Goal: Information Seeking & Learning: Learn about a topic

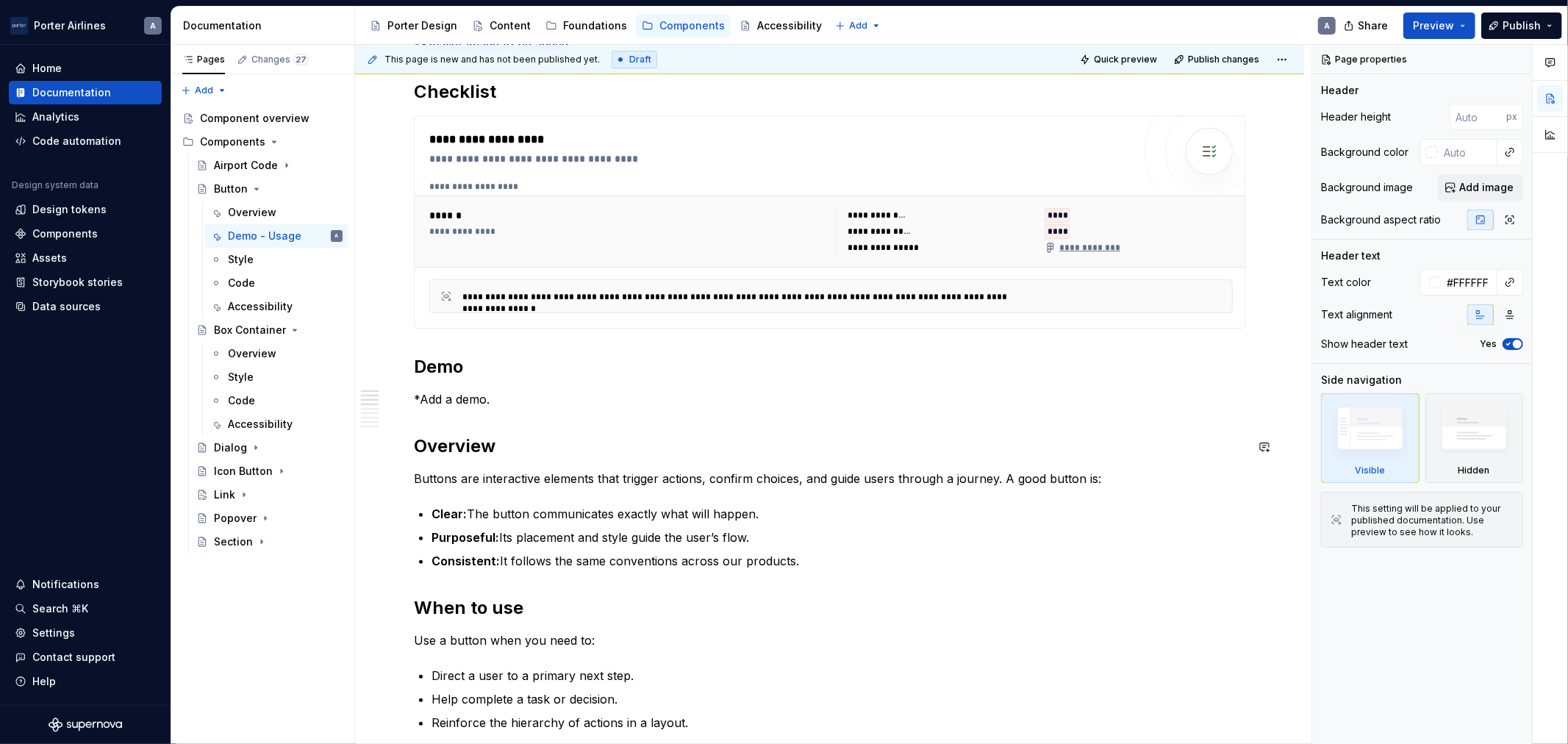
scroll to position [408, 0]
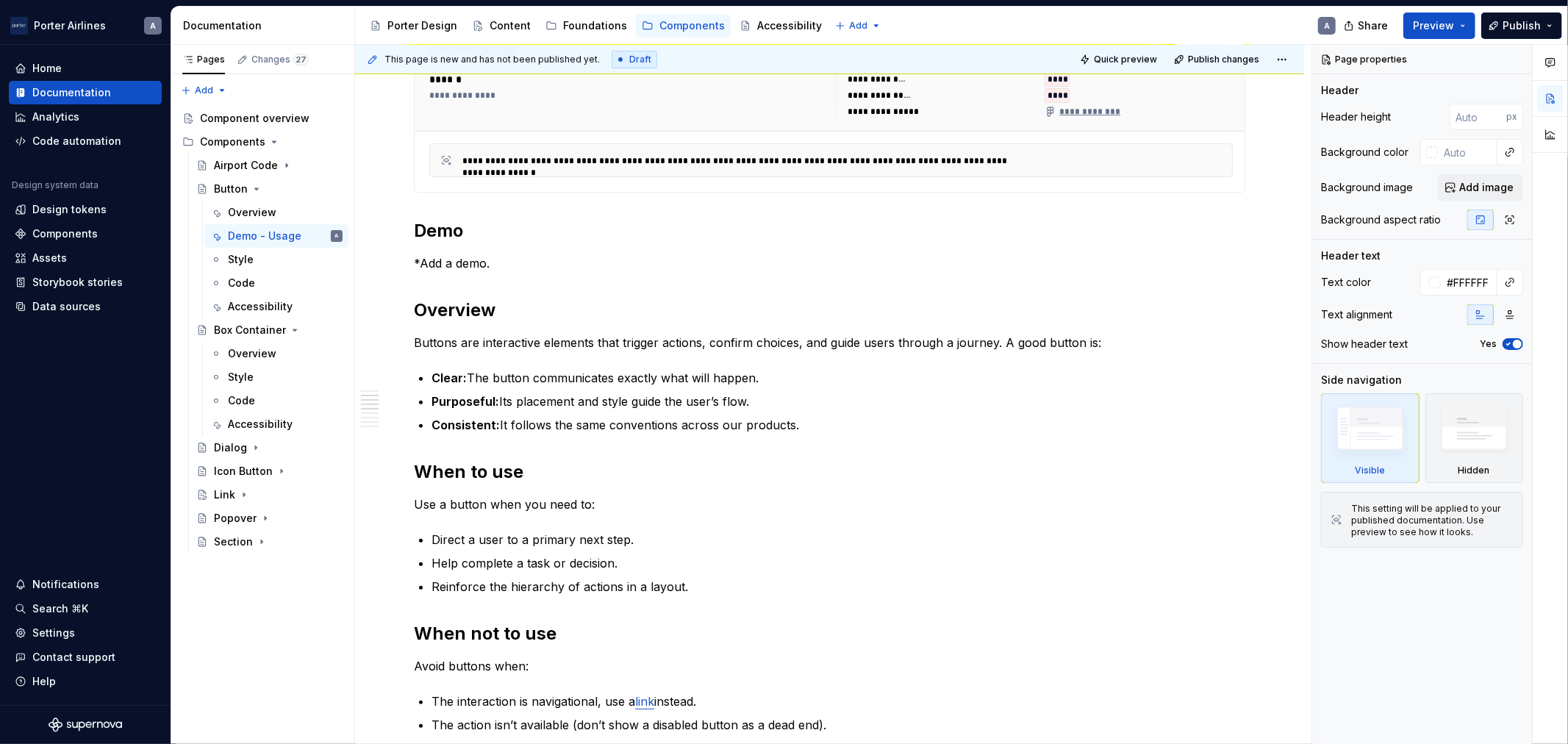
drag, startPoint x: 1568, startPoint y: 576, endPoint x: 1568, endPoint y: 680, distance: 104.0
click at [1568, 667] on div at bounding box center [1550, 394] width 35 height 699
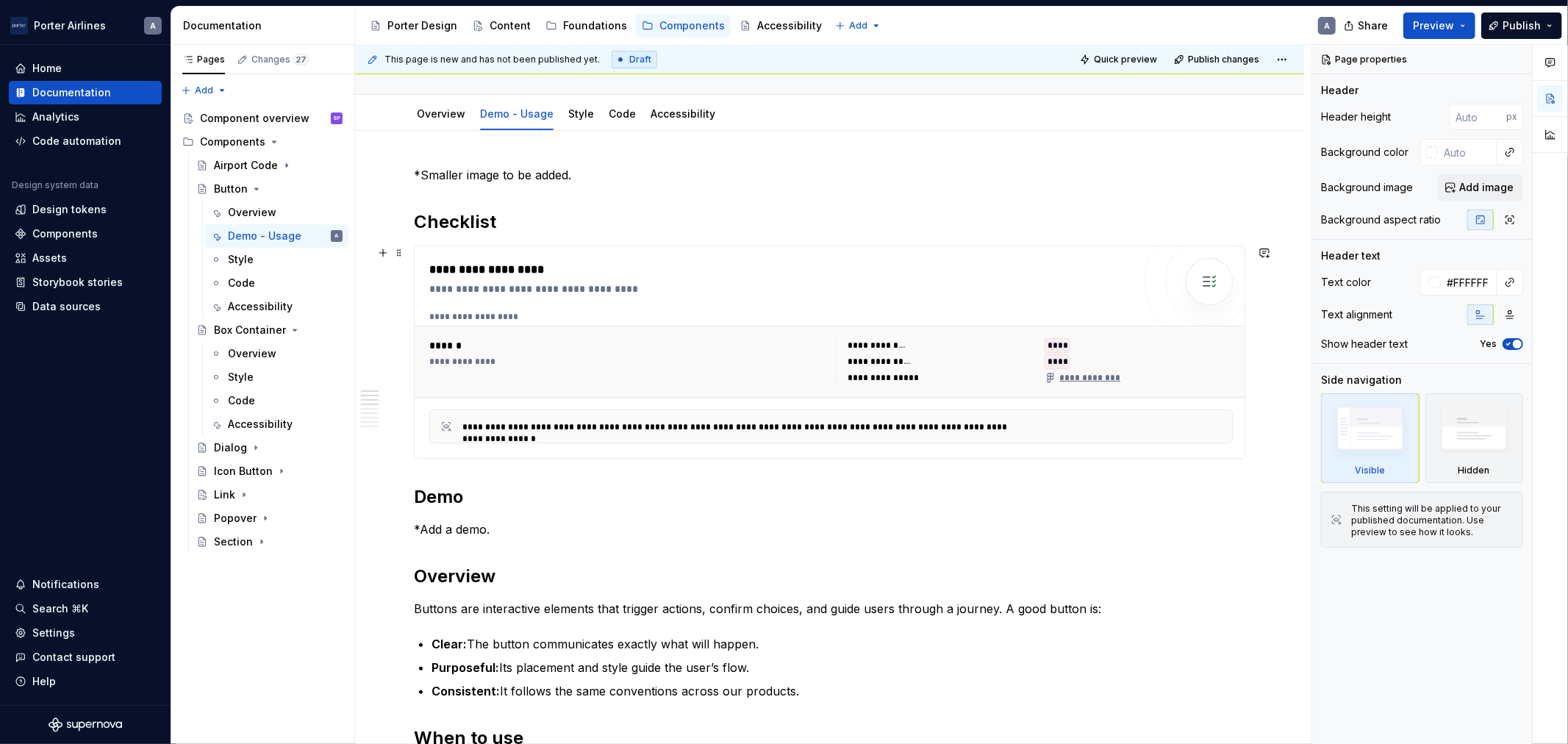
scroll to position [136, 0]
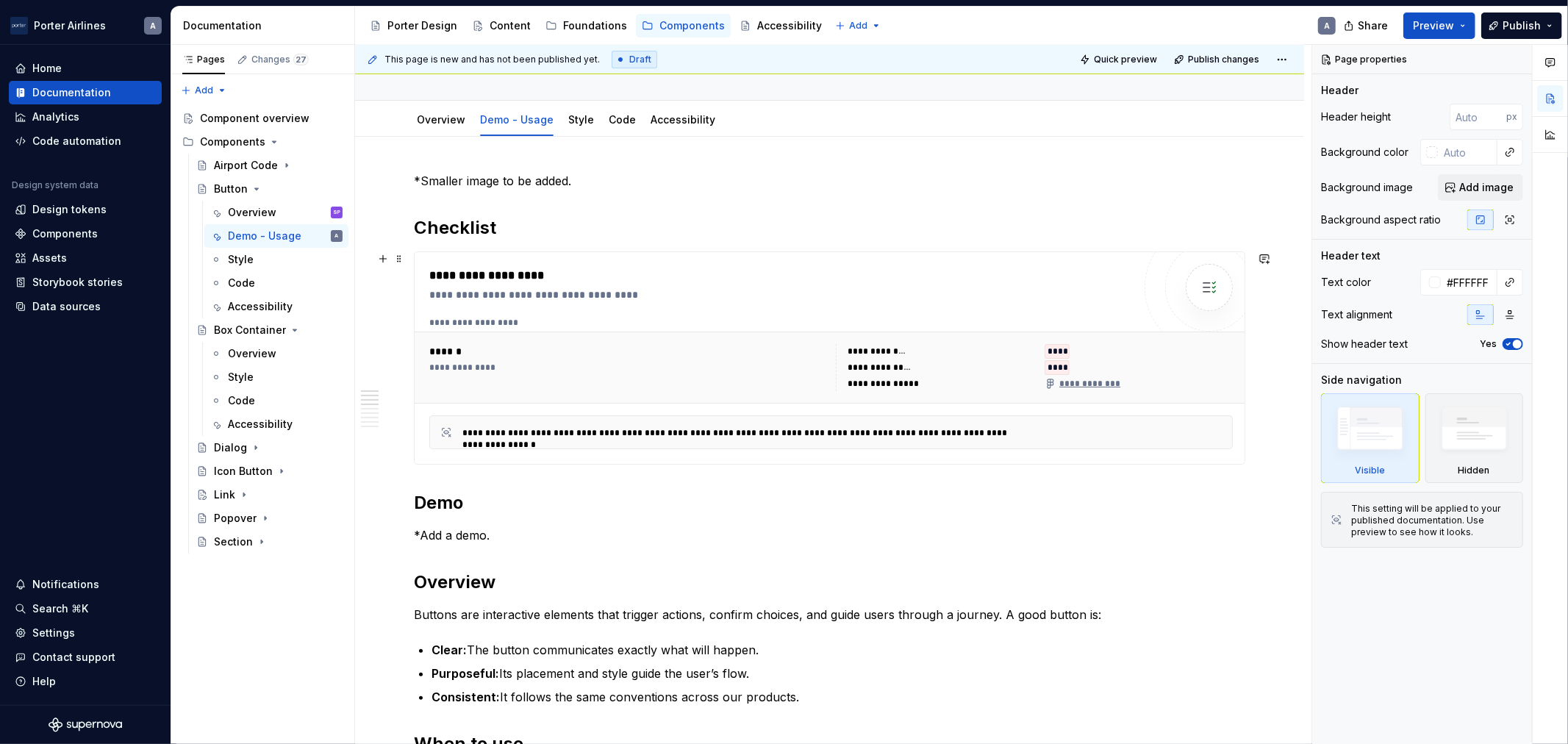
click at [1067, 365] on div "****" at bounding box center [1057, 367] width 25 height 15
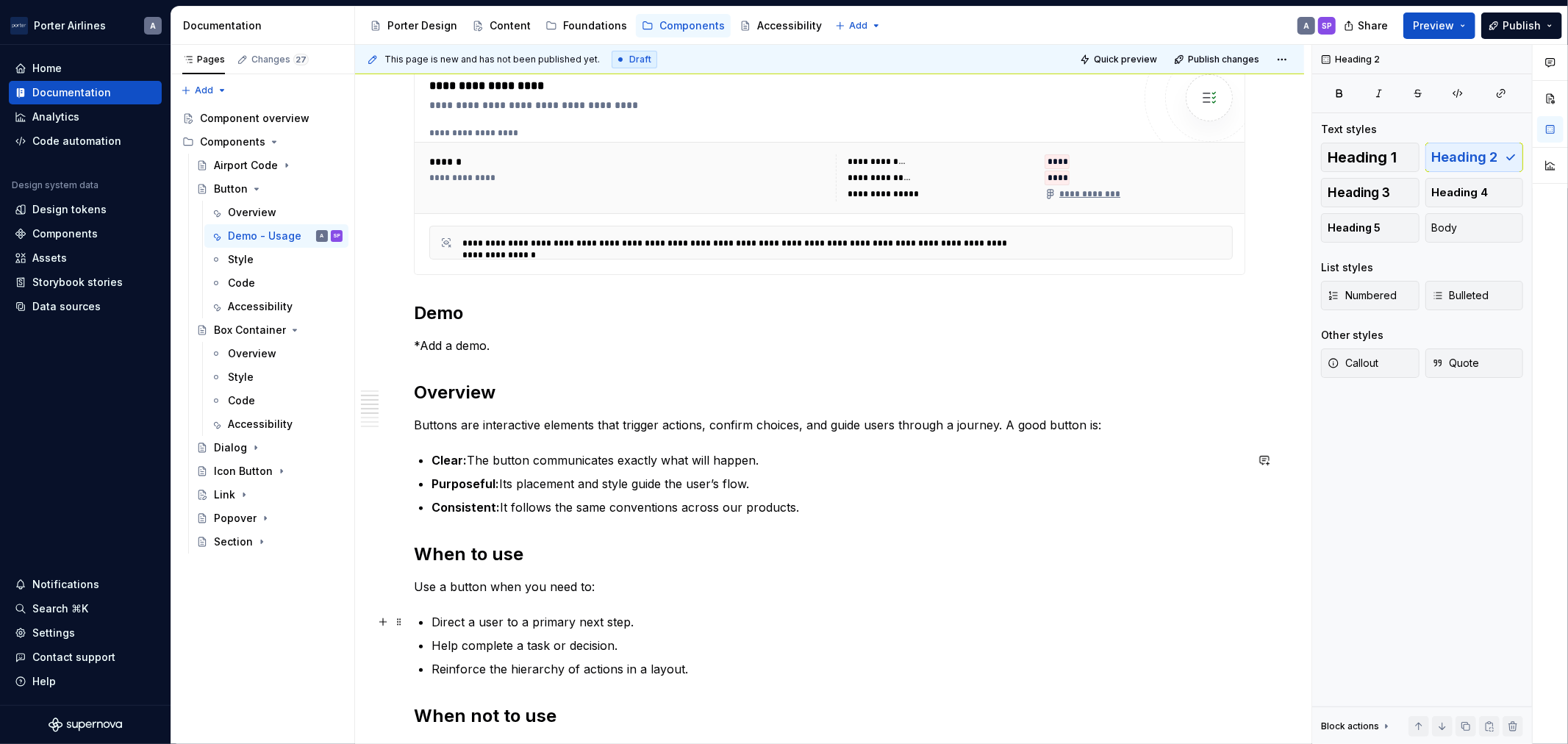
scroll to position [545, 0]
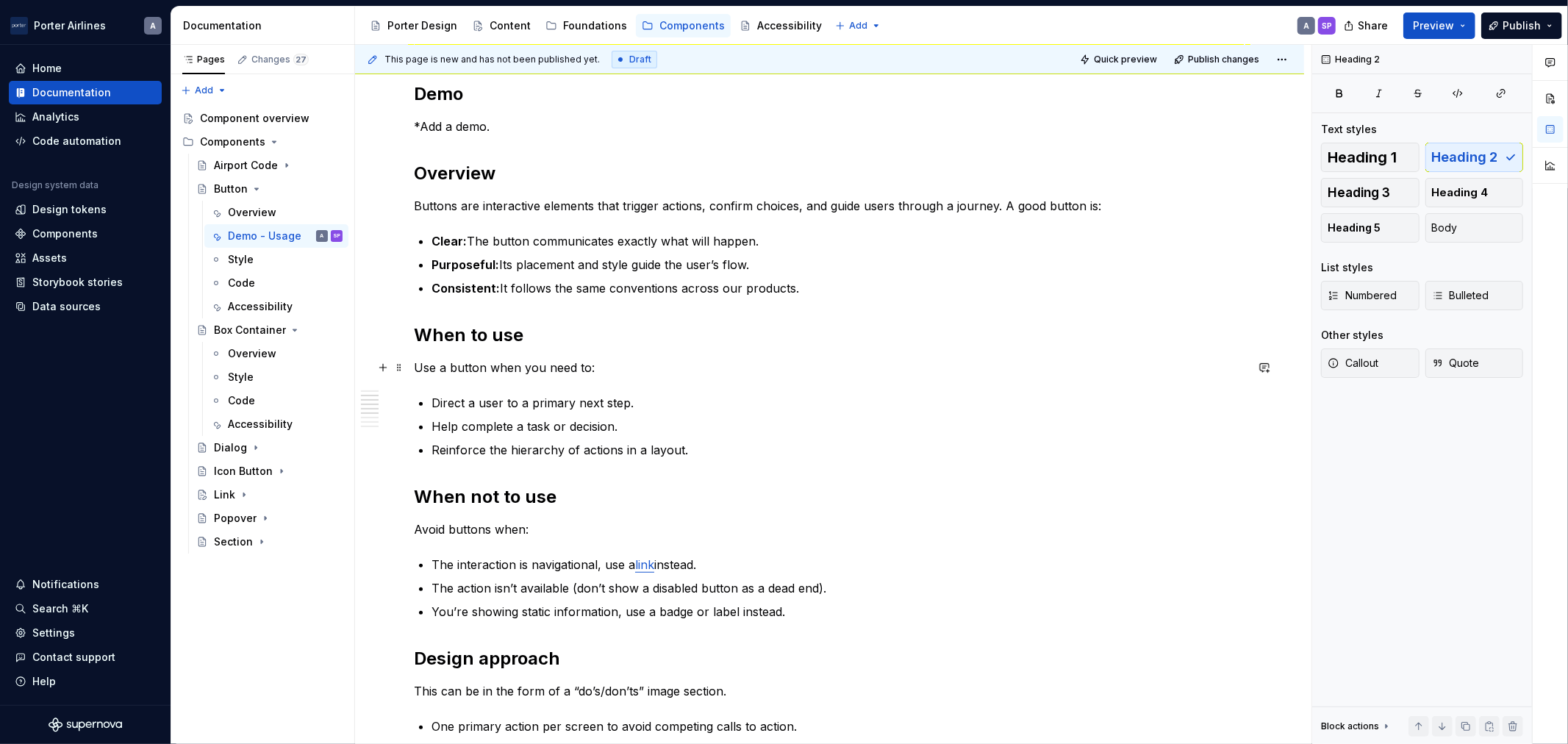
click at [662, 370] on p "Use a button when you need to:" at bounding box center [829, 368] width 832 height 18
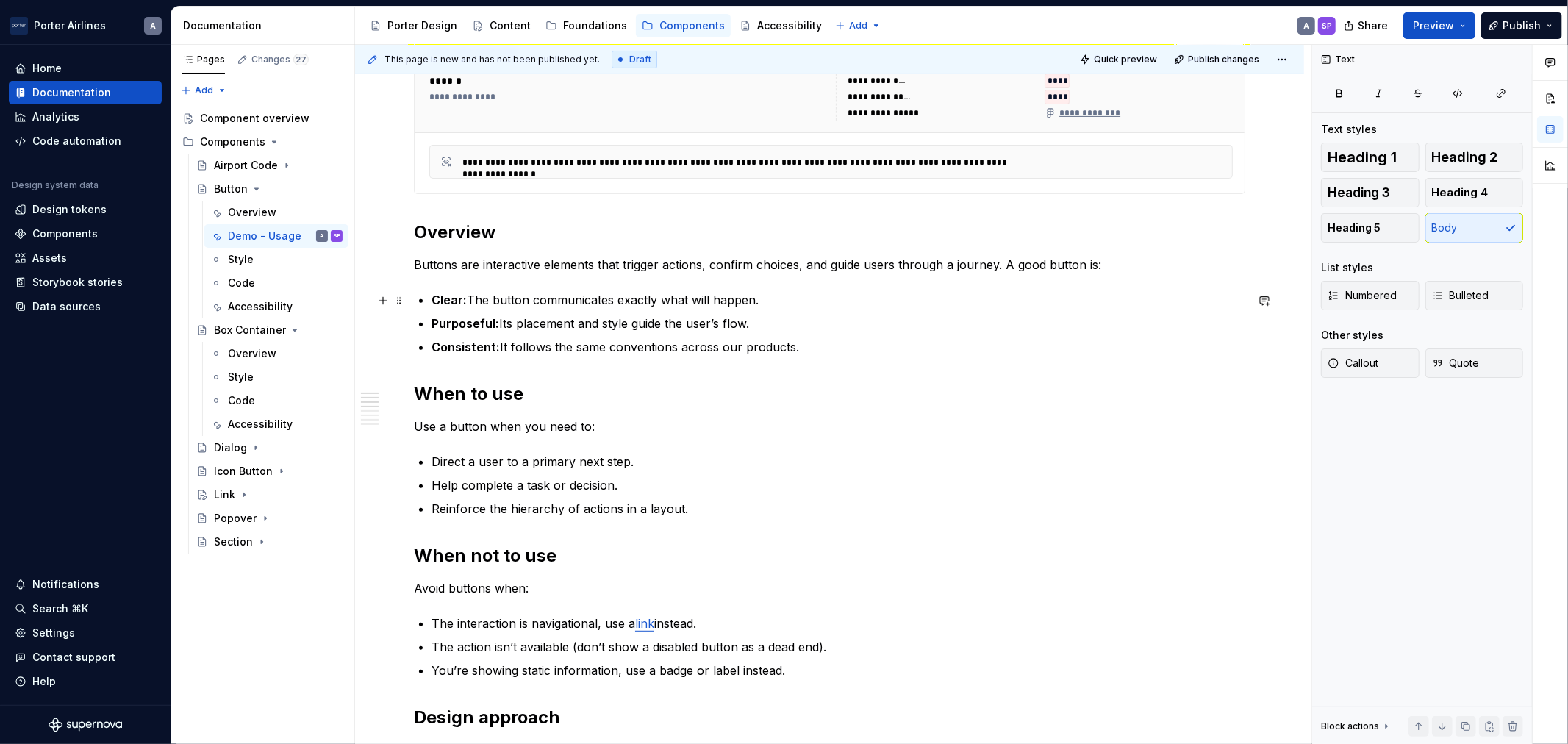
scroll to position [408, 0]
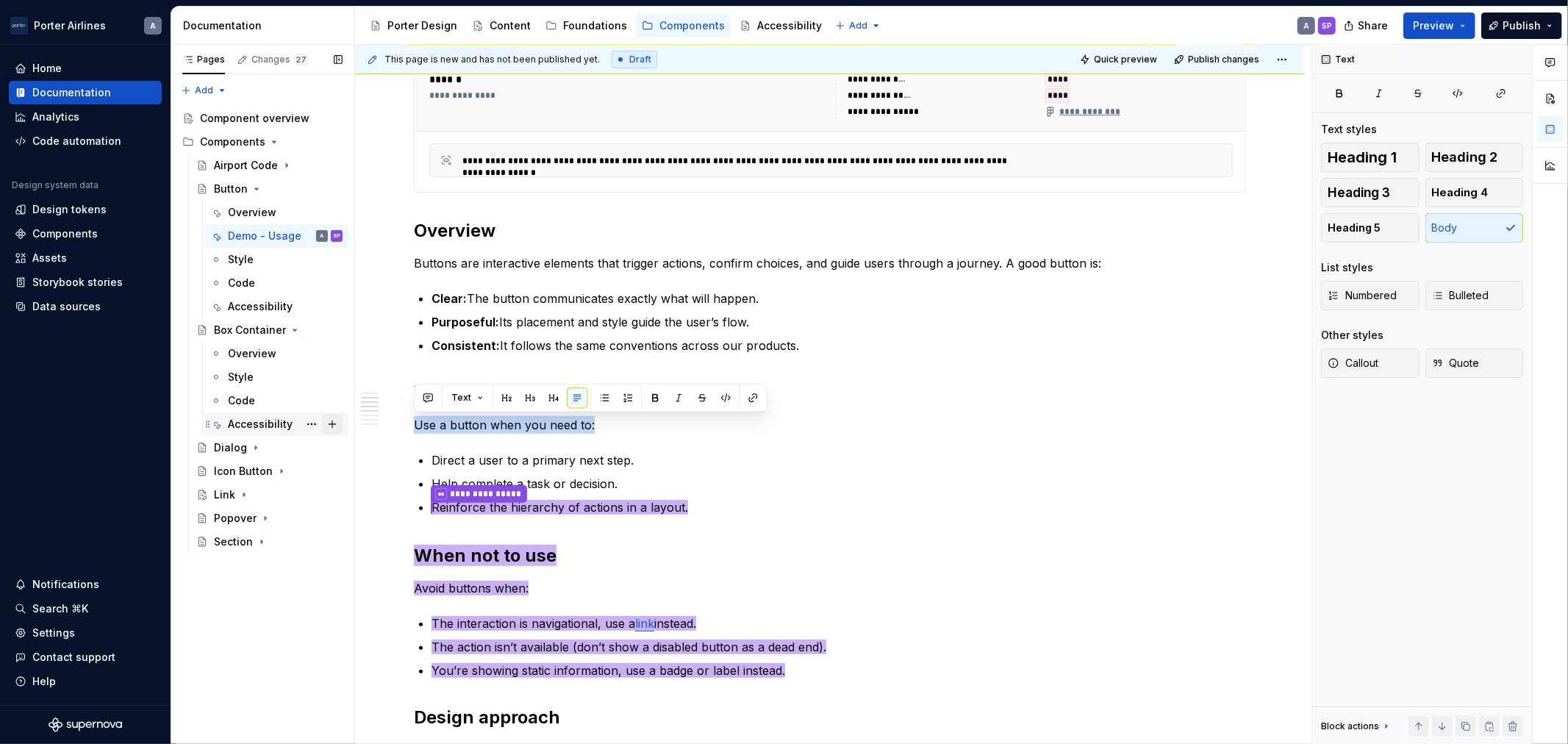
drag, startPoint x: 648, startPoint y: 422, endPoint x: 341, endPoint y: 424, distance: 307.0
click at [341, 424] on div "Pages Changes 27 Add Accessibility guide for tree Page tree. Navigate the tree …" at bounding box center [869, 394] width 1397 height 699
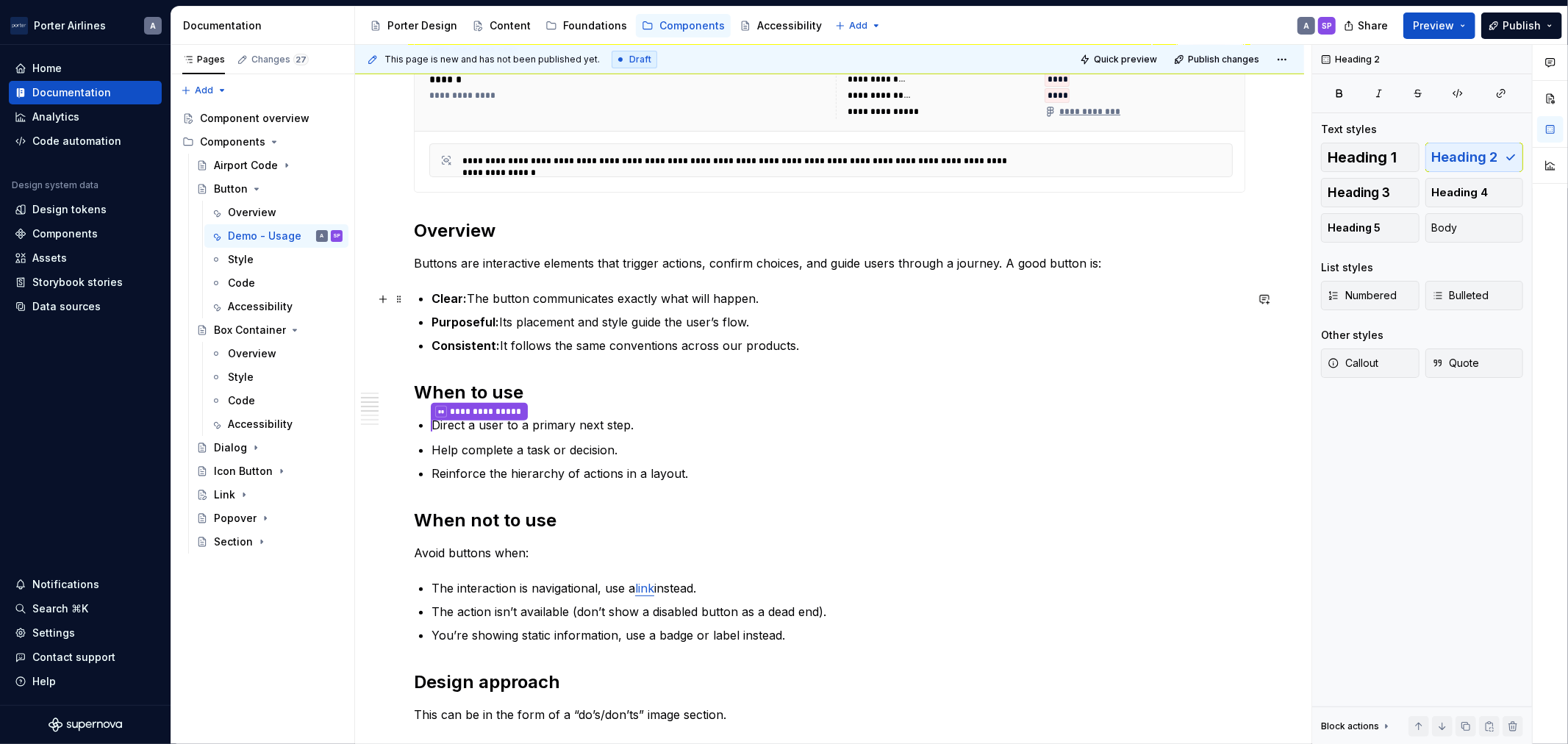
click at [934, 303] on p "Clear: The button communicates exactly what will happen." at bounding box center [838, 299] width 814 height 18
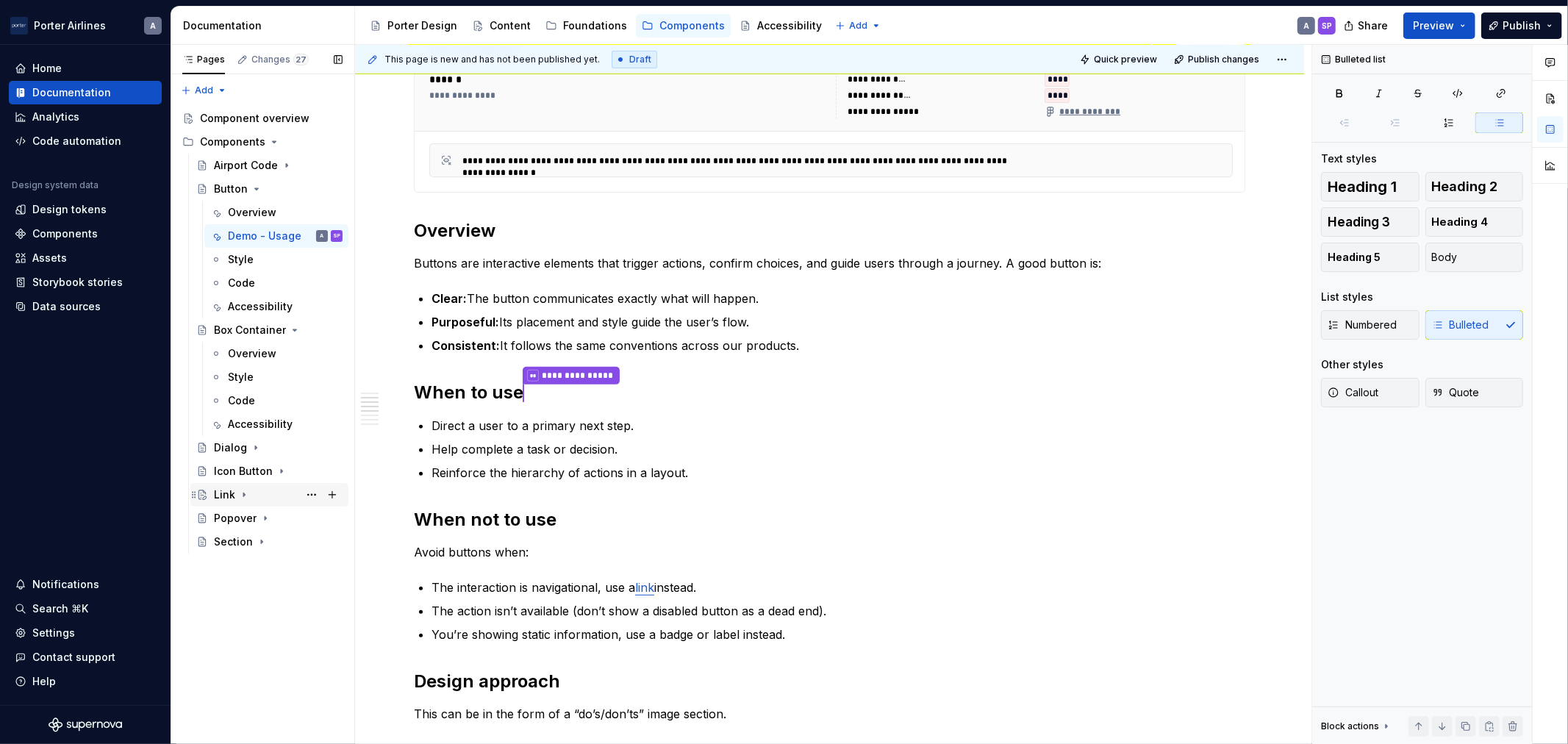
click at [238, 493] on icon "Page tree" at bounding box center [244, 494] width 11 height 11
click at [246, 442] on div "Dialog" at bounding box center [279, 447] width 129 height 20
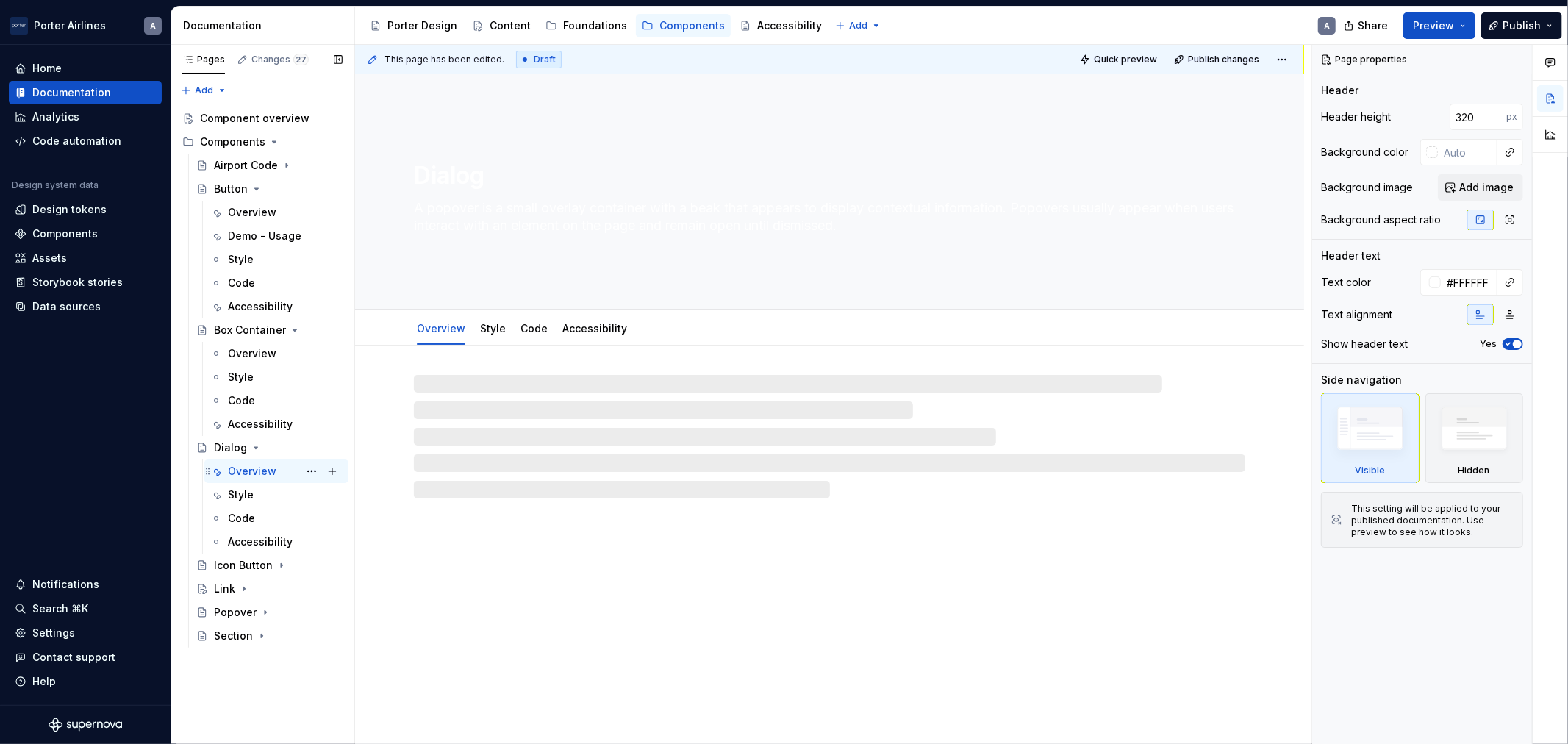
click at [257, 466] on div "Overview" at bounding box center [253, 471] width 49 height 15
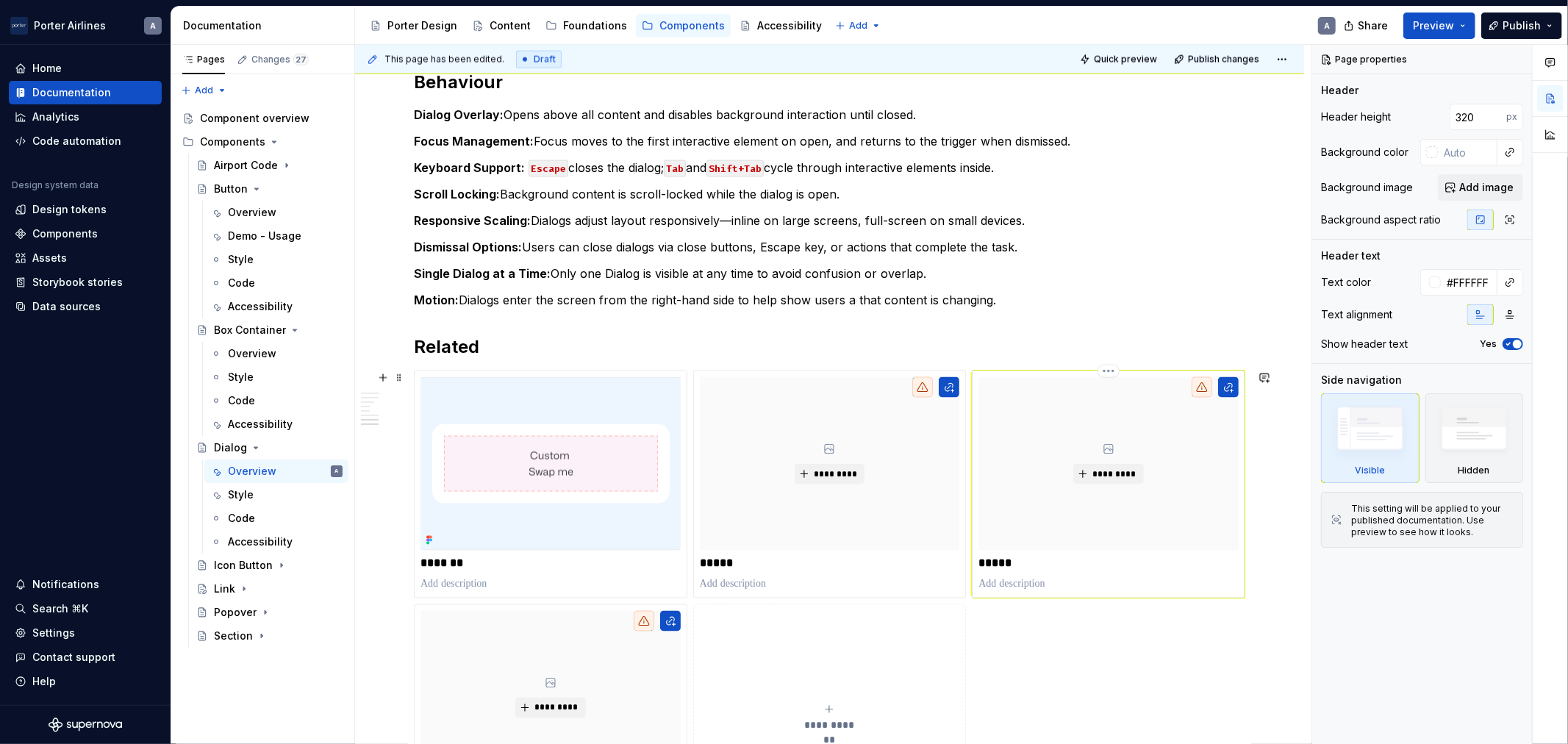
scroll to position [1905, 0]
click at [235, 611] on div "Popover" at bounding box center [235, 612] width 42 height 15
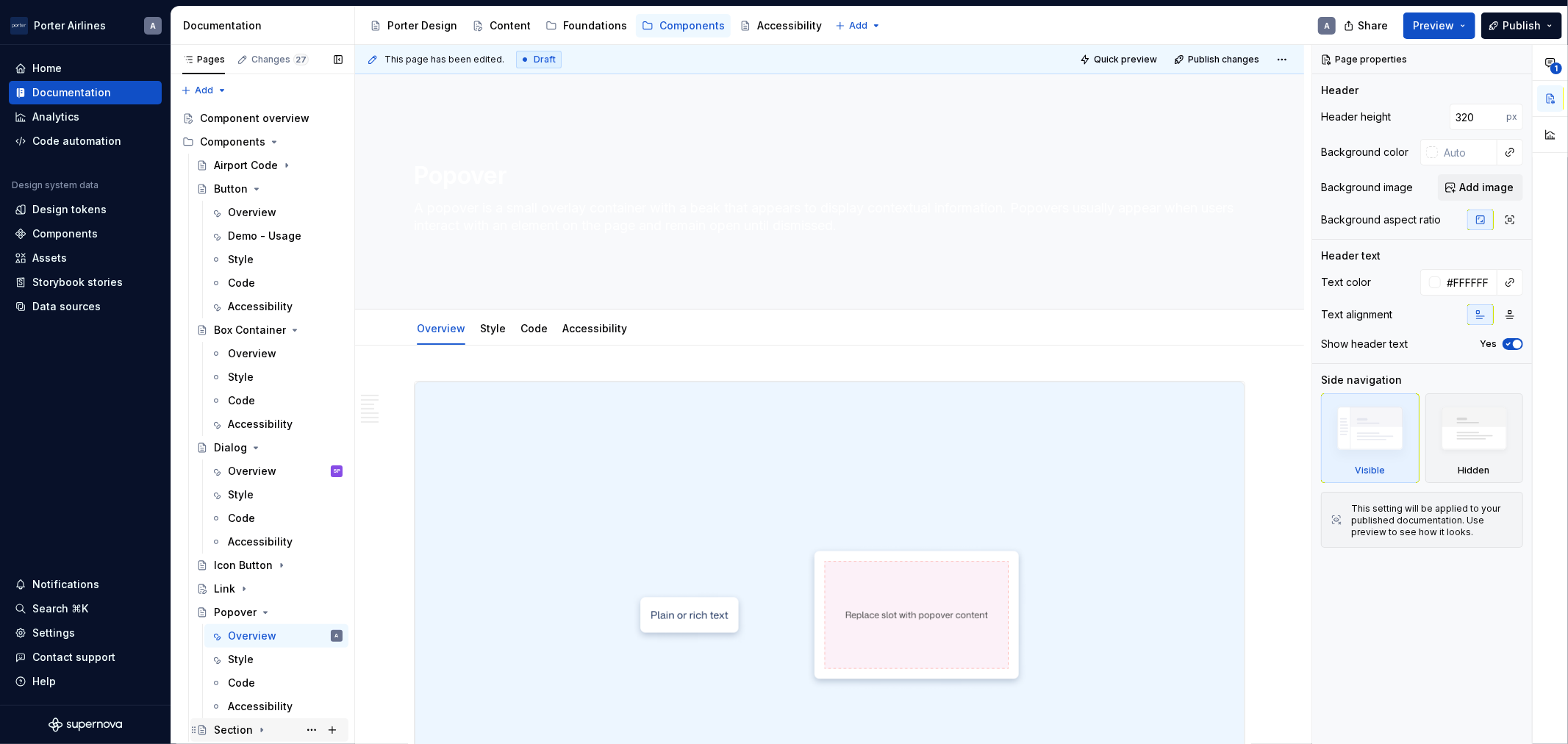
click at [234, 722] on div "Section" at bounding box center [234, 729] width 39 height 15
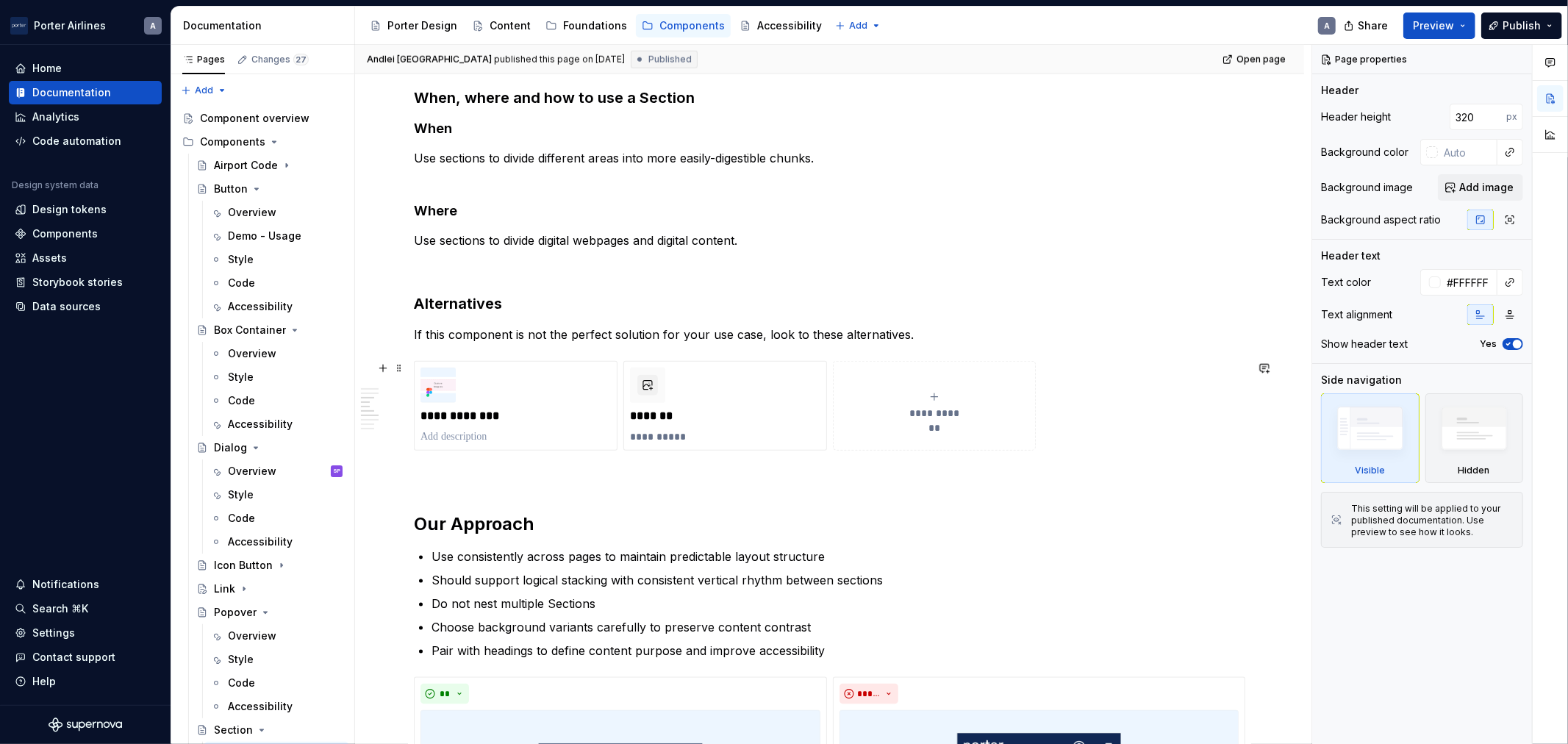
scroll to position [1361, 0]
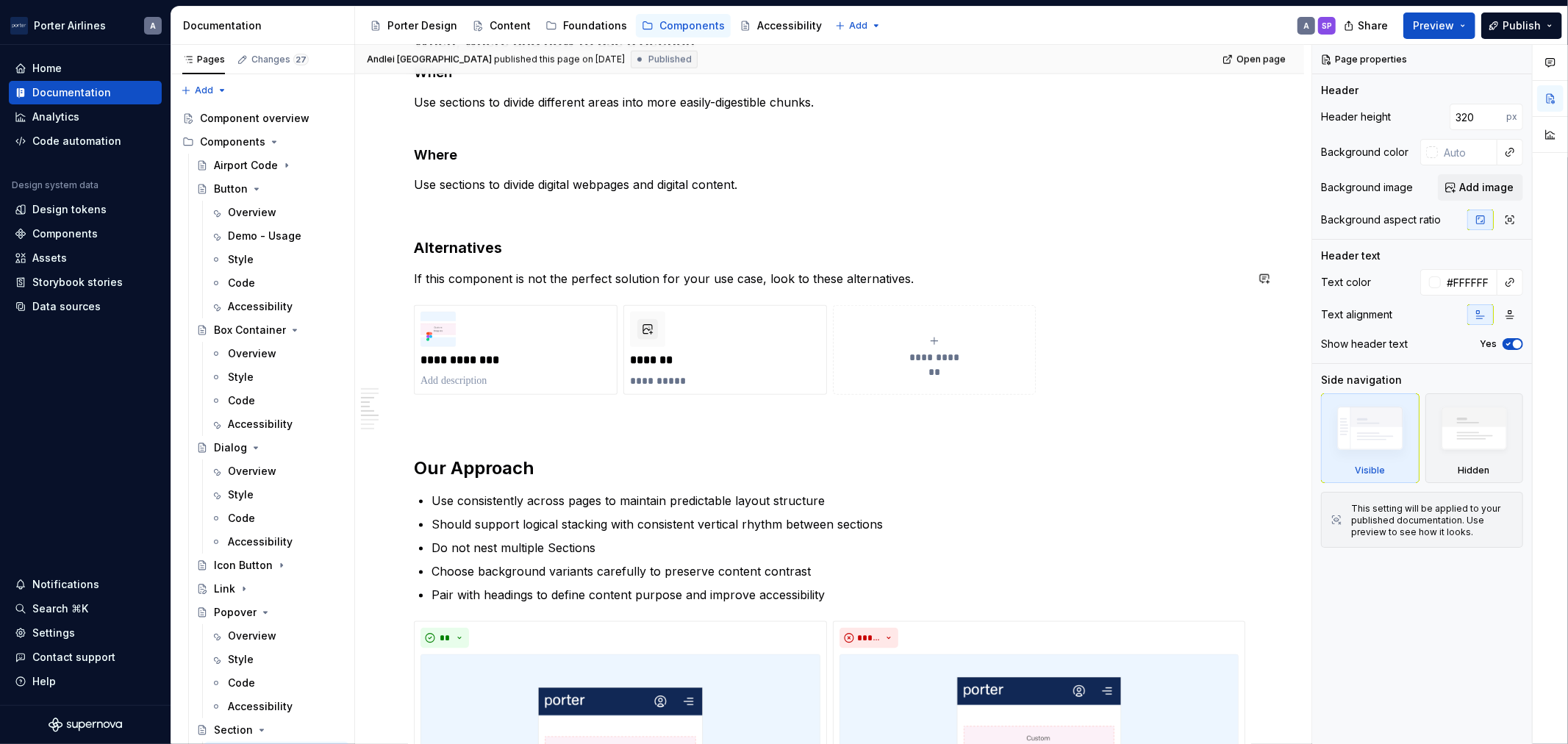
click at [537, 261] on div "**********" at bounding box center [829, 569] width 832 height 3099
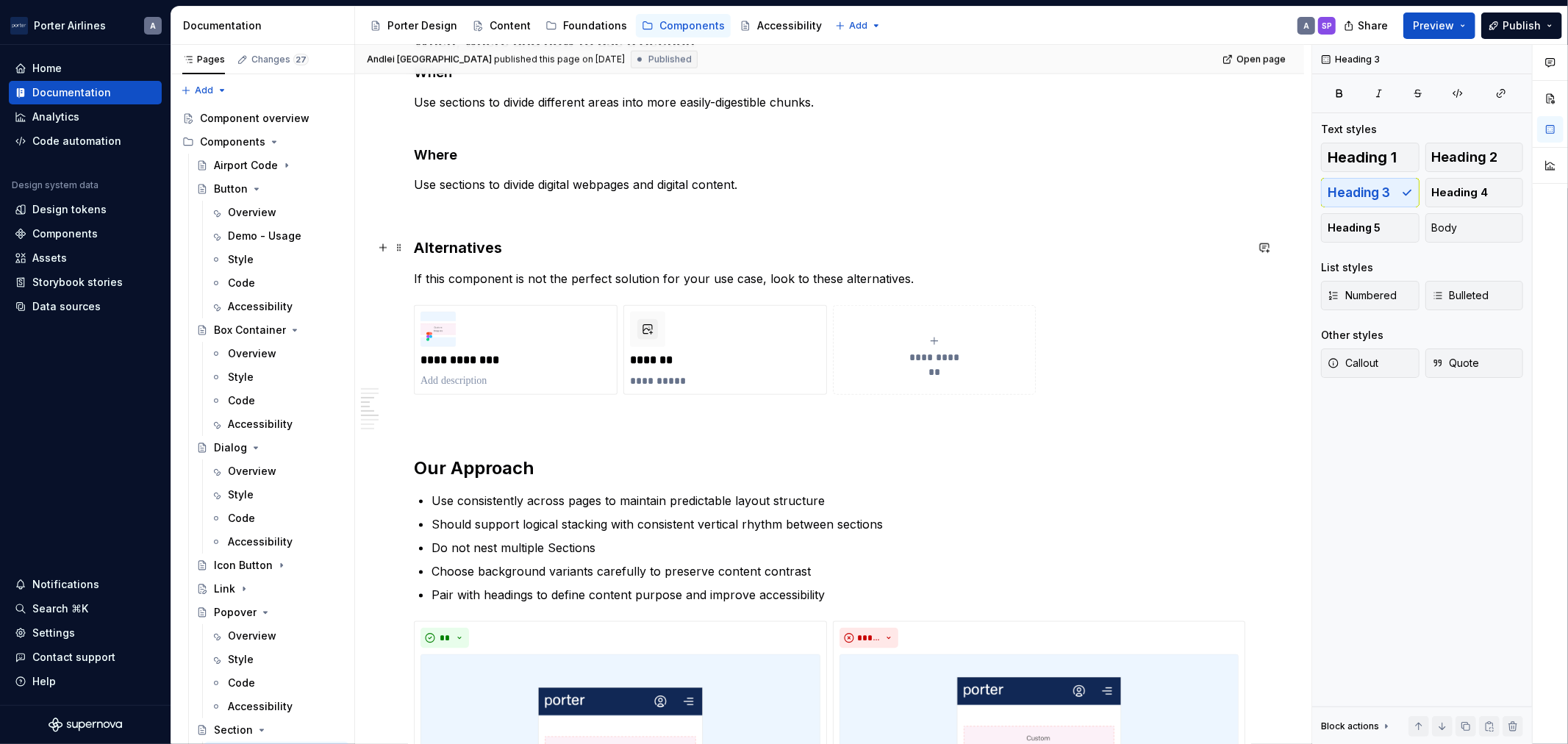
click at [571, 253] on h3 "Alternatives" at bounding box center [829, 247] width 832 height 20
click at [261, 240] on div "Demo - Usage" at bounding box center [263, 236] width 71 height 15
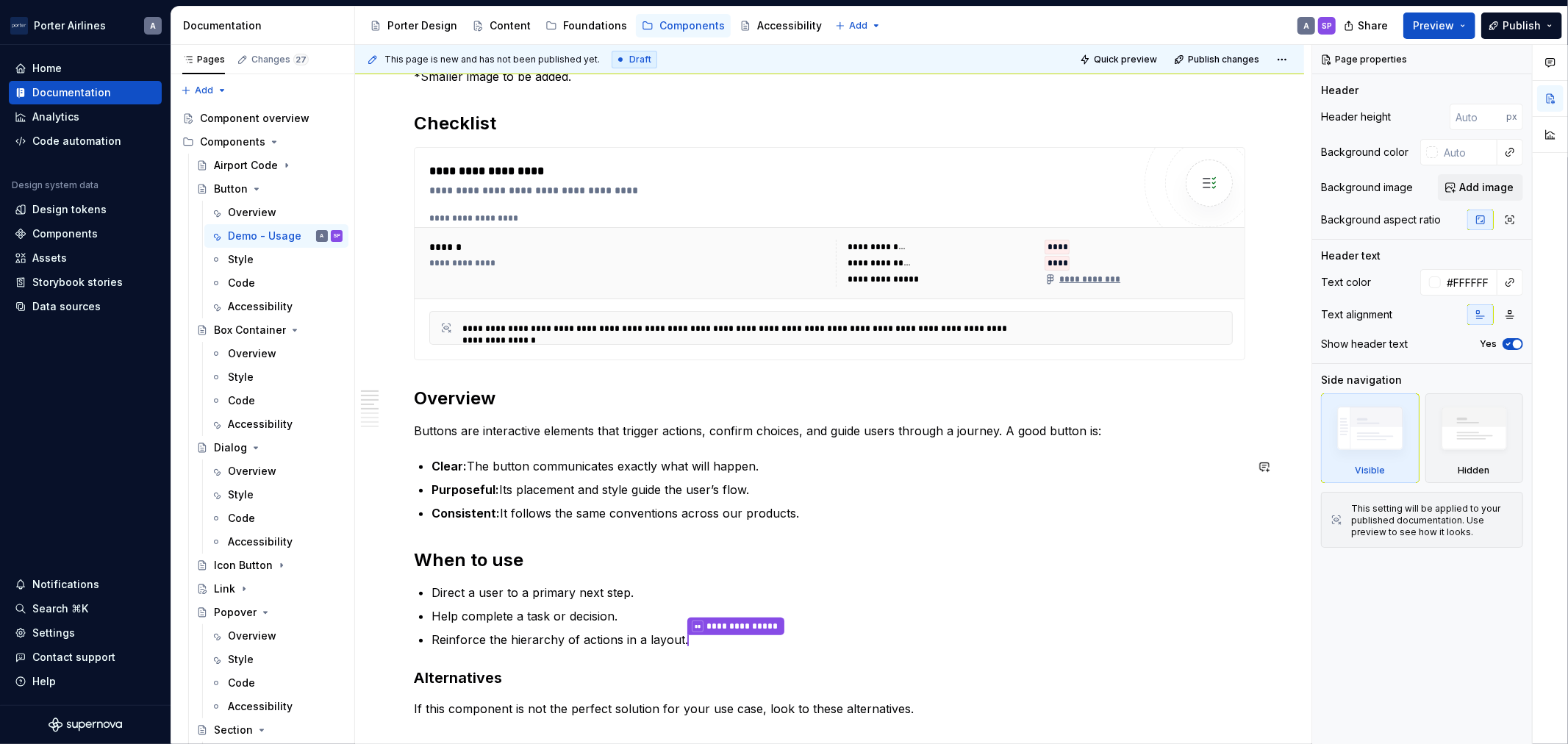
scroll to position [272, 0]
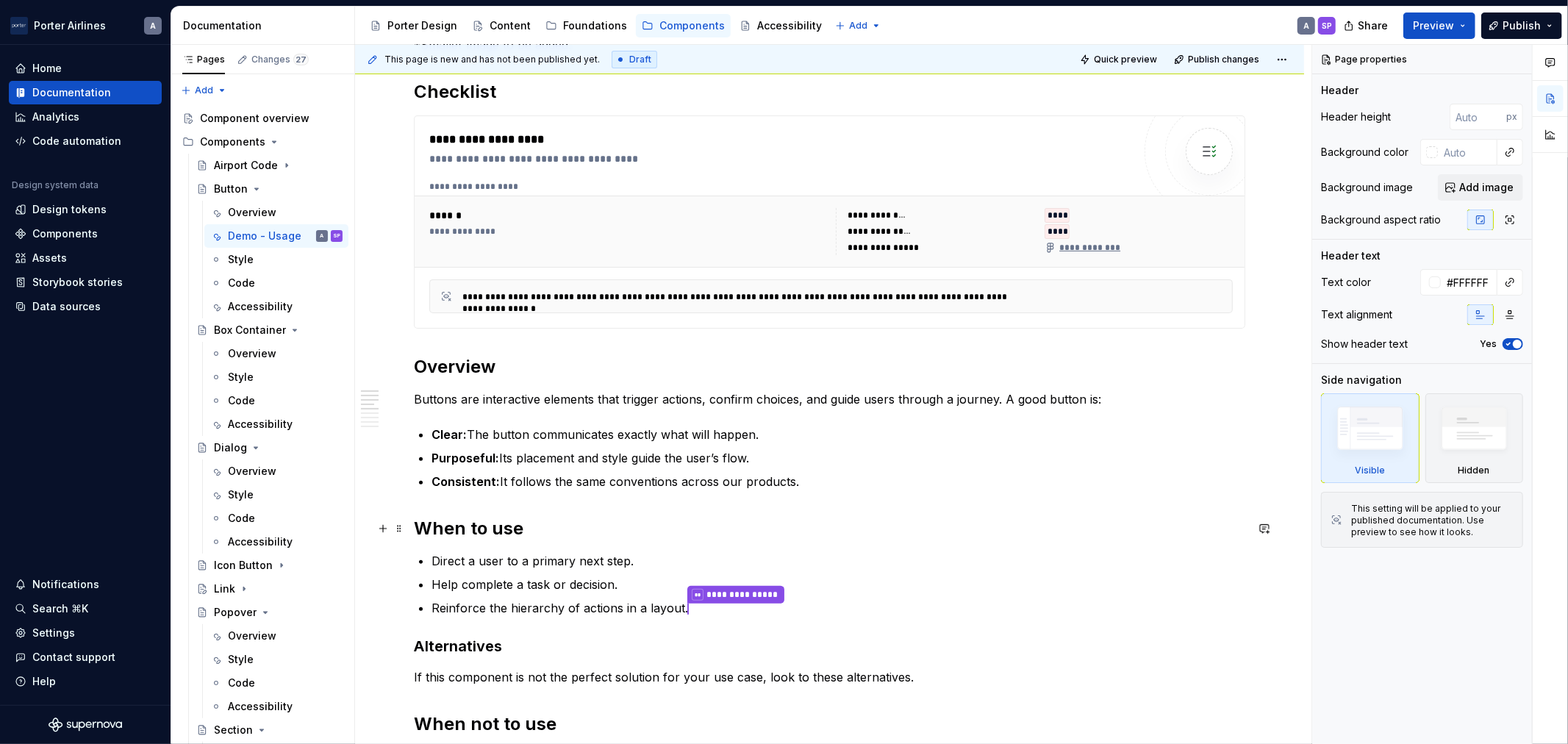
click at [525, 522] on h2 "When to use" at bounding box center [829, 528] width 832 height 24
type textarea "*"
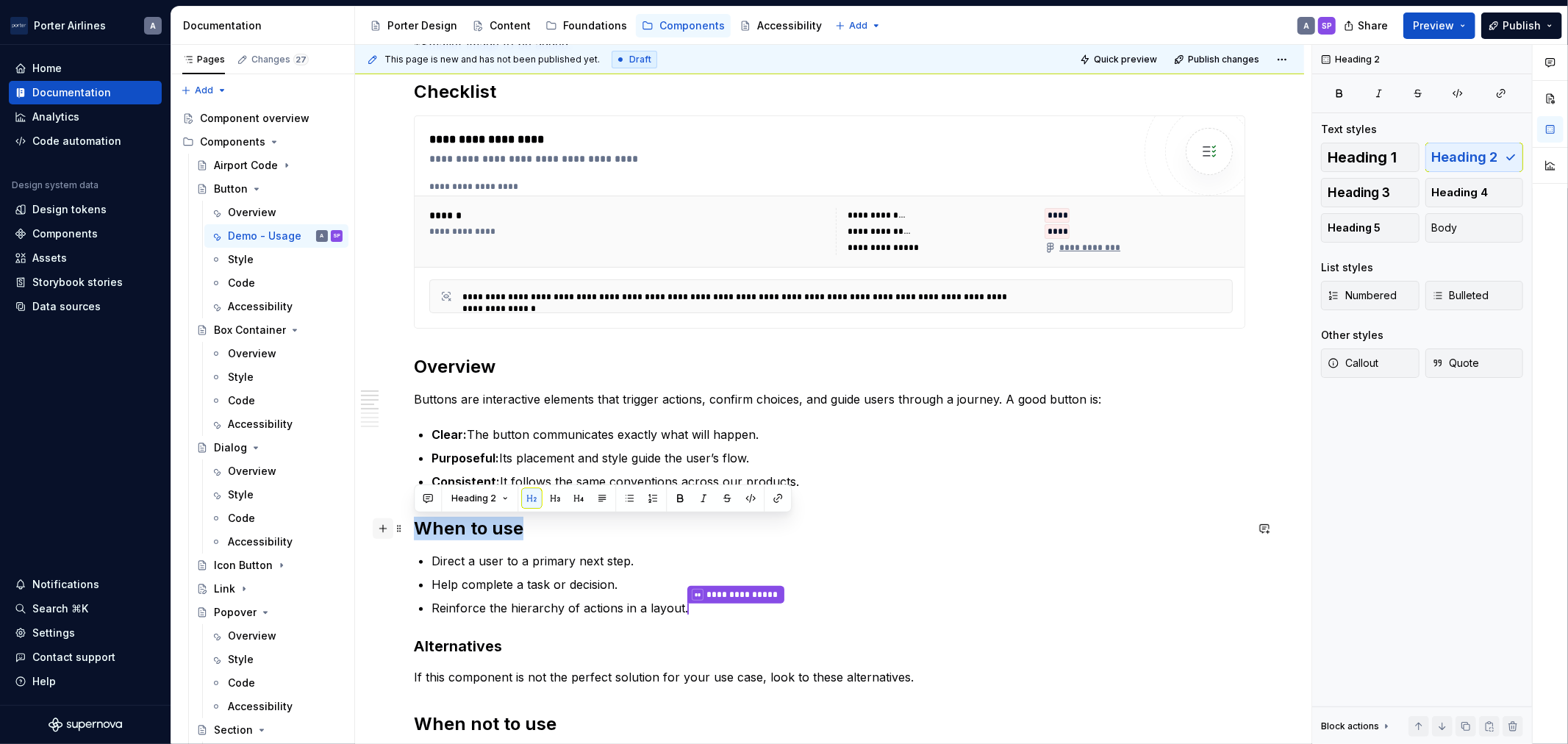
drag, startPoint x: 523, startPoint y: 531, endPoint x: 372, endPoint y: 530, distance: 151.0
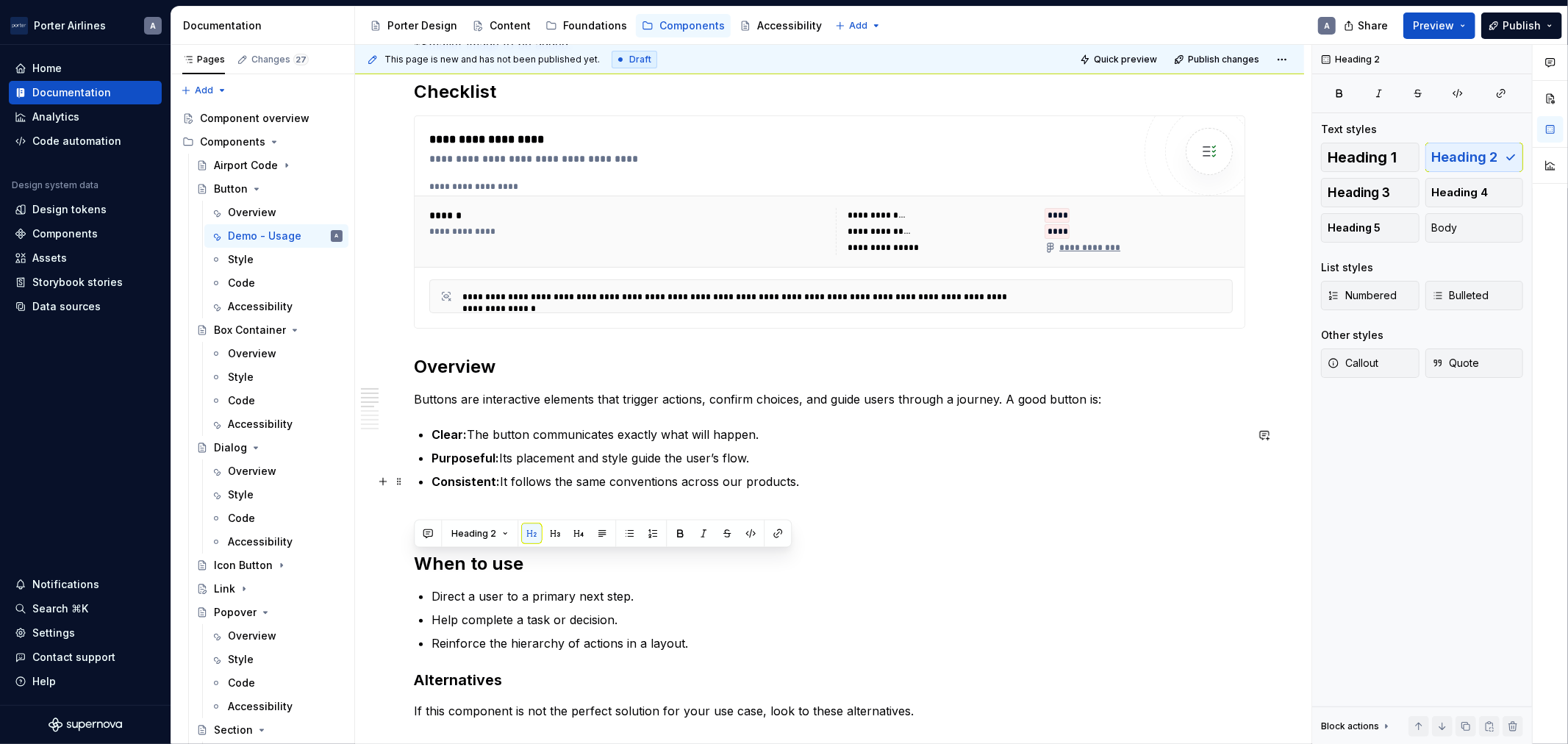
click at [483, 483] on strong "Consistent:" at bounding box center [466, 481] width 68 height 15
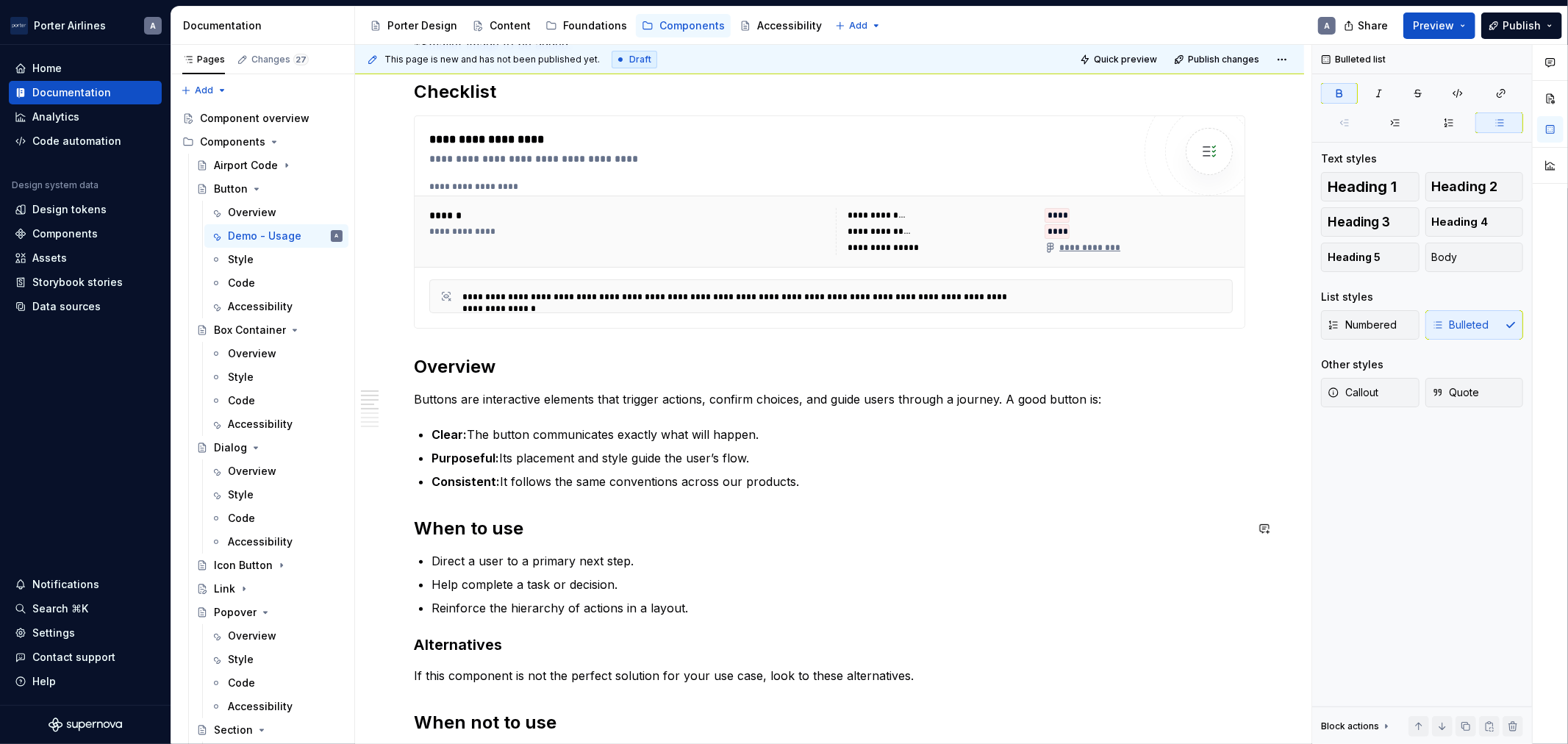
click at [593, 535] on h2 "When to use" at bounding box center [829, 528] width 832 height 24
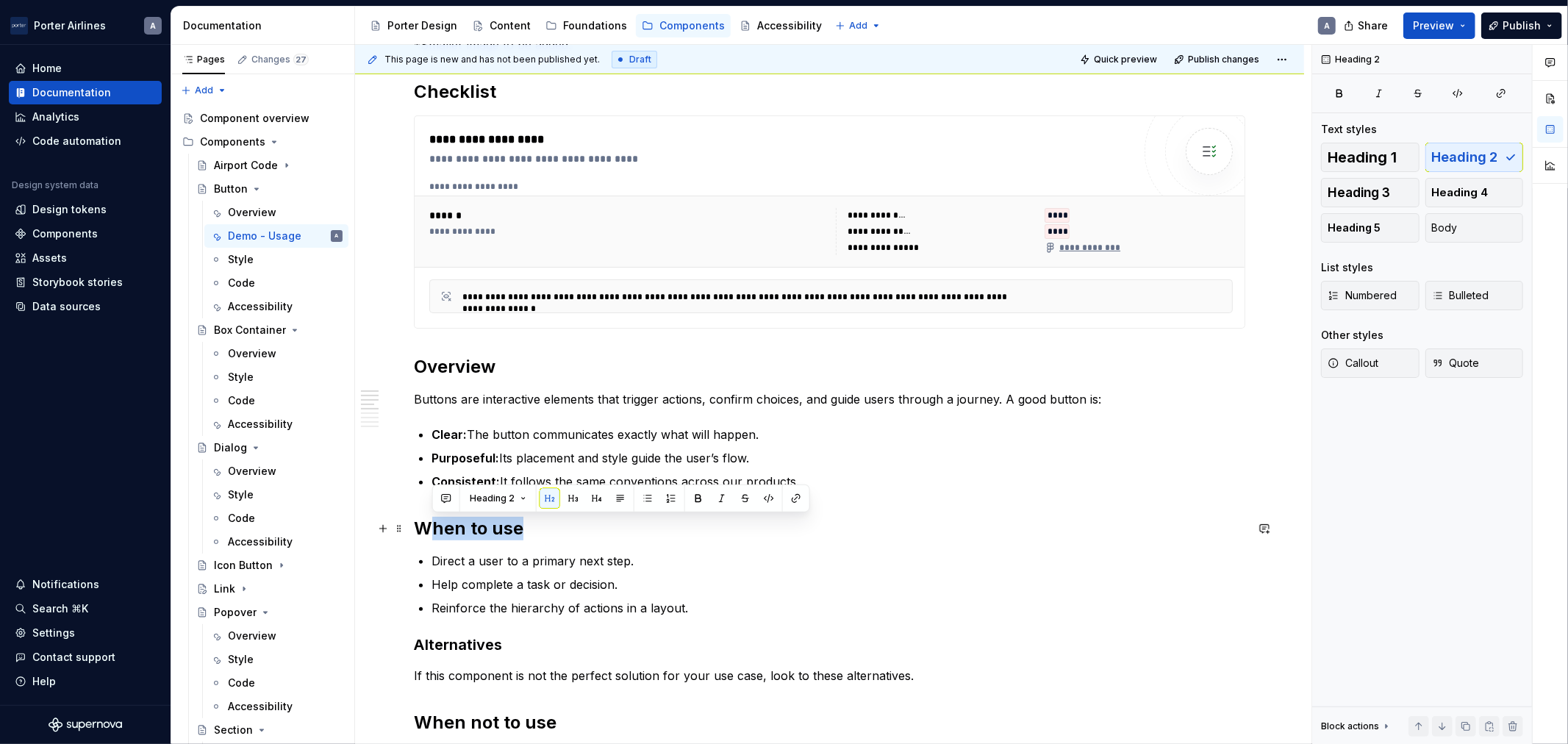
drag, startPoint x: 566, startPoint y: 531, endPoint x: 722, endPoint y: 540, distance: 156.3
click at [429, 534] on h2 "When to use" at bounding box center [829, 528] width 832 height 24
click at [516, 527] on h2 "Use Cas" at bounding box center [829, 528] width 832 height 24
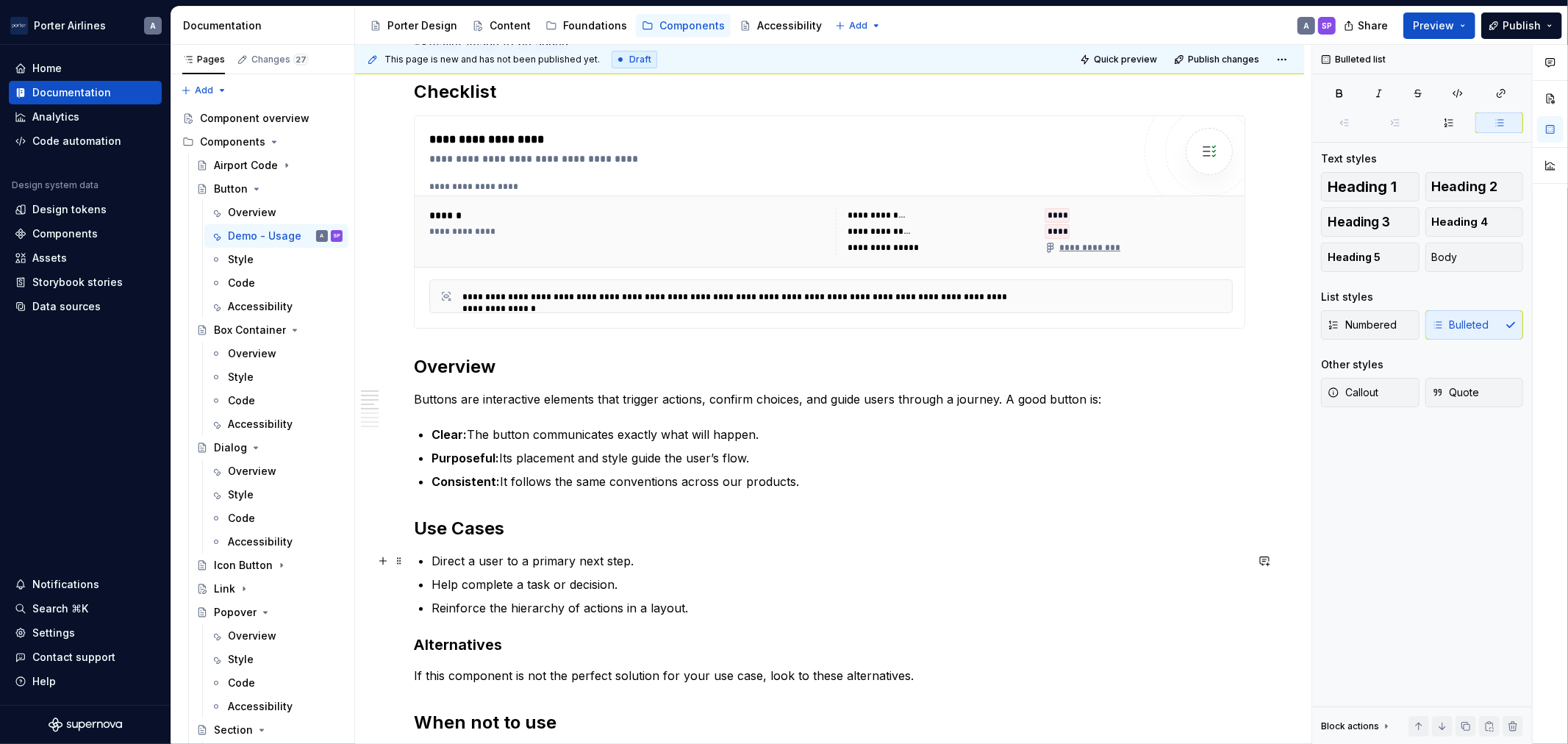
click at [591, 568] on p "Direct a user to a primary next step." at bounding box center [838, 561] width 814 height 18
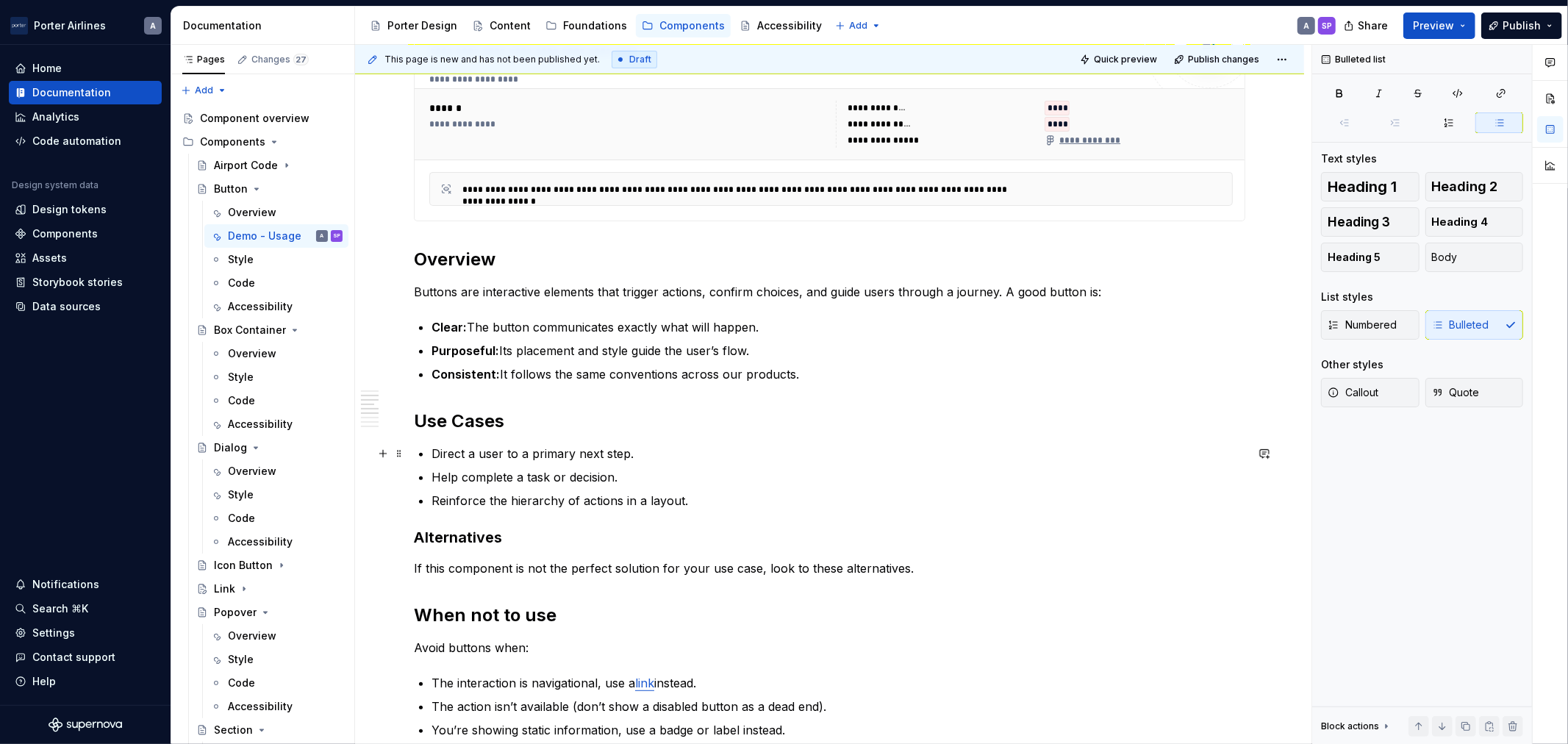
scroll to position [408, 0]
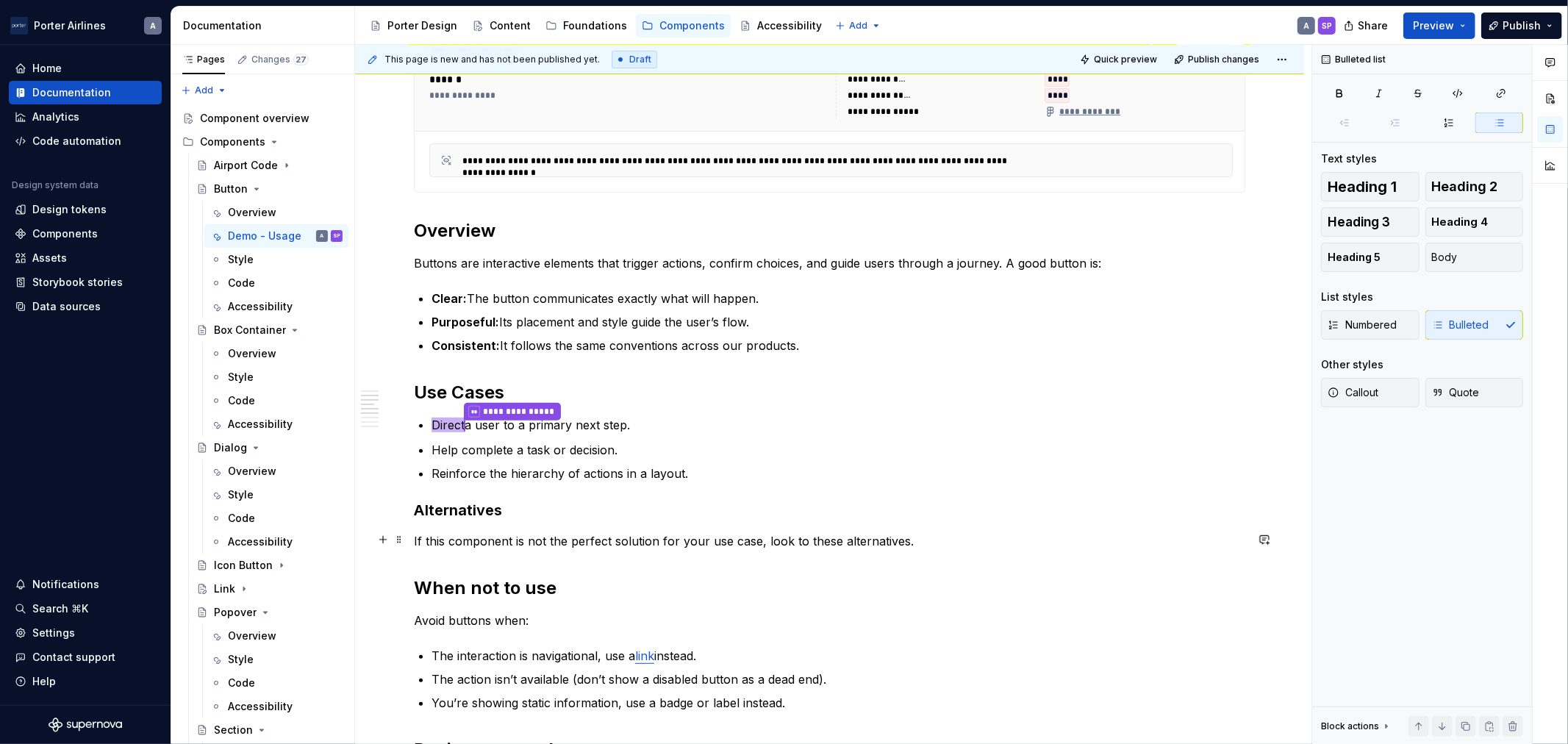
click at [928, 539] on p "If this component is not the perfect solution for your use case, look to these …" at bounding box center [829, 541] width 832 height 18
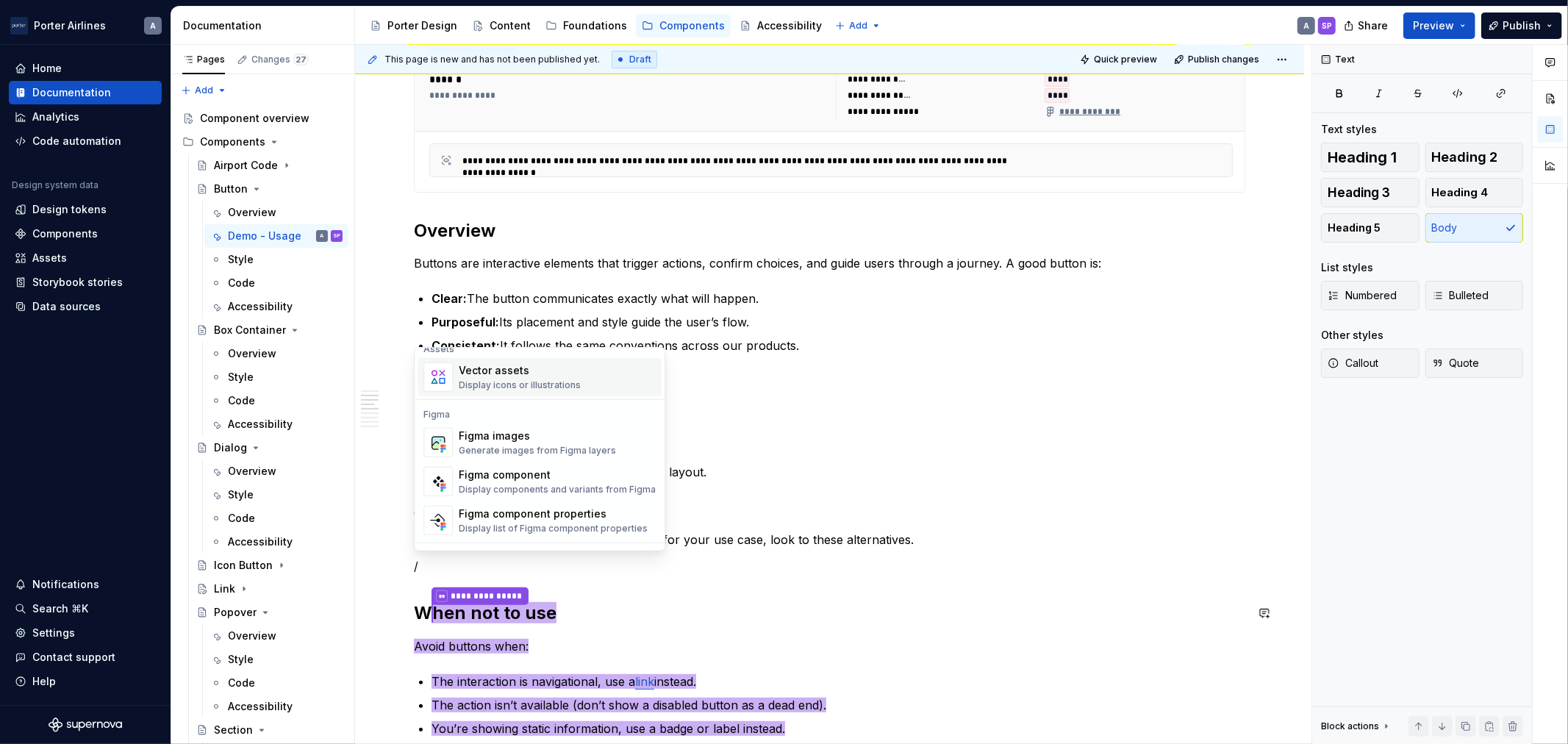
scroll to position [1361, 0]
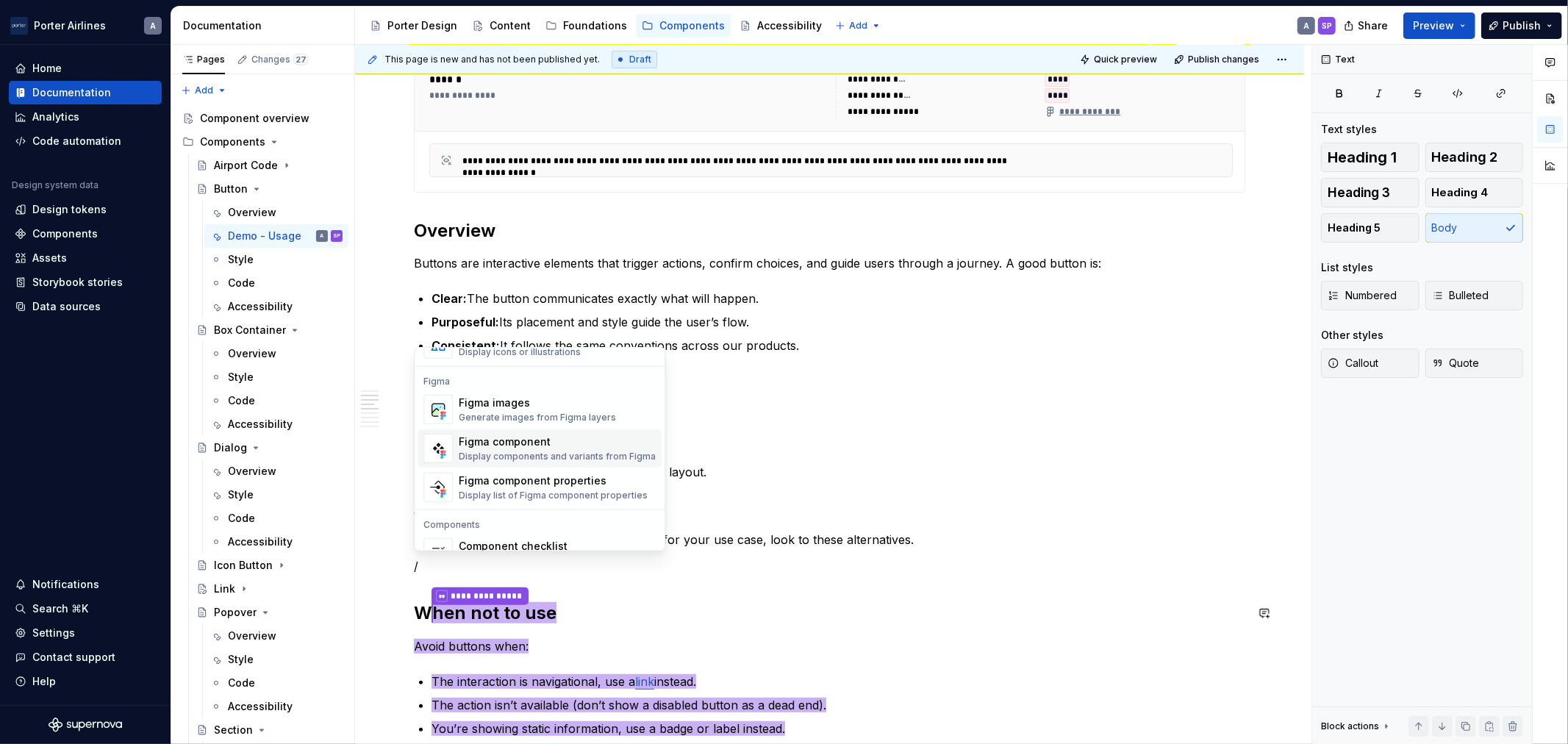
click at [600, 449] on div "Figma component Display components and variants from Figma" at bounding box center [557, 449] width 197 height 28
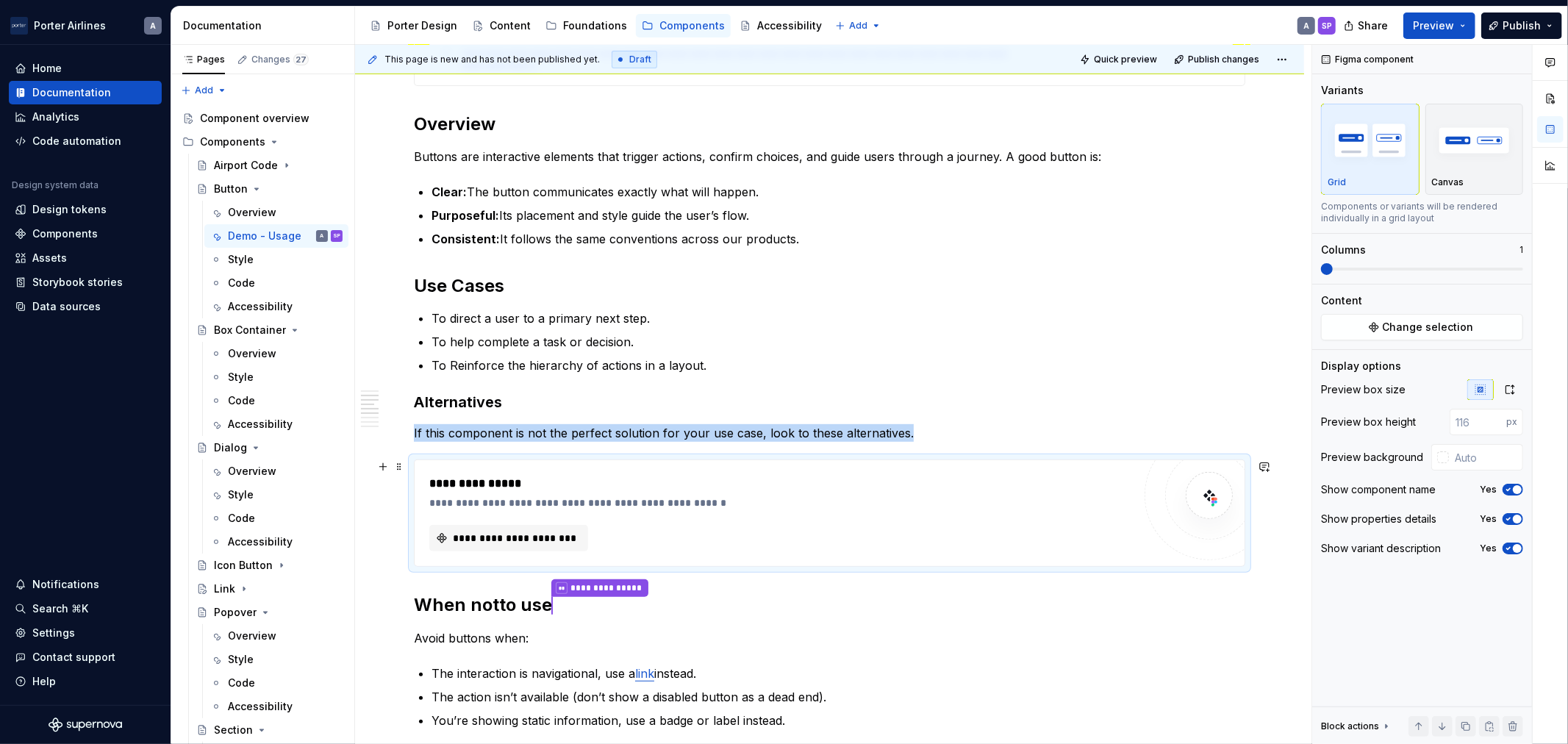
scroll to position [545, 0]
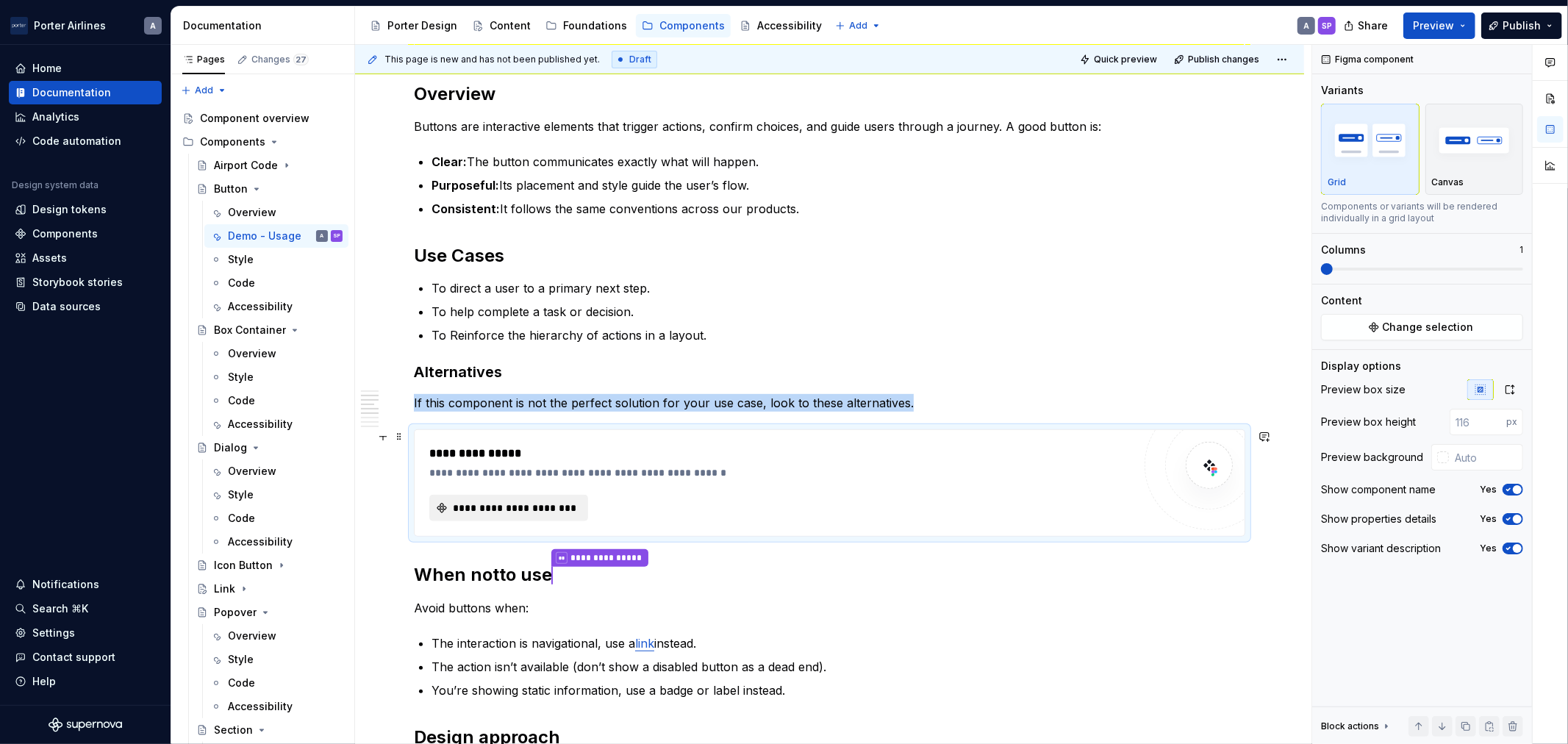
click at [495, 507] on span "**********" at bounding box center [514, 508] width 128 height 15
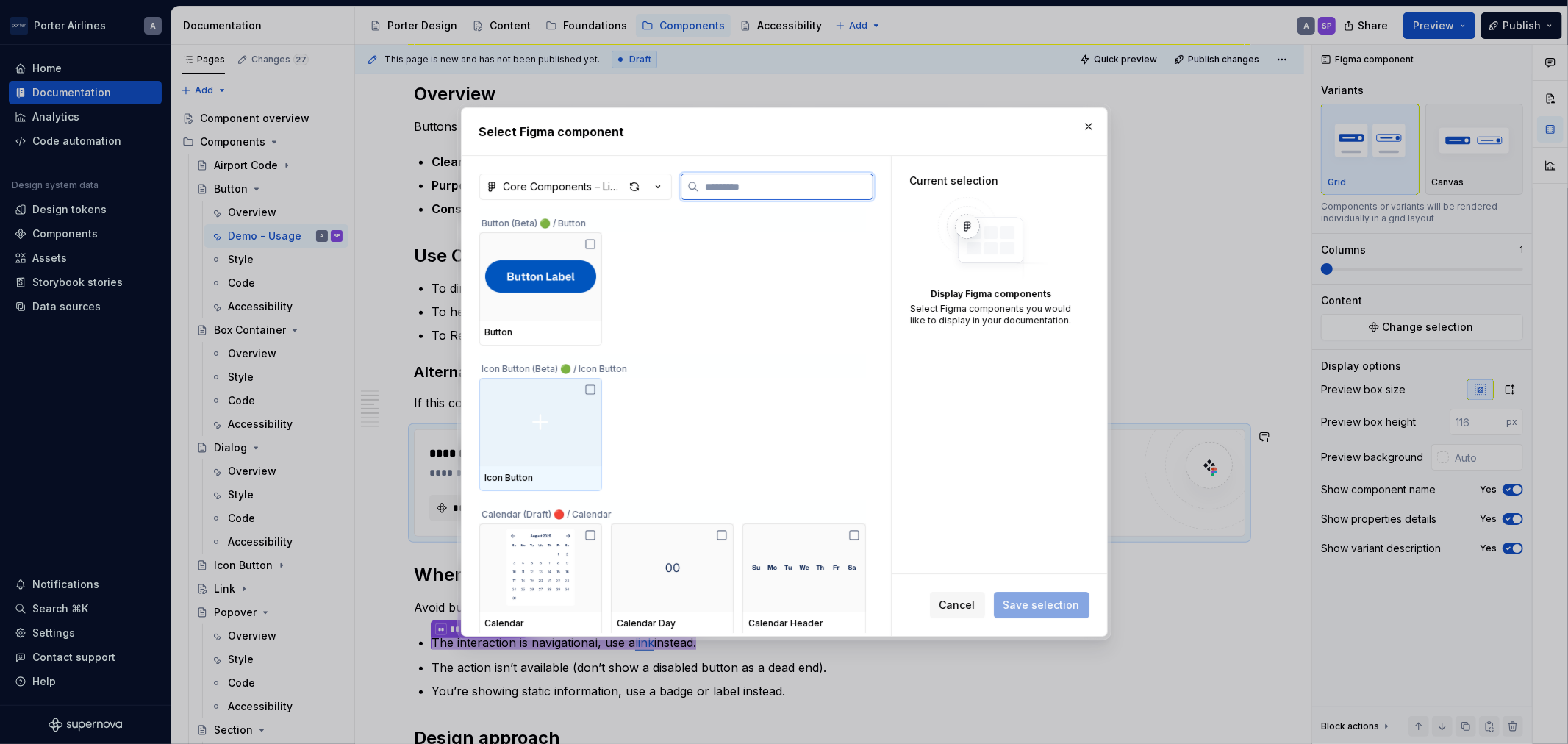
click at [559, 409] on img at bounding box center [540, 422] width 42 height 42
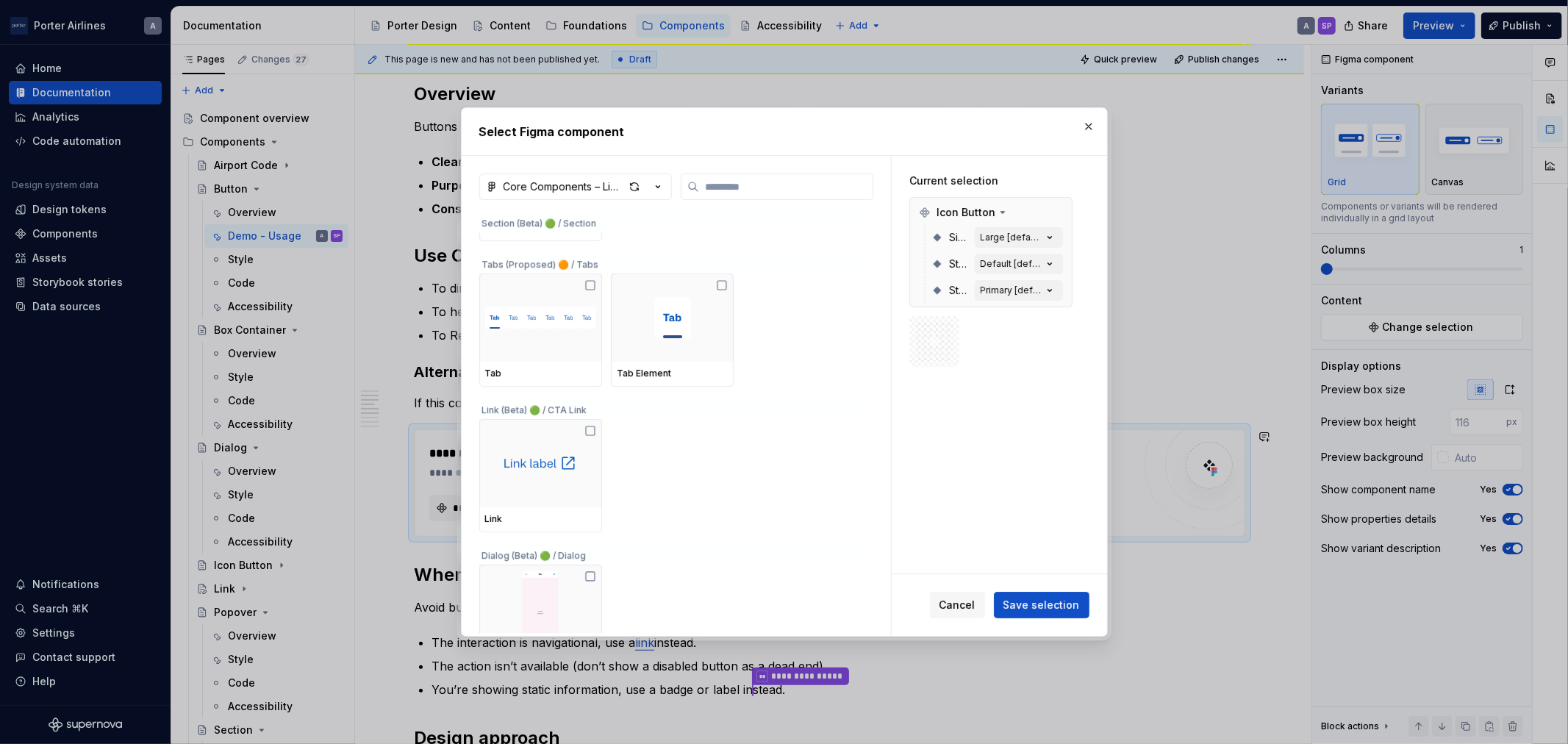
scroll to position [3674, 0]
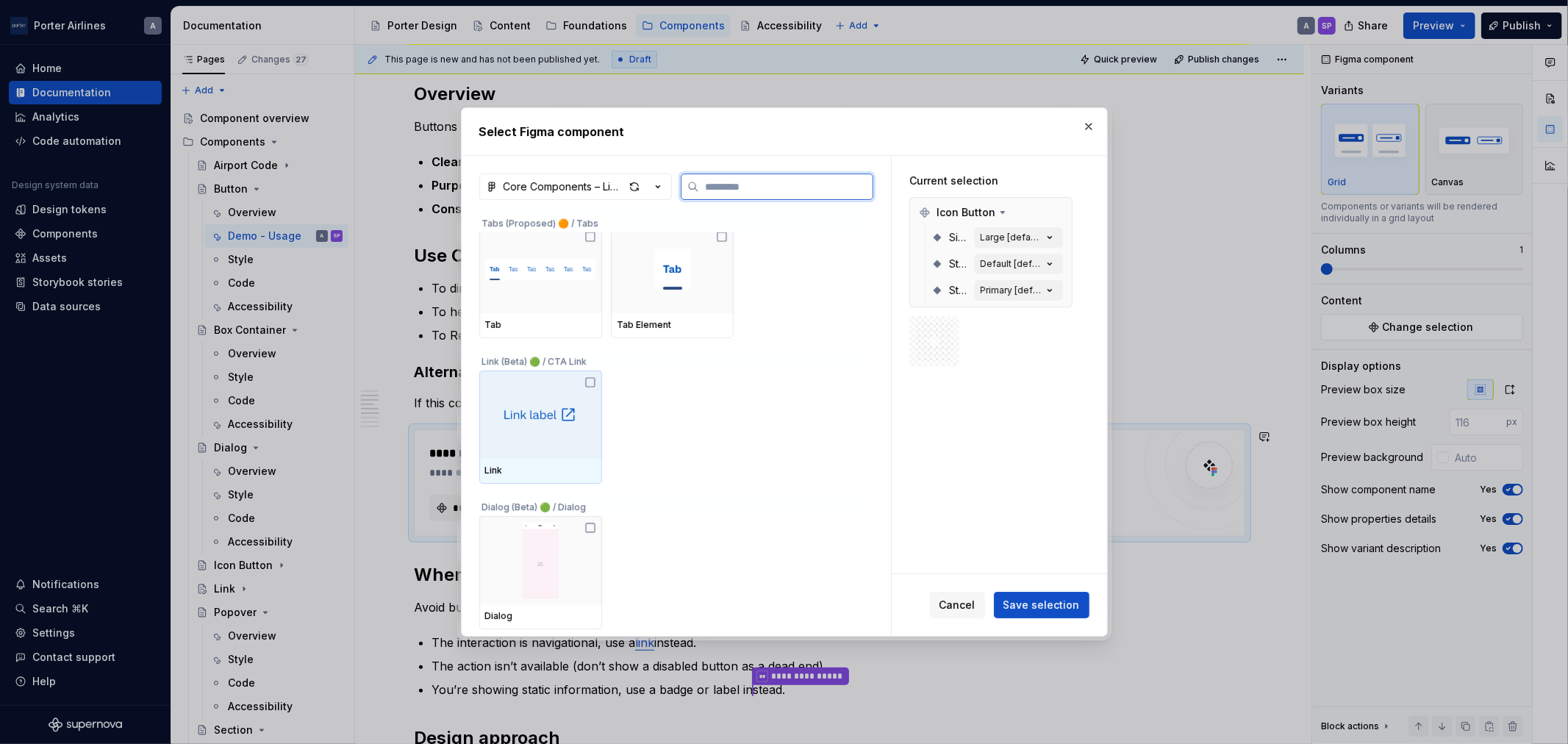
click at [581, 404] on div at bounding box center [541, 414] width 123 height 88
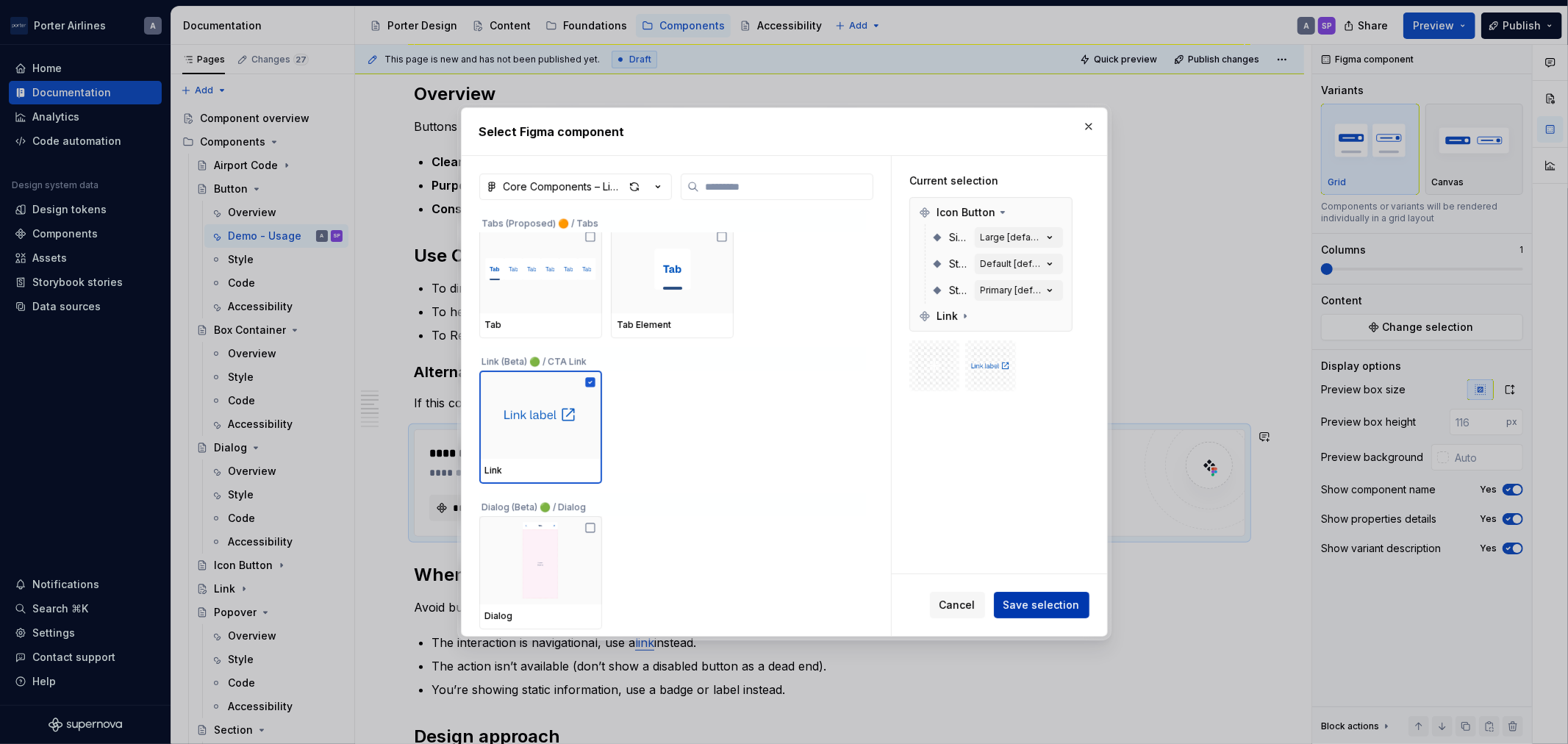
click at [1070, 598] on span "Save selection" at bounding box center [1042, 605] width 77 height 15
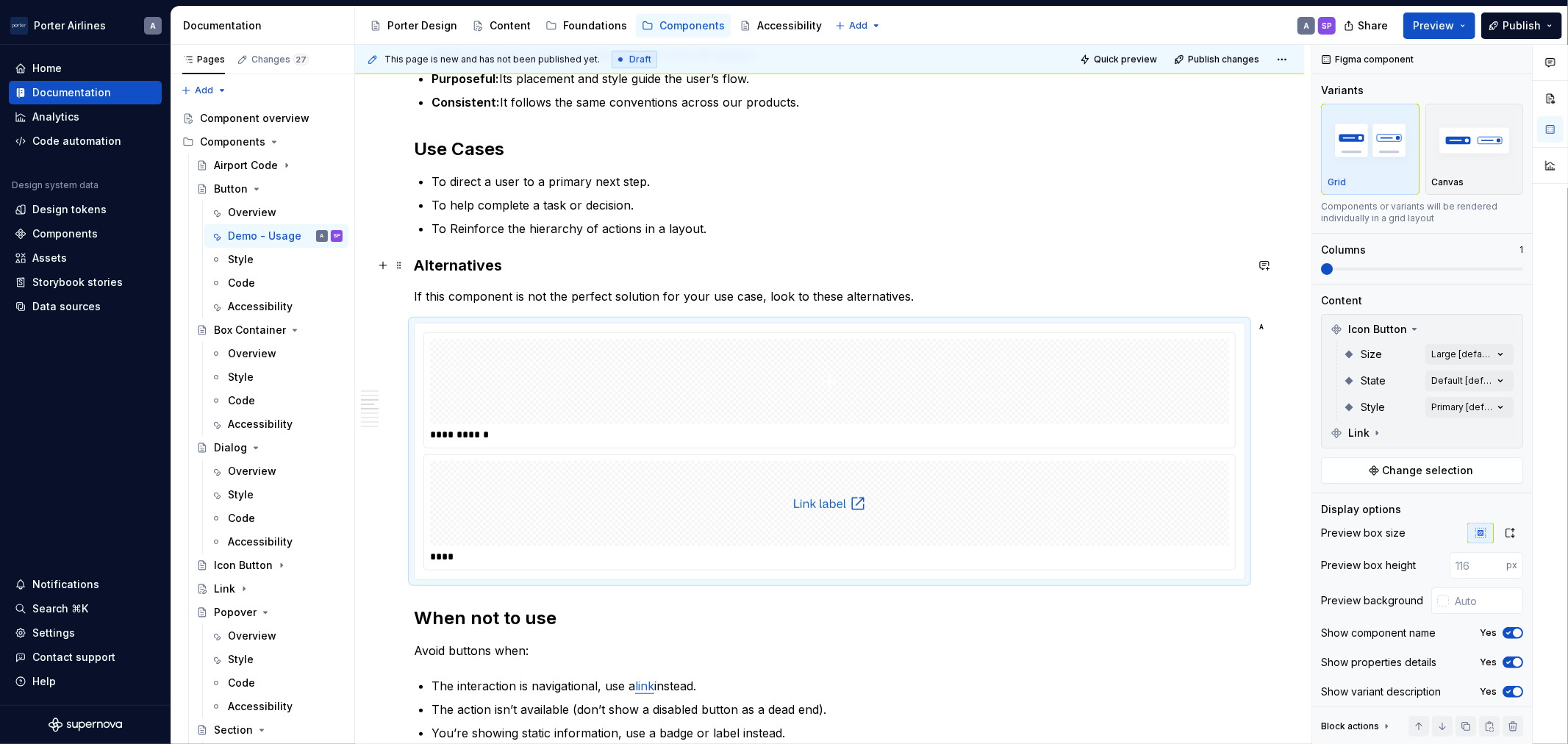
scroll to position [680, 0]
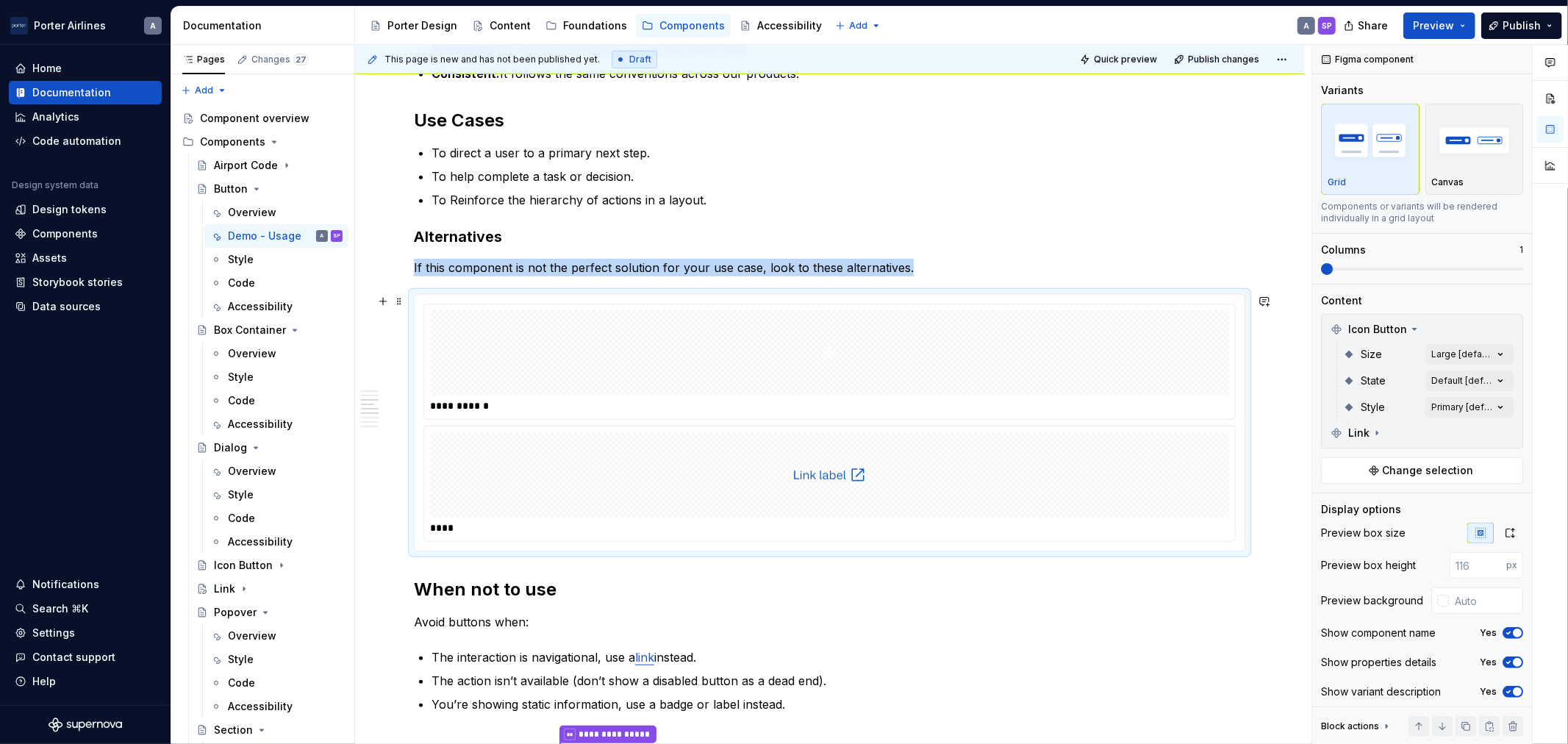
click at [812, 387] on img at bounding box center [830, 352] width 42 height 73
click at [1034, 273] on p "If this component is not the perfect solution for your use case, look to these …" at bounding box center [829, 268] width 832 height 18
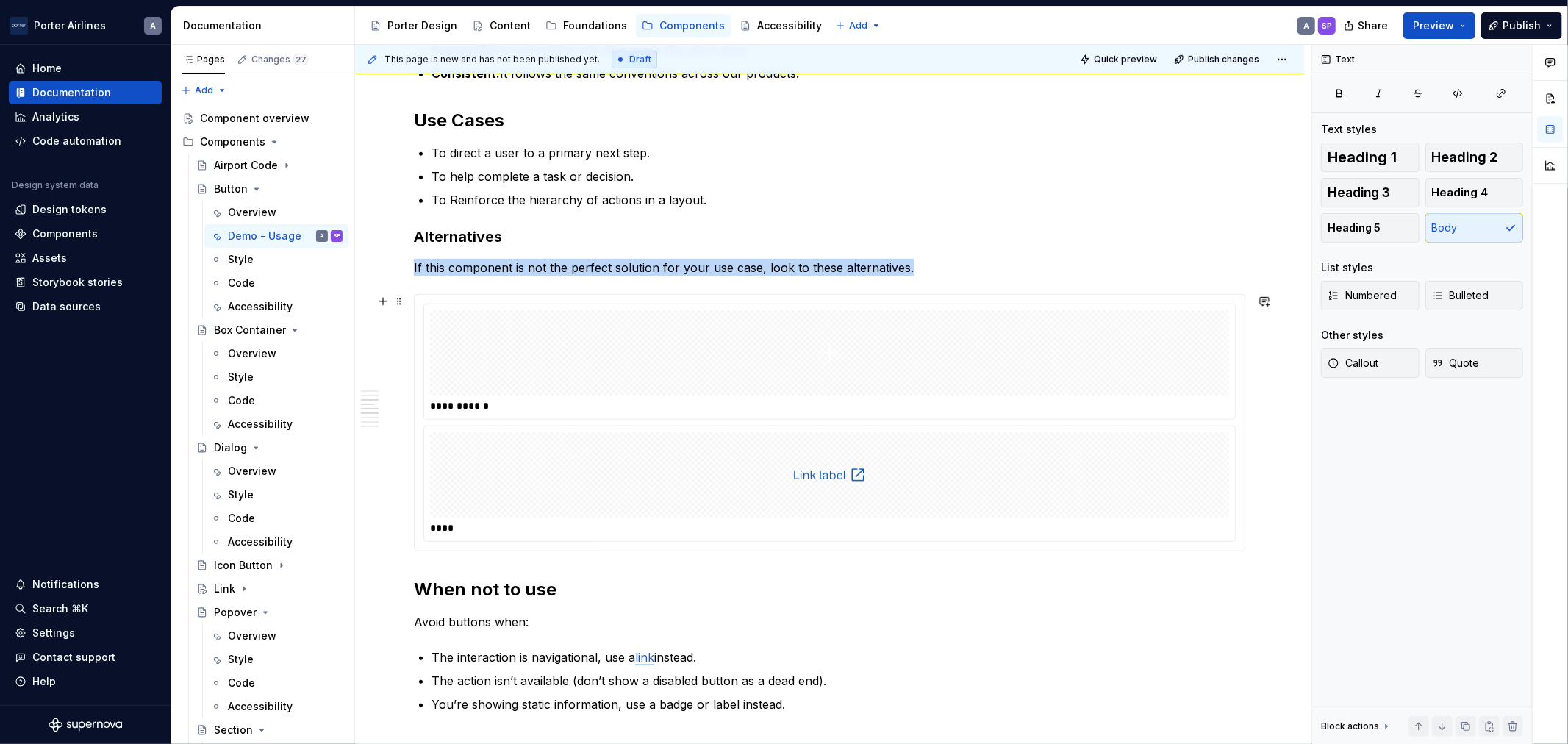
click at [1112, 381] on div at bounding box center [829, 352] width 799 height 85
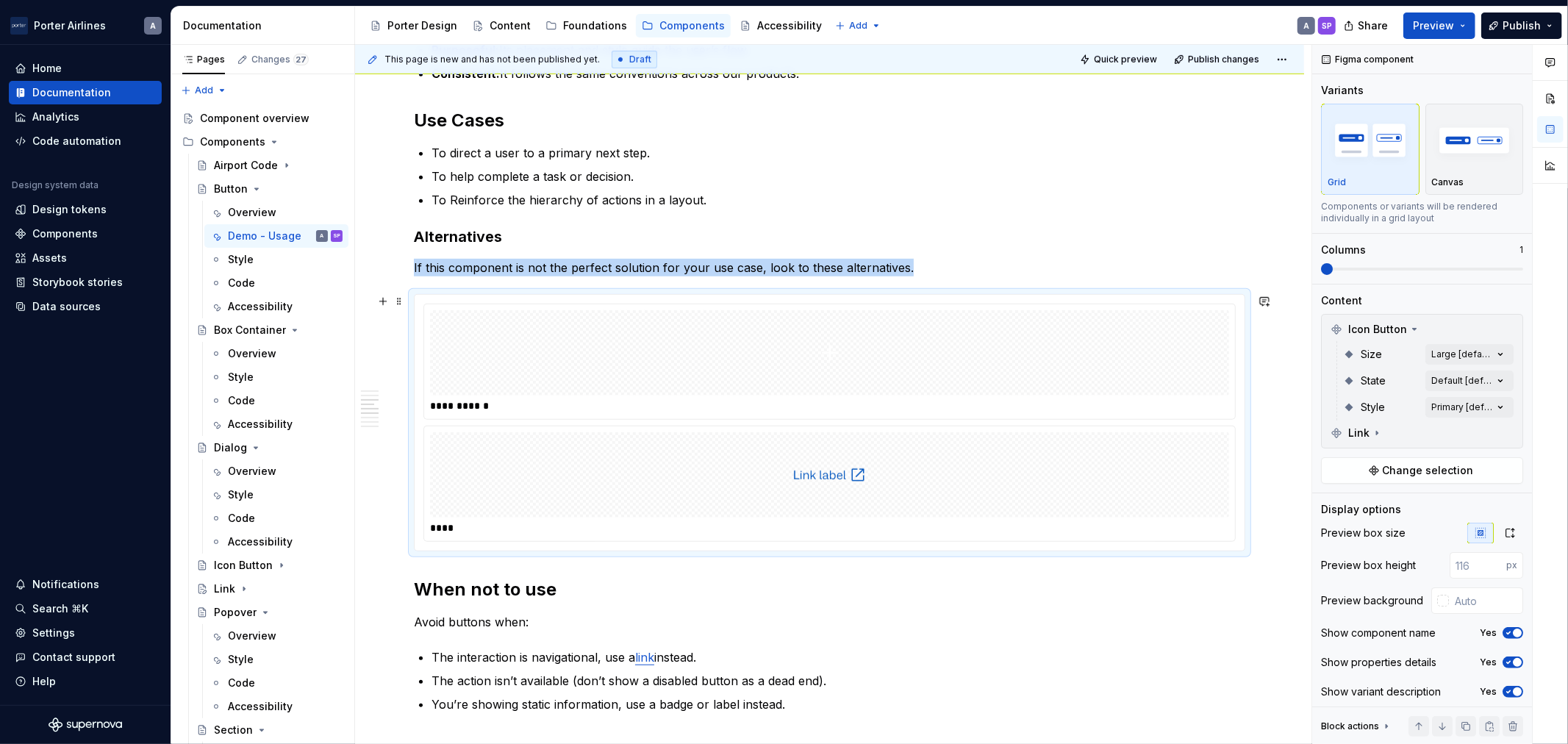
click at [681, 442] on div at bounding box center [829, 475] width 799 height 85
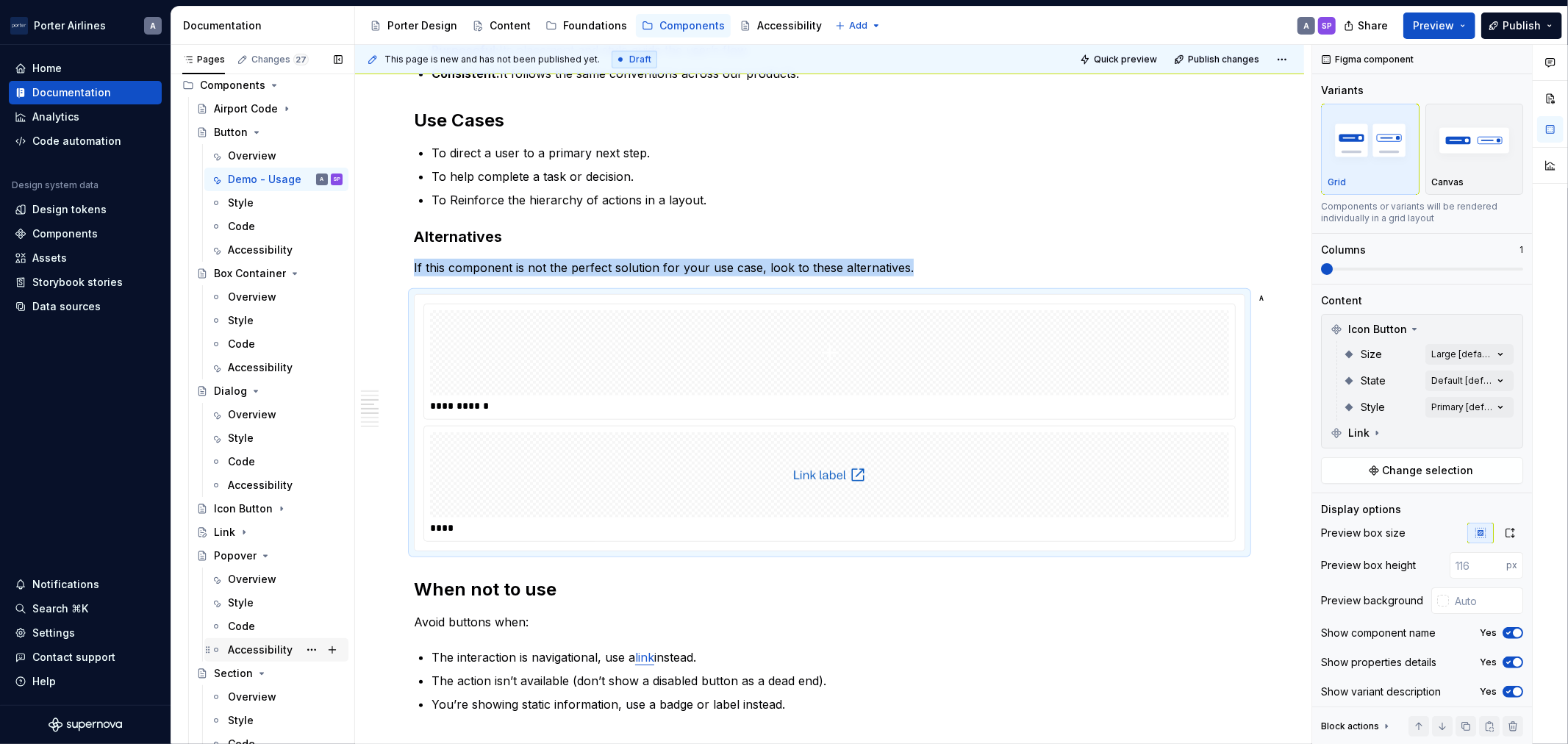
scroll to position [88, 0]
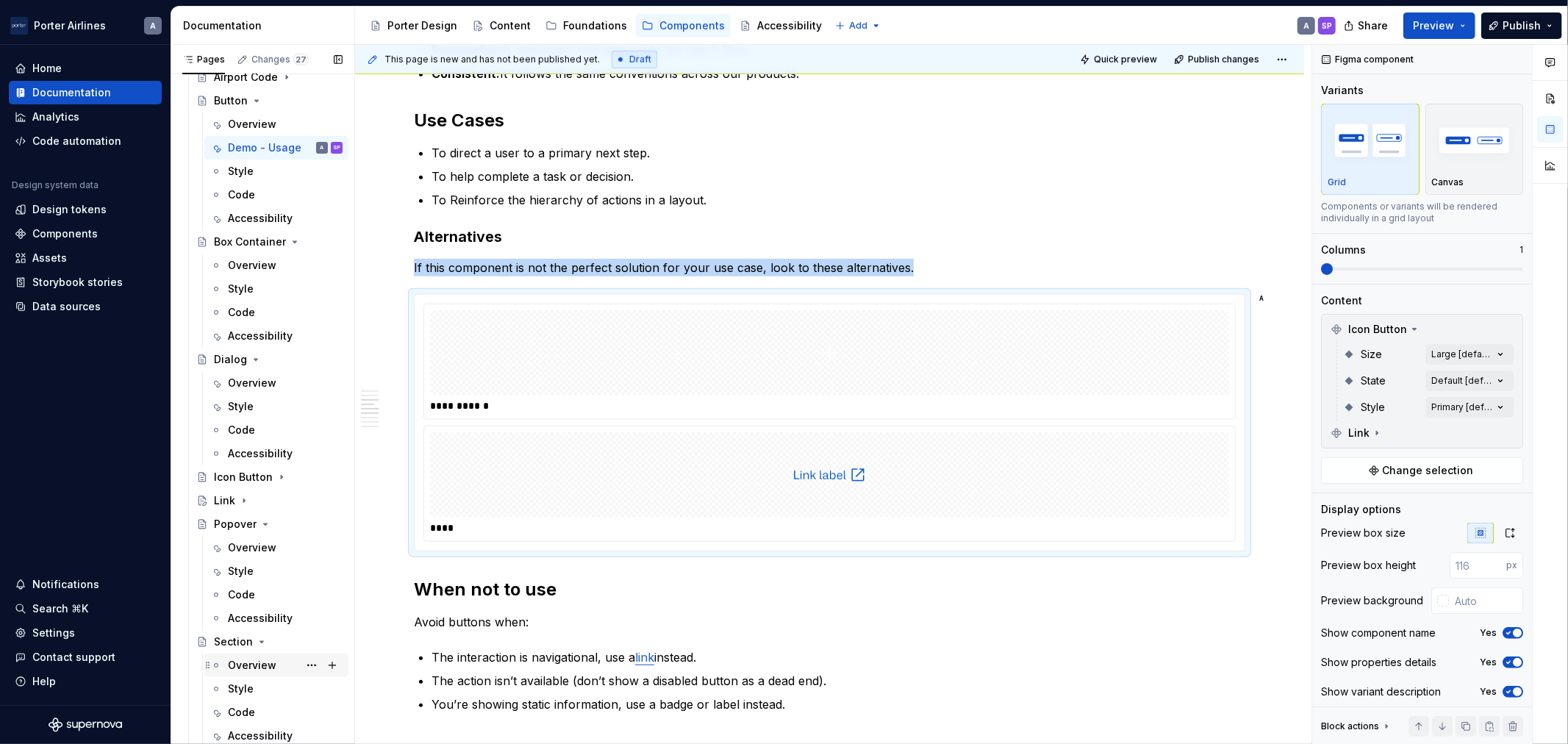
click at [265, 671] on div "Overview" at bounding box center [253, 665] width 49 height 15
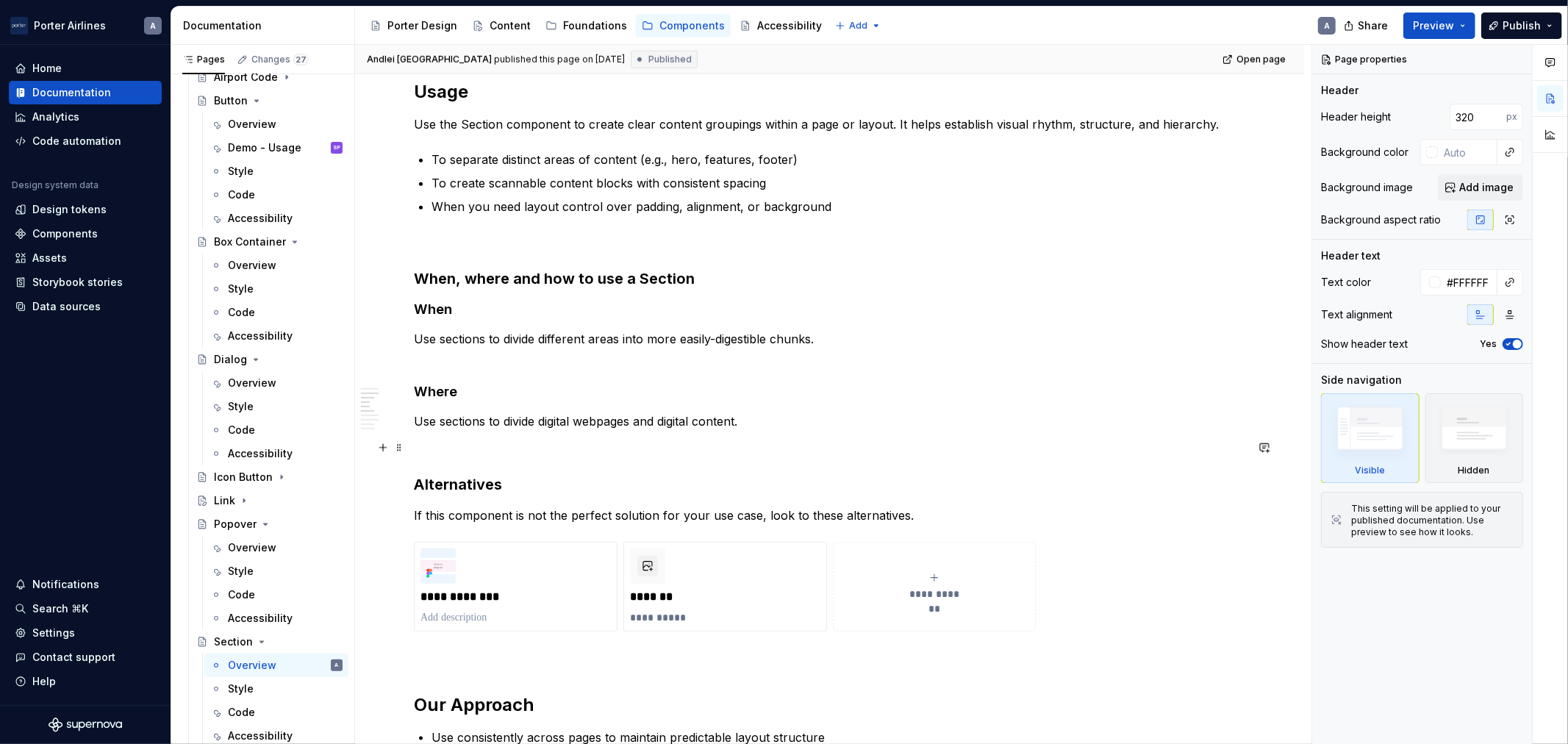
scroll to position [1361, 0]
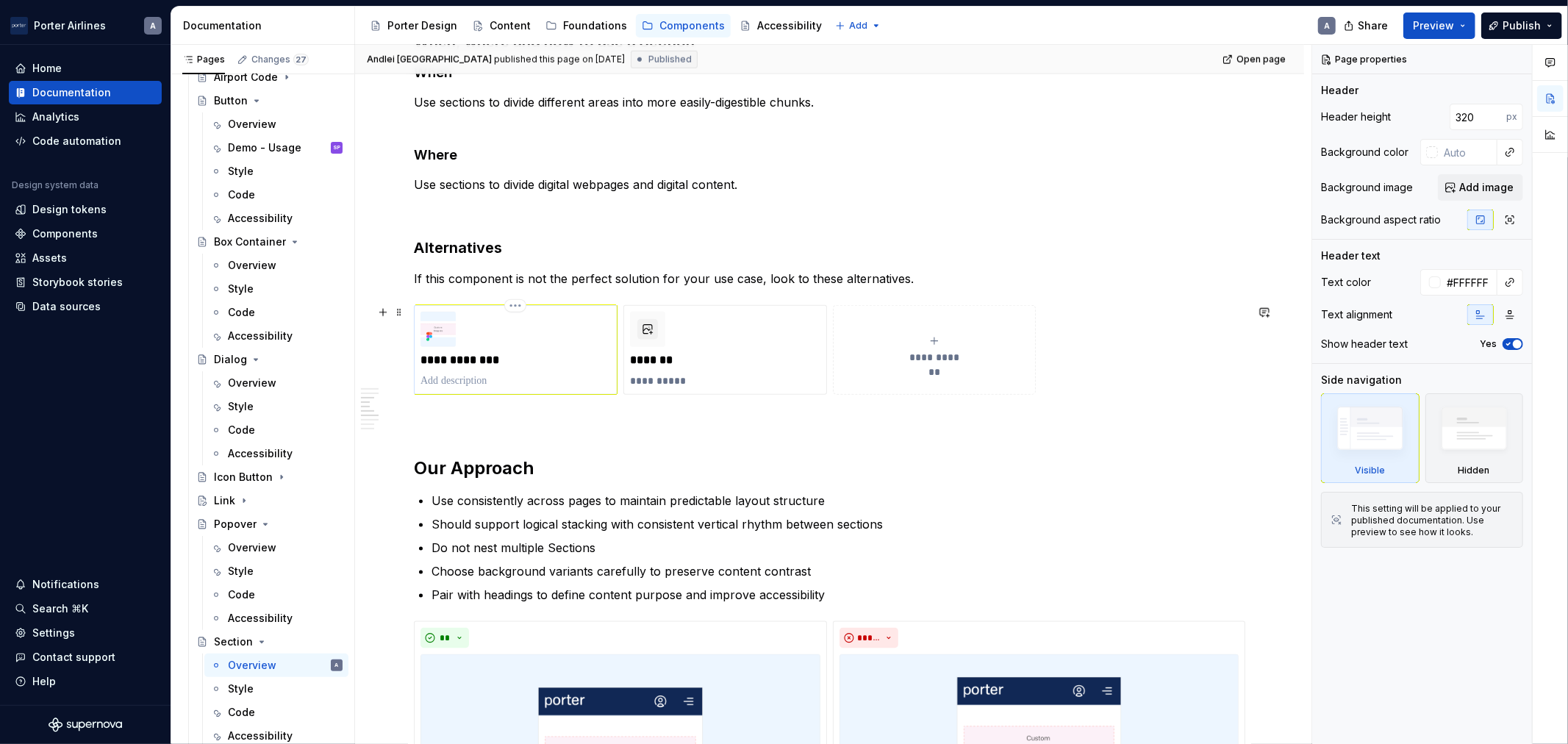
drag, startPoint x: 1086, startPoint y: 375, endPoint x: 494, endPoint y: 363, distance: 592.1
click at [494, 363] on div "**********" at bounding box center [829, 350] width 832 height 90
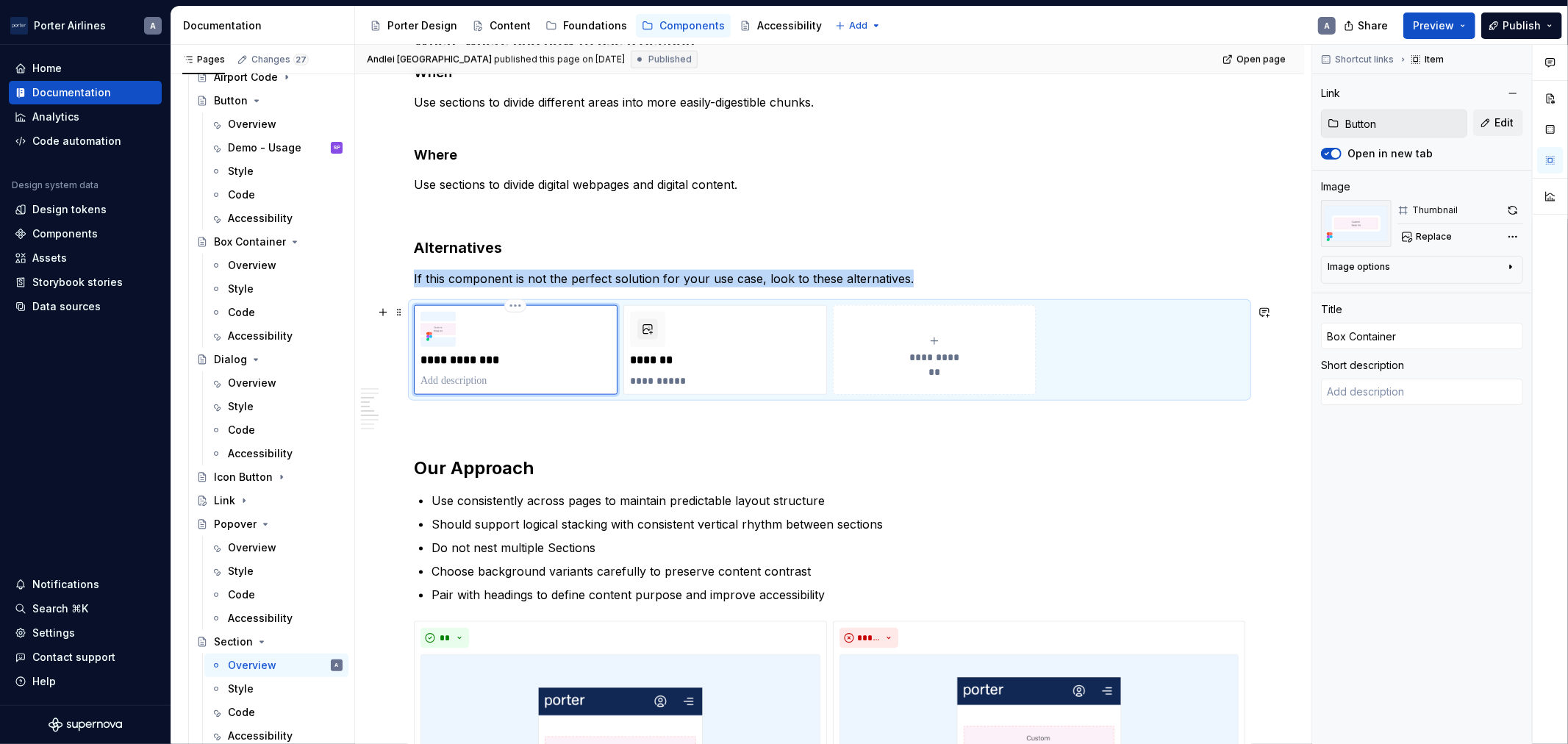
click at [439, 305] on div "**********" at bounding box center [516, 350] width 204 height 90
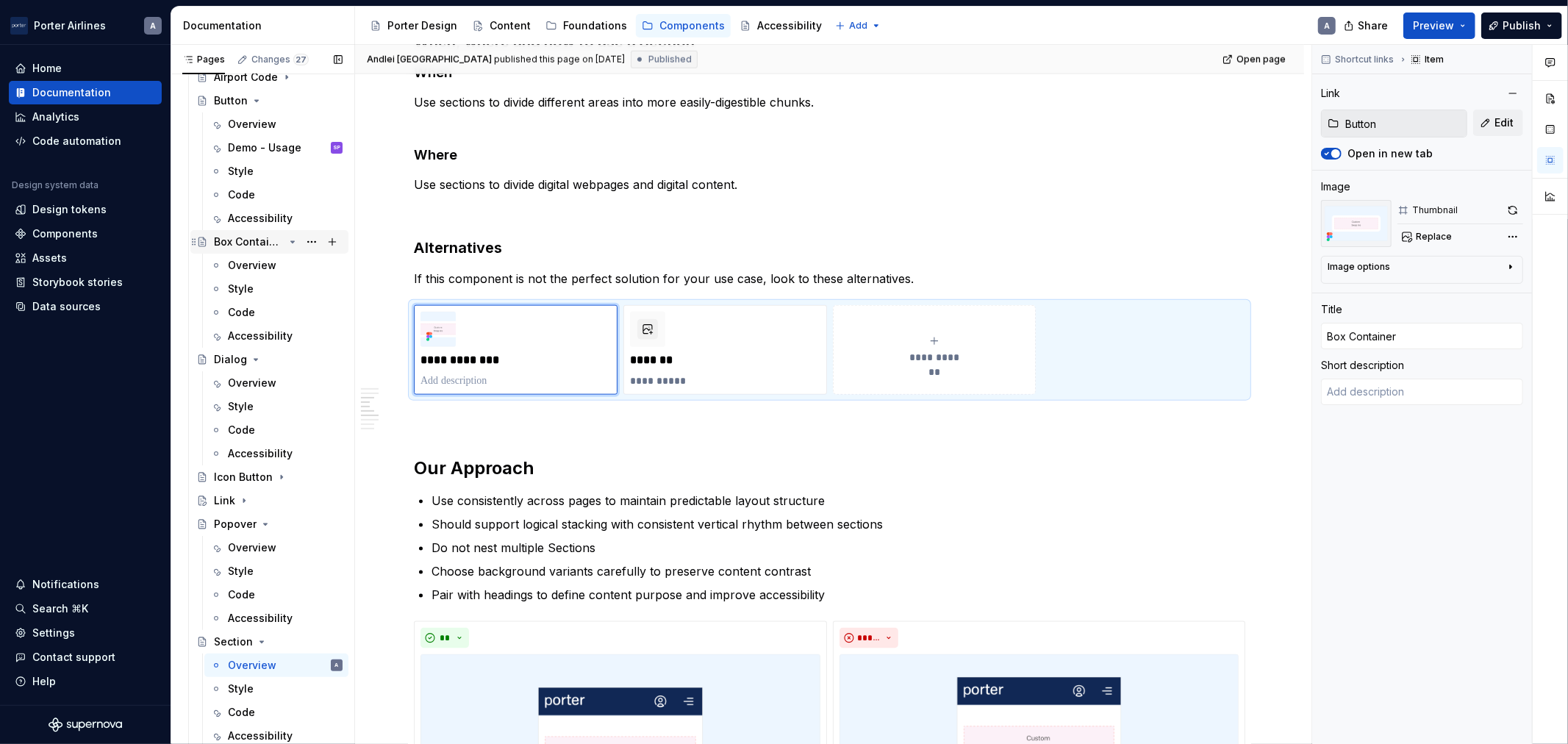
scroll to position [0, 0]
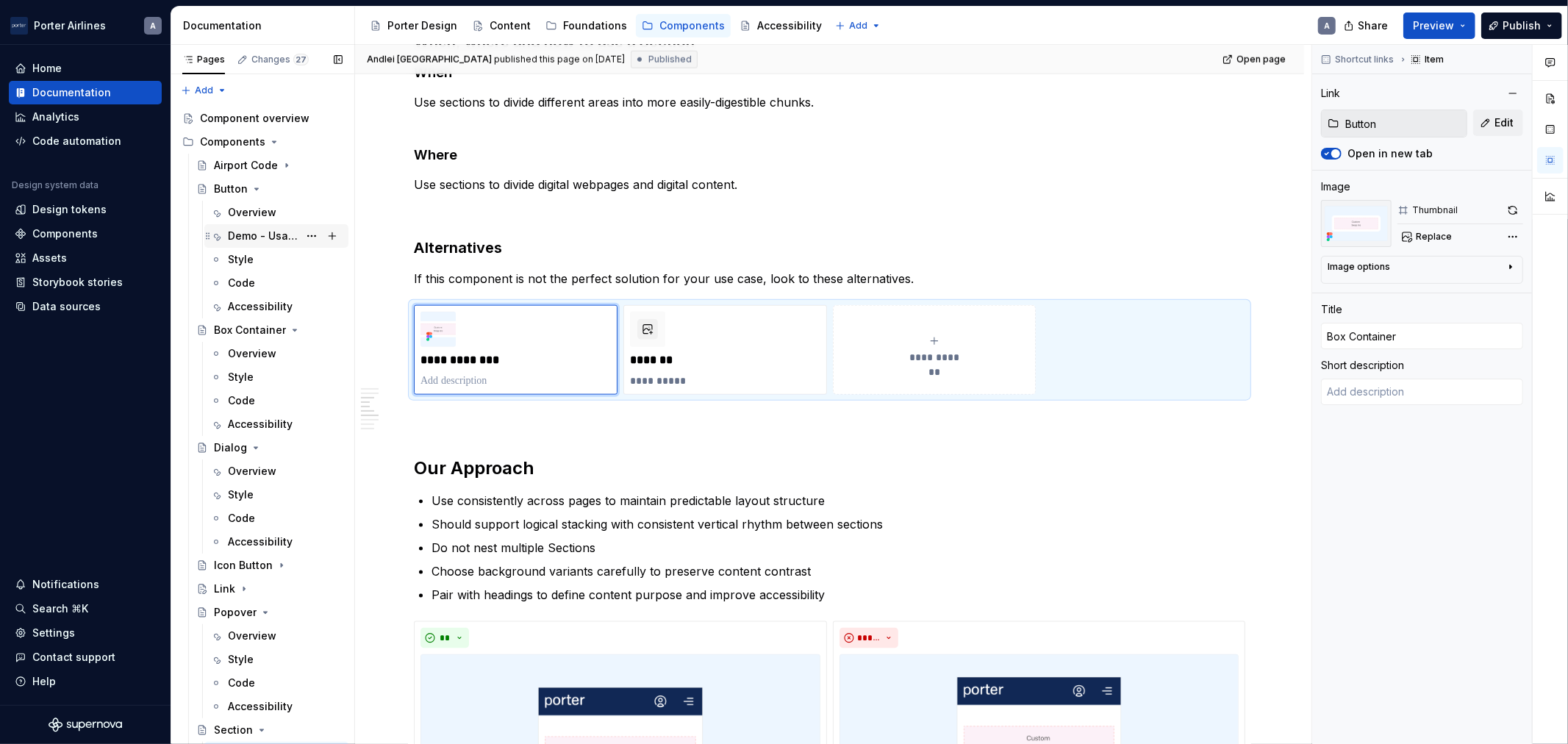
click at [274, 244] on div "Demo - Usage SP" at bounding box center [285, 235] width 115 height 20
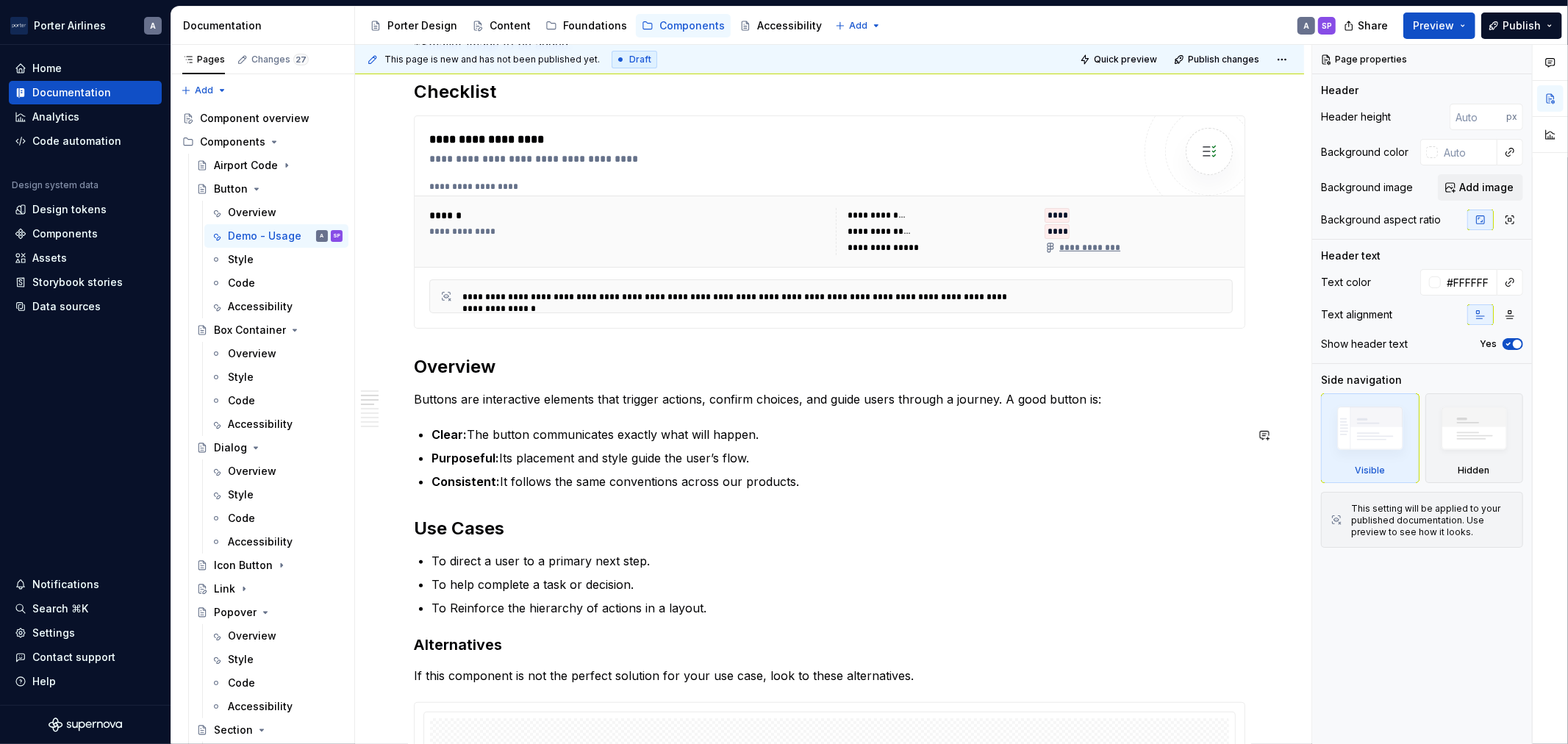
scroll to position [680, 0]
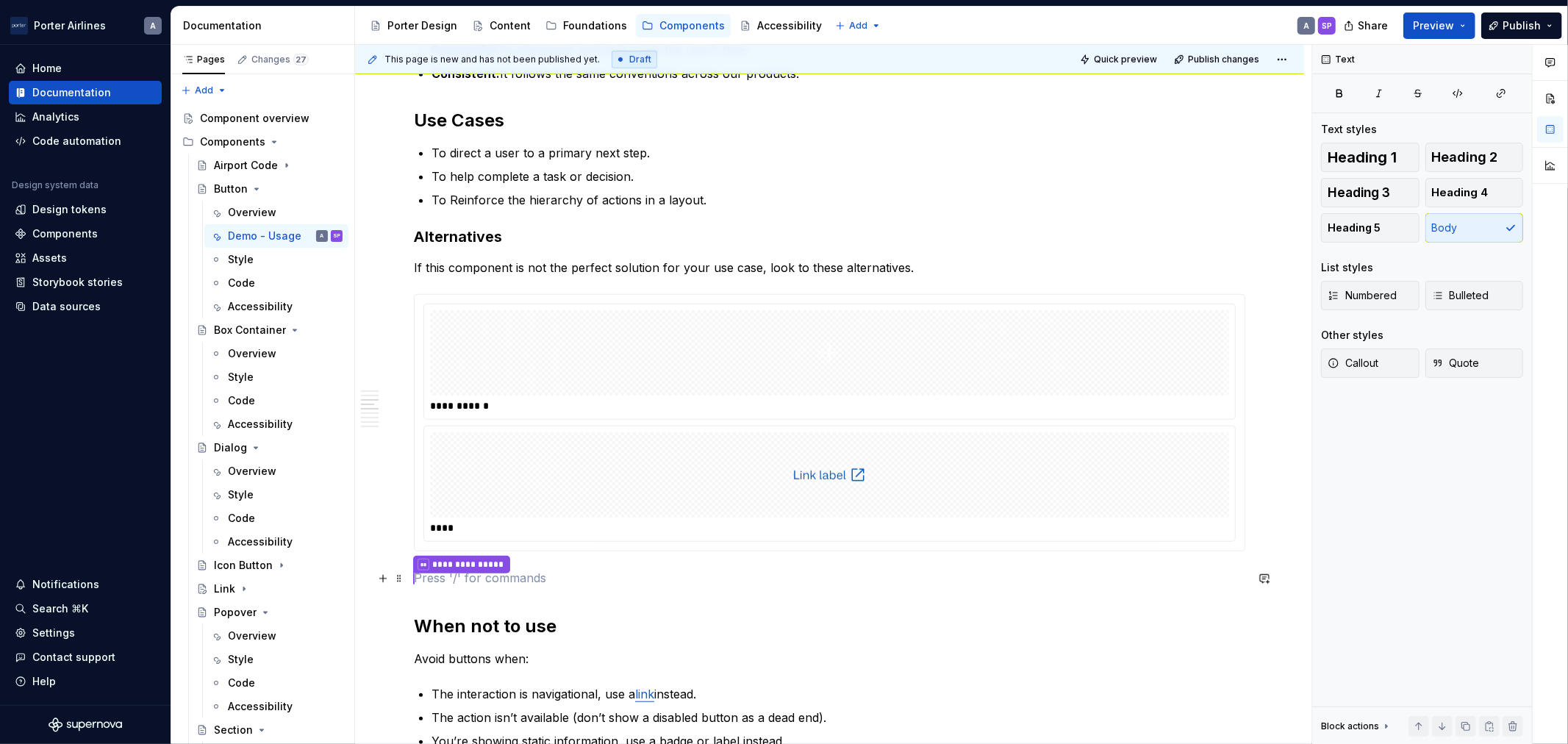
click at [650, 571] on p "**********" at bounding box center [829, 578] width 832 height 19
click at [592, 571] on p "**********" at bounding box center [829, 578] width 832 height 19
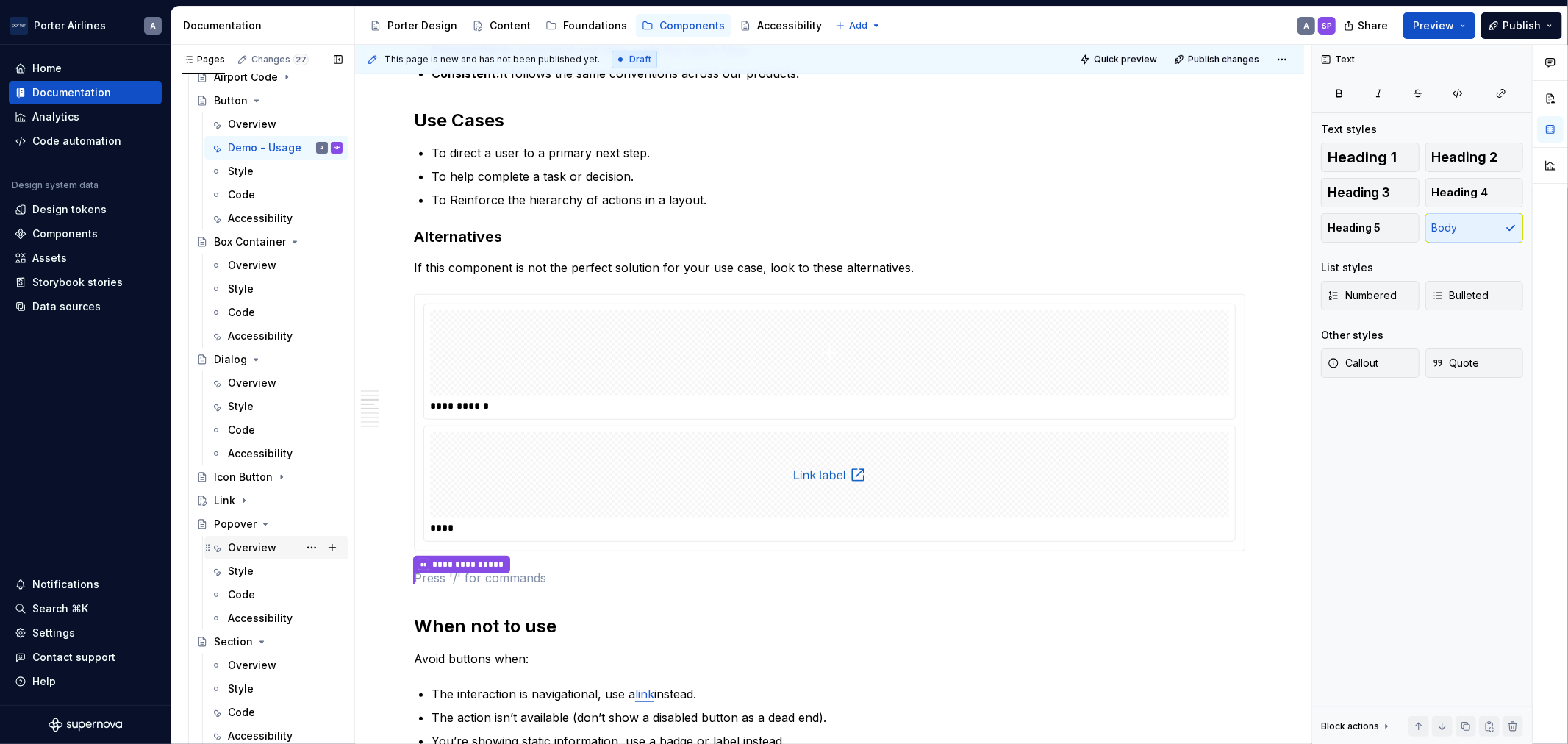
click at [239, 551] on div "Overview" at bounding box center [253, 547] width 49 height 15
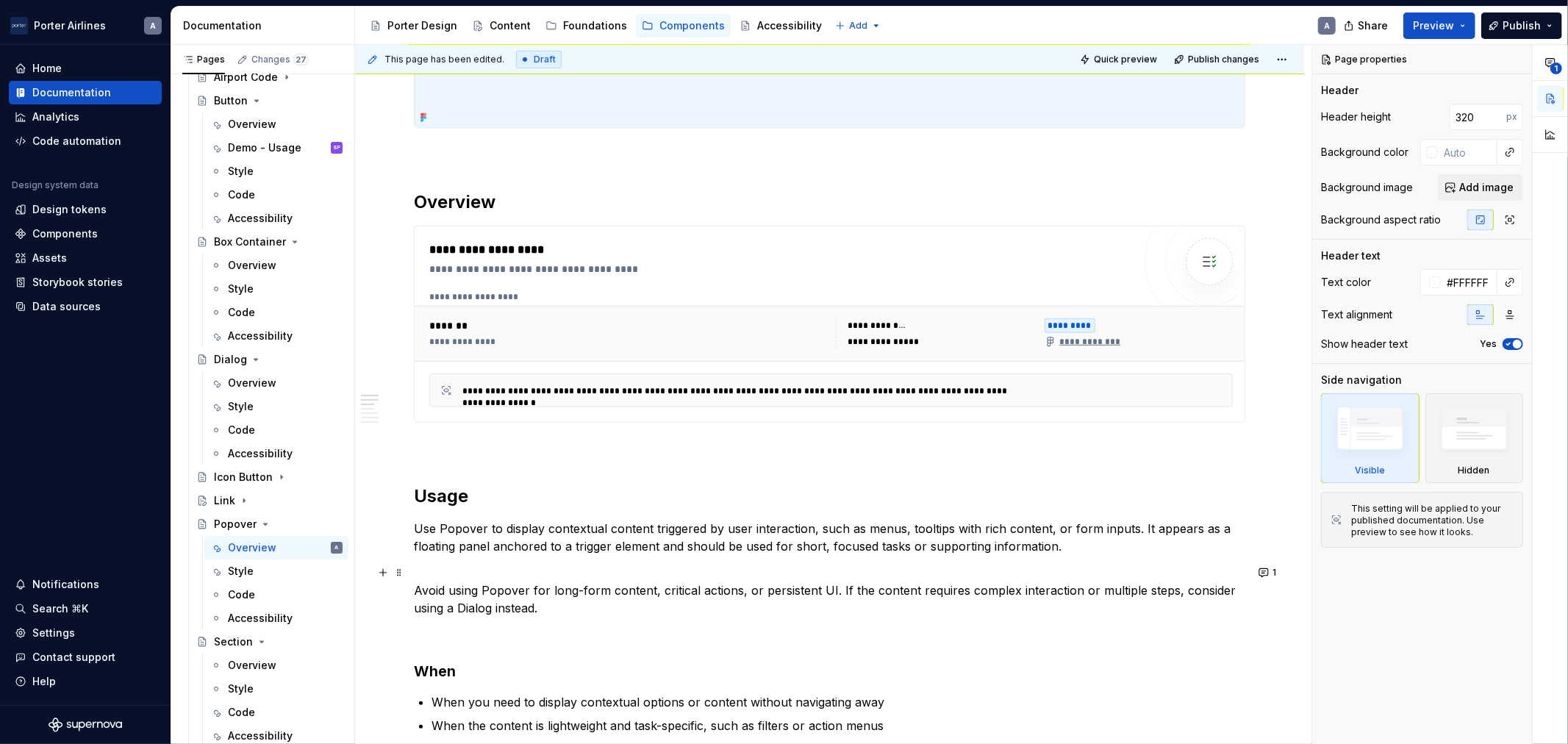
scroll to position [680, 0]
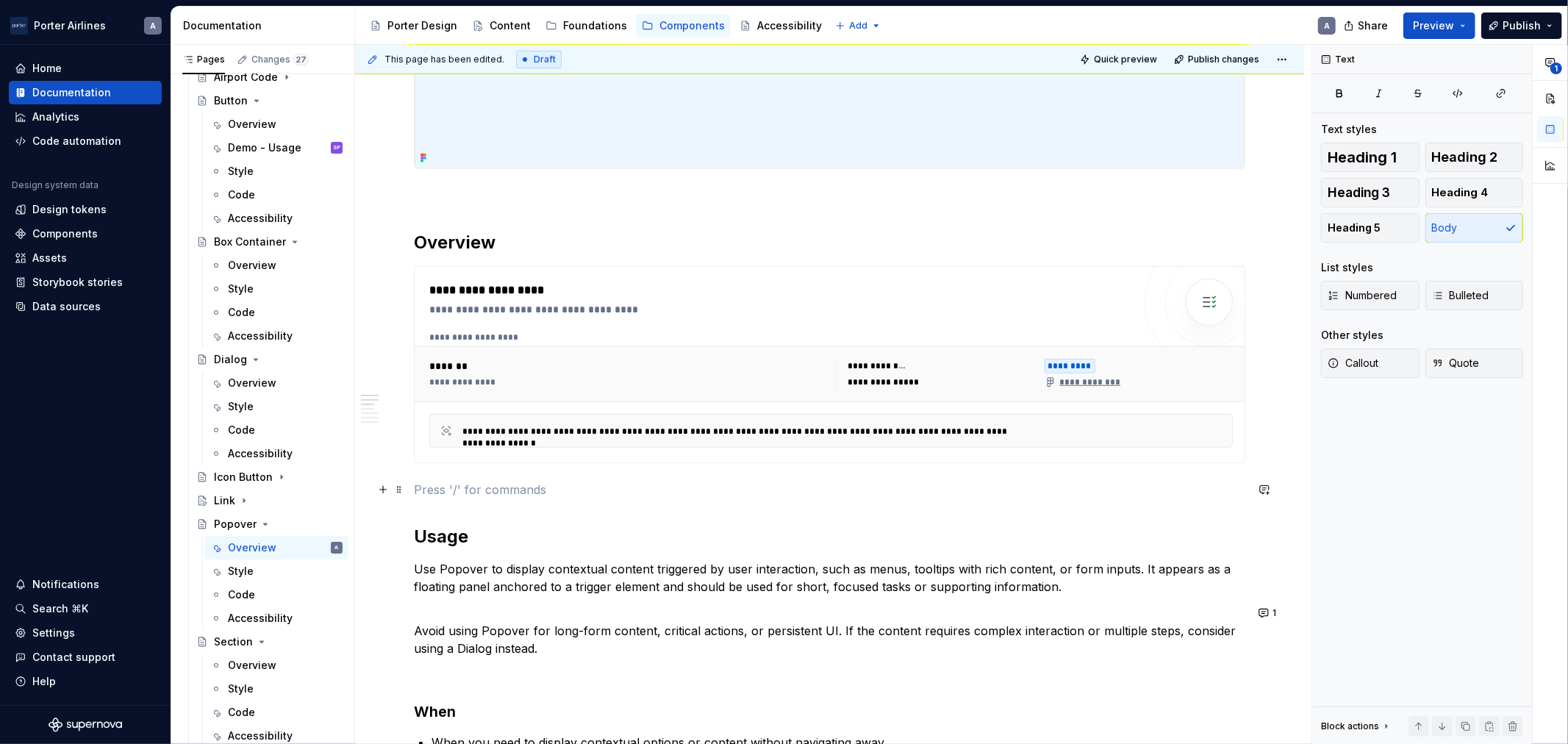
click at [531, 487] on p at bounding box center [829, 489] width 832 height 18
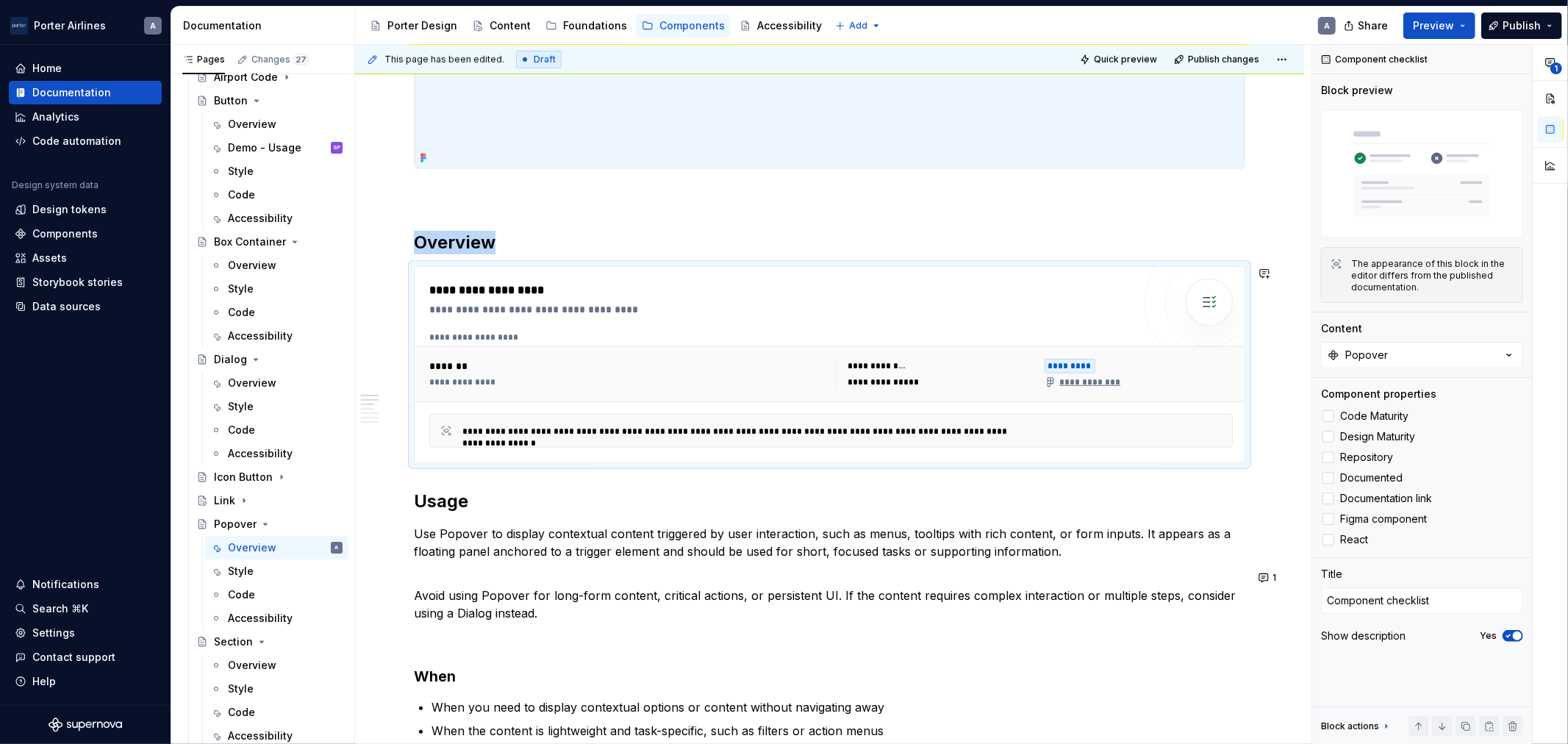
copy h2 "Overview"
click at [267, 153] on div "Demo - Usage" at bounding box center [263, 147] width 71 height 15
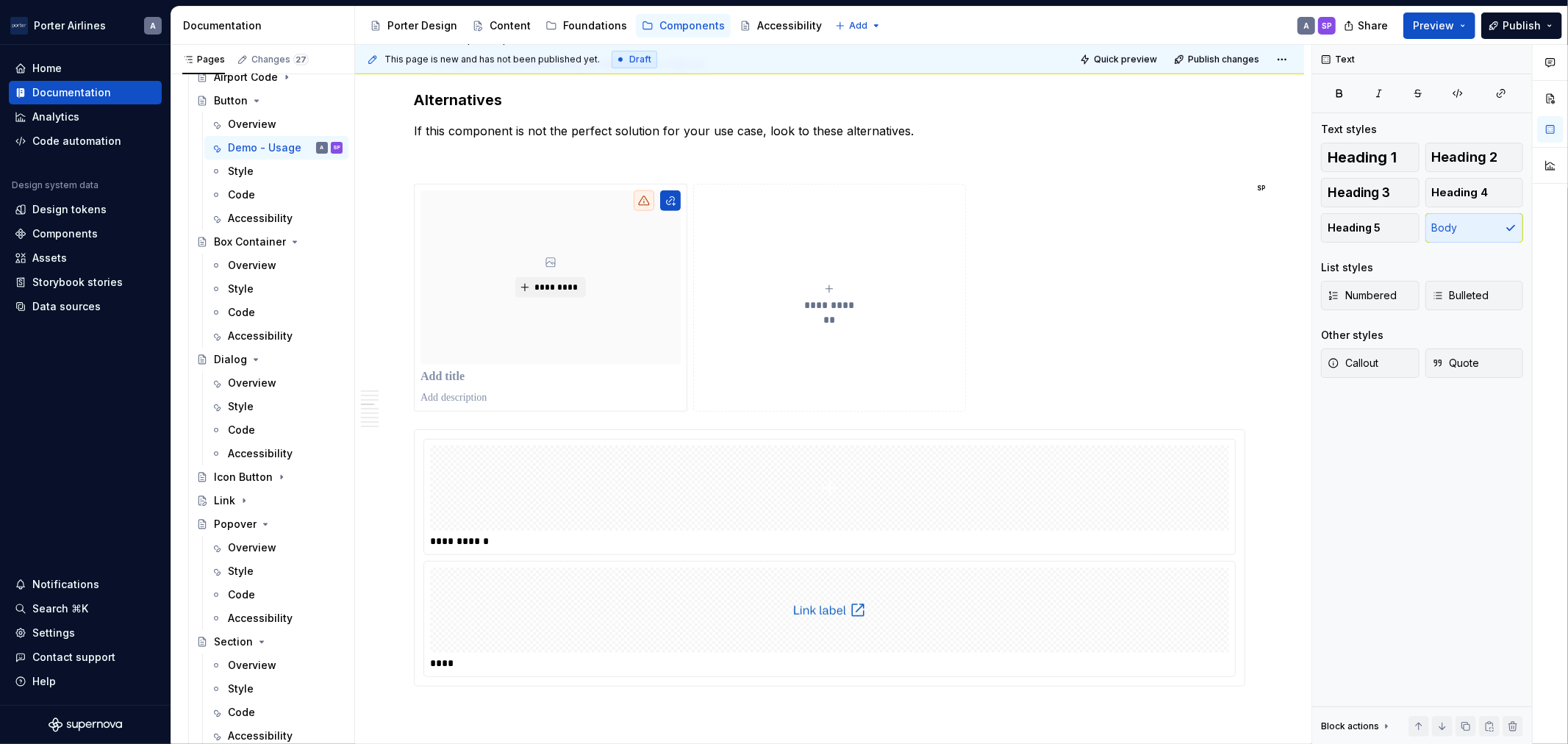
scroll to position [680, 0]
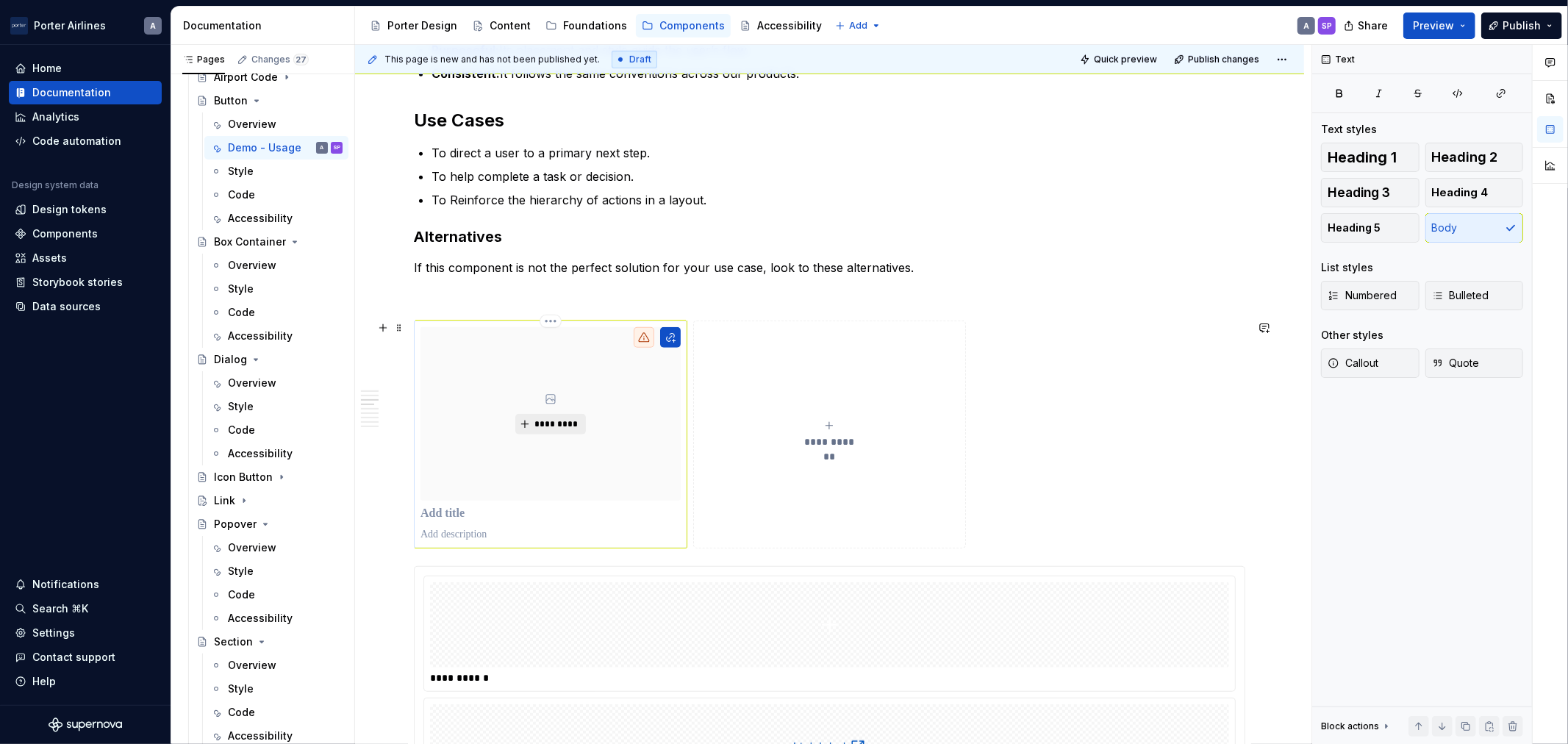
click at [562, 419] on span "*********" at bounding box center [556, 424] width 45 height 11
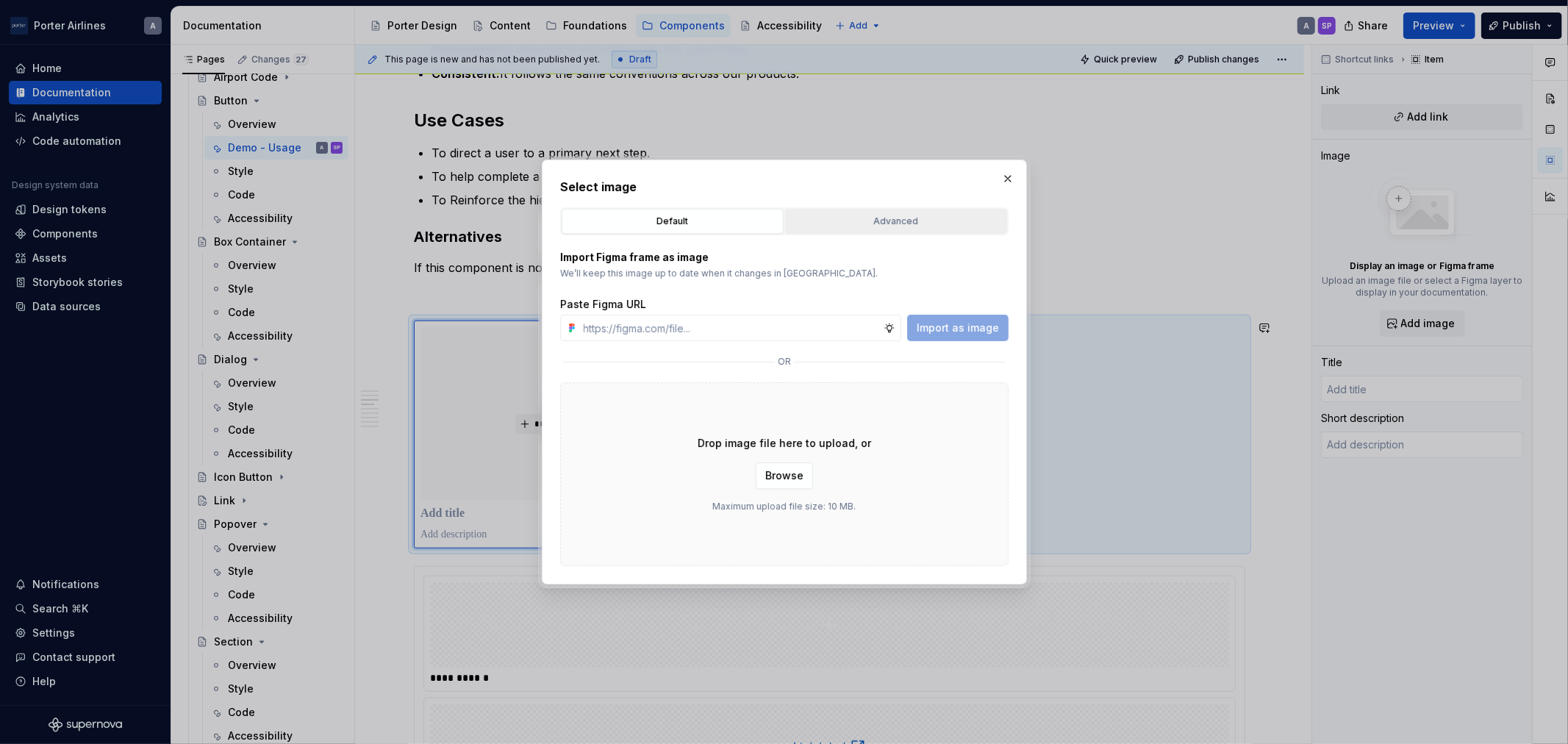
click at [871, 230] on button "Advanced" at bounding box center [896, 221] width 222 height 25
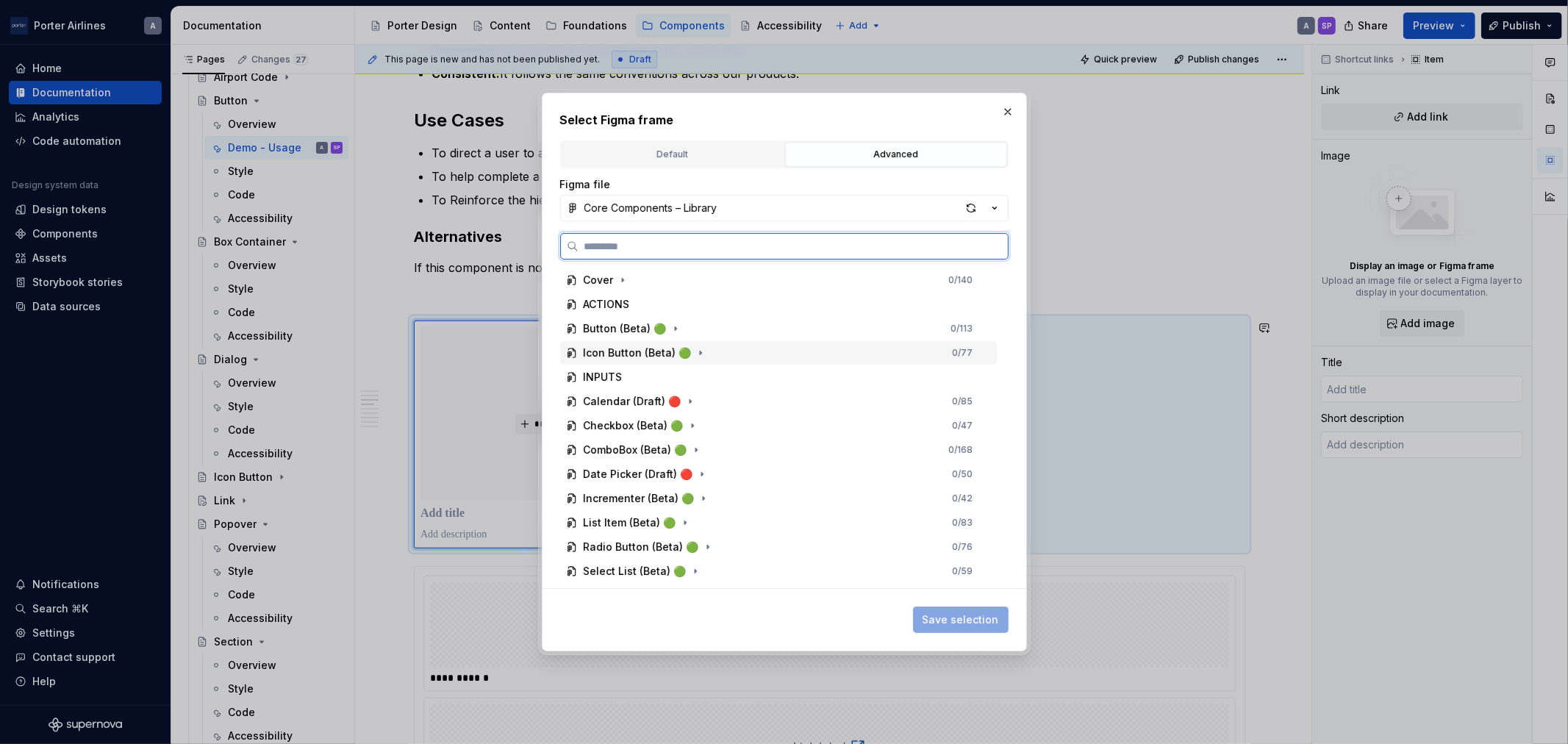
click at [622, 348] on div "Icon Button (Beta) 🟢" at bounding box center [638, 352] width 108 height 15
click at [729, 376] on div "Icon Button 0 / 55" at bounding box center [785, 377] width 423 height 24
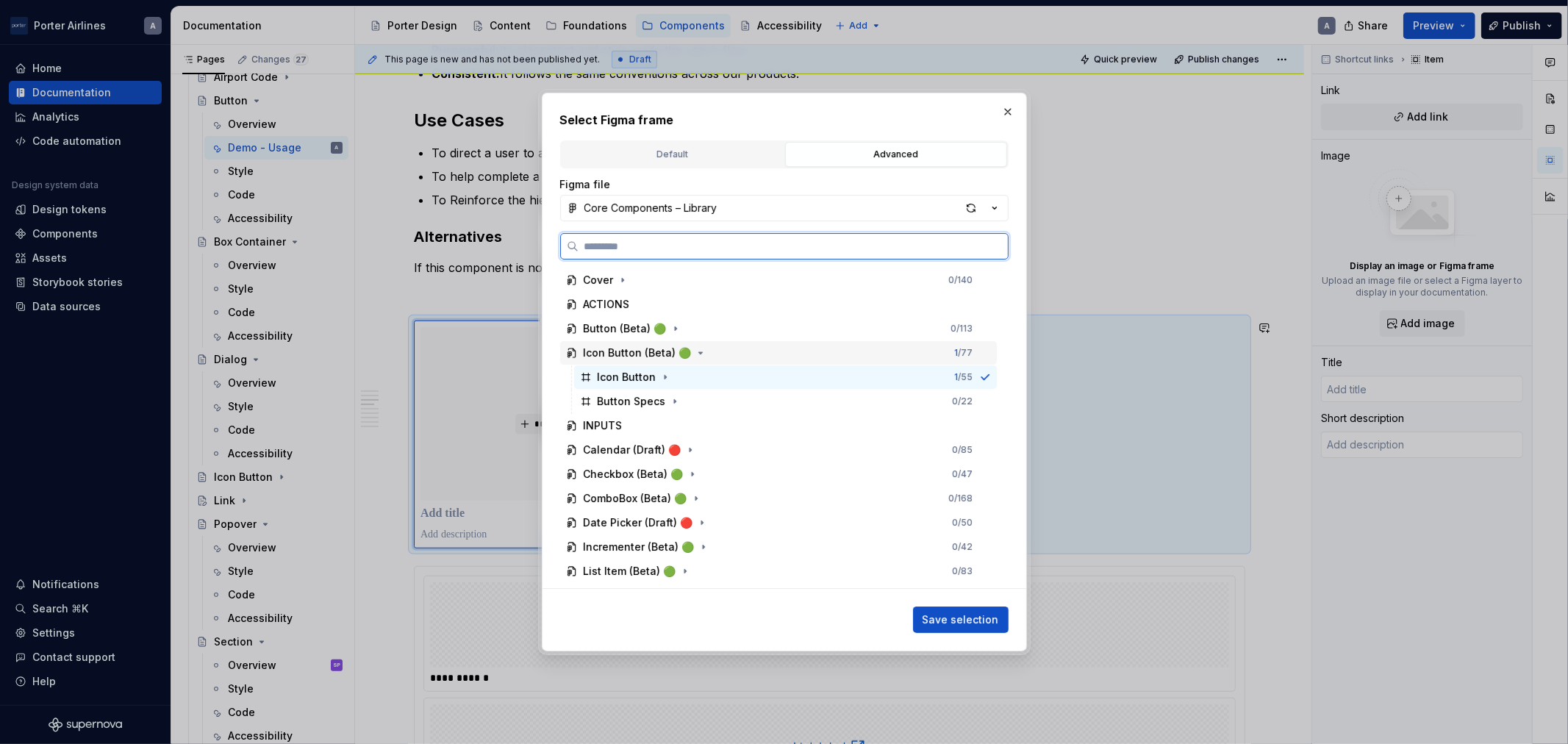
click at [637, 355] on div "Icon Button (Beta) 🟢" at bounding box center [638, 352] width 108 height 15
click at [763, 347] on div "Icon Button (Beta) 🟢 1 / 77" at bounding box center [779, 352] width 437 height 24
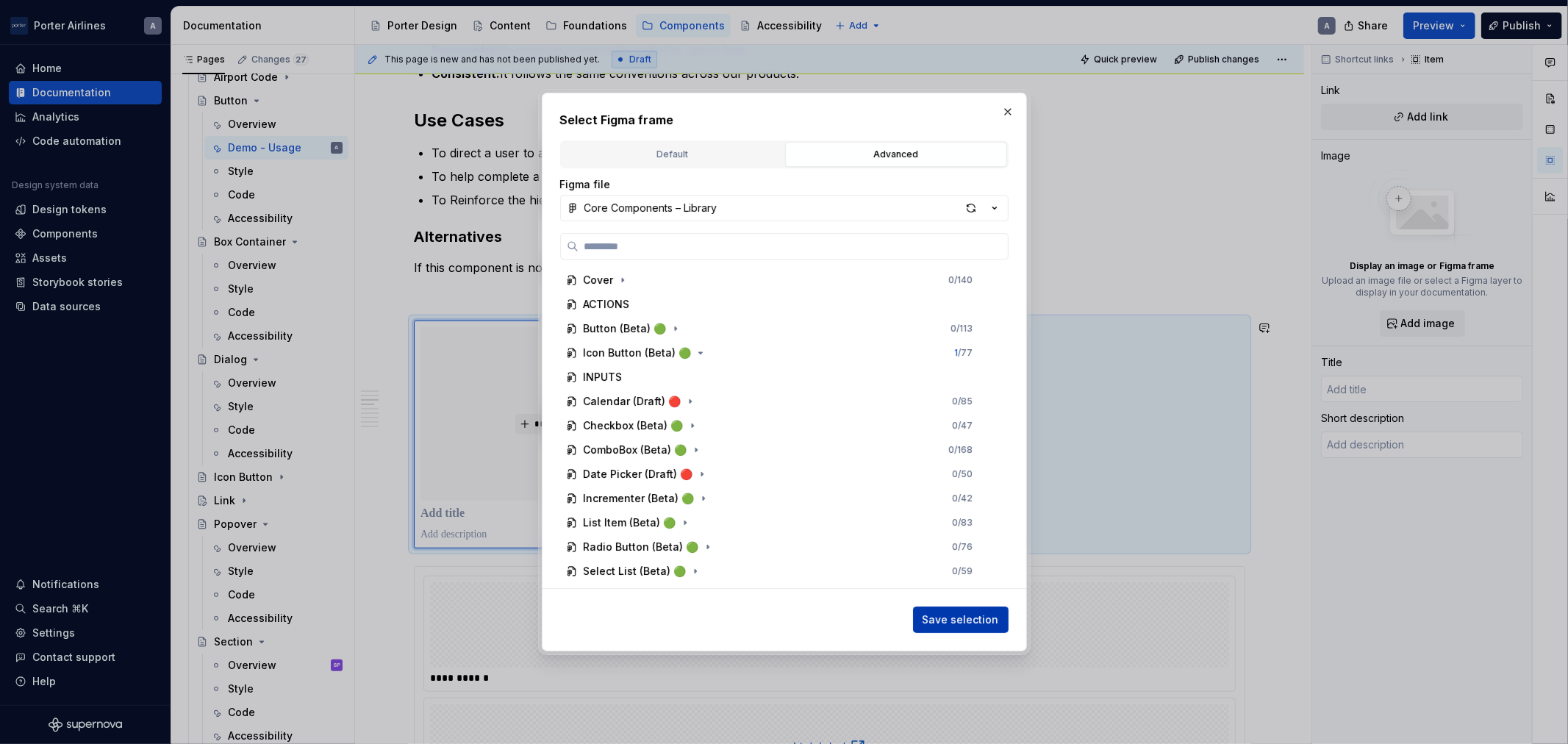
click at [994, 625] on span "Save selection" at bounding box center [961, 619] width 77 height 15
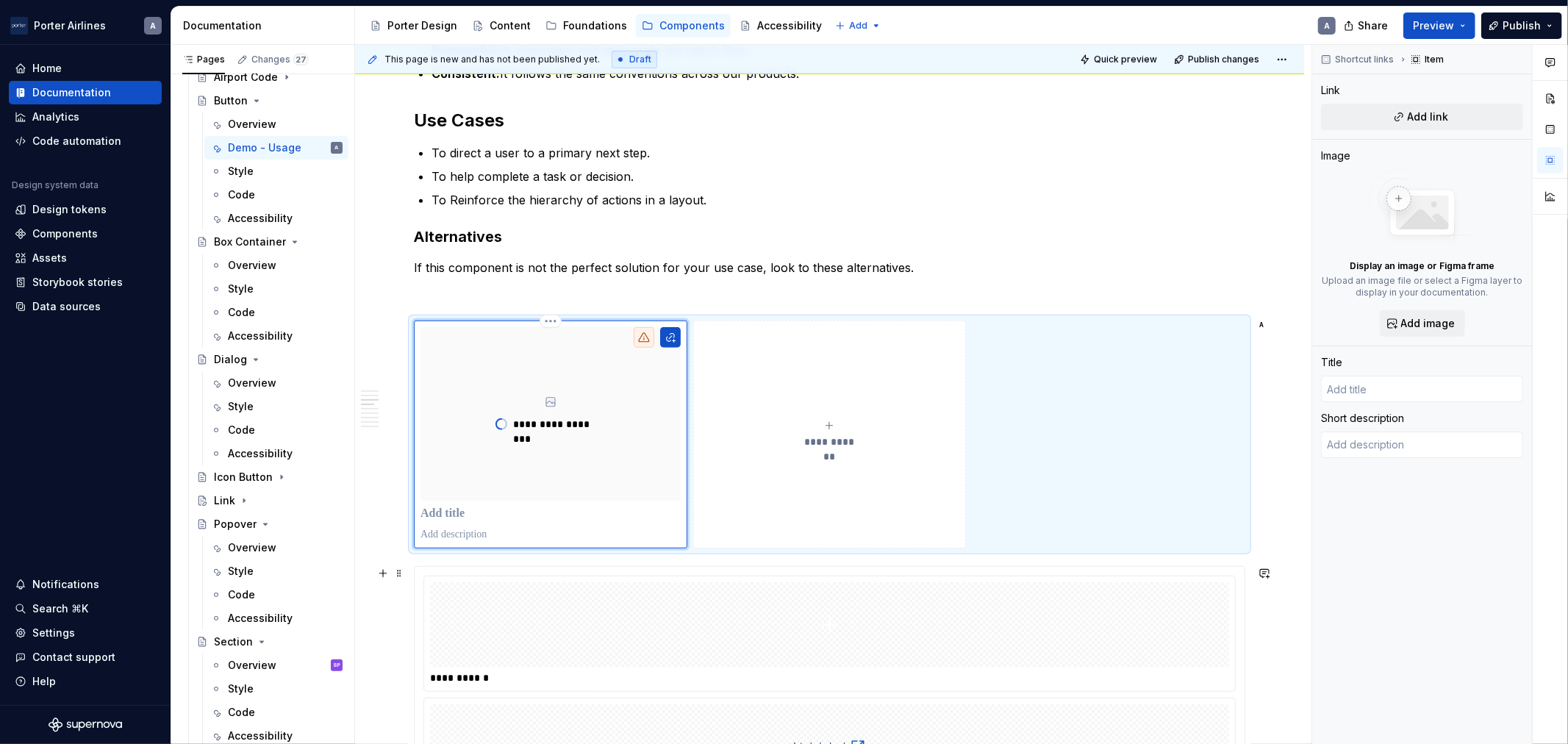
scroll to position [816, 0]
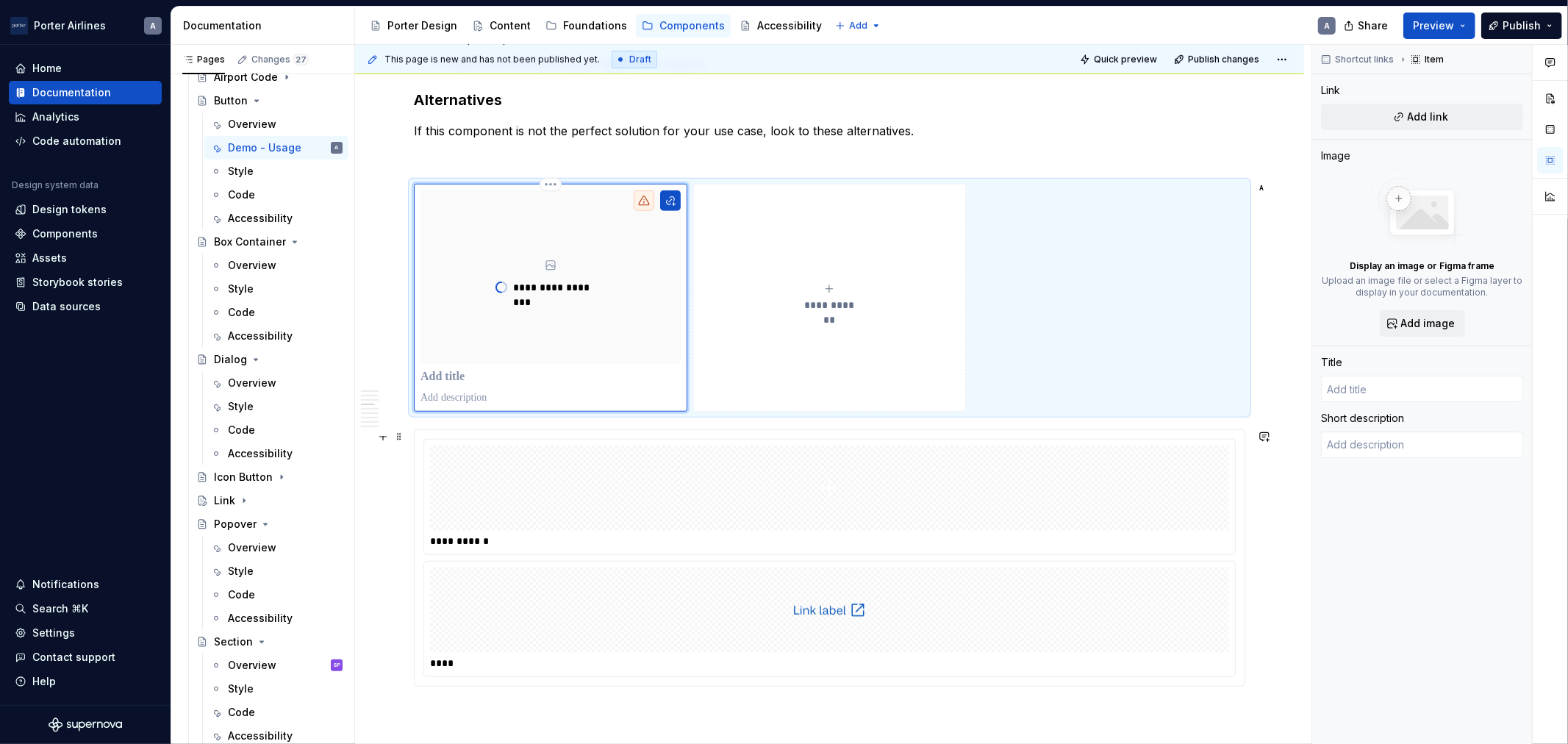
click at [864, 464] on div at bounding box center [829, 488] width 799 height 85
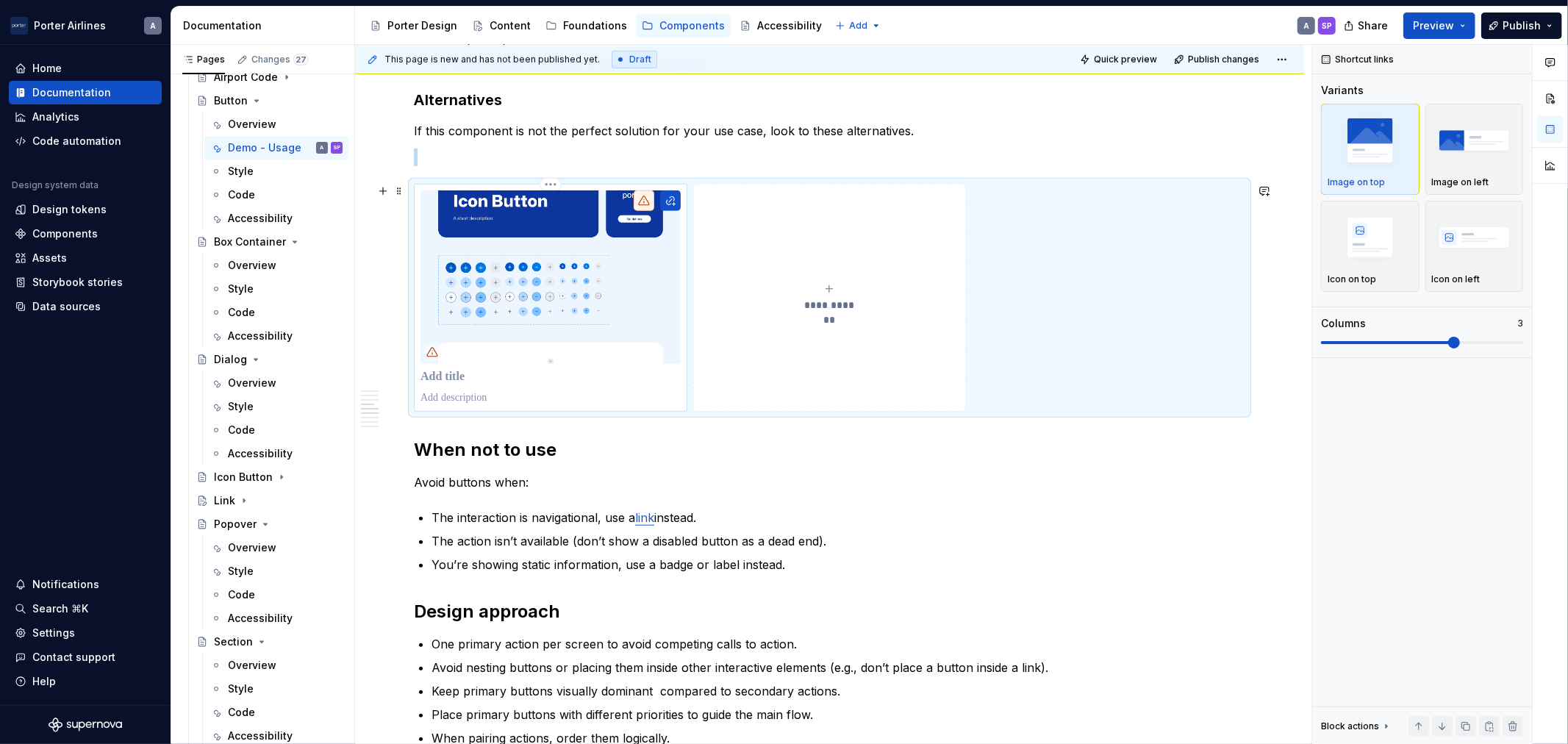
click at [552, 276] on img at bounding box center [551, 277] width 261 height 173
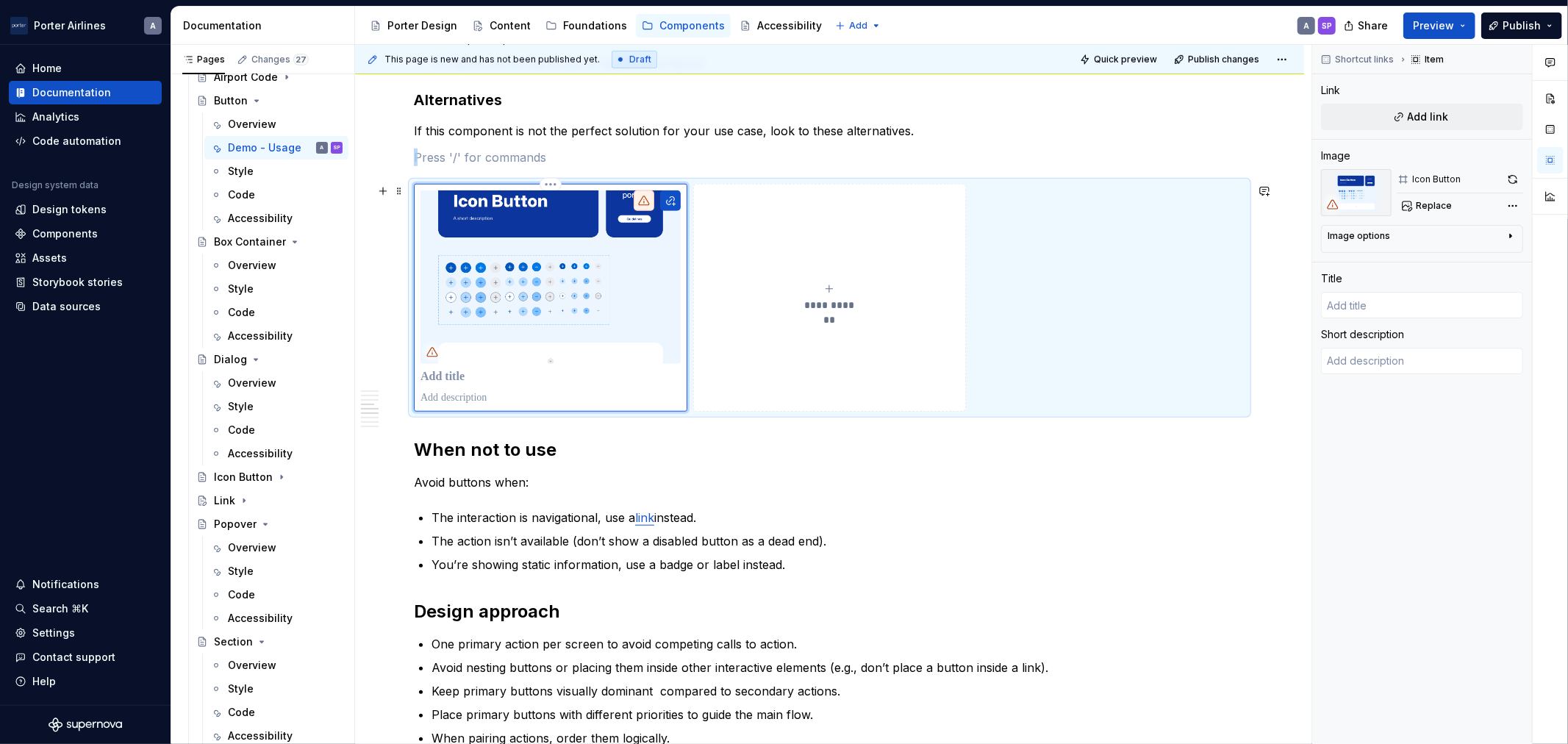
click at [535, 306] on img at bounding box center [551, 277] width 261 height 173
click at [550, 335] on img at bounding box center [551, 277] width 261 height 173
click at [535, 368] on div at bounding box center [551, 298] width 261 height 215
click at [601, 259] on img at bounding box center [551, 277] width 261 height 173
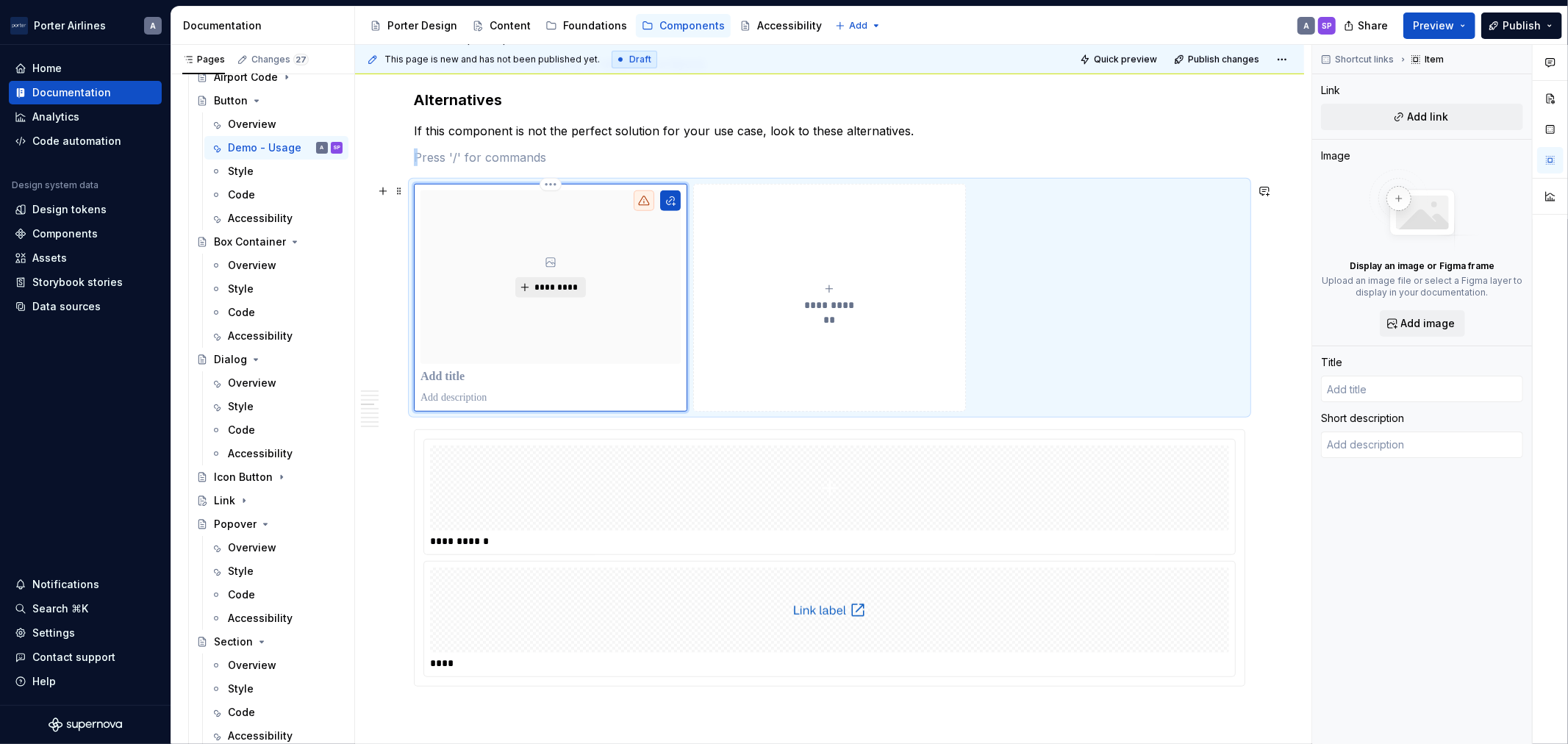
click at [549, 295] on button "*********" at bounding box center [551, 287] width 70 height 20
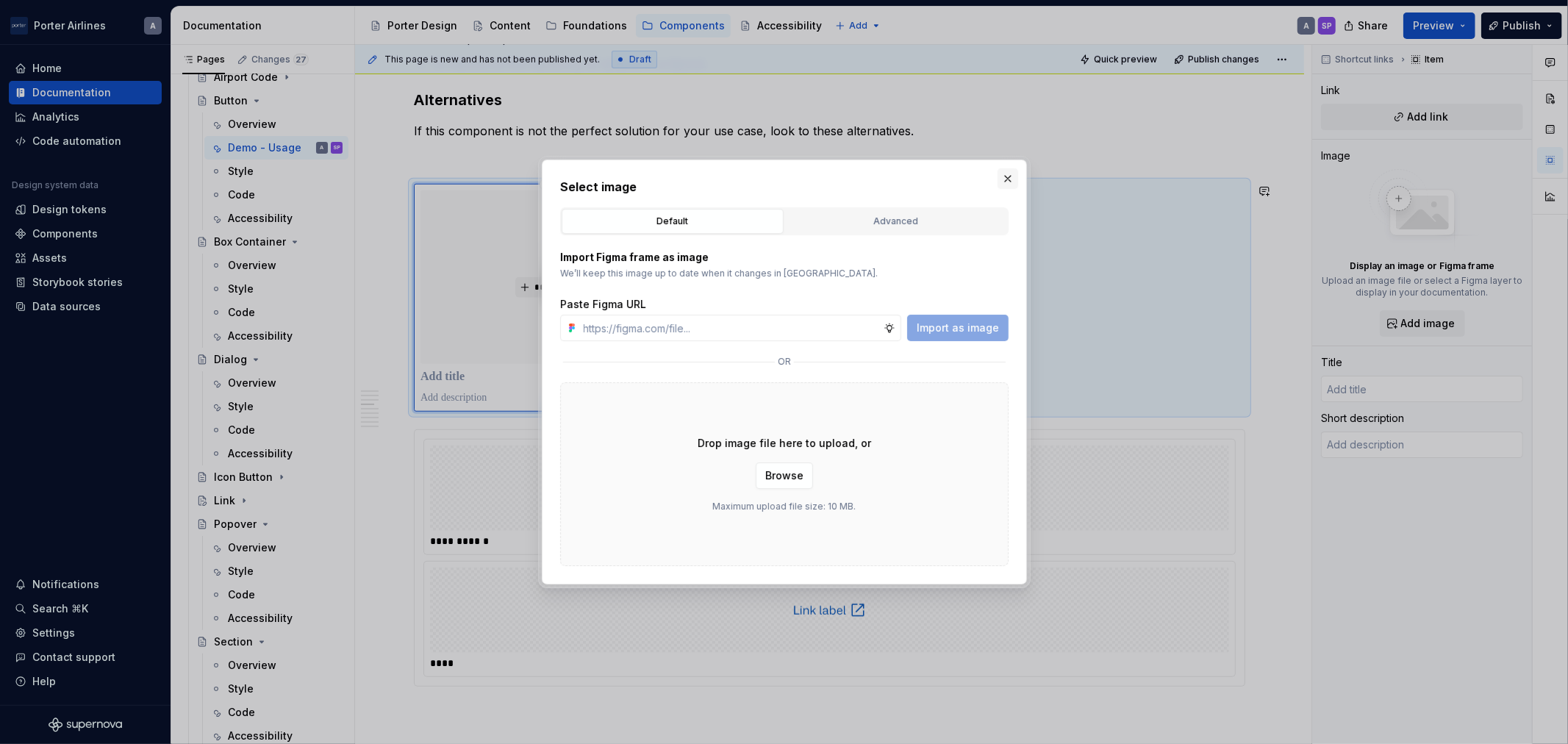
click at [1012, 169] on button "button" at bounding box center [1008, 178] width 20 height 20
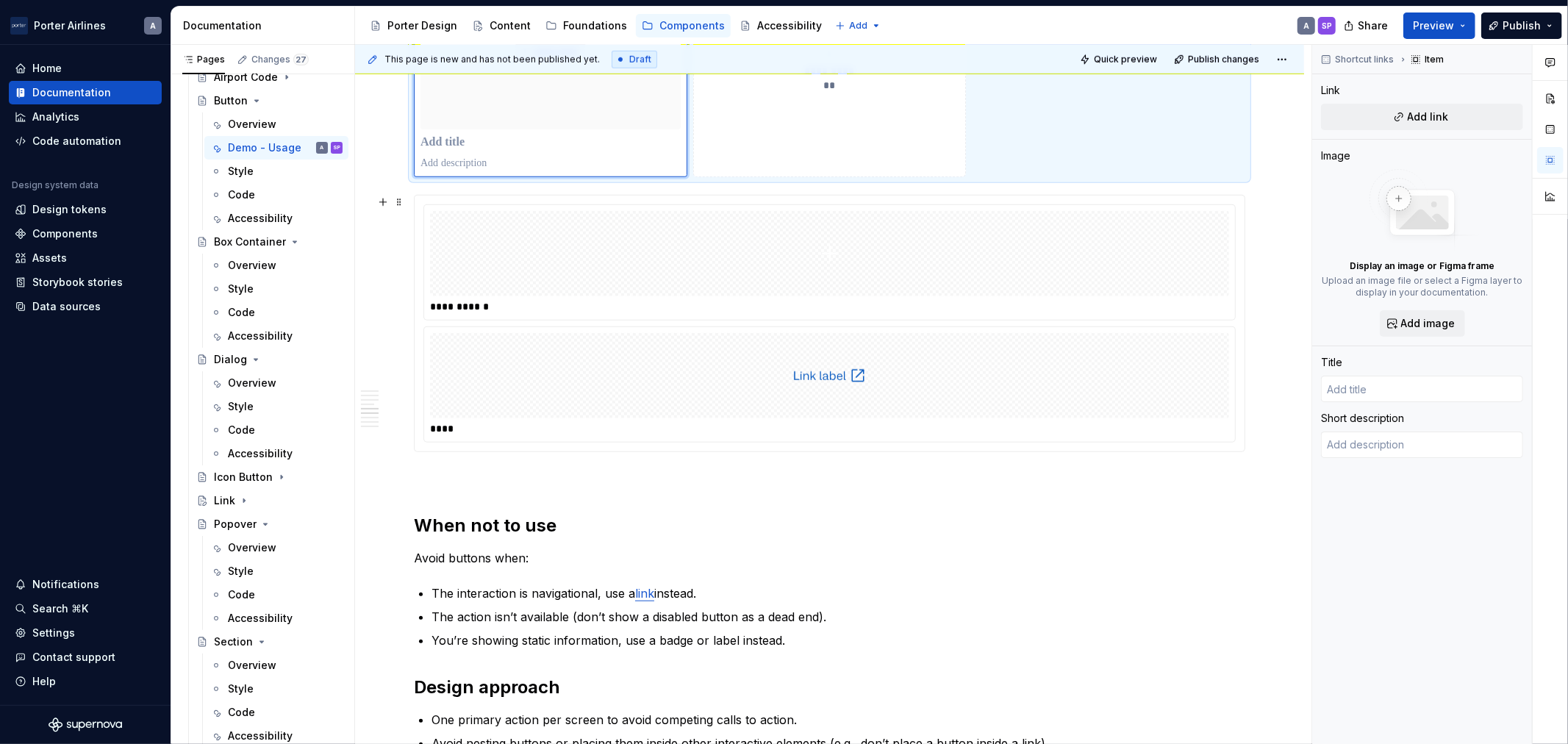
scroll to position [1088, 0]
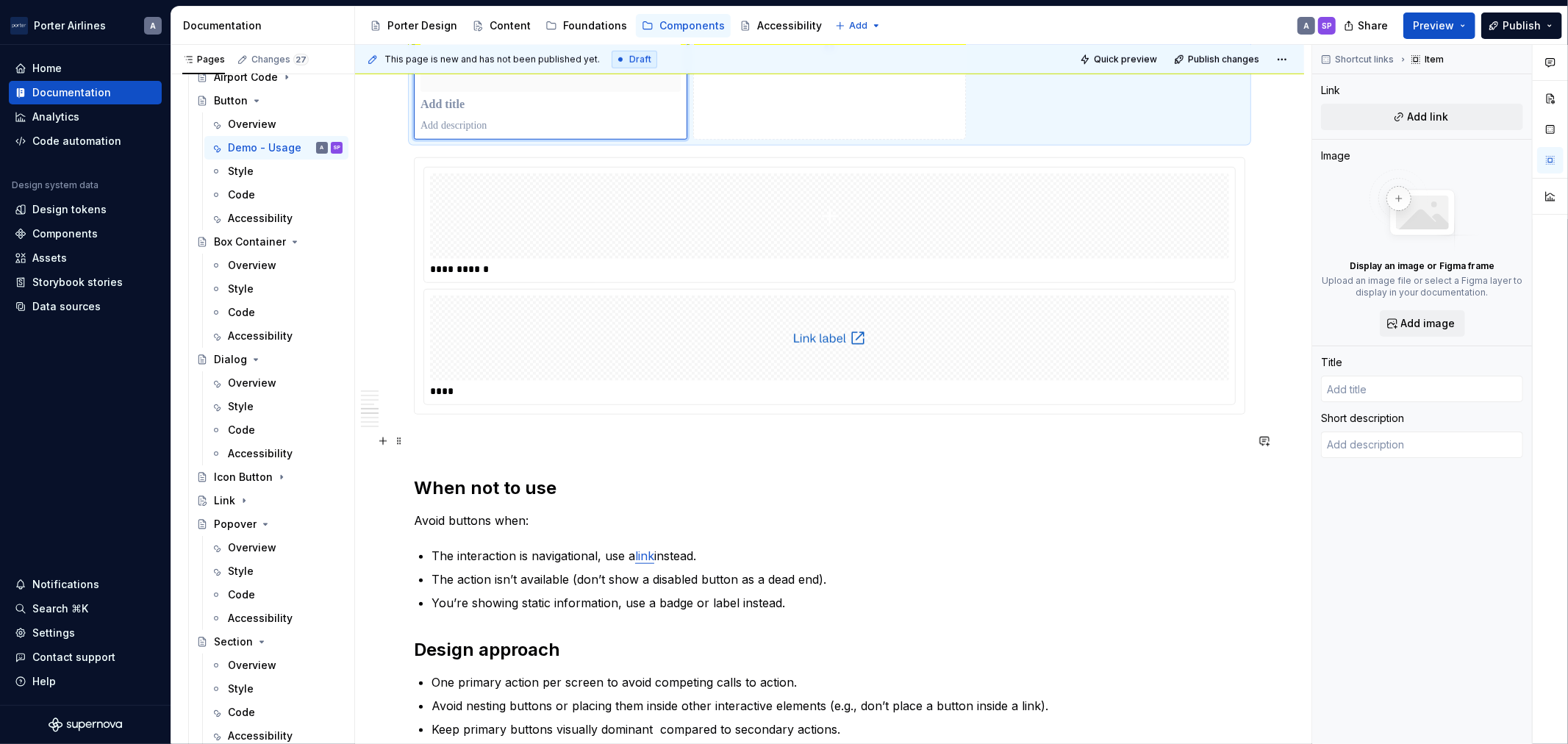
click at [440, 432] on p at bounding box center [829, 441] width 832 height 18
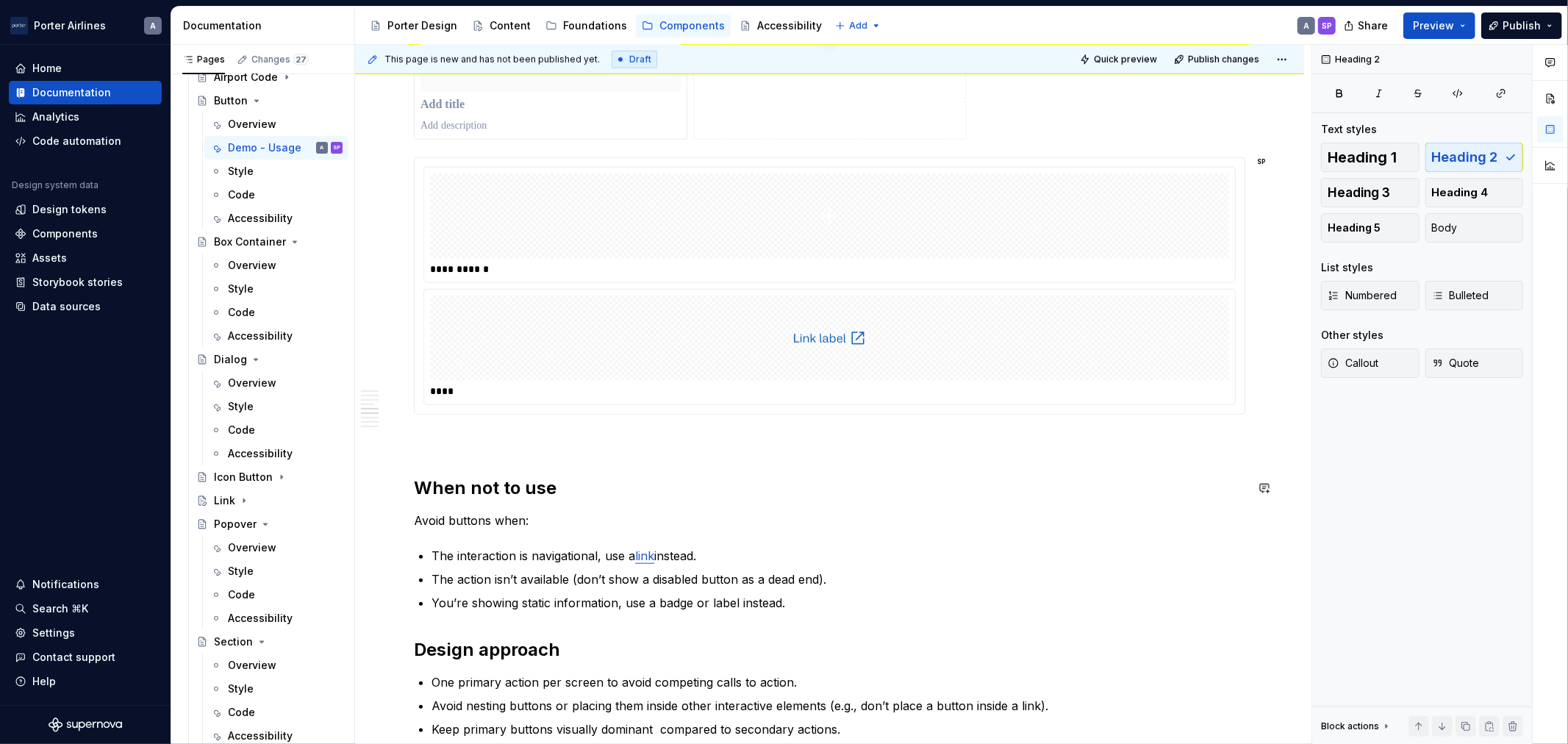
click at [469, 463] on div "**********" at bounding box center [829, 324] width 832 height 2209
click at [469, 450] on div "**********" at bounding box center [829, 324] width 832 height 2209
click at [469, 440] on p at bounding box center [829, 441] width 832 height 18
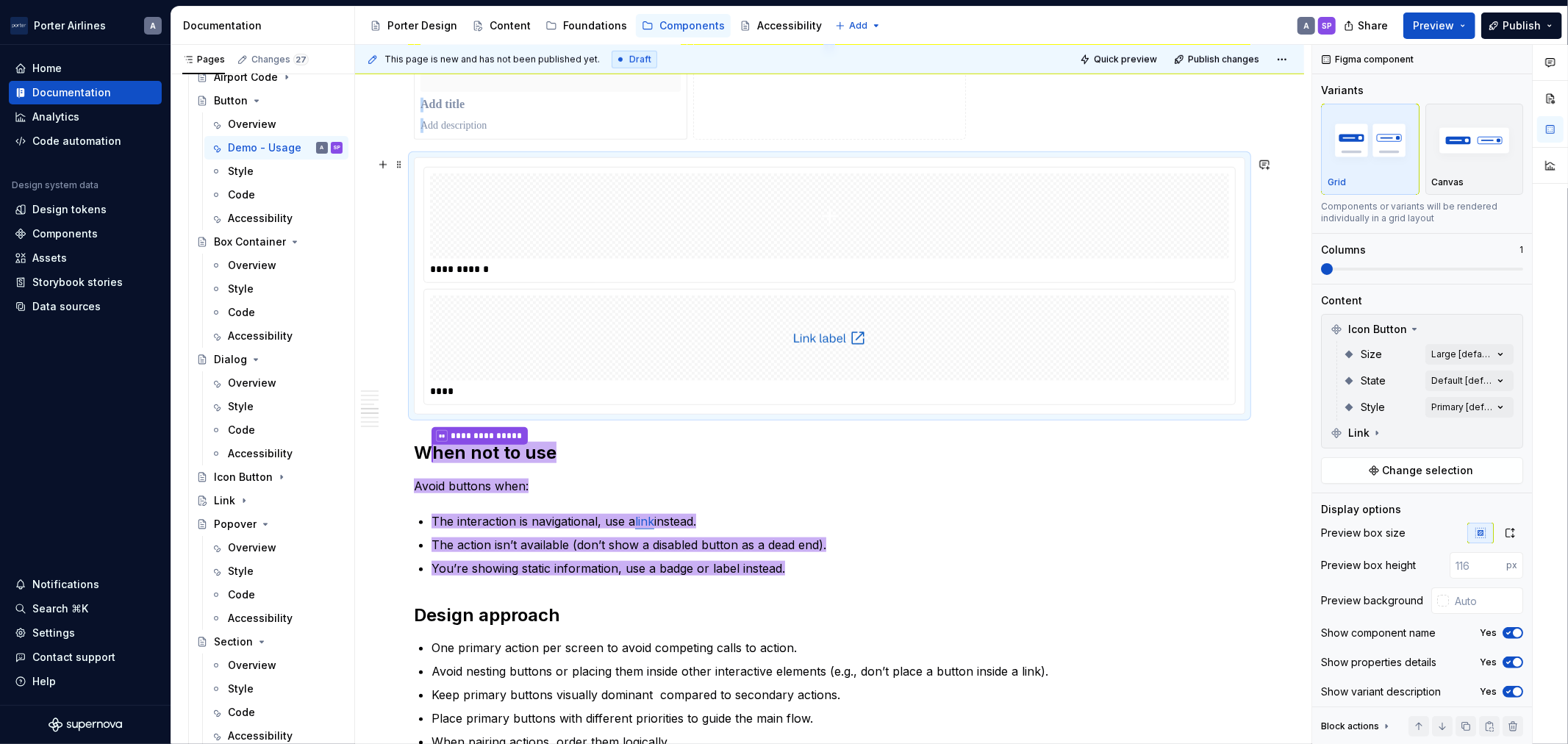
scroll to position [952, 0]
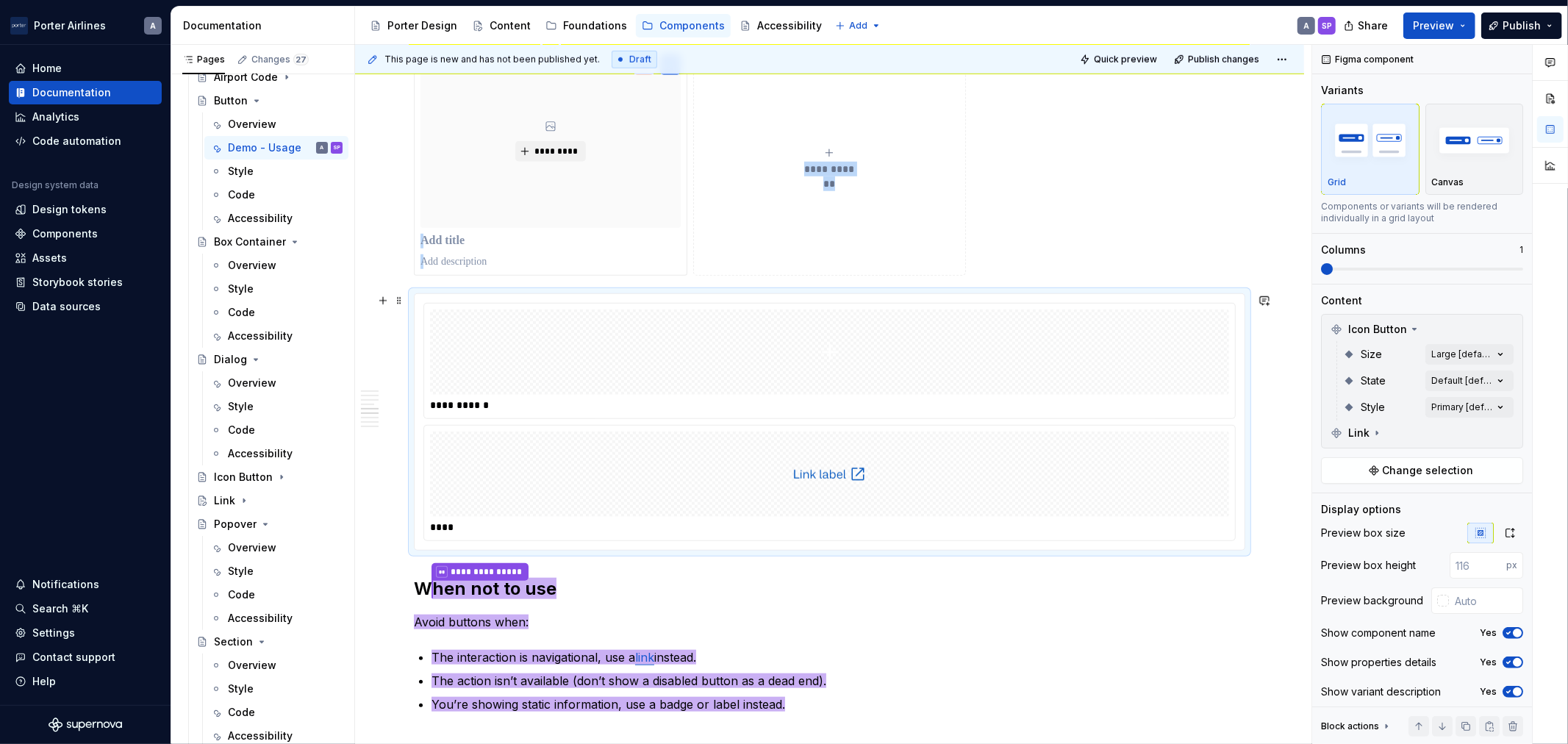
click at [904, 466] on div at bounding box center [829, 474] width 799 height 85
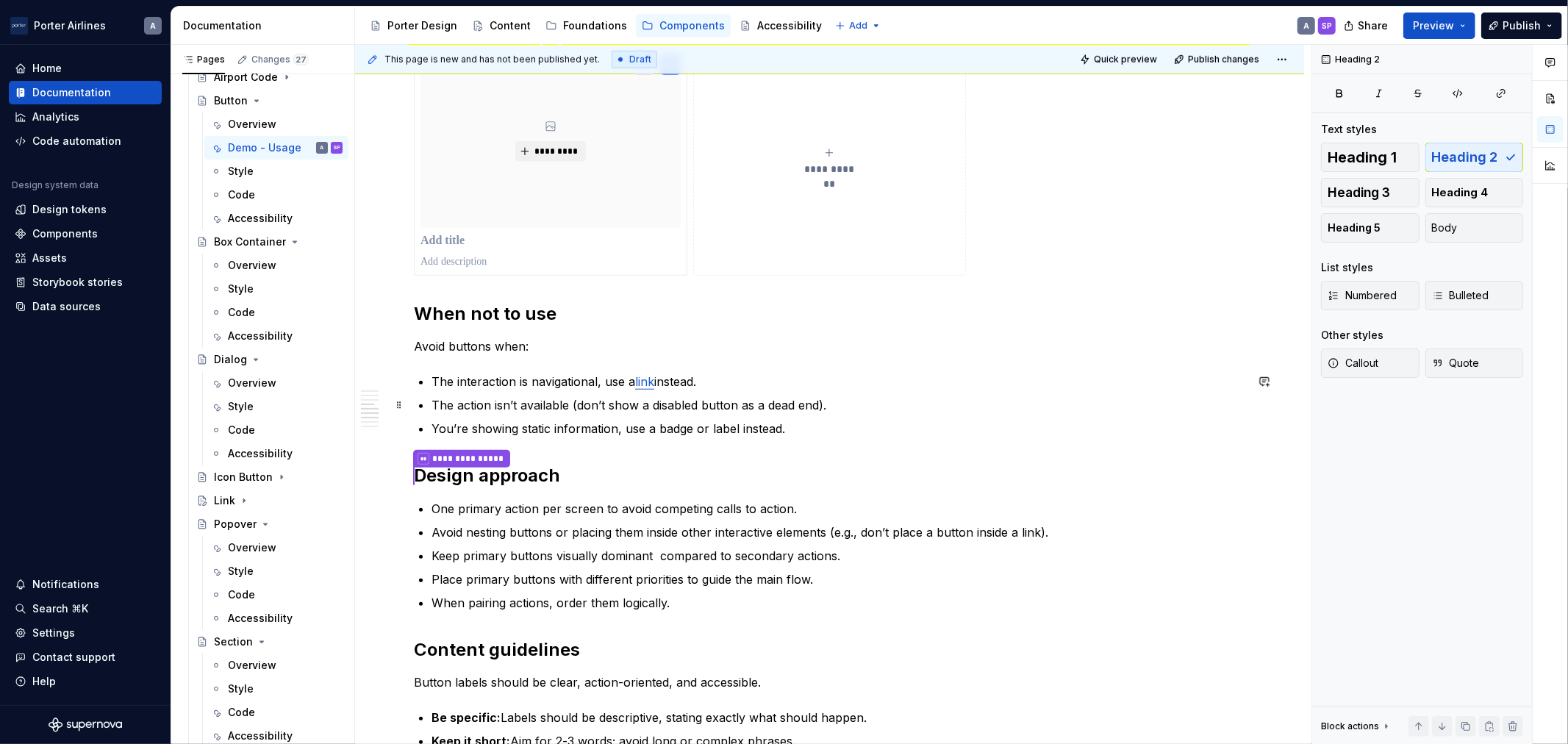
scroll to position [545, 0]
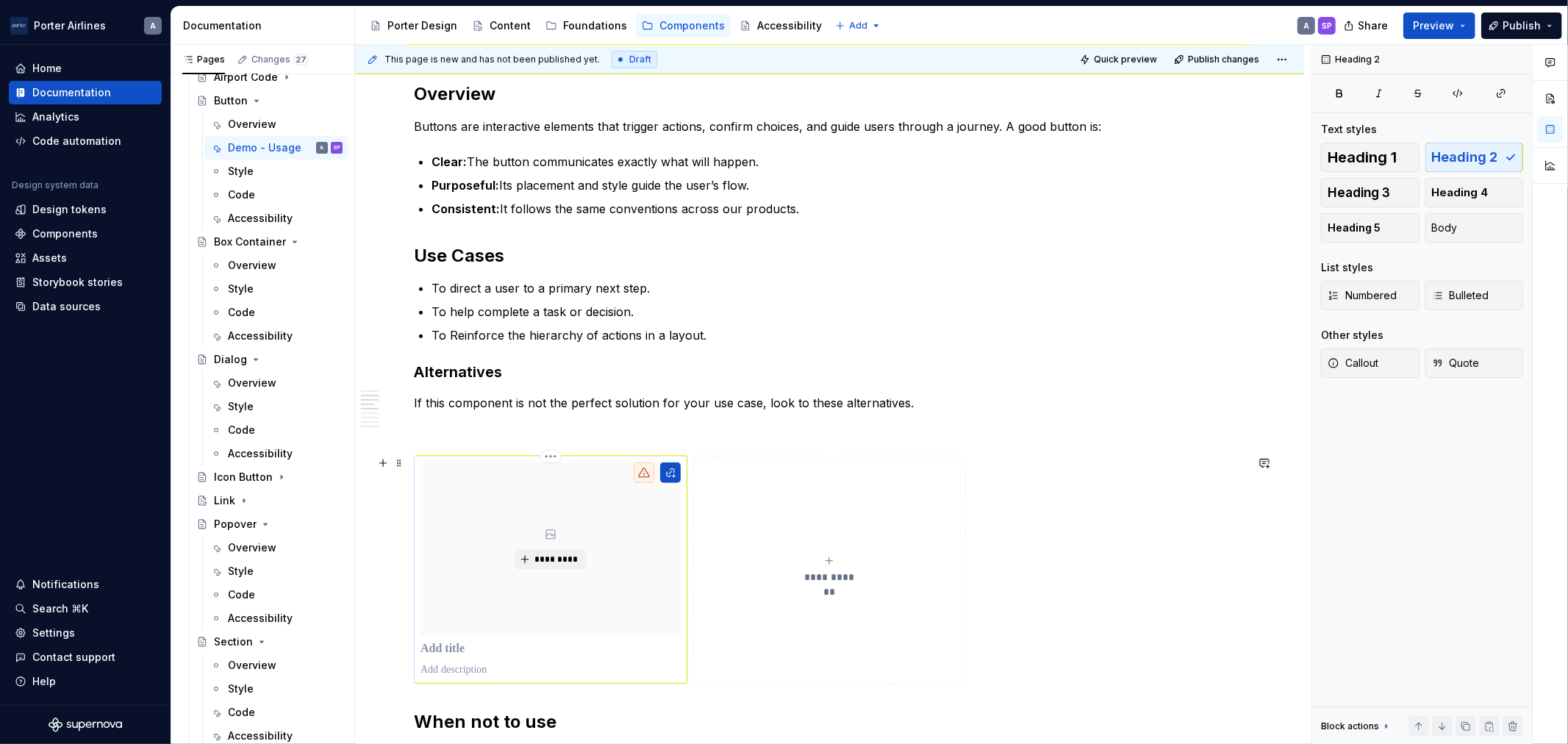
click at [622, 504] on div "*********" at bounding box center [551, 549] width 261 height 173
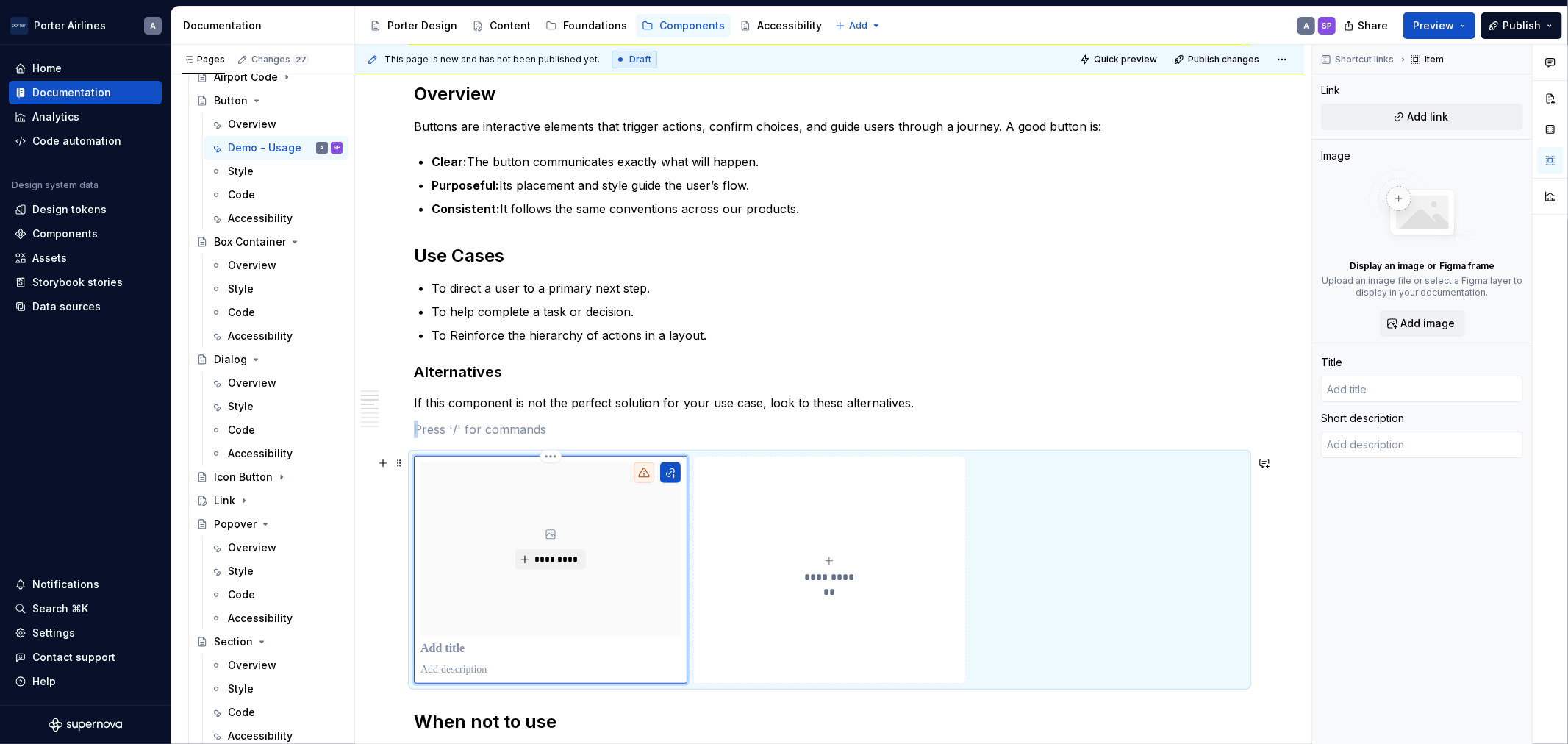
click at [639, 474] on icon at bounding box center [644, 472] width 11 height 11
click at [679, 472] on button "button" at bounding box center [670, 472] width 20 height 20
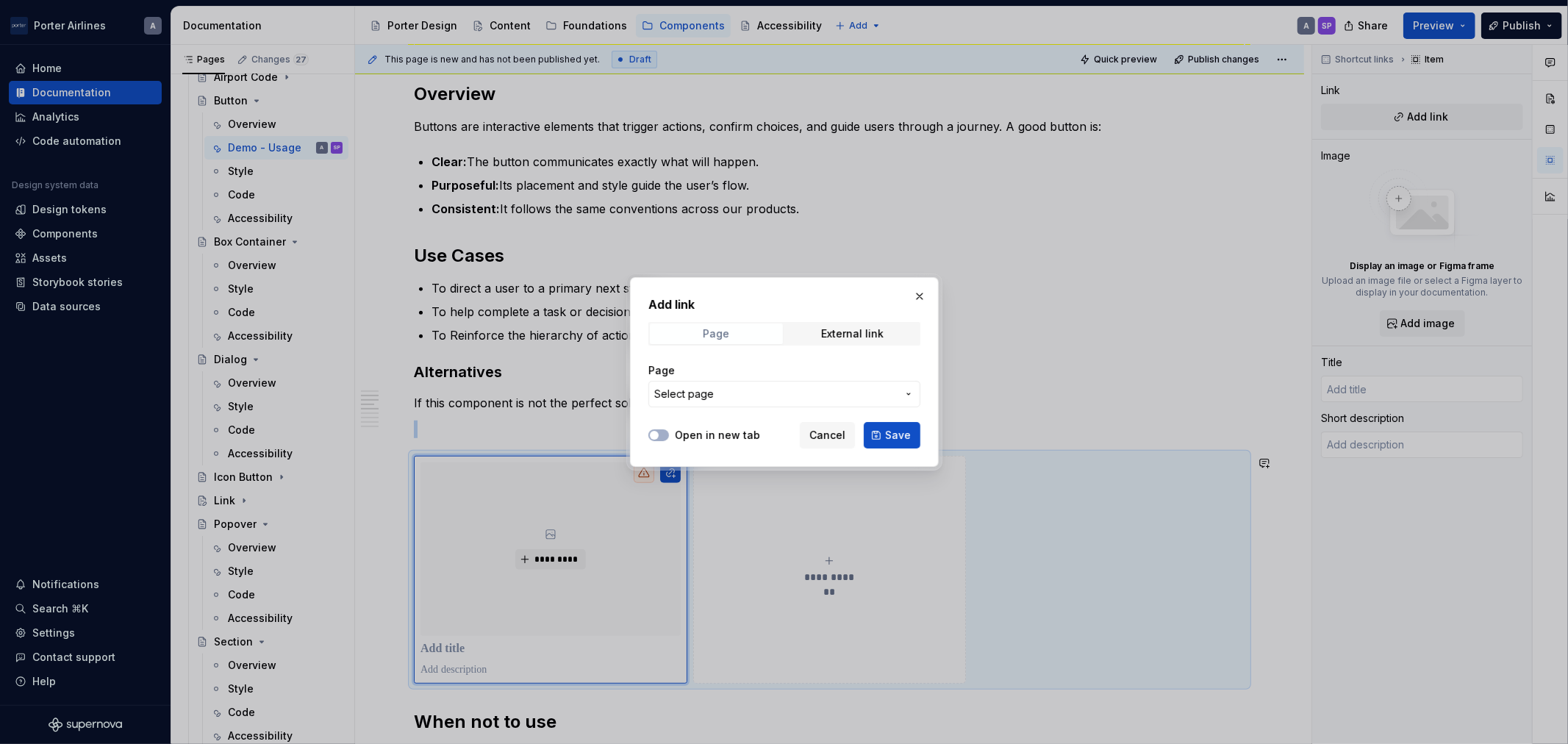
click at [746, 339] on span "Page" at bounding box center [716, 333] width 133 height 20
click at [816, 397] on span "Select page" at bounding box center [775, 394] width 243 height 15
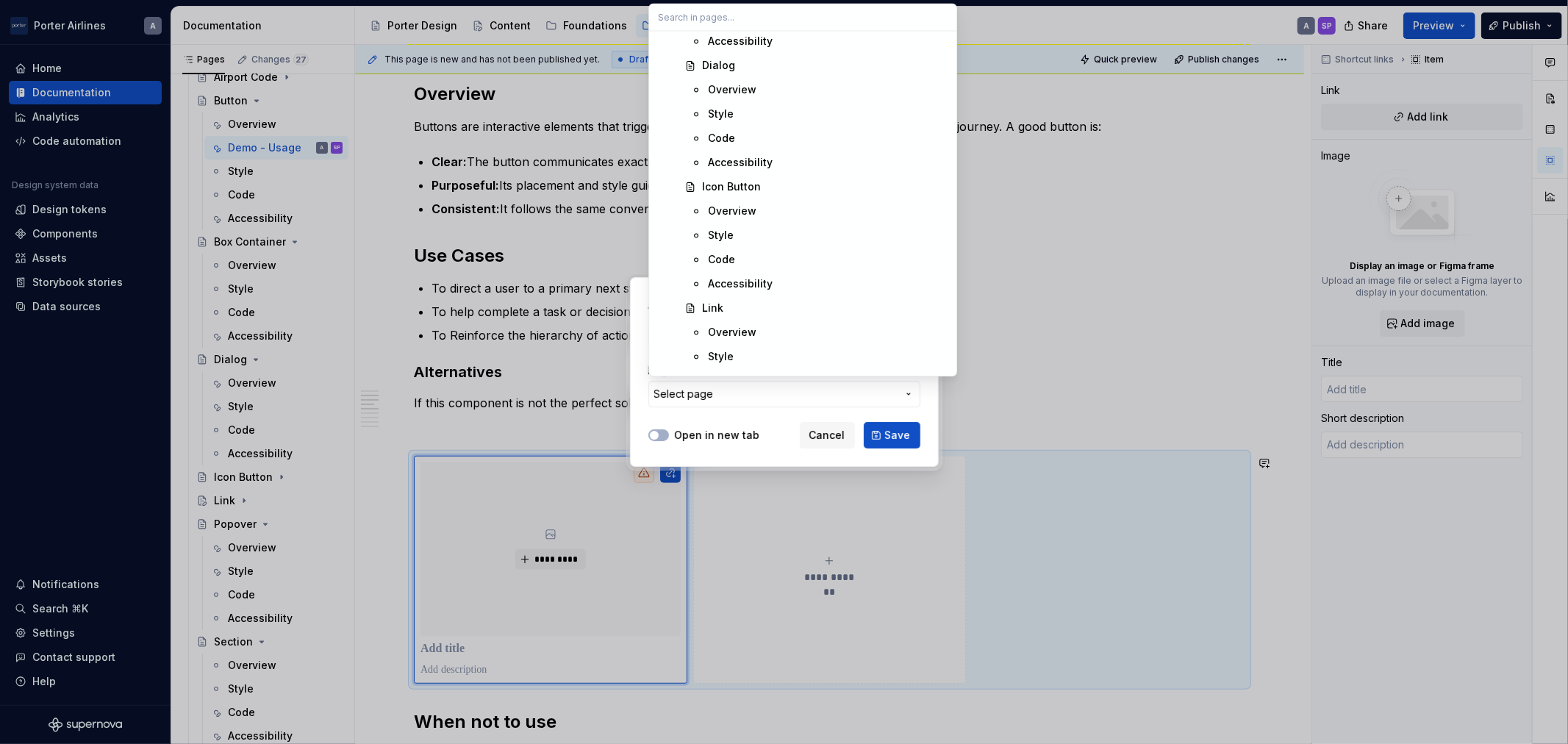
scroll to position [779, 0]
click at [753, 185] on div "Icon Button" at bounding box center [731, 188] width 59 height 15
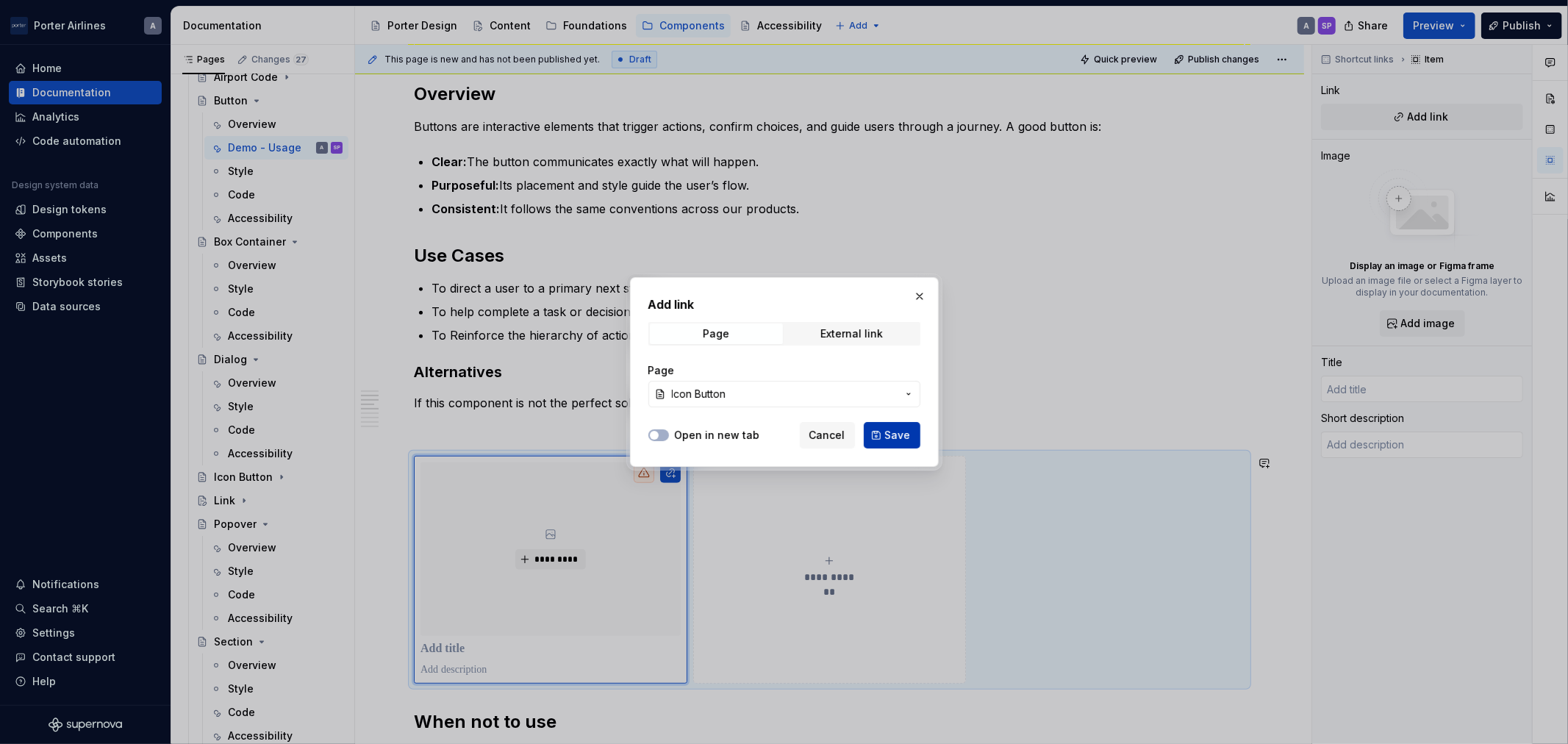
click at [888, 436] on span "Save" at bounding box center [898, 435] width 26 height 15
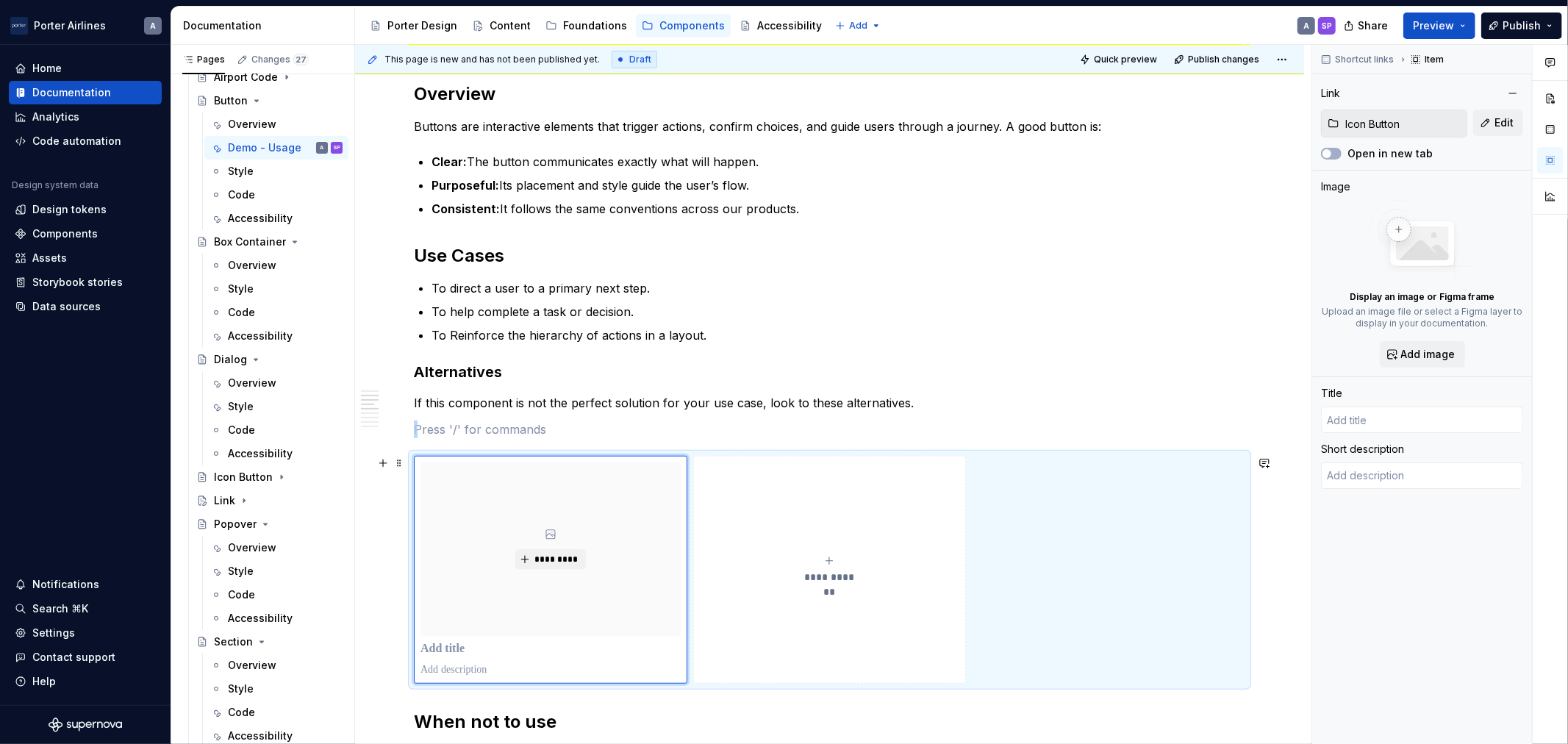
type textarea "*"
type input "Icon Button"
type textarea "Button is a UI element used to trigger an action or event, such as submitting a…"
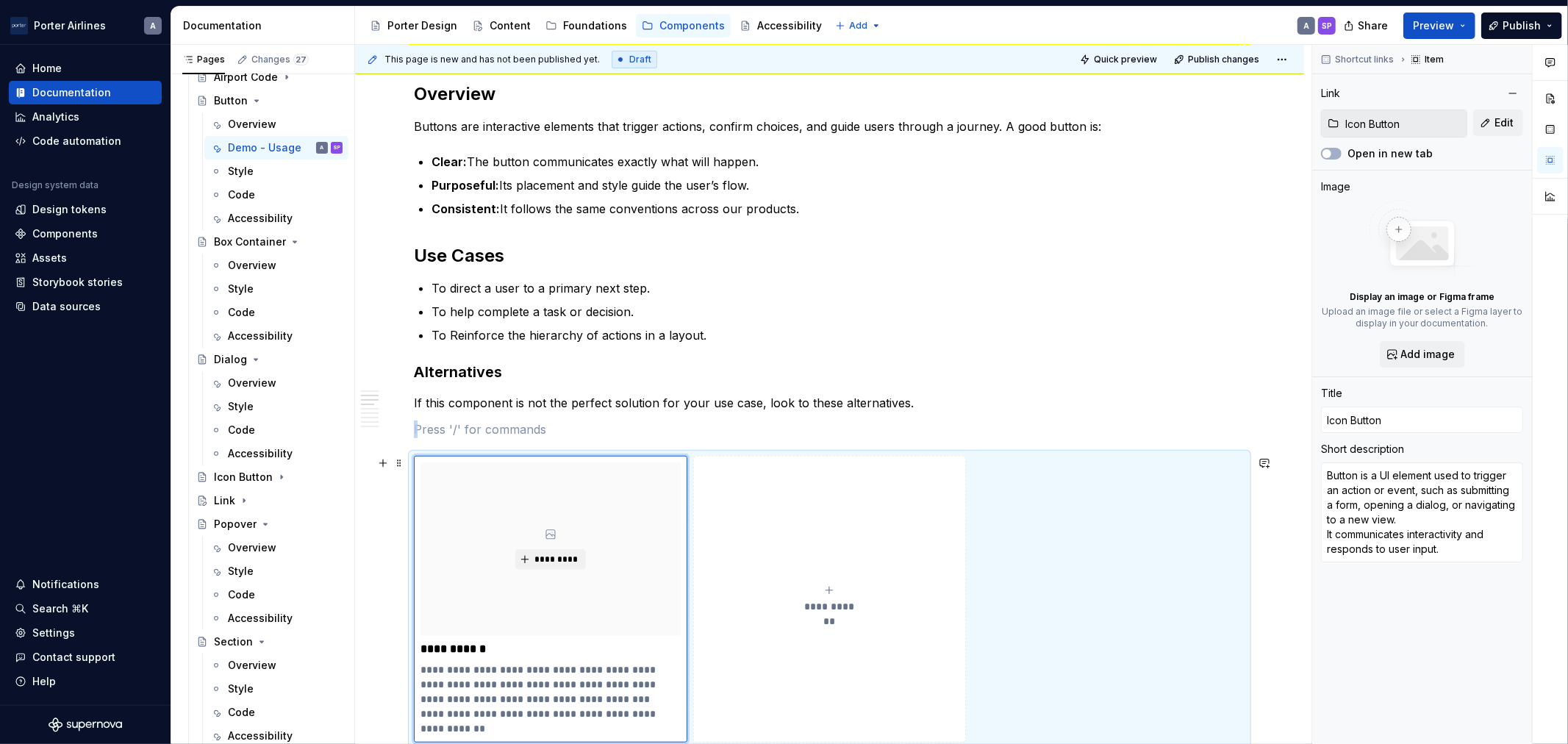
click at [829, 558] on button "**********" at bounding box center [830, 599] width 274 height 287
type textarea "*"
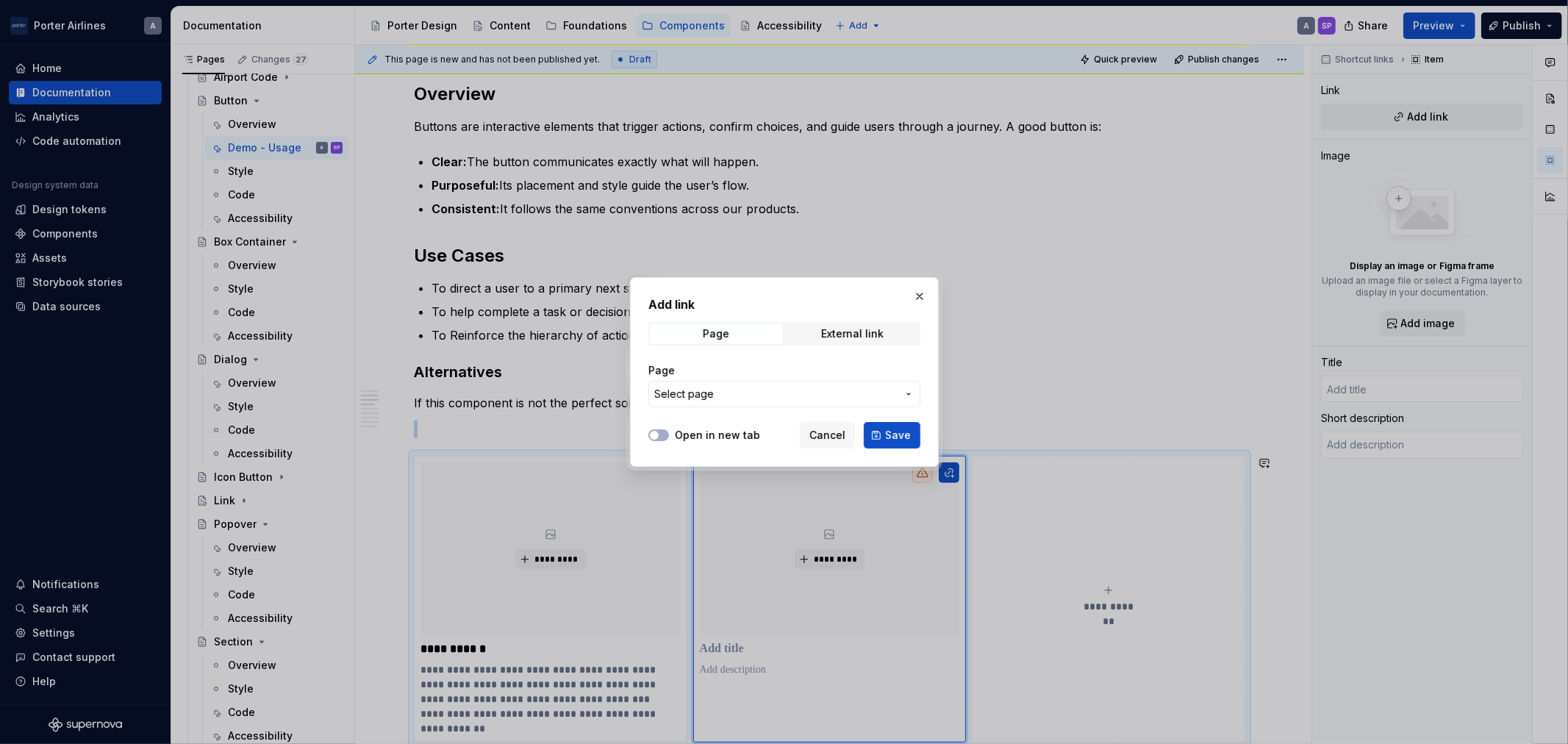
click at [750, 393] on span "Select page" at bounding box center [775, 394] width 243 height 15
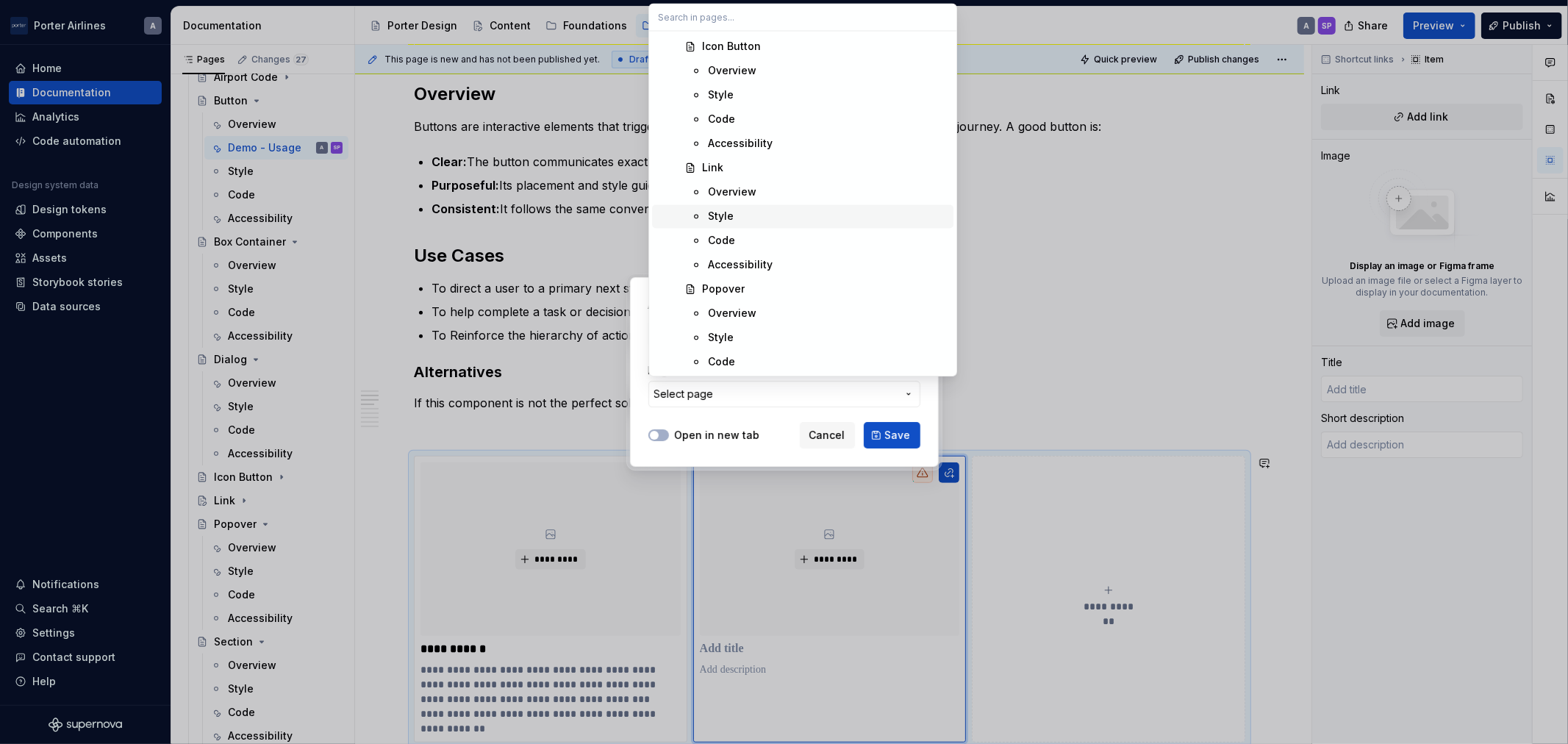
scroll to position [952, 0]
click at [745, 142] on div "Link" at bounding box center [825, 136] width 246 height 15
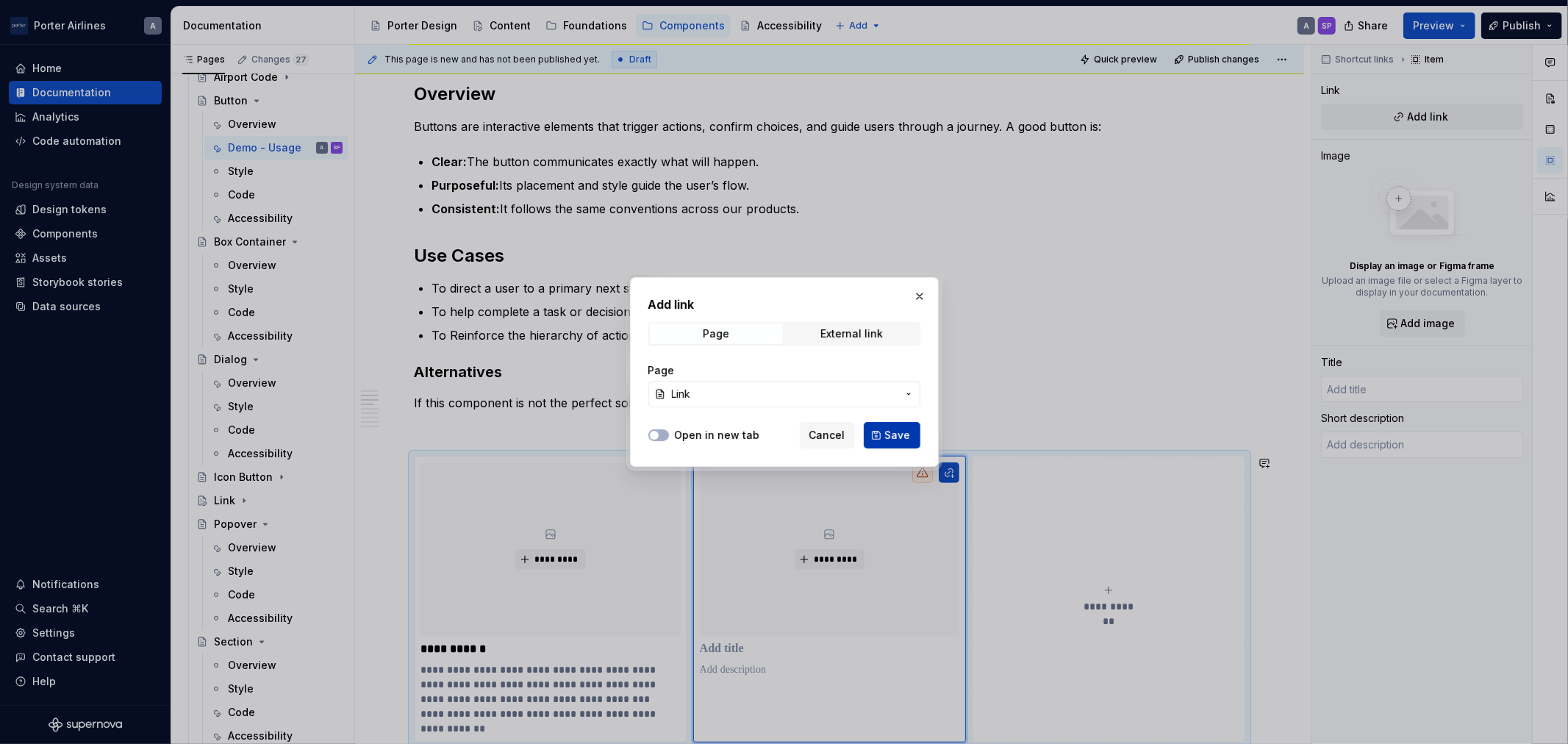
click at [907, 428] on span "Save" at bounding box center [898, 435] width 26 height 15
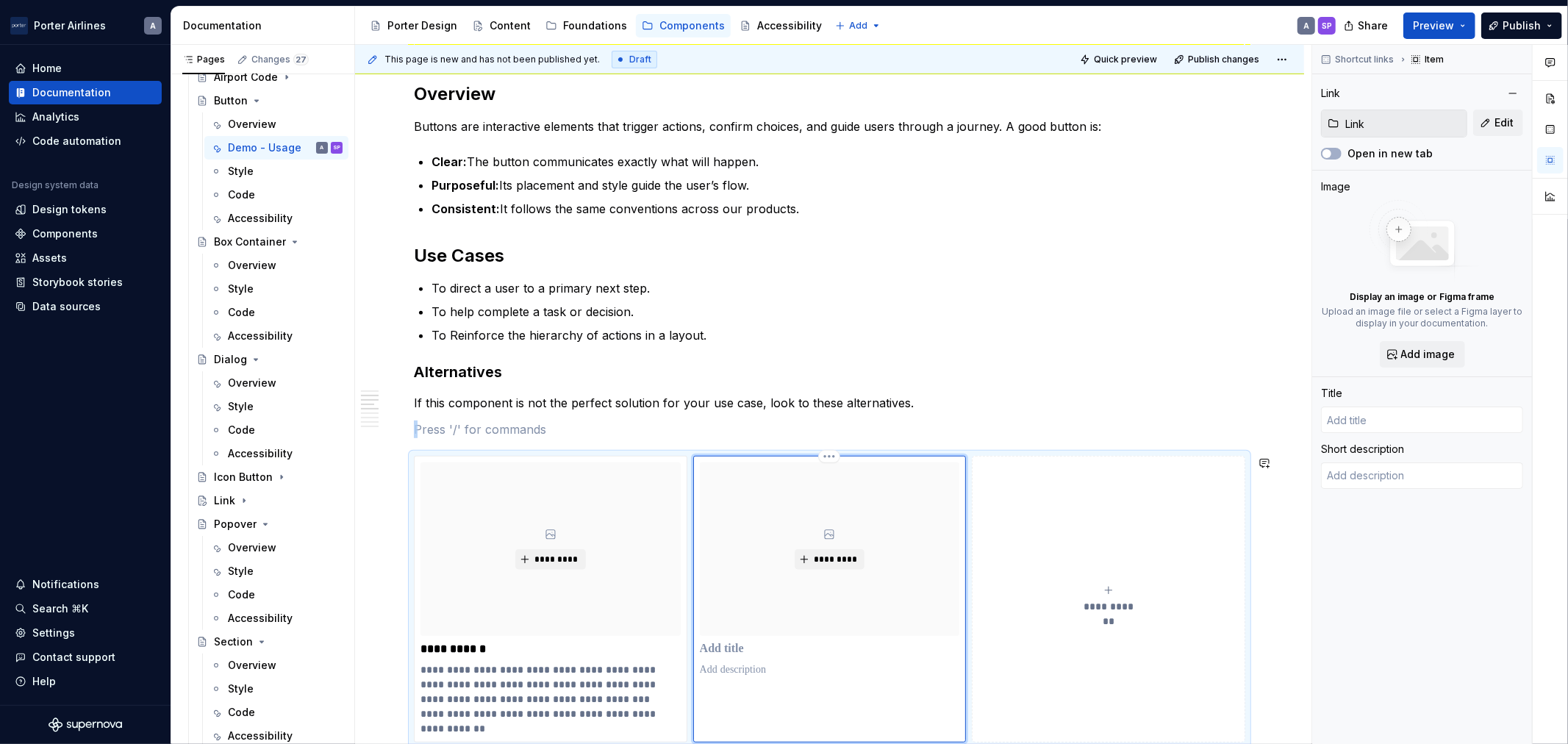
scroll to position [571, 0]
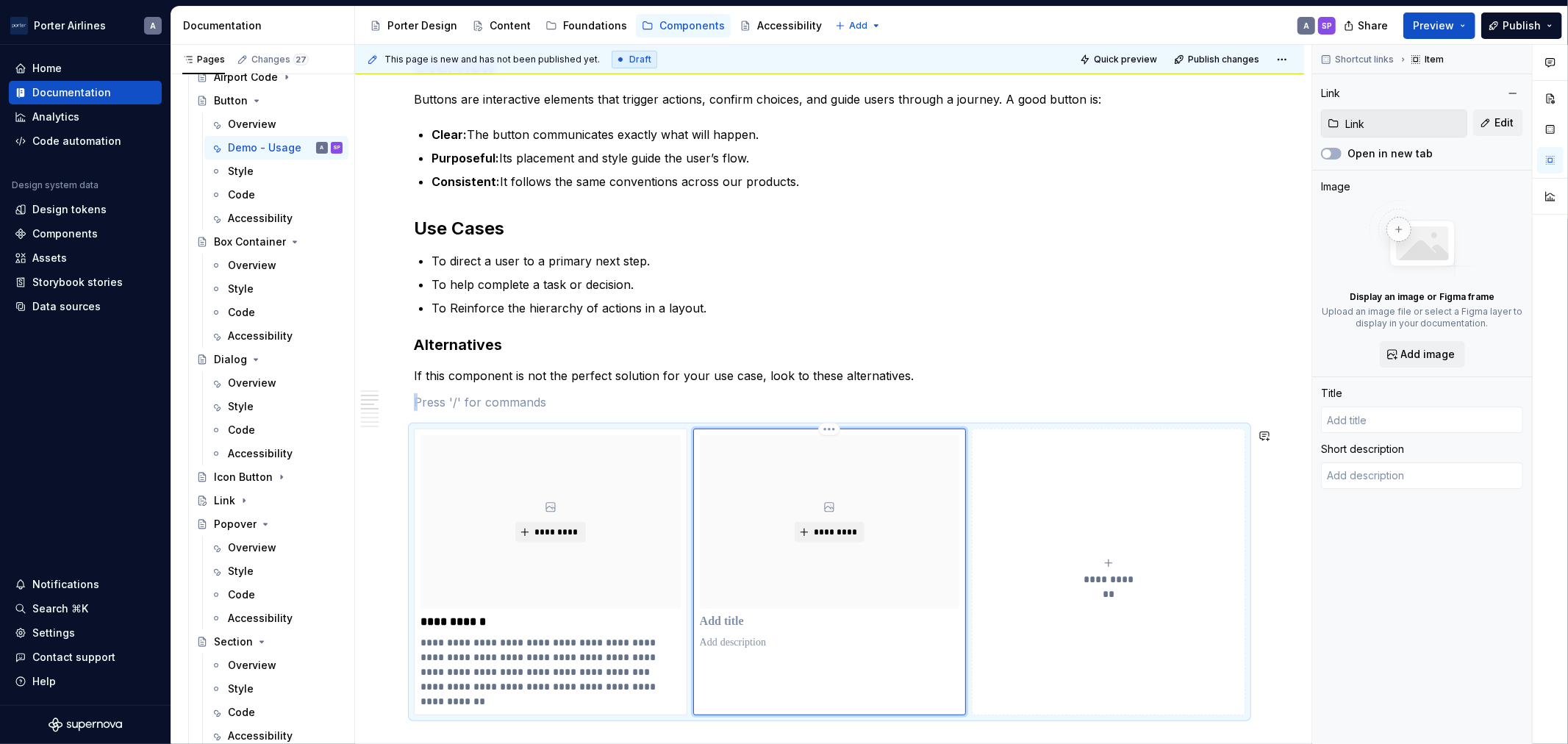
type textarea "*"
type input "Link"
type textarea "Links are dedicated interactive component used to highlight key actions within …"
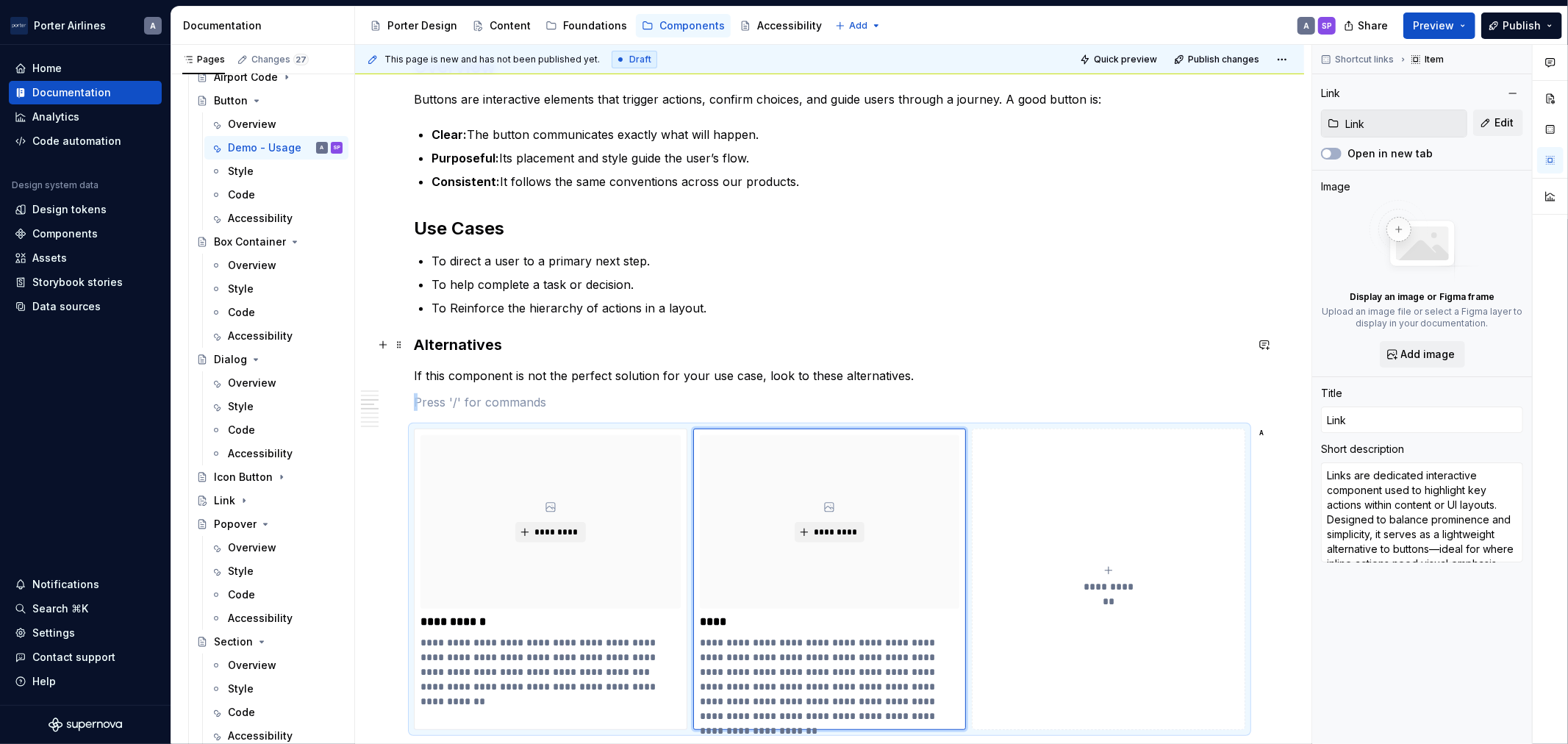
scroll to position [707, 0]
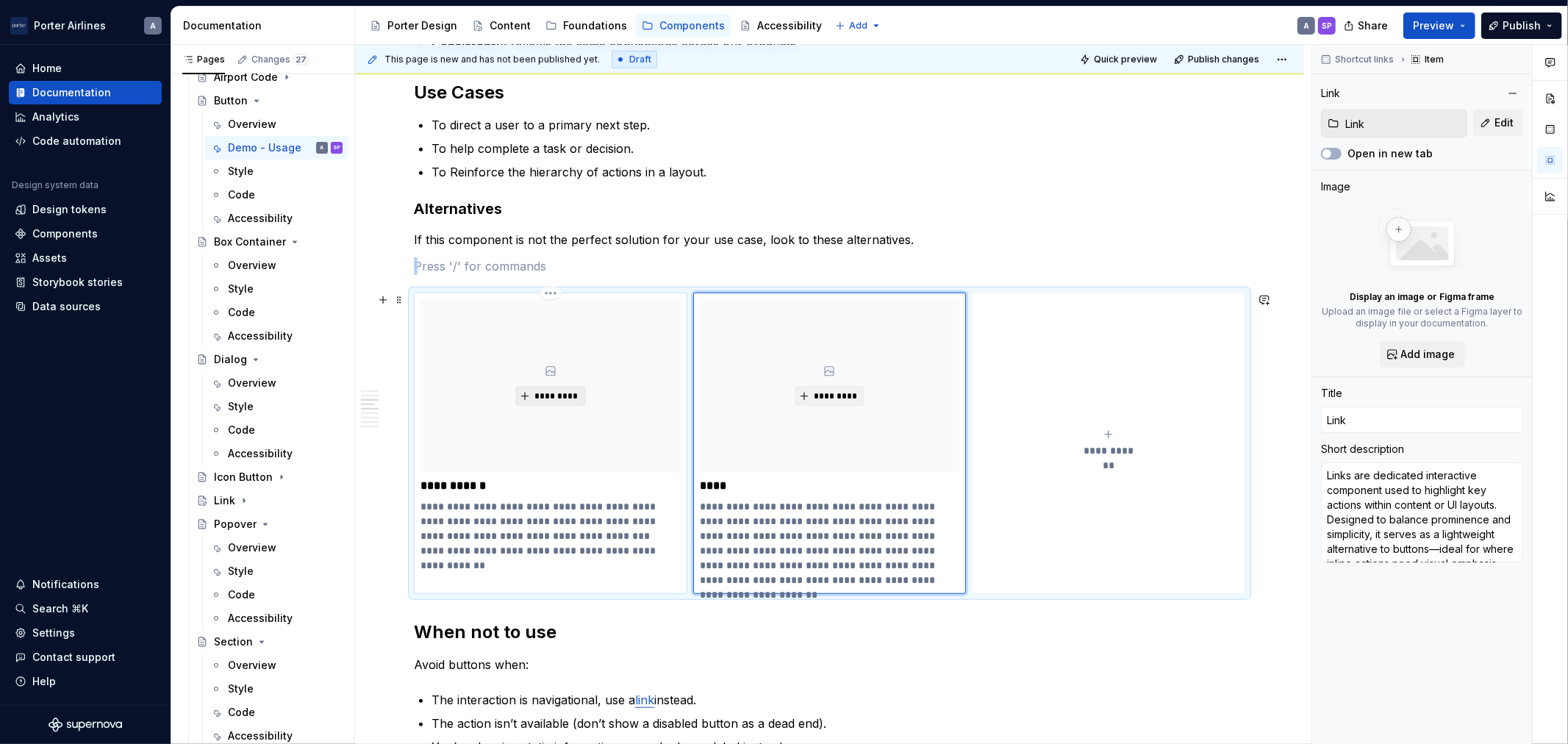
type textarea "*"
type input "Icon Button"
type textarea "Button is a UI element used to trigger an action or event, such as submitting a…"
type input "Icon Button"
click at [537, 395] on span "*********" at bounding box center [556, 396] width 45 height 11
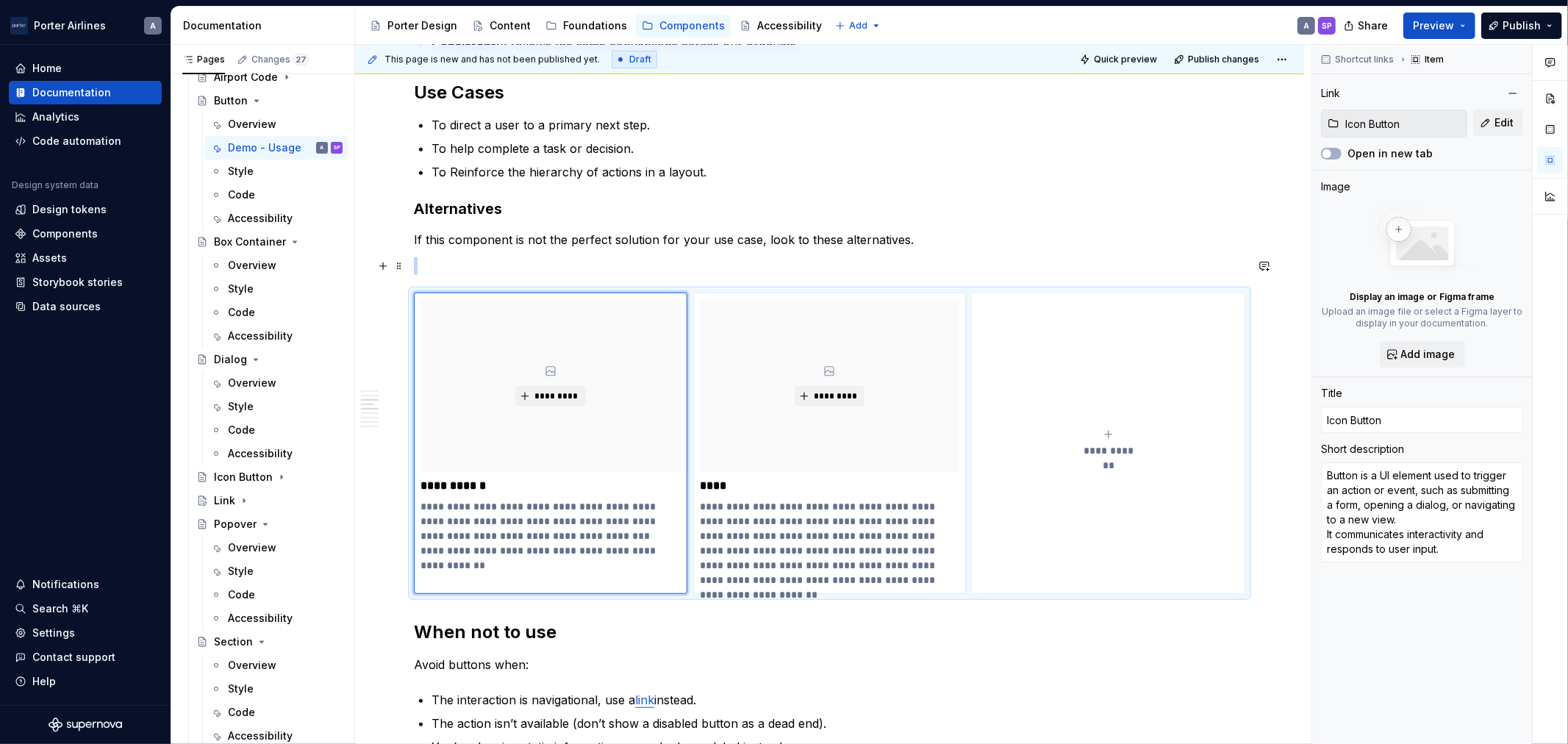
click at [500, 258] on p at bounding box center [829, 266] width 832 height 18
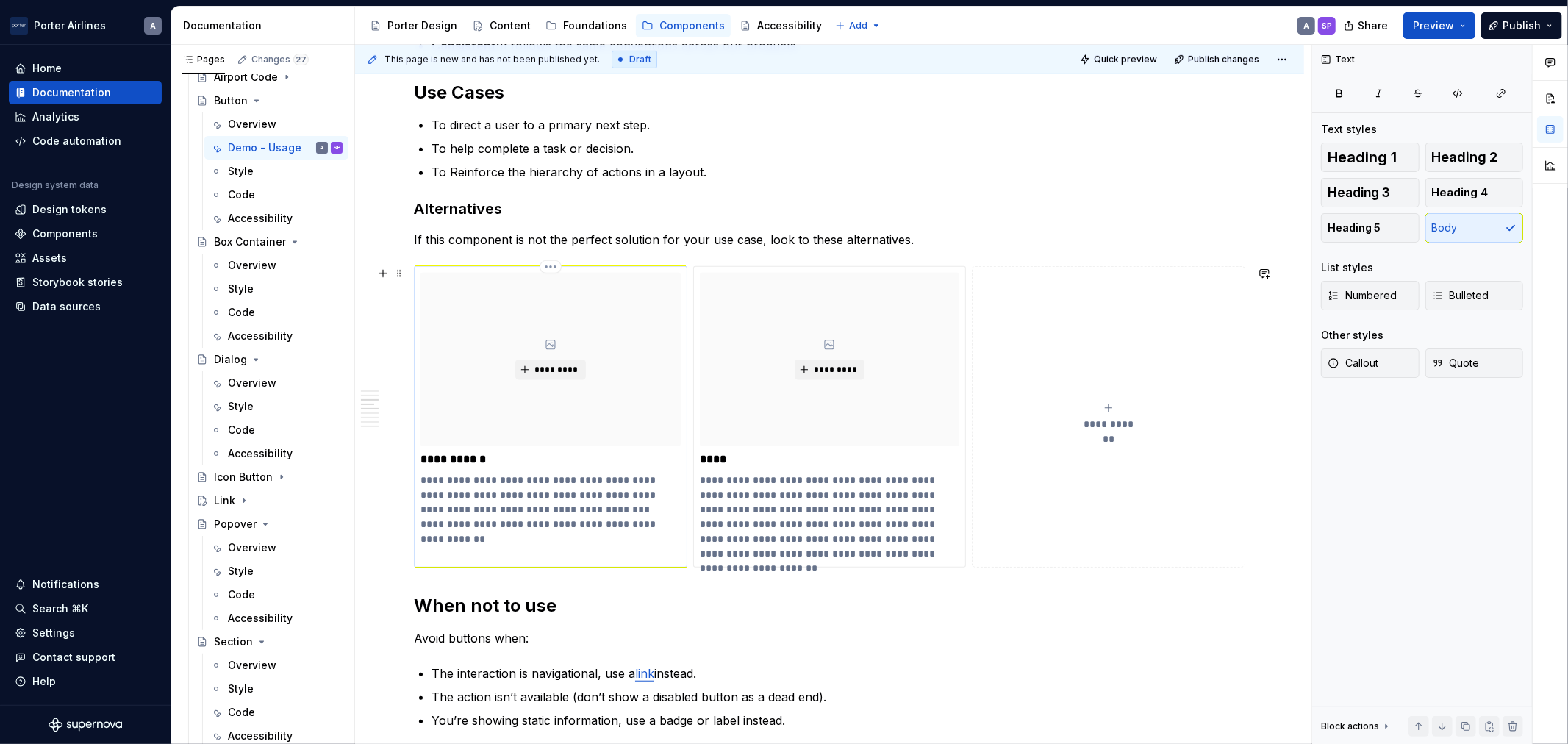
click at [475, 541] on p "**********" at bounding box center [550, 509] width 260 height 73
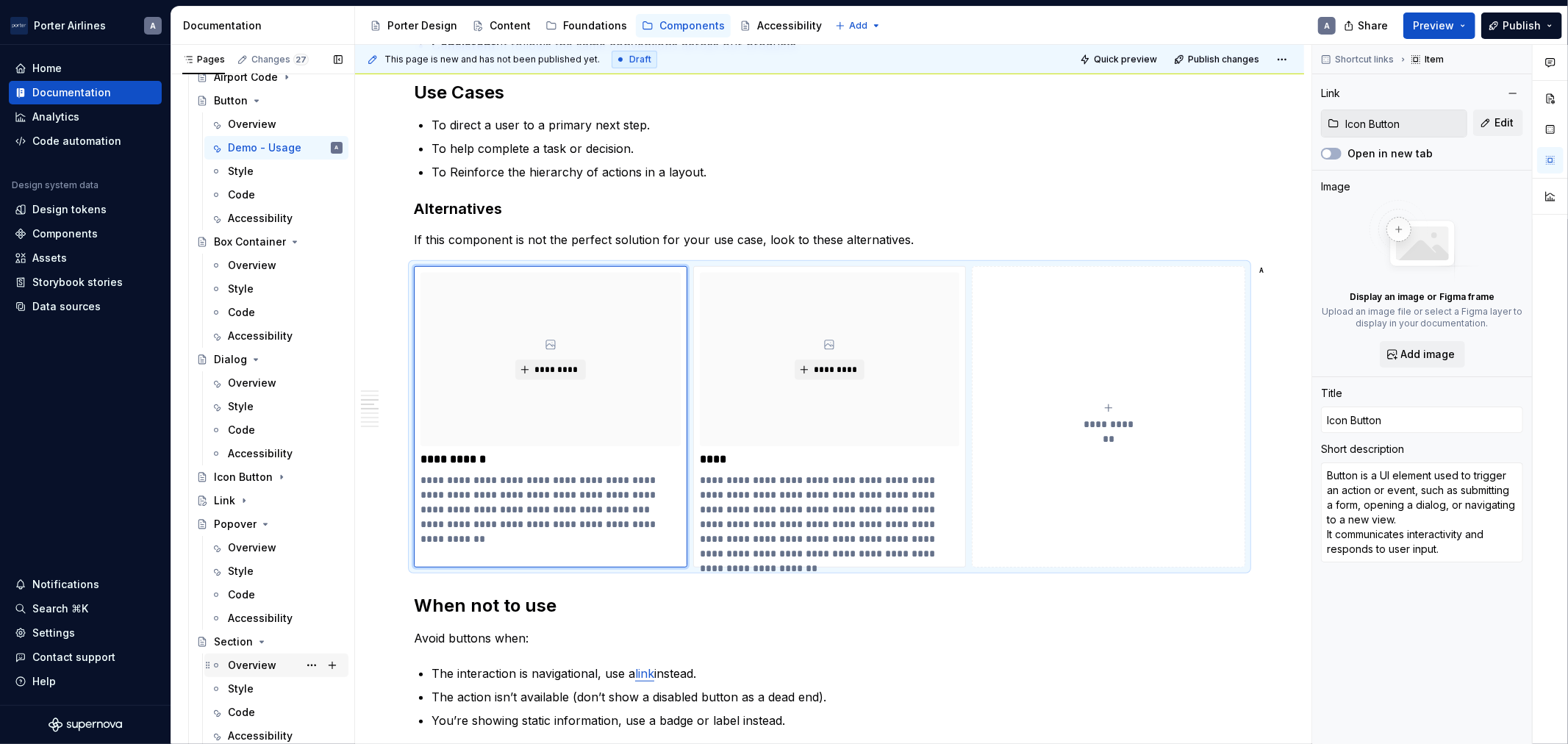
click at [250, 672] on div "Overview" at bounding box center [253, 665] width 49 height 15
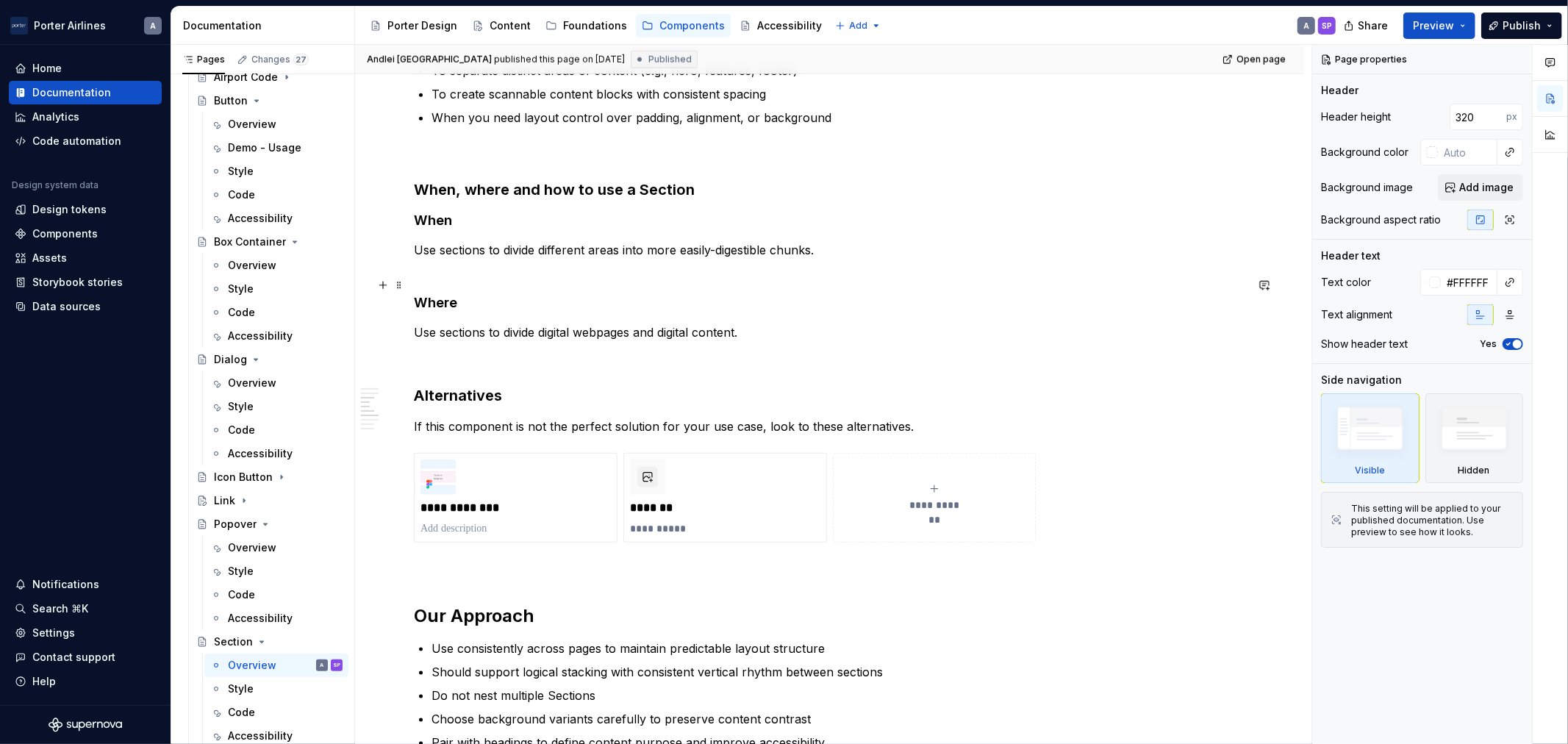
scroll to position [1361, 0]
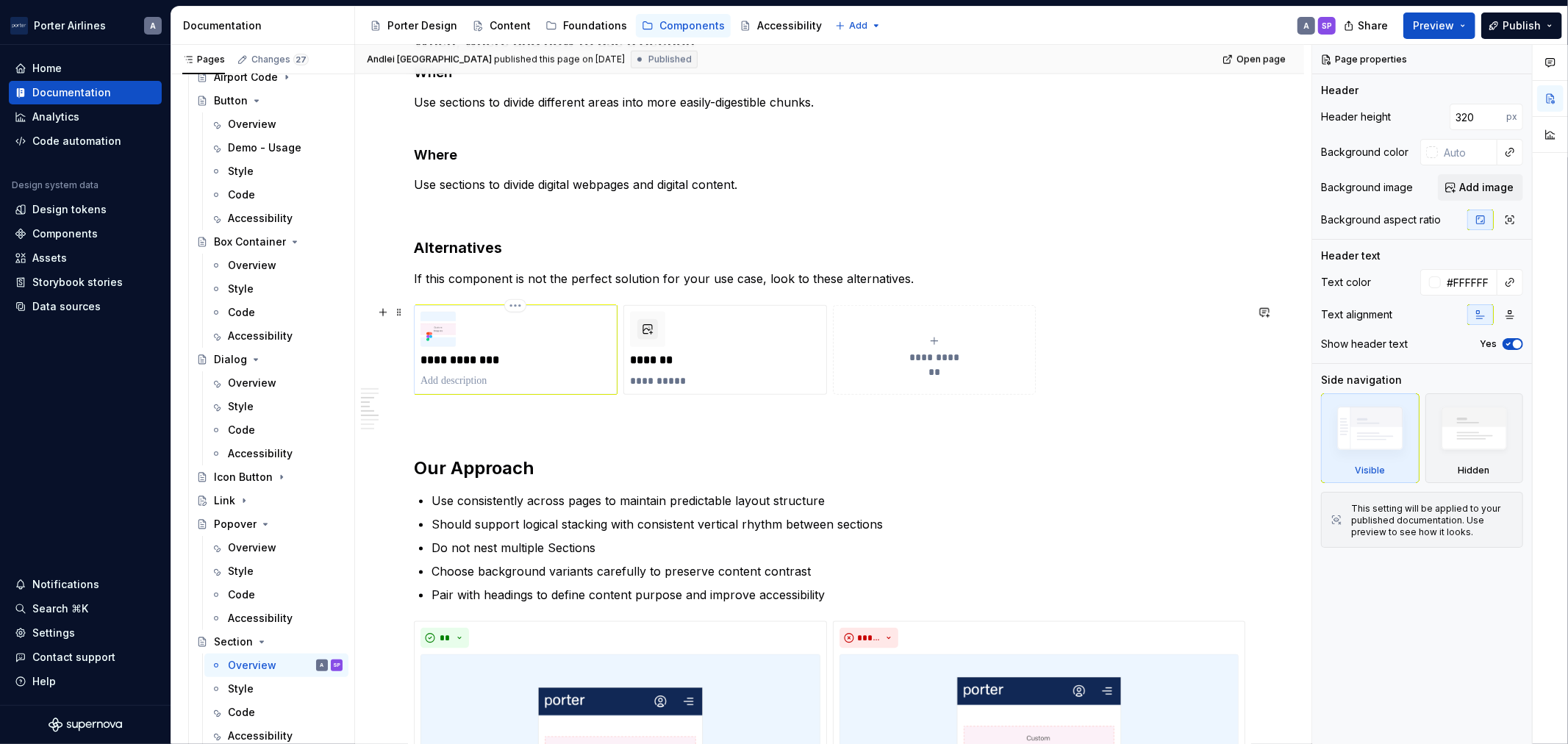
click at [494, 350] on div "**********" at bounding box center [516, 350] width 191 height 77
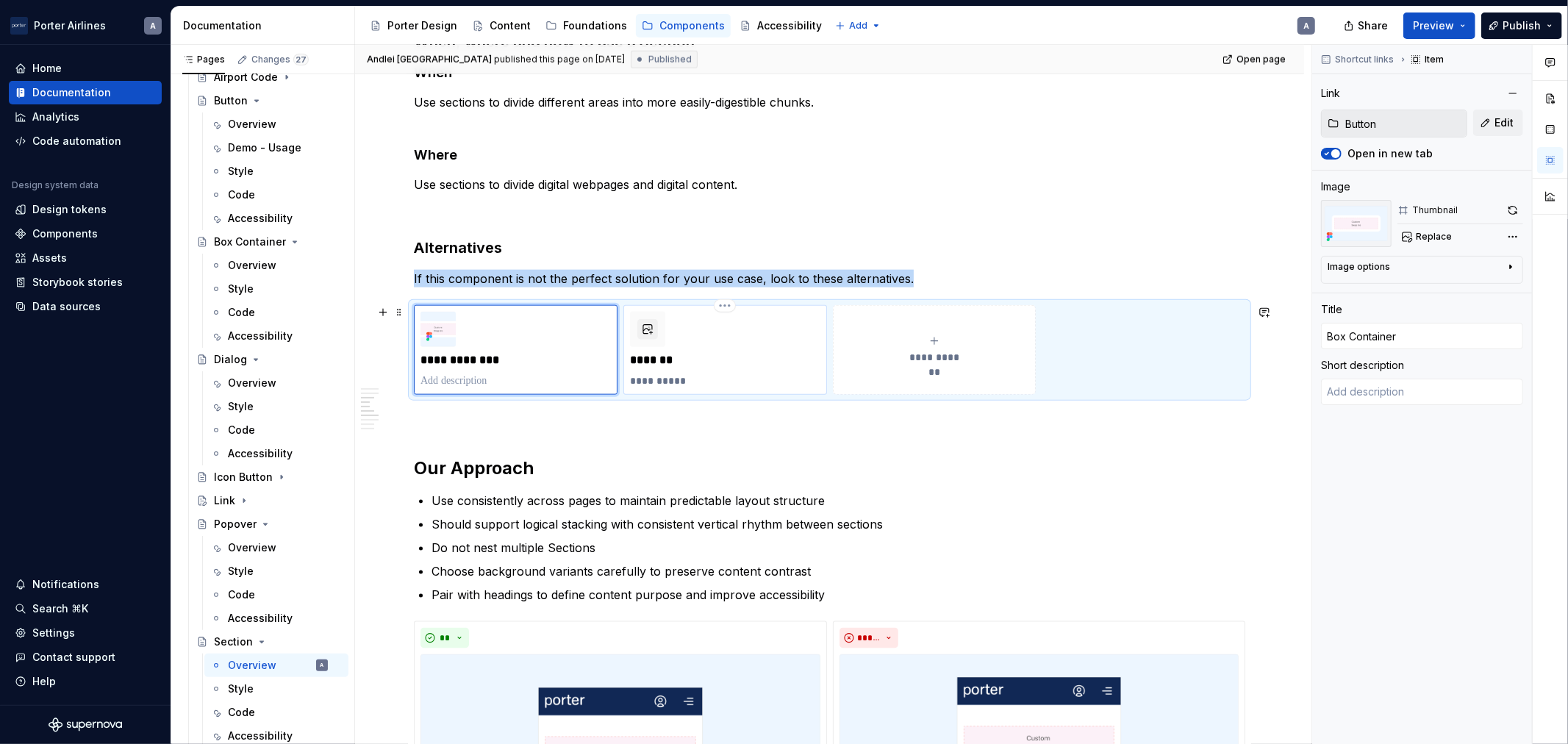
click at [736, 353] on p "*******" at bounding box center [725, 360] width 190 height 15
type textarea "*"
type input "Components"
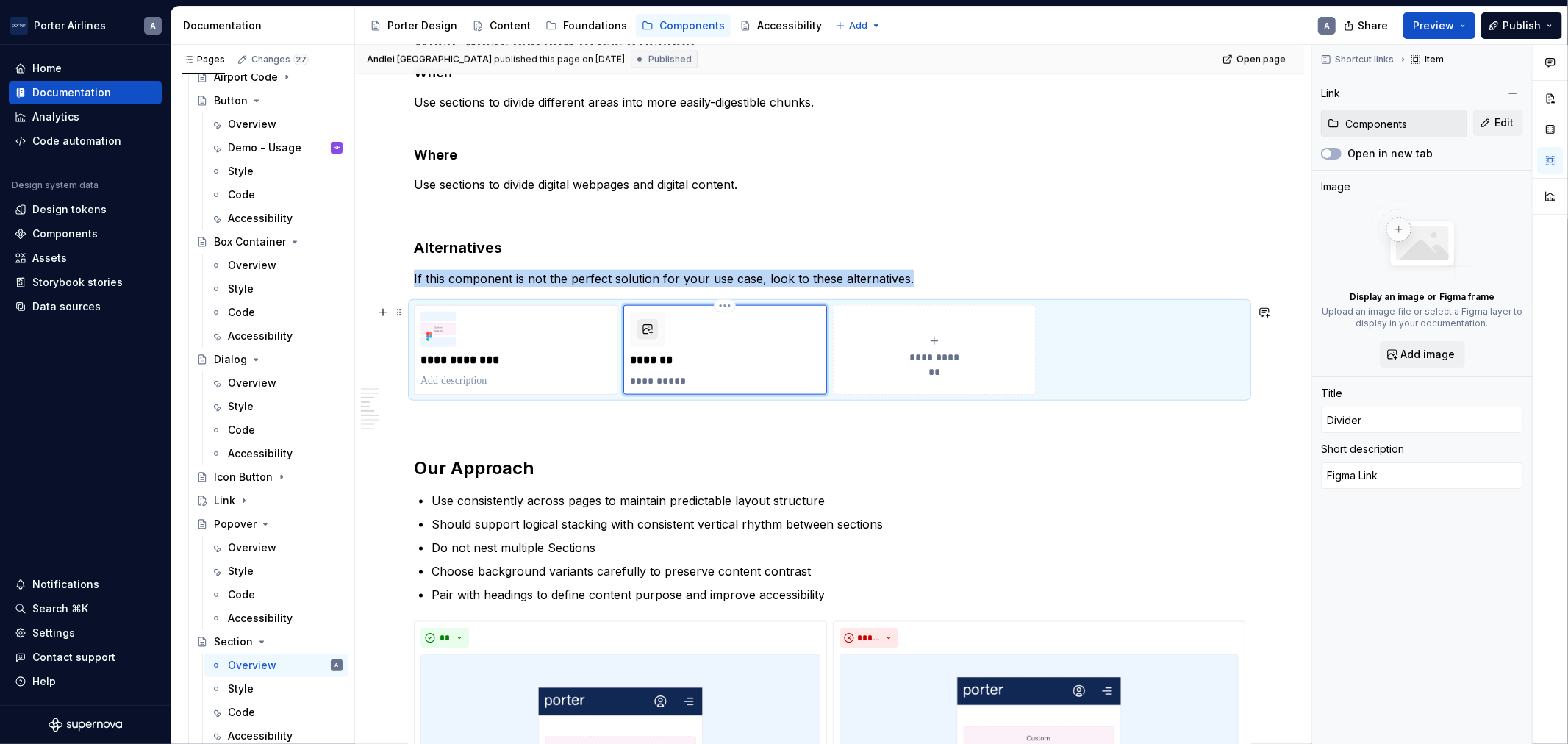
click at [654, 325] on button "button" at bounding box center [648, 329] width 20 height 20
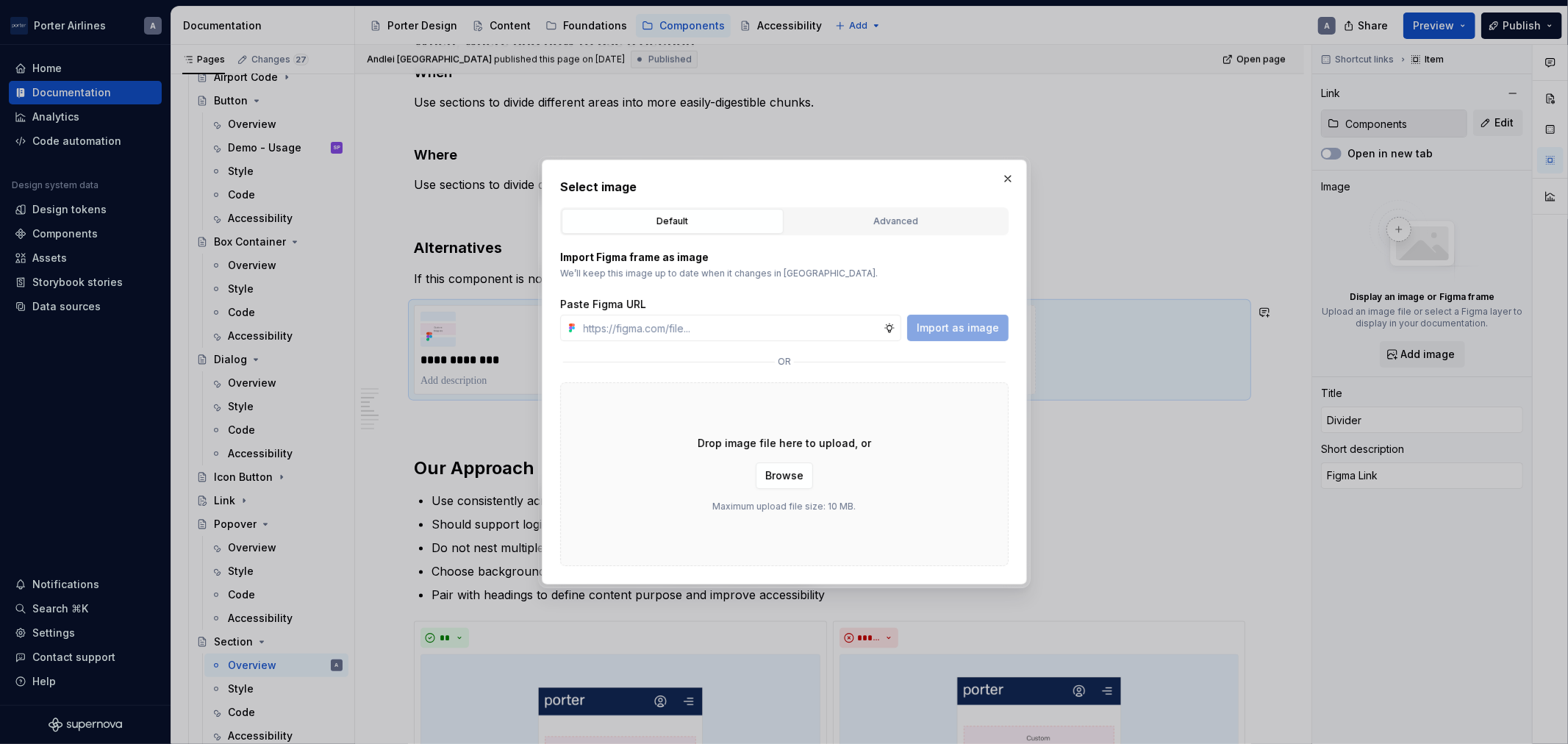
click at [1002, 177] on button "button" at bounding box center [1008, 178] width 20 height 20
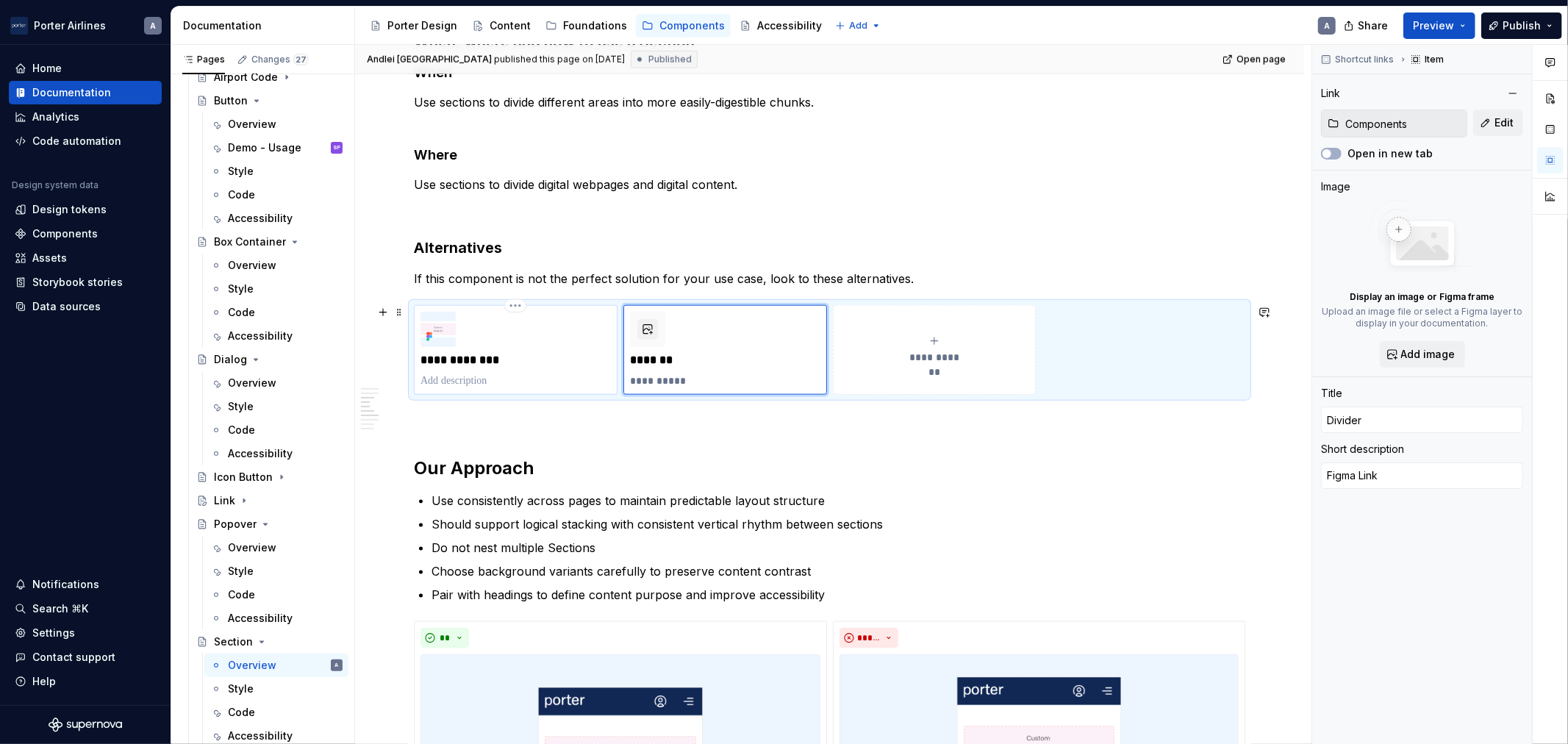
type textarea "*"
type input "Button"
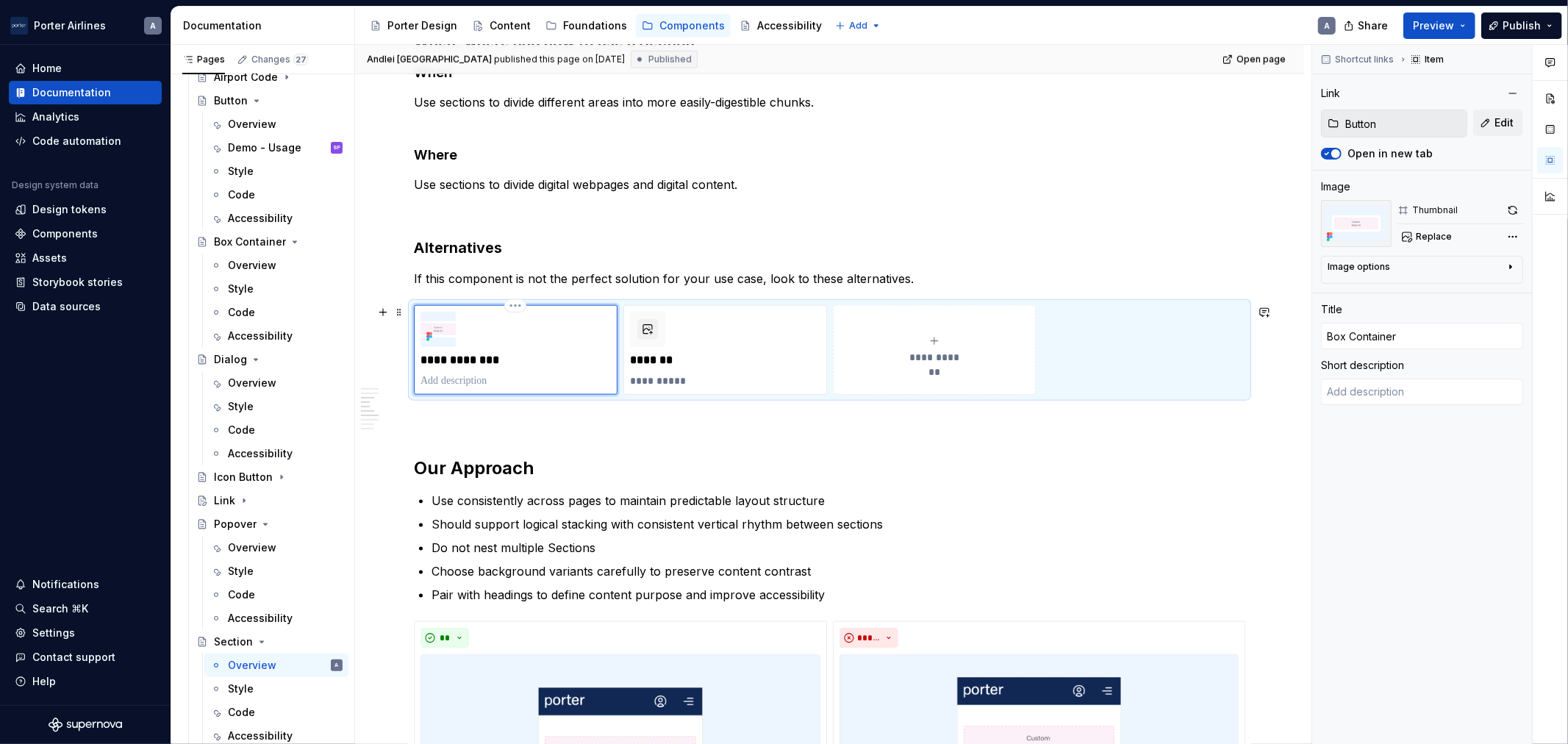
click at [490, 390] on div "**********" at bounding box center [516, 350] width 204 height 90
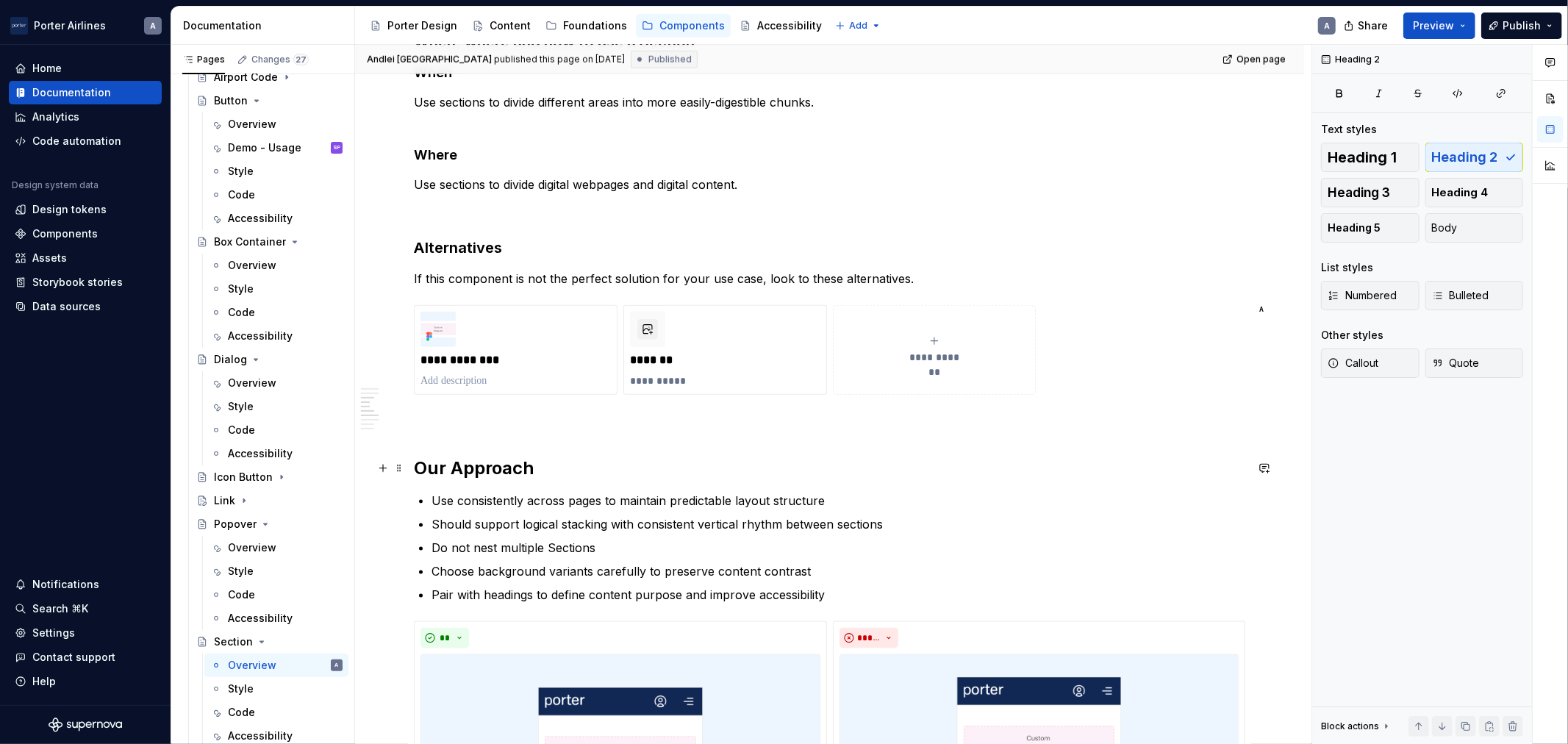
click at [544, 469] on h2 "Our Approach" at bounding box center [829, 468] width 832 height 24
click at [439, 329] on img at bounding box center [437, 329] width 35 height 35
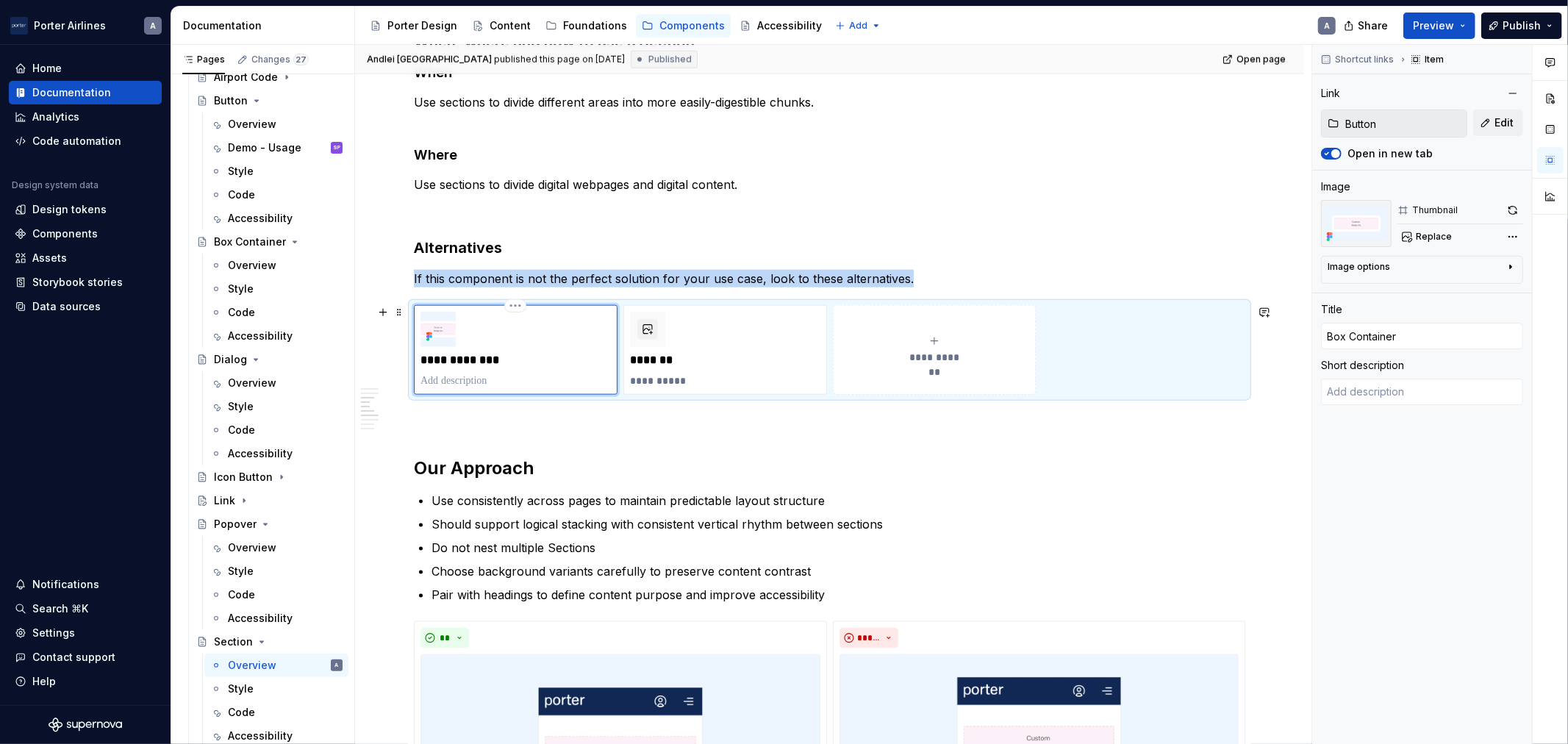
click at [439, 329] on img at bounding box center [437, 329] width 35 height 35
click at [253, 138] on div "Demo - Usage SP" at bounding box center [285, 147] width 115 height 20
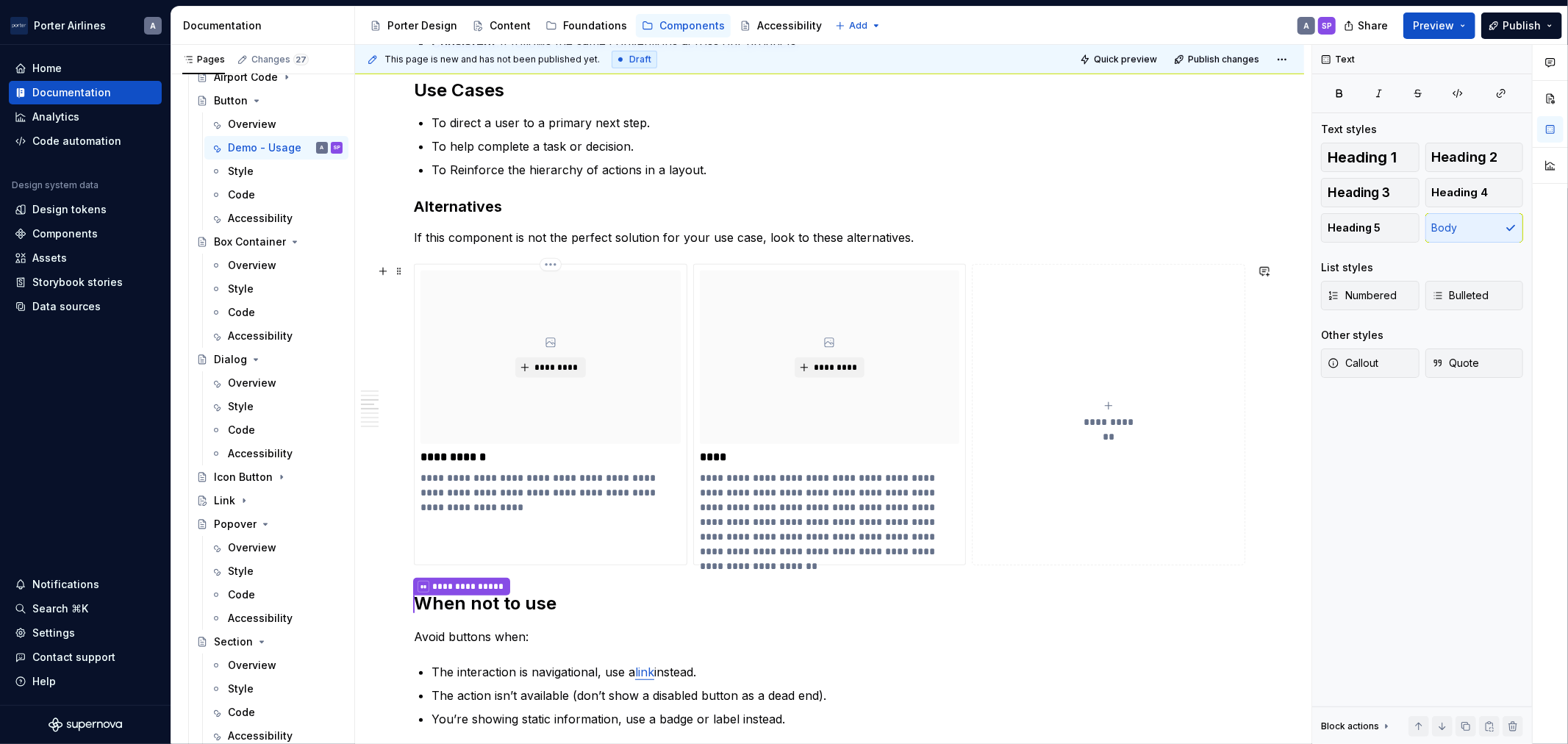
scroll to position [680, 0]
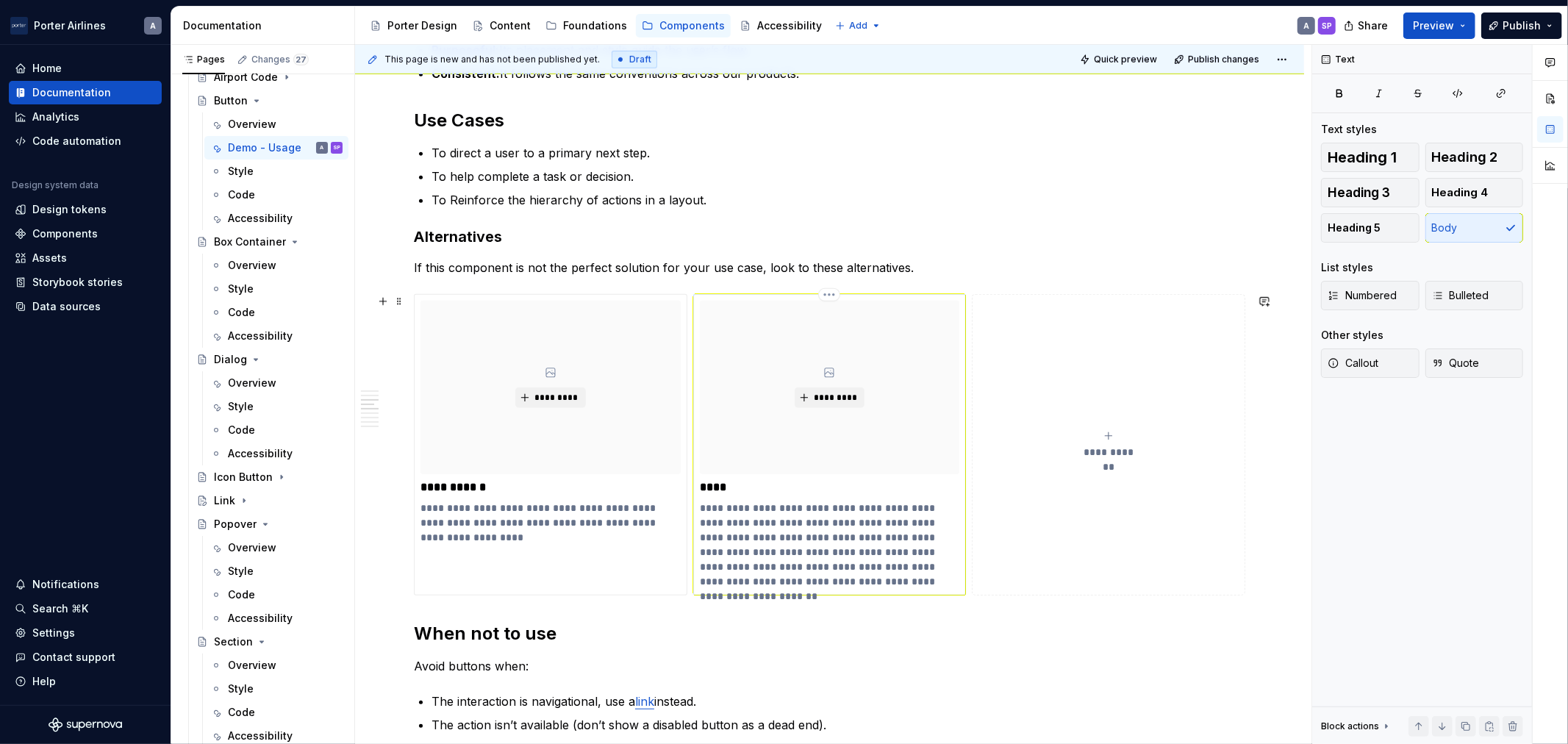
click at [855, 545] on p "**********" at bounding box center [829, 545] width 260 height 88
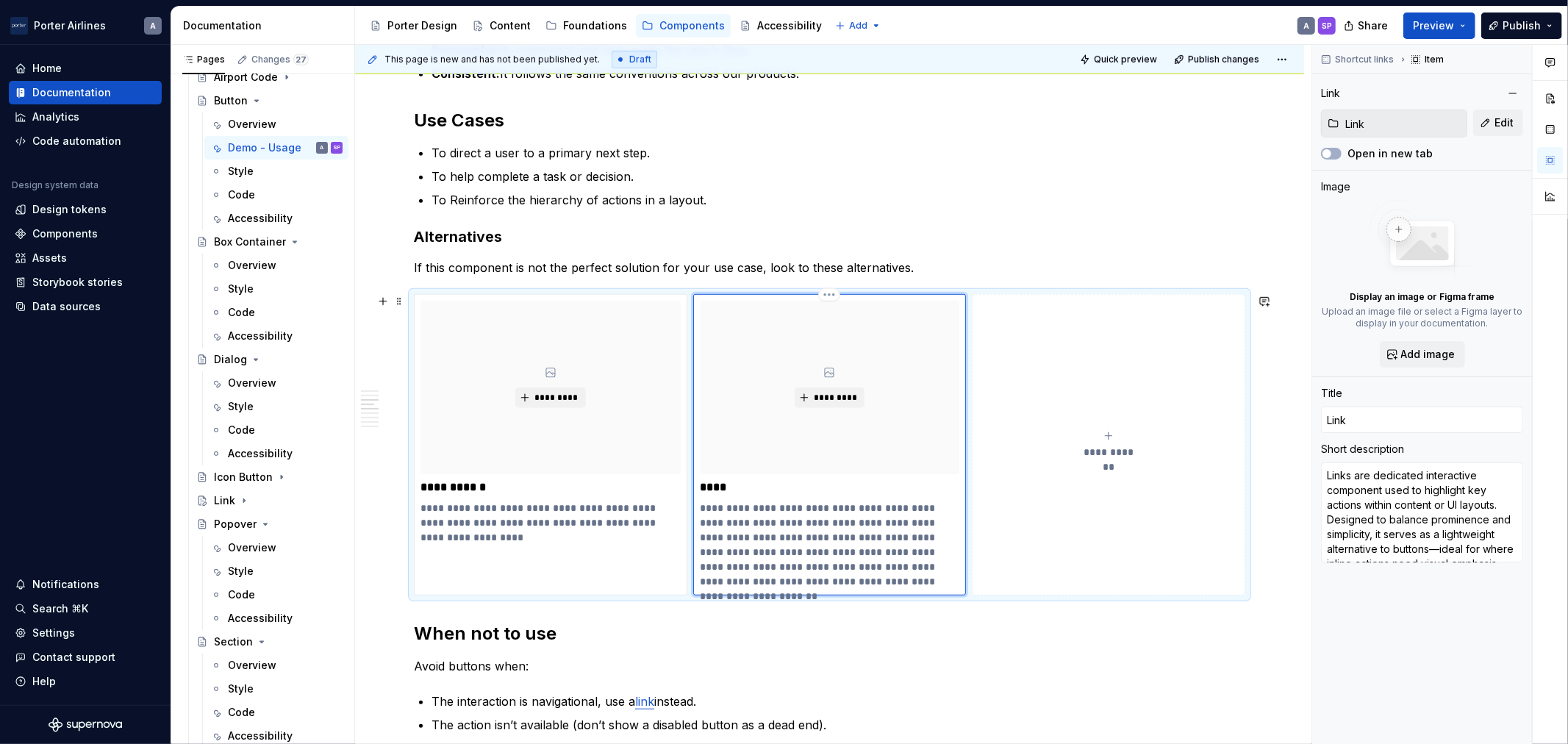
type textarea "*"
type textarea "Links are dedicated interactive component used to highlight key actions within …"
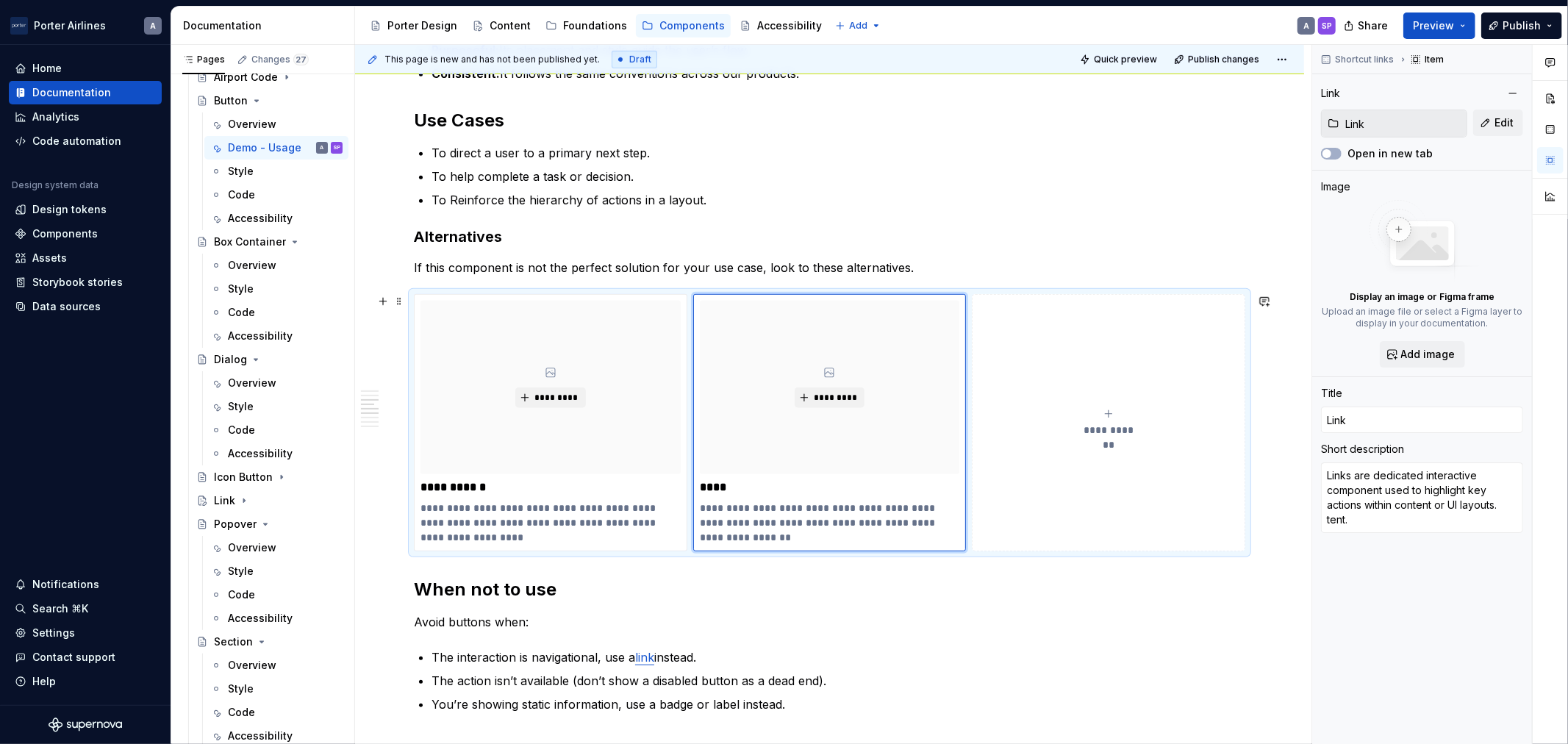
click at [920, 578] on h2 "When not to use" at bounding box center [829, 589] width 832 height 24
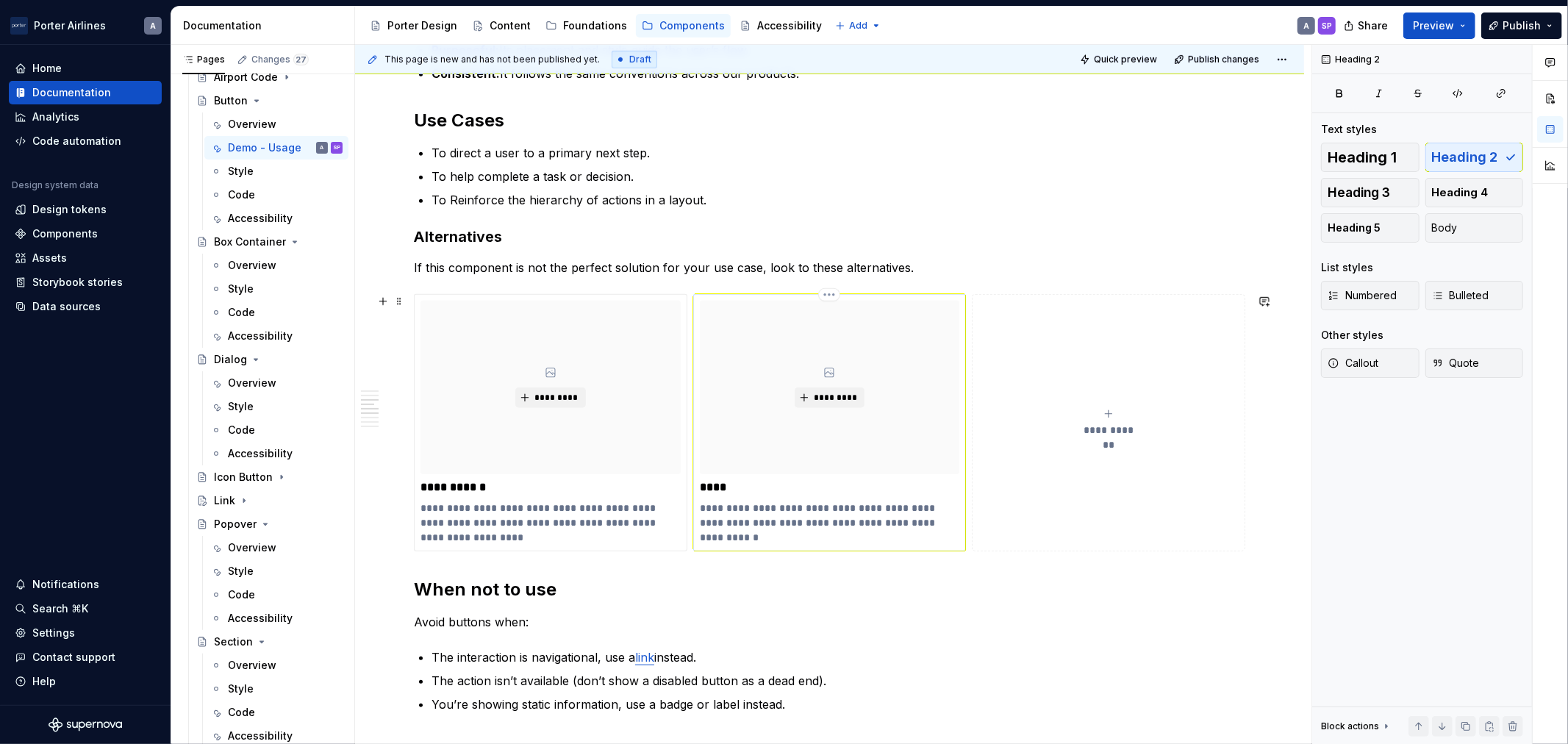
click at [810, 515] on p "**********" at bounding box center [829, 515] width 260 height 29
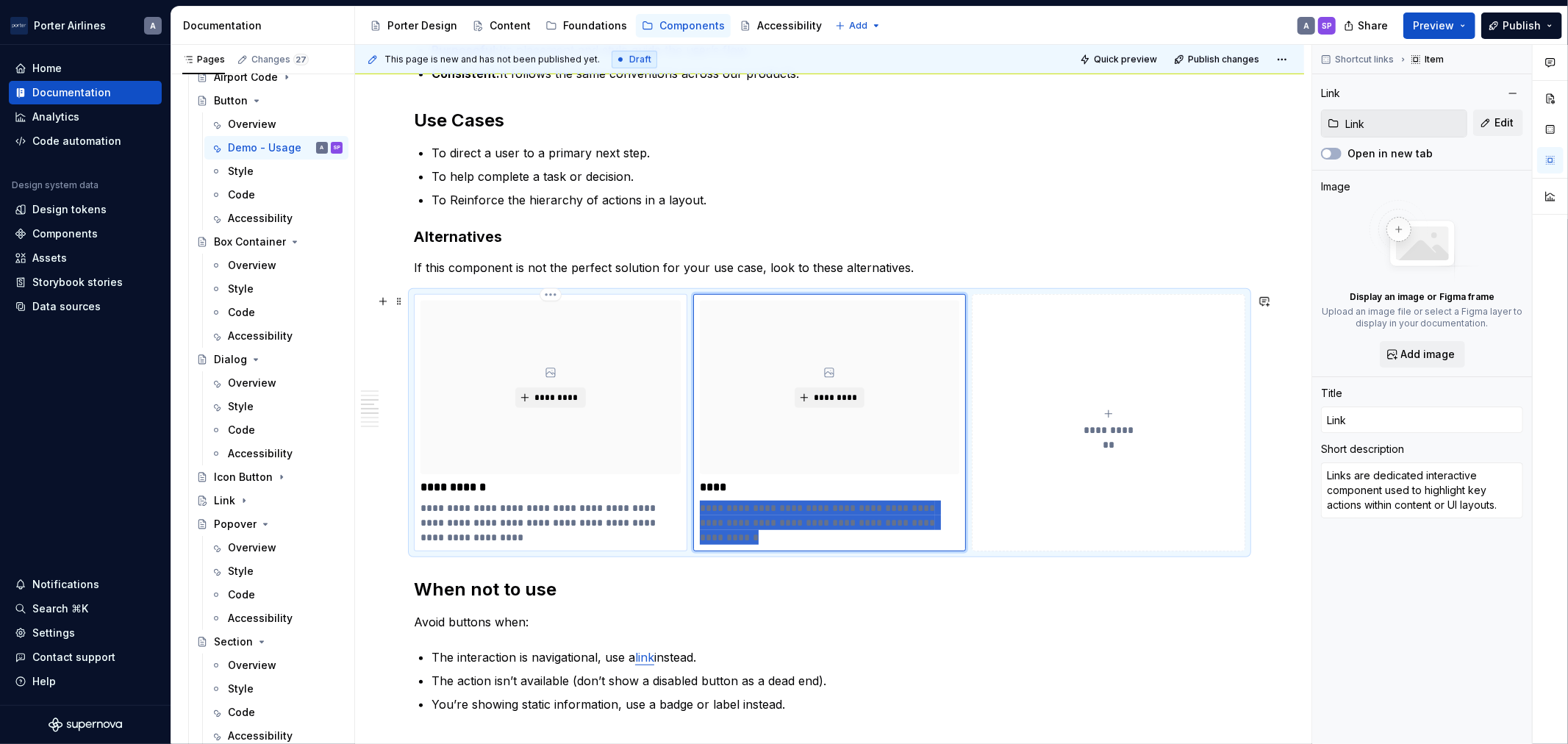
drag, startPoint x: 947, startPoint y: 523, endPoint x: 664, endPoint y: 504, distance: 283.6
click at [664, 504] on div "**********" at bounding box center [829, 422] width 832 height 257
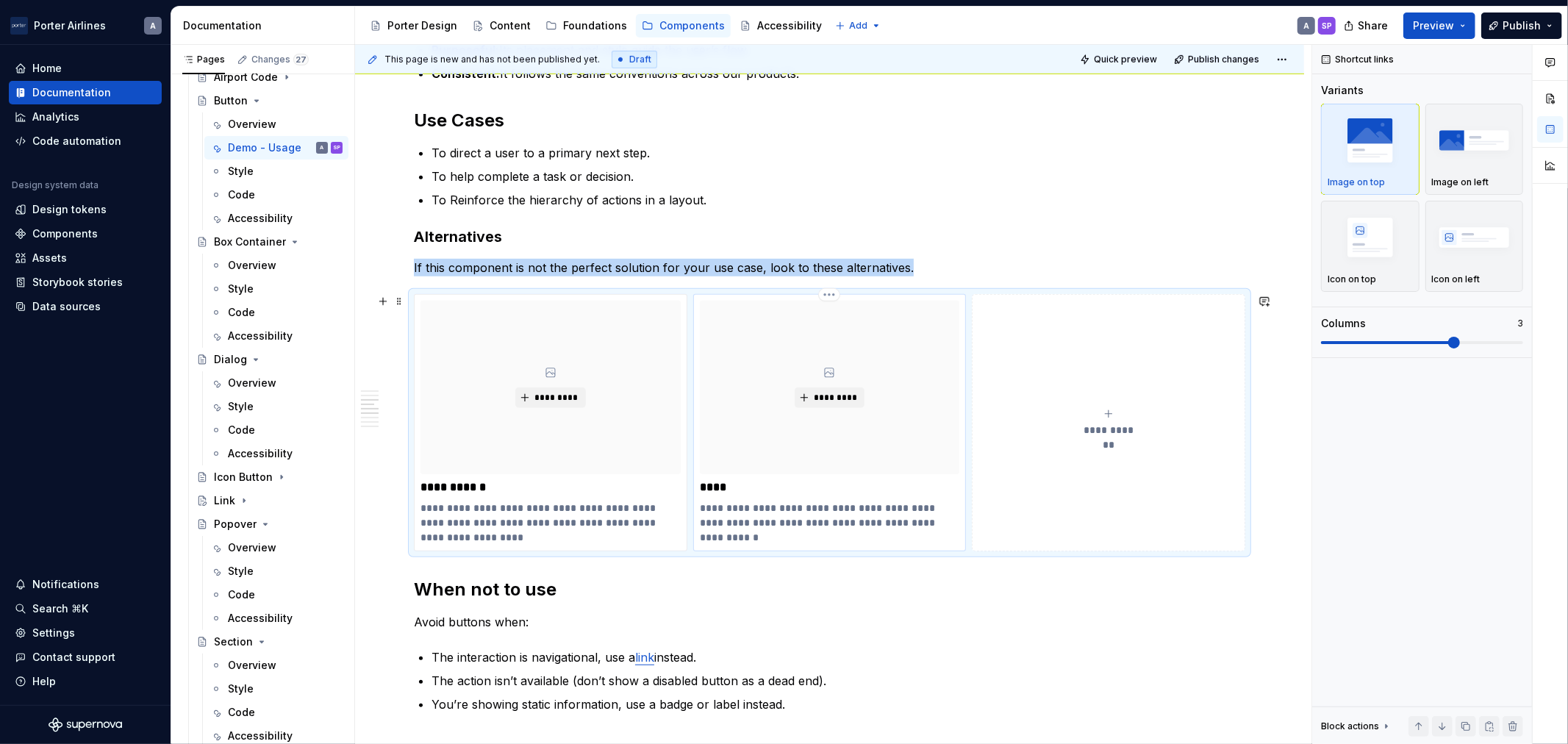
click at [784, 530] on div "**********" at bounding box center [830, 422] width 274 height 257
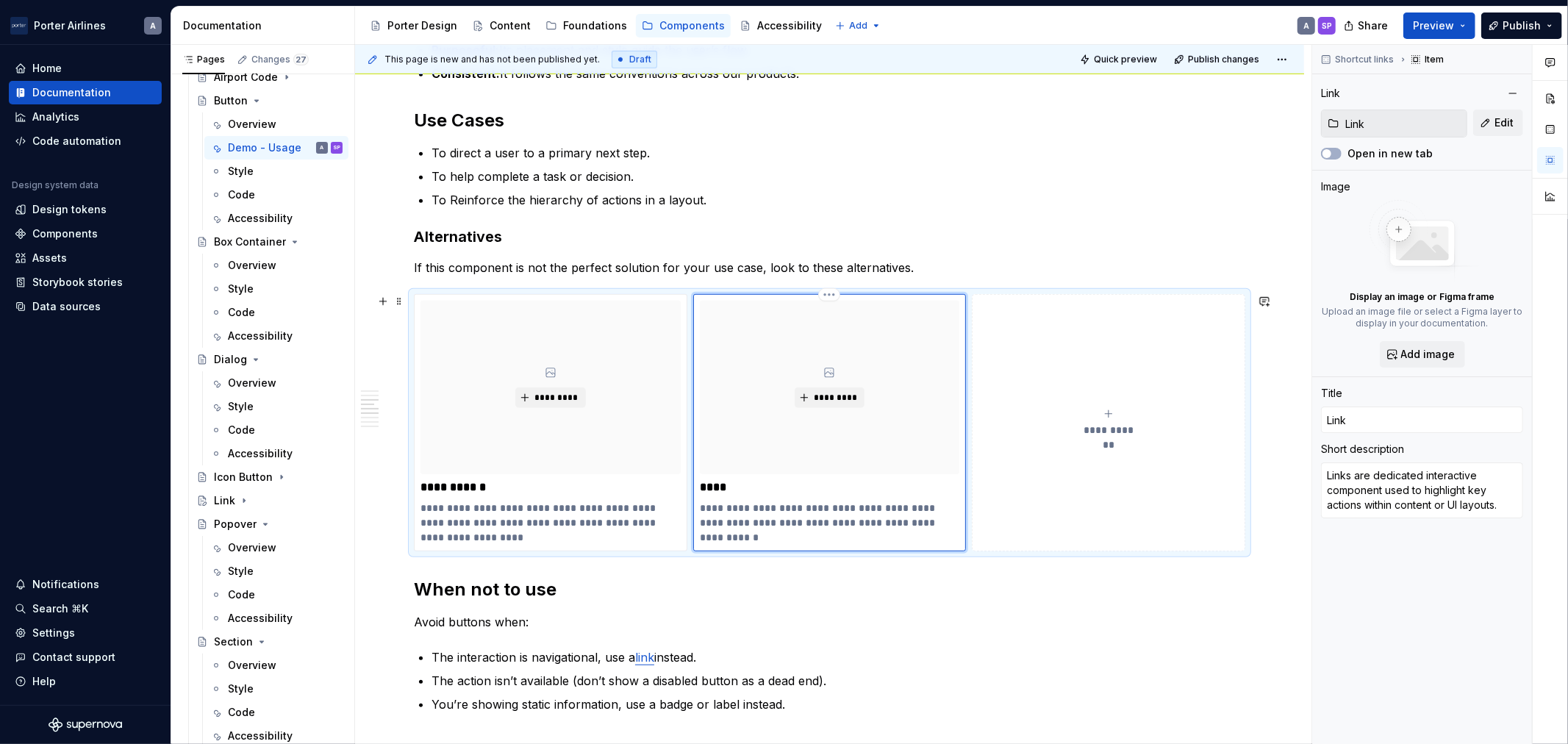
type textarea "*"
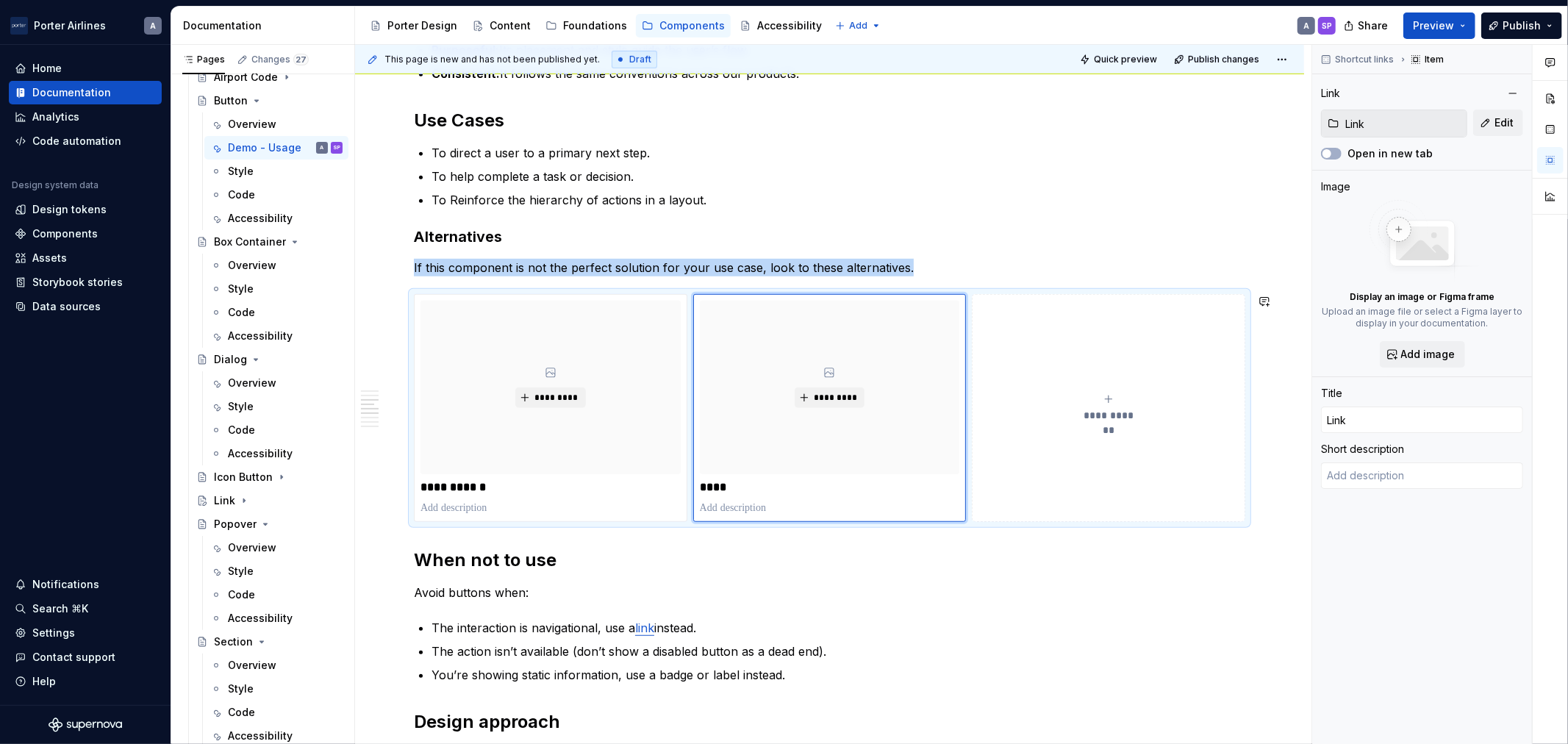
type textarea "*"
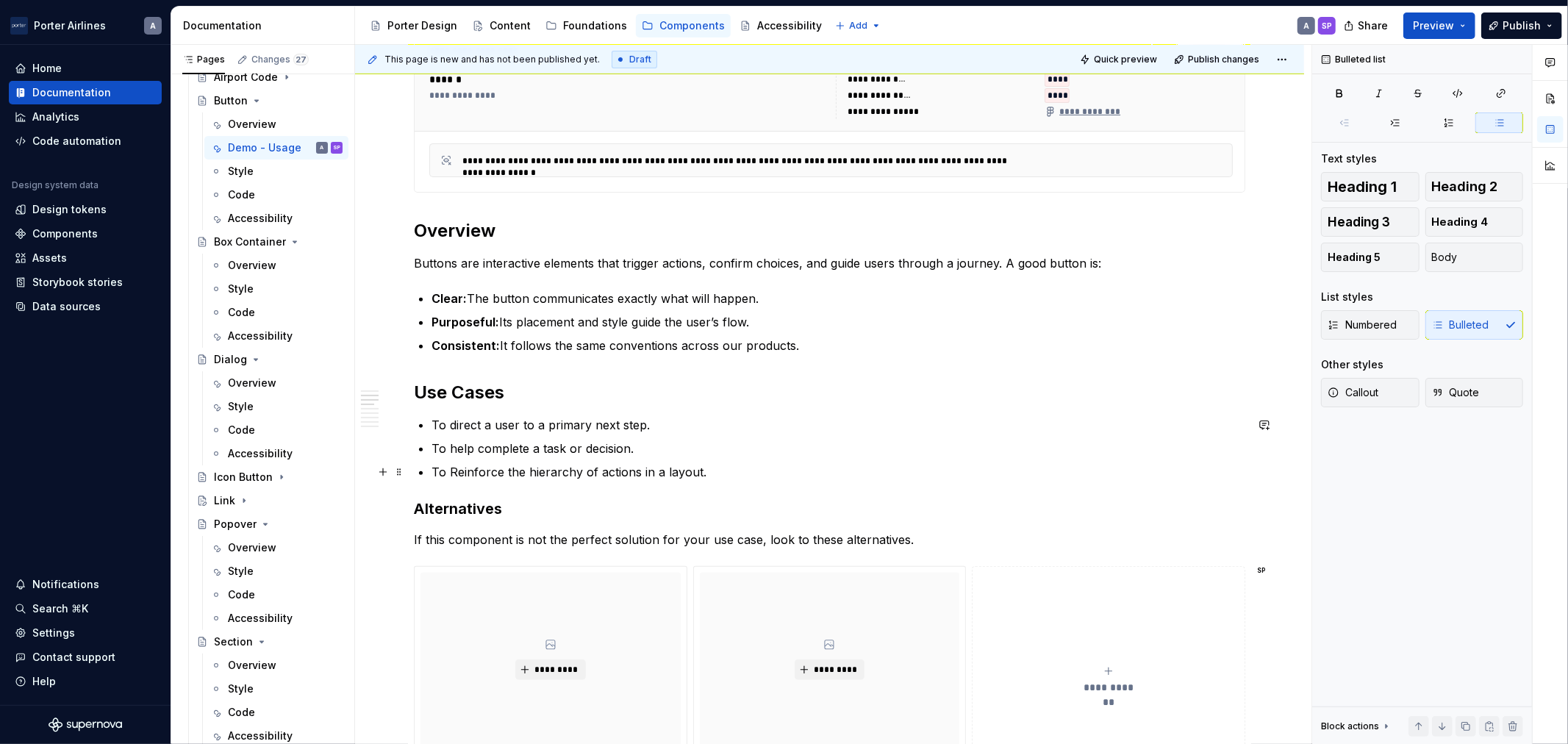
click at [453, 474] on p "To Reinforce the hierarchy of actions in a layout." at bounding box center [838, 472] width 814 height 18
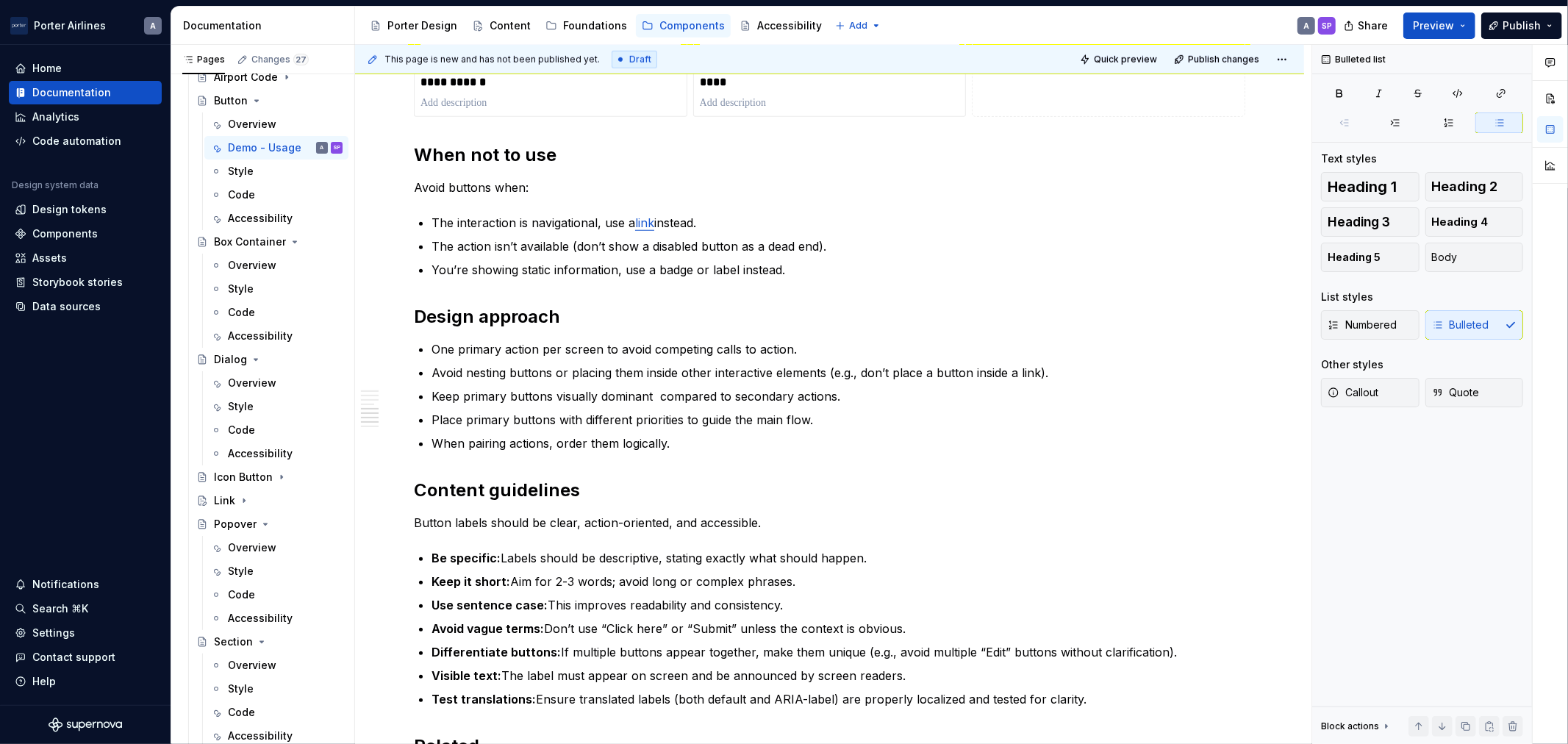
scroll to position [1088, 0]
click at [510, 200] on div "**********" at bounding box center [829, 155] width 832 height 1872
click at [605, 266] on p "You’re showing static information, use a badge or label instead." at bounding box center [838, 266] width 814 height 18
click at [843, 276] on div "**********" at bounding box center [829, 155] width 832 height 1872
click at [658, 393] on p "Keep primary buttons visually dominant compared to secondary actions." at bounding box center [838, 392] width 814 height 18
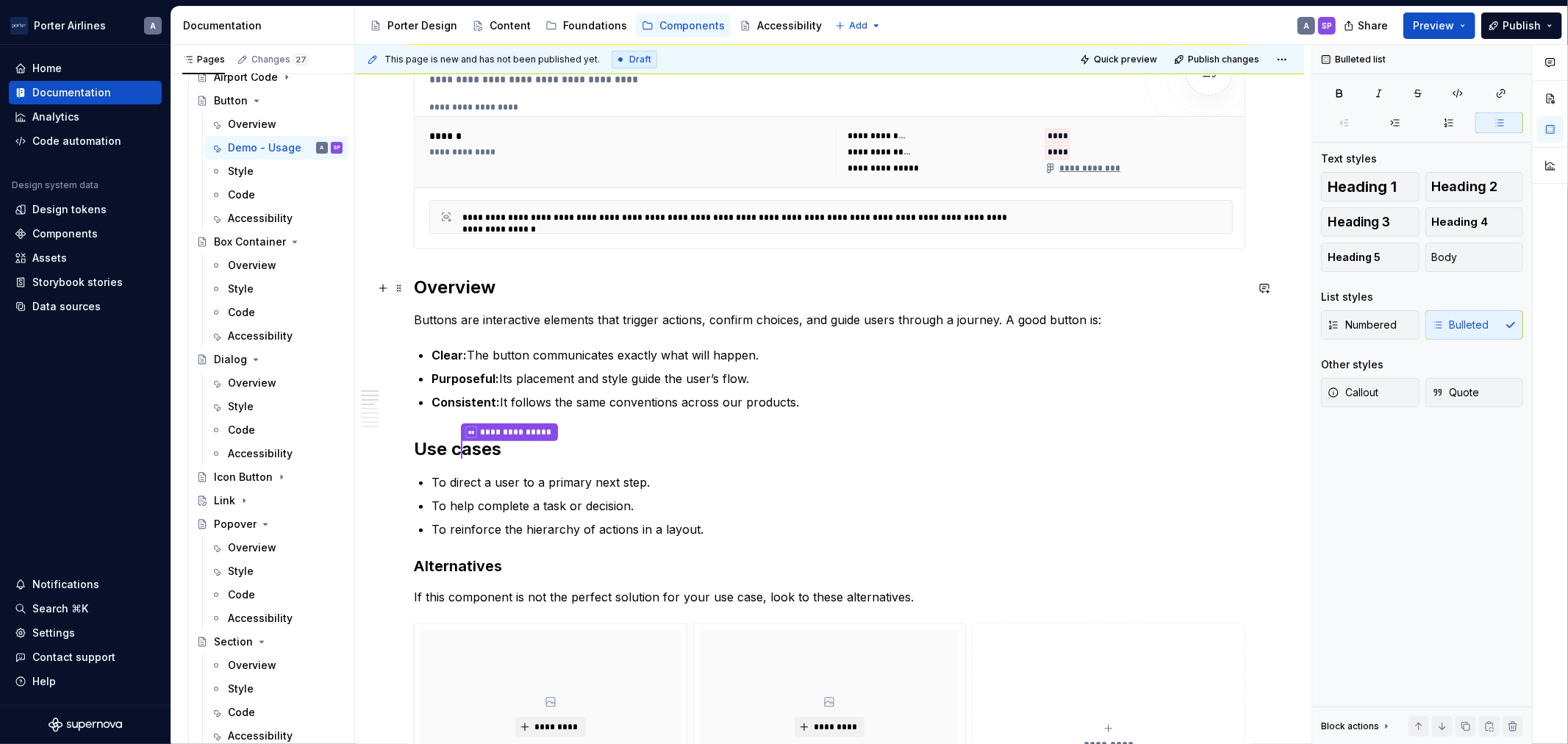
scroll to position [408, 0]
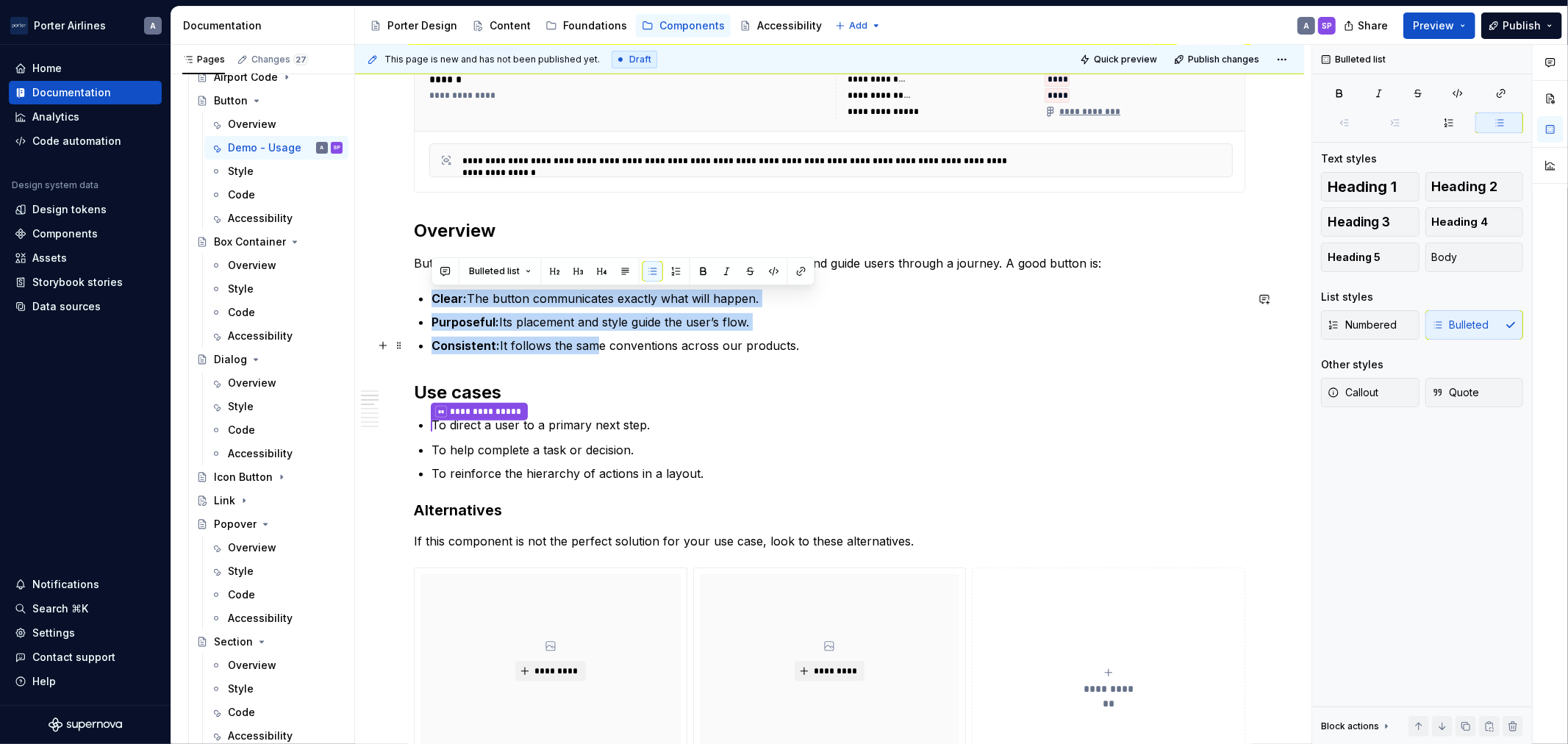
drag, startPoint x: 424, startPoint y: 294, endPoint x: 590, endPoint y: 343, distance: 173.1
click at [650, 274] on button "button" at bounding box center [652, 270] width 20 height 20
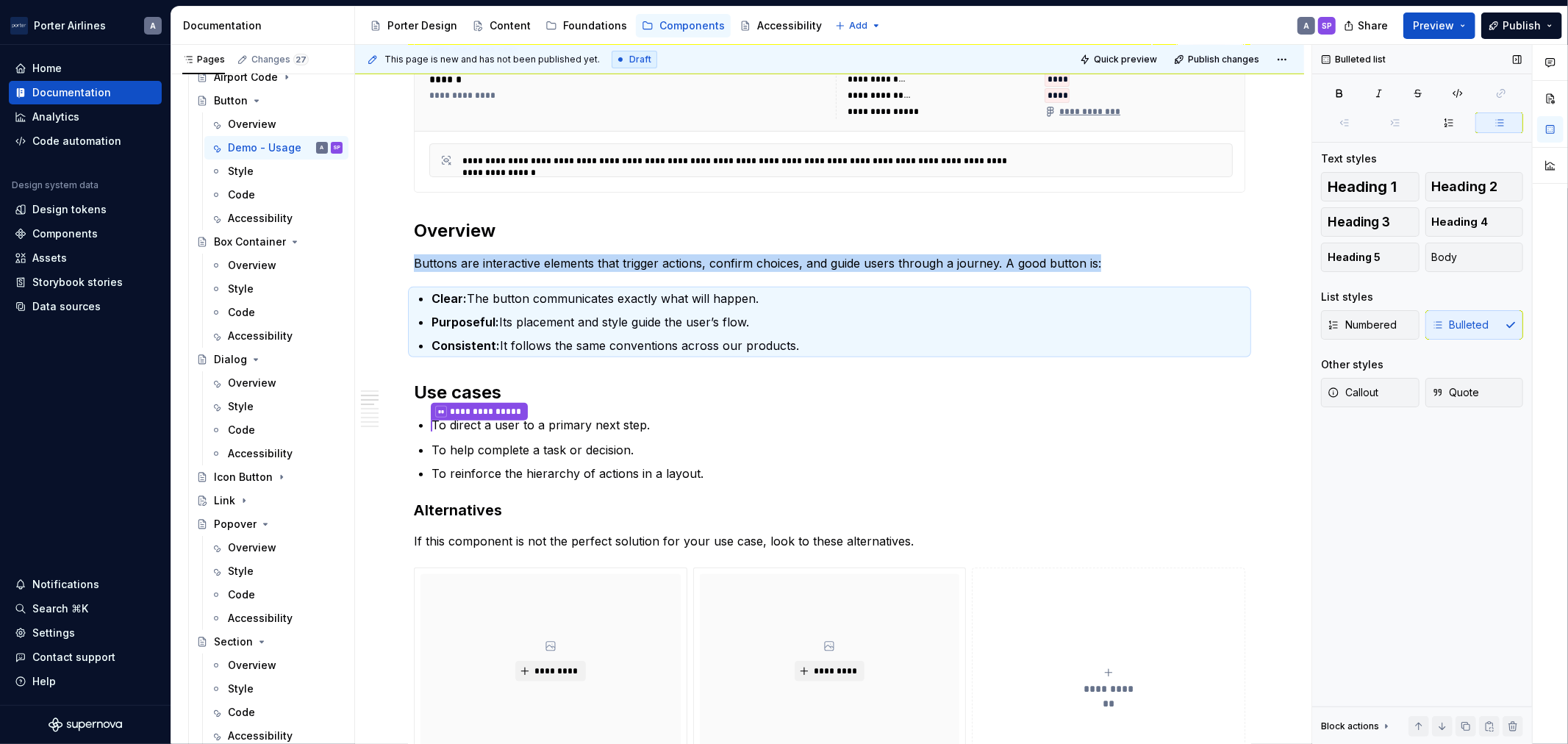
click at [1446, 326] on div "Numbered Bulleted" at bounding box center [1422, 325] width 202 height 29
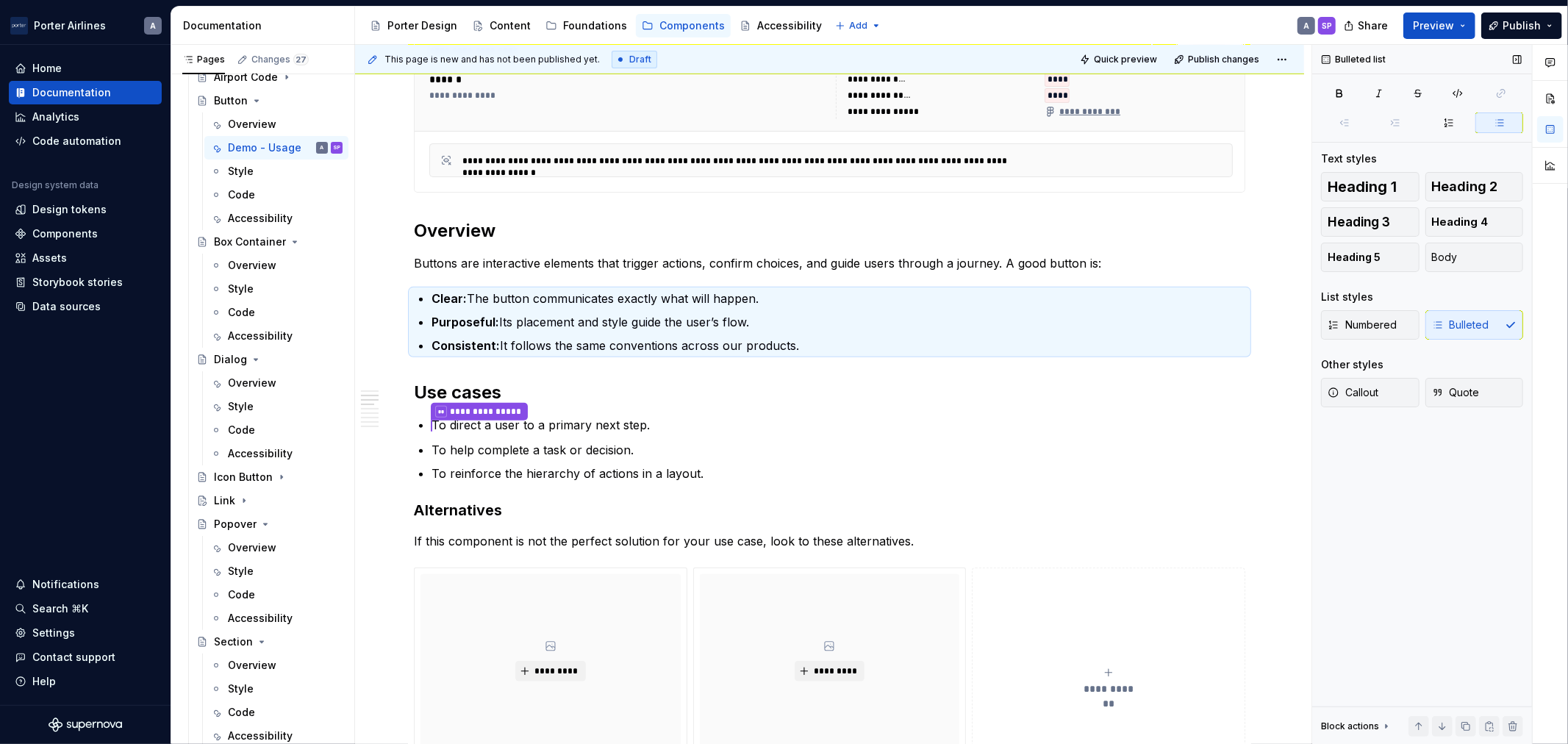
click at [1469, 317] on div "Numbered Bulleted" at bounding box center [1422, 325] width 202 height 29
click at [1512, 120] on button "button" at bounding box center [1500, 122] width 48 height 20
click at [771, 328] on p "Purposeful: Its placement and style guide the user’s flow." at bounding box center [838, 322] width 814 height 18
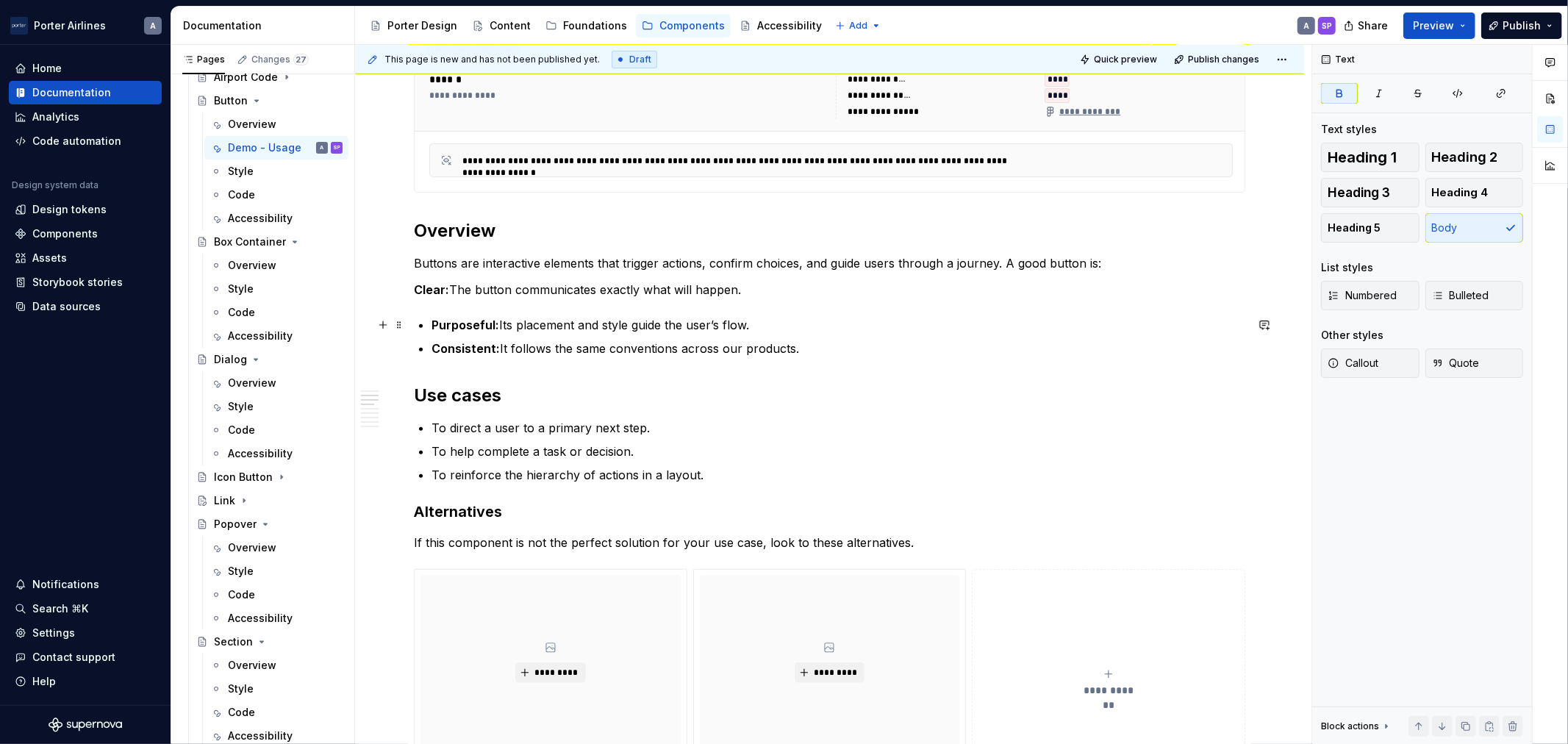
click at [434, 330] on strong "Purposeful:" at bounding box center [465, 325] width 68 height 15
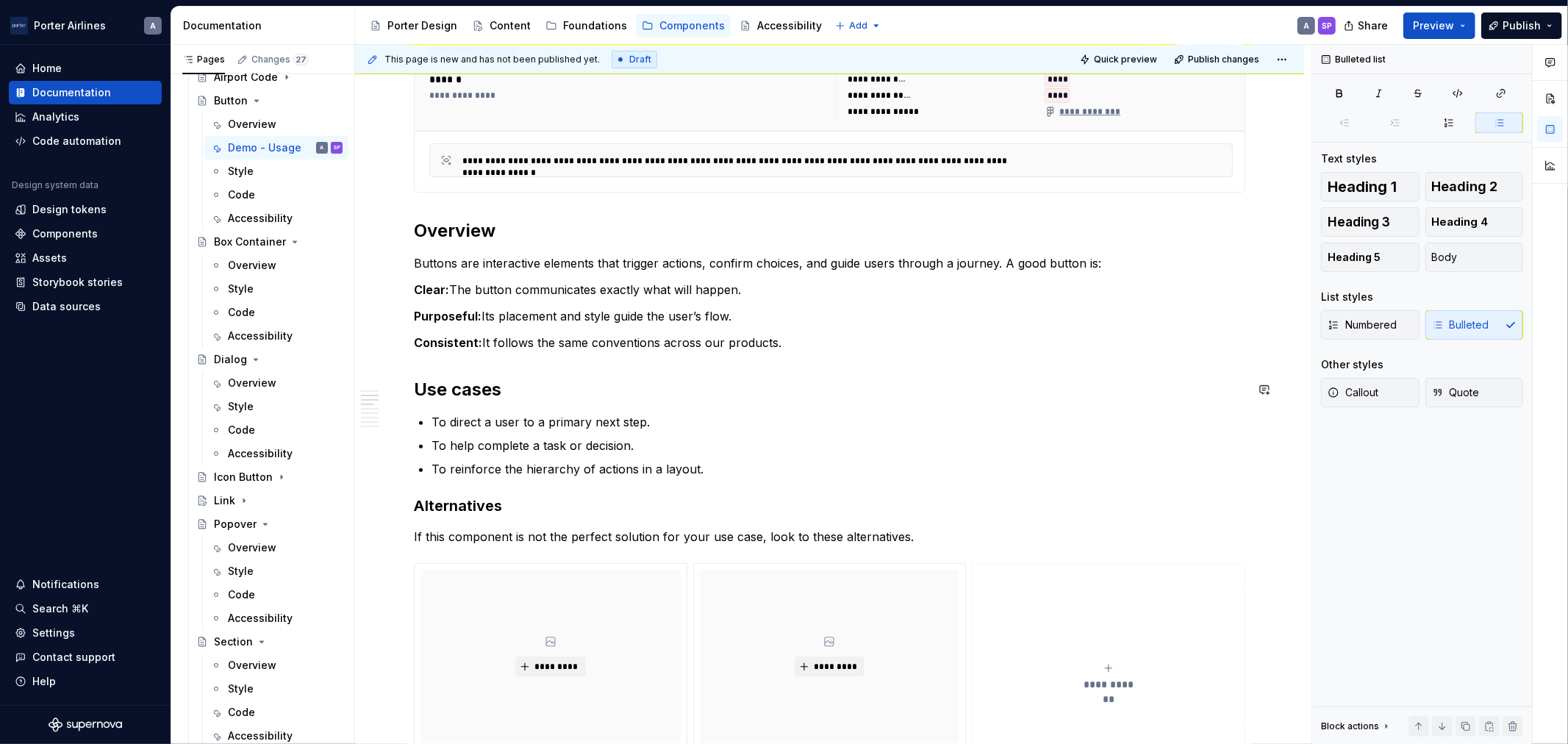
click at [416, 290] on strong "Clear:" at bounding box center [431, 290] width 35 height 15
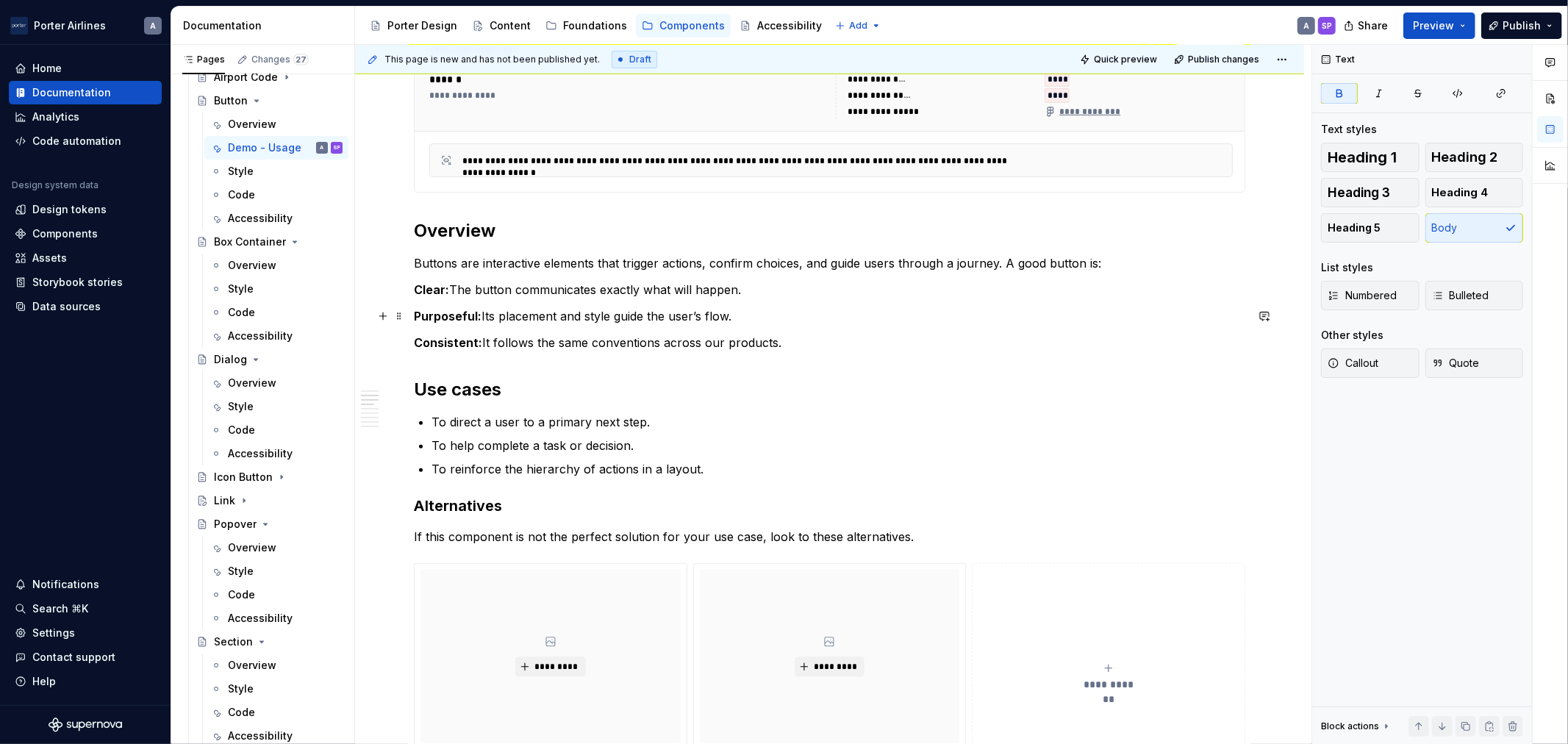
click at [425, 310] on strong "Purposeful:" at bounding box center [447, 316] width 68 height 15
click at [425, 283] on strong "Clear:" at bounding box center [431, 290] width 35 height 15
click at [423, 316] on strong "Purposeful:" at bounding box center [447, 316] width 68 height 15
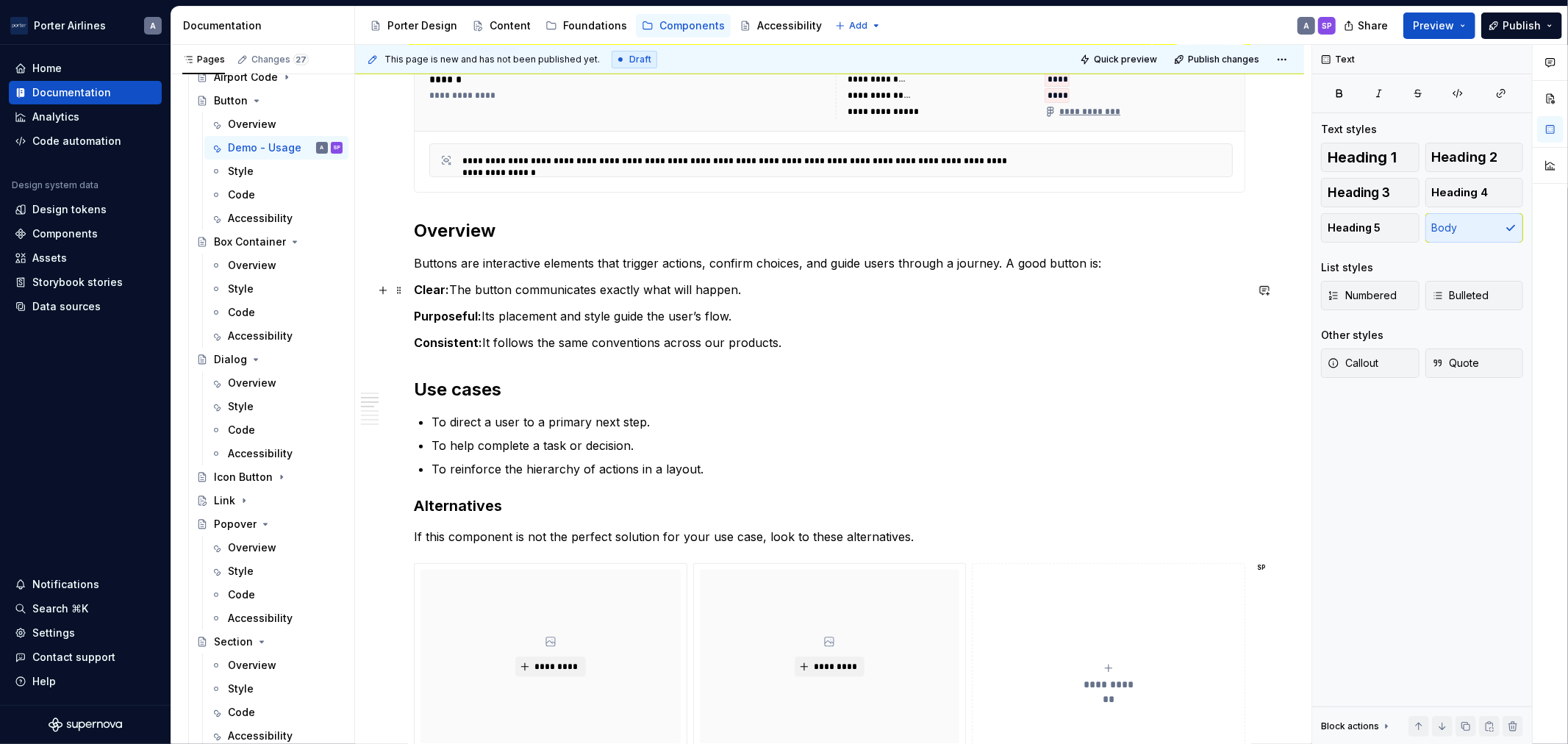
click at [416, 290] on strong "Clear:" at bounding box center [431, 290] width 35 height 15
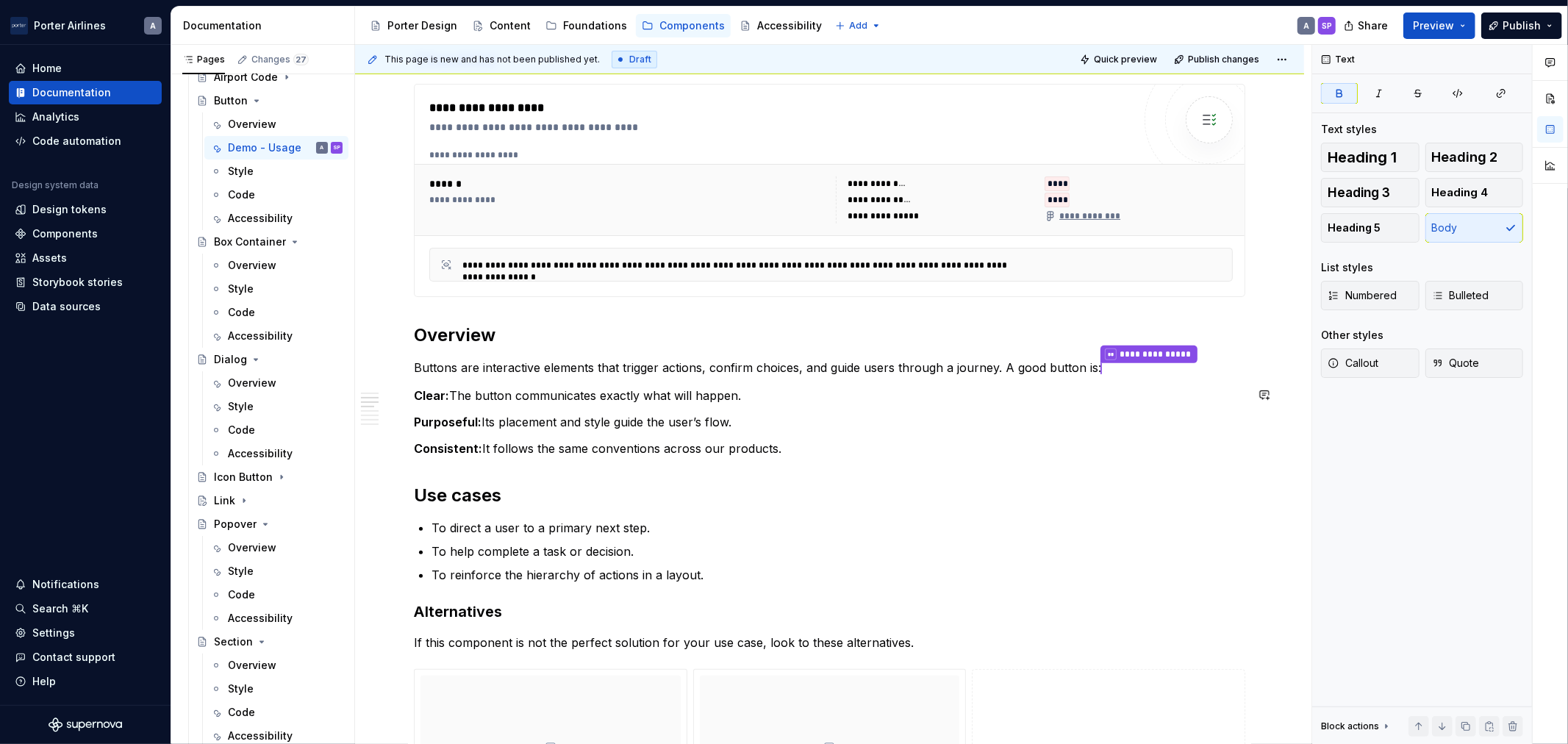
scroll to position [272, 0]
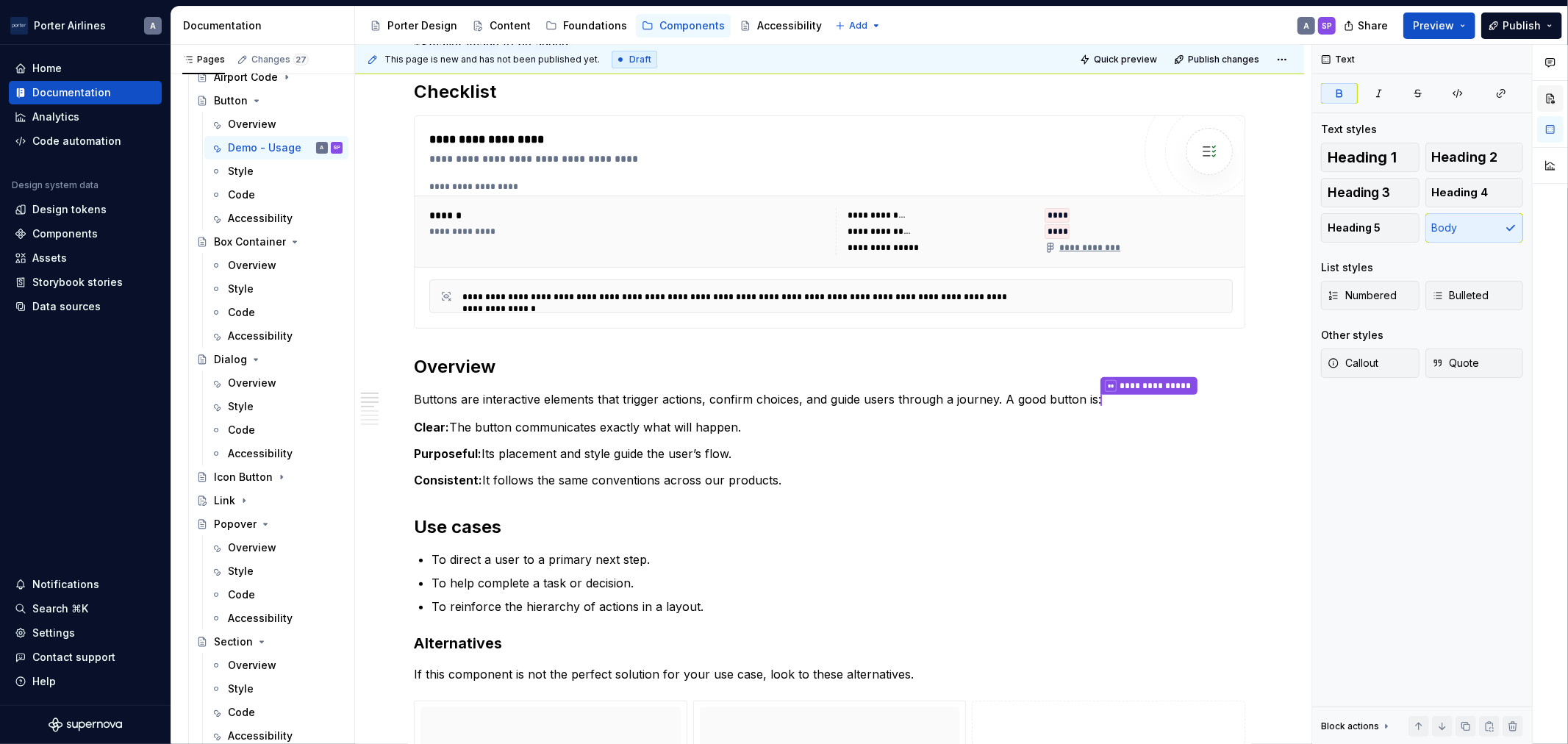
click at [1555, 102] on button "button" at bounding box center [1551, 98] width 26 height 26
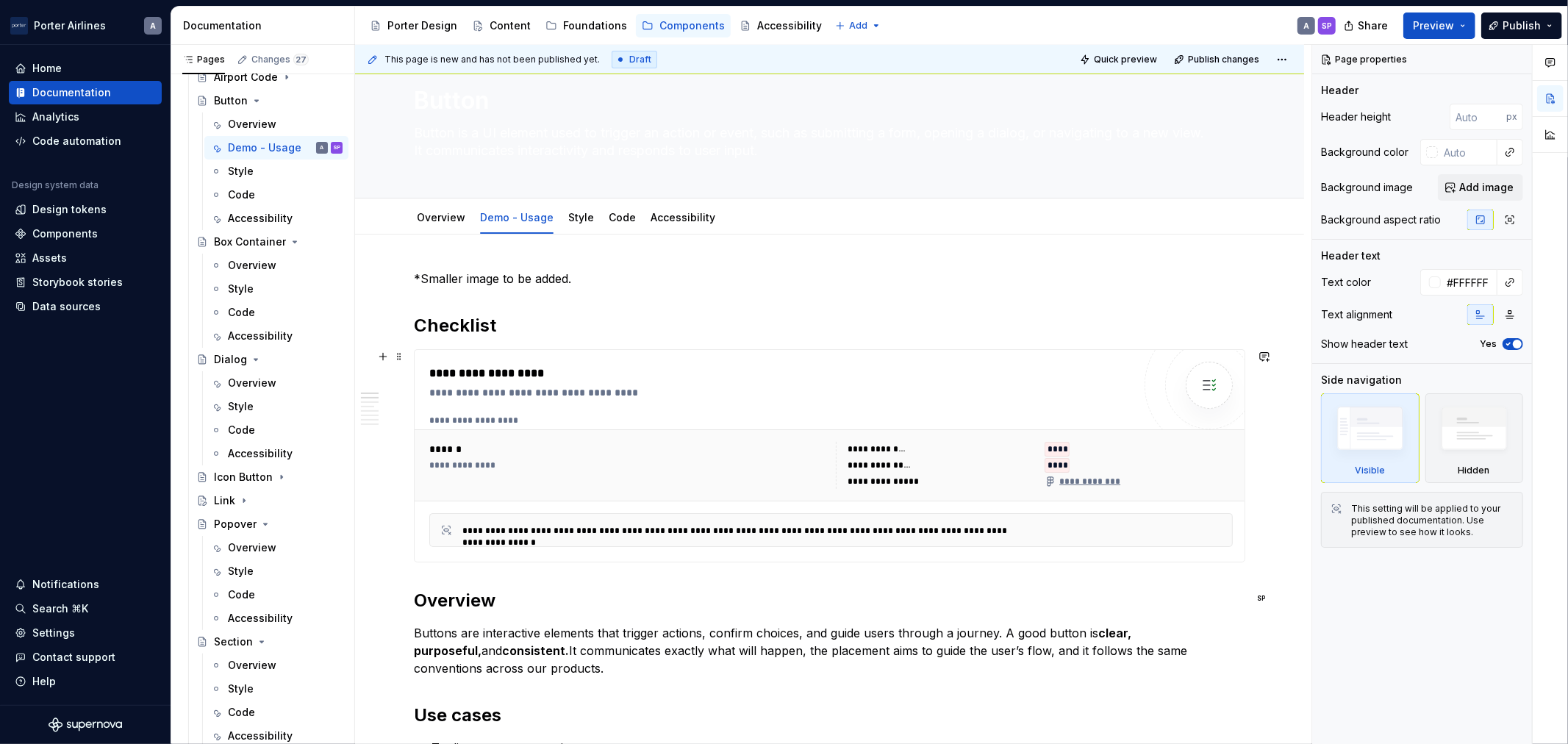
scroll to position [0, 0]
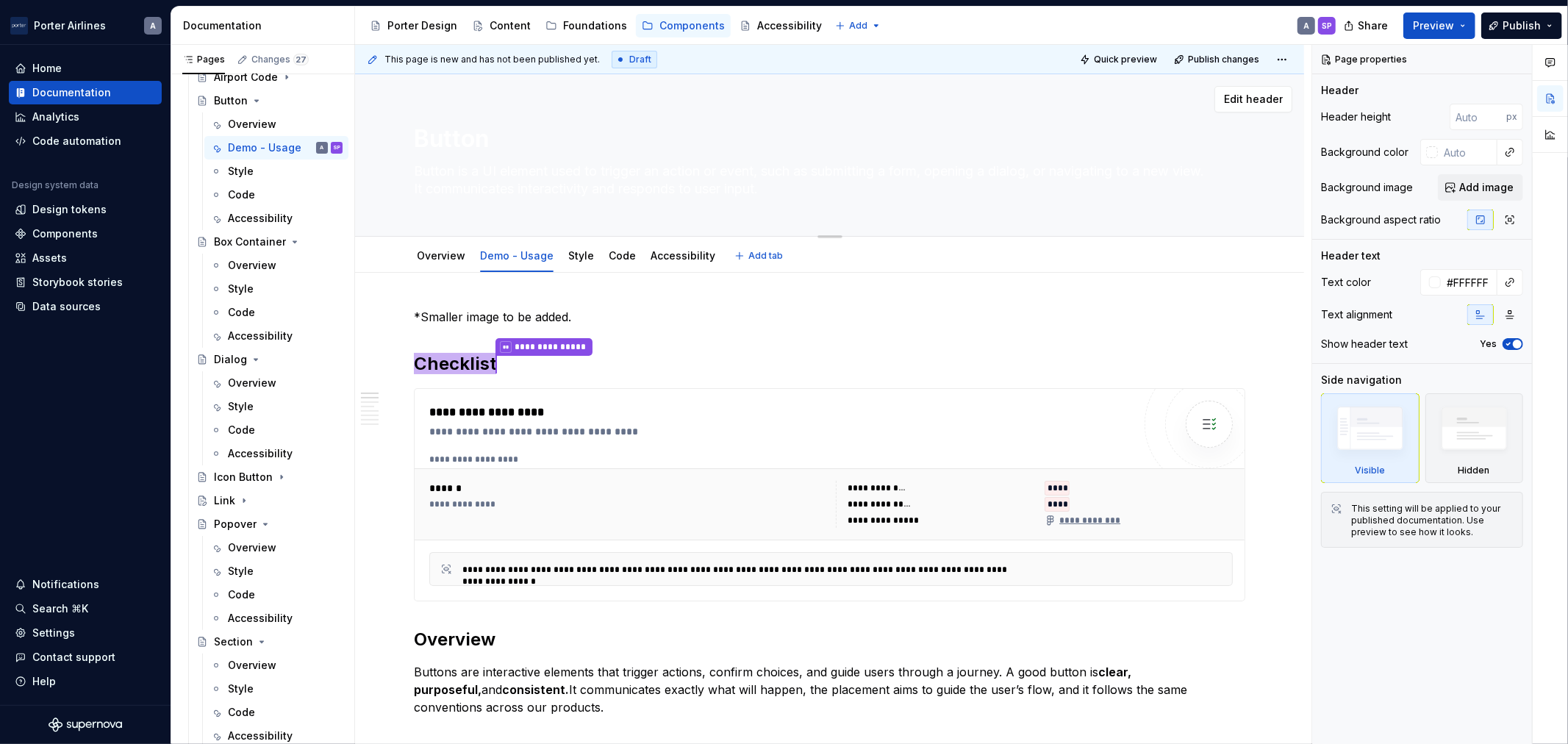
click at [481, 140] on textarea "Button" at bounding box center [827, 138] width 832 height 35
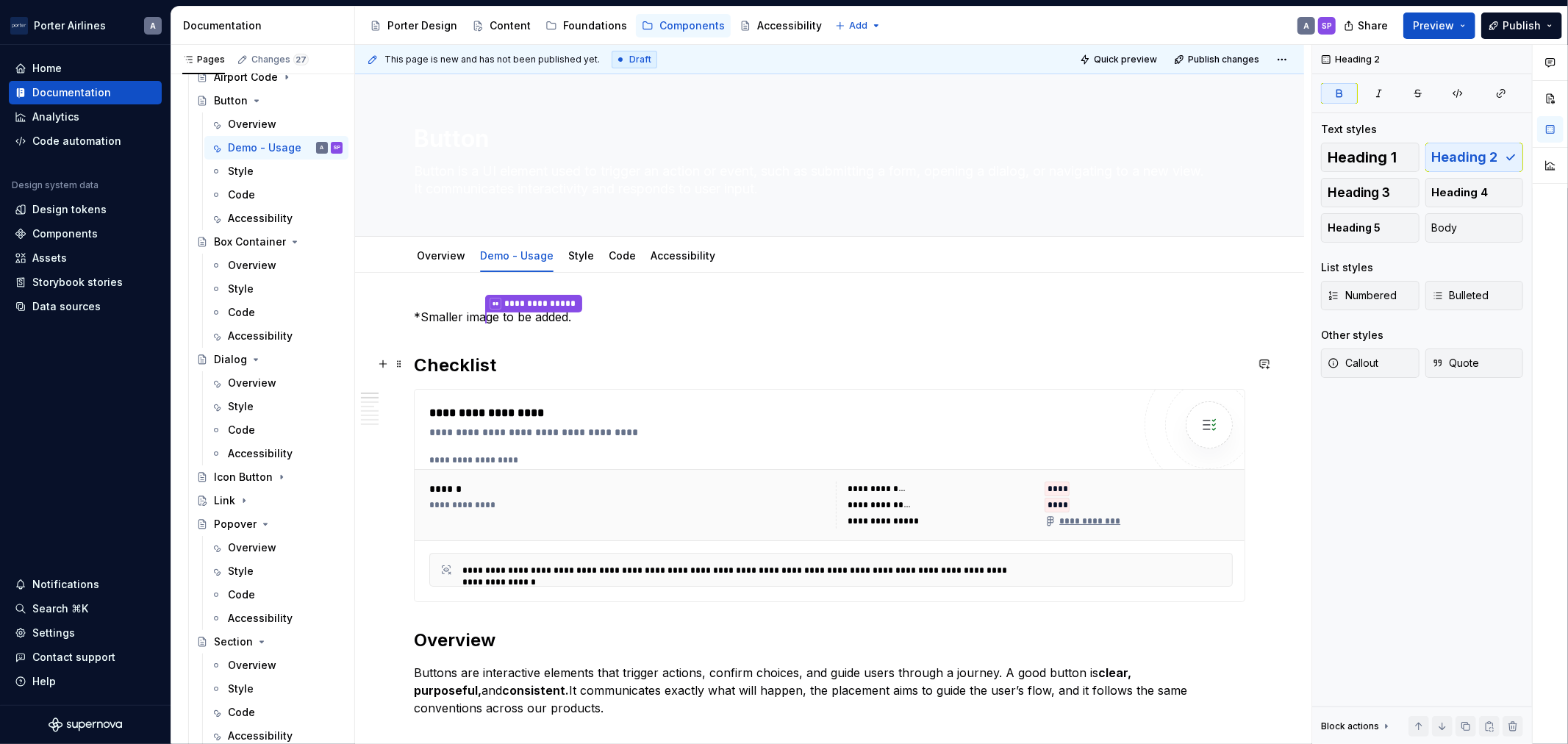
click at [474, 370] on strong "Checklist" at bounding box center [455, 365] width 82 height 21
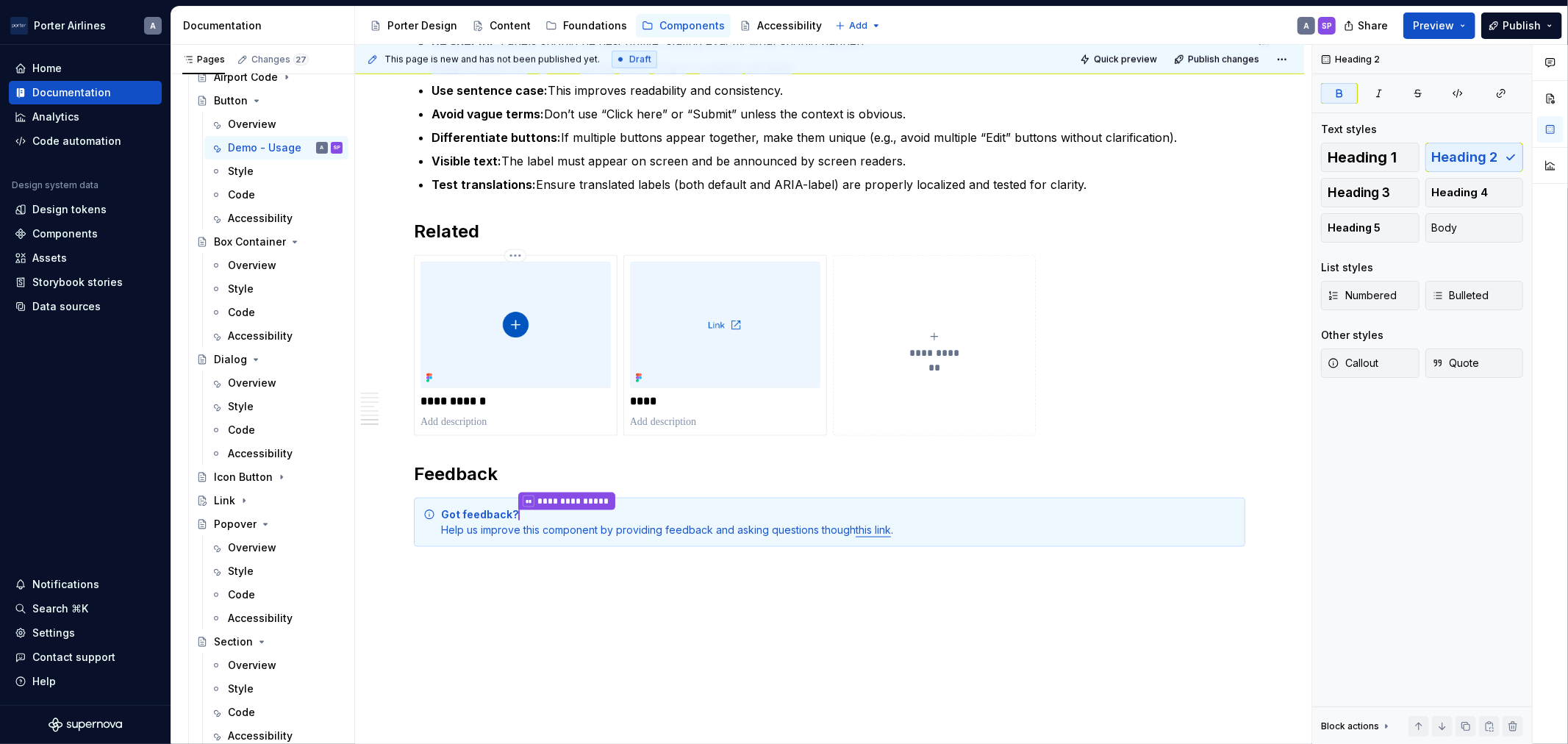
scroll to position [1468, 0]
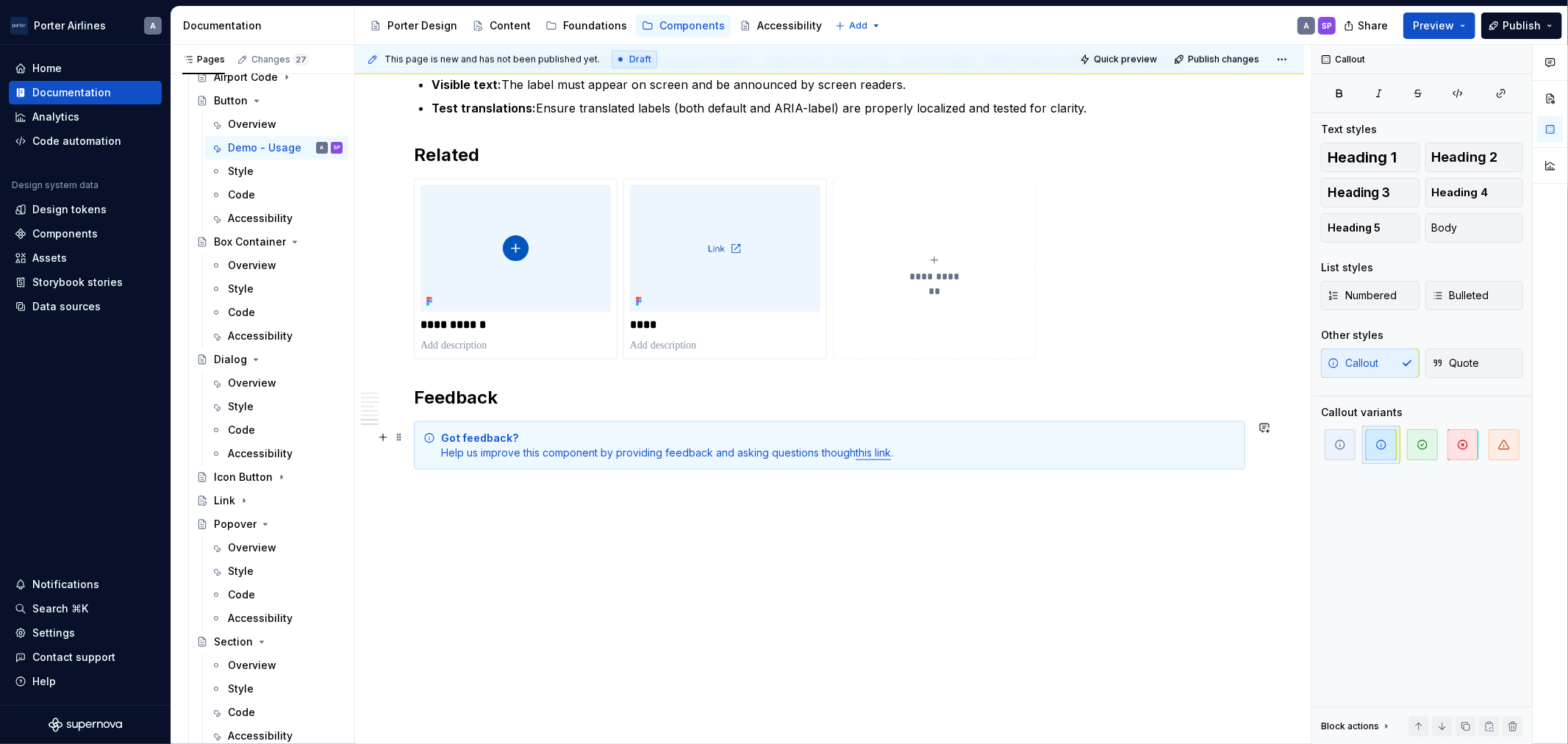
click at [890, 449] on link "this link" at bounding box center [873, 452] width 35 height 12
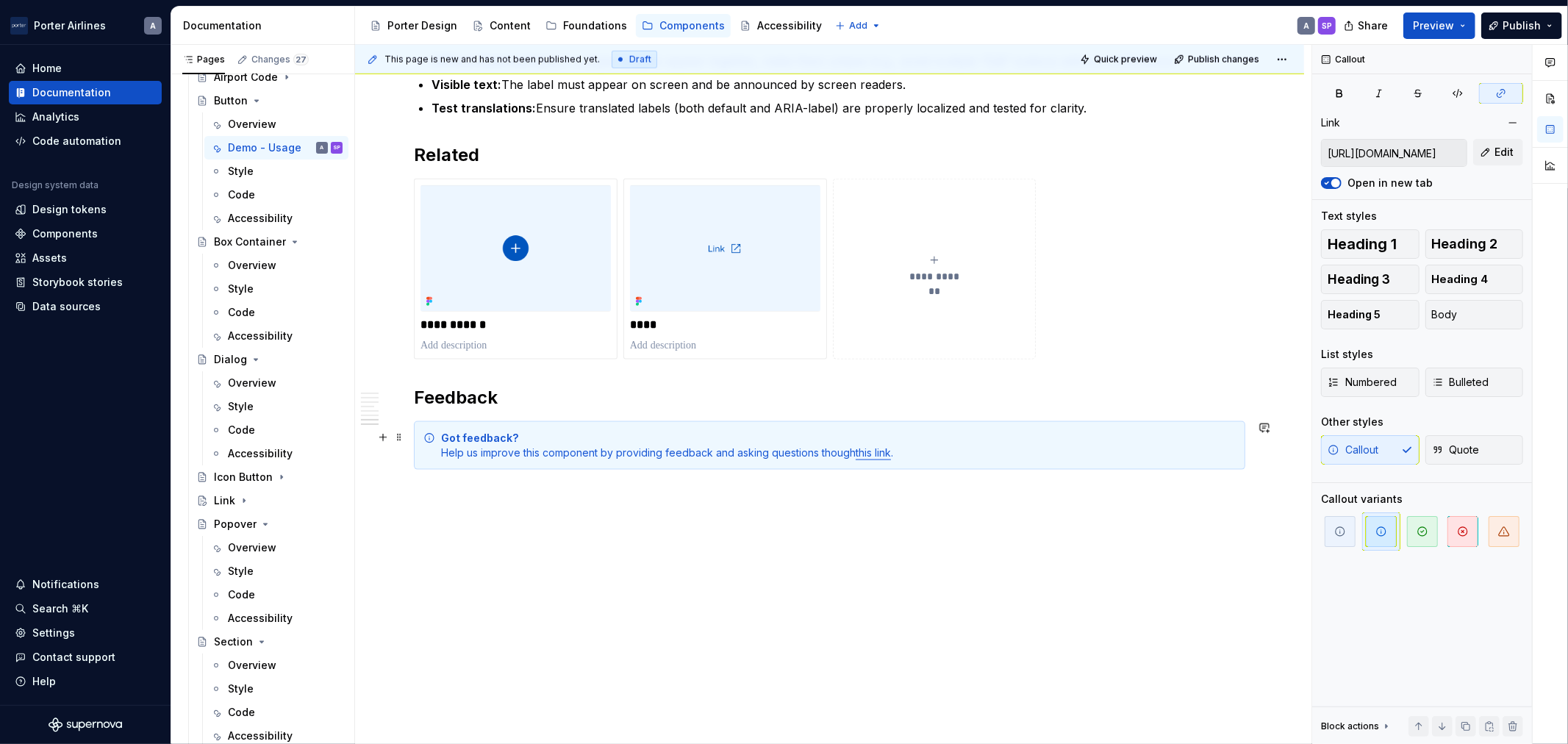
click at [881, 452] on link "this link" at bounding box center [873, 452] width 35 height 12
click at [1487, 155] on button "Edit" at bounding box center [1498, 152] width 50 height 26
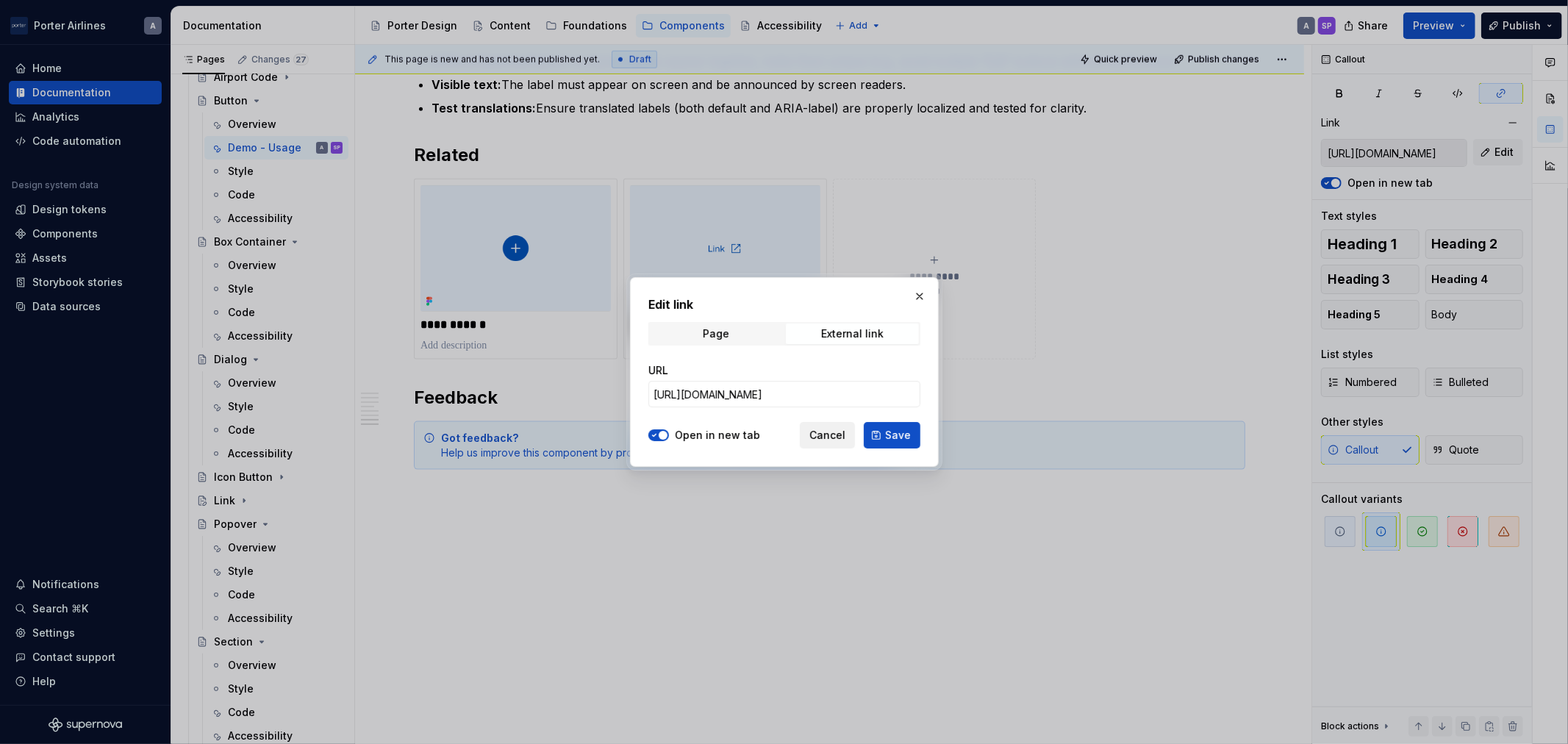
click at [820, 435] on span "Cancel" at bounding box center [828, 435] width 36 height 15
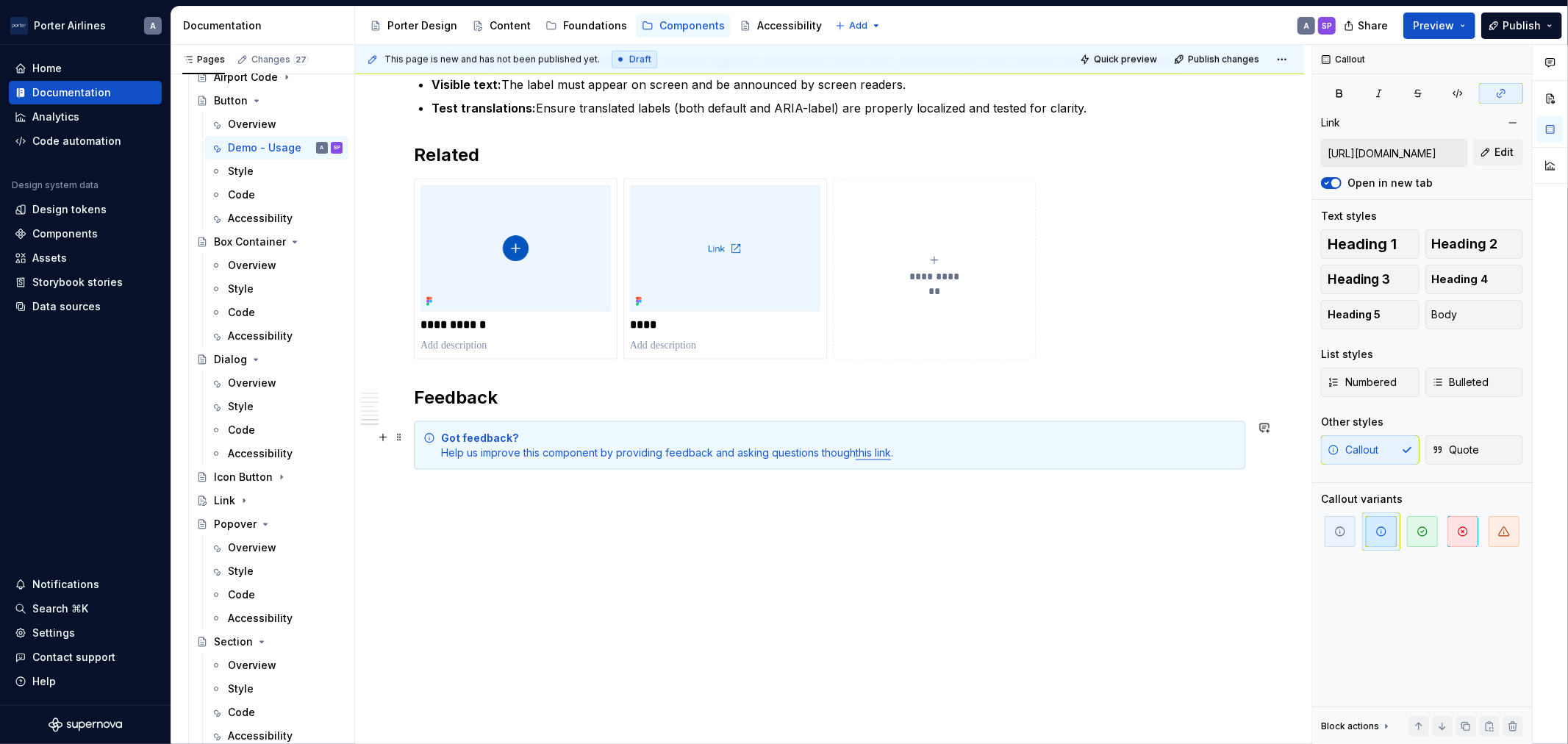
click at [883, 453] on link "this link" at bounding box center [873, 452] width 35 height 12
click at [1437, 157] on input "[URL][DOMAIN_NAME]" at bounding box center [1395, 153] width 145 height 26
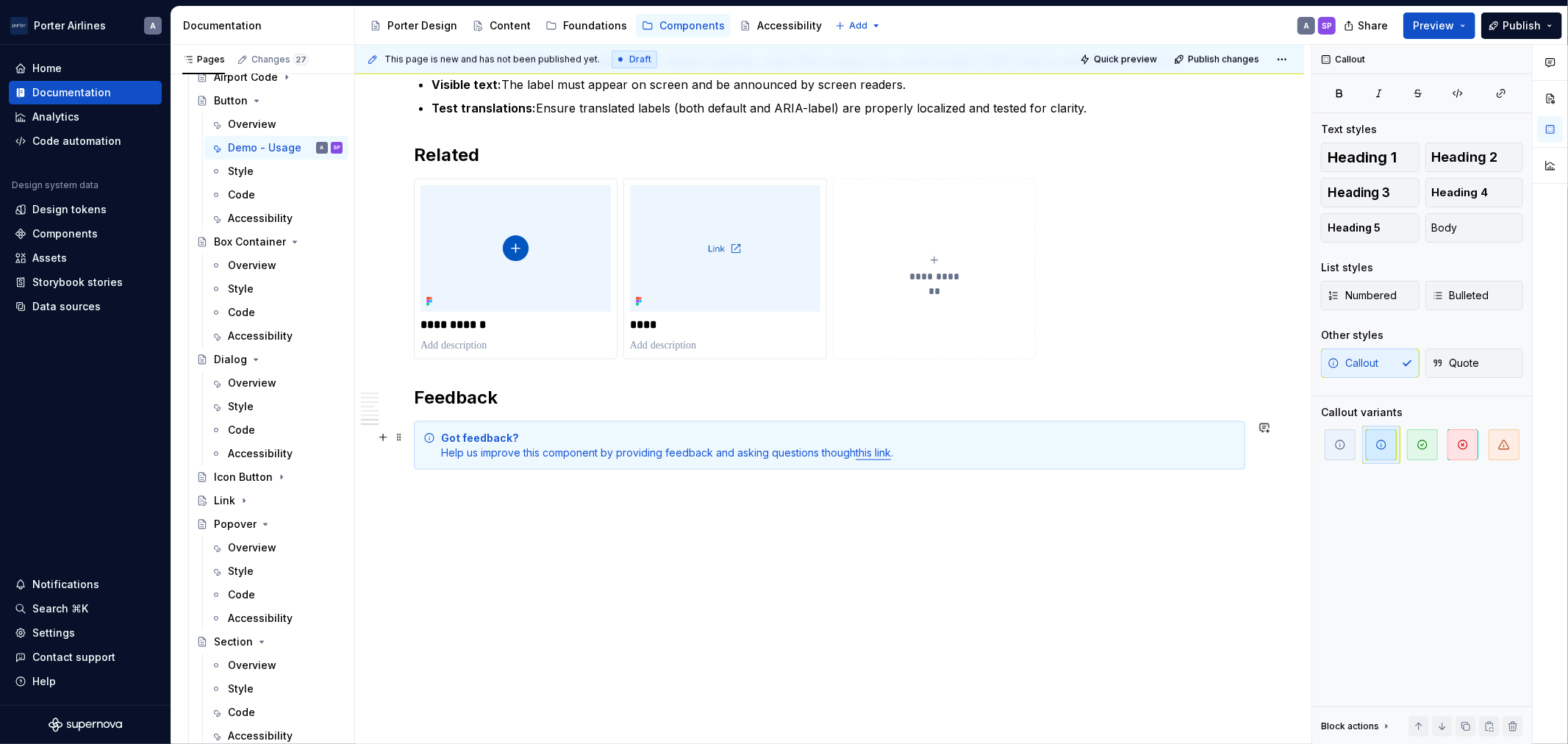
click at [854, 454] on div "Got feedback? Help us improve this component by providing feedback and asking q…" at bounding box center [839, 445] width 795 height 29
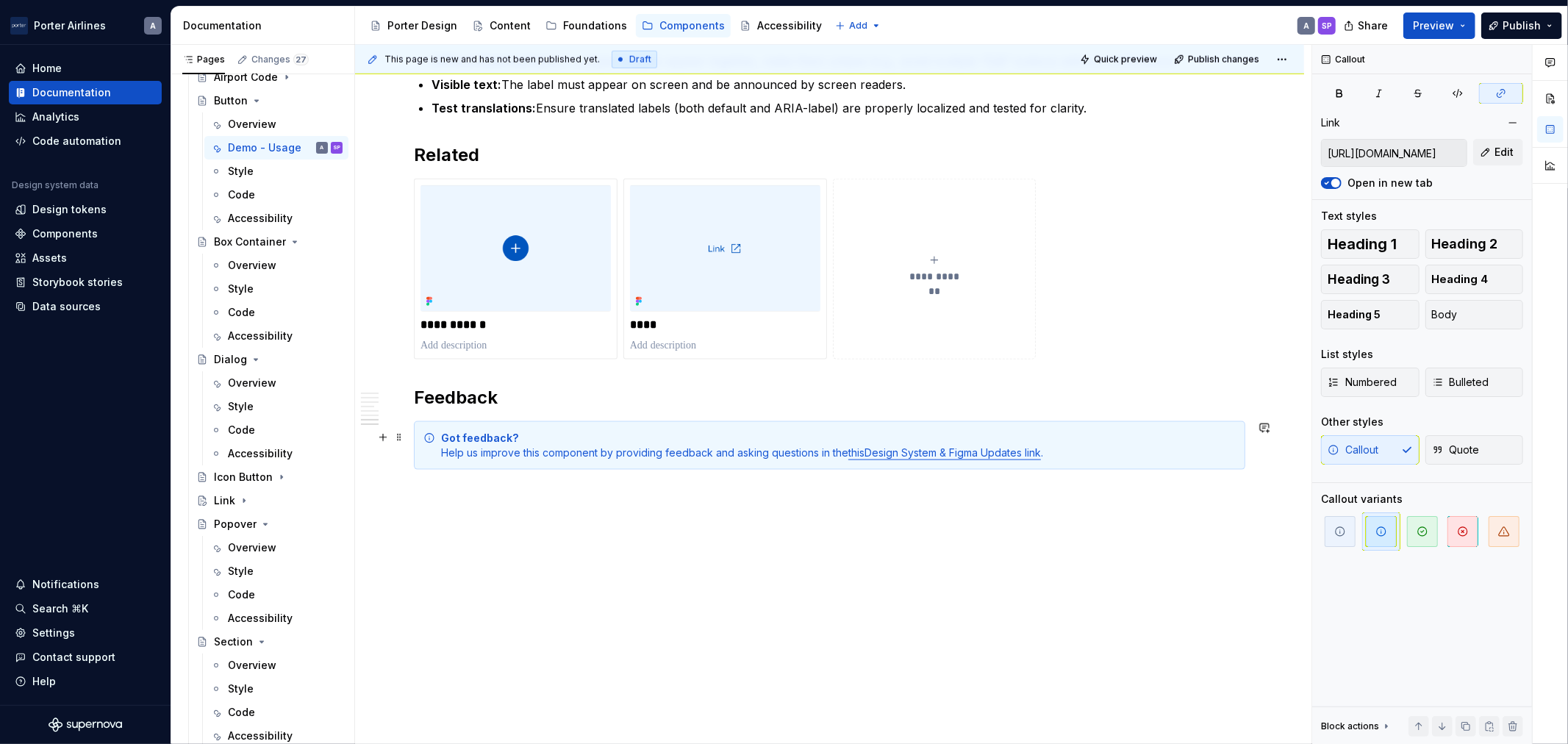
click at [1047, 454] on div "Got feedback? Help us improve this component by providing feedback and asking q…" at bounding box center [839, 445] width 795 height 29
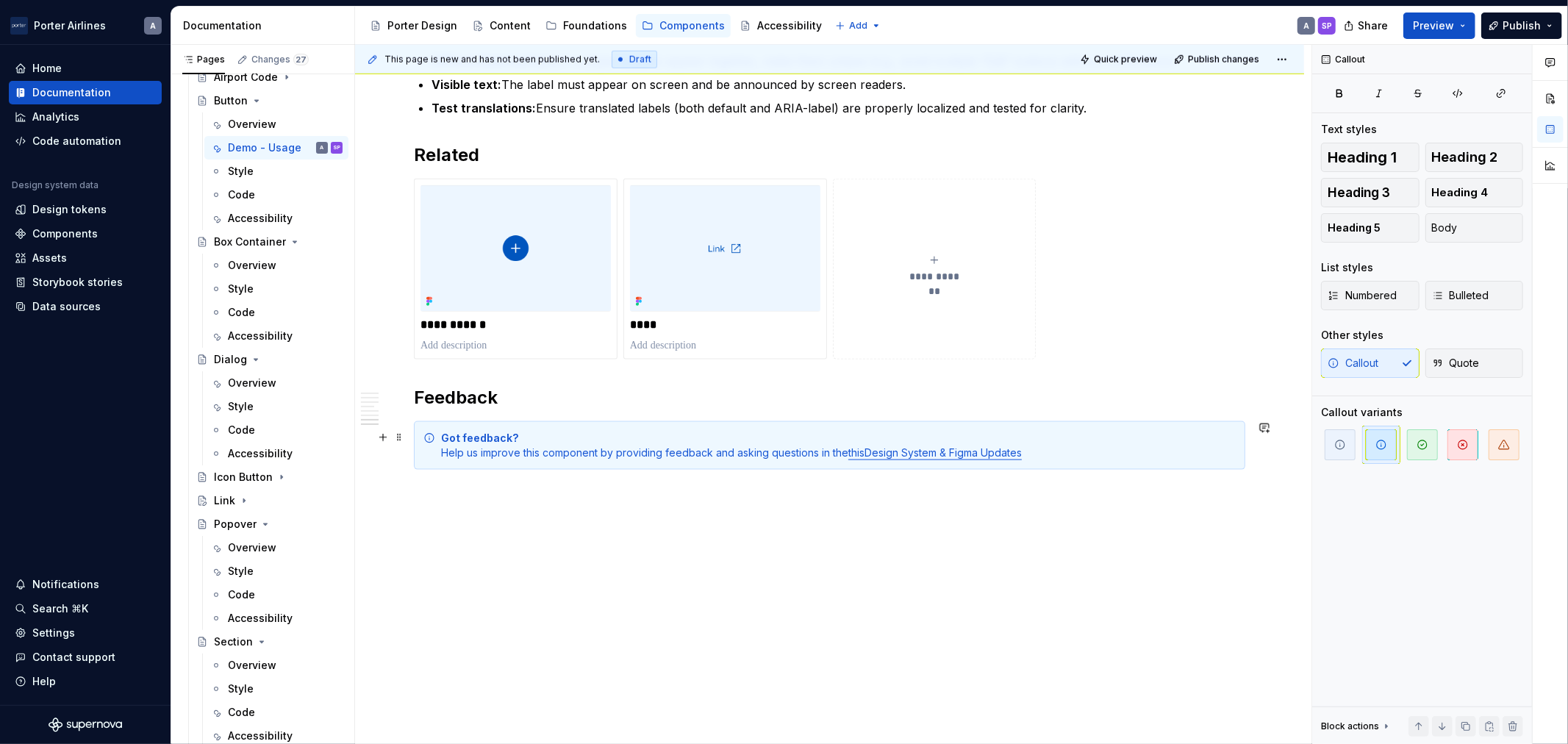
click at [868, 451] on link "thisDesign System & Figma Updates" at bounding box center [935, 452] width 173 height 12
click at [1074, 434] on div "Got feedback? Help us improve this component by providing feedback and asking q…" at bounding box center [839, 445] width 795 height 29
click at [1067, 449] on div "Got feedback? Help us improve this component by providing feedback and asking q…" at bounding box center [839, 445] width 795 height 29
click at [1006, 454] on link "Design System & Figma Updates" at bounding box center [927, 452] width 157 height 12
click at [1055, 452] on div "Got feedback? Help us improve this component by providing feedback and asking q…" at bounding box center [839, 445] width 795 height 29
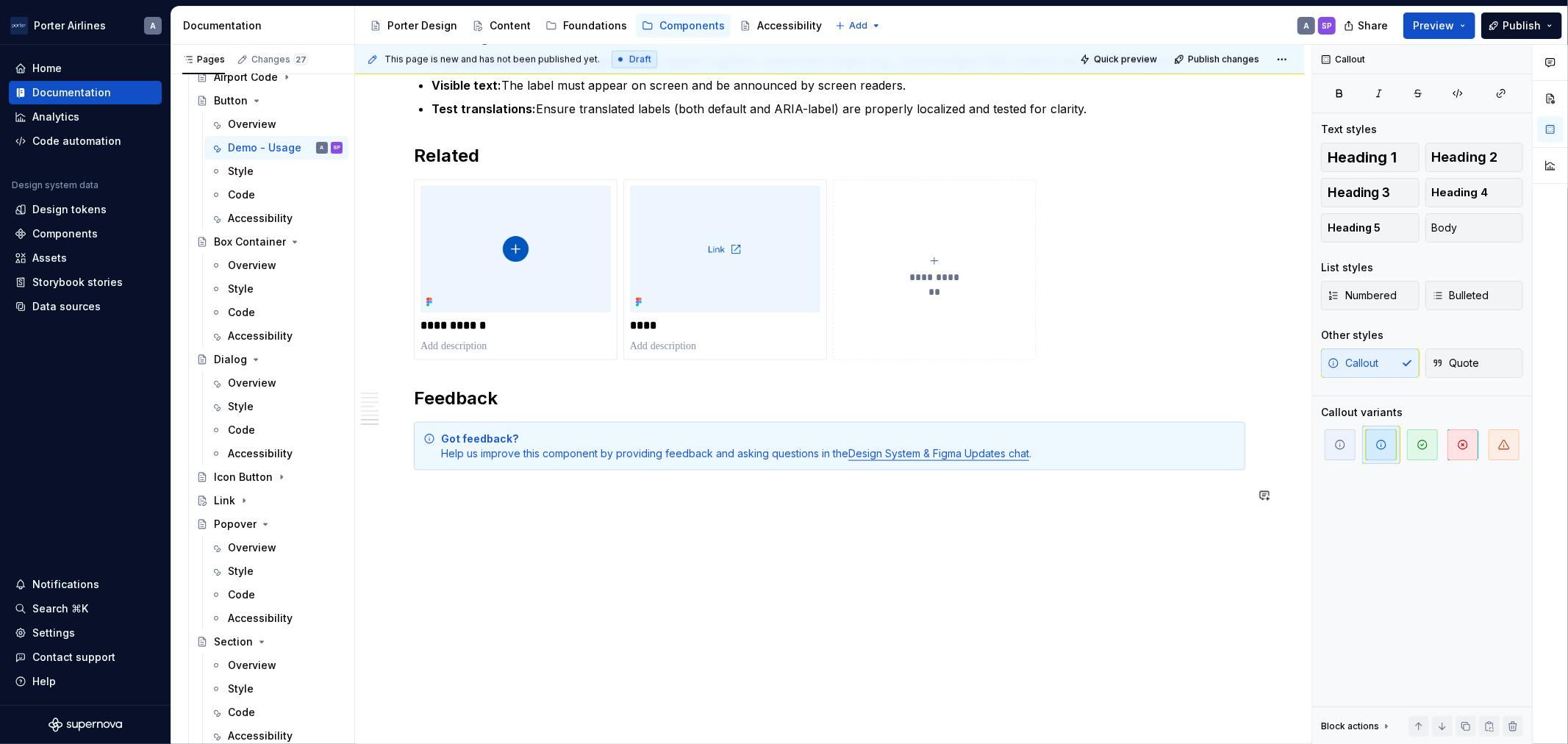
drag, startPoint x: 841, startPoint y: 577, endPoint x: 828, endPoint y: 549, distance: 30.9
click at [837, 571] on div "**********" at bounding box center [833, 394] width 956 height 699
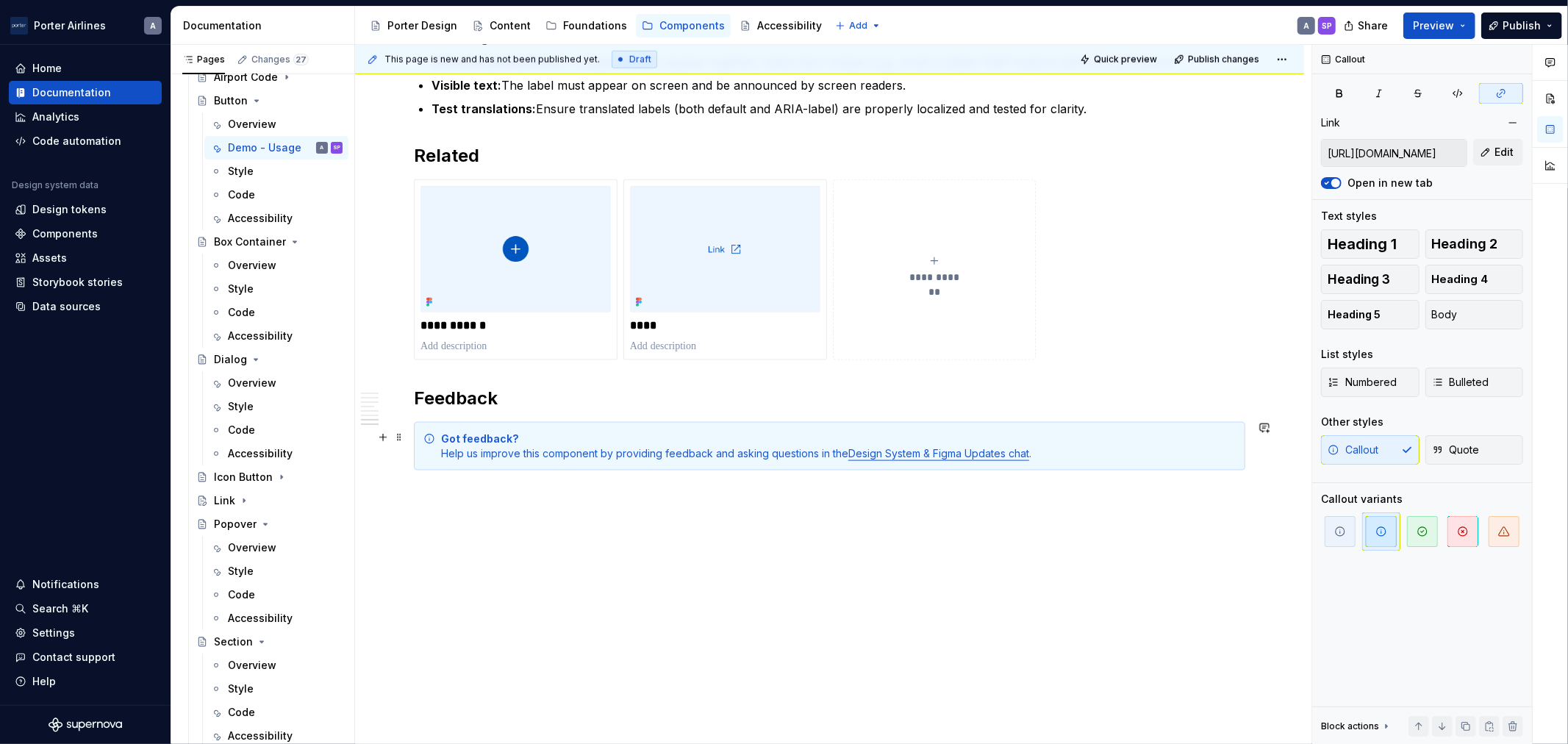
click at [1004, 453] on link "Design System & Figma Updates chat" at bounding box center [939, 453] width 181 height 12
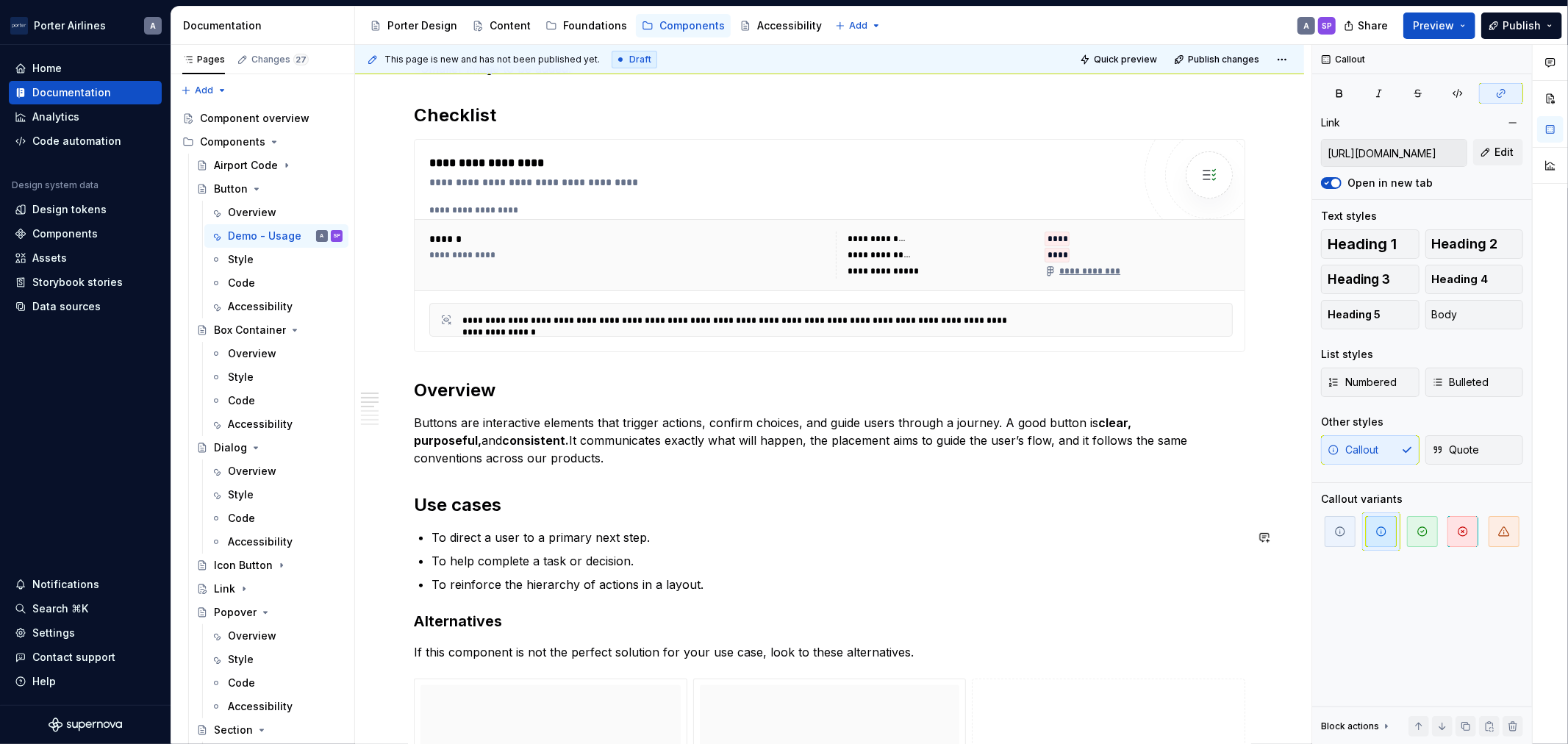
scroll to position [0, 0]
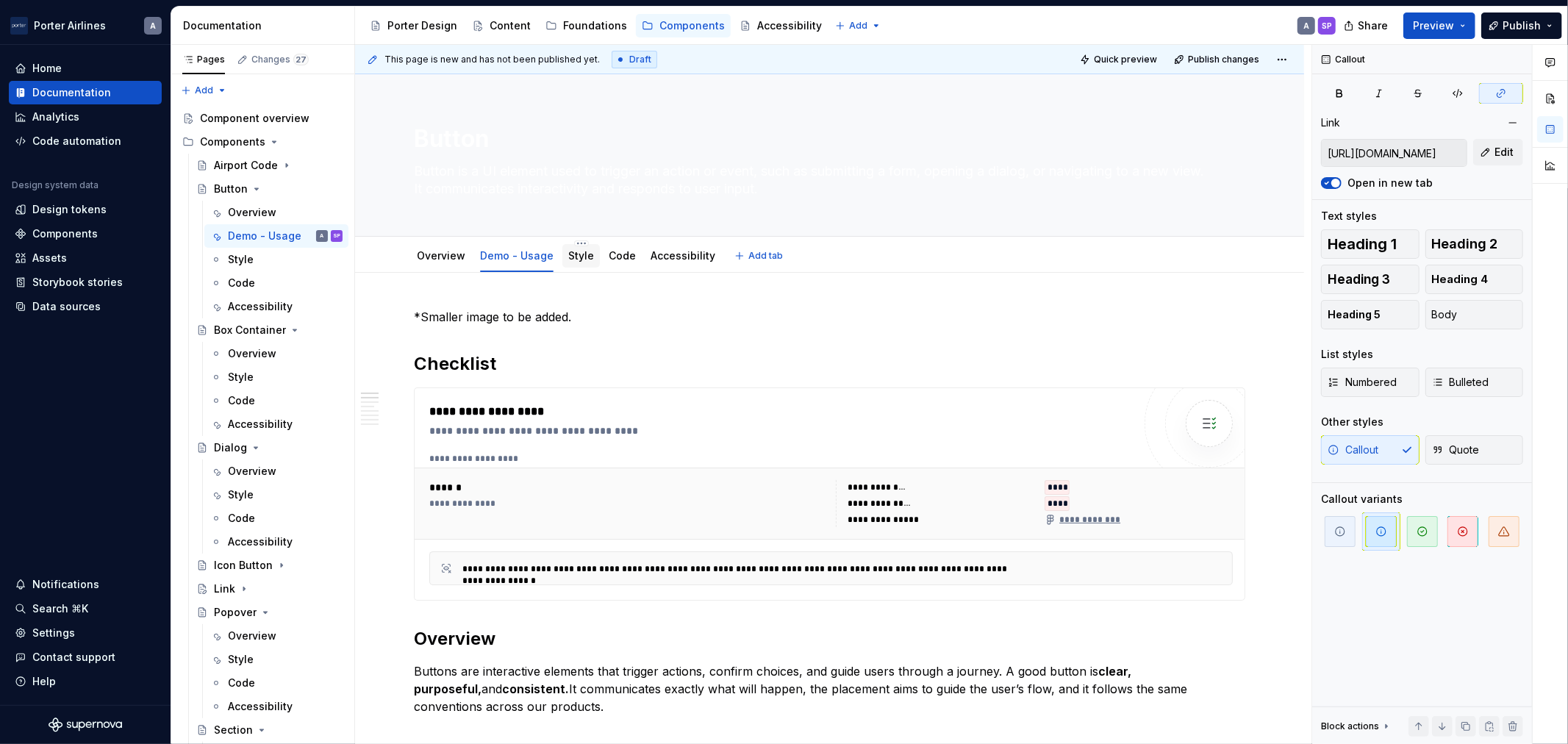
click at [569, 258] on link "Style" at bounding box center [582, 255] width 26 height 12
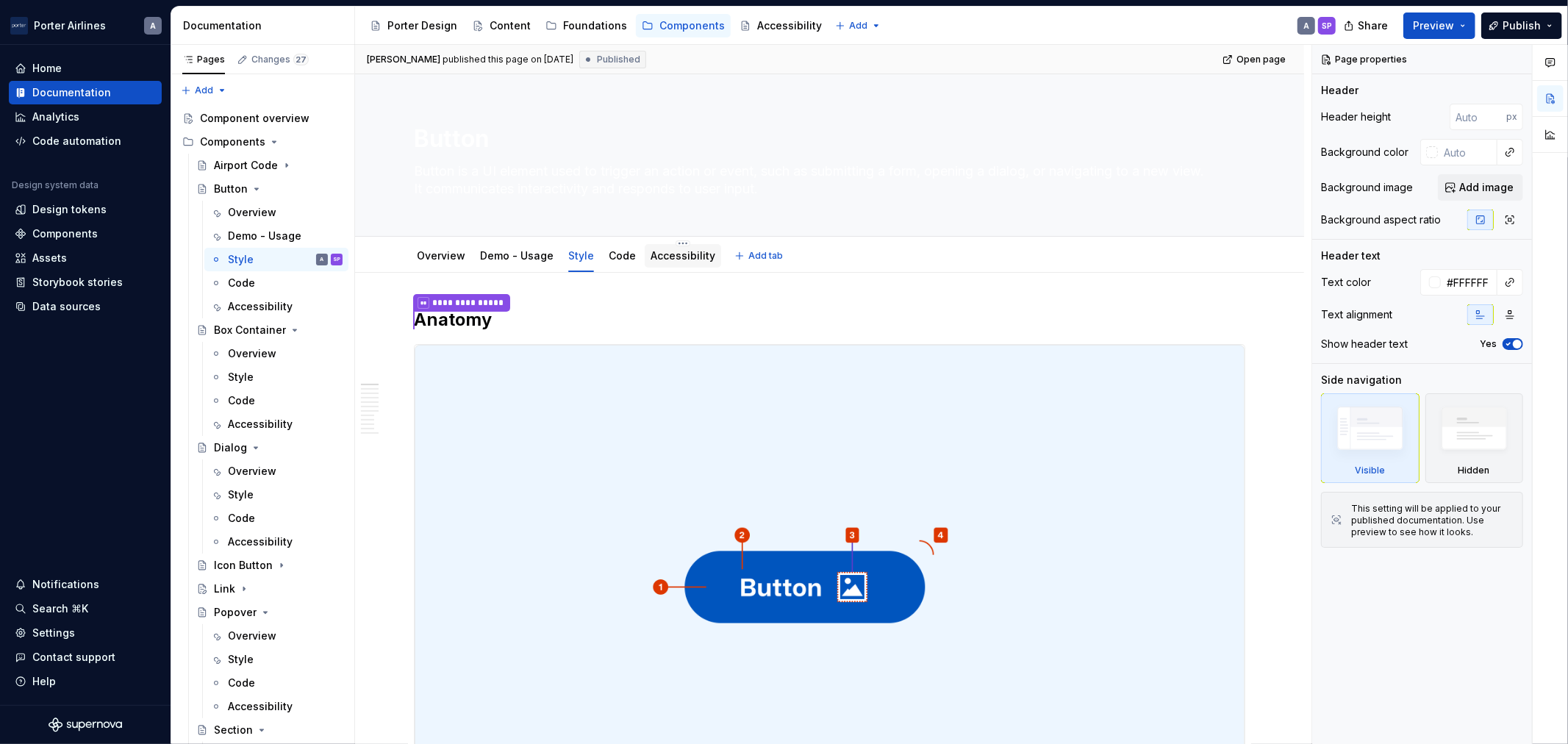
click at [654, 245] on div "Accessibility" at bounding box center [683, 256] width 77 height 24
click at [679, 253] on link "Accessibility" at bounding box center [683, 255] width 64 height 12
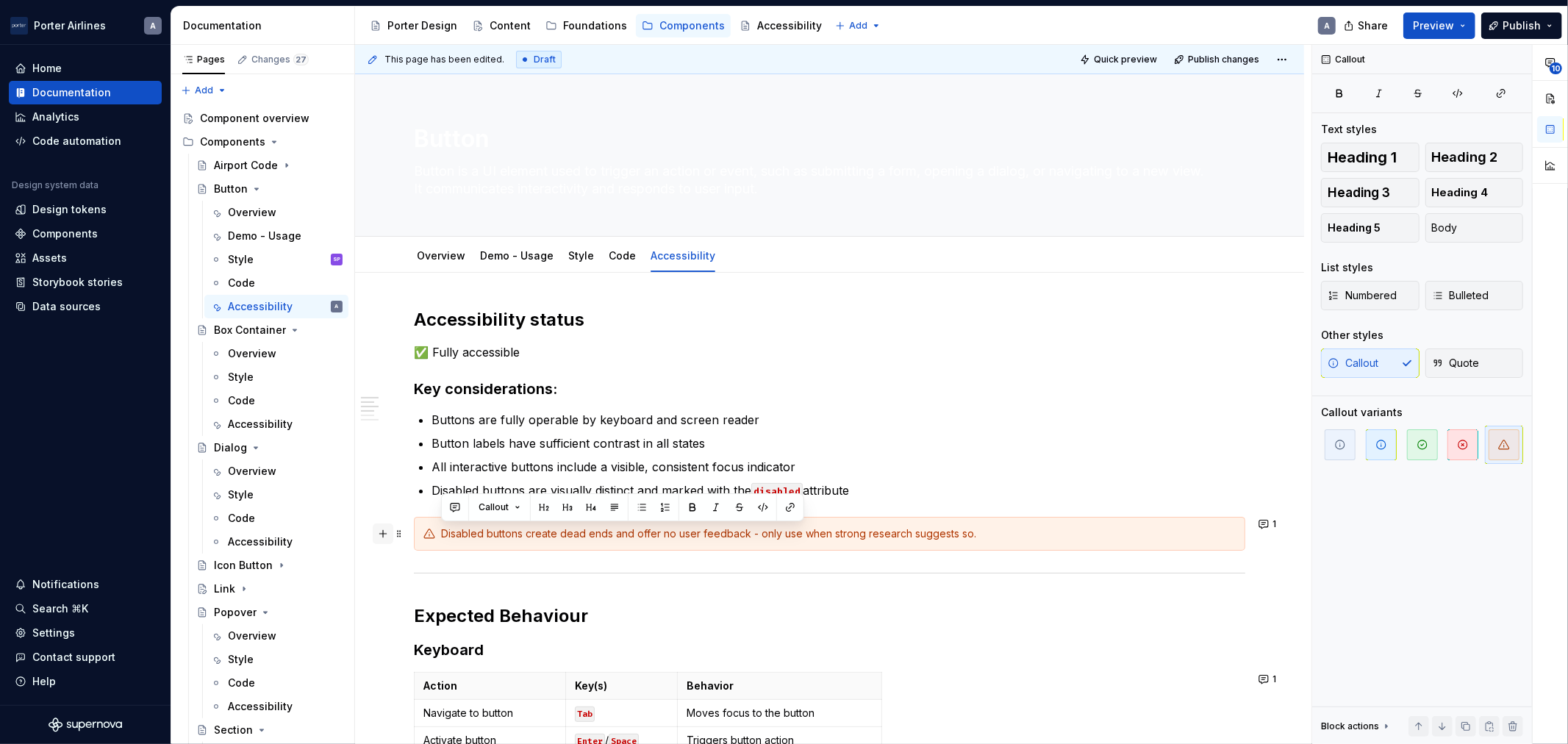
drag, startPoint x: 1034, startPoint y: 539, endPoint x: 391, endPoint y: 537, distance: 643.0
copy div "Disabled buttons create dead ends and offer no user feedback - only use when st…"
click at [578, 251] on link "Style" at bounding box center [582, 255] width 26 height 12
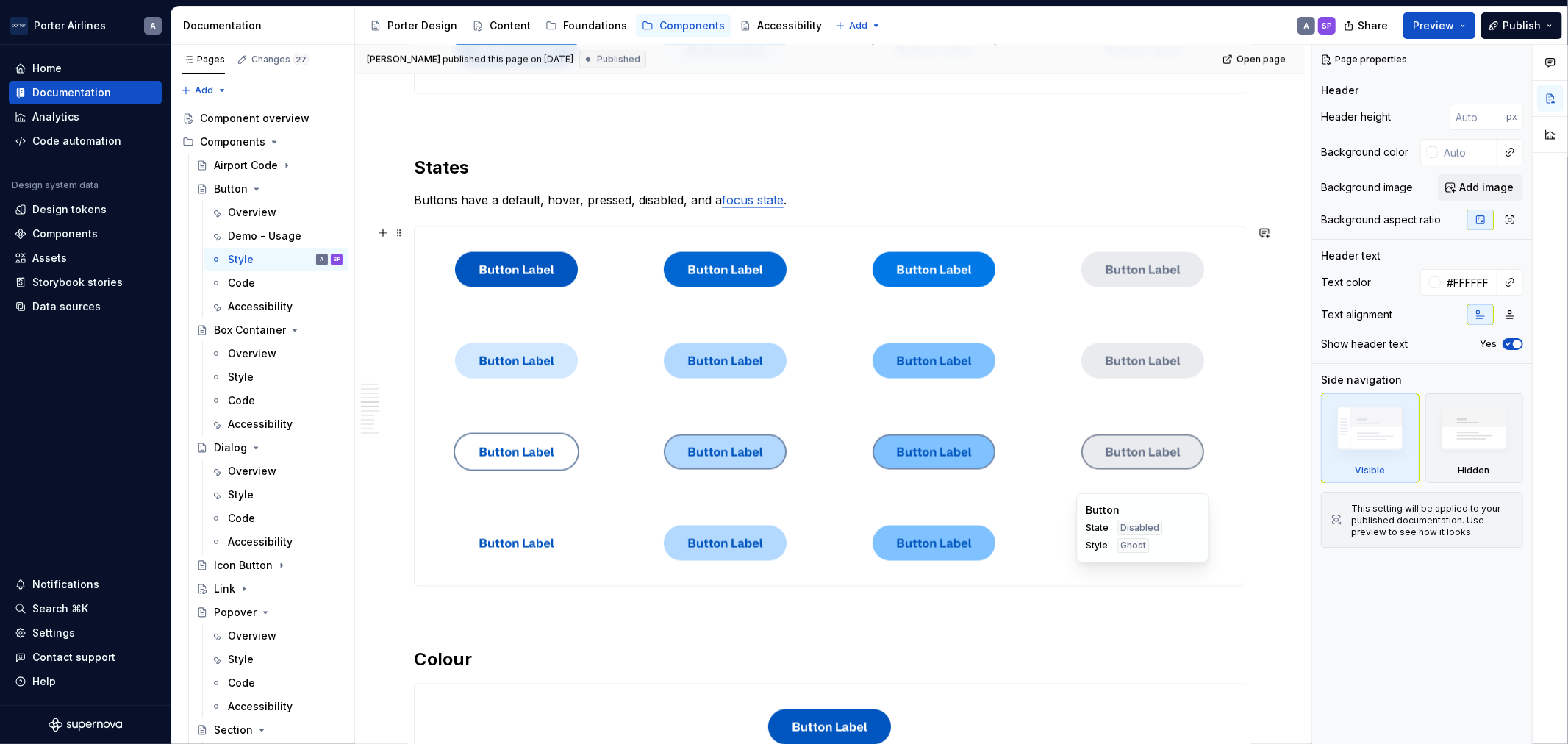
scroll to position [1696, 0]
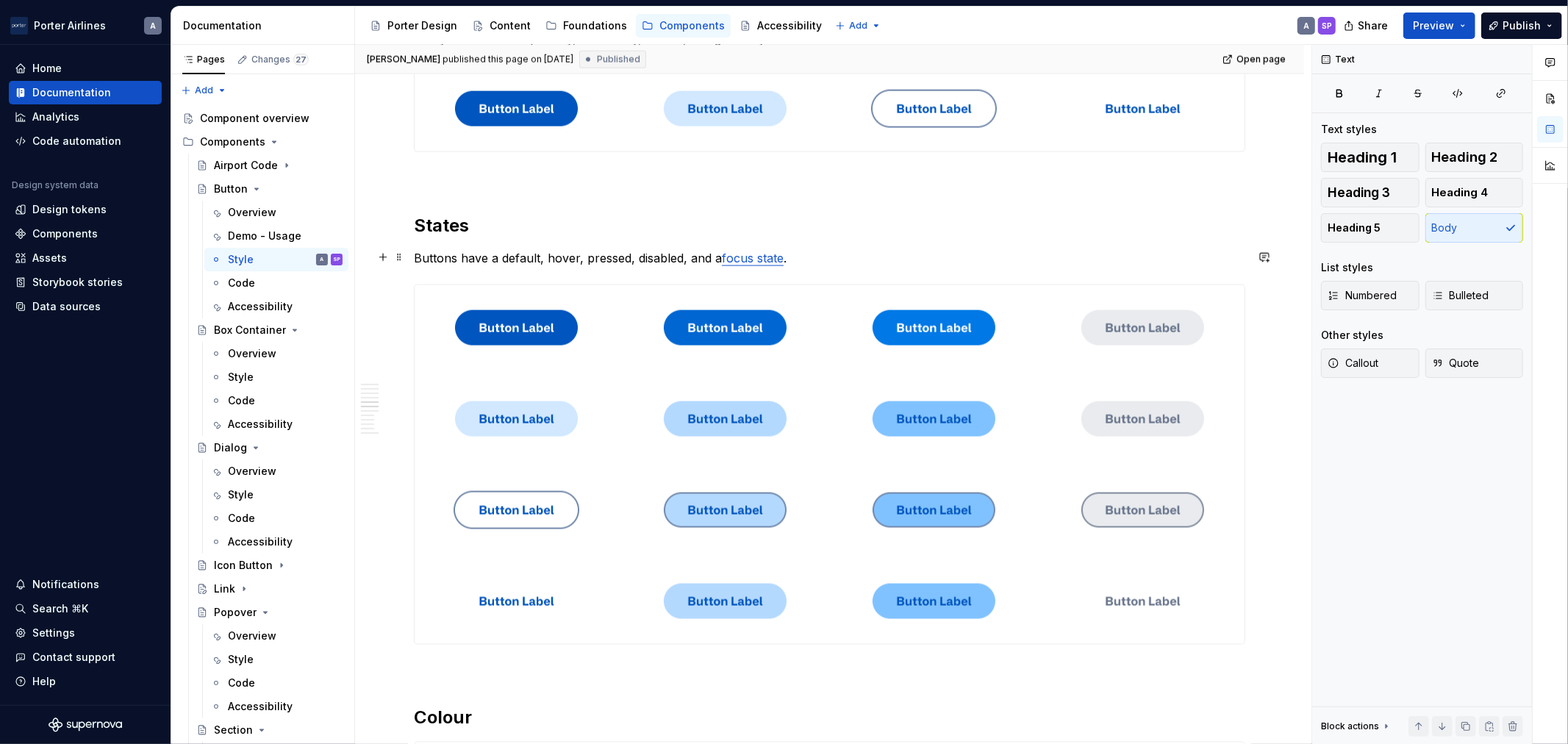
click at [846, 259] on p "Buttons have a default, hover, pressed, disabled, and a focus state ." at bounding box center [829, 258] width 832 height 18
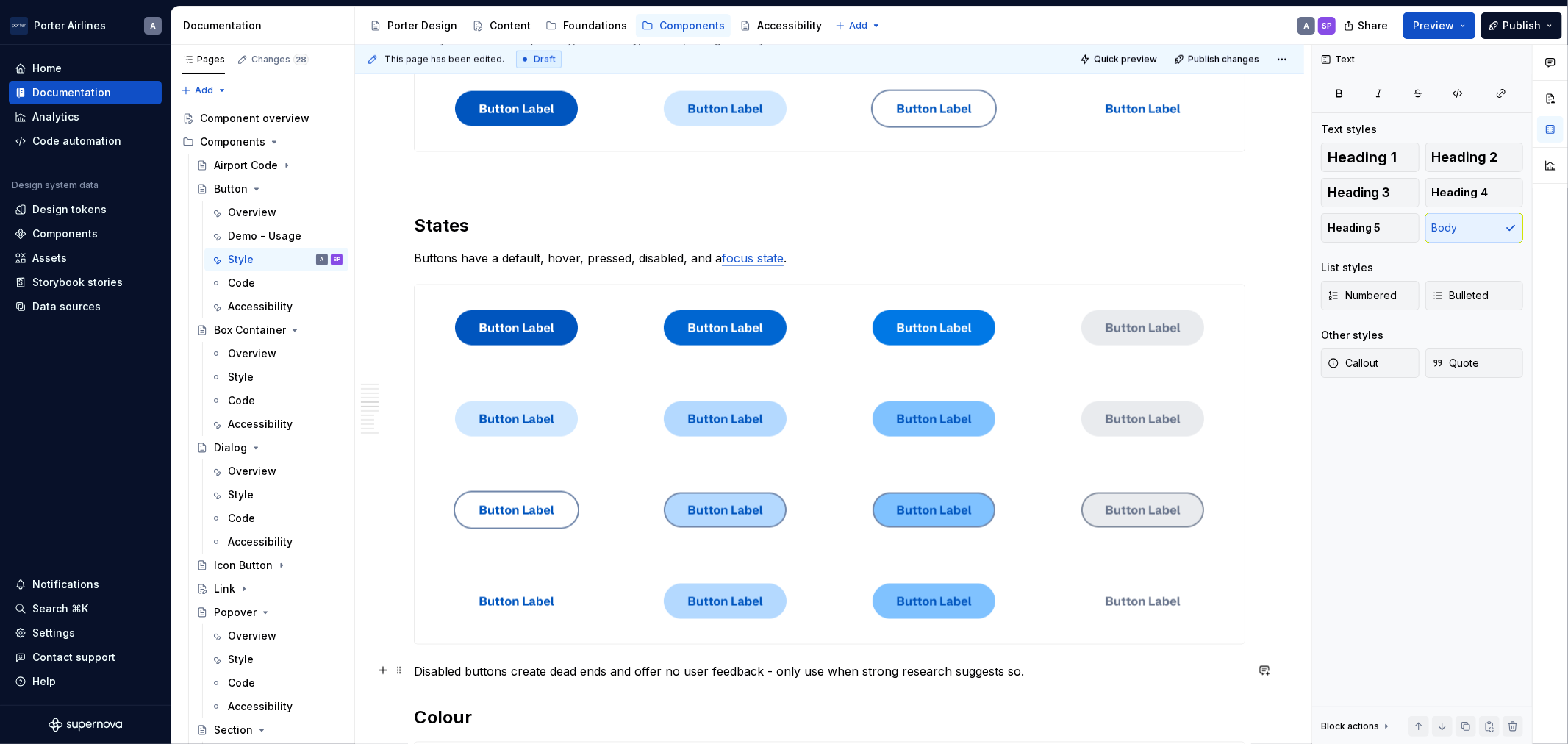
click at [632, 662] on p "Disabled buttons create dead ends and offer no user feedback - only use when st…" at bounding box center [829, 671] width 832 height 18
click at [1354, 365] on span "Callout" at bounding box center [1353, 363] width 51 height 15
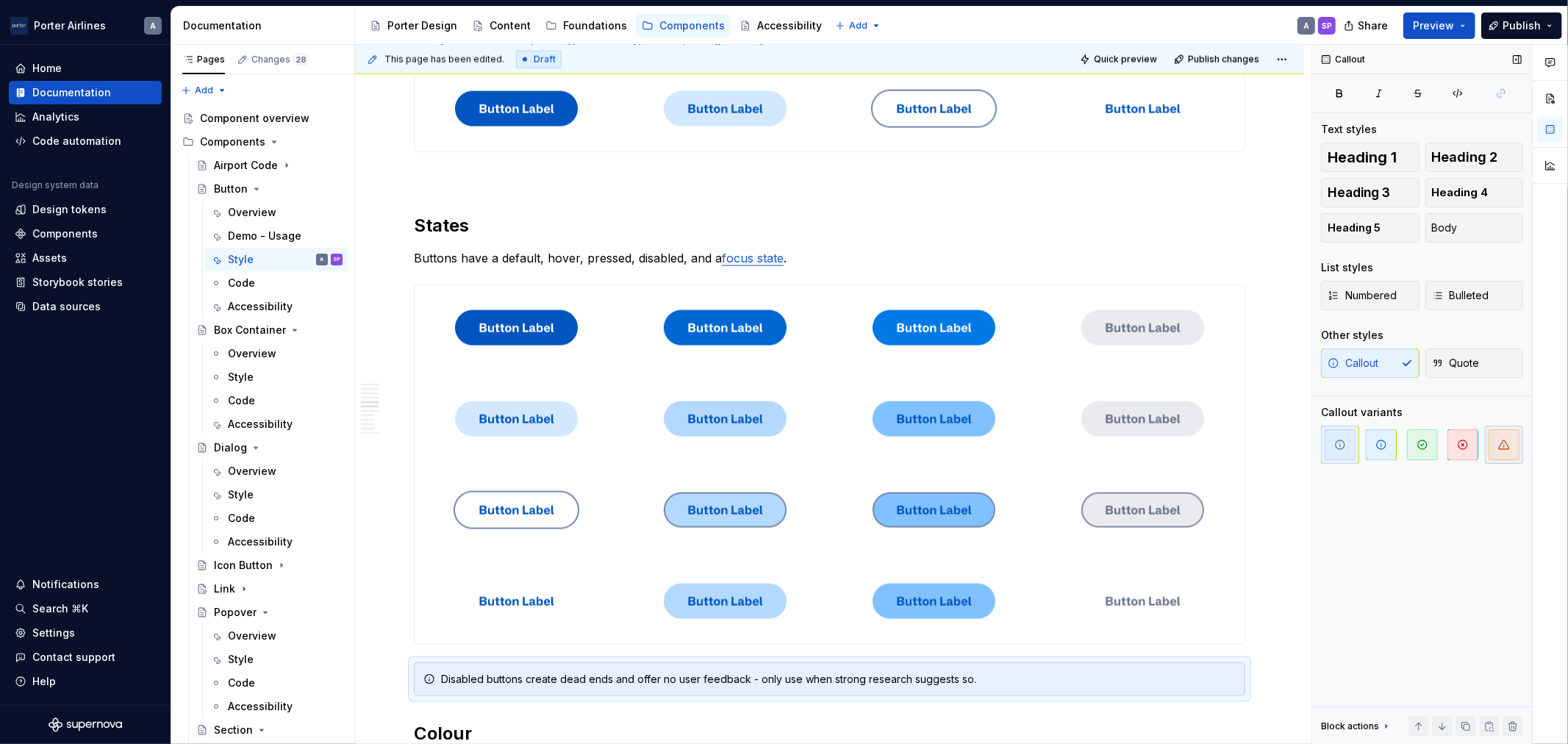
click at [1499, 439] on icon "button" at bounding box center [1504, 444] width 11 height 11
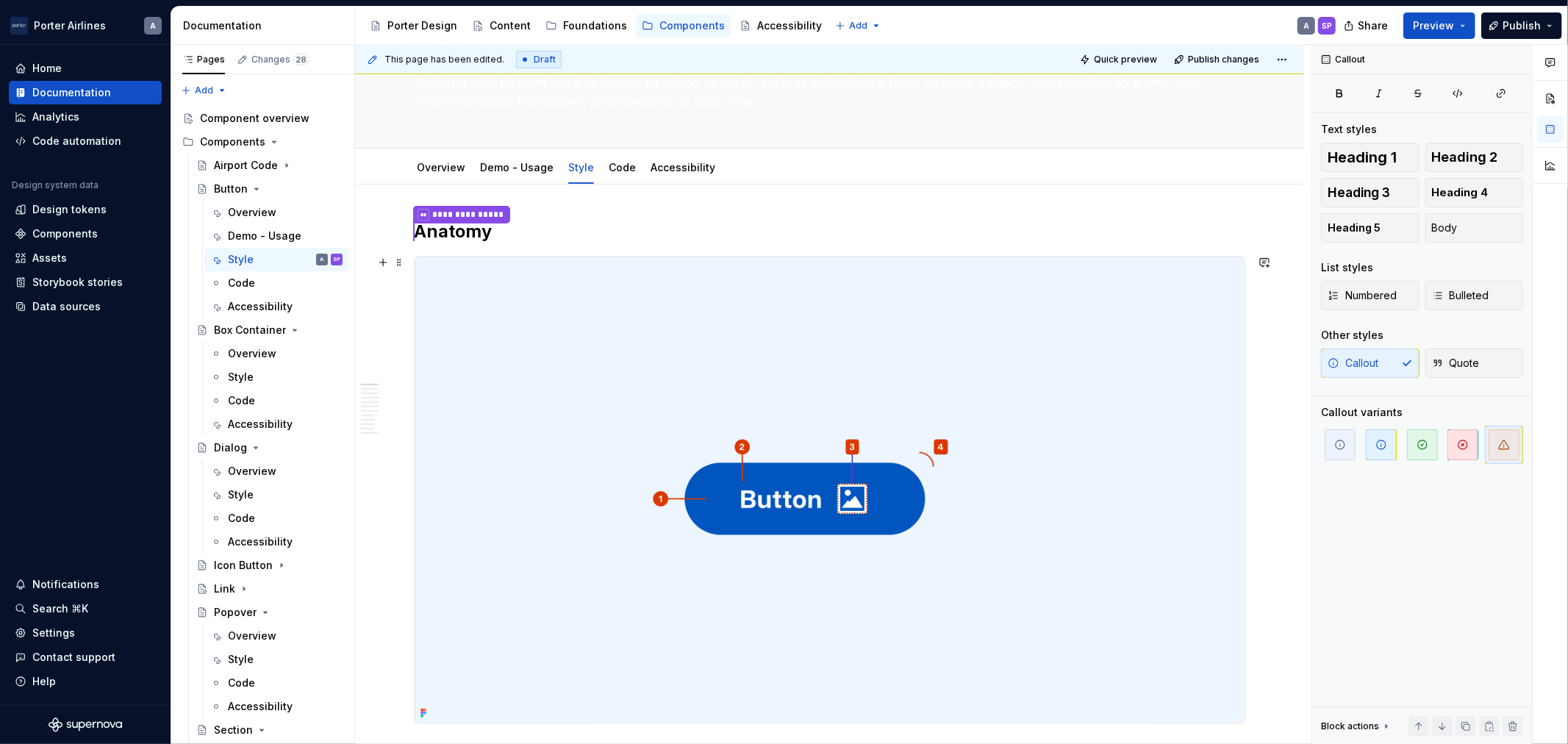
scroll to position [0, 0]
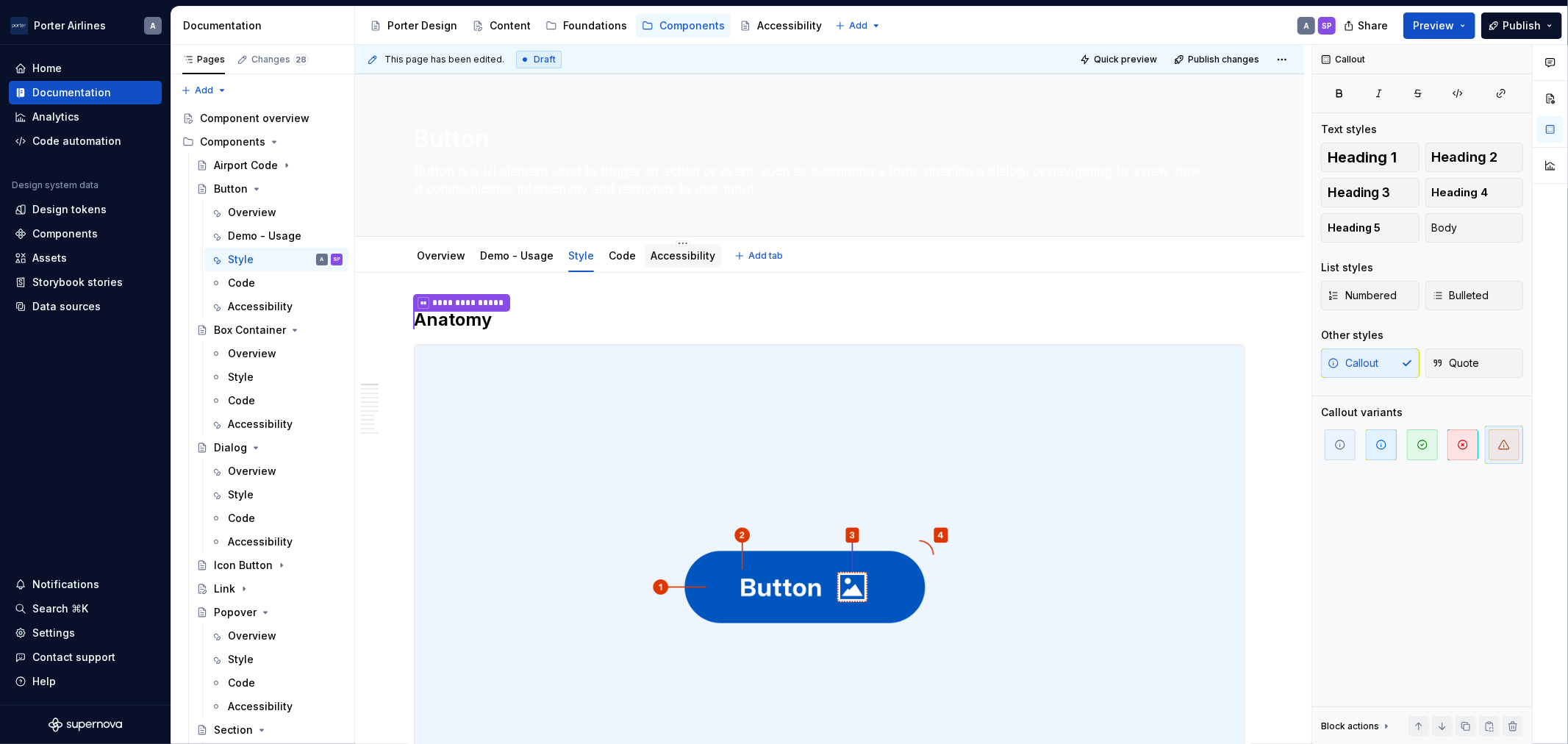
click at [657, 262] on div "Accessibility" at bounding box center [683, 256] width 64 height 15
click at [665, 256] on link "Accessibility" at bounding box center [683, 255] width 64 height 12
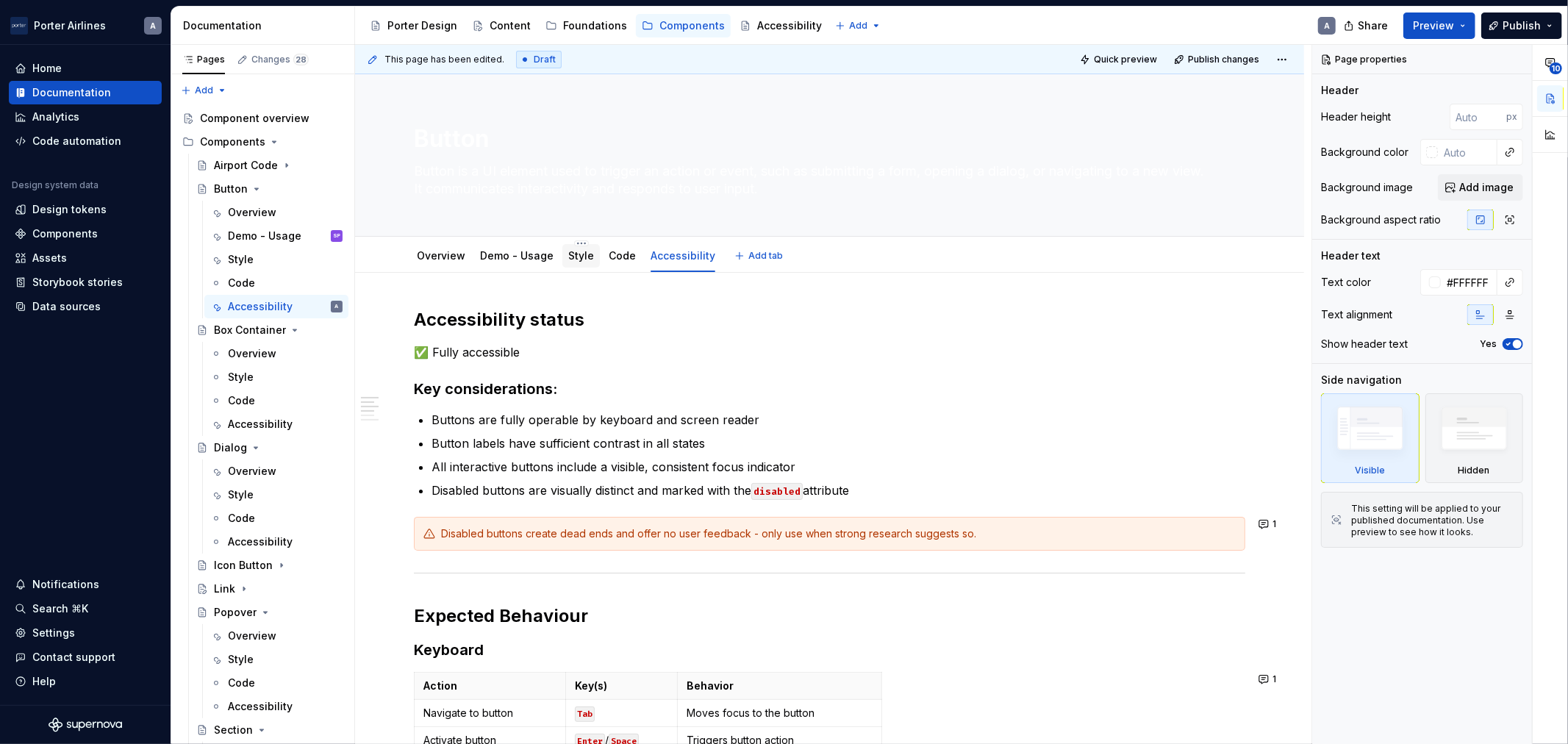
click at [569, 248] on div "Style" at bounding box center [582, 256] width 26 height 15
click at [577, 262] on div "Style" at bounding box center [582, 256] width 26 height 15
click at [581, 261] on div "Style" at bounding box center [582, 256] width 26 height 15
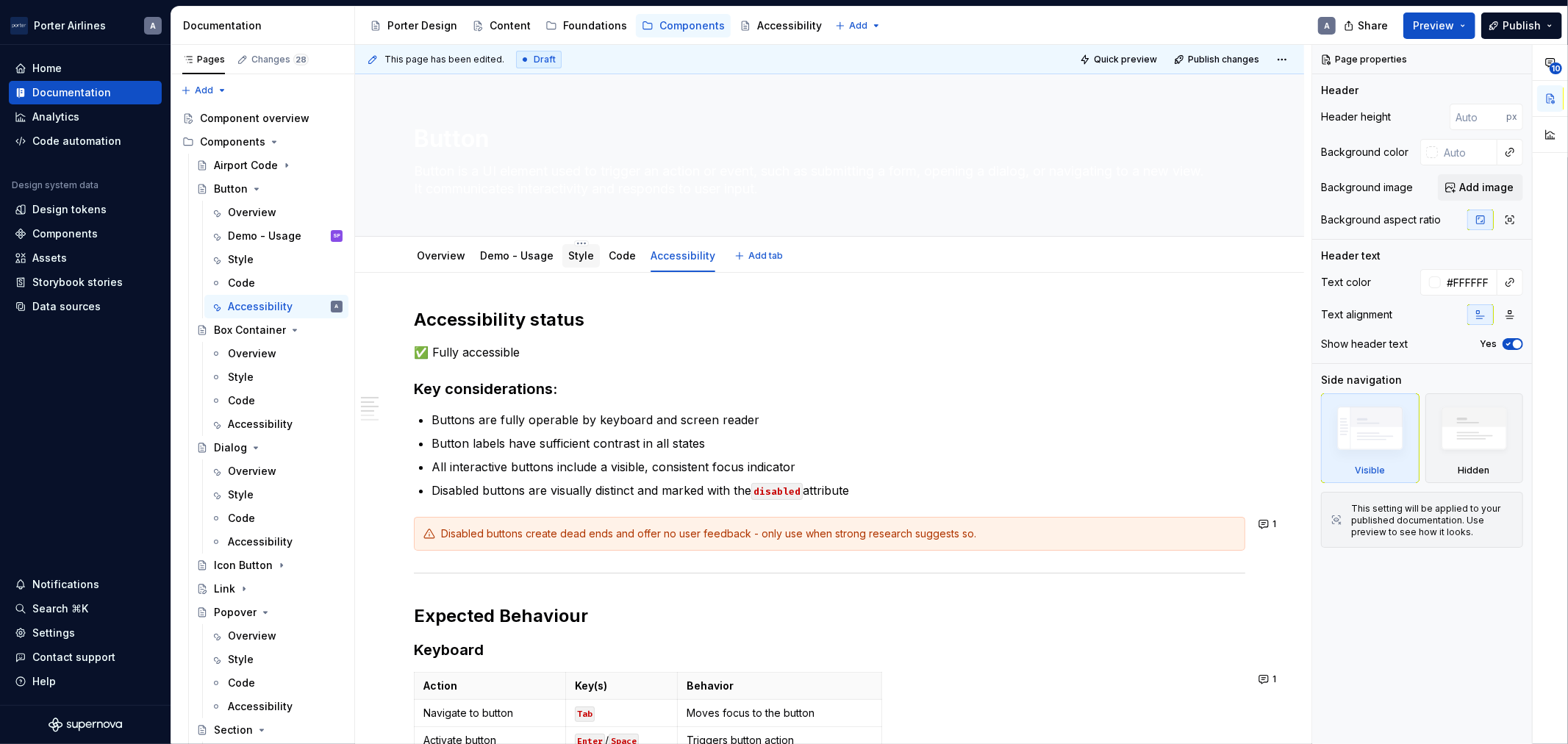
click at [563, 260] on div "Style" at bounding box center [582, 256] width 37 height 24
click at [567, 265] on div "Style" at bounding box center [582, 256] width 37 height 24
click at [591, 257] on div "Style" at bounding box center [582, 256] width 37 height 24
click at [608, 250] on link "Code" at bounding box center [621, 255] width 27 height 12
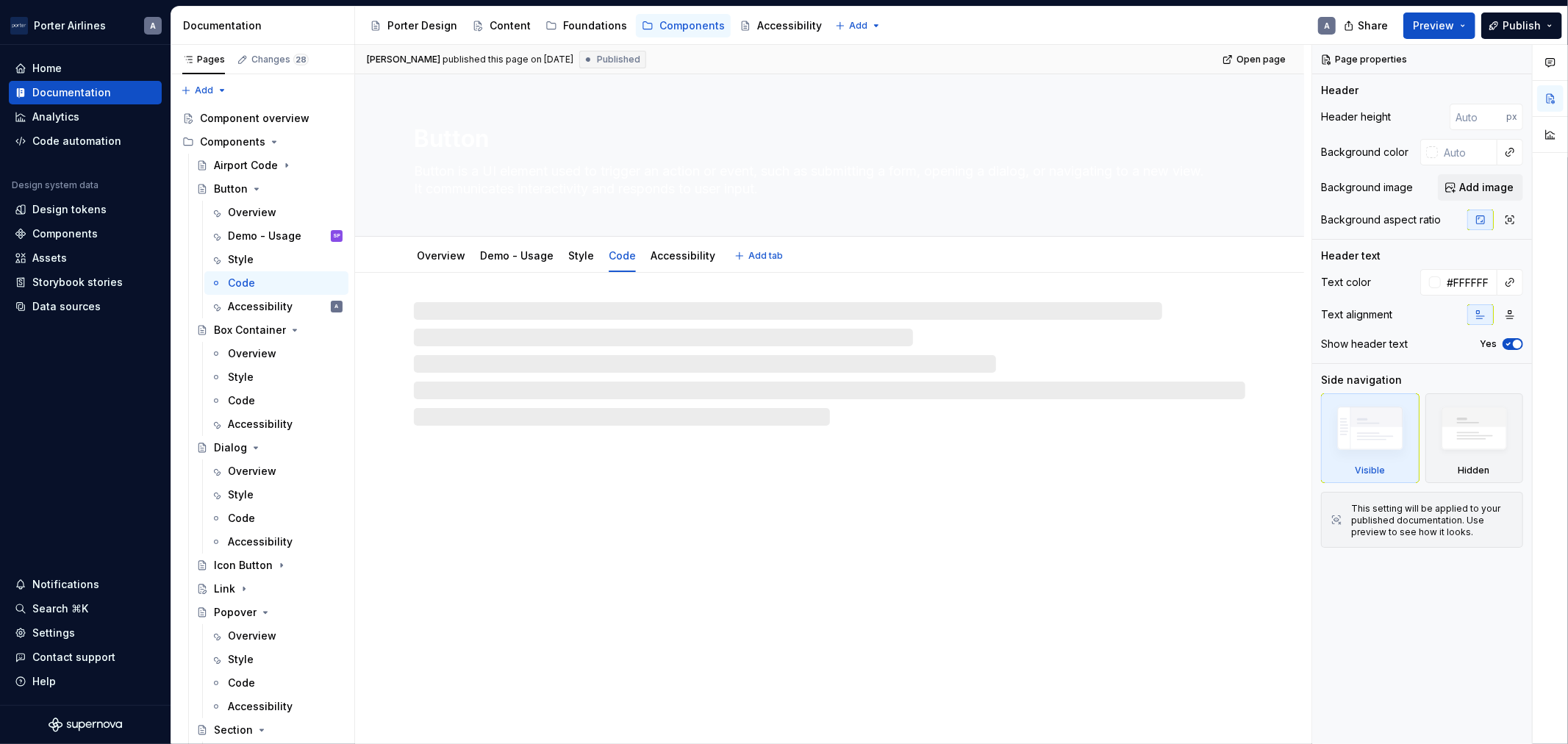
click at [583, 254] on link "Style" at bounding box center [582, 255] width 26 height 12
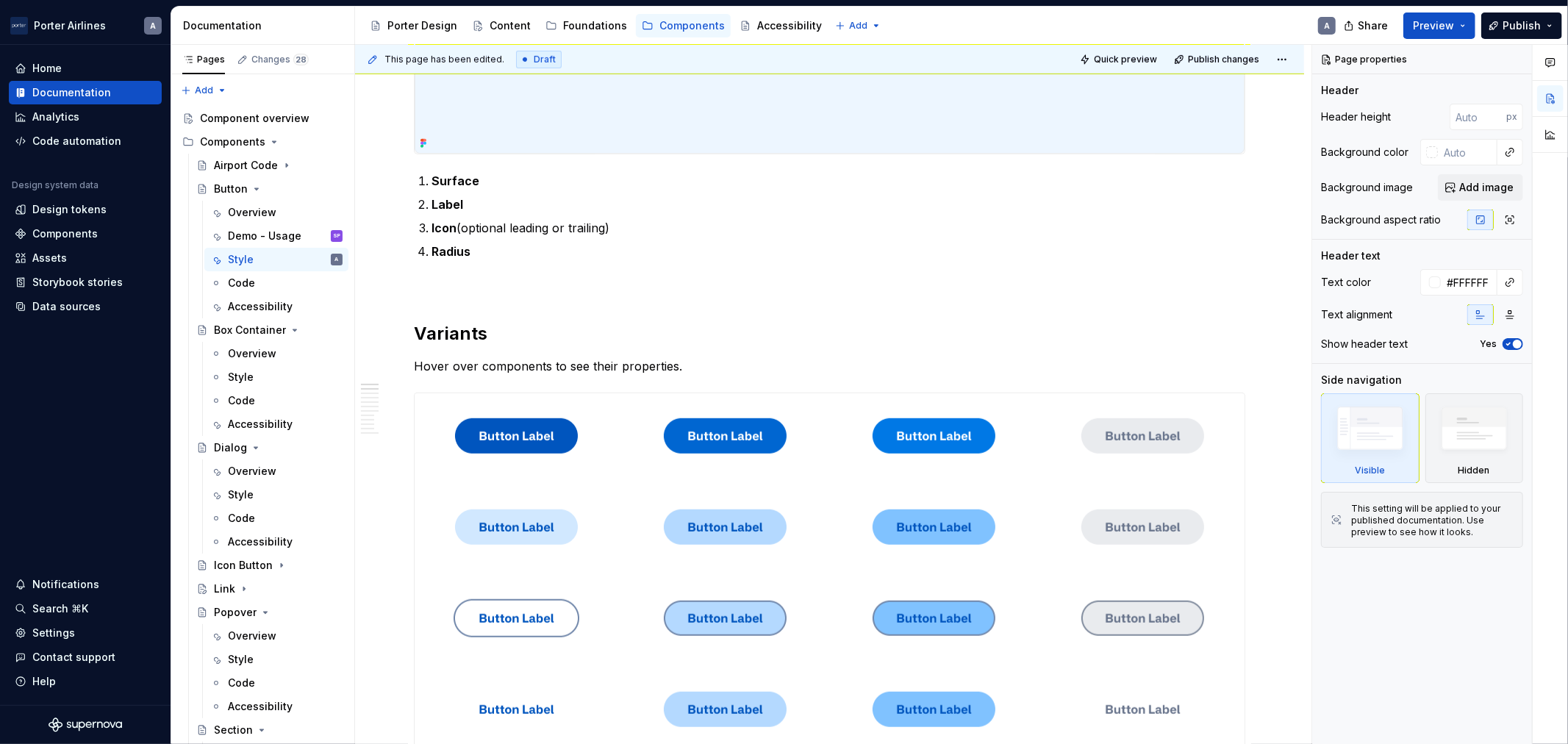
scroll to position [680, 0]
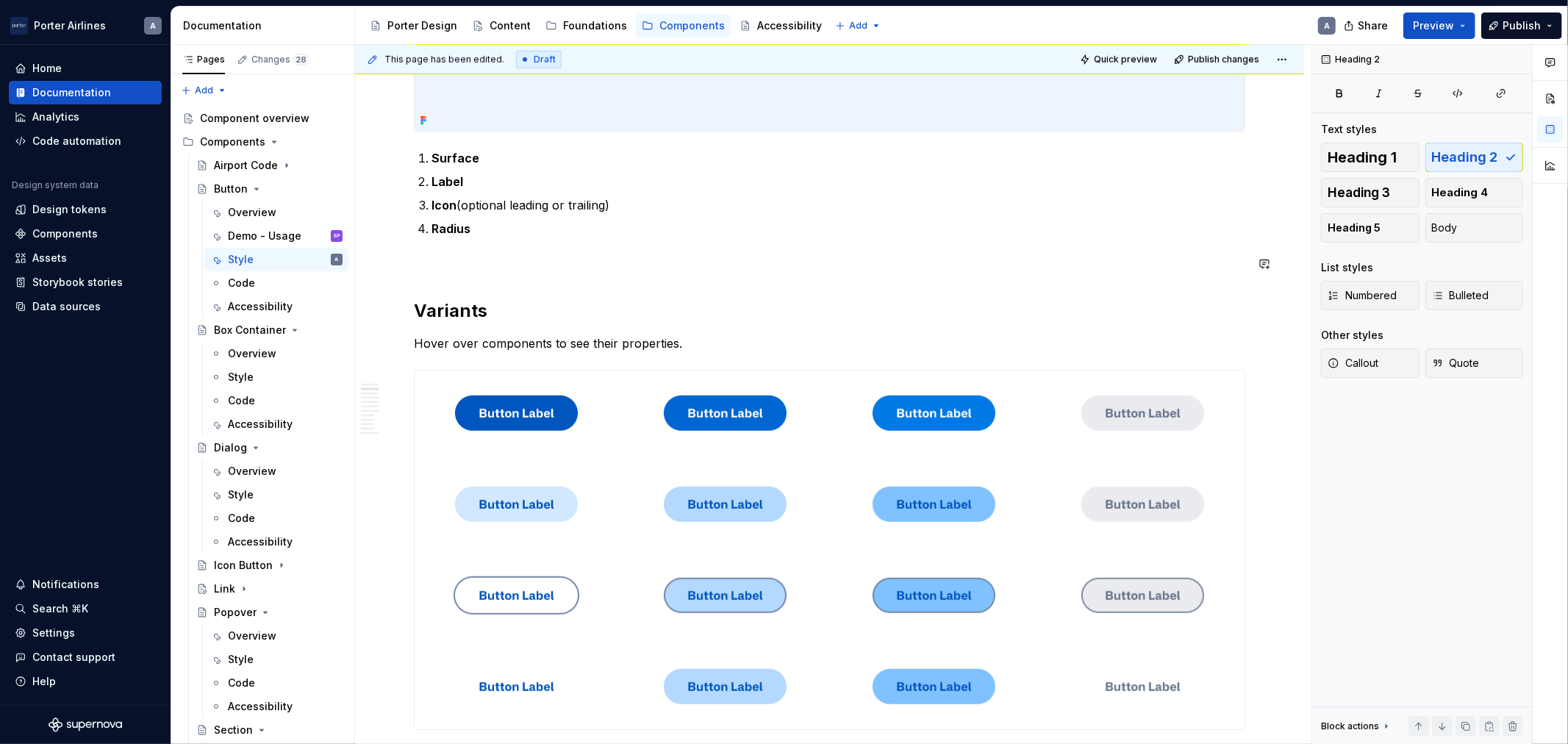
click at [460, 268] on p at bounding box center [829, 264] width 832 height 18
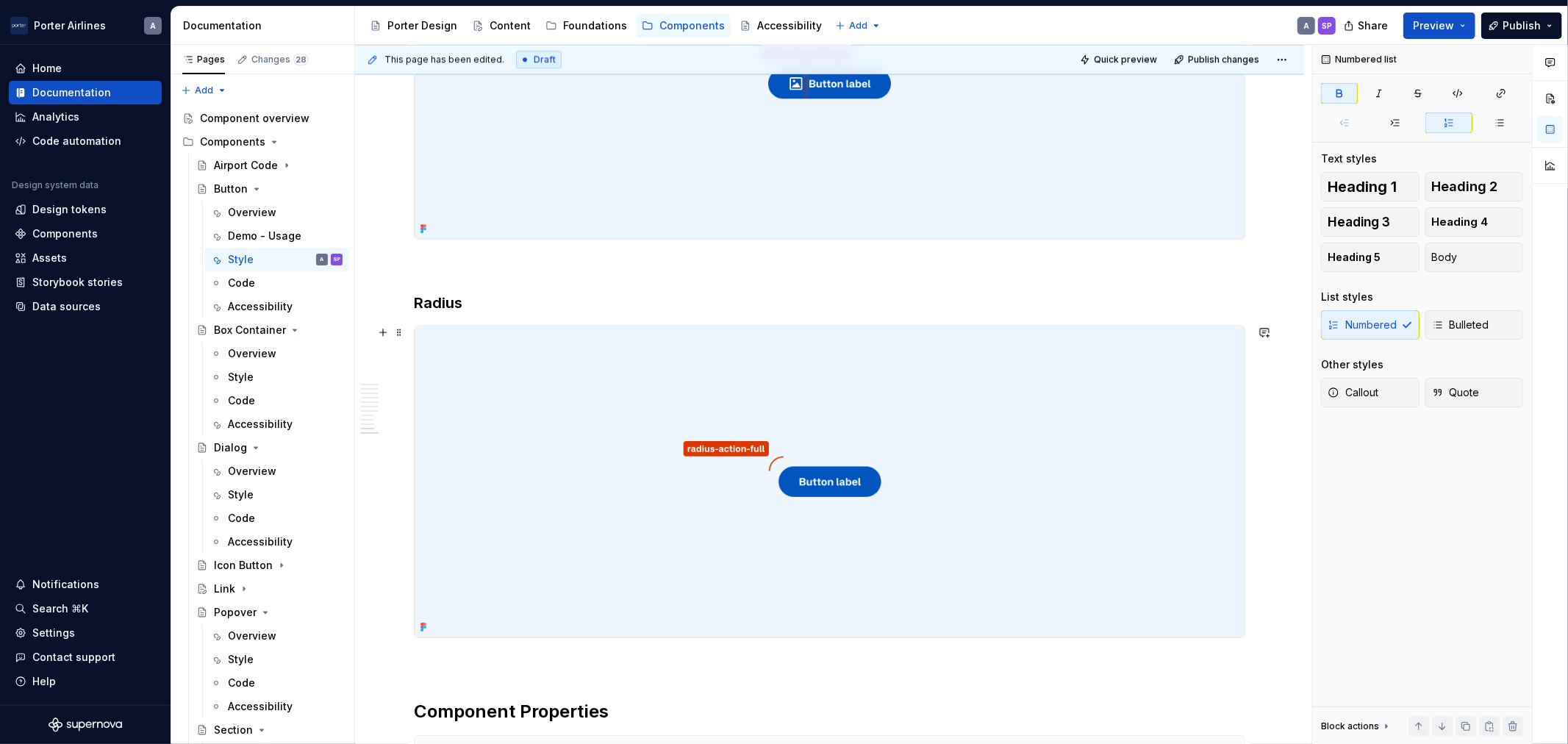
scroll to position [4119, 0]
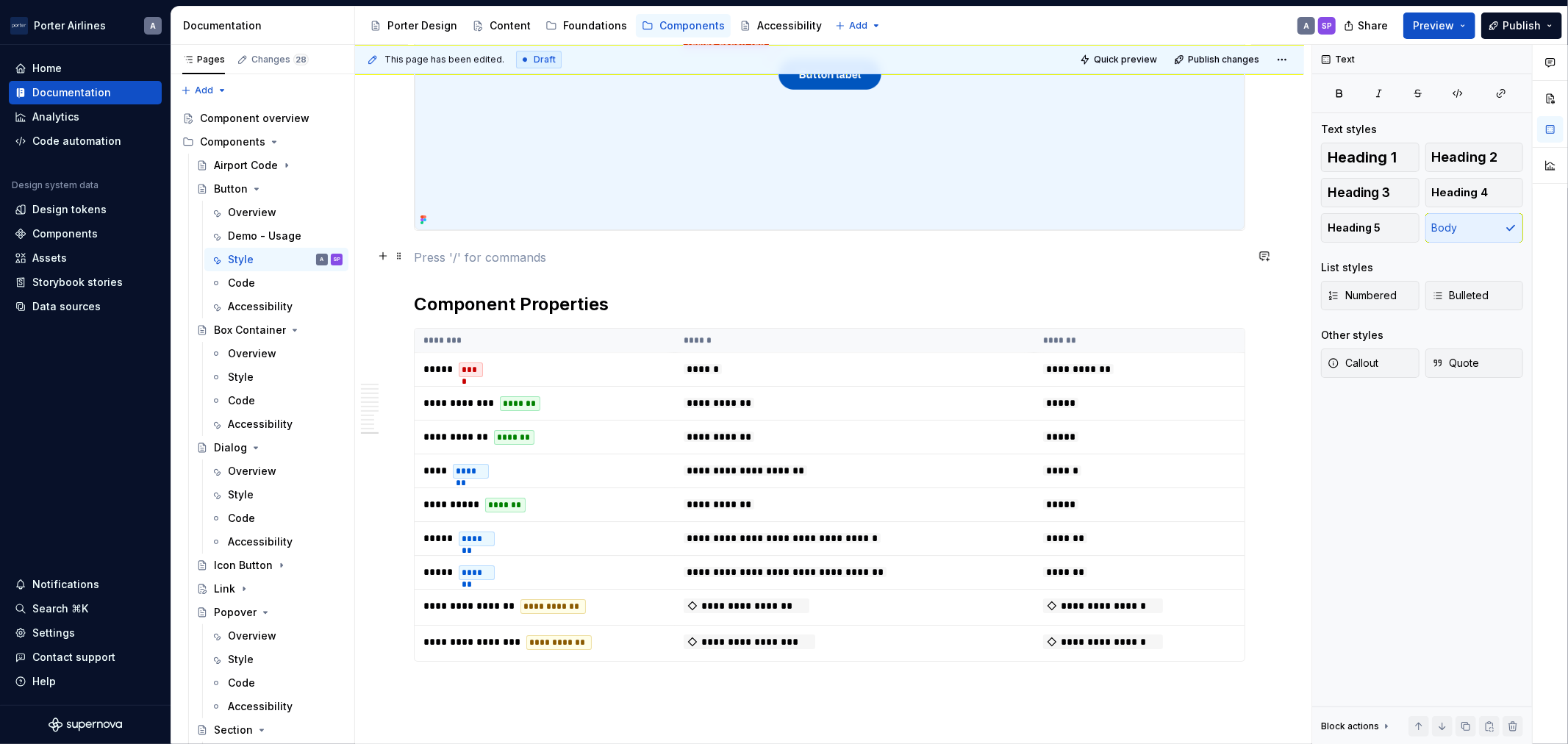
click at [648, 262] on p at bounding box center [829, 257] width 832 height 18
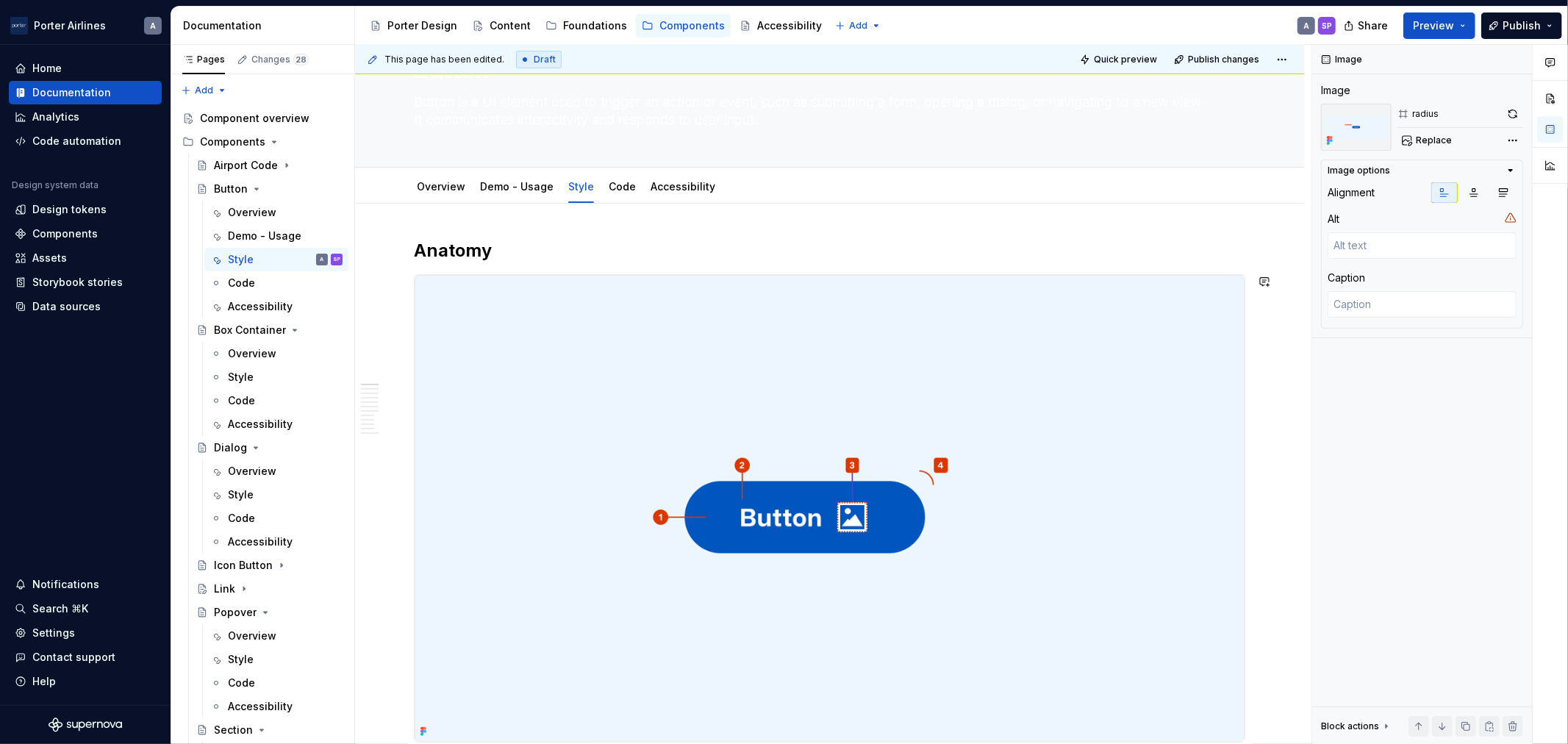
scroll to position [0, 0]
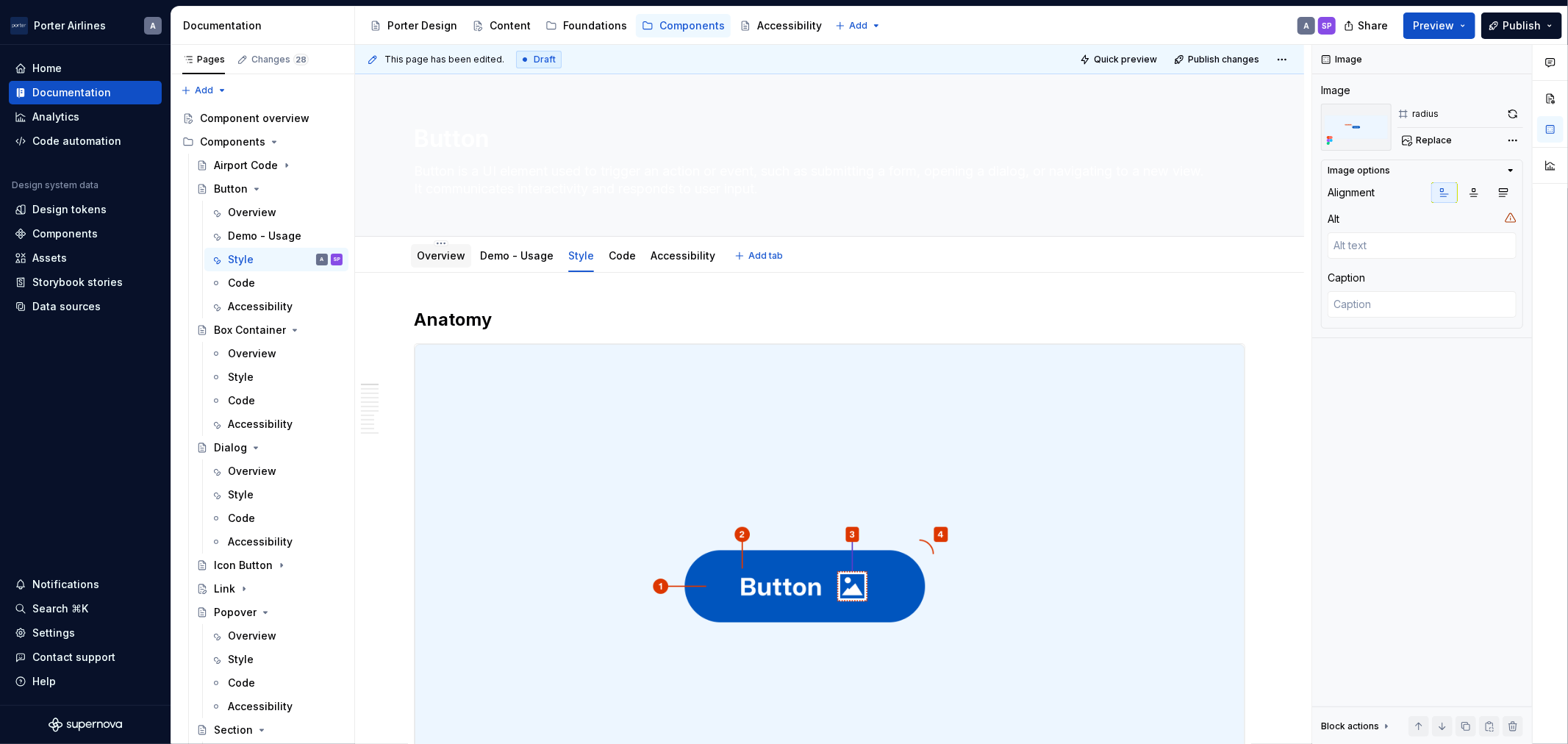
click at [419, 259] on link "Overview" at bounding box center [441, 255] width 49 height 12
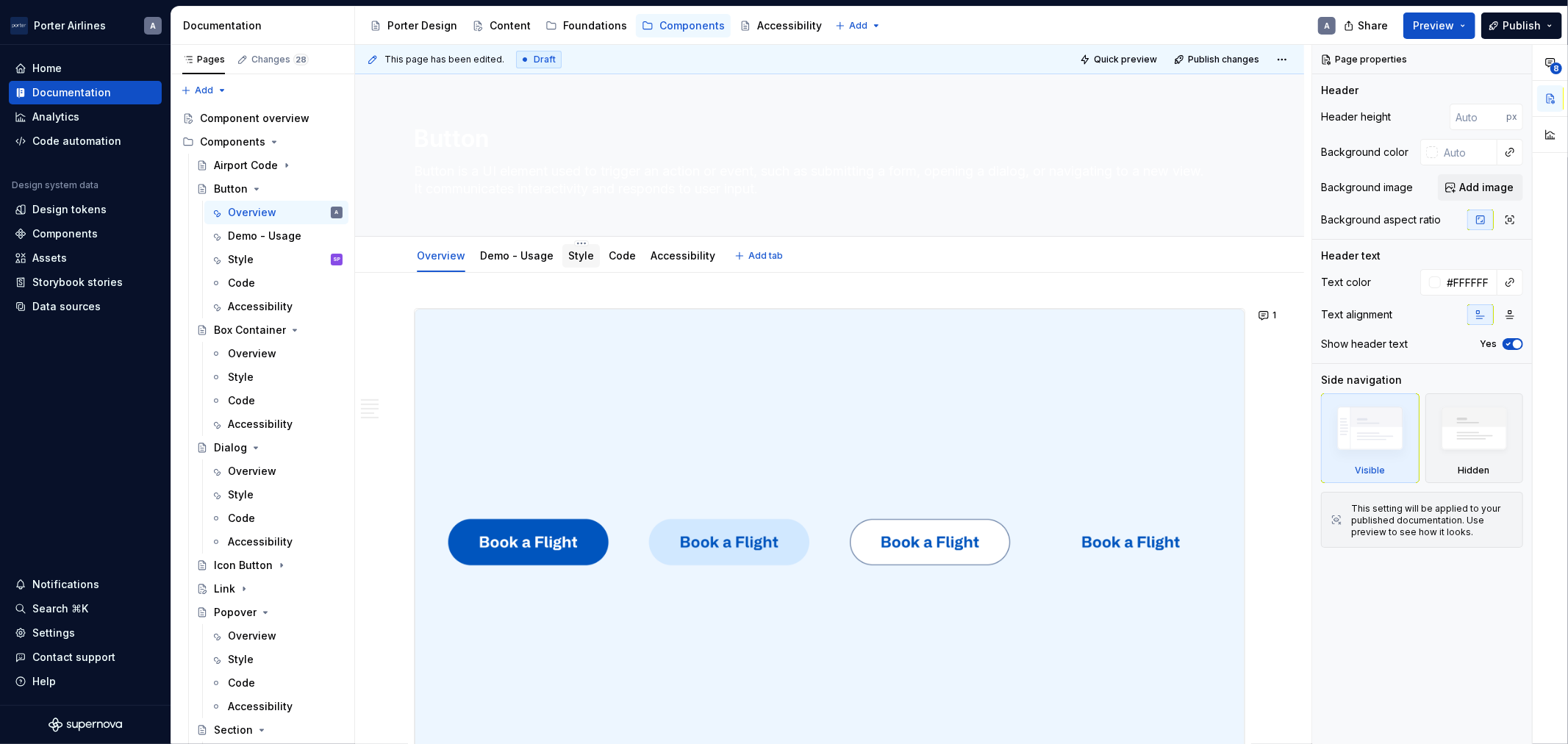
click at [569, 257] on link "Style" at bounding box center [582, 255] width 26 height 12
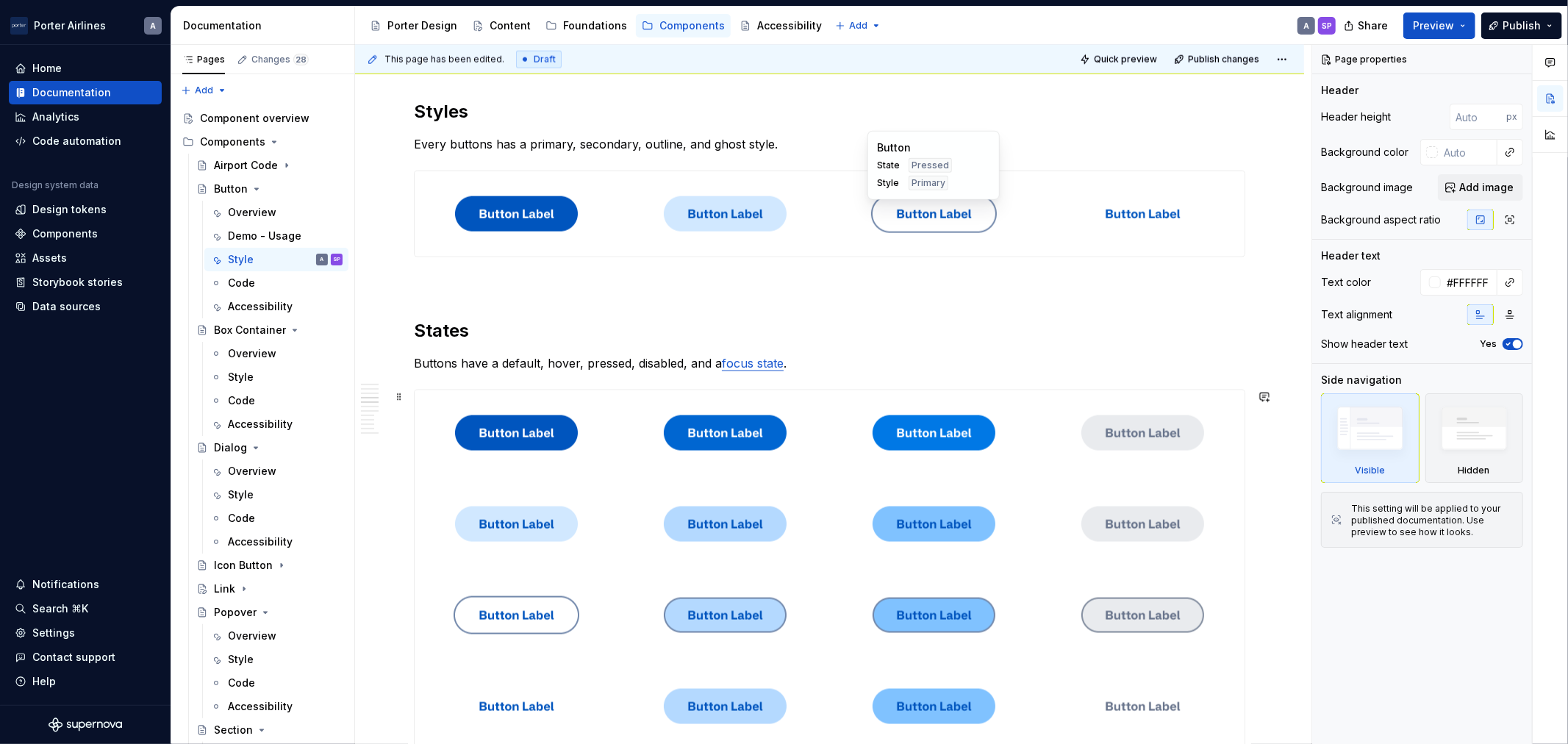
scroll to position [1905, 0]
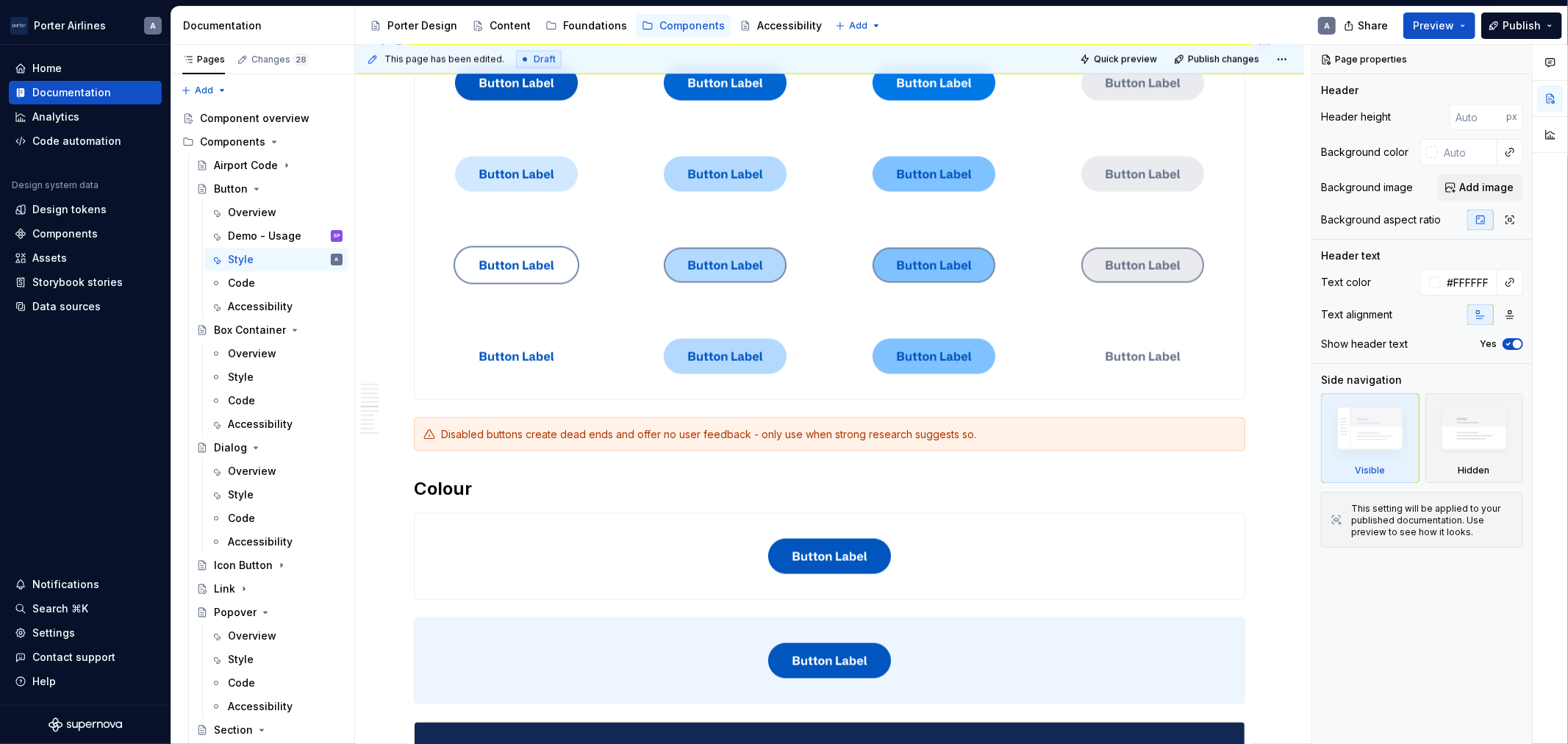
type textarea "*"
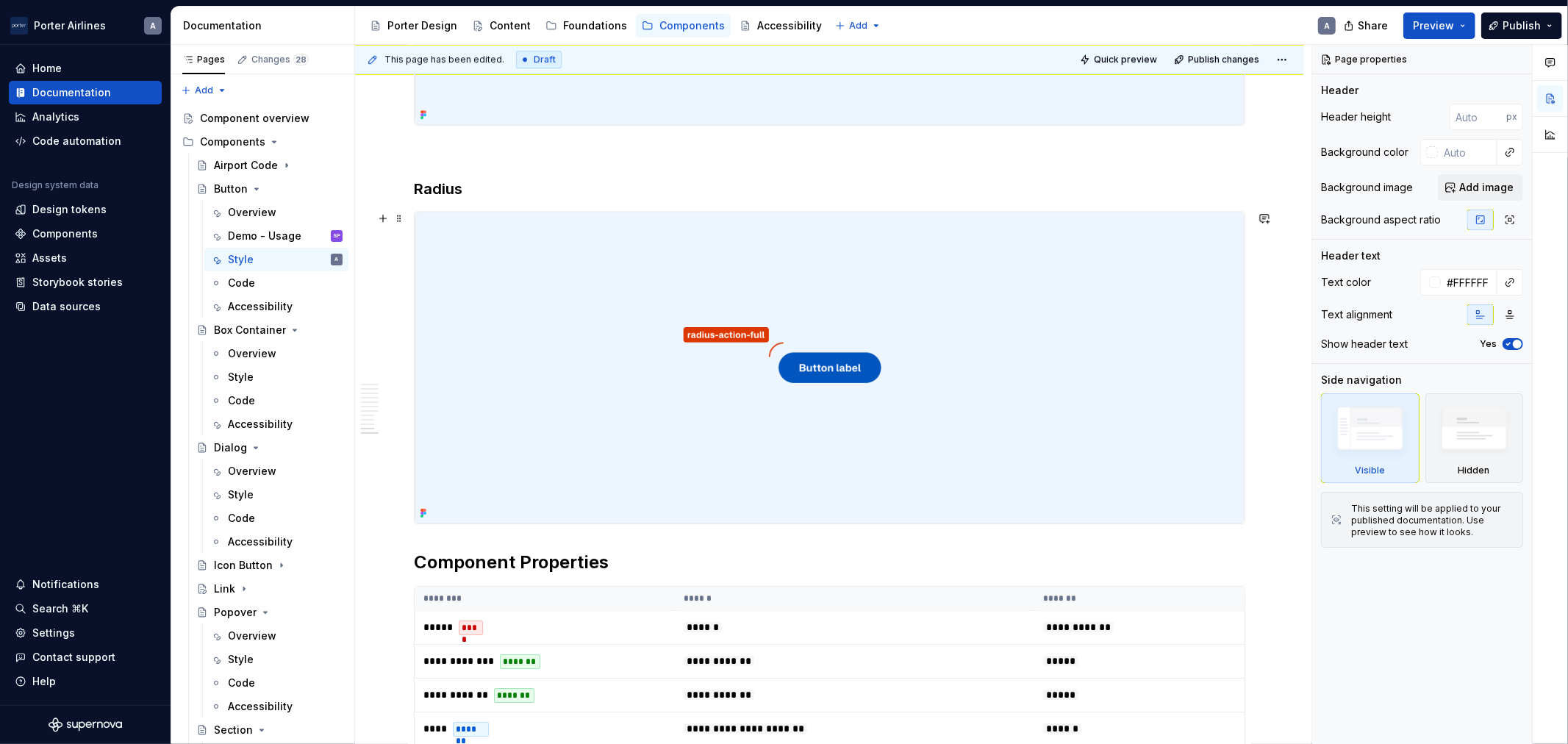
scroll to position [3928, 0]
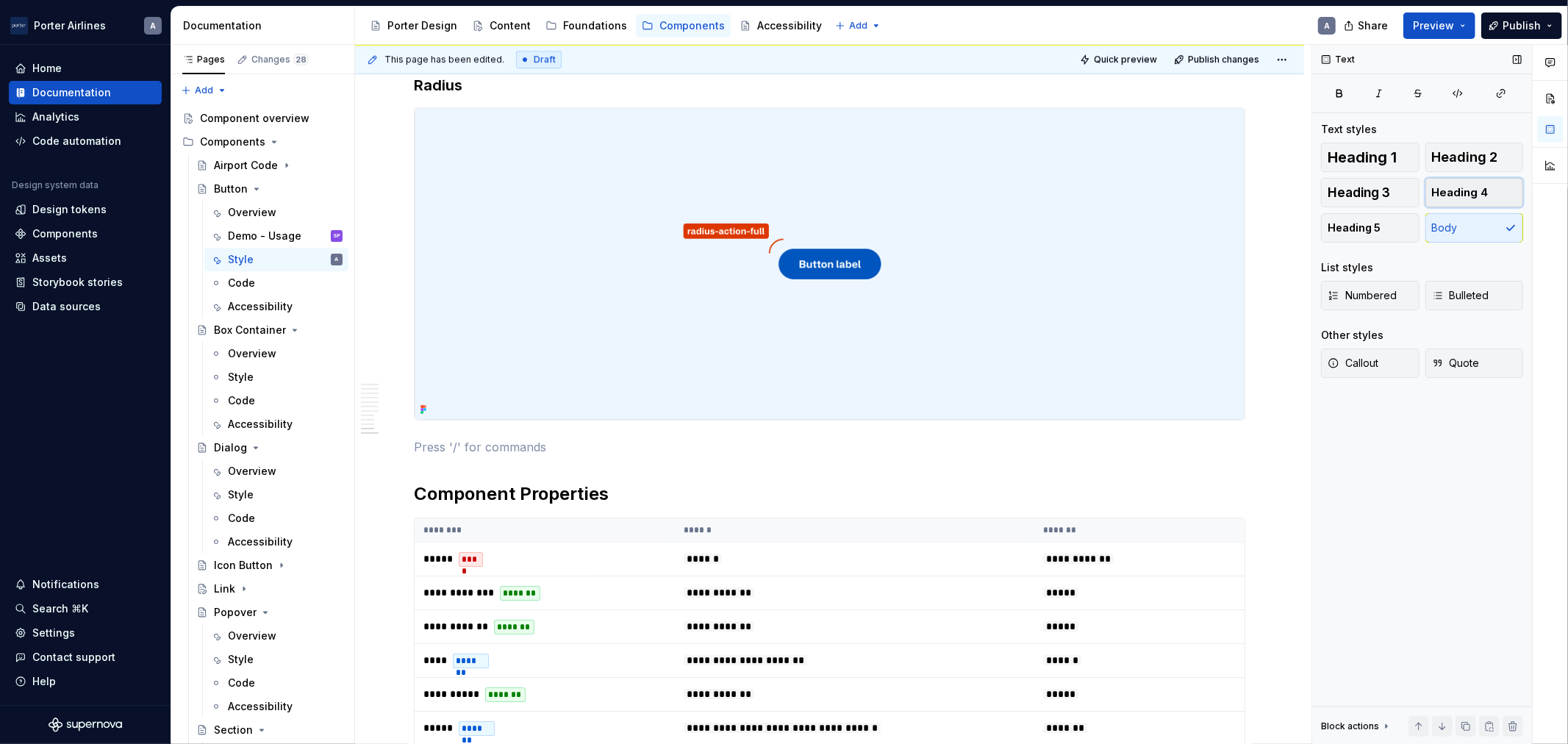
click at [1453, 186] on span "Heading 4" at bounding box center [1460, 192] width 57 height 15
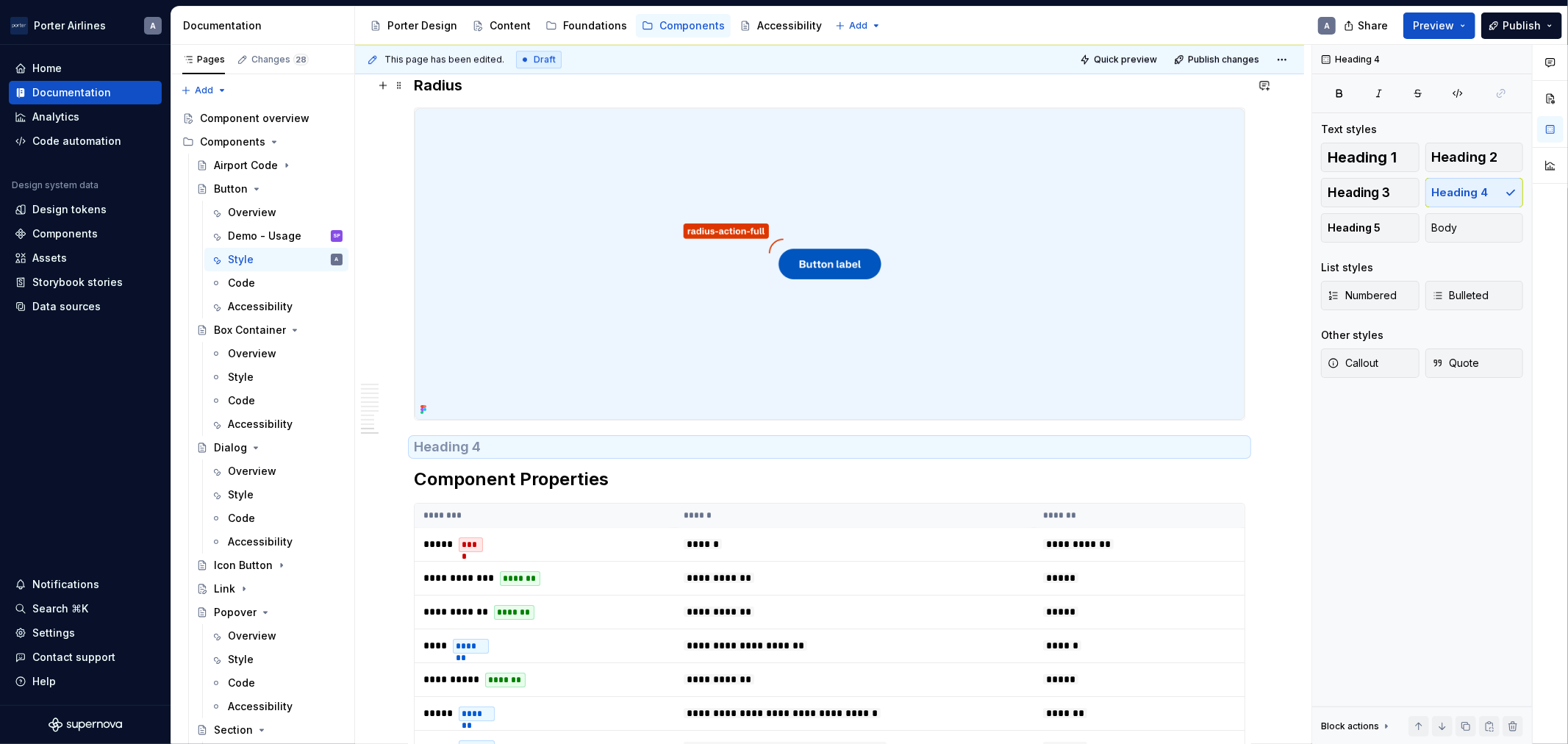
click at [435, 81] on h3 "Radius" at bounding box center [829, 85] width 832 height 20
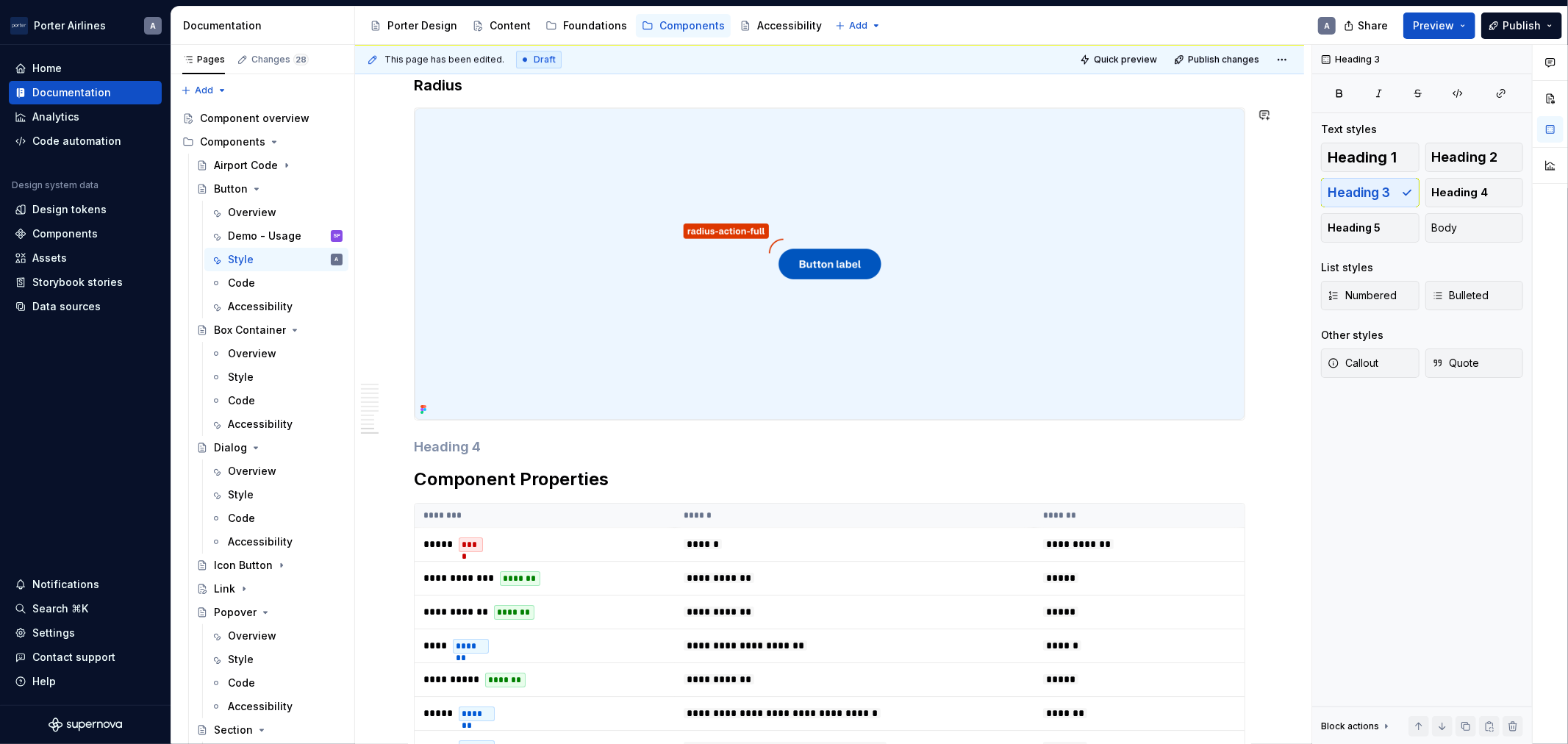
click at [1377, 197] on span "Heading 3" at bounding box center [1359, 192] width 63 height 15
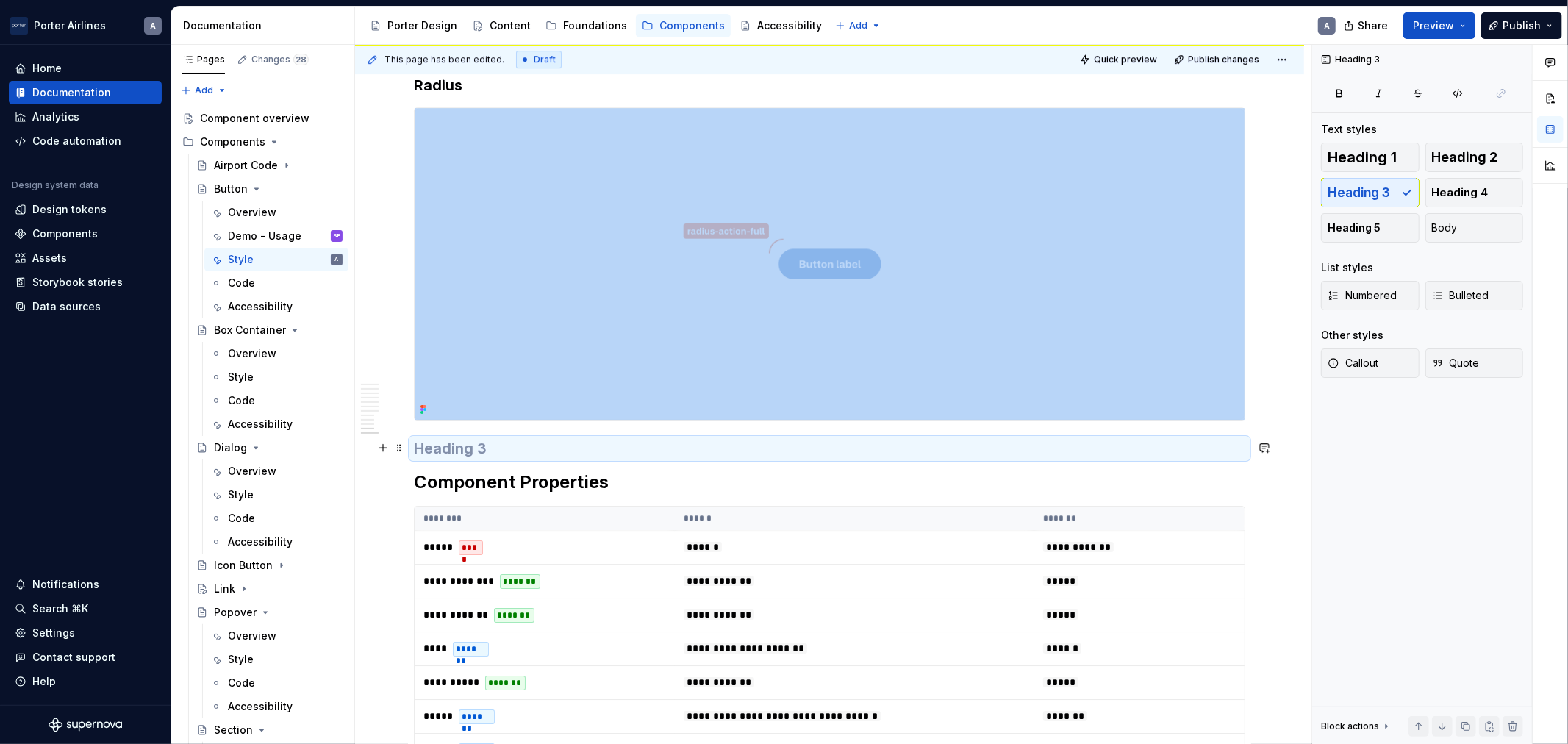
click at [1069, 451] on h3 at bounding box center [829, 448] width 832 height 20
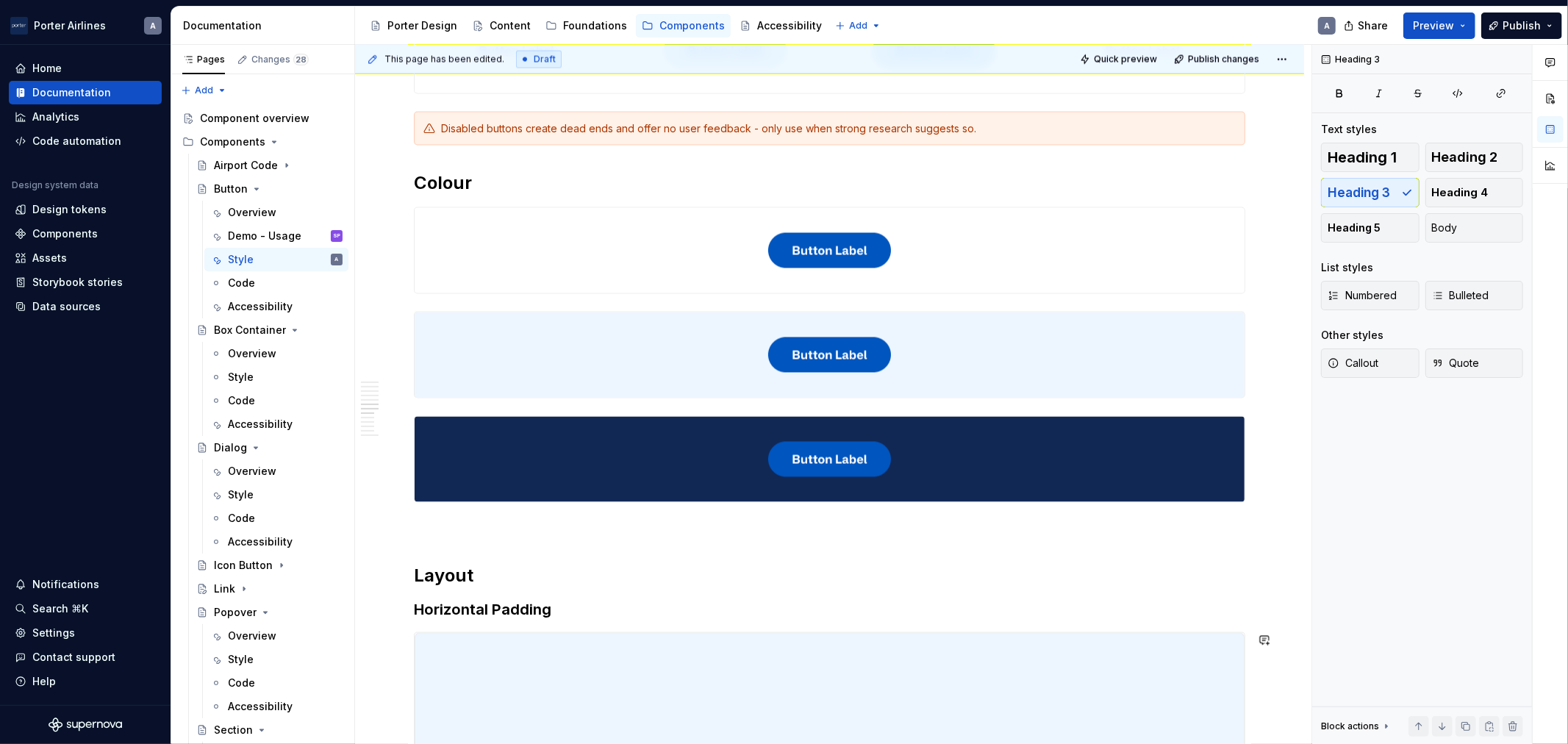
scroll to position [2160, 0]
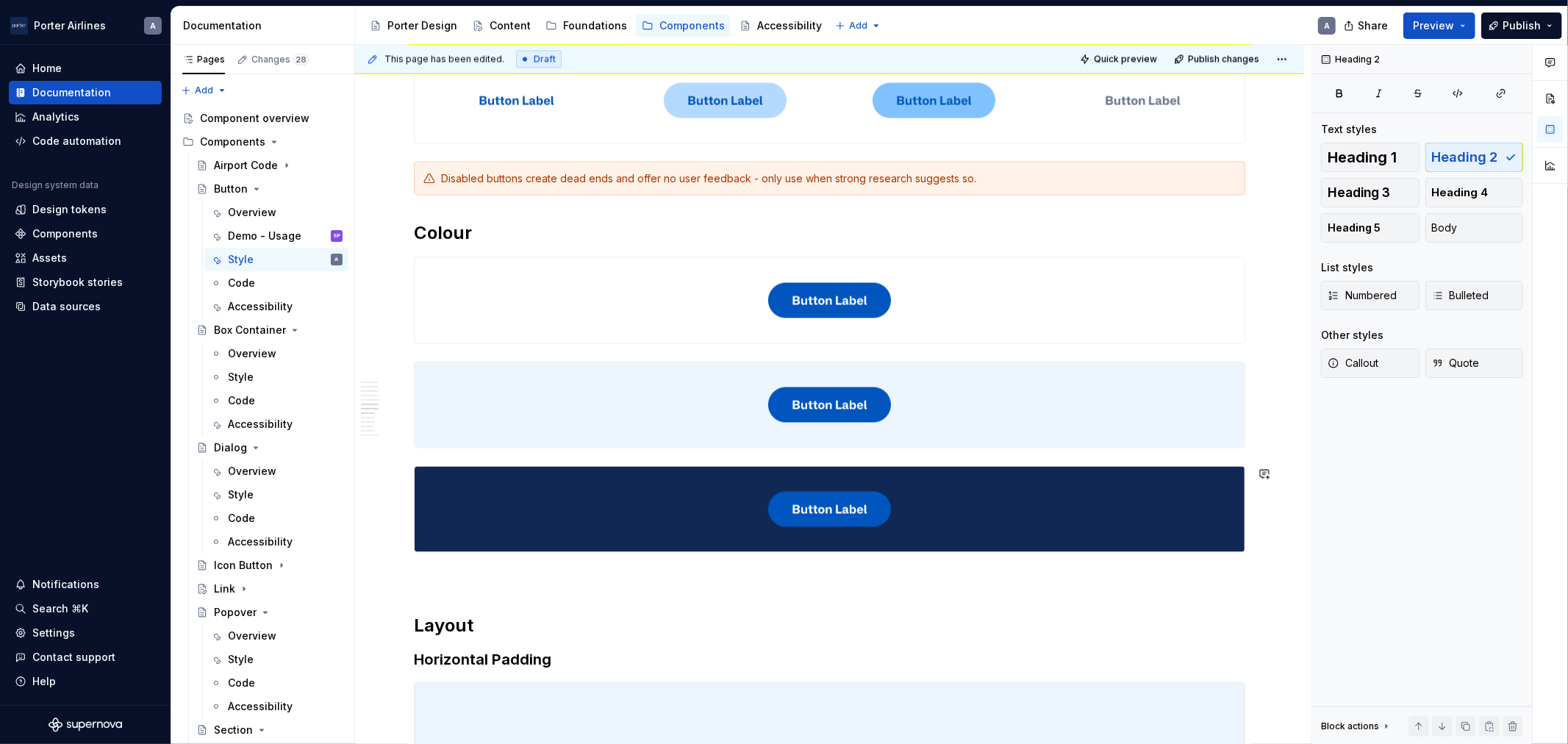
click at [446, 591] on div "**********" at bounding box center [829, 395] width 832 height 4495
click at [455, 584] on p at bounding box center [829, 580] width 832 height 18
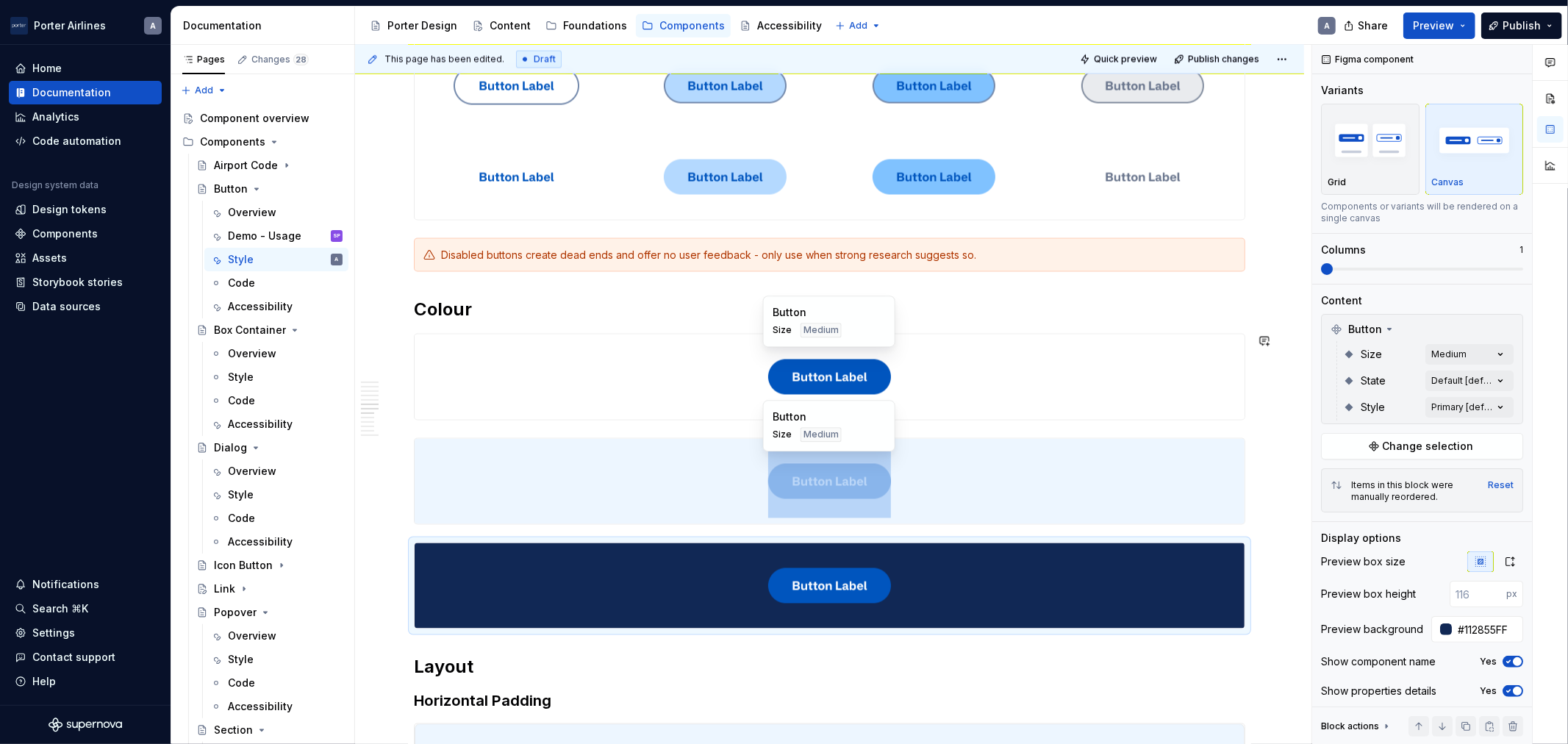
scroll to position [2085, 0]
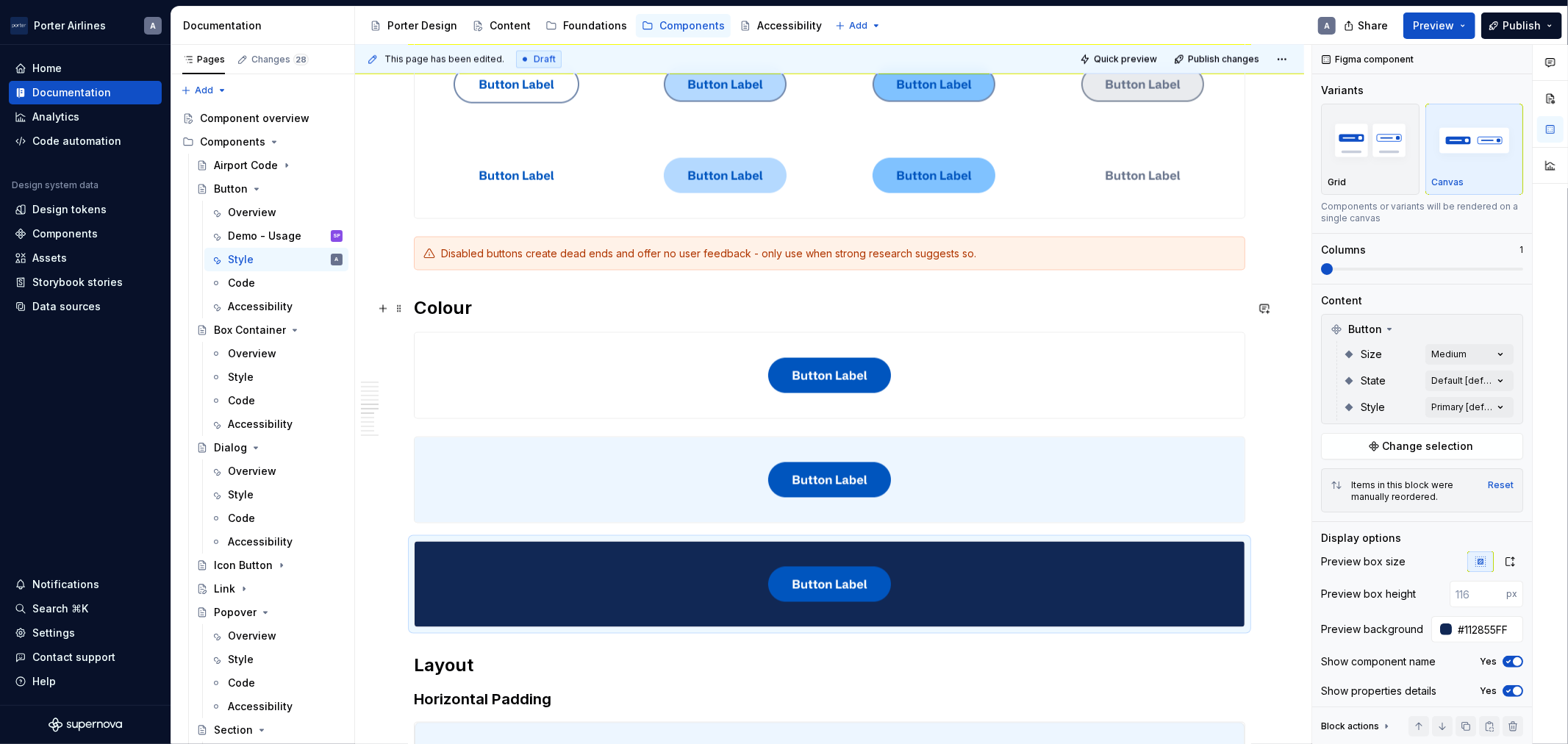
click at [408, 311] on div "**********" at bounding box center [829, 554] width 949 height 4735
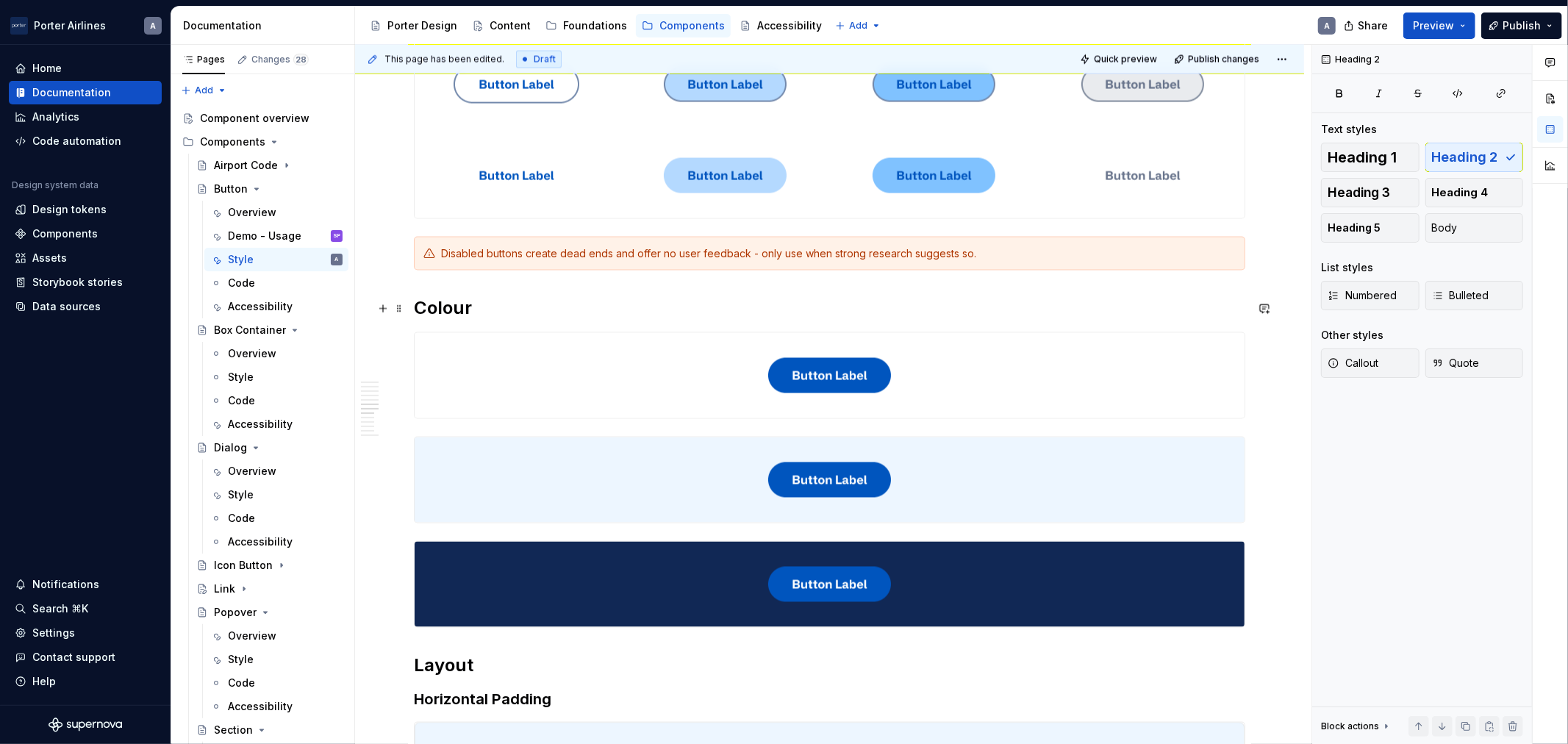
click at [446, 309] on h2 "Colour" at bounding box center [829, 309] width 832 height 24
click at [424, 304] on h2 "Colour" at bounding box center [829, 309] width 832 height 24
click at [421, 304] on h2 "Colour" at bounding box center [829, 309] width 832 height 24
click at [415, 305] on h2 "Colour" at bounding box center [829, 309] width 832 height 24
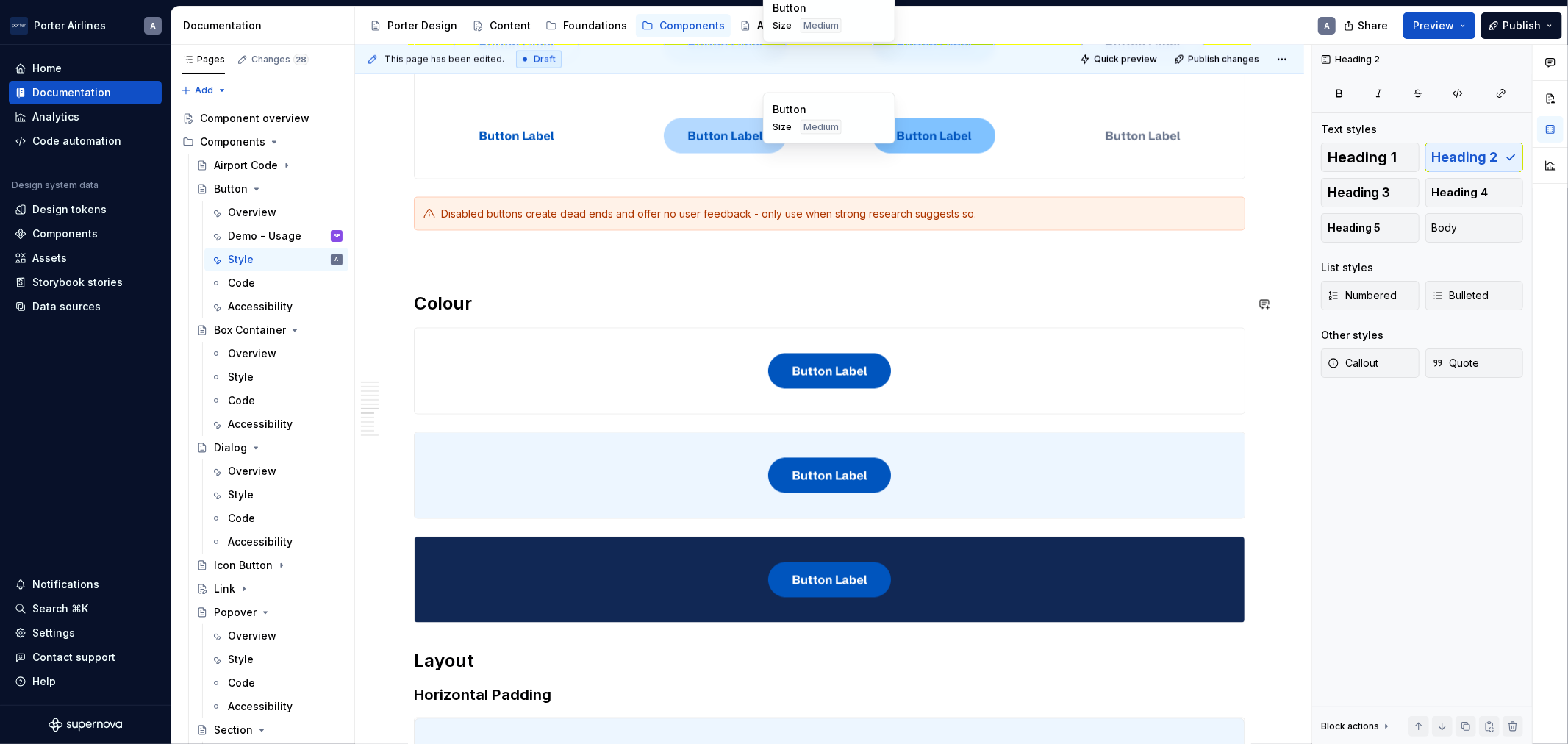
scroll to position [2533, 0]
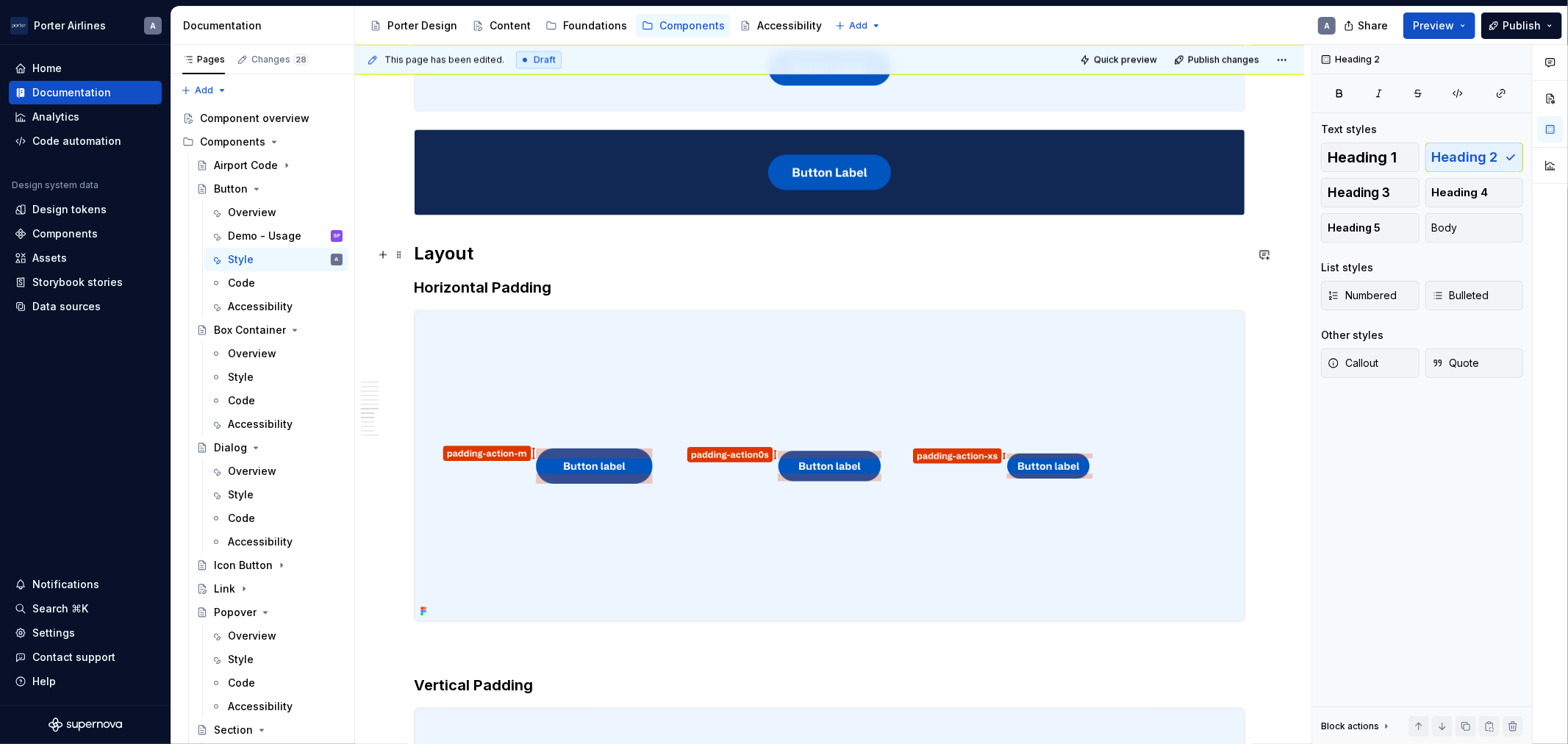
click at [414, 252] on h2 "Layout" at bounding box center [829, 253] width 832 height 24
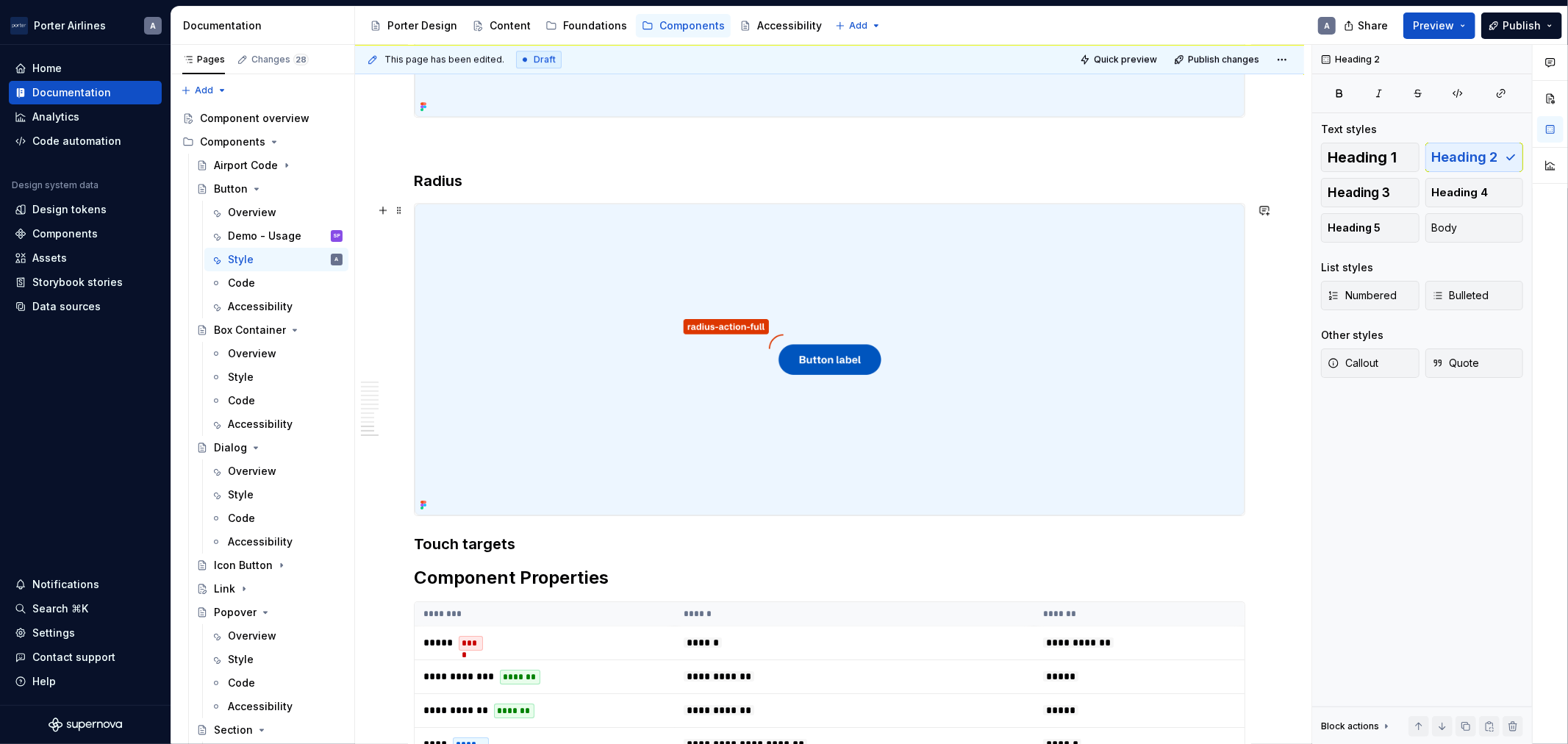
scroll to position [3894, 0]
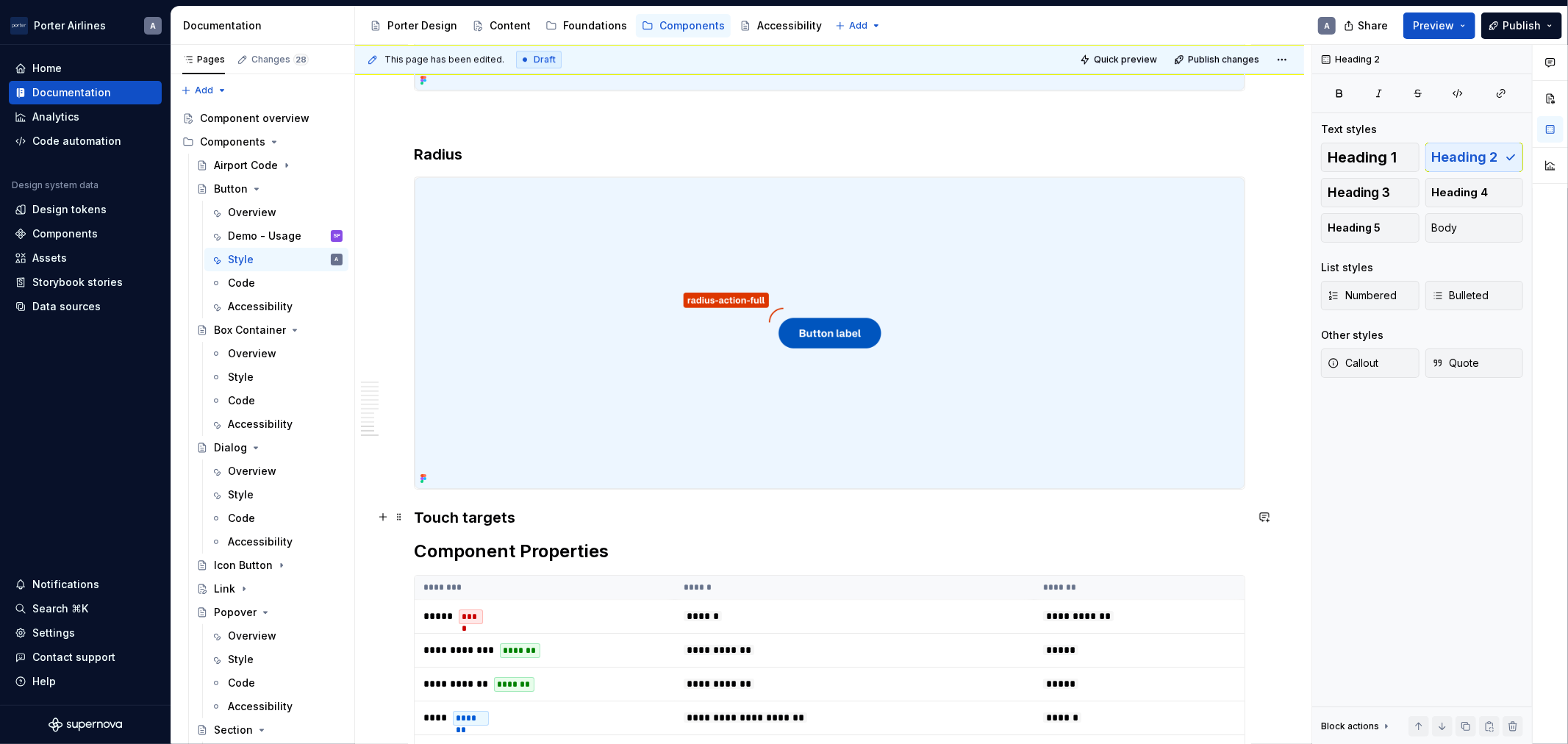
click at [415, 525] on h3 "Touch targets" at bounding box center [829, 517] width 832 height 20
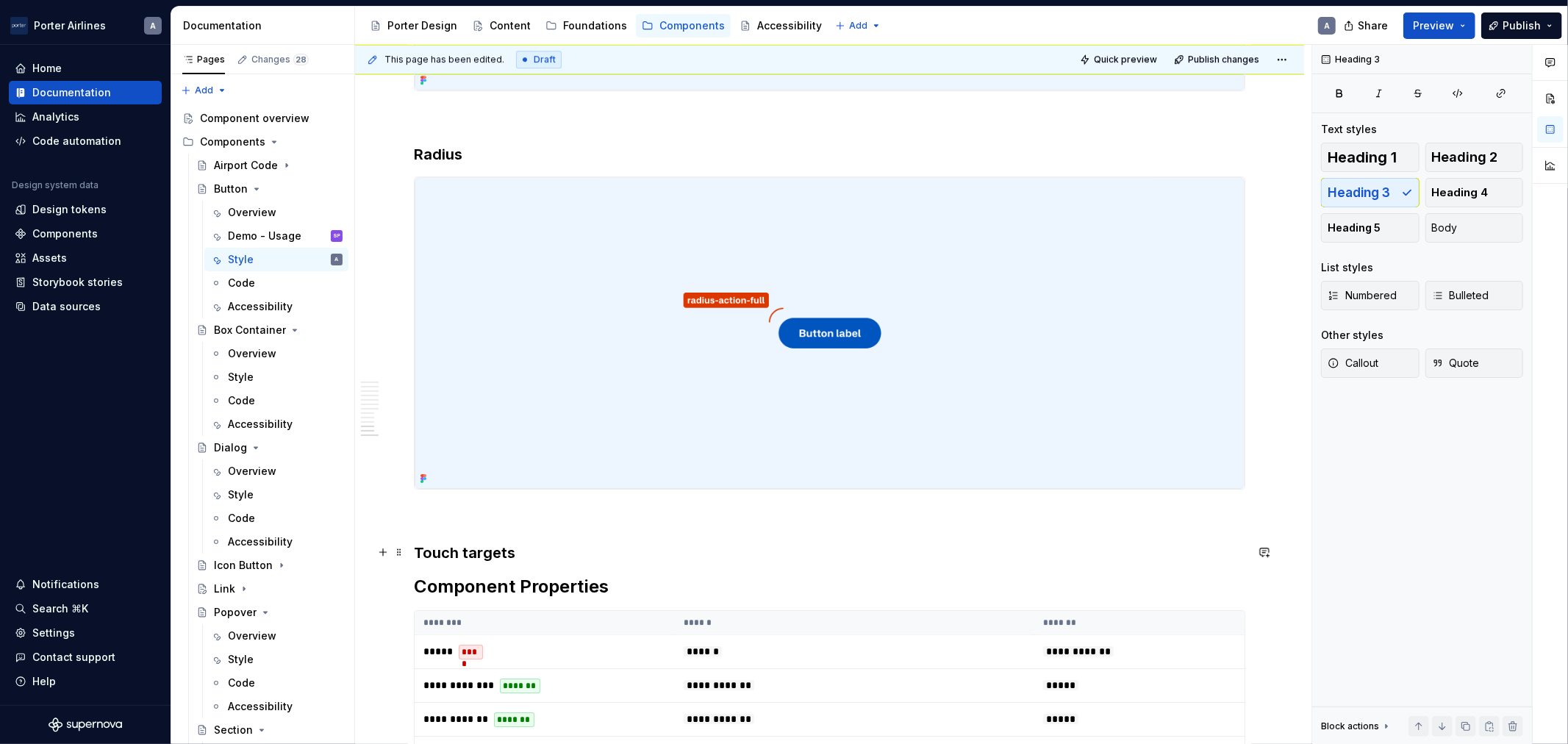
click at [582, 554] on h3 "Touch targets" at bounding box center [829, 552] width 832 height 20
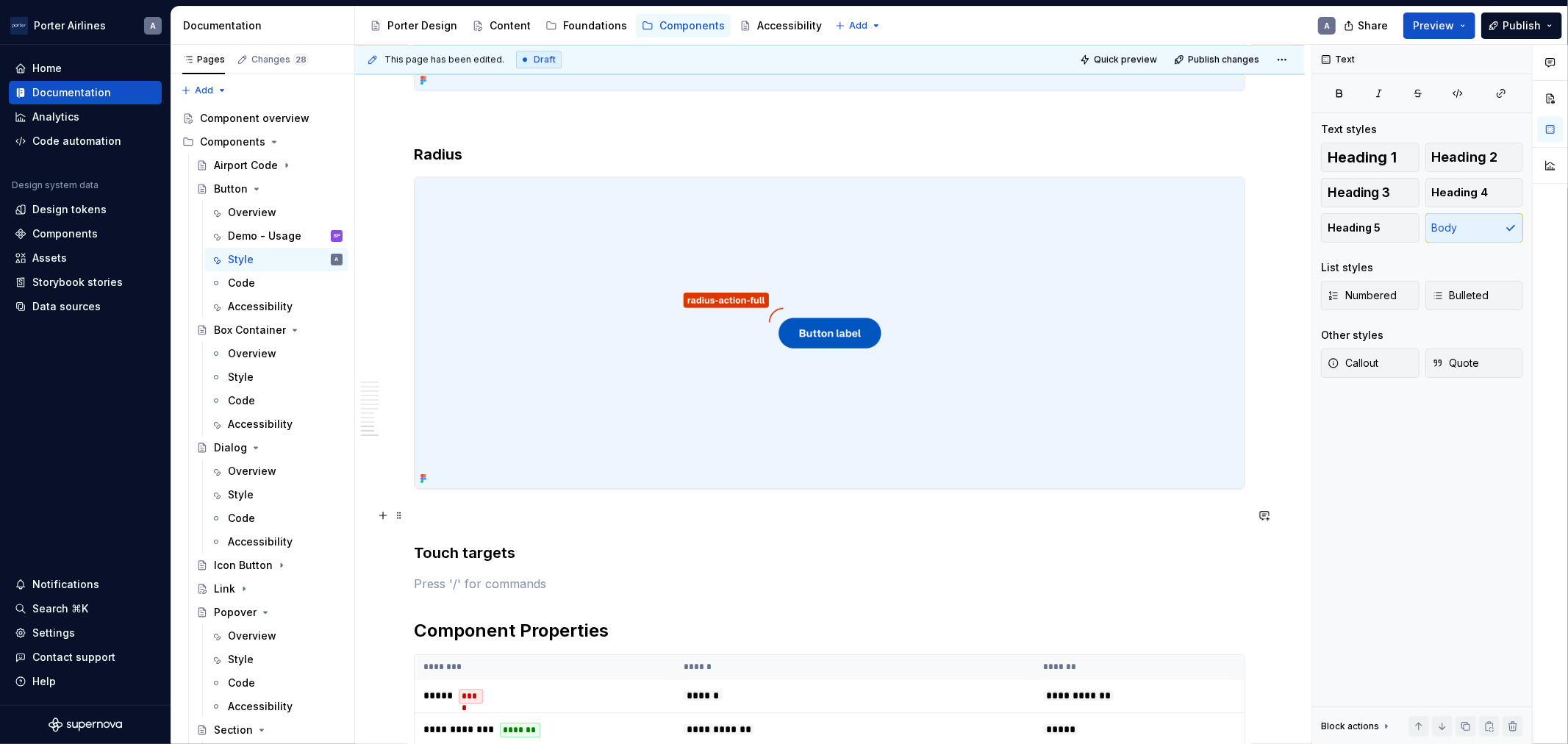
click at [827, 518] on p at bounding box center [829, 516] width 832 height 18
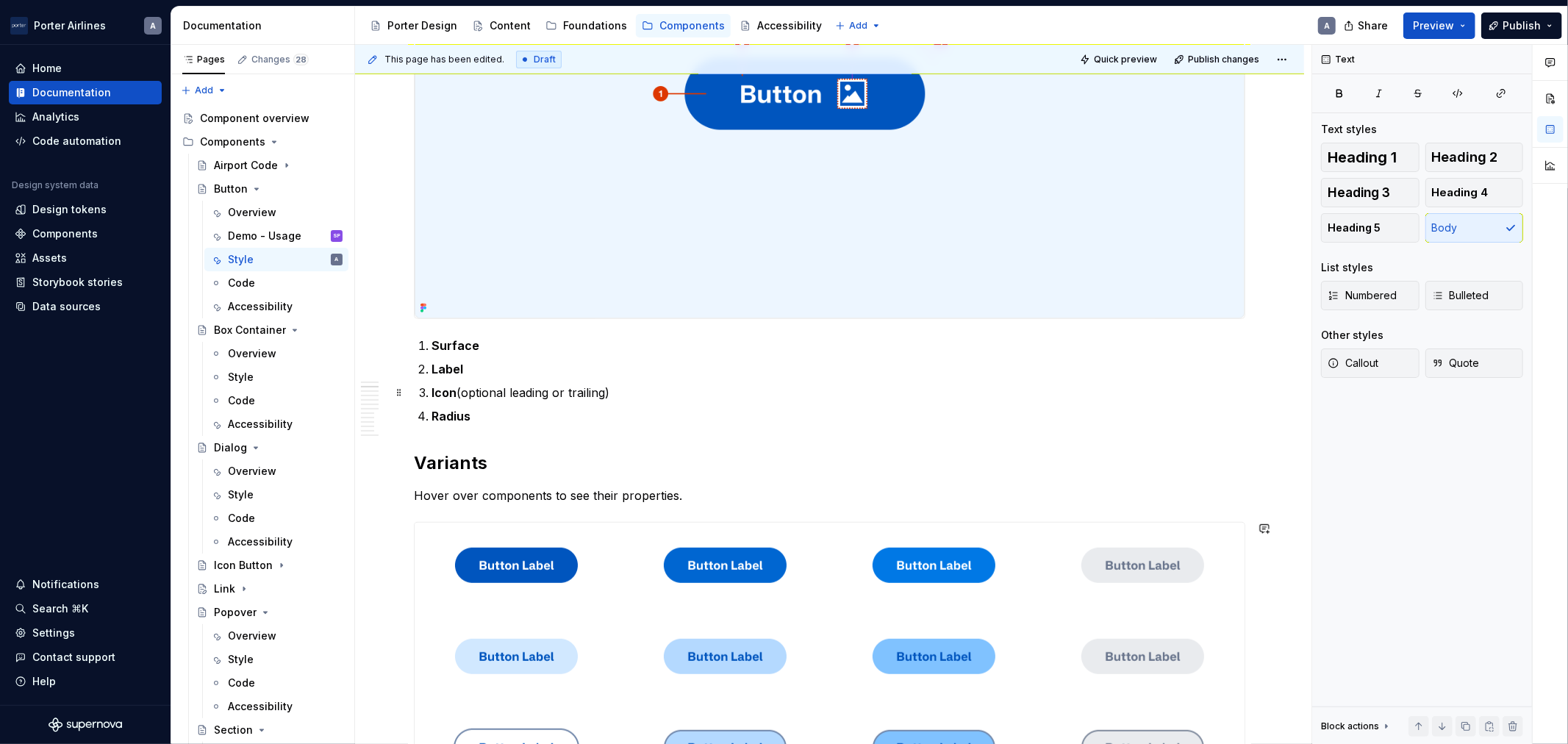
scroll to position [628, 0]
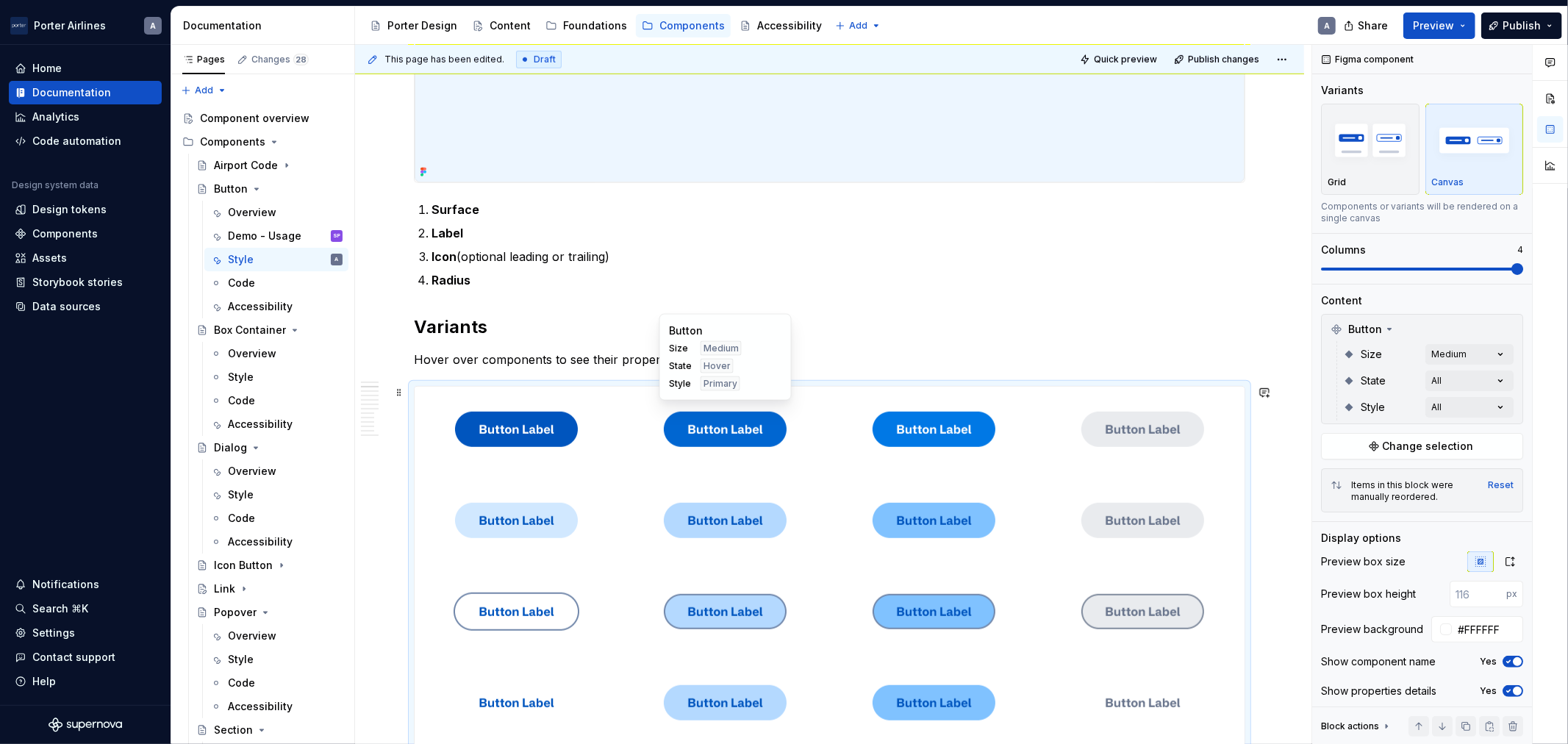
click at [752, 429] on img at bounding box center [725, 429] width 123 height 73
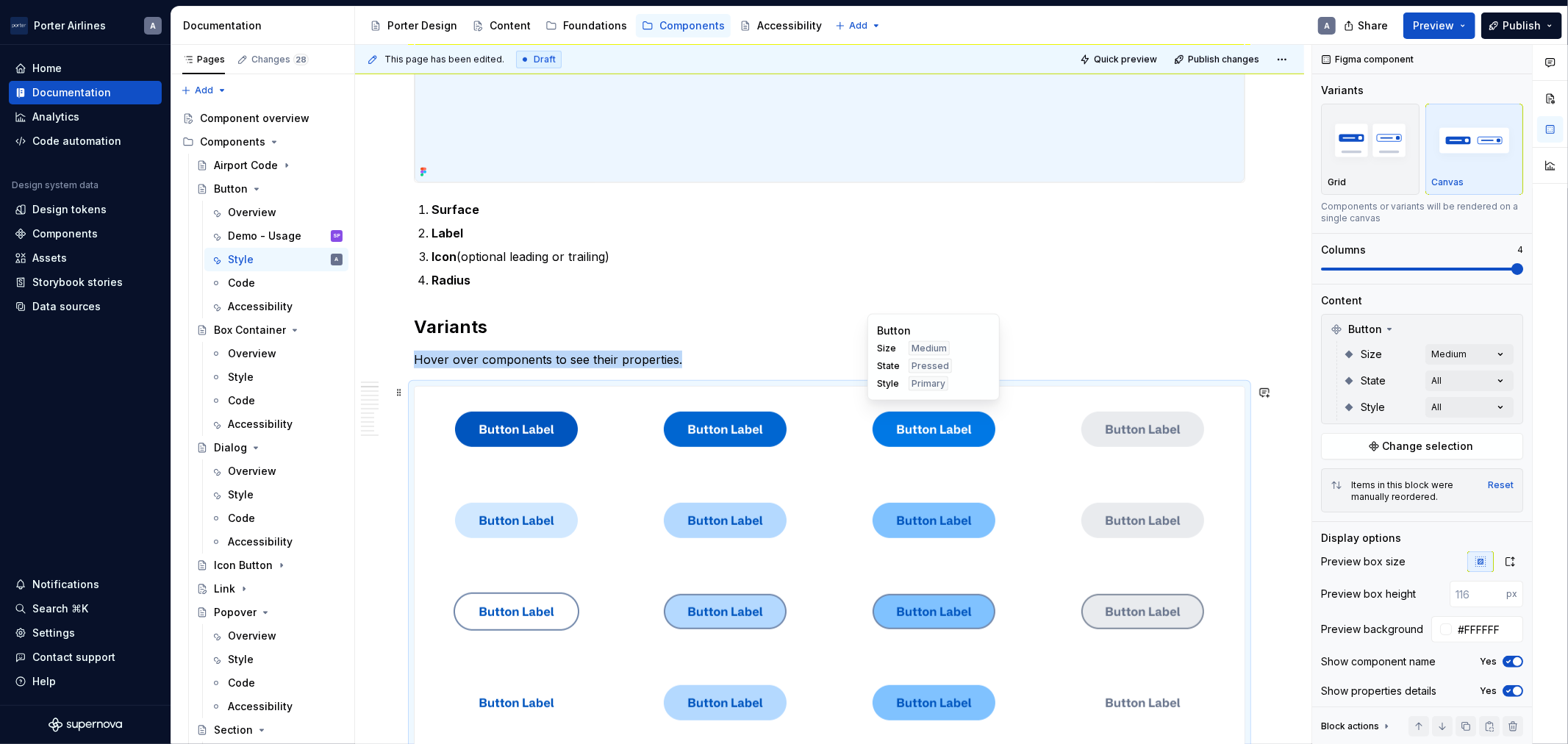
click at [916, 444] on img at bounding box center [934, 429] width 123 height 73
click at [1188, 431] on img at bounding box center [1143, 429] width 123 height 73
click at [564, 423] on img at bounding box center [516, 429] width 123 height 73
click at [534, 540] on img at bounding box center [516, 520] width 123 height 73
click at [570, 598] on img at bounding box center [516, 611] width 125 height 73
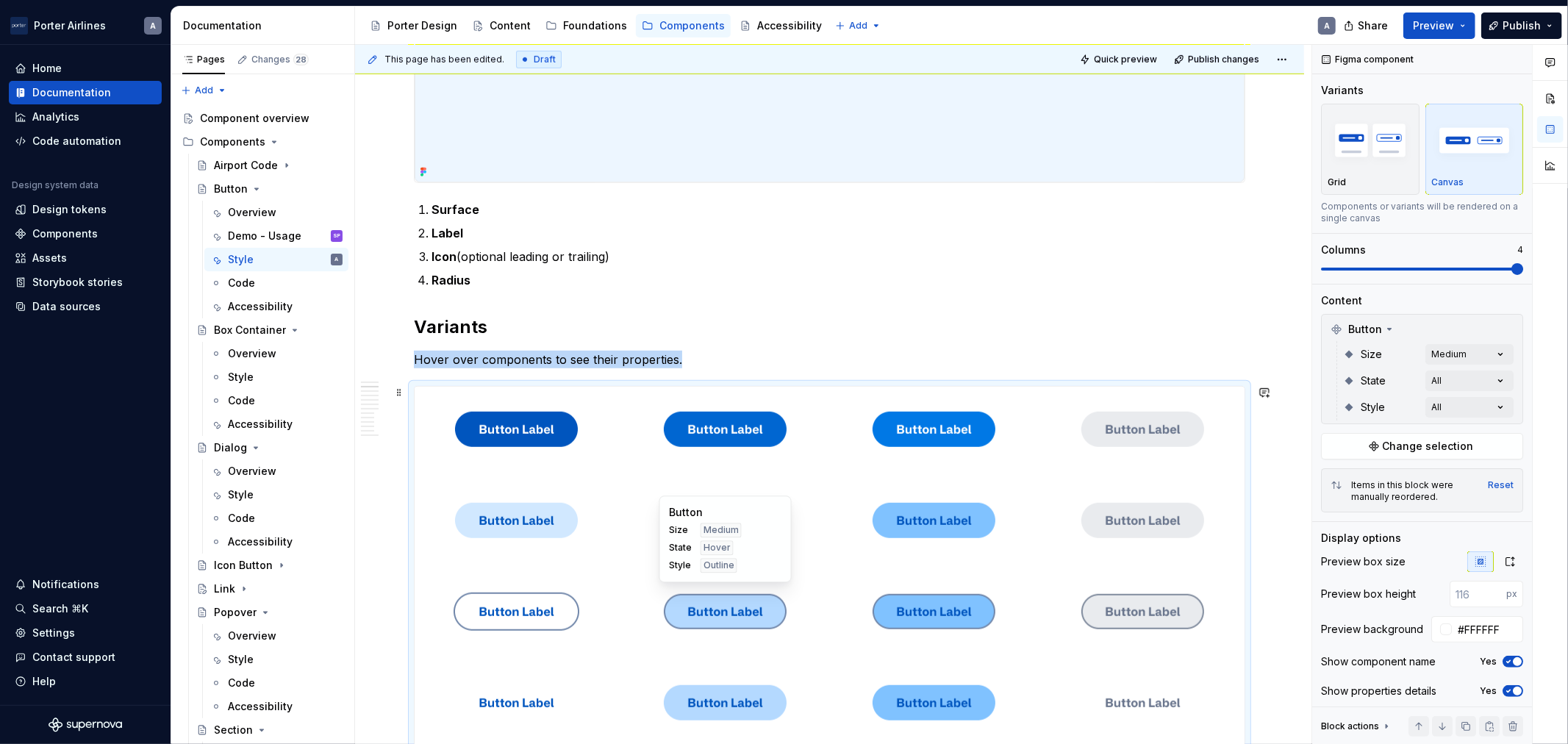
click at [756, 624] on img at bounding box center [725, 611] width 123 height 73
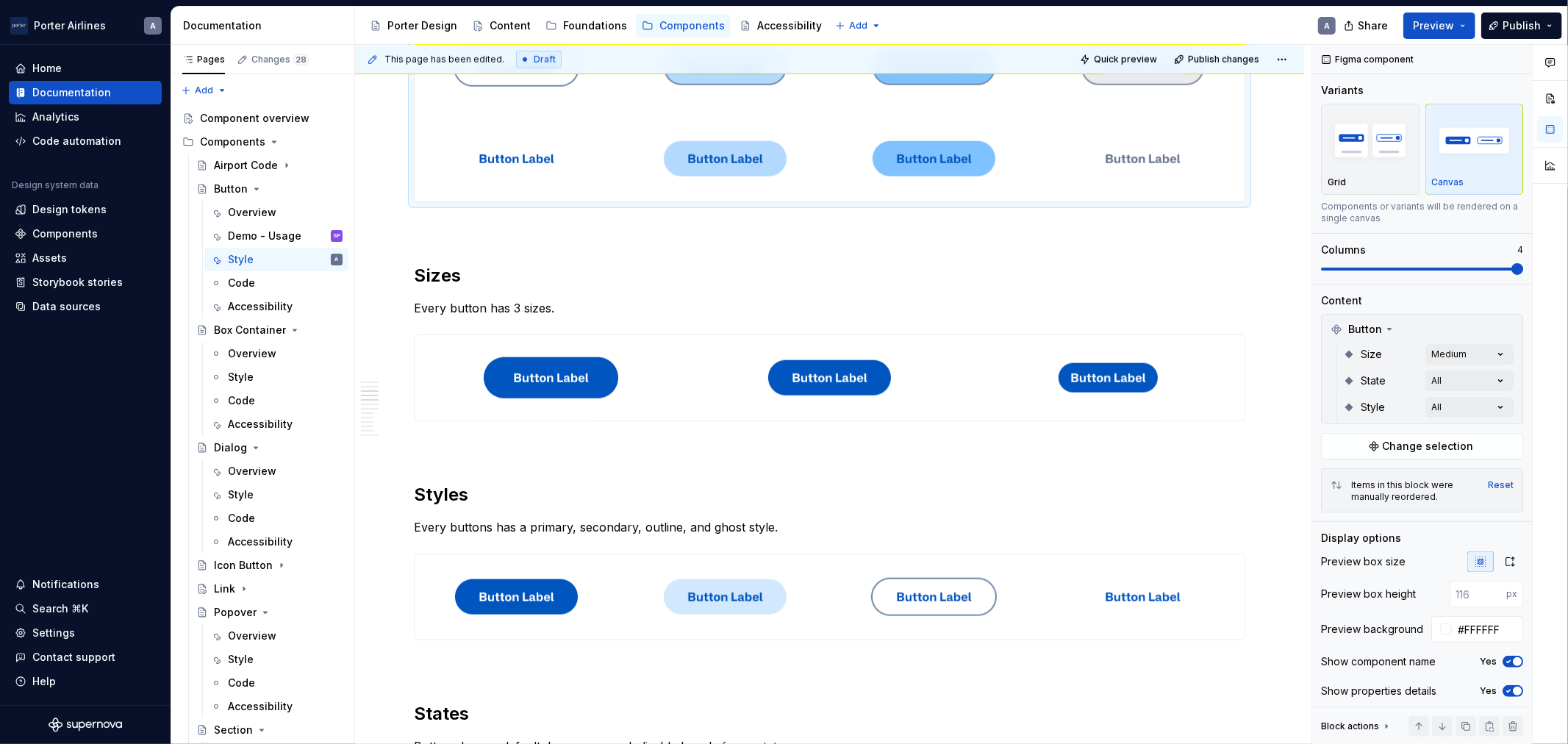
scroll to position [1309, 0]
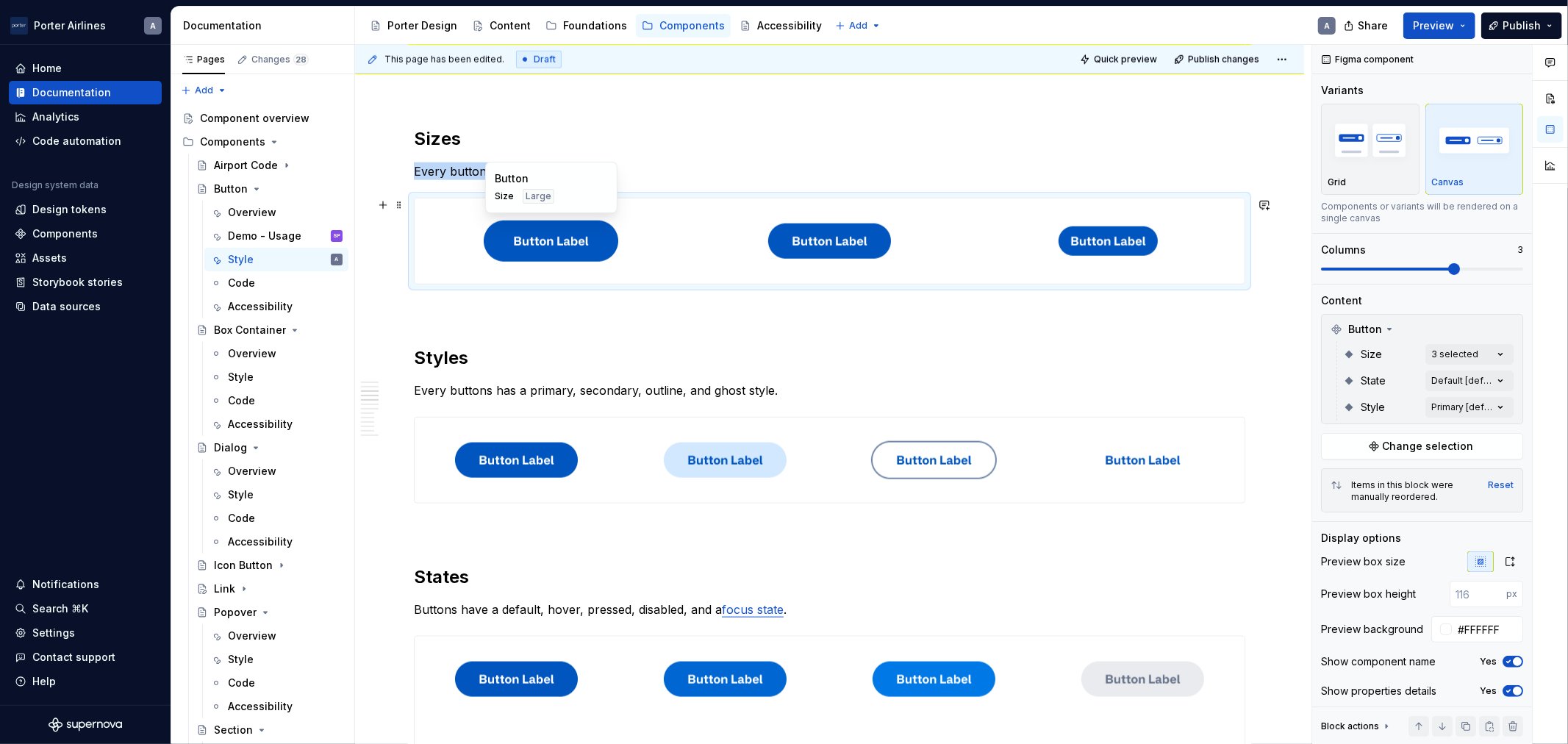
click at [468, 222] on div at bounding box center [551, 241] width 273 height 85
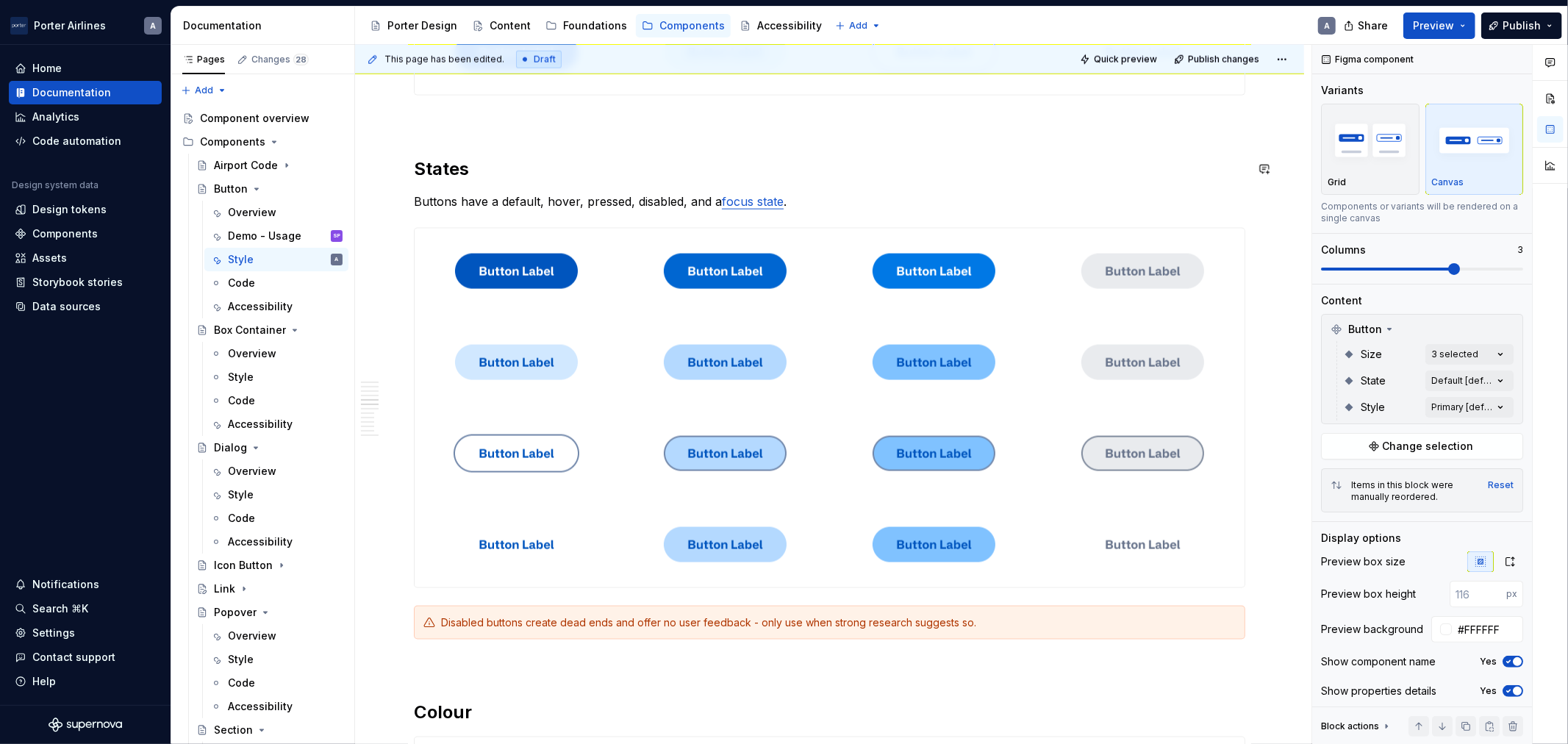
scroll to position [1581, 0]
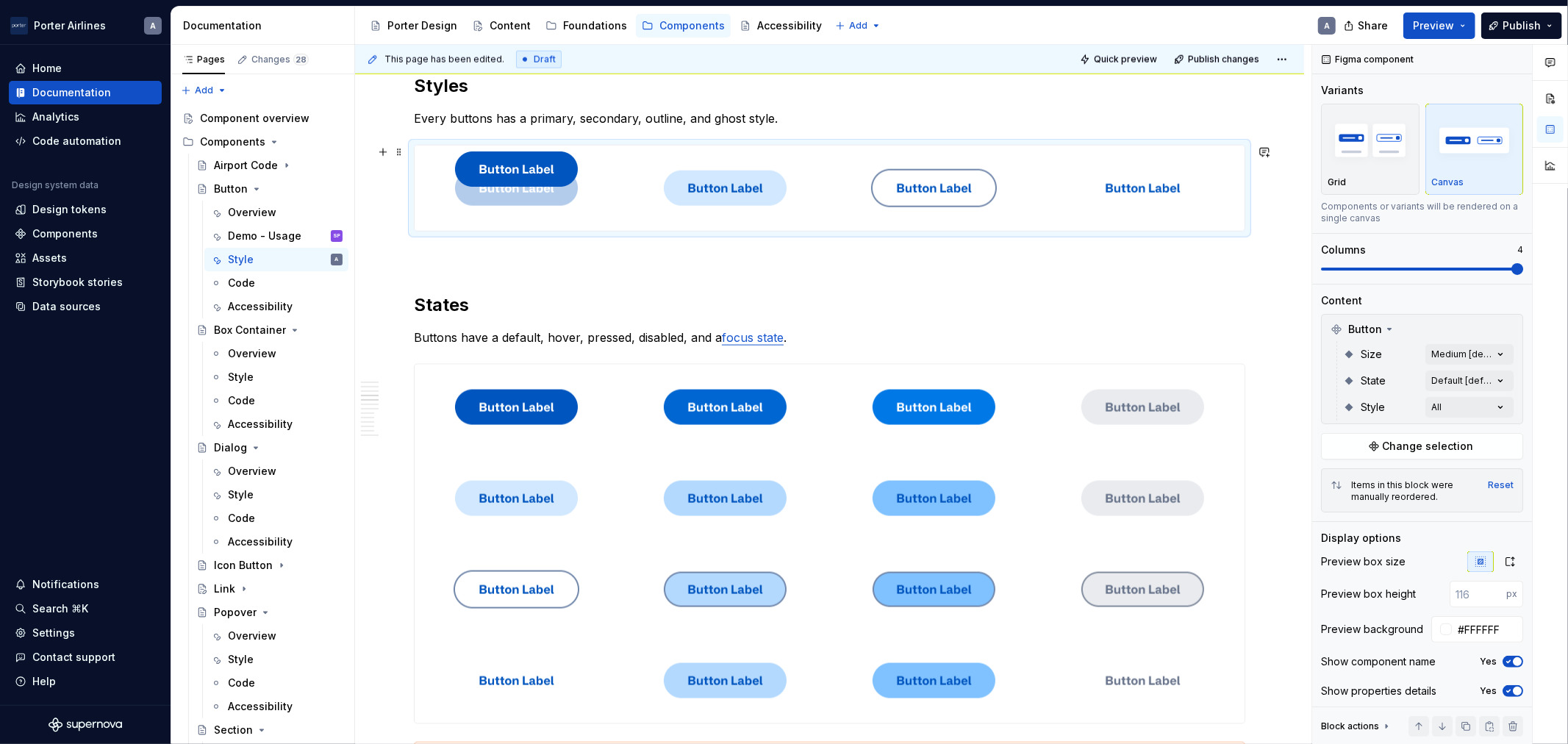
drag, startPoint x: 611, startPoint y: 200, endPoint x: 592, endPoint y: 195, distance: 19.6
click at [474, 194] on body "[PERSON_NAME] Airlines A Home Documentation Analytics Code automation Design sy…" at bounding box center [784, 372] width 1568 height 744
drag, startPoint x: 485, startPoint y: 195, endPoint x: 490, endPoint y: 214, distance: 19.6
click at [490, 214] on body "[PERSON_NAME] Airlines A Home Documentation Analytics Code automation Design sy…" at bounding box center [784, 372] width 1568 height 744
click at [494, 117] on p "Every buttons has a primary, secondary, outline, and ghost style." at bounding box center [829, 119] width 832 height 18
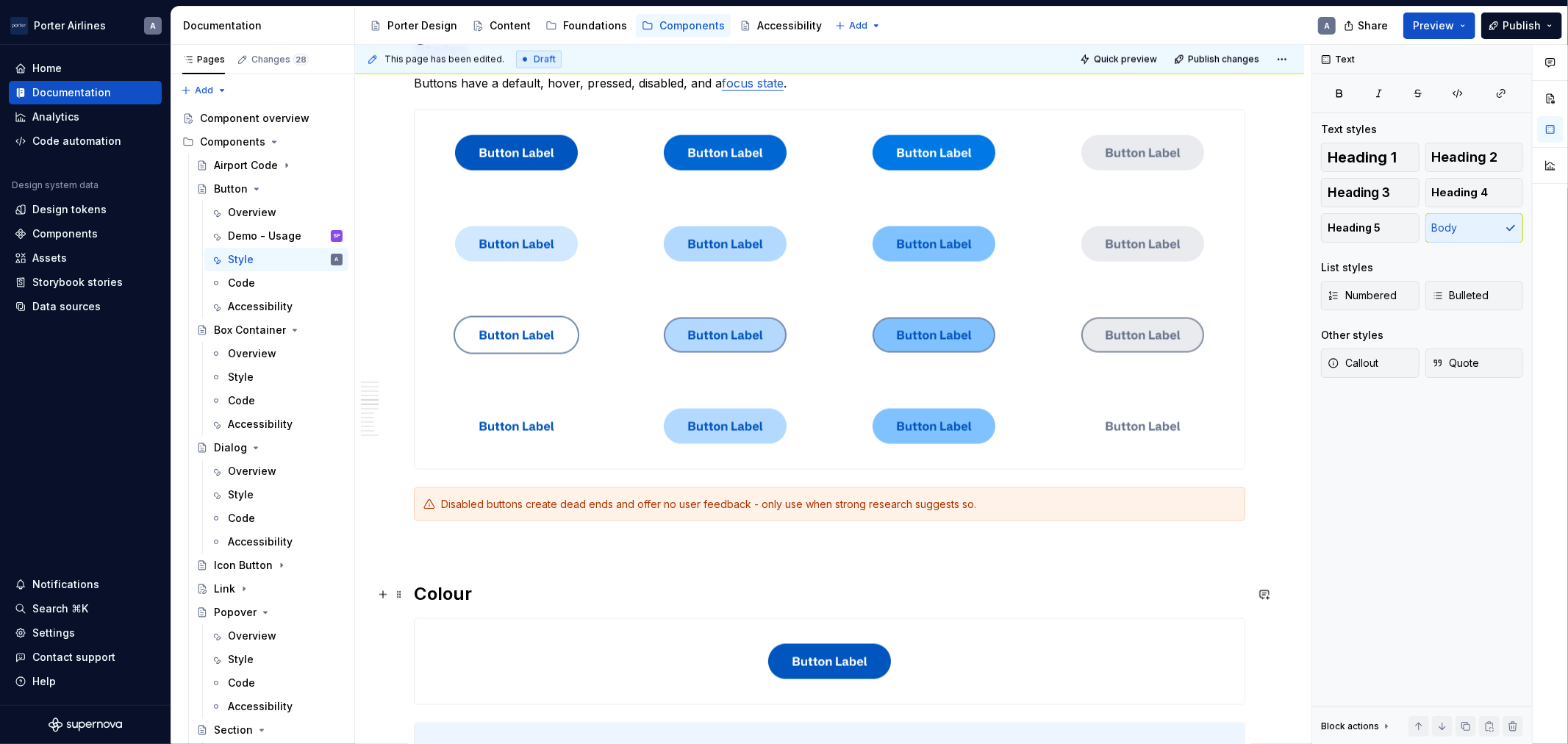
scroll to position [1699, 0]
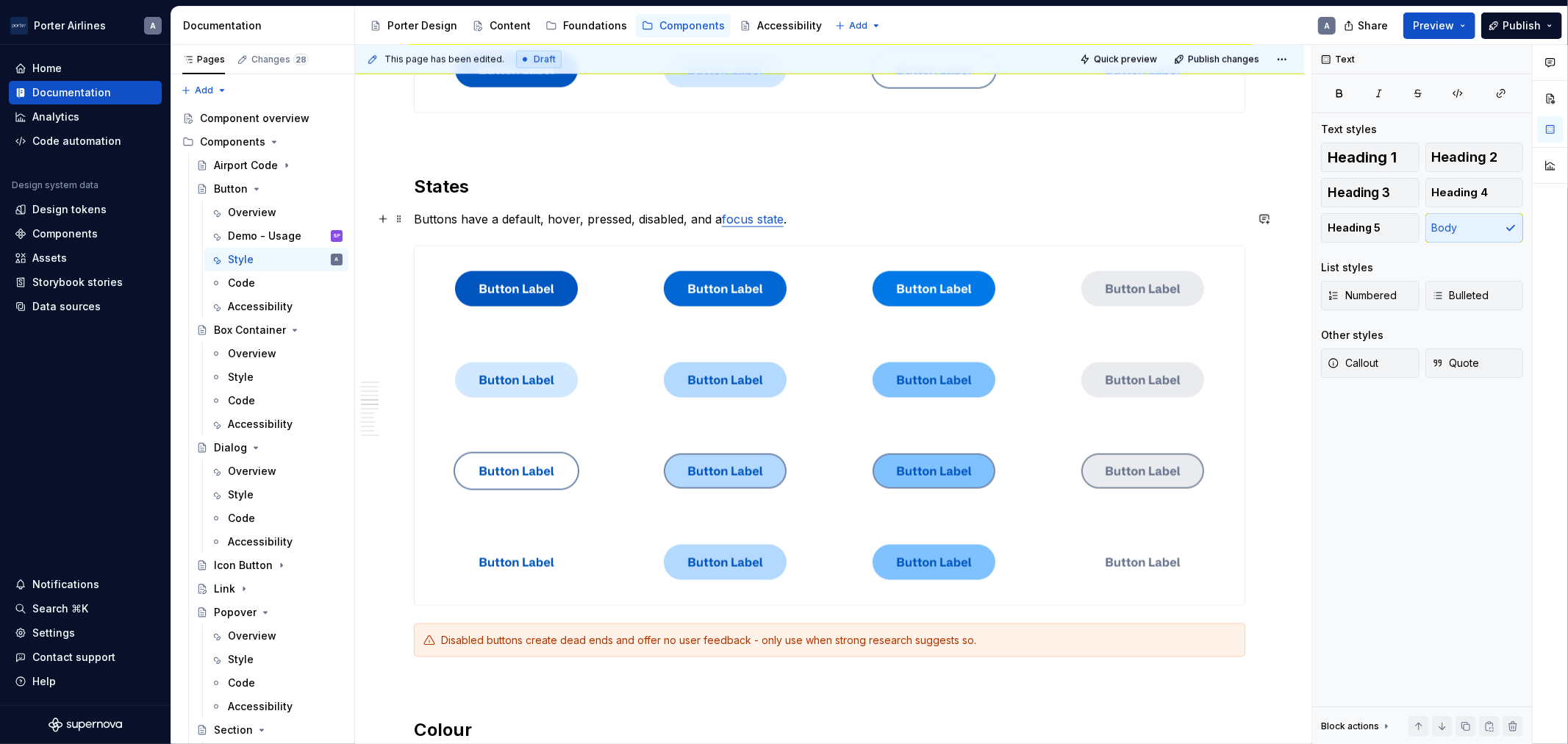
click at [771, 221] on link "focus state" at bounding box center [753, 219] width 62 height 15
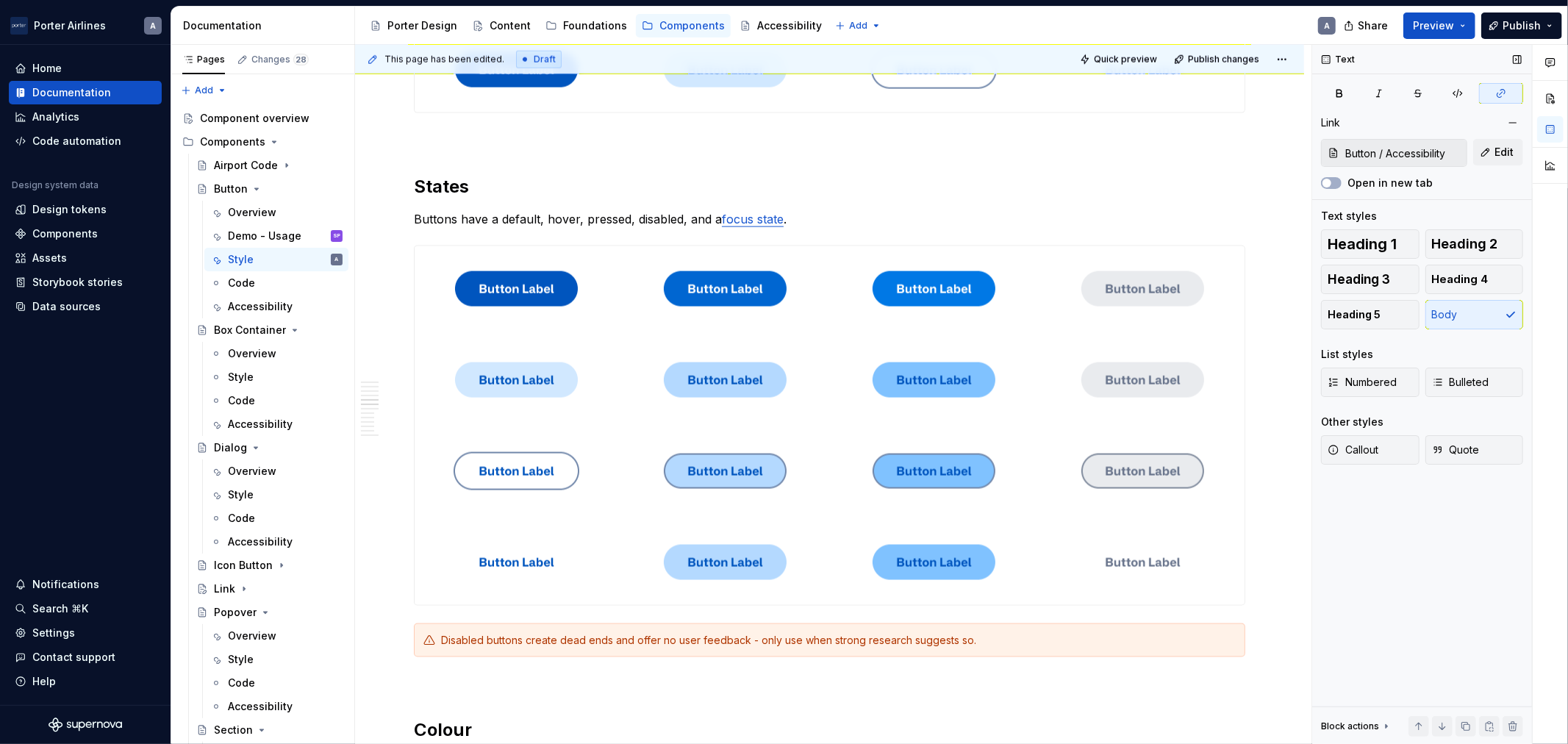
click at [1426, 153] on input "Button / Accessibility" at bounding box center [1403, 153] width 127 height 26
click at [1399, 160] on input "Button / Accessibility" at bounding box center [1403, 153] width 127 height 26
click at [1491, 151] on button "Edit" at bounding box center [1498, 152] width 50 height 26
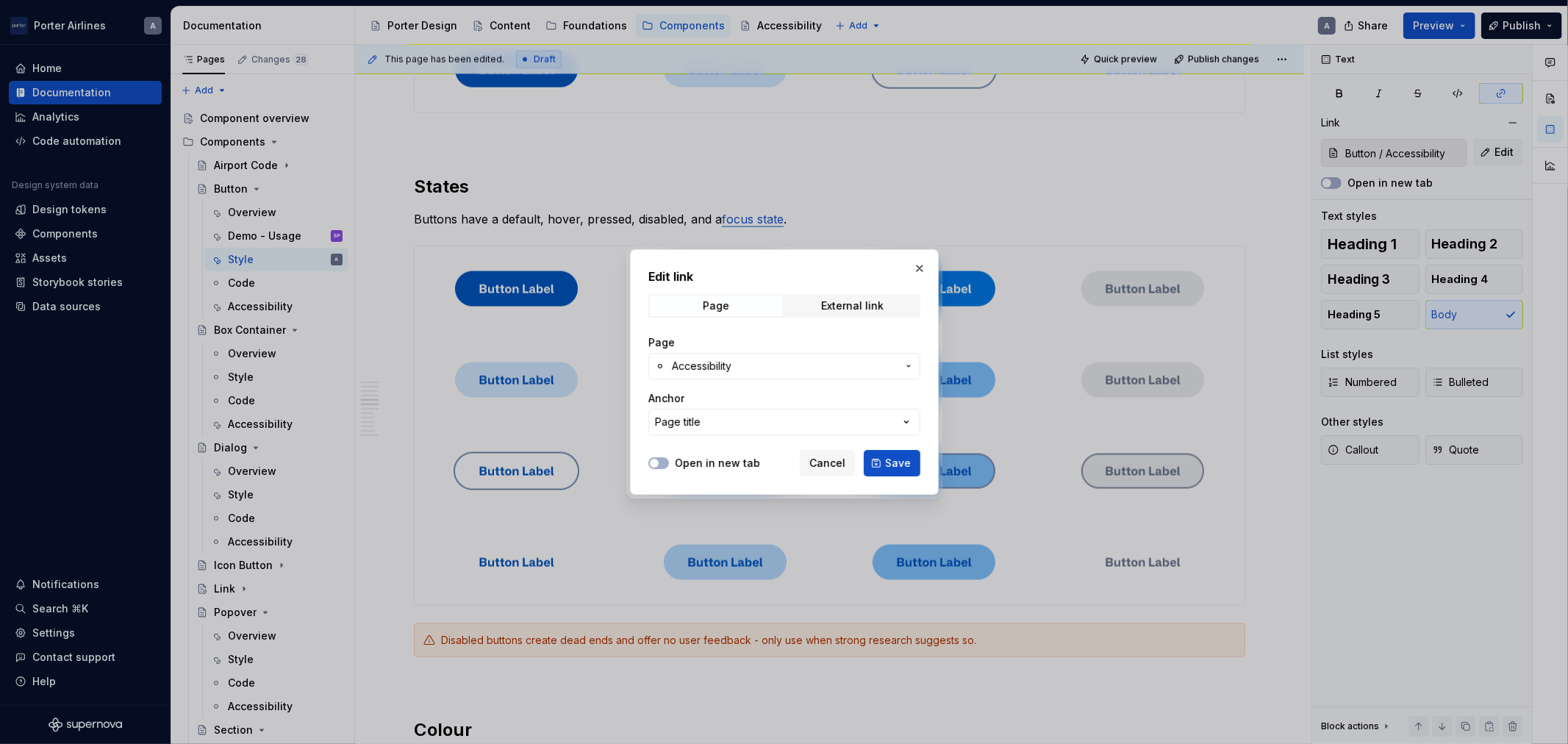
click at [810, 361] on span "Accessibility" at bounding box center [784, 366] width 225 height 15
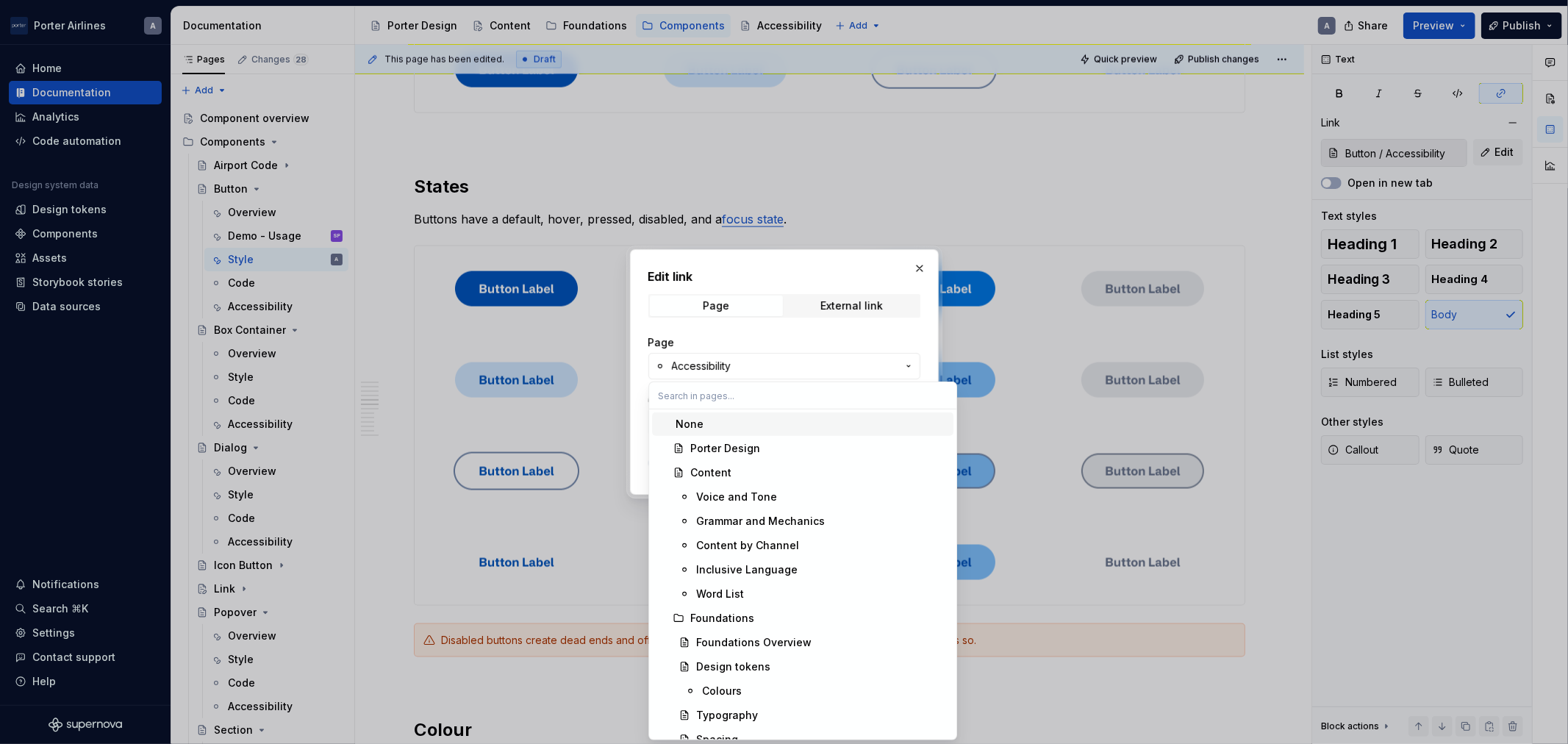
click at [767, 424] on div "None" at bounding box center [812, 424] width 272 height 15
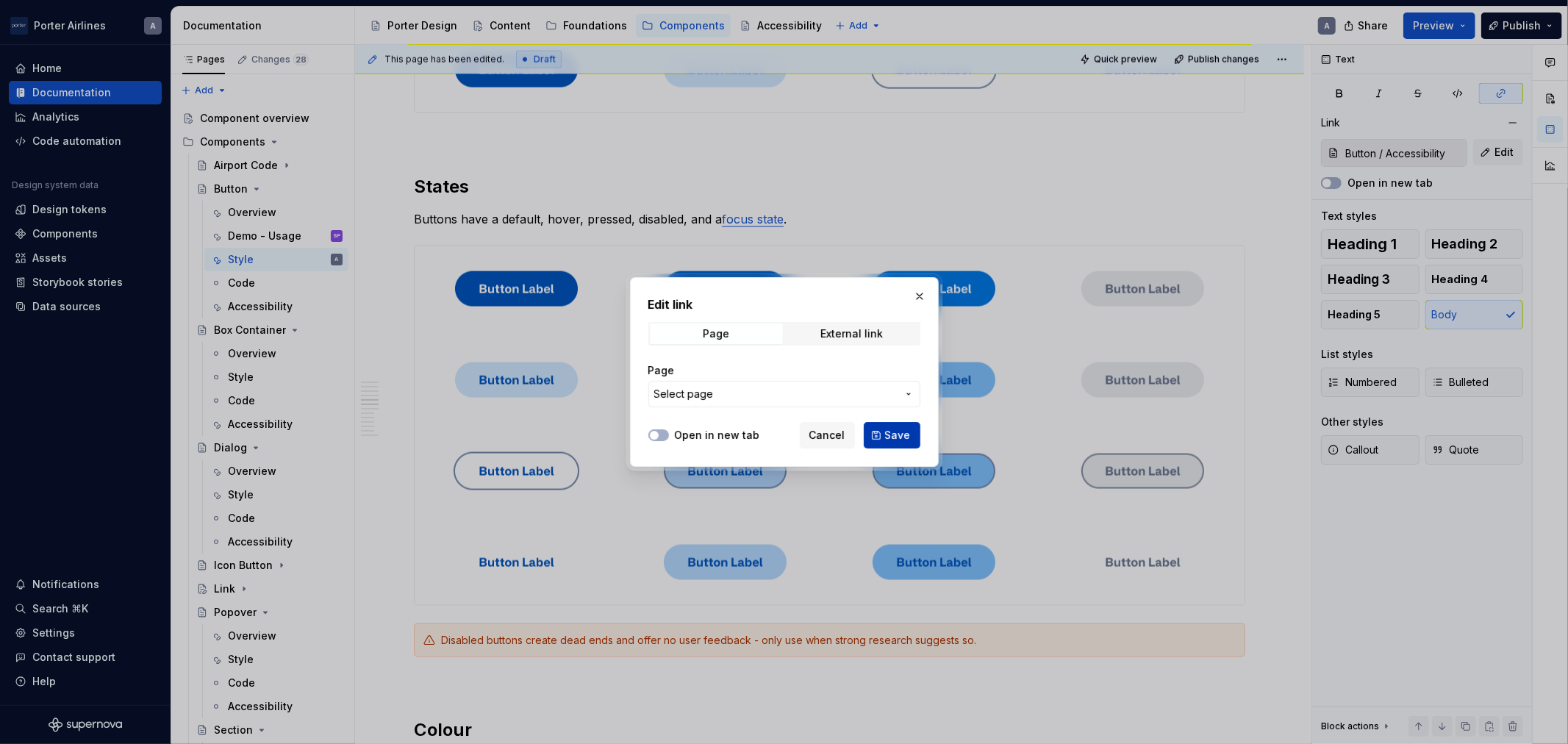
click at [897, 435] on span "Save" at bounding box center [898, 435] width 26 height 15
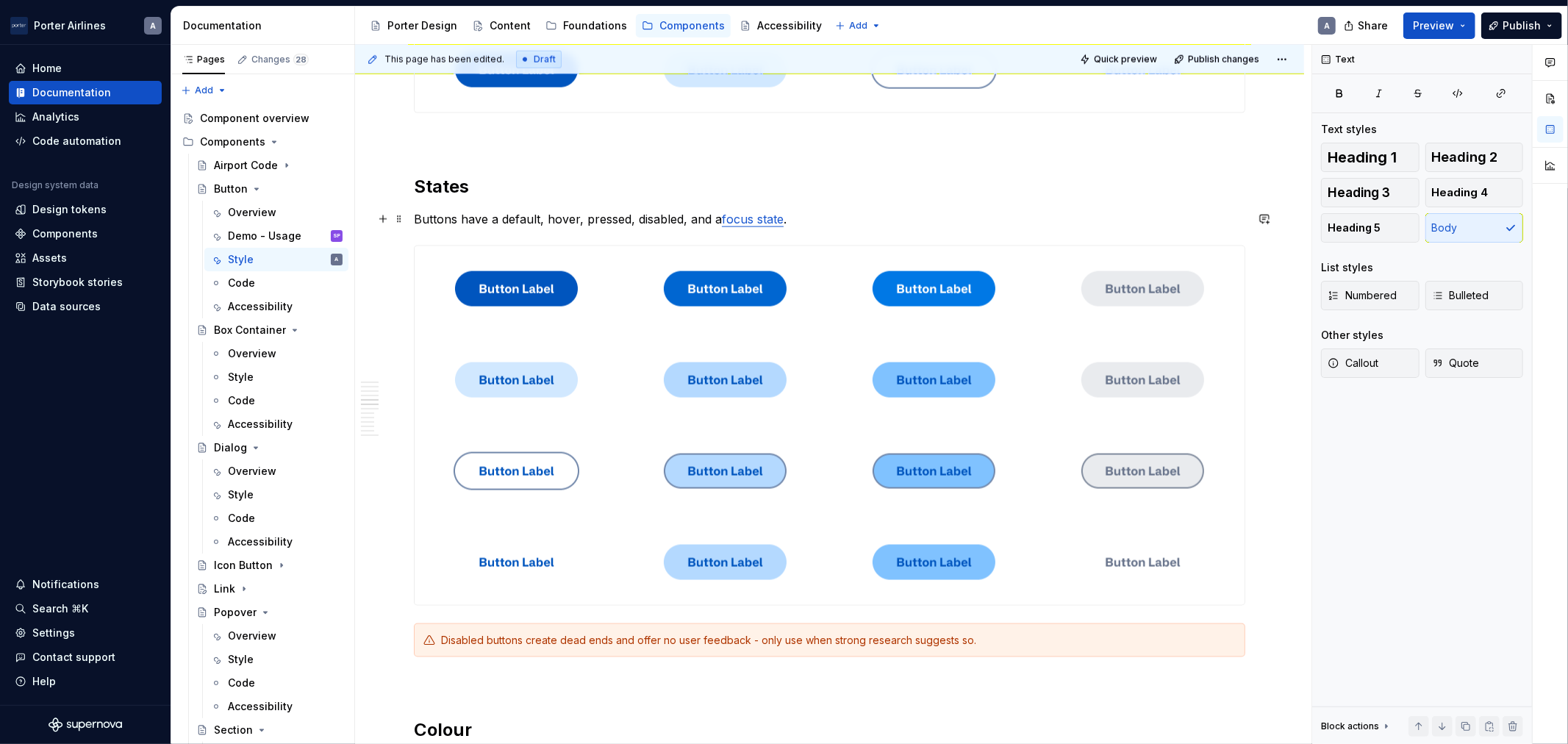
click at [1015, 217] on p "Buttons have a default, hover, pressed, disabled, and a focus state ." at bounding box center [829, 219] width 832 height 18
click at [751, 221] on link "focus state" at bounding box center [753, 219] width 62 height 15
click at [719, 219] on p "Buttons have a default, hover, pressed, disabled, and a focus state ." at bounding box center [829, 219] width 832 height 18
click at [848, 221] on p "Buttons have a default, hover, pressed, disabled, and a focus state focus state…" at bounding box center [829, 219] width 832 height 18
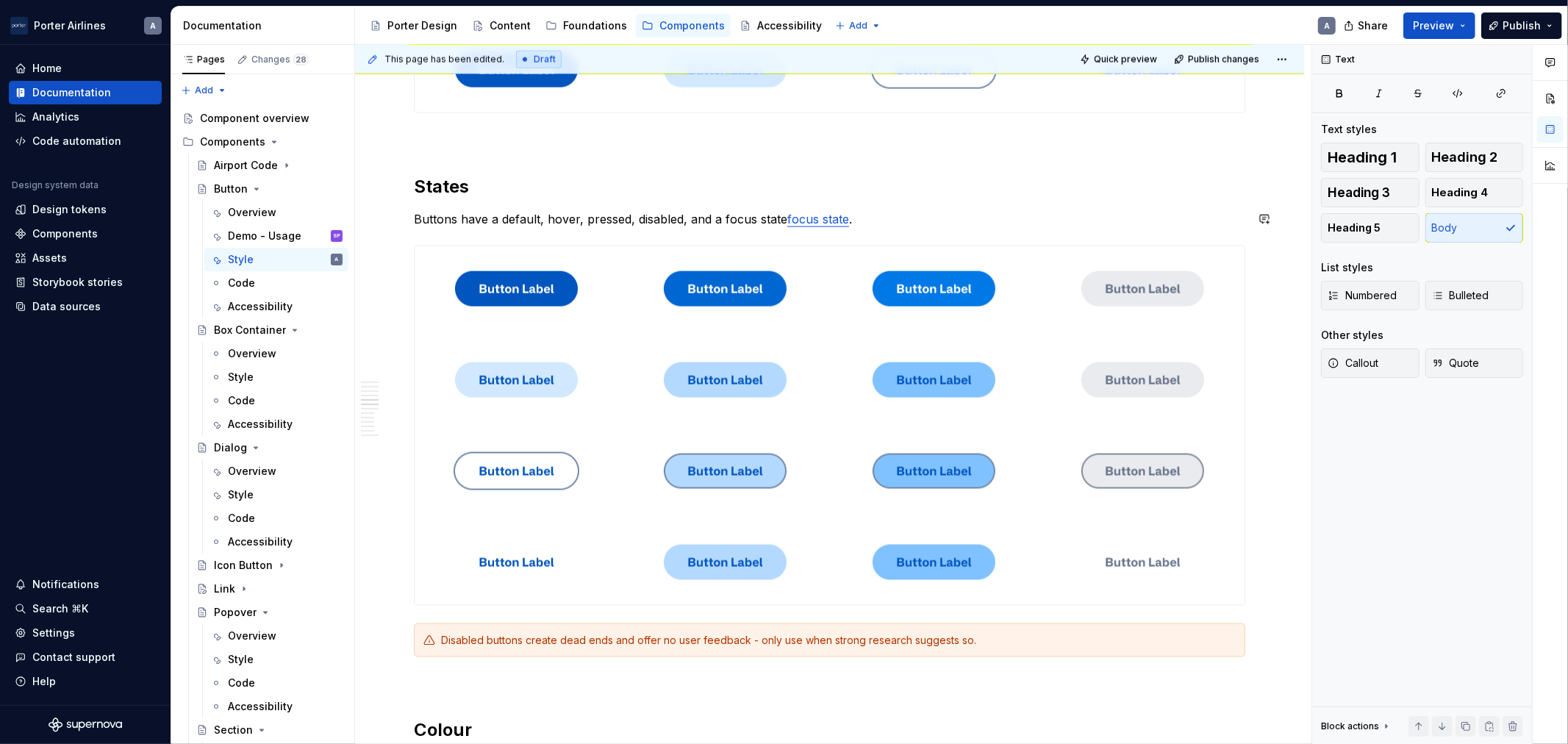
click at [850, 223] on p "Buttons have a default, hover, pressed, disabled, and a focus state focus state…" at bounding box center [829, 219] width 832 height 18
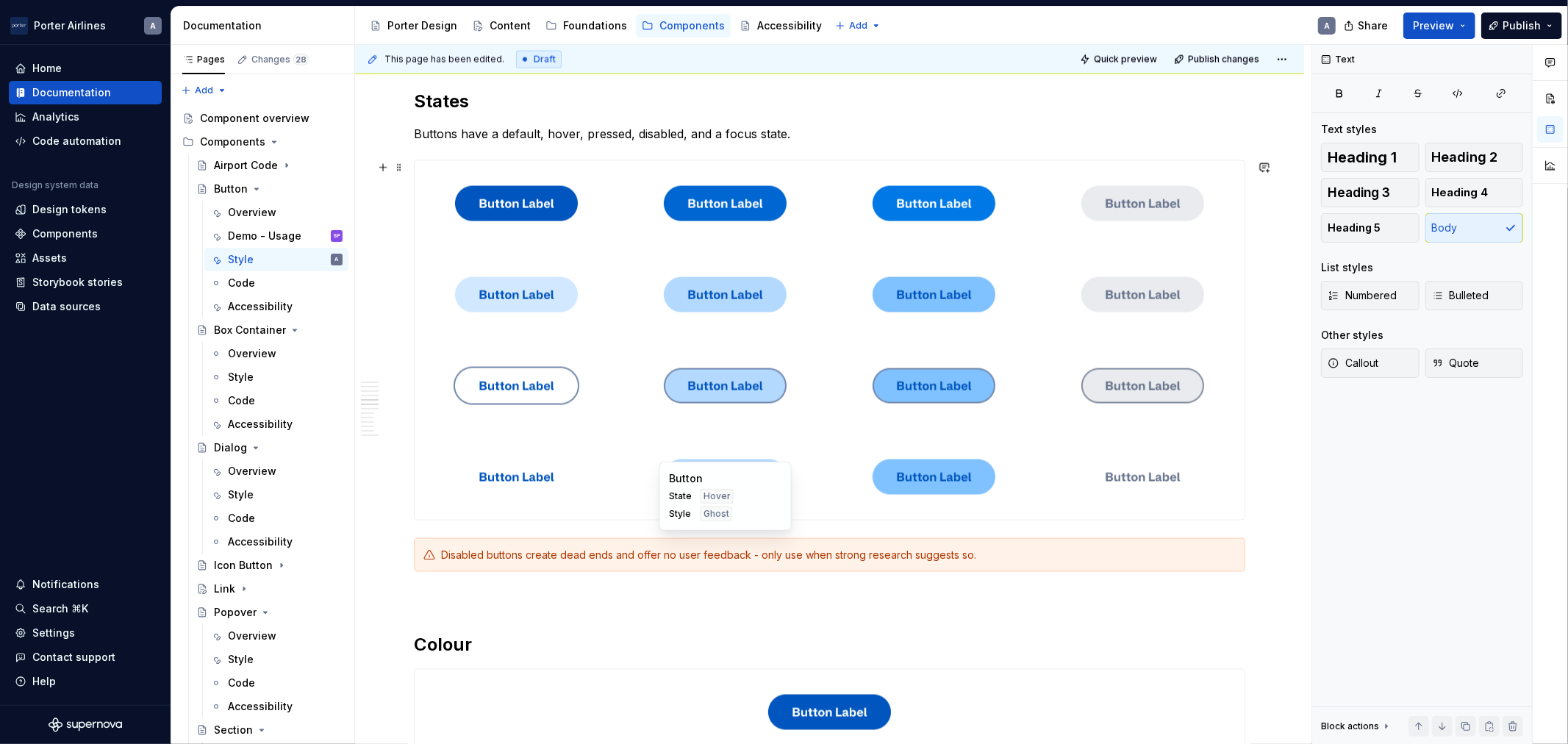
scroll to position [1971, 0]
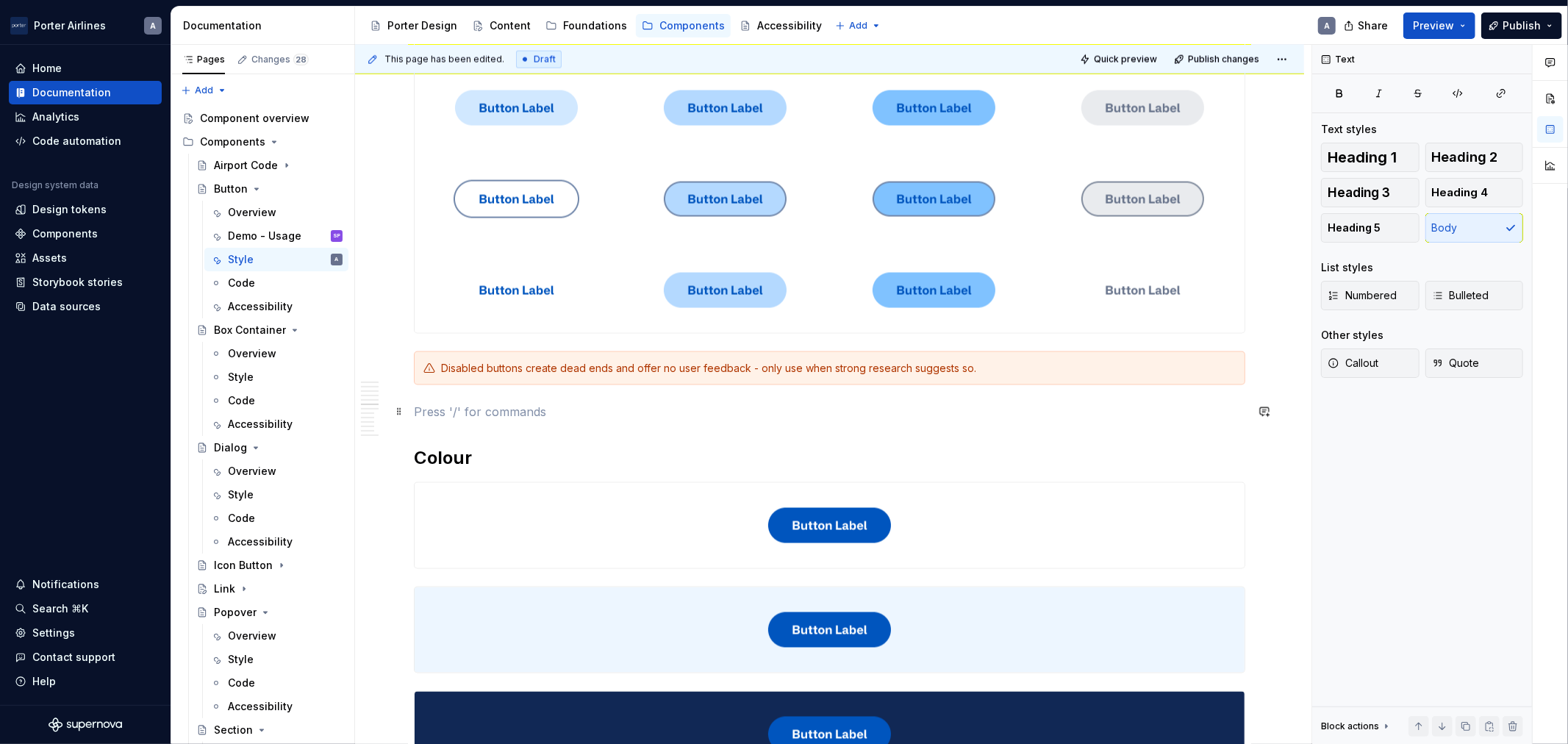
click at [551, 418] on p at bounding box center [829, 412] width 832 height 18
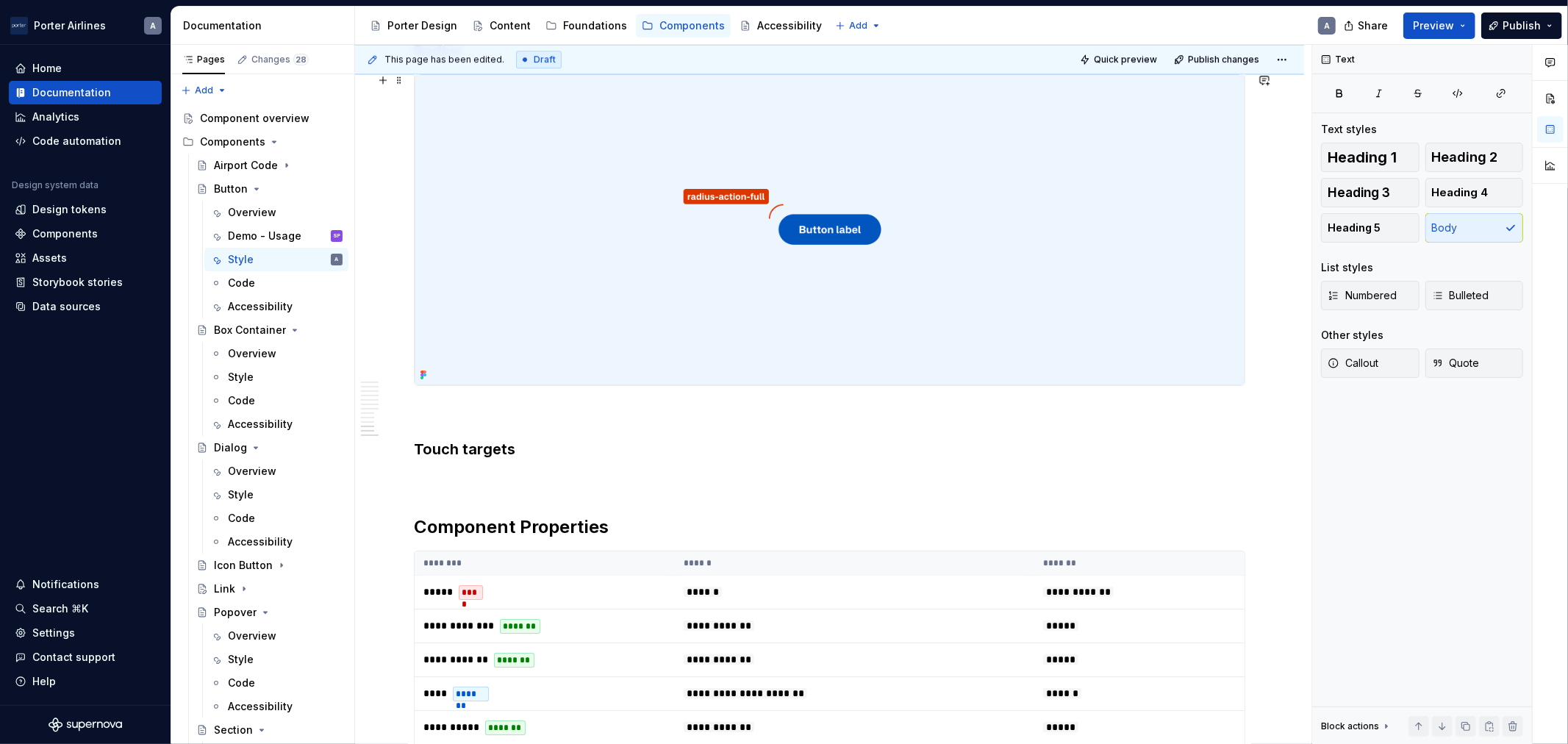
scroll to position [4148, 0]
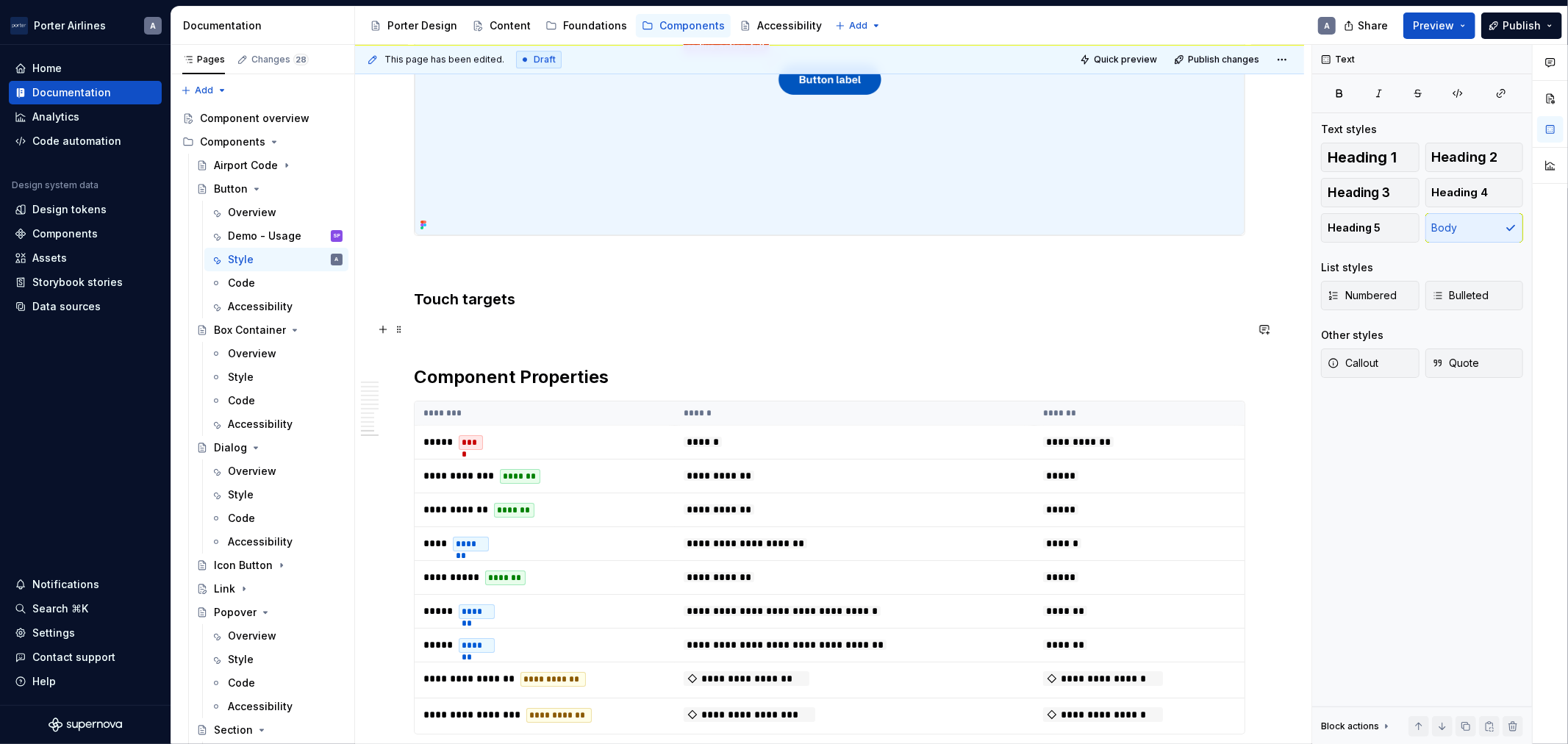
click at [485, 334] on p at bounding box center [829, 330] width 832 height 18
click at [548, 290] on h3 "Touch targets" at bounding box center [829, 299] width 832 height 20
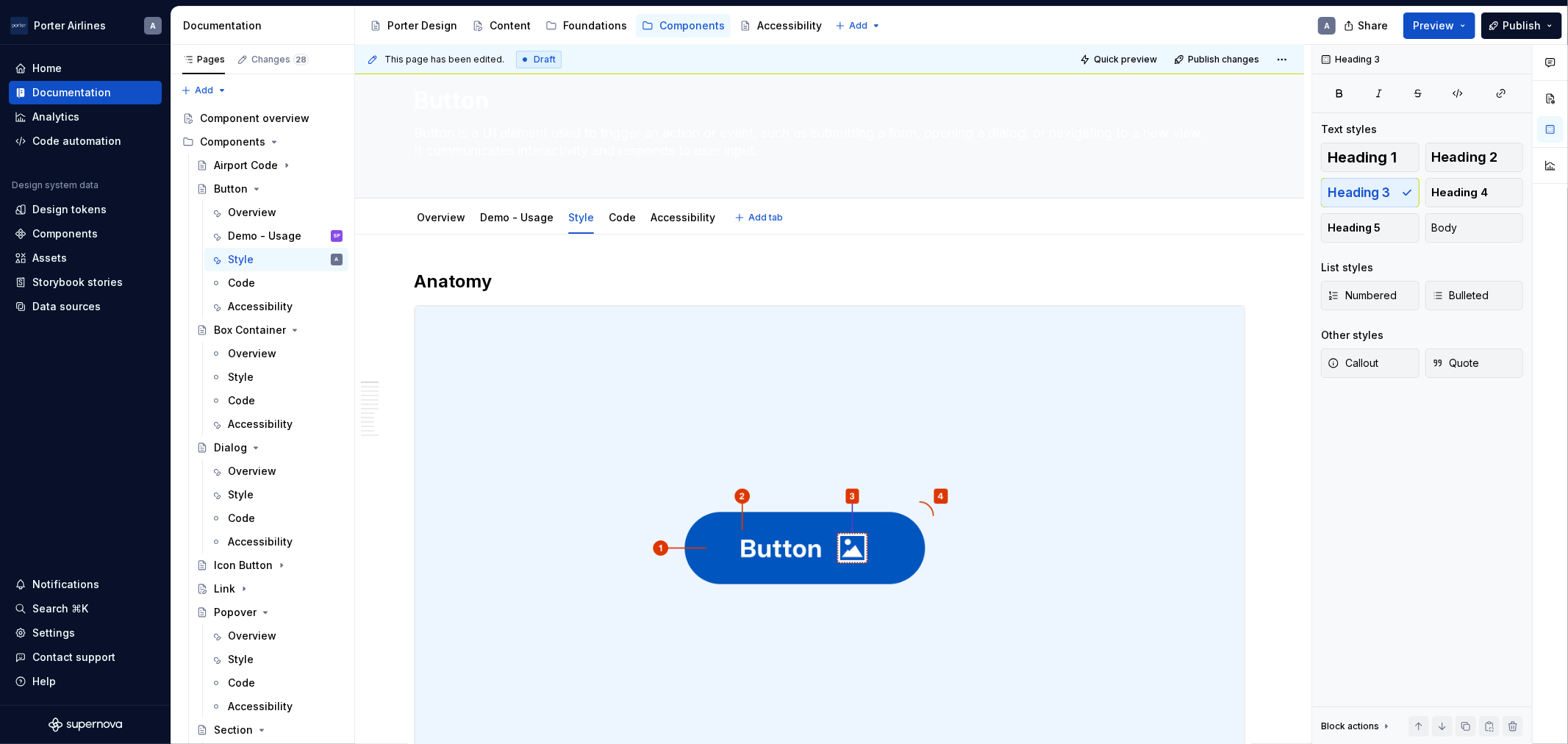
scroll to position [0, 0]
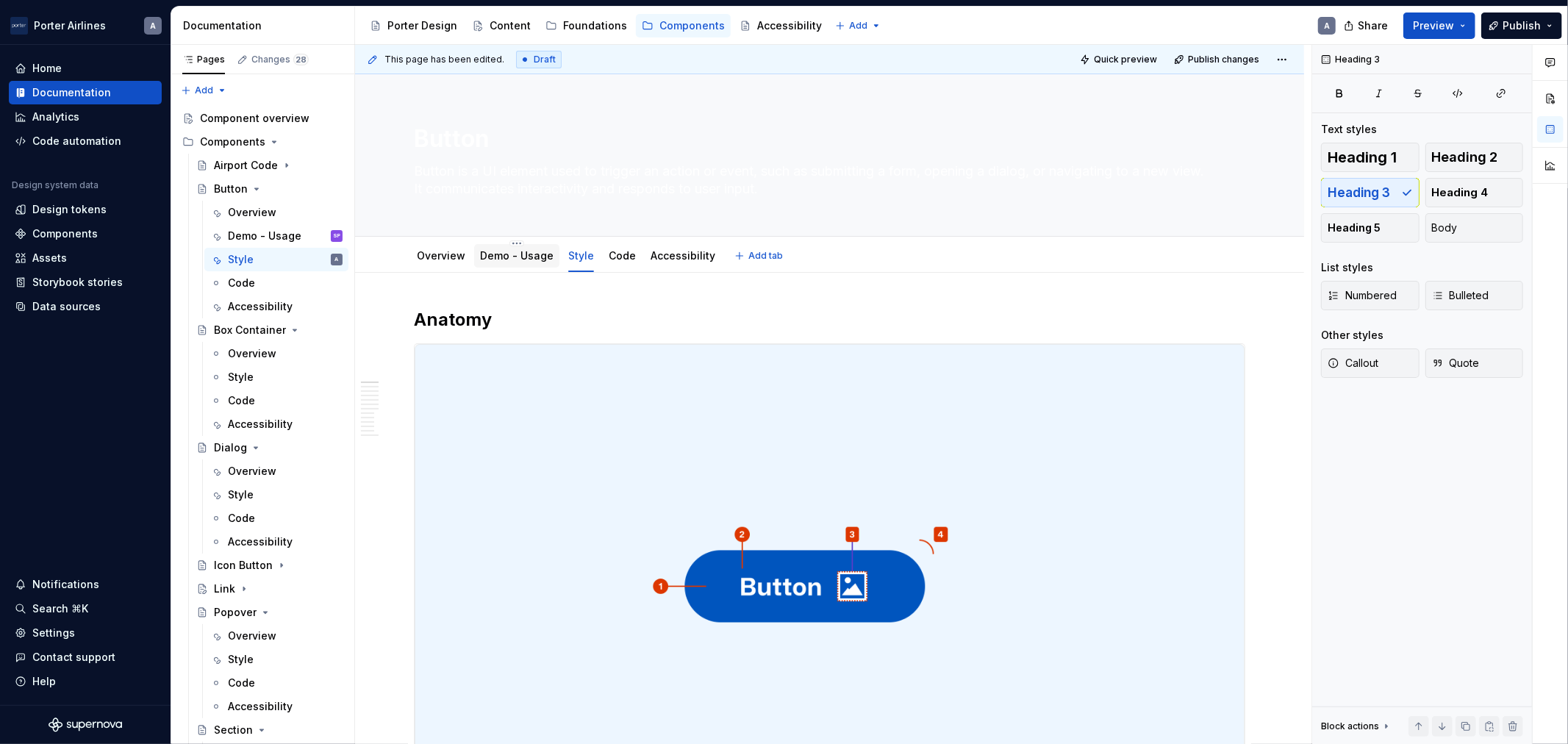
click at [535, 260] on link "Demo - Usage" at bounding box center [516, 255] width 73 height 12
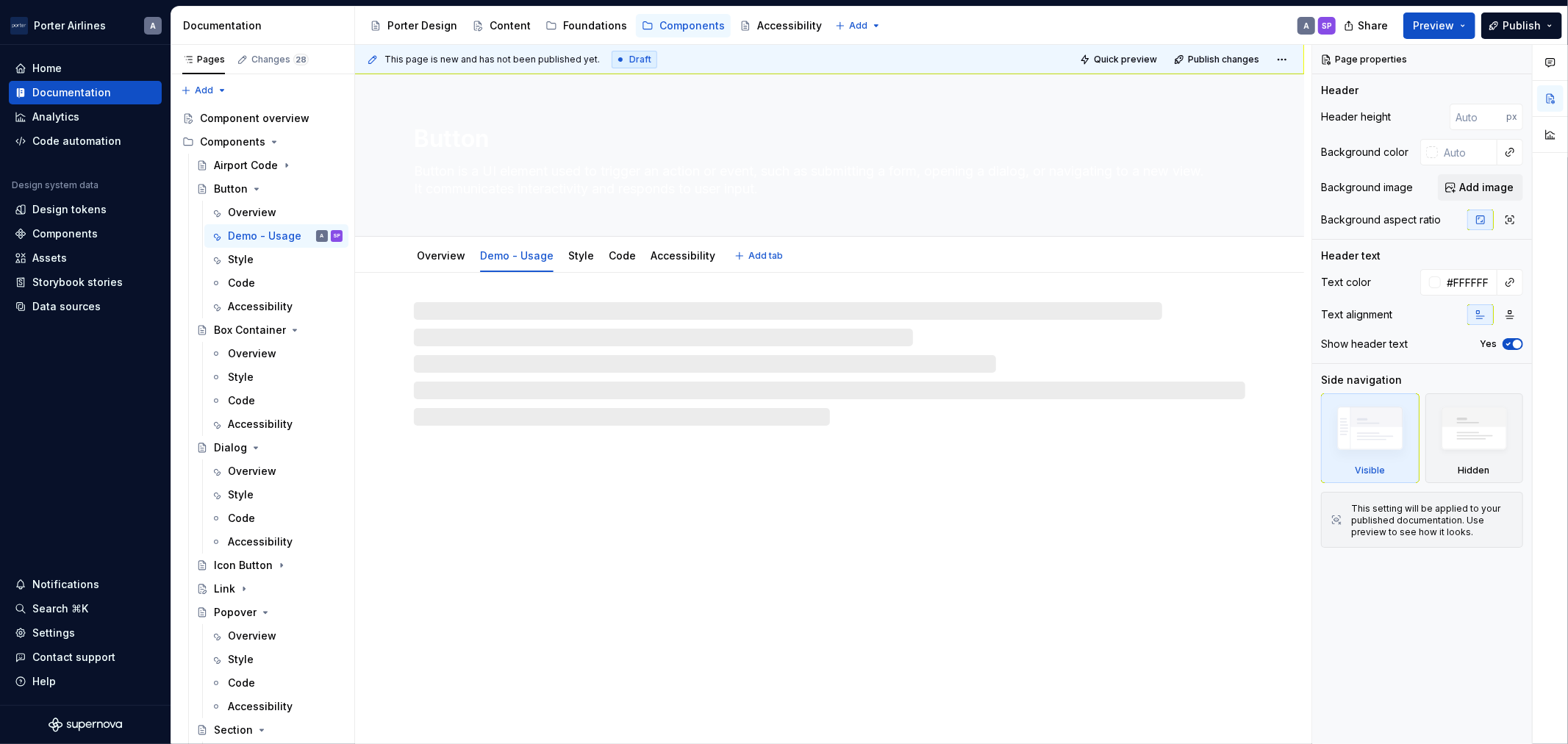
type textarea "*"
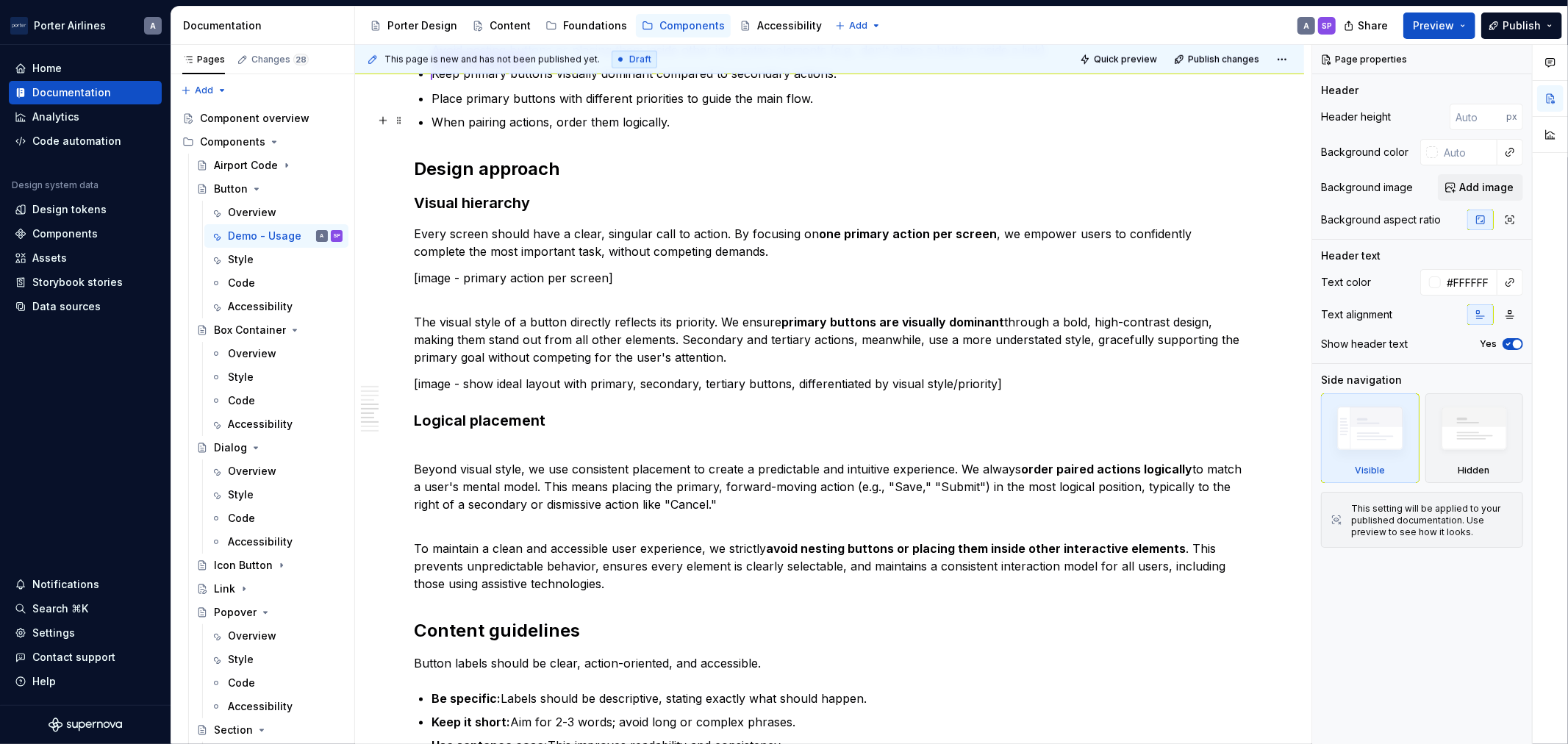
scroll to position [1224, 0]
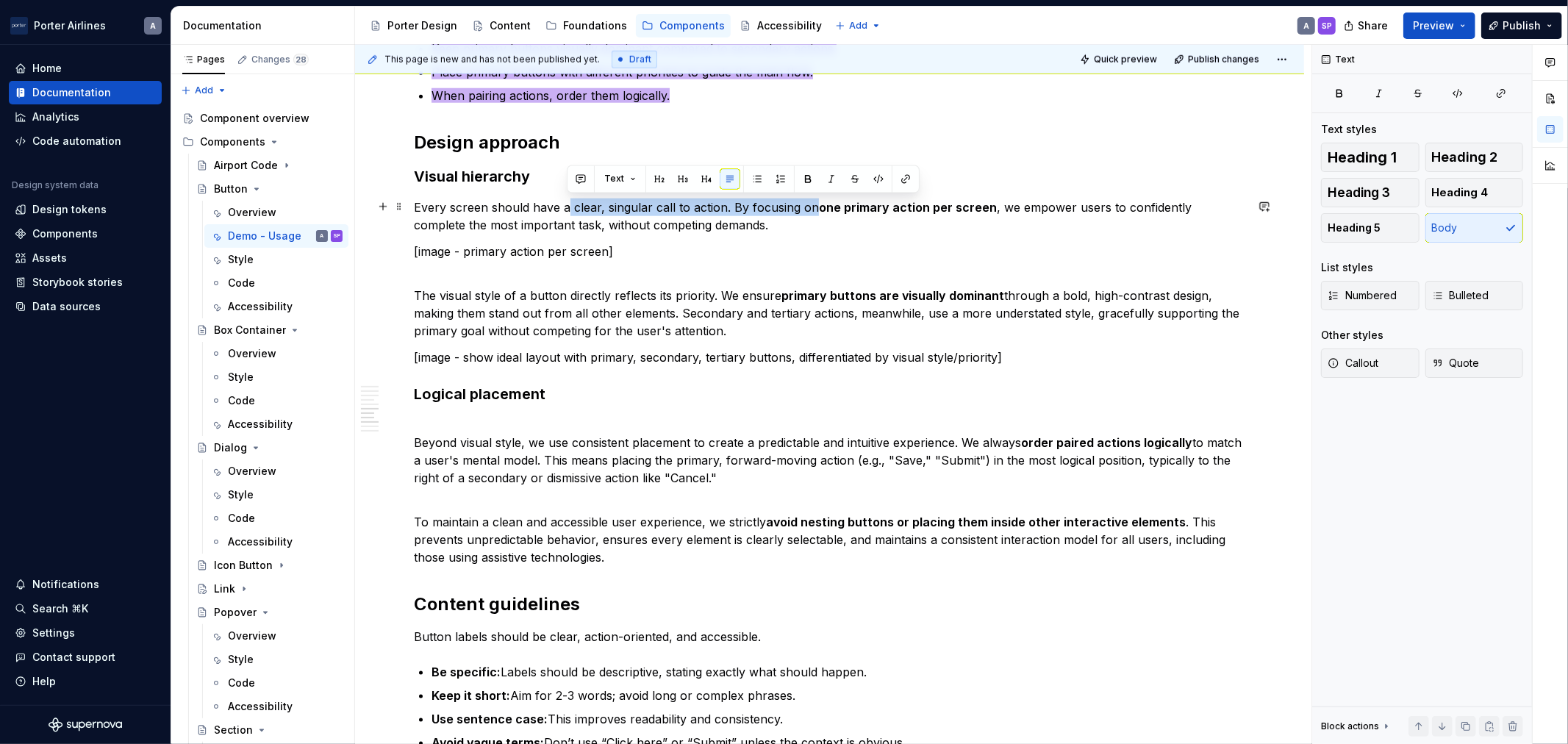
drag, startPoint x: 811, startPoint y: 201, endPoint x: 568, endPoint y: 203, distance: 243.0
click at [568, 203] on p "Every screen should have a clear, singular call to action. By focusing on one p…" at bounding box center [829, 216] width 832 height 35
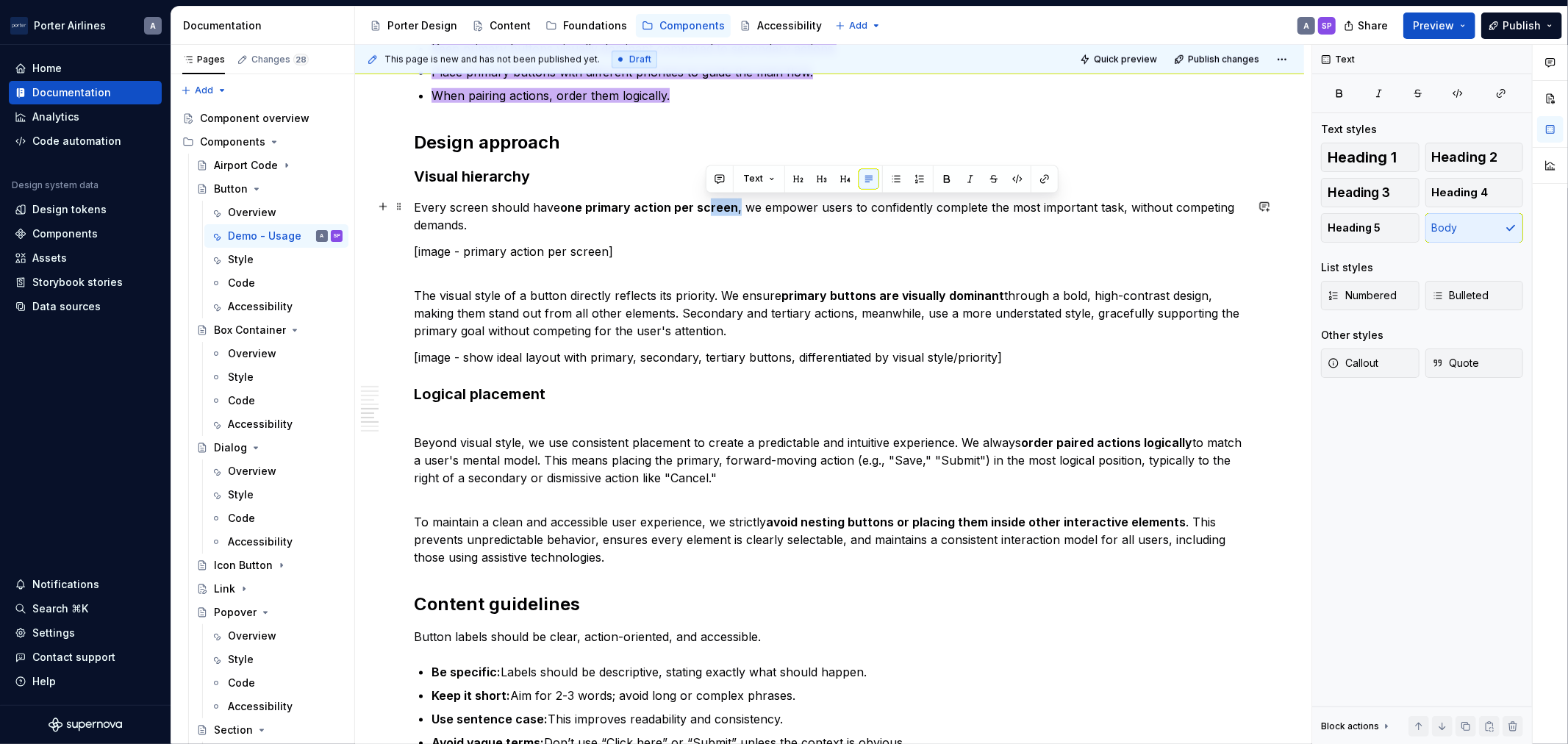
drag, startPoint x: 736, startPoint y: 209, endPoint x: 707, endPoint y: 208, distance: 29.0
click at [707, 208] on p "Every screen should have one primary action per screen , we empower users to co…" at bounding box center [829, 216] width 832 height 35
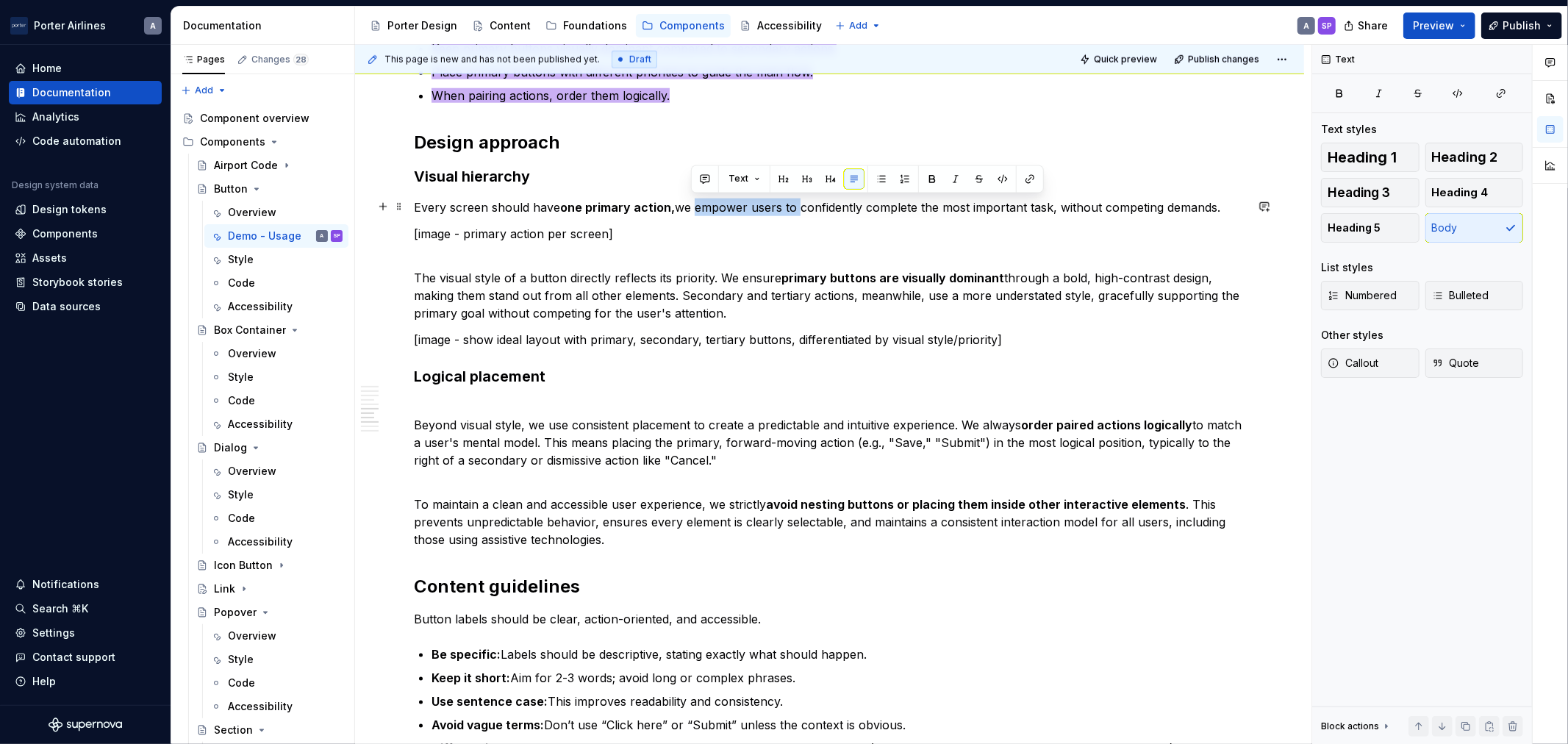
drag, startPoint x: 792, startPoint y: 208, endPoint x: 692, endPoint y: 208, distance: 100.0
click at [692, 208] on p "Every screen should have one primary action, we empower users to confidently co…" at bounding box center [829, 208] width 832 height 18
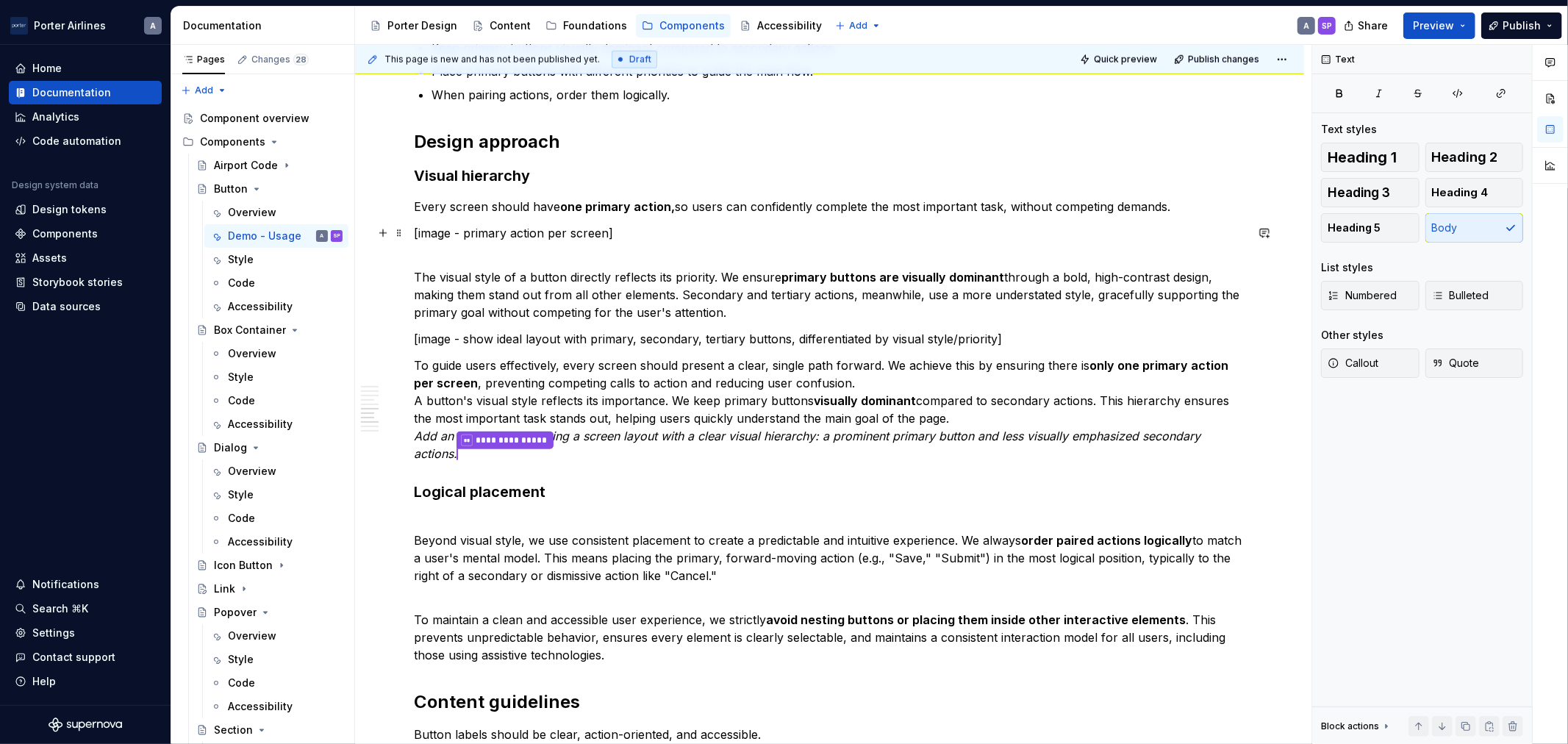
click at [862, 203] on p "Every screen should have one primary action, so users can confidently complete …" at bounding box center [829, 207] width 832 height 18
click at [1193, 198] on p "Every screen should have one primary action, so users can confidently complete …" at bounding box center [829, 207] width 832 height 18
click at [692, 211] on p "Every screen should have one primary action, so users can confidently complete …" at bounding box center [829, 207] width 832 height 18
click at [917, 215] on div "**********" at bounding box center [829, 195] width 832 height 2224
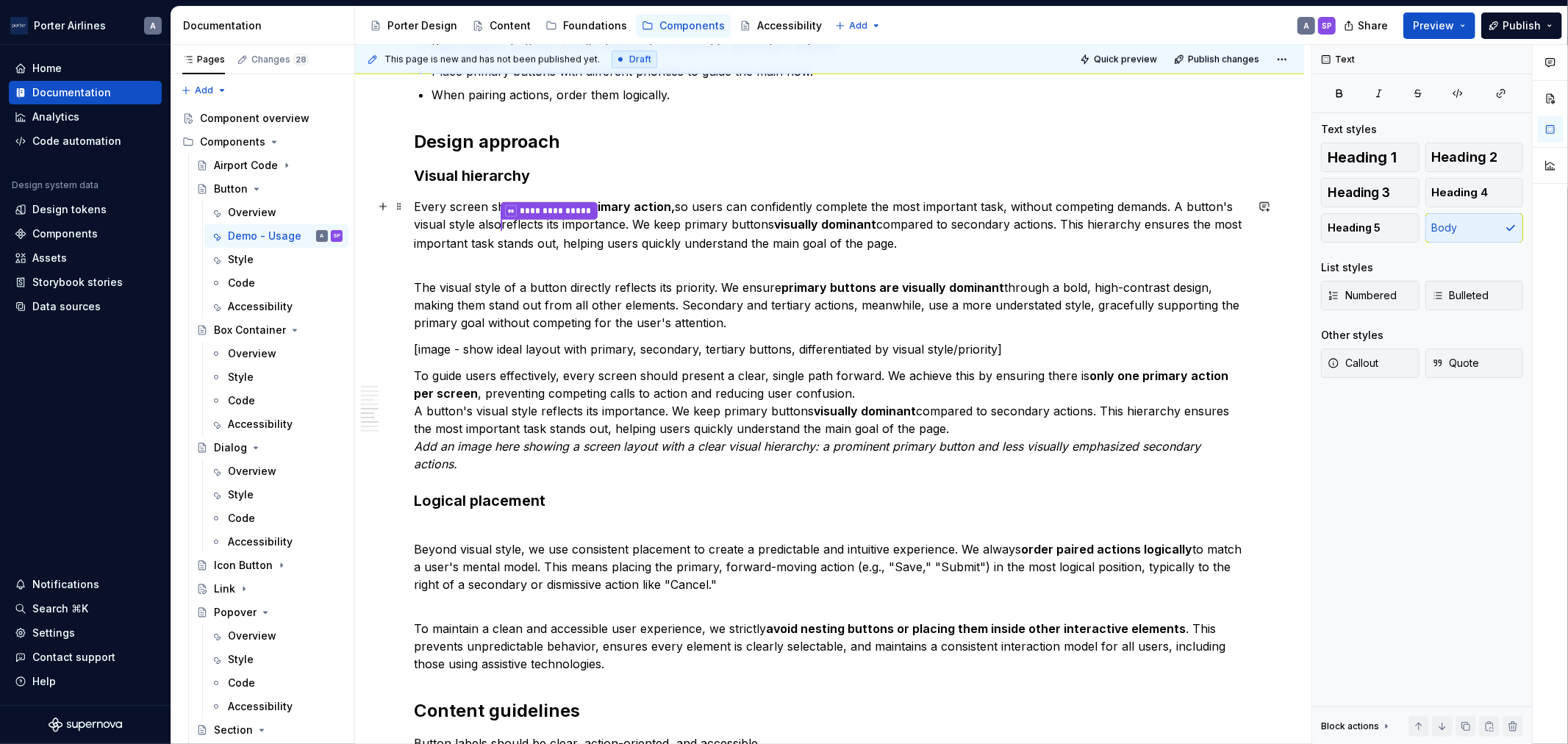
click at [1025, 245] on p "**********" at bounding box center [829, 225] width 832 height 55
click at [721, 240] on p "Every screen should have one primary action, so users can confidently complete …" at bounding box center [829, 225] width 832 height 53
click at [586, 204] on strong "one primary action," at bounding box center [617, 208] width 115 height 15
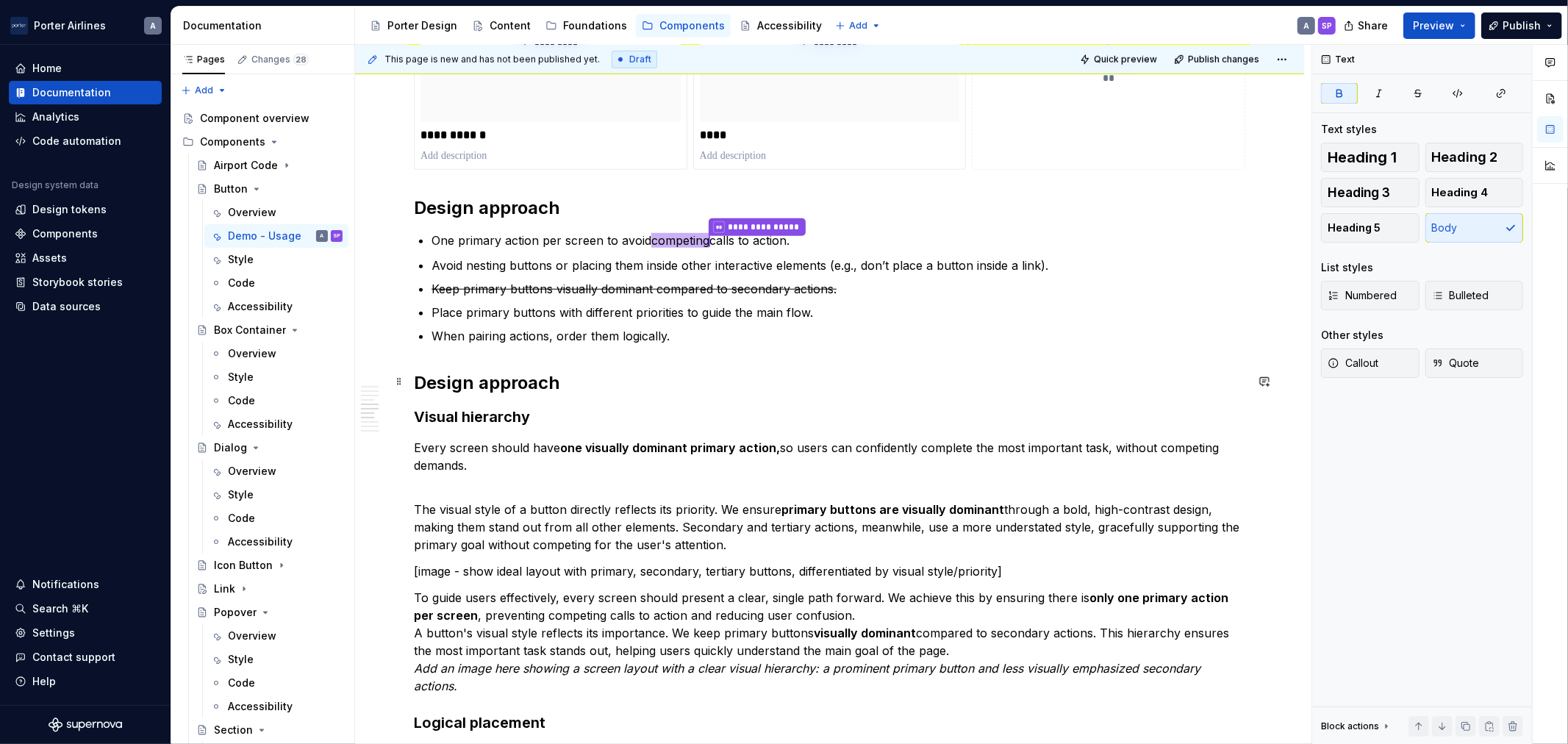
scroll to position [952, 0]
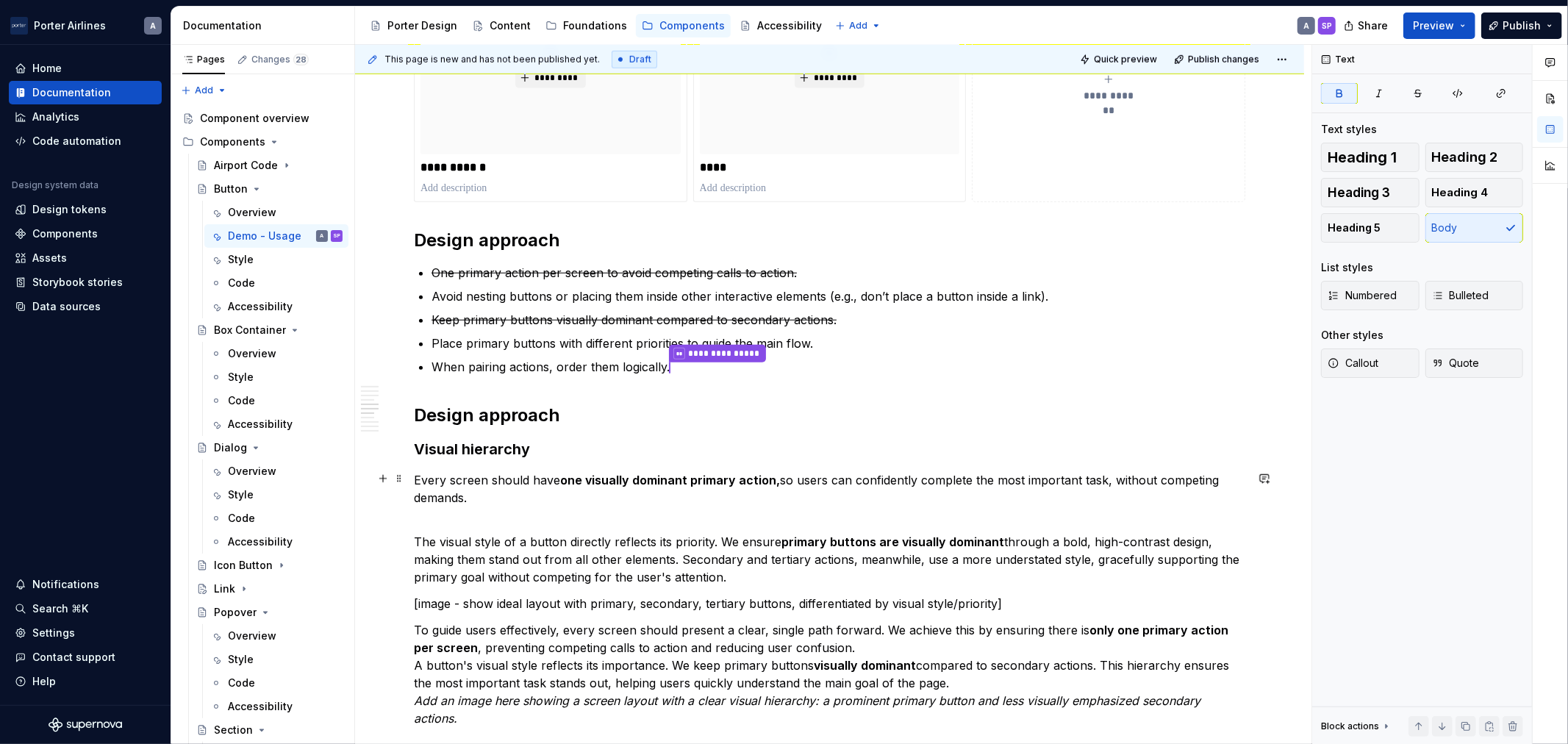
click at [450, 484] on p "Every screen should have one visually dominant primary action, so users can con…" at bounding box center [829, 488] width 832 height 35
click at [1442, 302] on span "Bulleted" at bounding box center [1460, 295] width 57 height 15
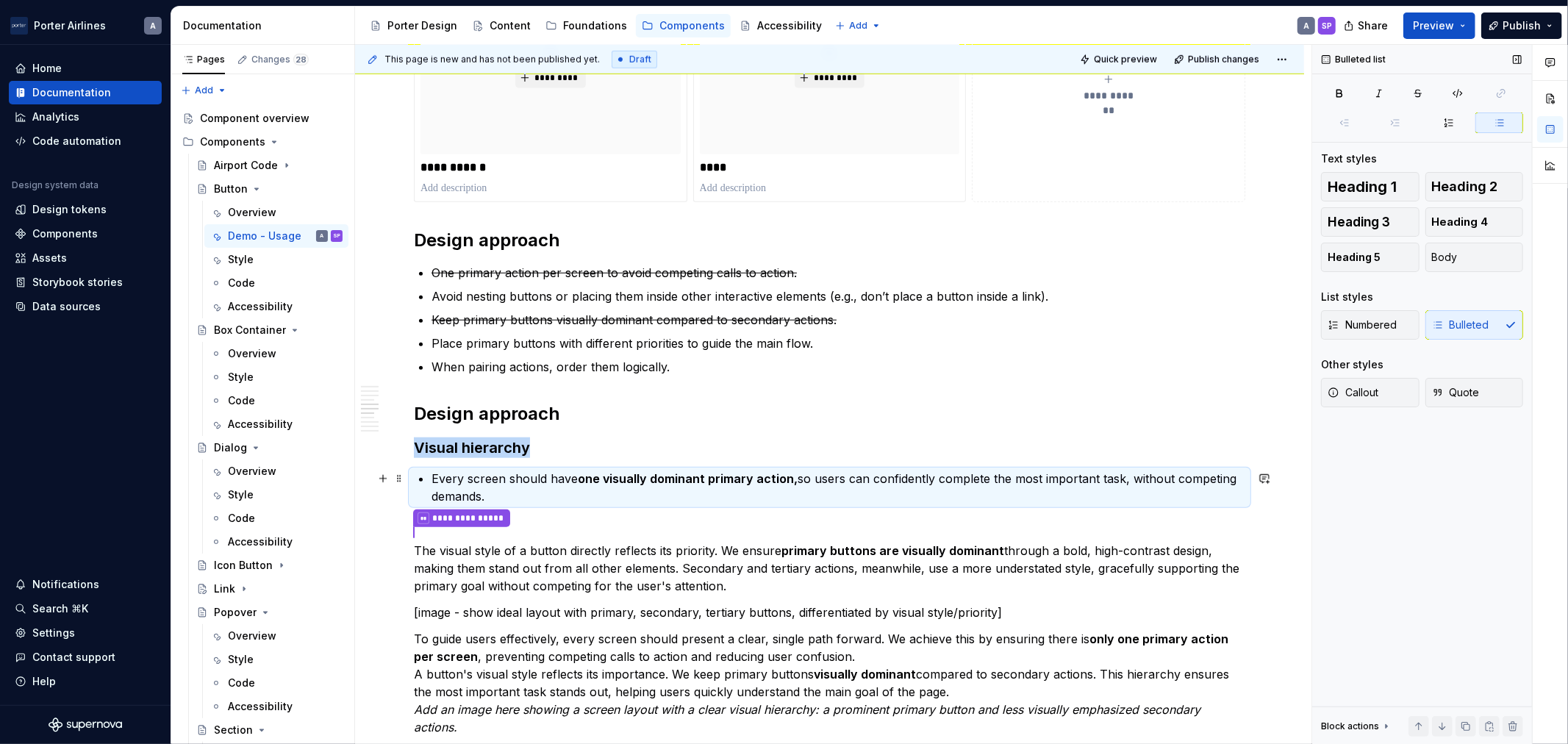
click at [641, 479] on strong "one visually dominant primary action," at bounding box center [688, 479] width 220 height 15
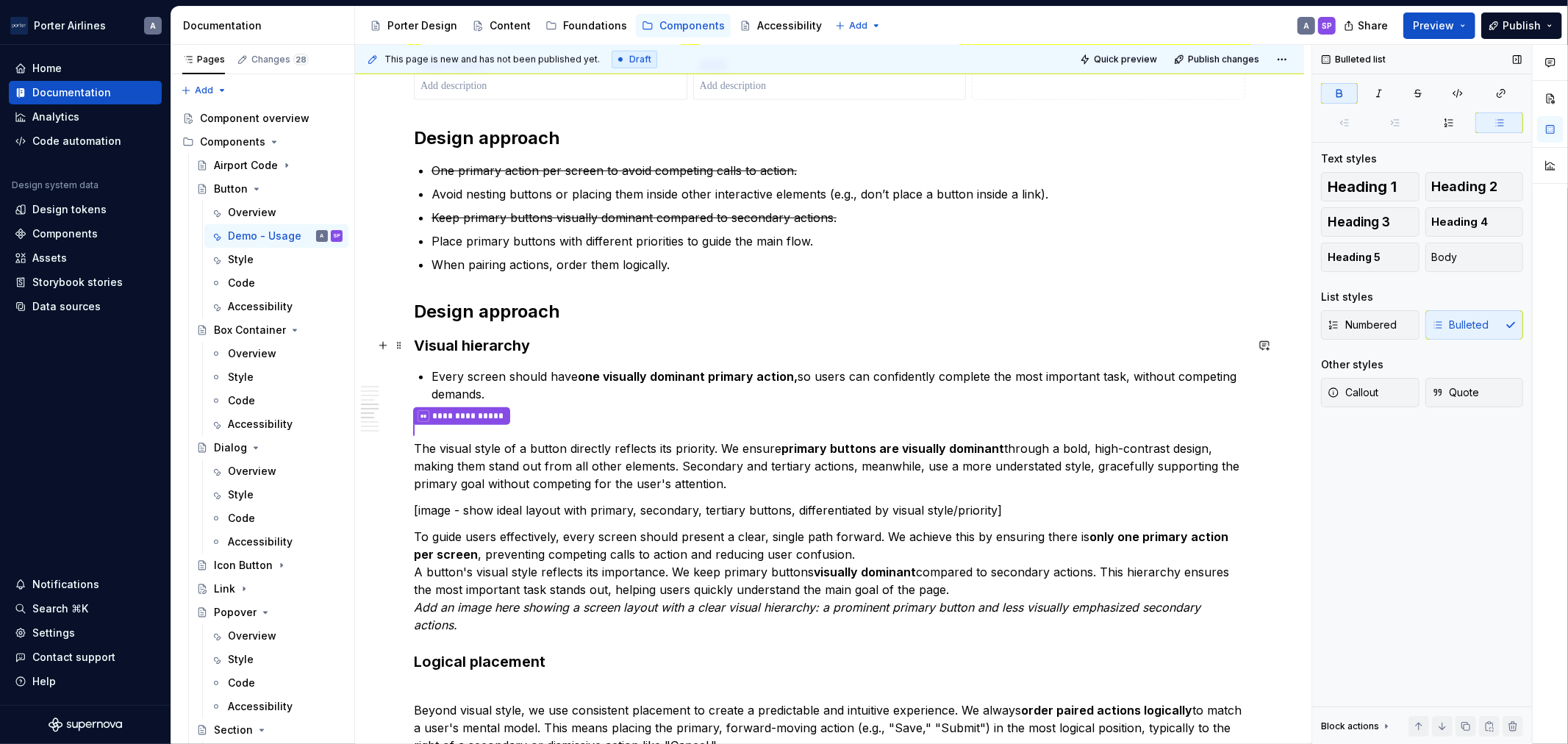
scroll to position [1088, 0]
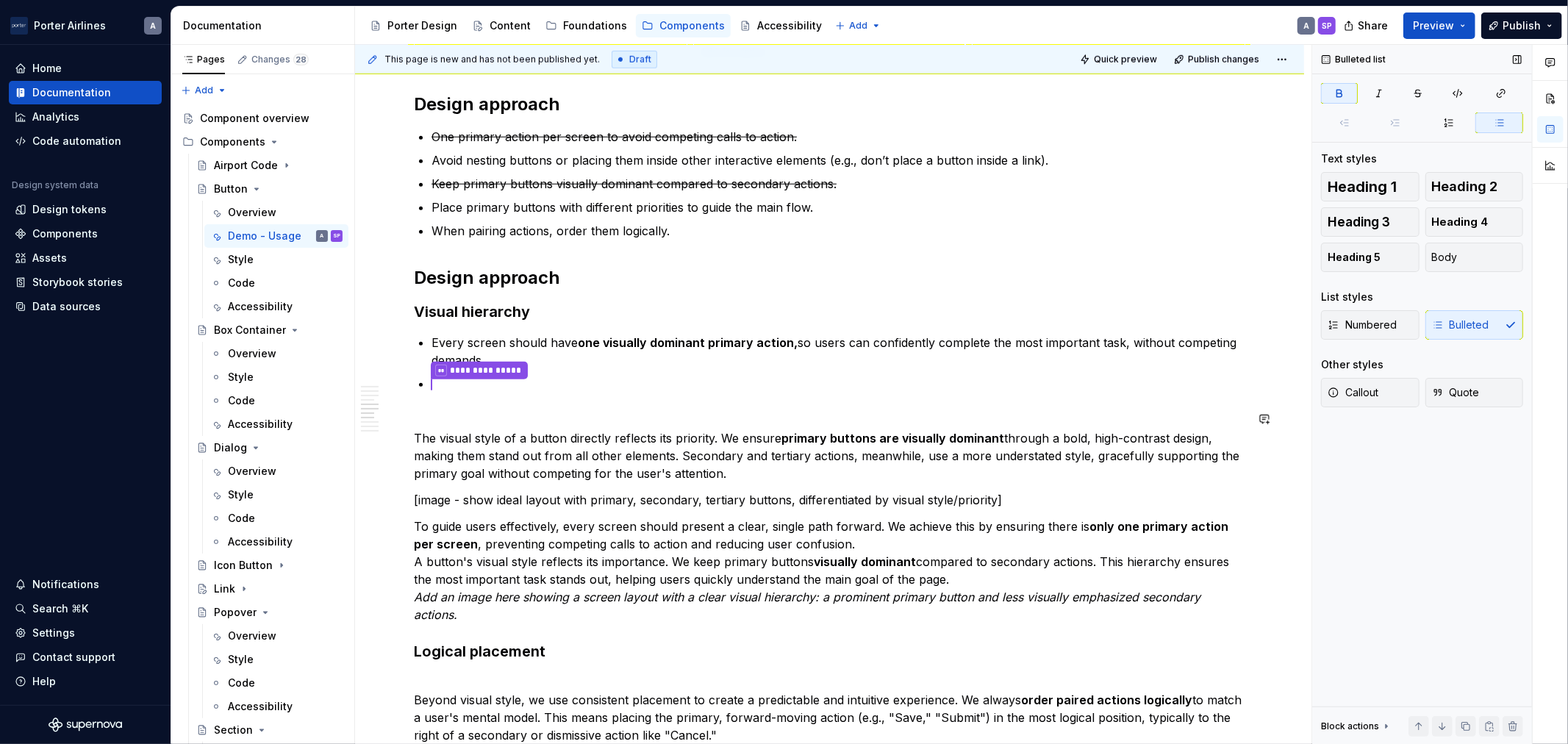
click at [471, 406] on div "**********" at bounding box center [829, 343] width 832 height 2247
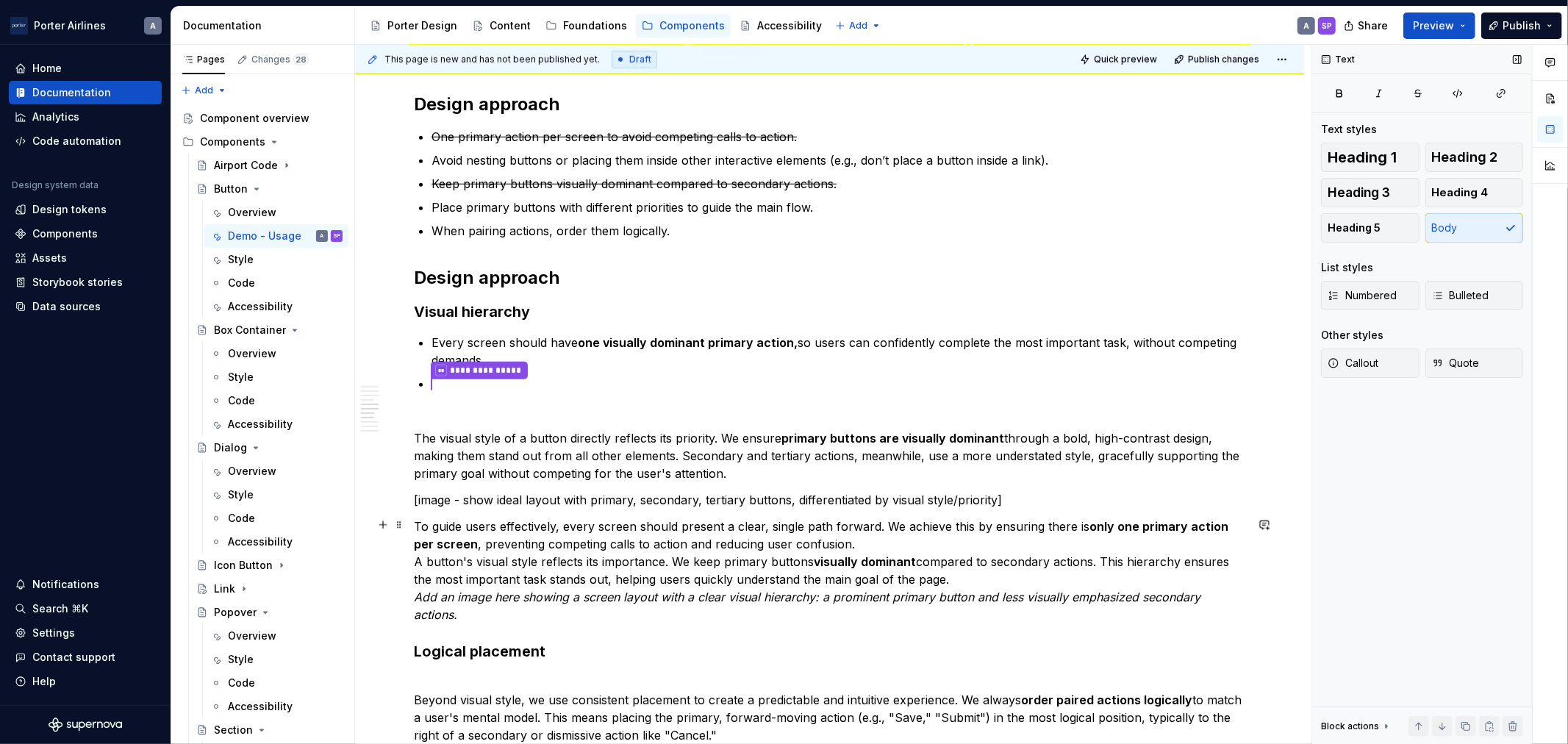
scroll to position [1224, 0]
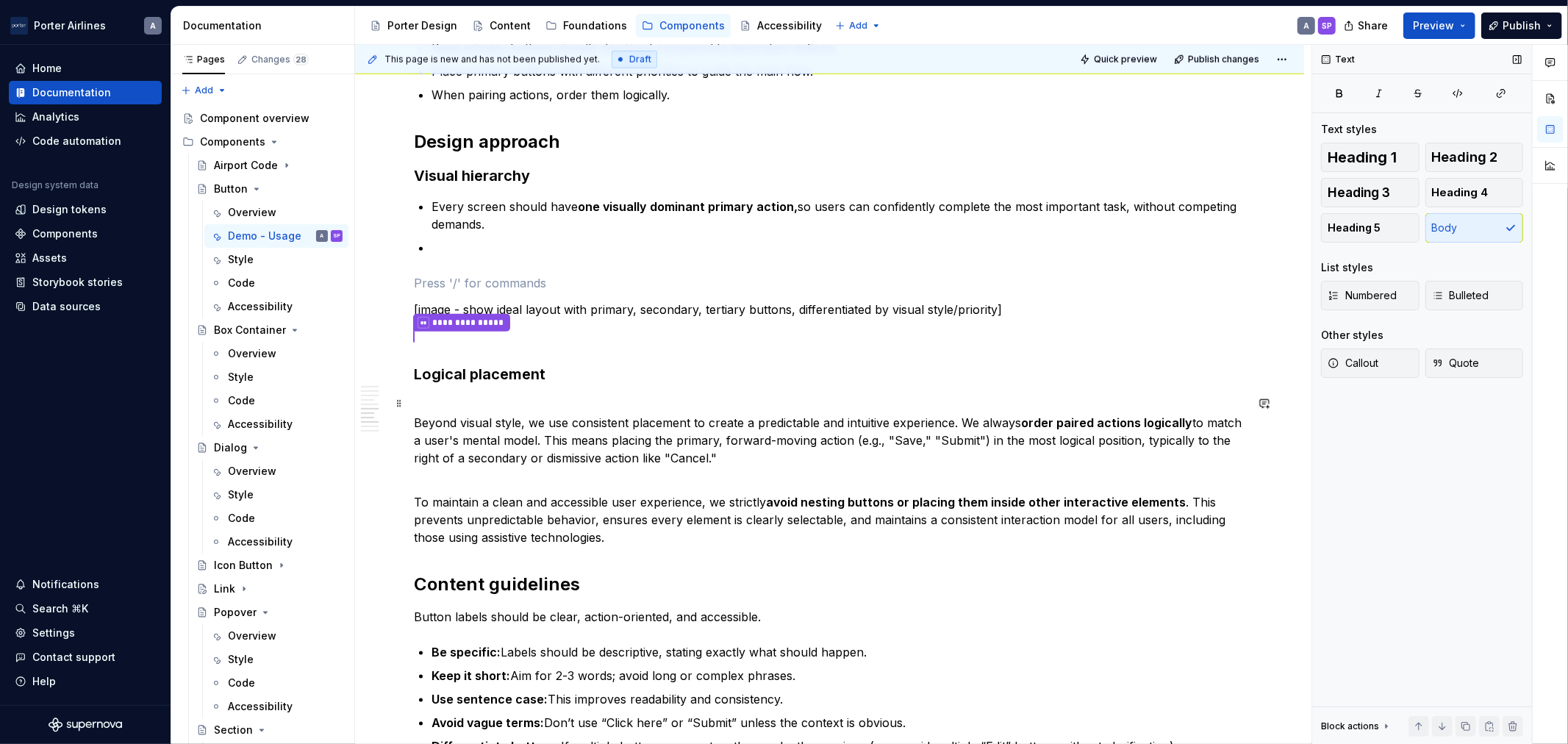
click at [582, 396] on p "Beyond visual style, we use consistent placement to create a predictable and in…" at bounding box center [829, 431] width 832 height 71
click at [756, 440] on p "Beyond visual style, we use consistent placement to create a predictable and in…" at bounding box center [829, 431] width 832 height 71
click at [728, 505] on p "To maintain a clean and accessible user experience, we strictly avoid nesting b…" at bounding box center [829, 510] width 832 height 71
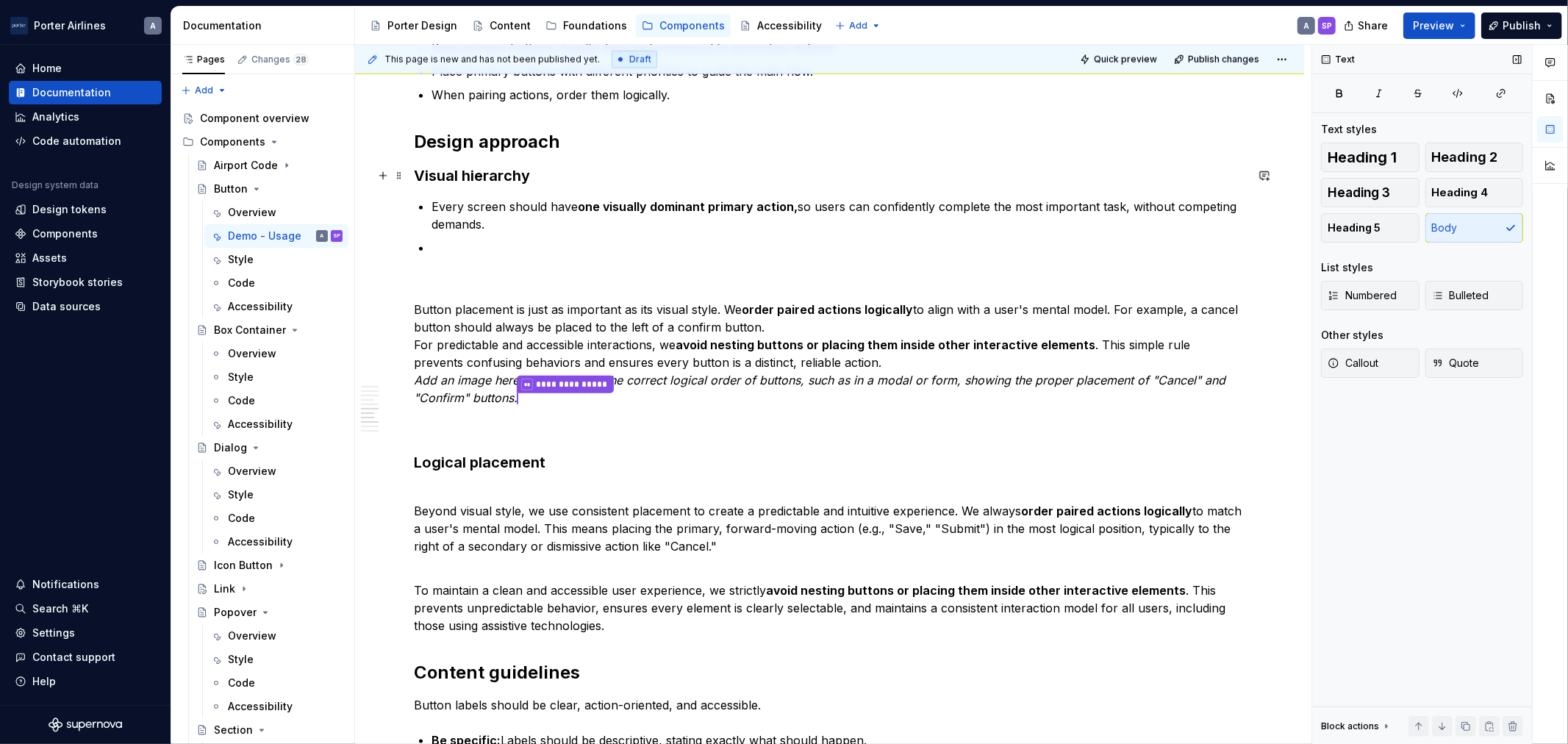
click at [556, 178] on h3 "Visual hierarchy" at bounding box center [829, 175] width 832 height 20
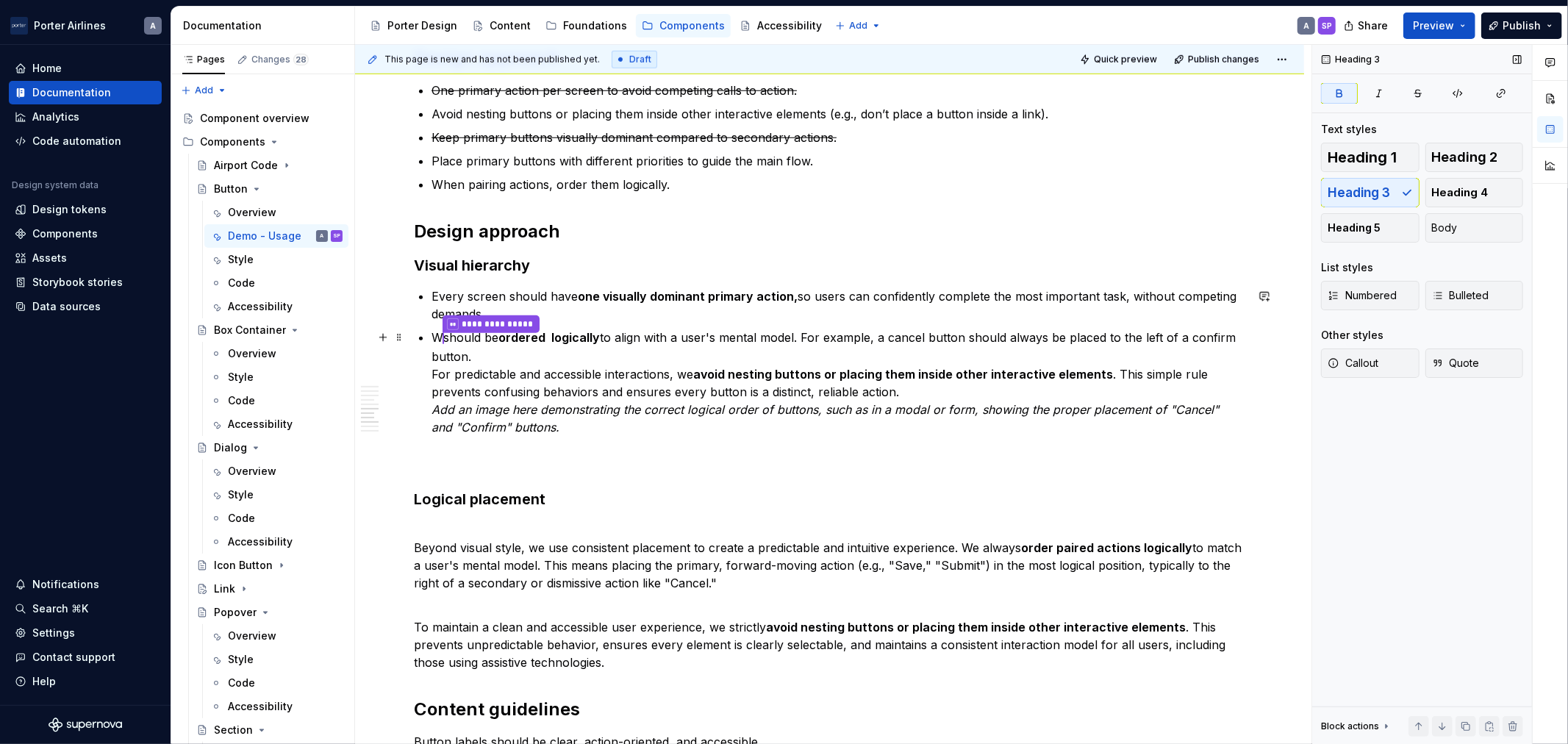
scroll to position [1088, 0]
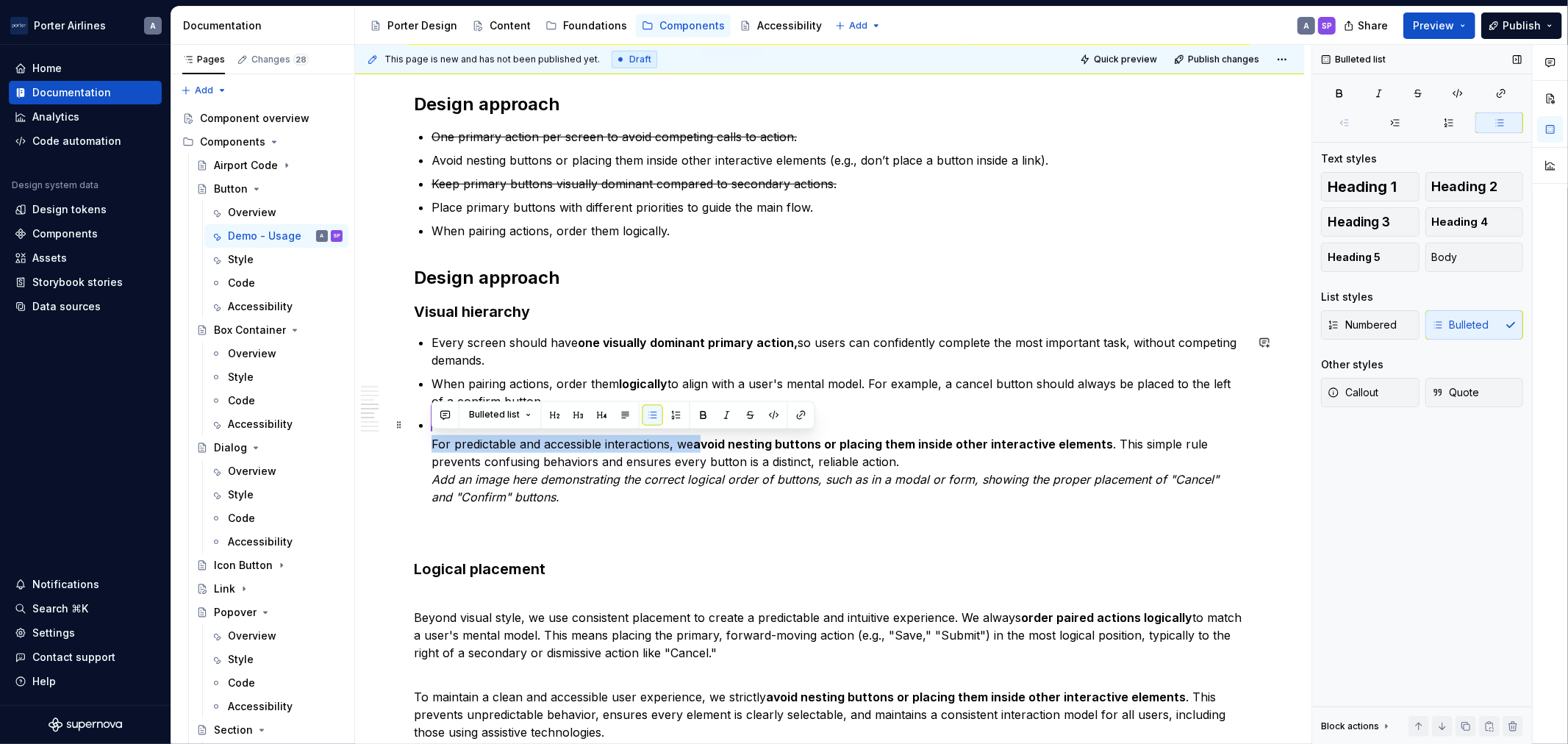
drag, startPoint x: 701, startPoint y: 440, endPoint x: 418, endPoint y: 438, distance: 283.0
click at [418, 438] on div "**********" at bounding box center [829, 301] width 832 height 2164
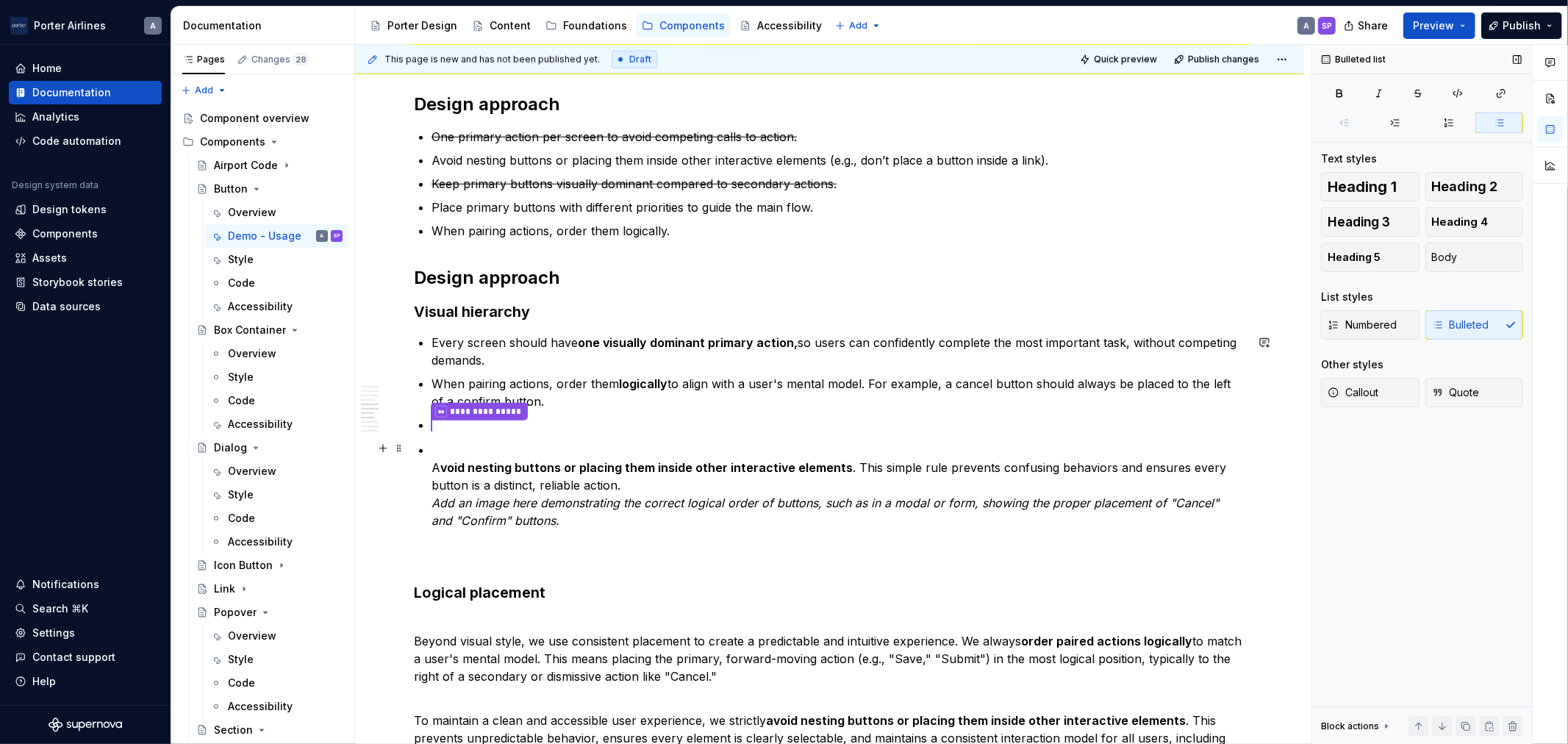
click at [833, 516] on p "A void nesting buttons or placing them inside other interactive elements . This…" at bounding box center [838, 485] width 814 height 88
click at [920, 476] on p "A void nesting buttons or placing them inside other interactive elements . This…" at bounding box center [838, 485] width 814 height 88
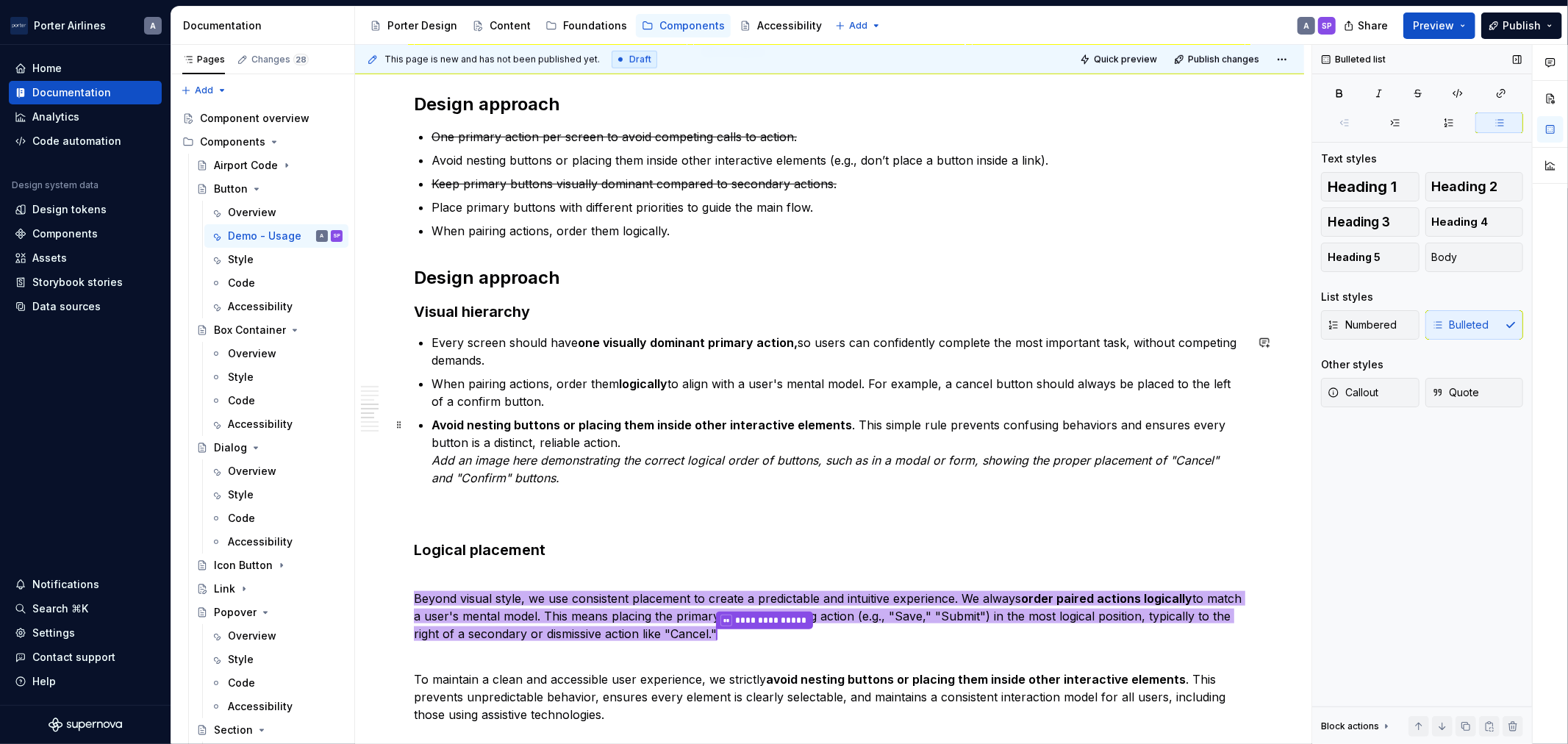
click at [881, 442] on p "Avoid nesting buttons or placing them inside other interactive elements . This …" at bounding box center [838, 451] width 814 height 71
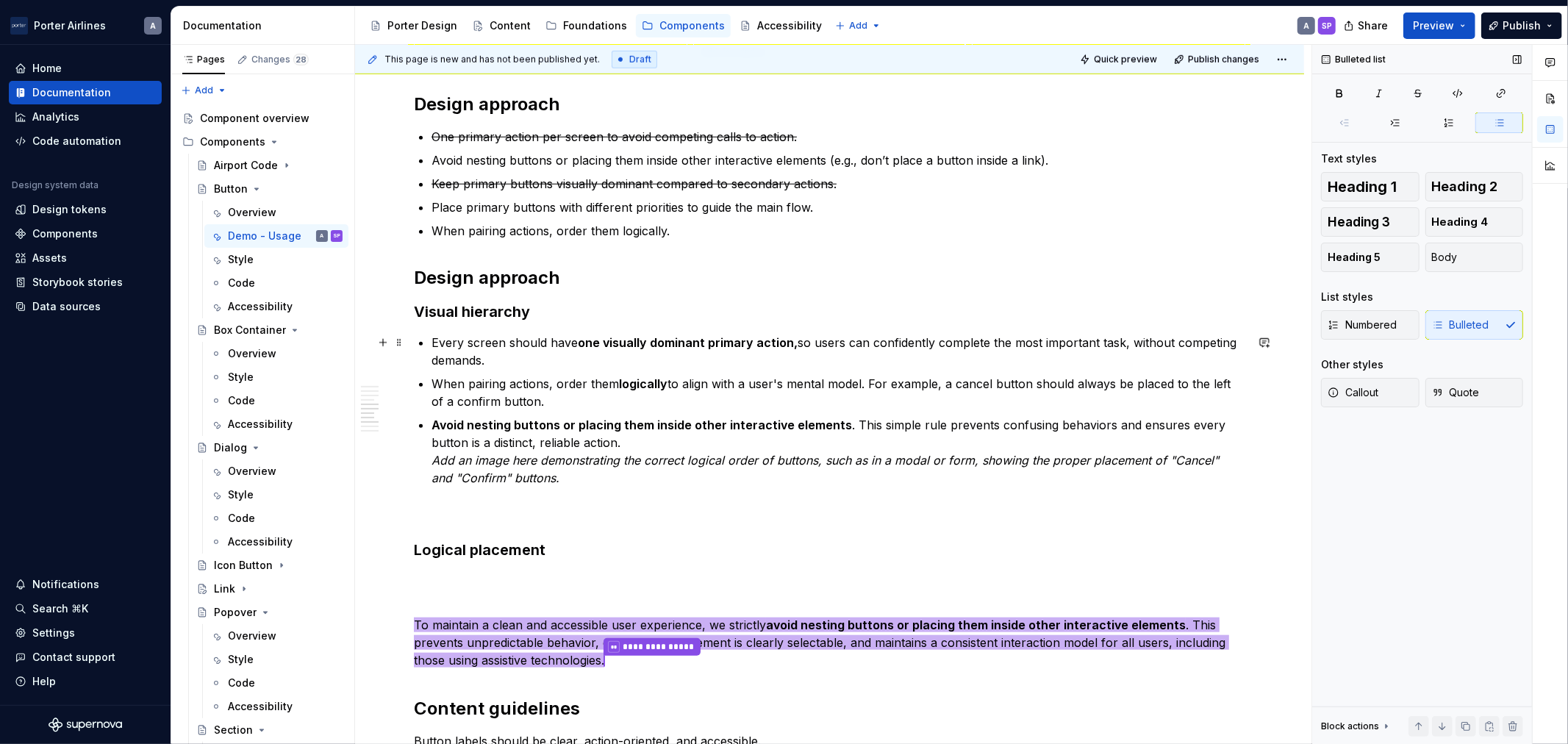
click at [648, 345] on strong "one visually dominant primary action," at bounding box center [688, 343] width 220 height 15
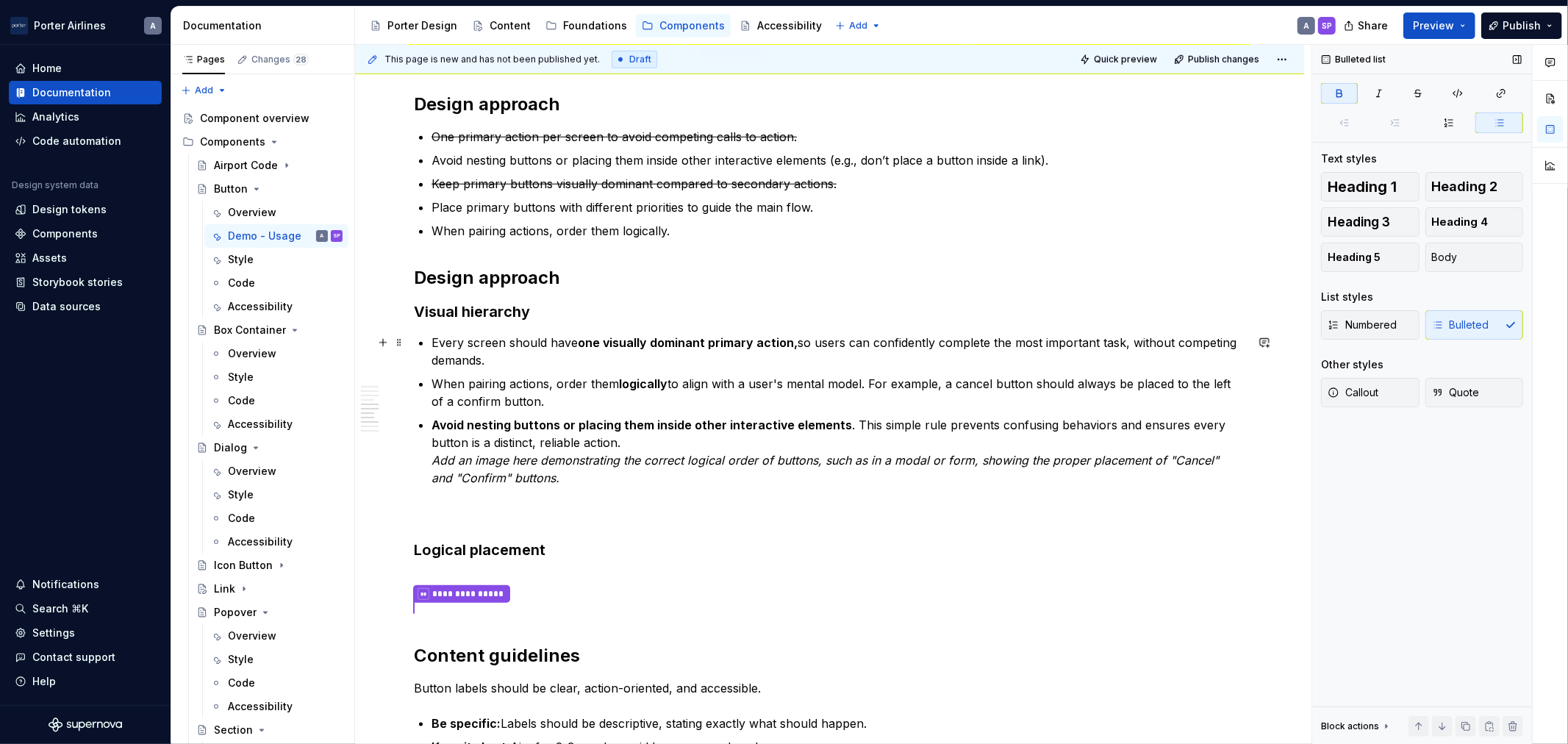
click at [704, 347] on strong "one visually dominant primary action," at bounding box center [688, 343] width 220 height 15
click at [717, 361] on p "Every screen should have one visually dominant primary action, so users can con…" at bounding box center [838, 351] width 814 height 35
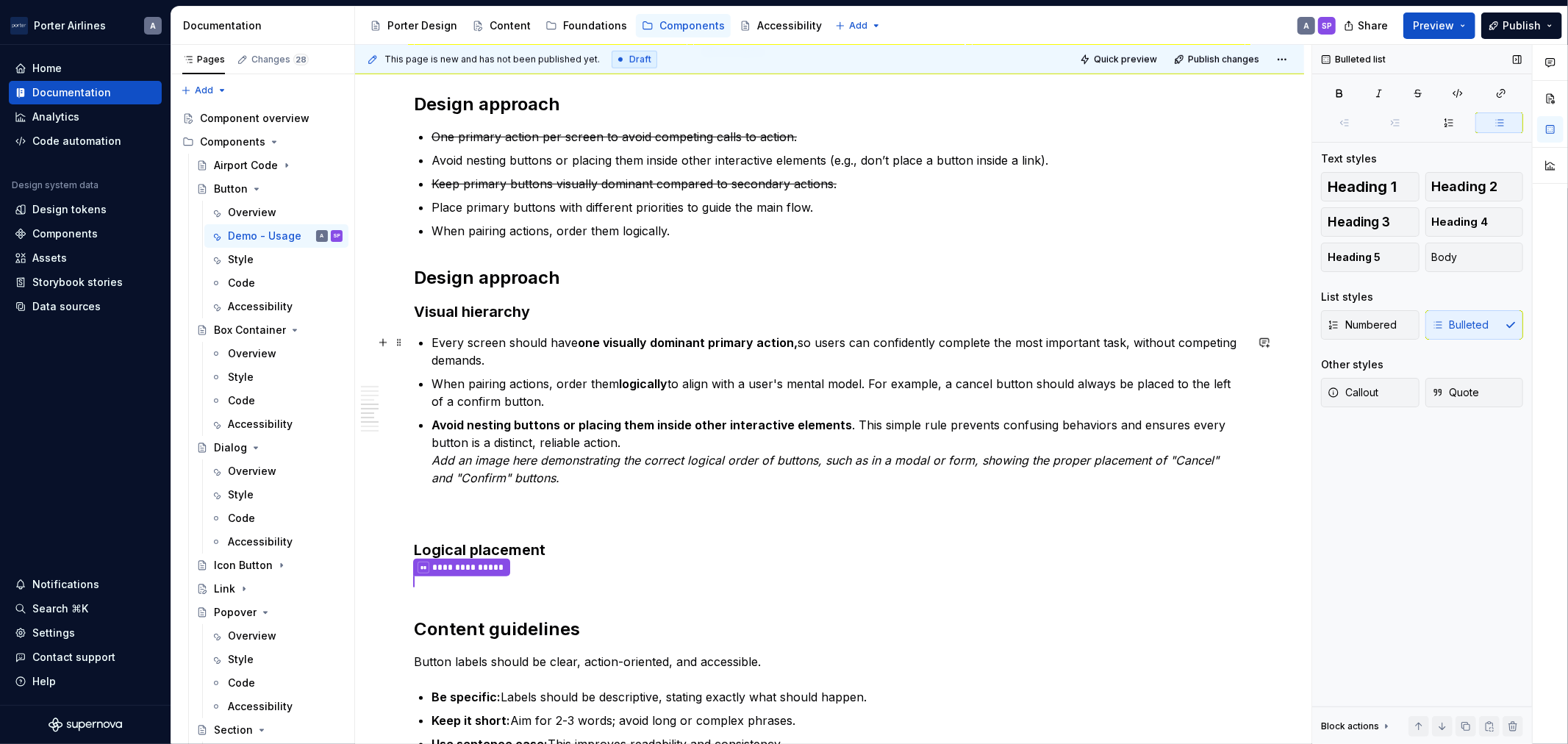
click at [432, 341] on p "Every screen should have one visually dominant primary action, so users can con…" at bounding box center [838, 351] width 814 height 35
click at [529, 356] on p "Every screen should have one visually dominant primary action, so users can con…" at bounding box center [838, 351] width 814 height 35
click at [520, 348] on p "Every screen should have one visually dominant primary action, so users can con…" at bounding box center [838, 351] width 814 height 35
click at [484, 341] on p "Every screen should have one visually dominant primary action, so users can con…" at bounding box center [838, 351] width 814 height 35
click at [594, 354] on p "Every screen should have one visually dominant primary action, so users can con…" at bounding box center [838, 351] width 814 height 35
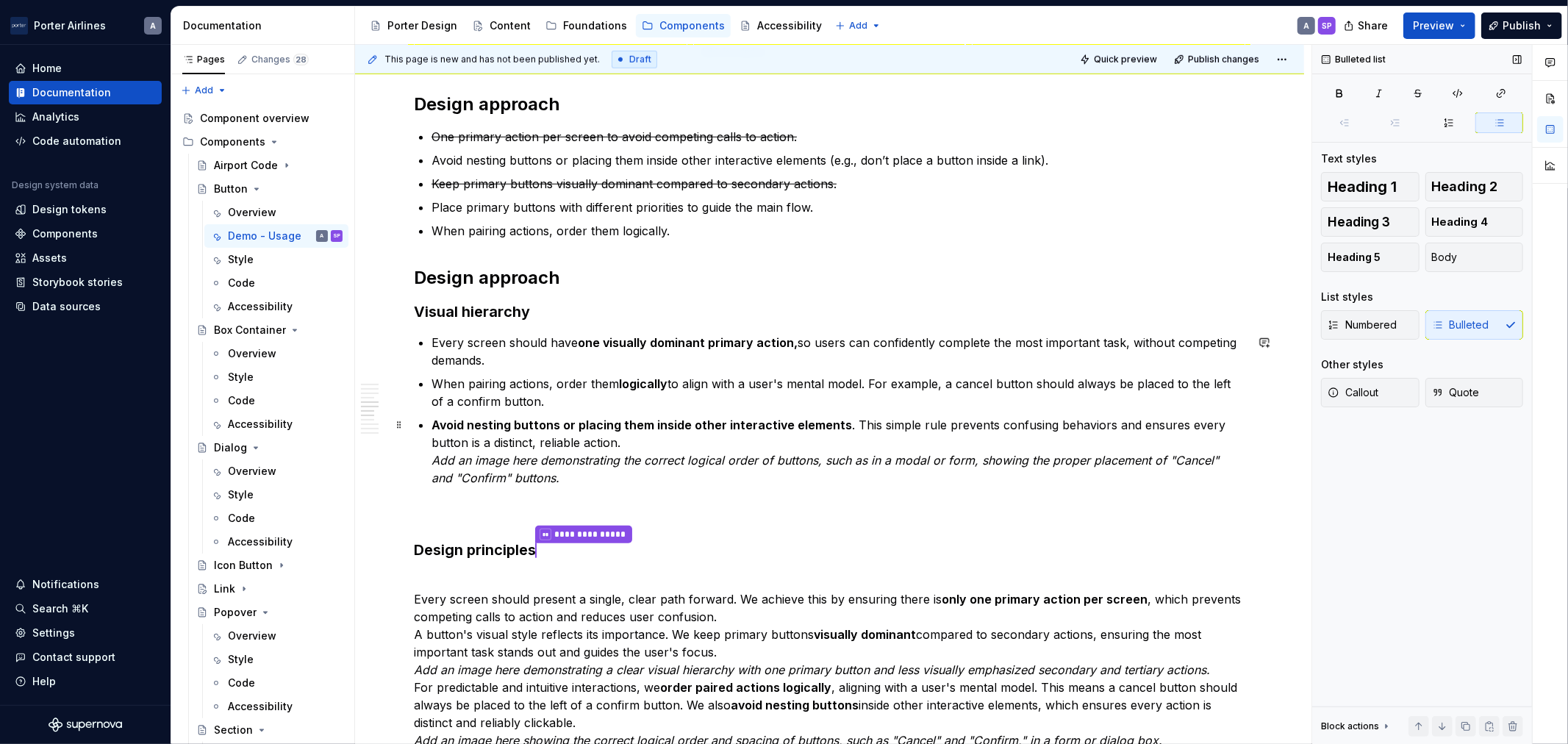
click at [658, 442] on p "Avoid nesting buttons or placing them inside other interactive elements . This …" at bounding box center [838, 451] width 814 height 71
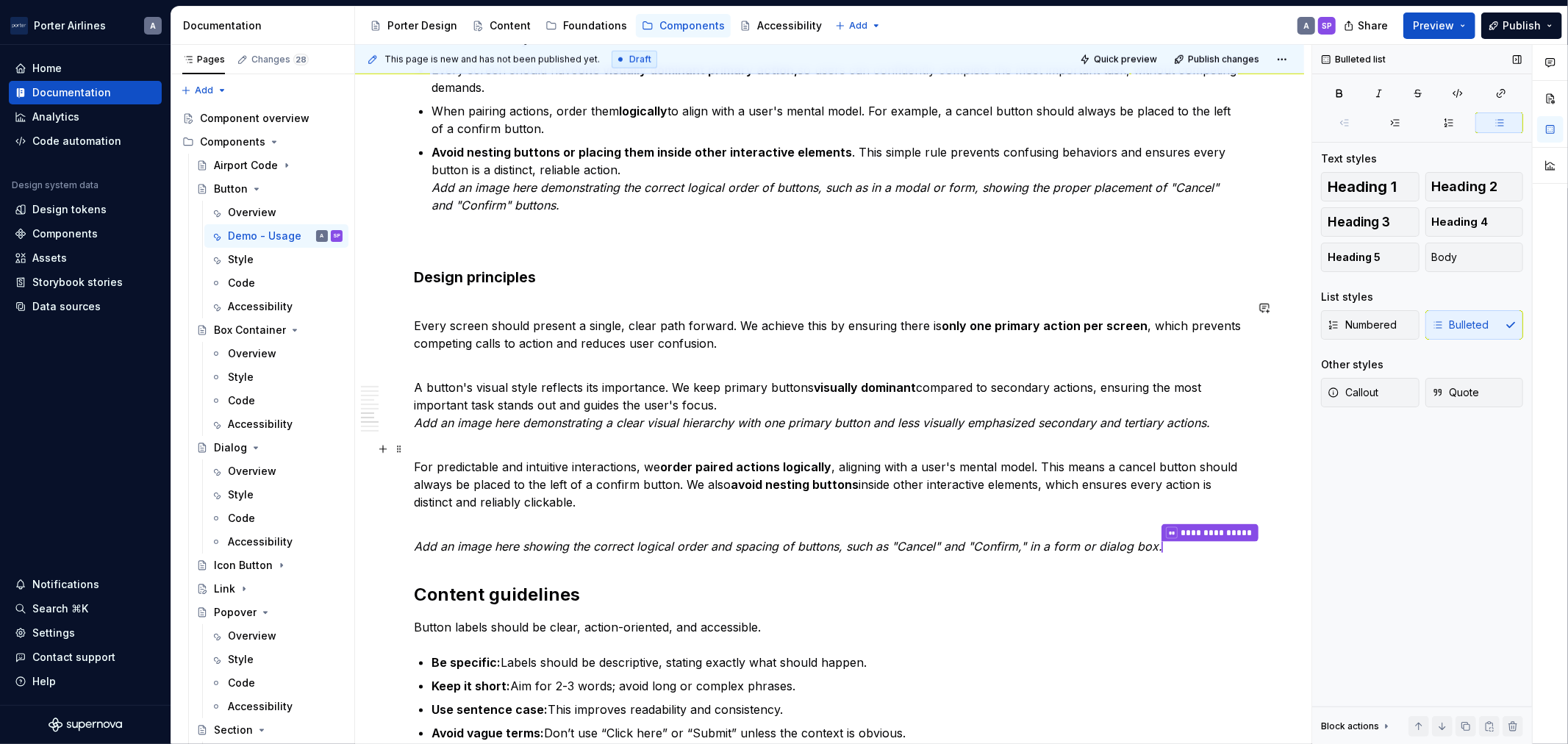
scroll to position [1224, 0]
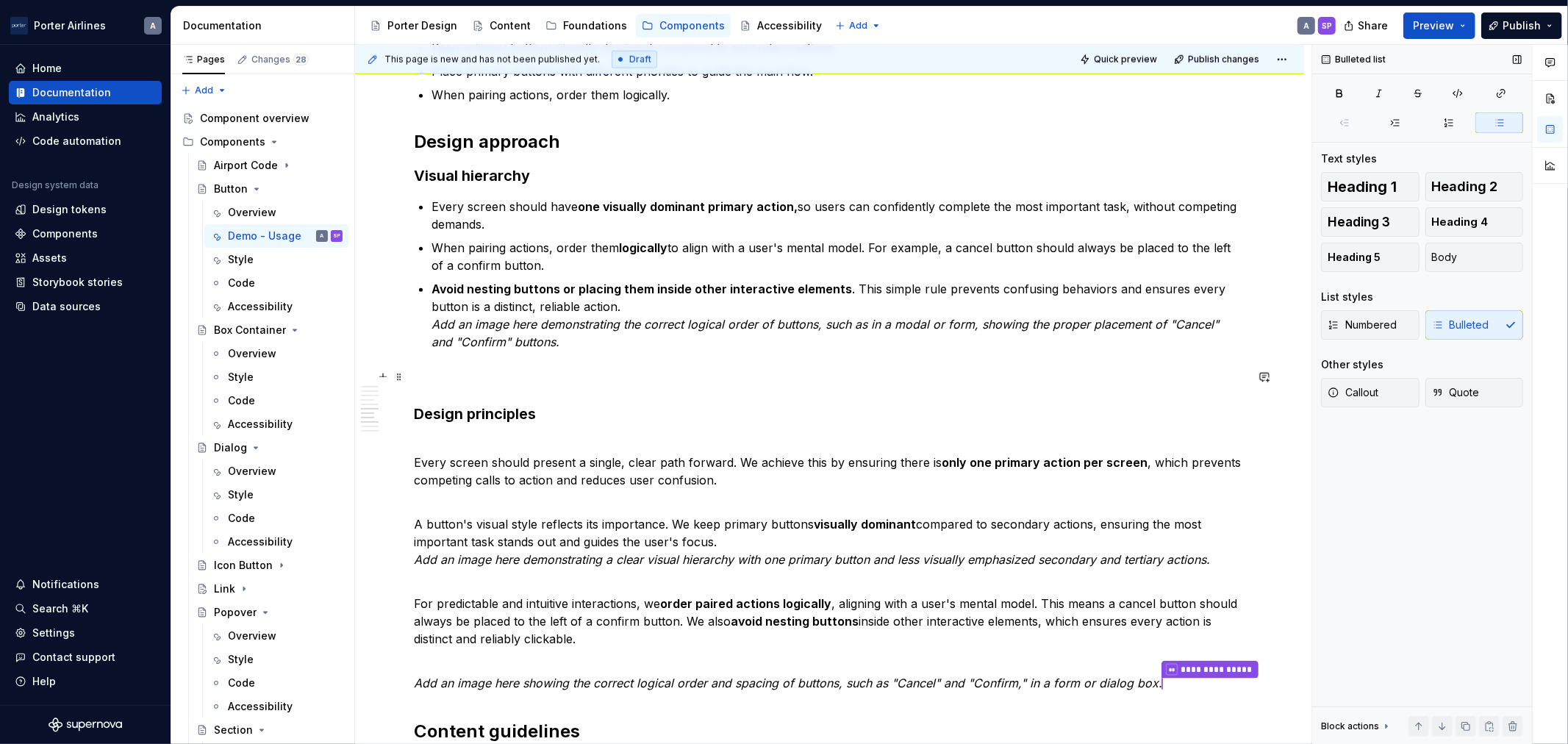
click at [503, 374] on p at bounding box center [829, 377] width 832 height 18
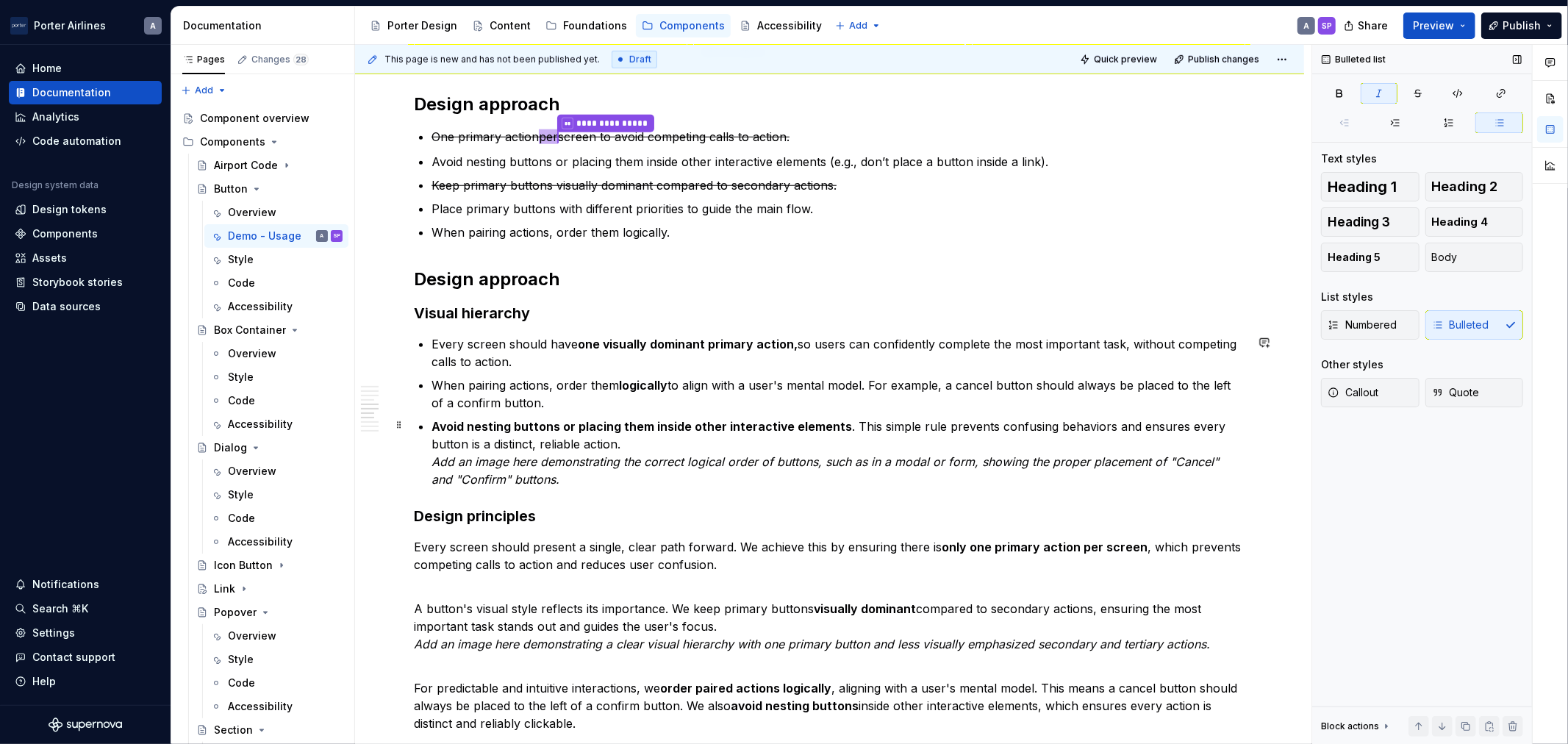
scroll to position [952, 0]
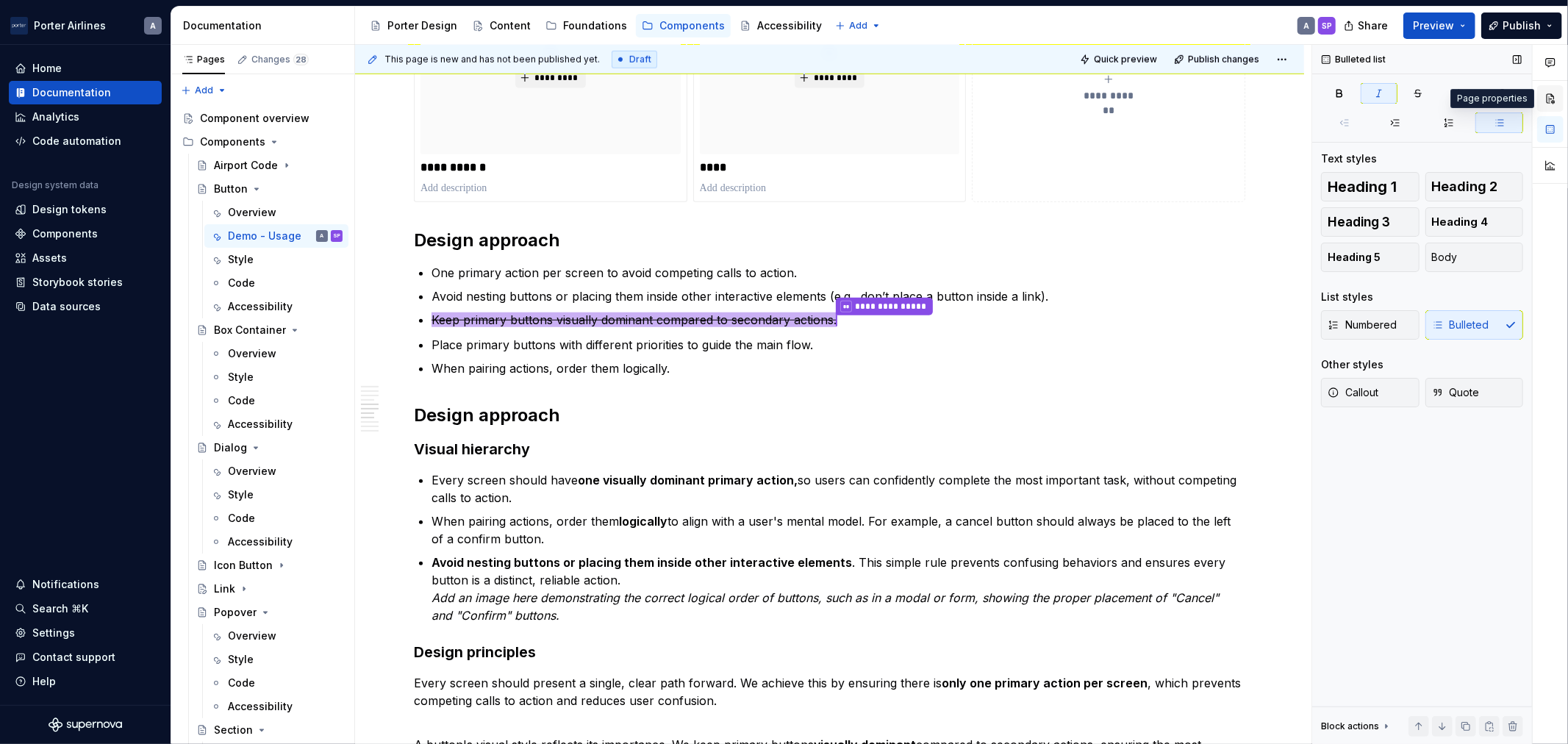
click at [1546, 101] on button "button" at bounding box center [1551, 98] width 26 height 26
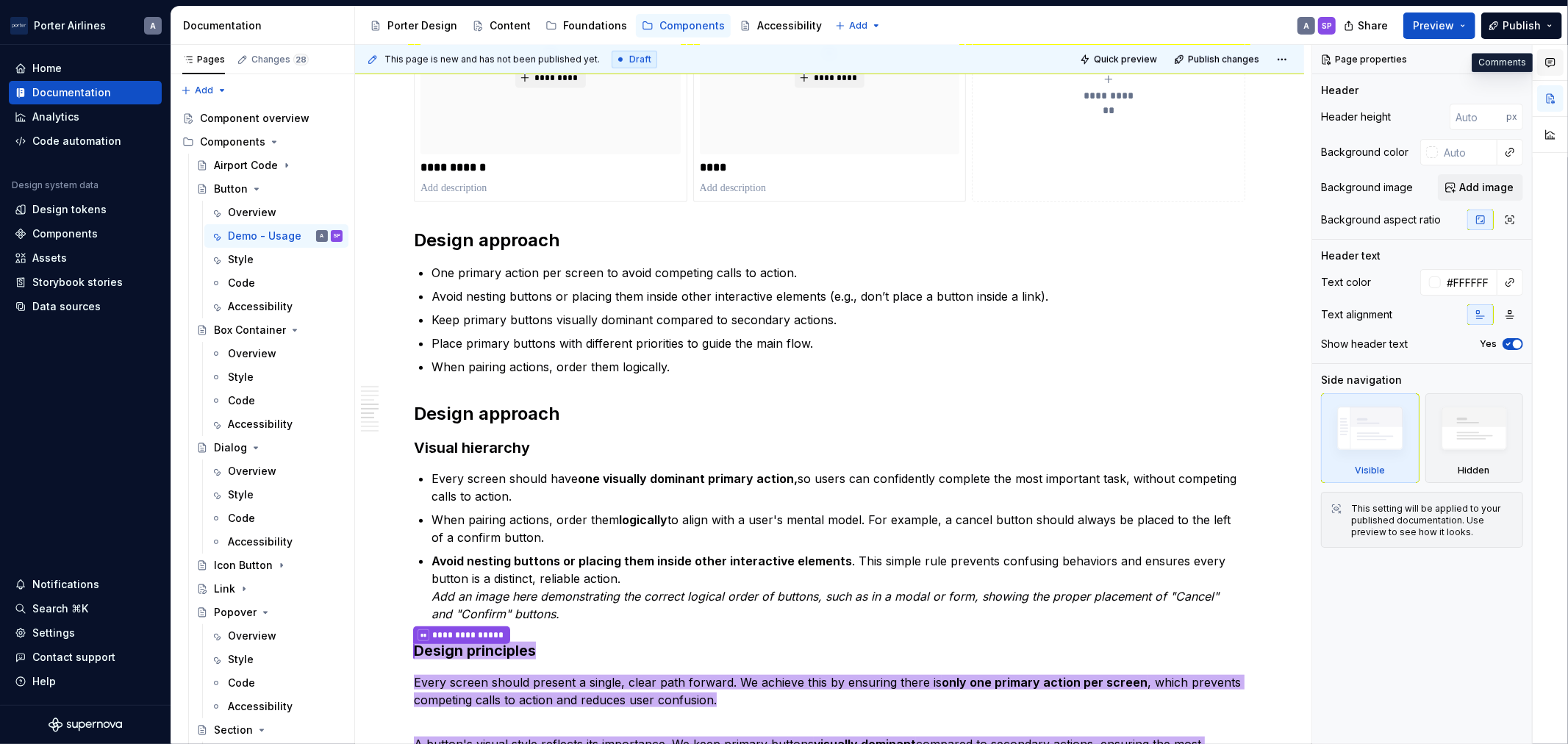
click at [1554, 59] on icon "button" at bounding box center [1551, 63] width 11 height 11
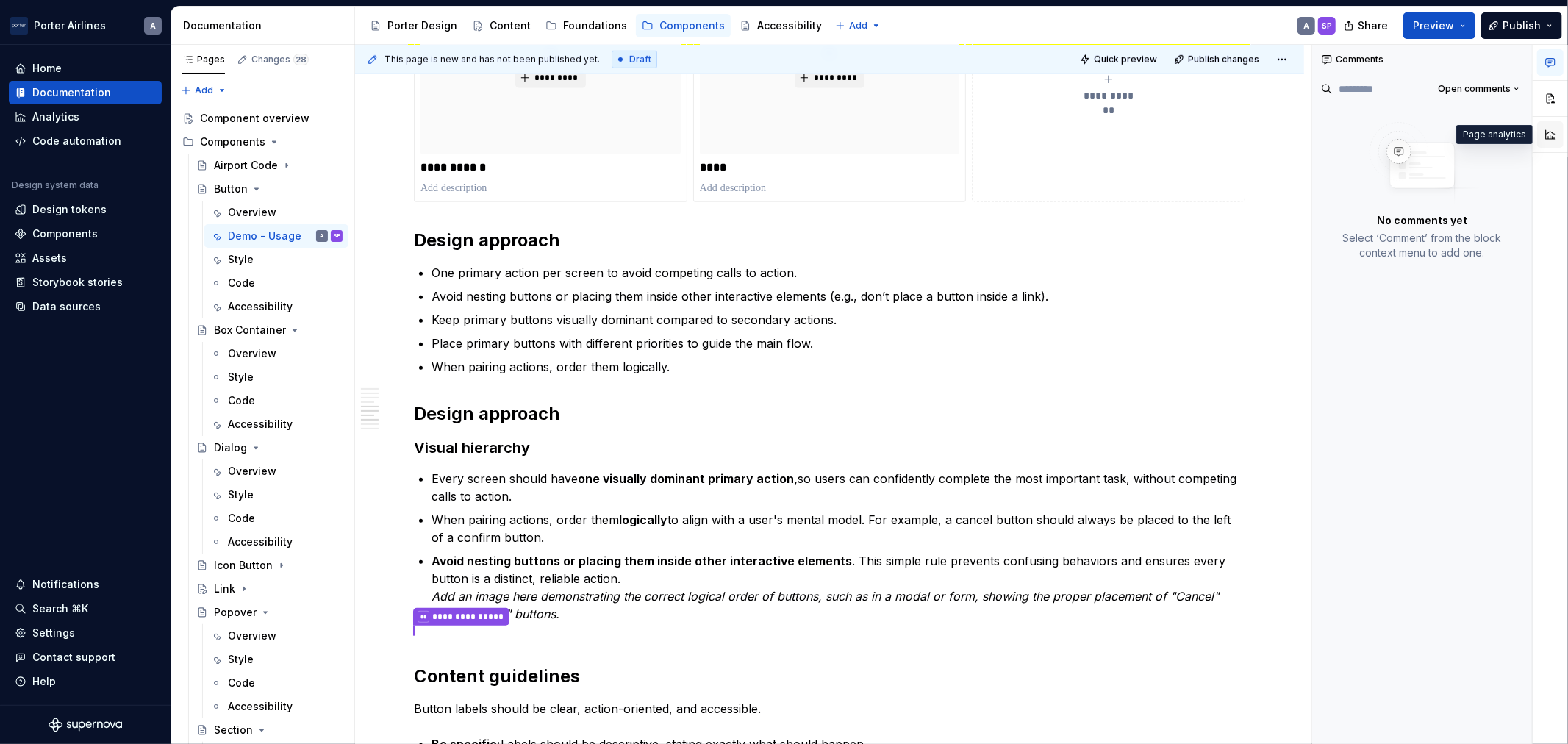
click at [1557, 130] on button "button" at bounding box center [1551, 134] width 26 height 26
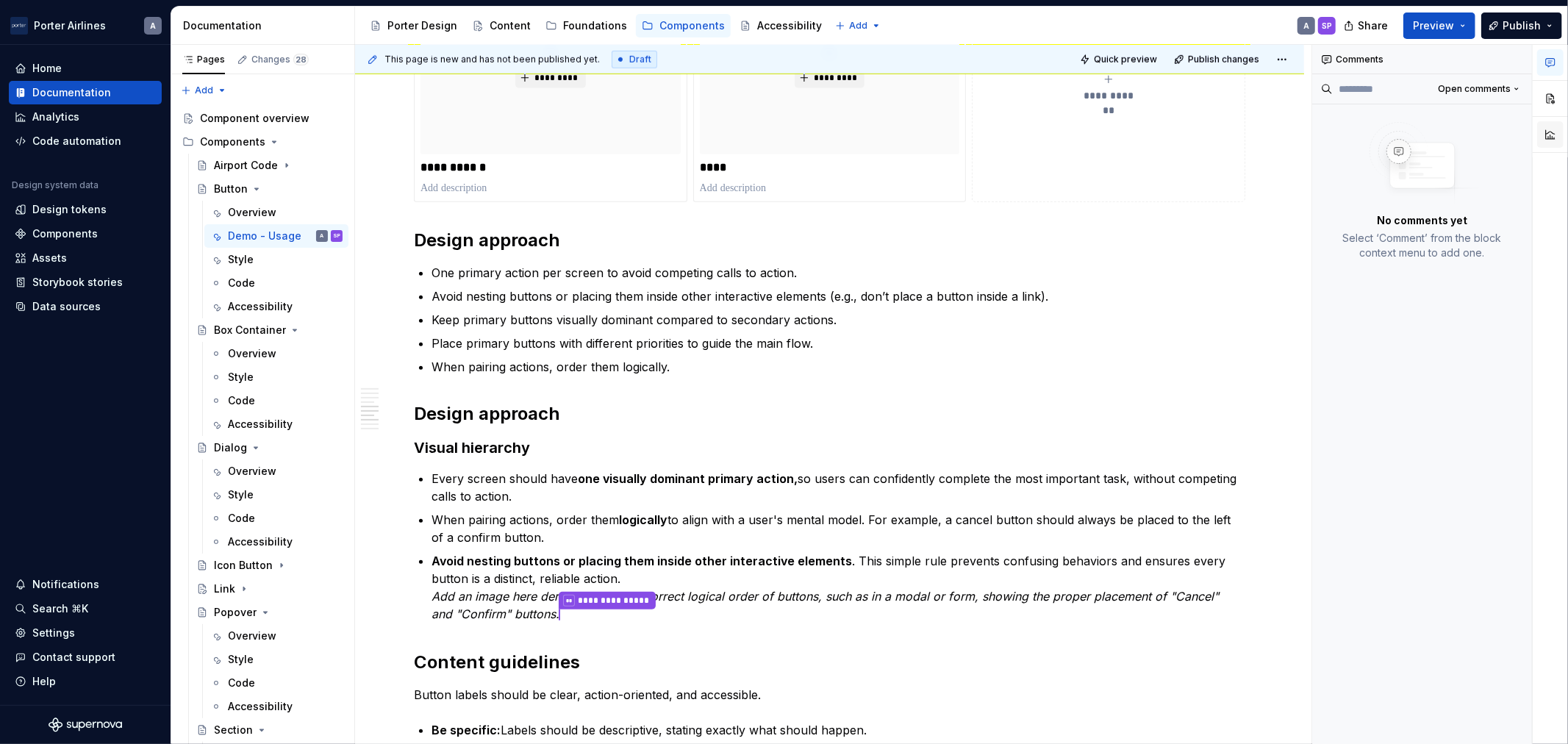
click at [1548, 130] on body "[PERSON_NAME] Airlines A Home Documentation Analytics Code automation Design sy…" at bounding box center [784, 372] width 1568 height 744
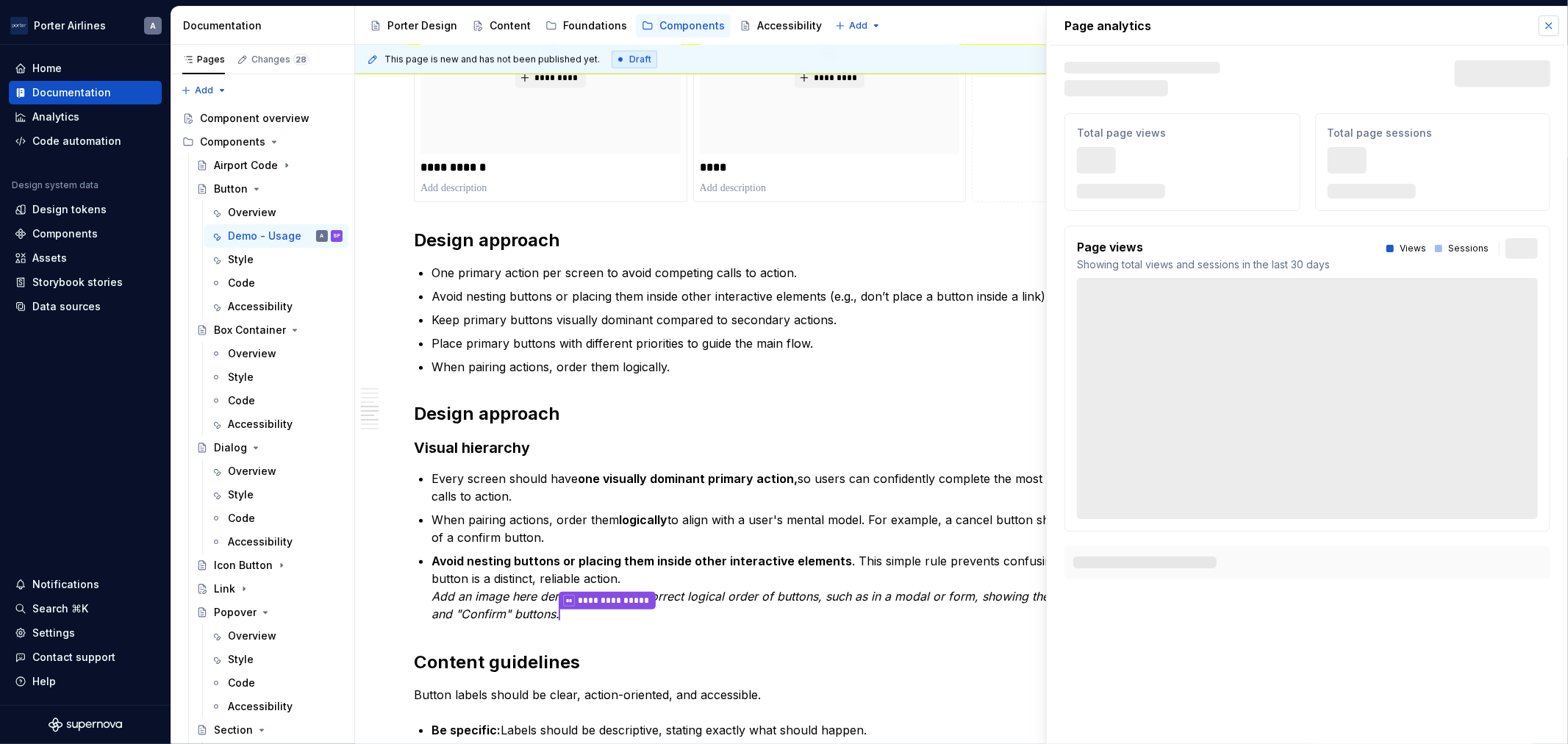
click at [1545, 19] on button "button" at bounding box center [1548, 25] width 20 height 20
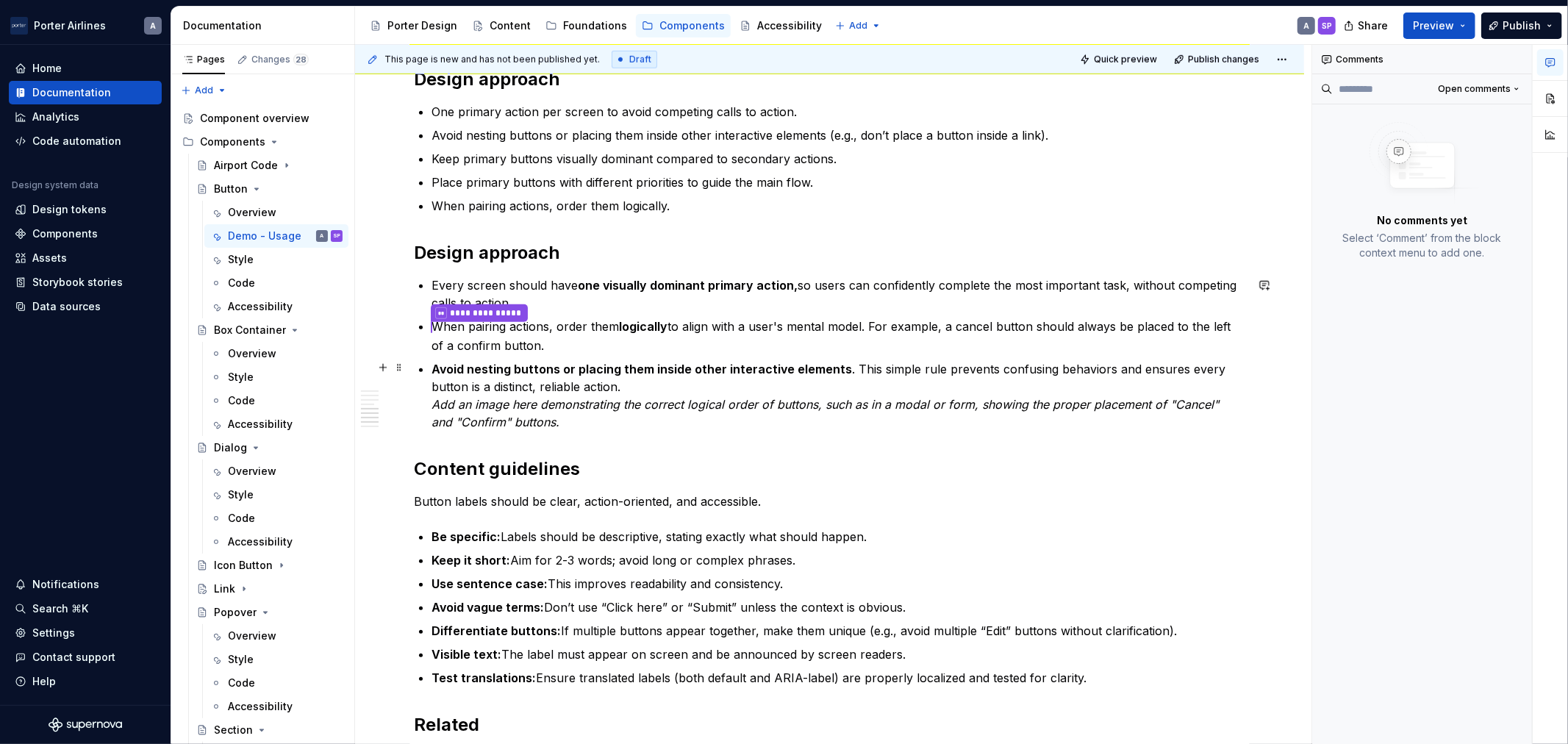
scroll to position [1088, 0]
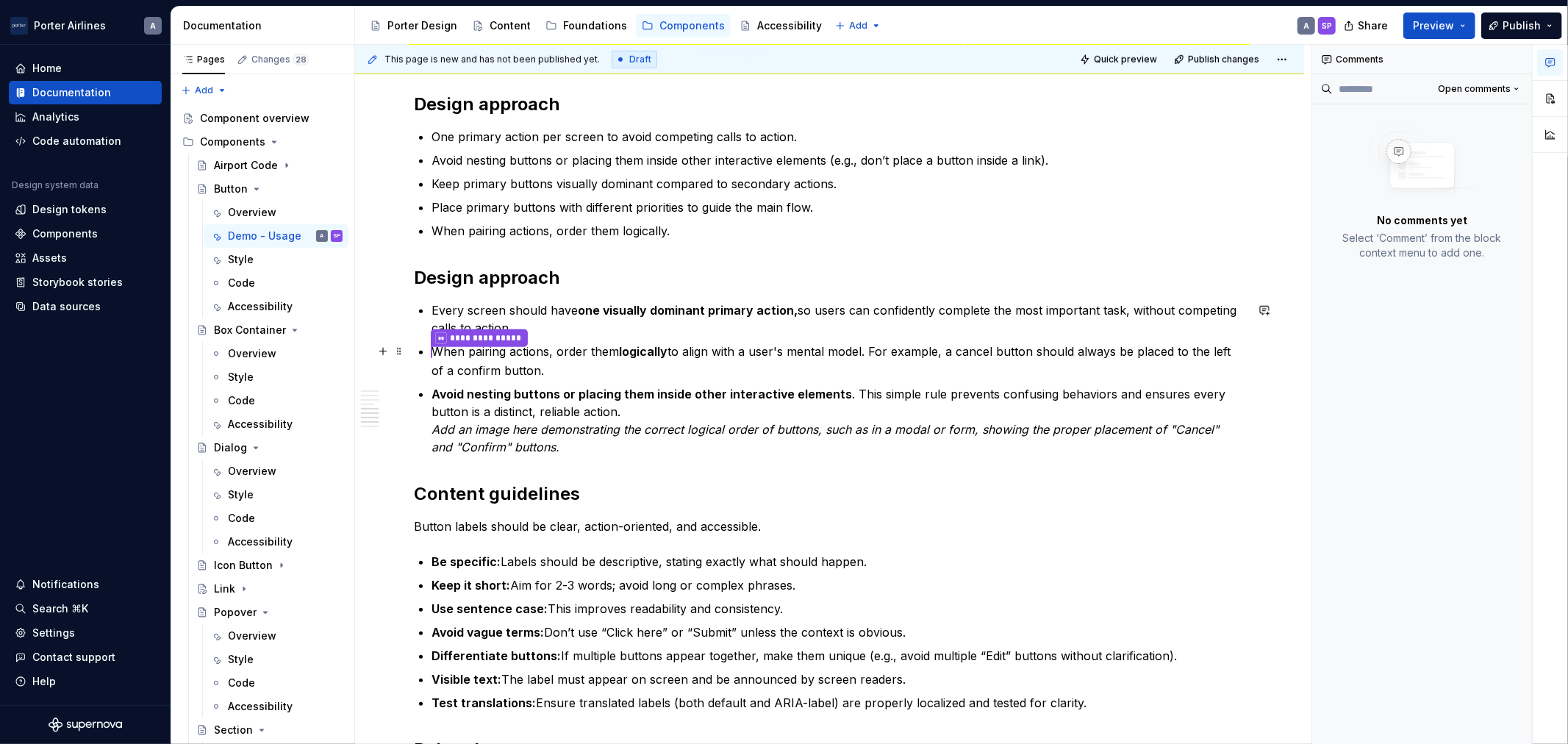
click at [622, 367] on p "**********" at bounding box center [838, 361] width 814 height 37
click at [608, 450] on p "Avoid nesting buttons or placing them inside other interactive elements . This …" at bounding box center [838, 420] width 814 height 71
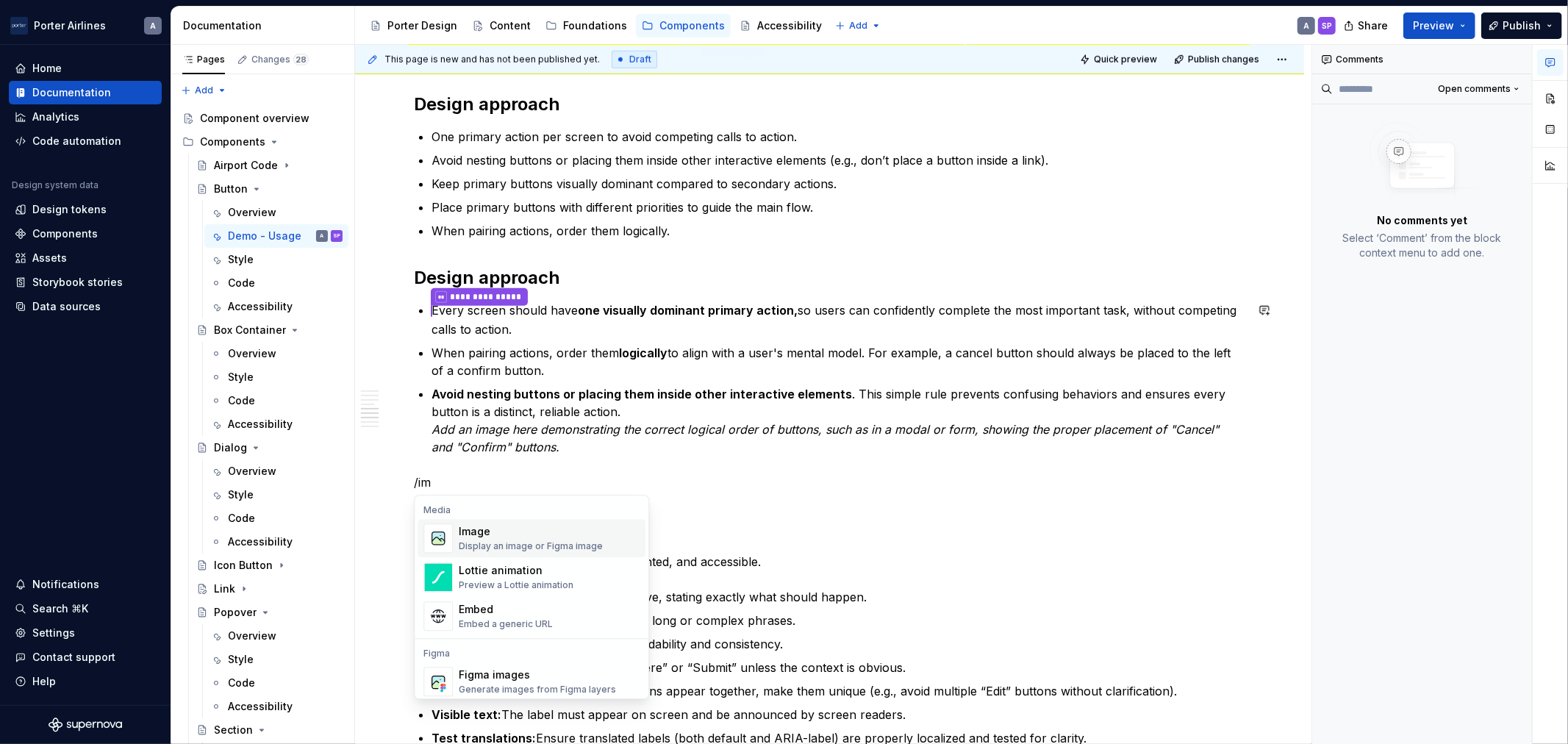
click at [567, 541] on div "Display an image or Figma image" at bounding box center [530, 545] width 144 height 11
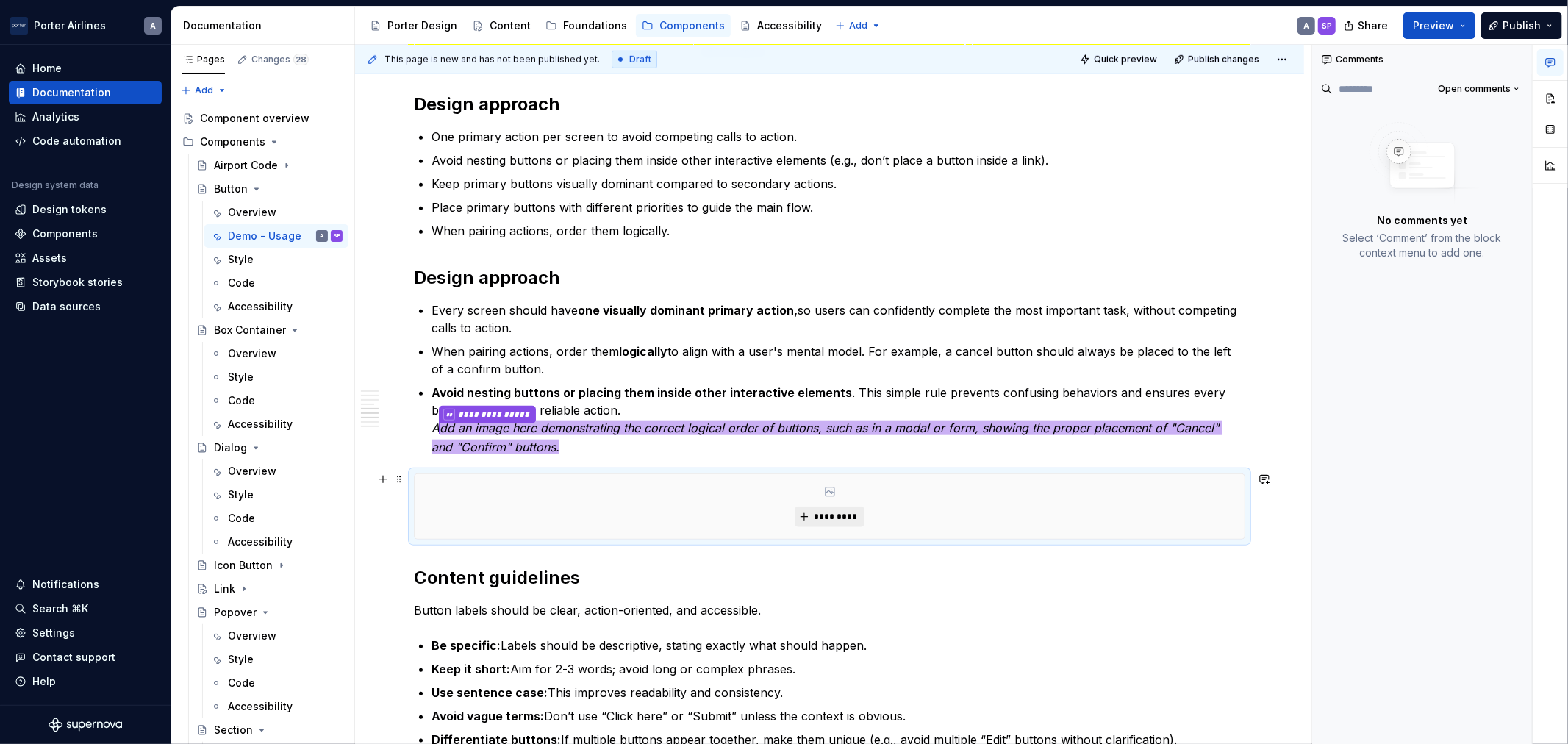
click at [844, 515] on span "*********" at bounding box center [835, 516] width 45 height 11
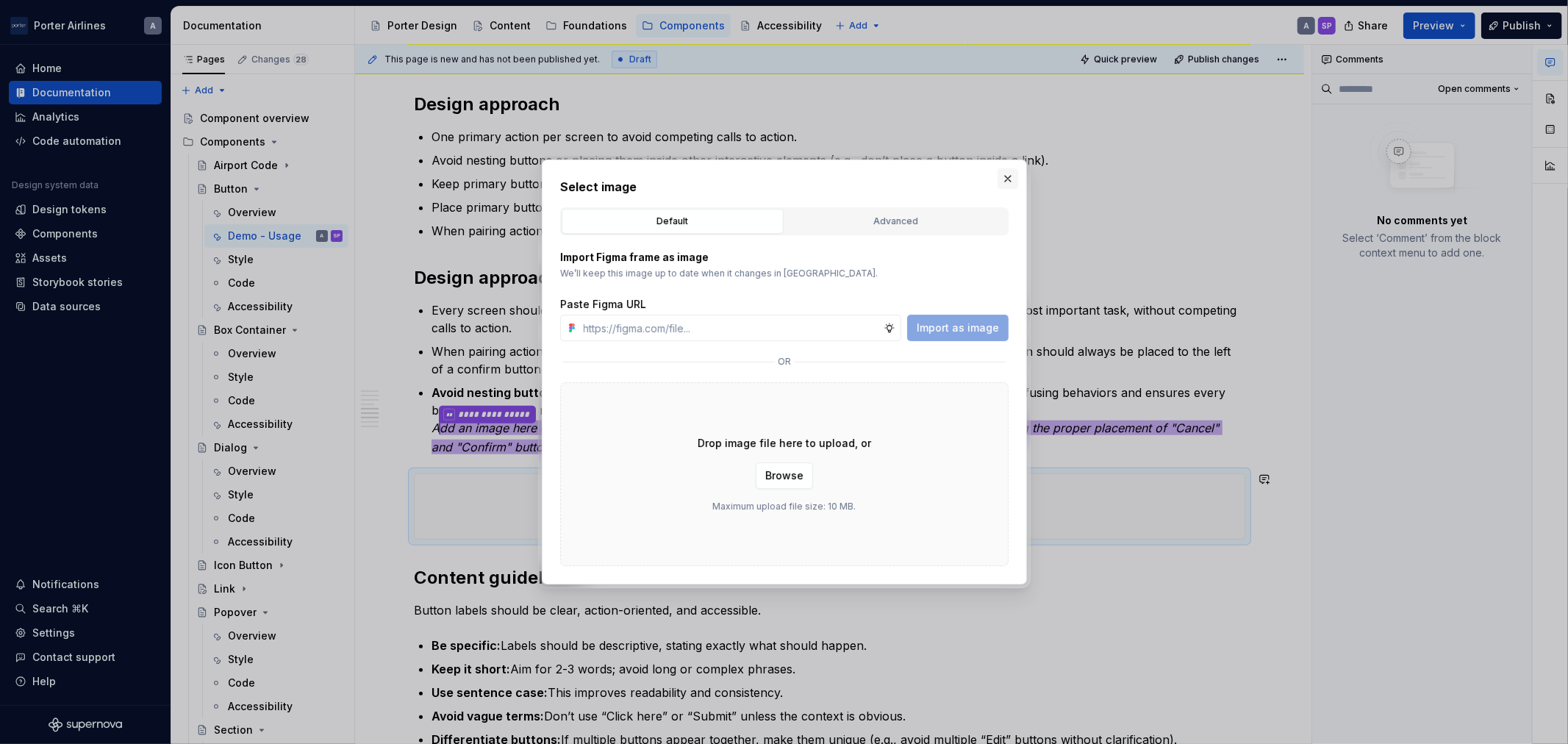
click at [1008, 177] on button "button" at bounding box center [1008, 178] width 20 height 20
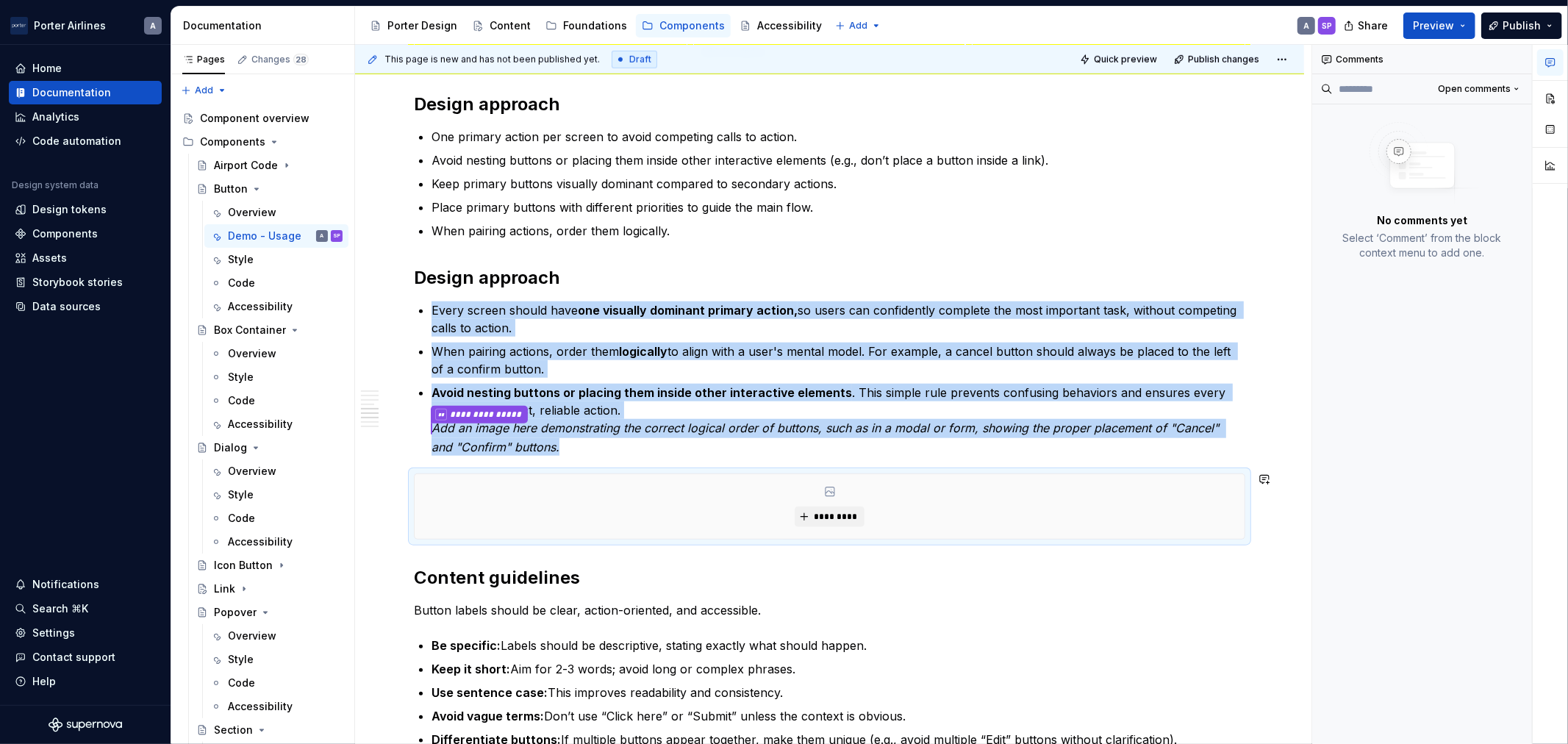
click at [1194, 540] on div "*********" at bounding box center [829, 505] width 832 height 66
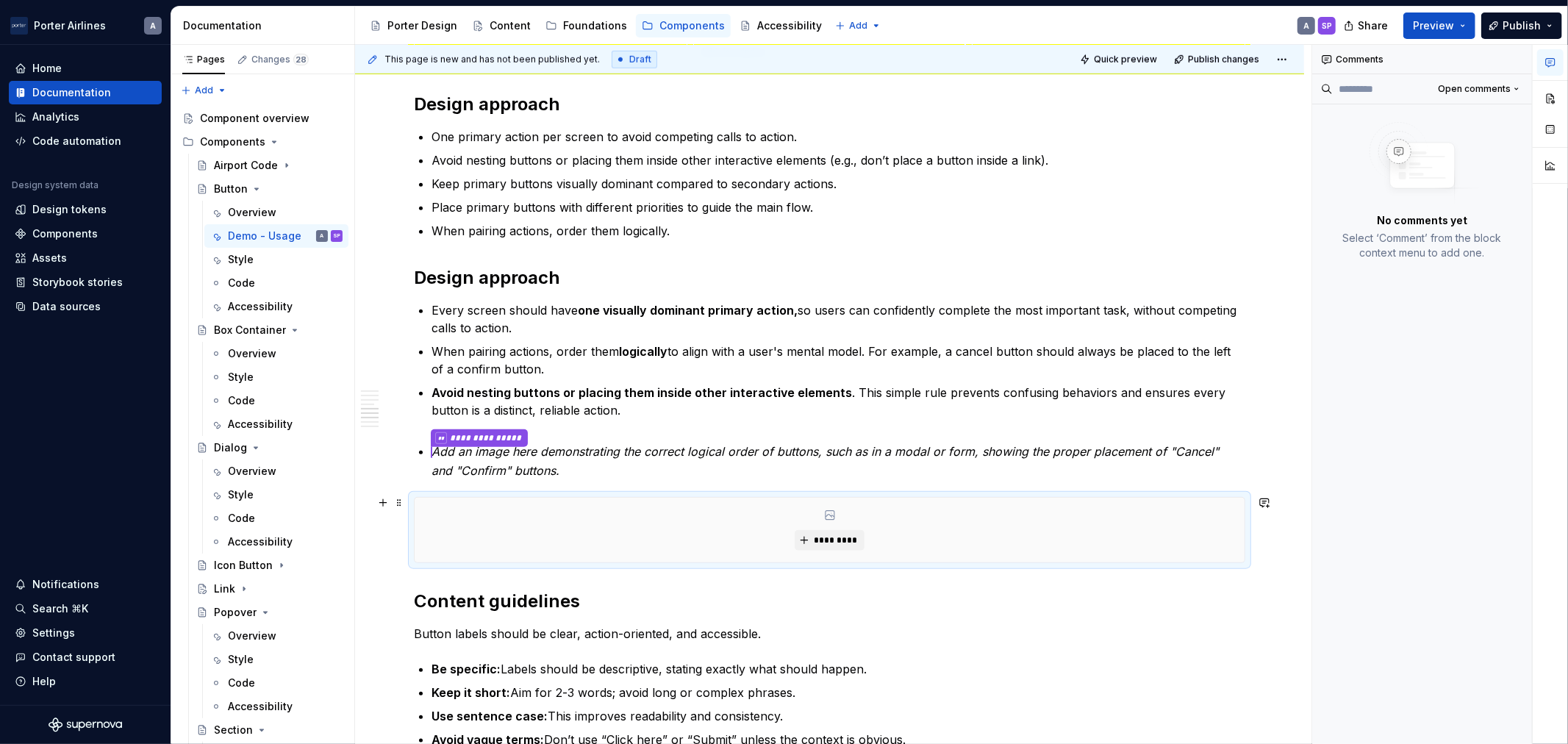
click at [1198, 513] on div "*********" at bounding box center [829, 529] width 830 height 64
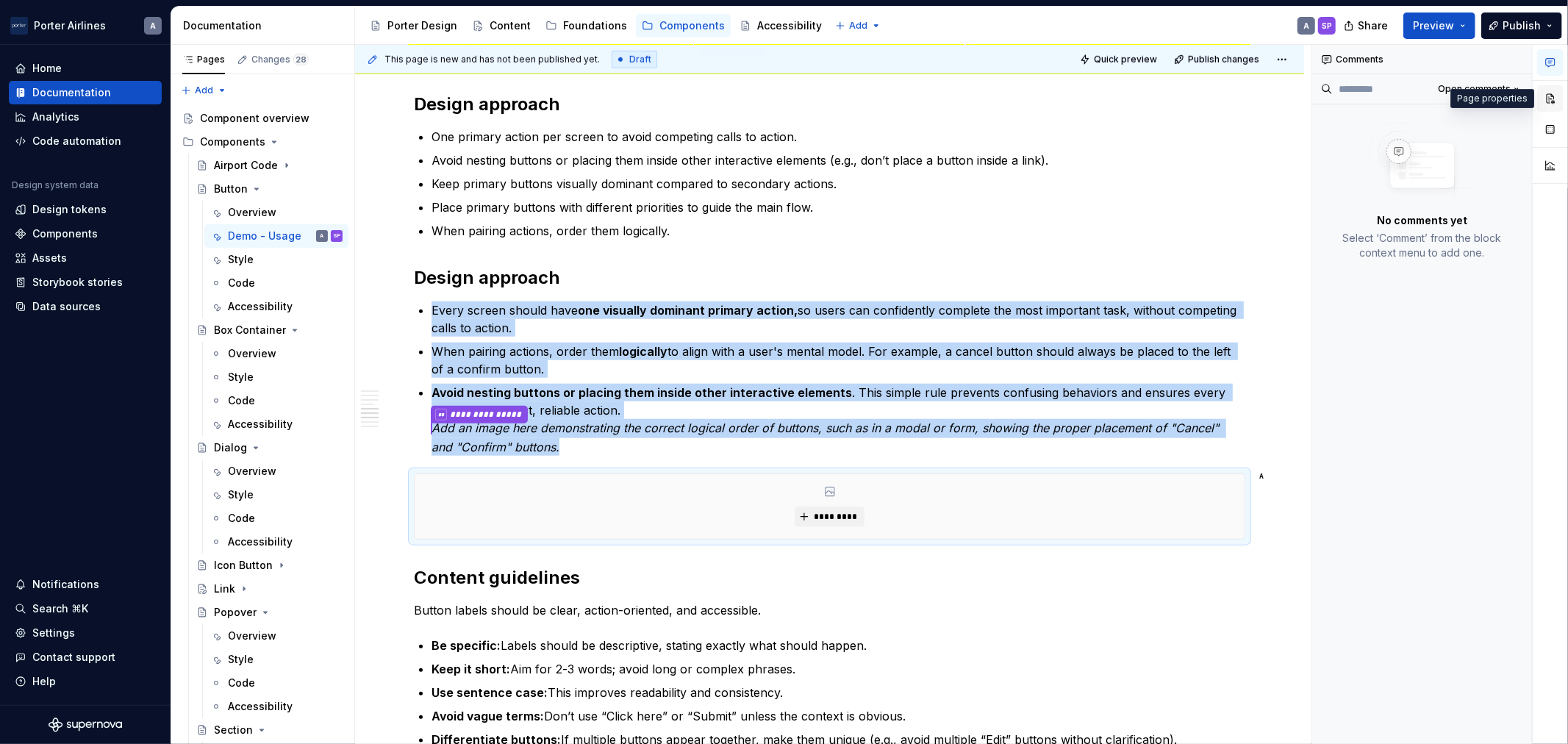
click at [1552, 89] on button "button" at bounding box center [1551, 98] width 26 height 26
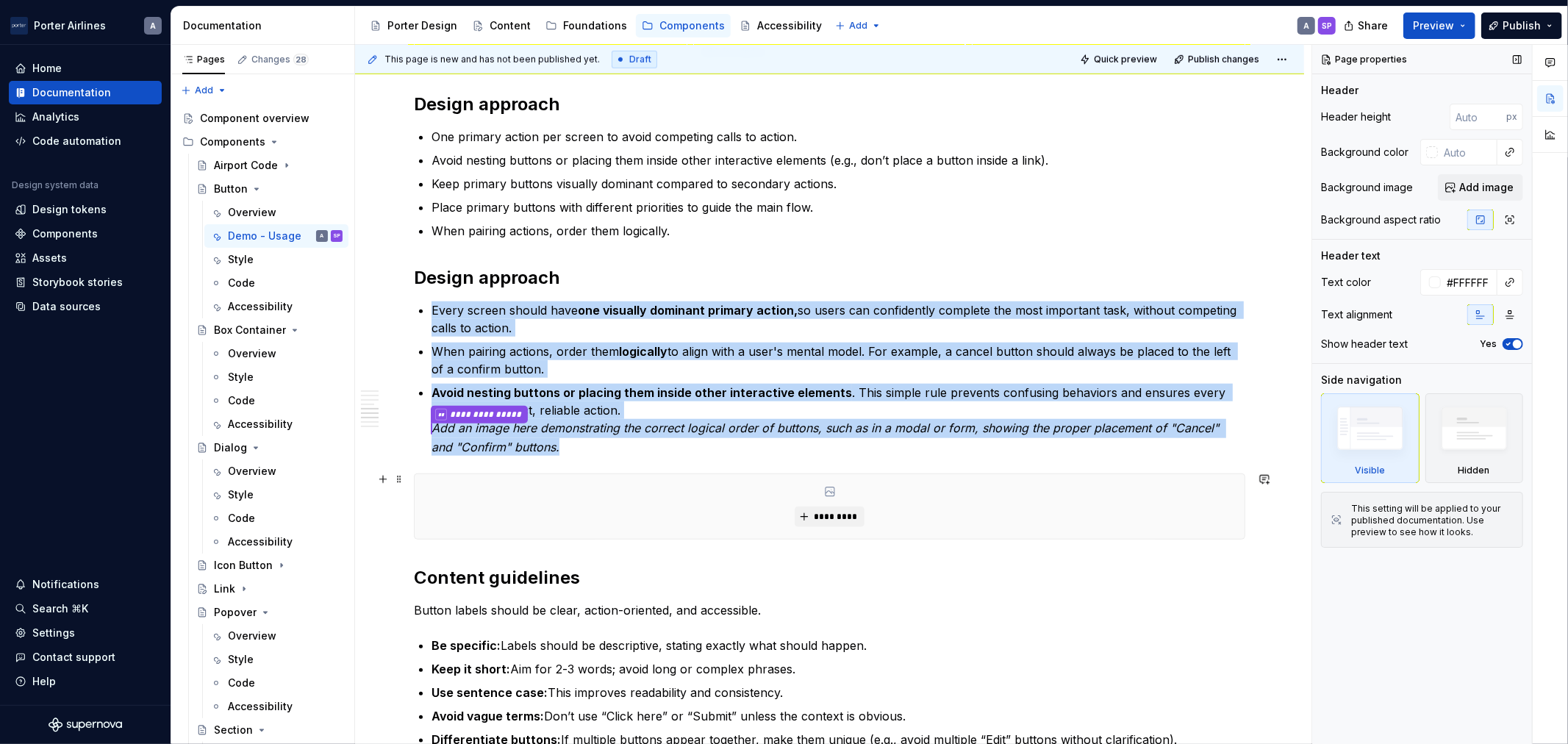
click at [1065, 532] on div "*********" at bounding box center [829, 505] width 830 height 64
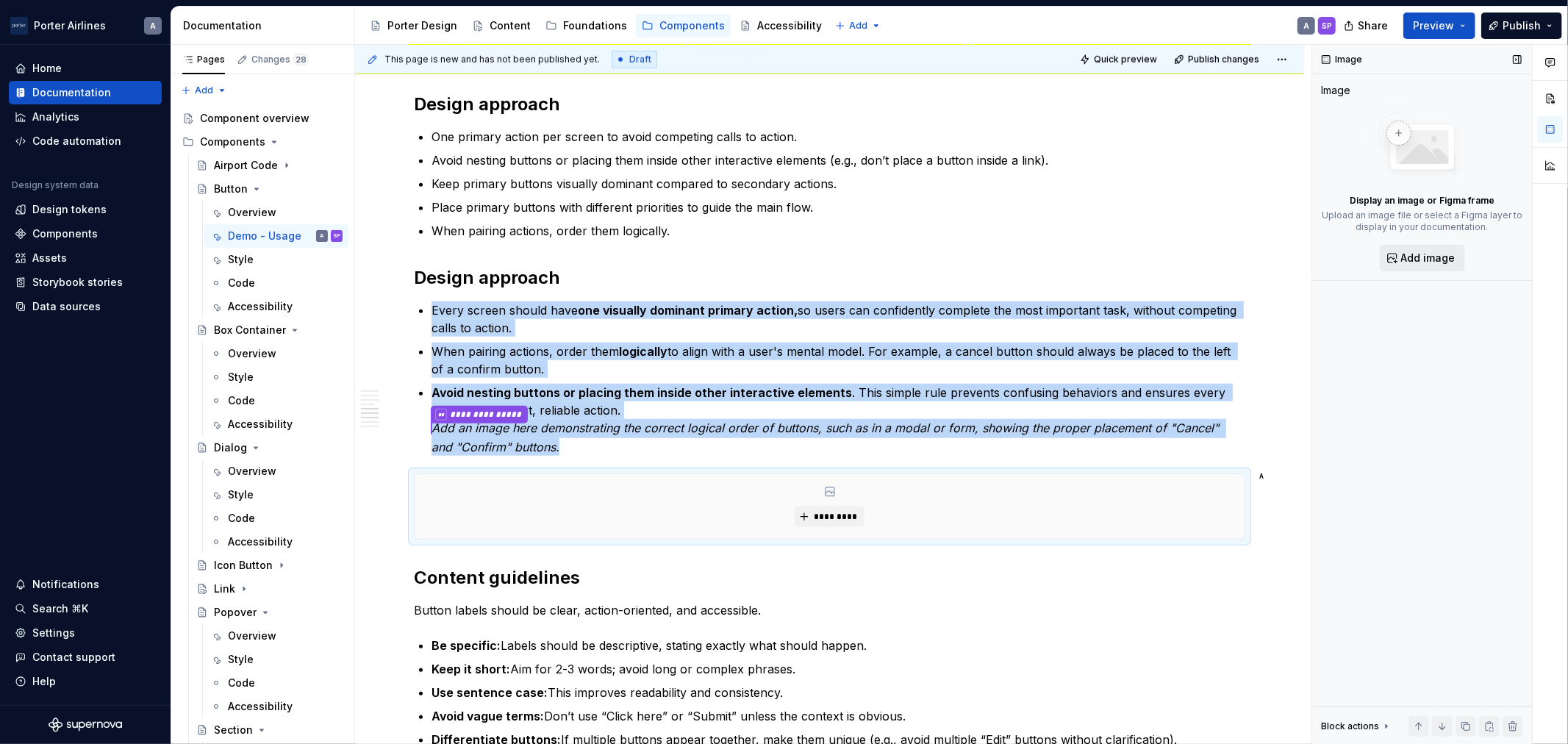
click at [1436, 247] on button "Add image" at bounding box center [1422, 258] width 86 height 26
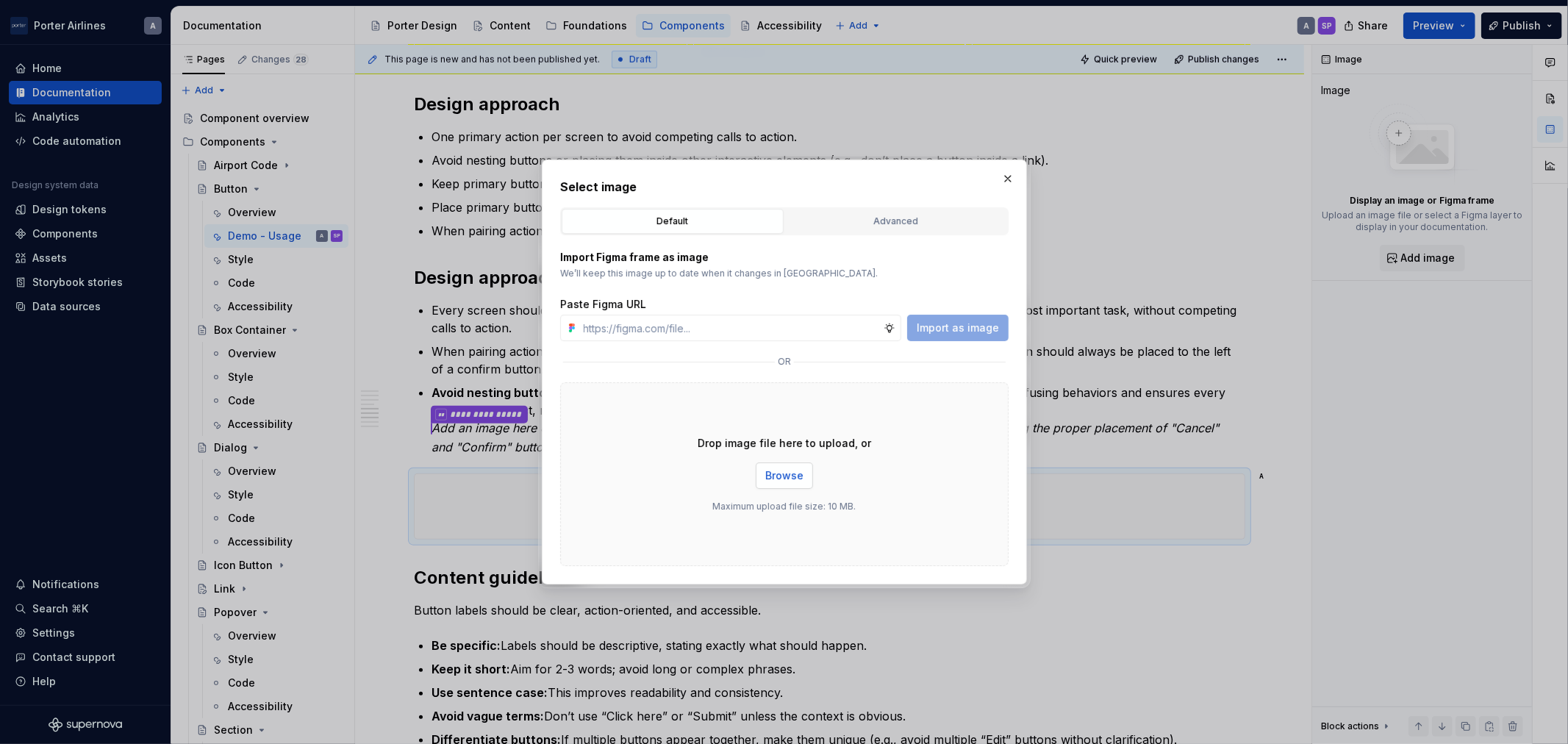
click at [788, 479] on span "Browse" at bounding box center [784, 475] width 38 height 15
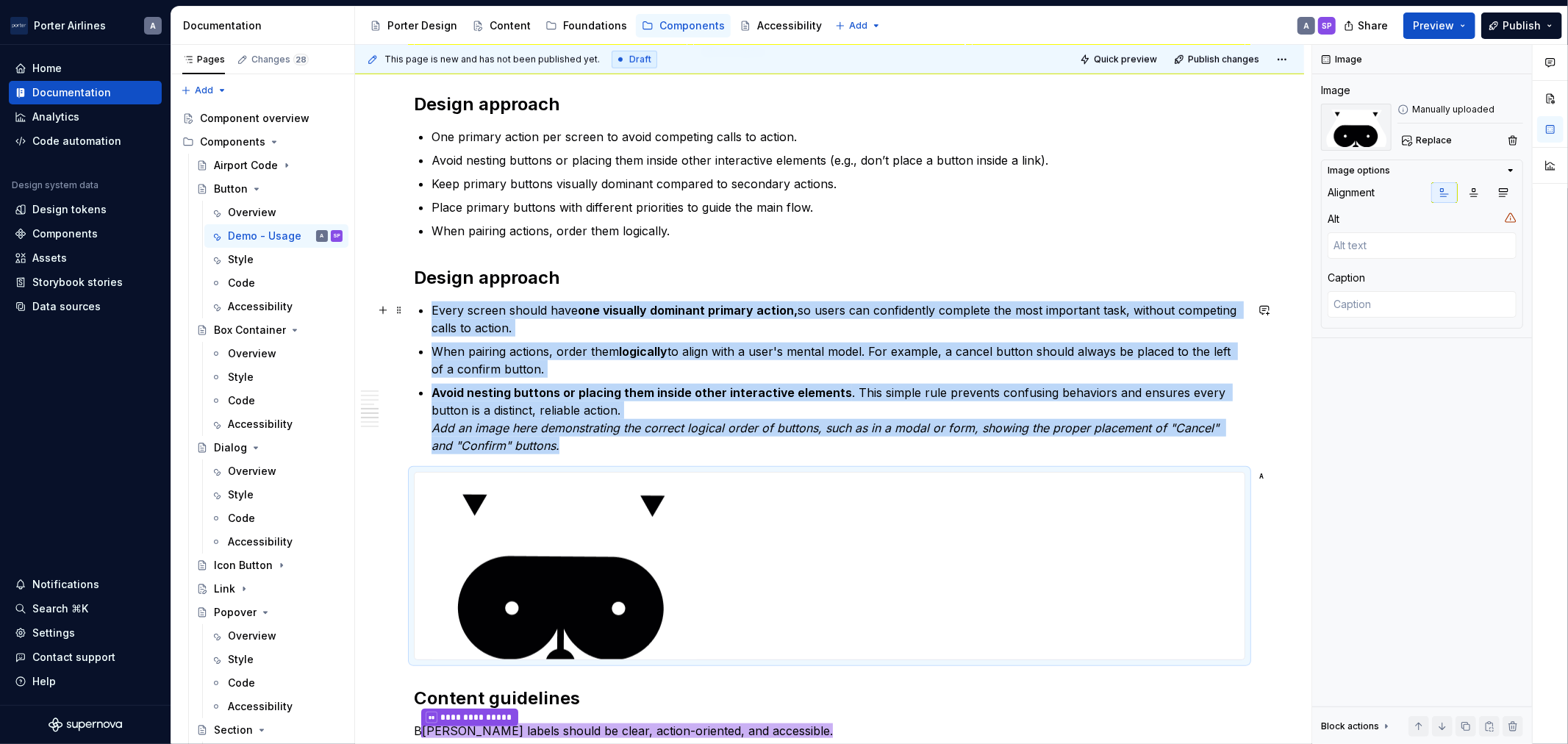
scroll to position [1224, 0]
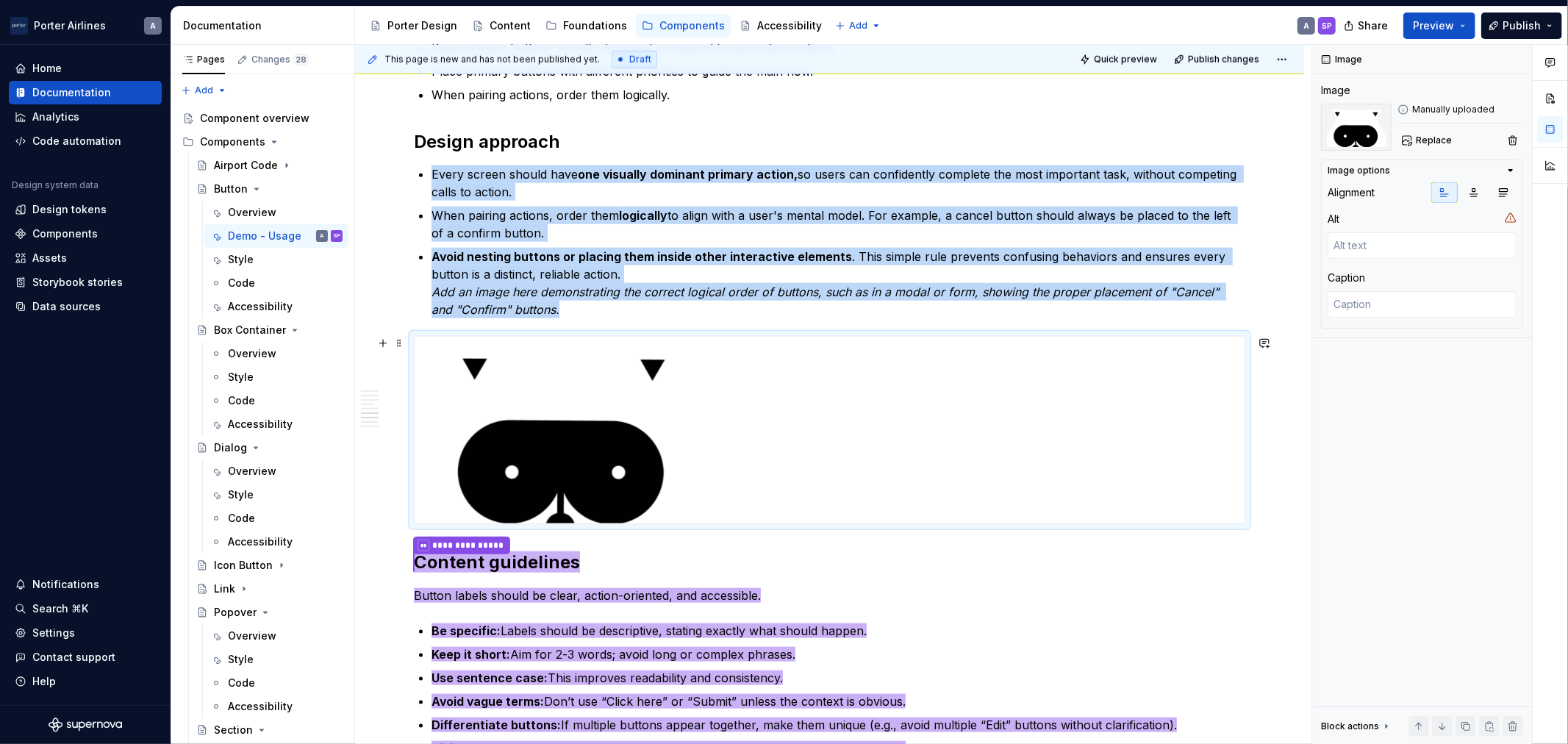
click at [545, 405] on img at bounding box center [562, 429] width 296 height 186
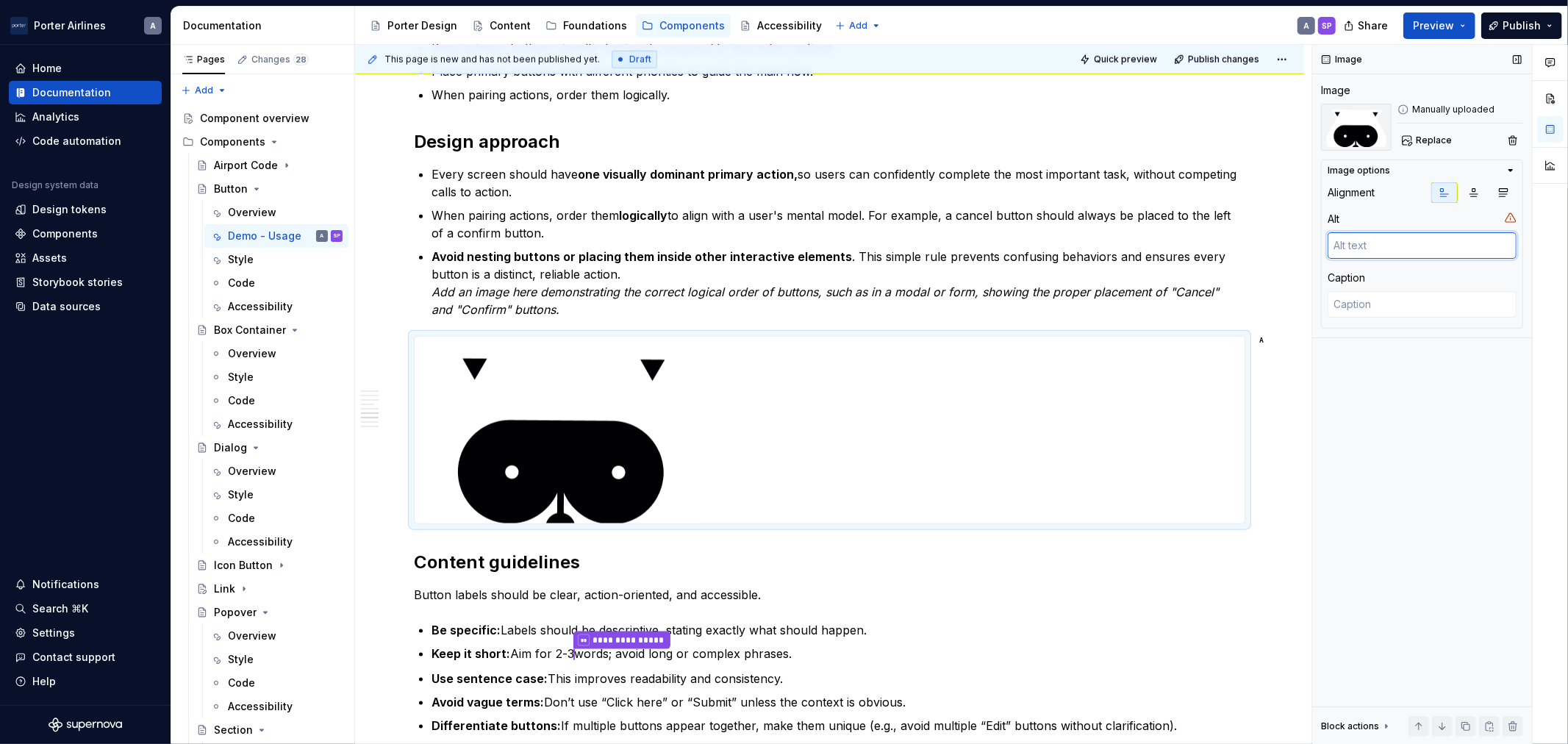
click at [1395, 247] on textarea at bounding box center [1422, 245] width 189 height 26
click at [1395, 282] on div "Caption" at bounding box center [1422, 278] width 189 height 15
click at [1387, 320] on div at bounding box center [1422, 305] width 189 height 29
click at [1397, 300] on textarea at bounding box center [1422, 304] width 189 height 26
type textarea "*"
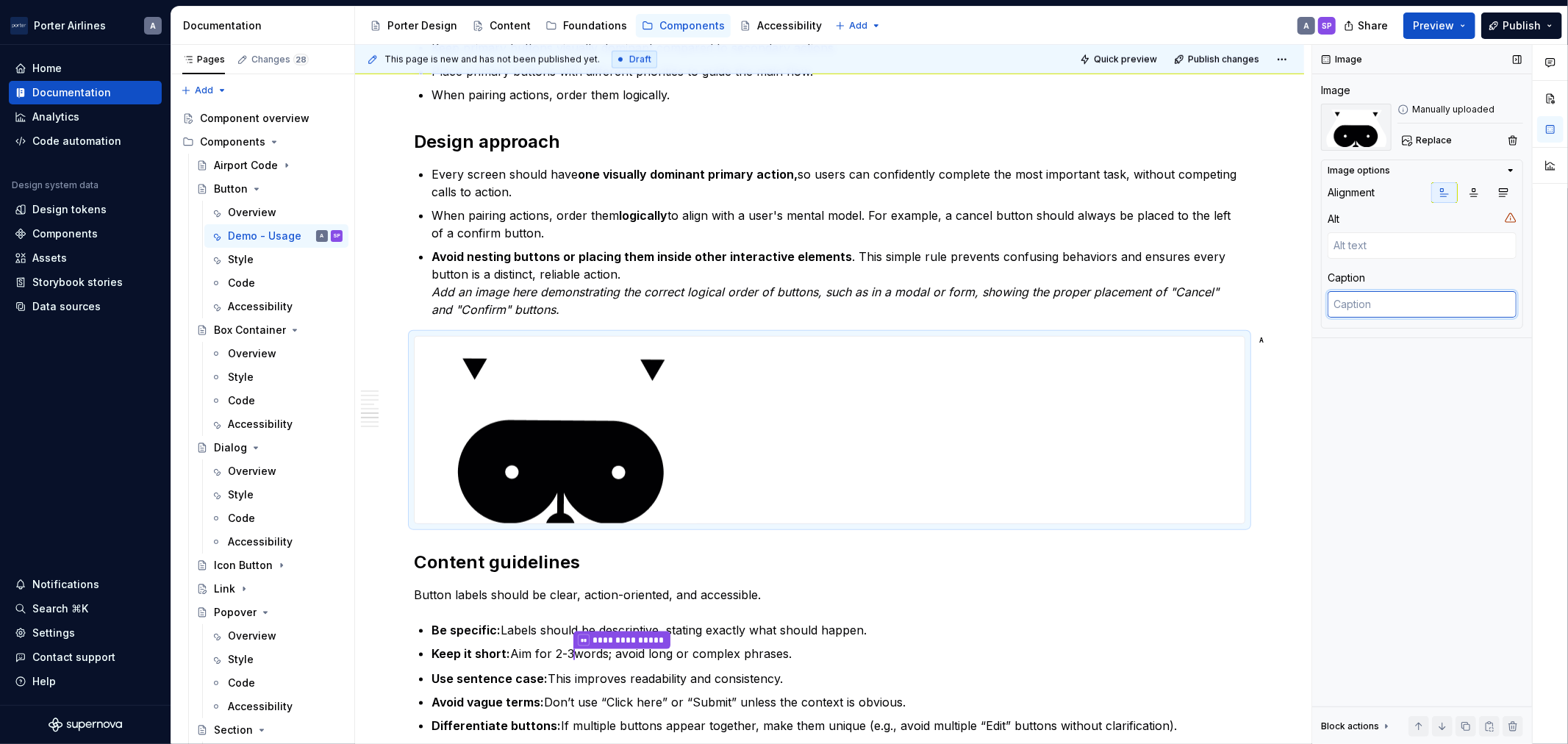
type textarea "t"
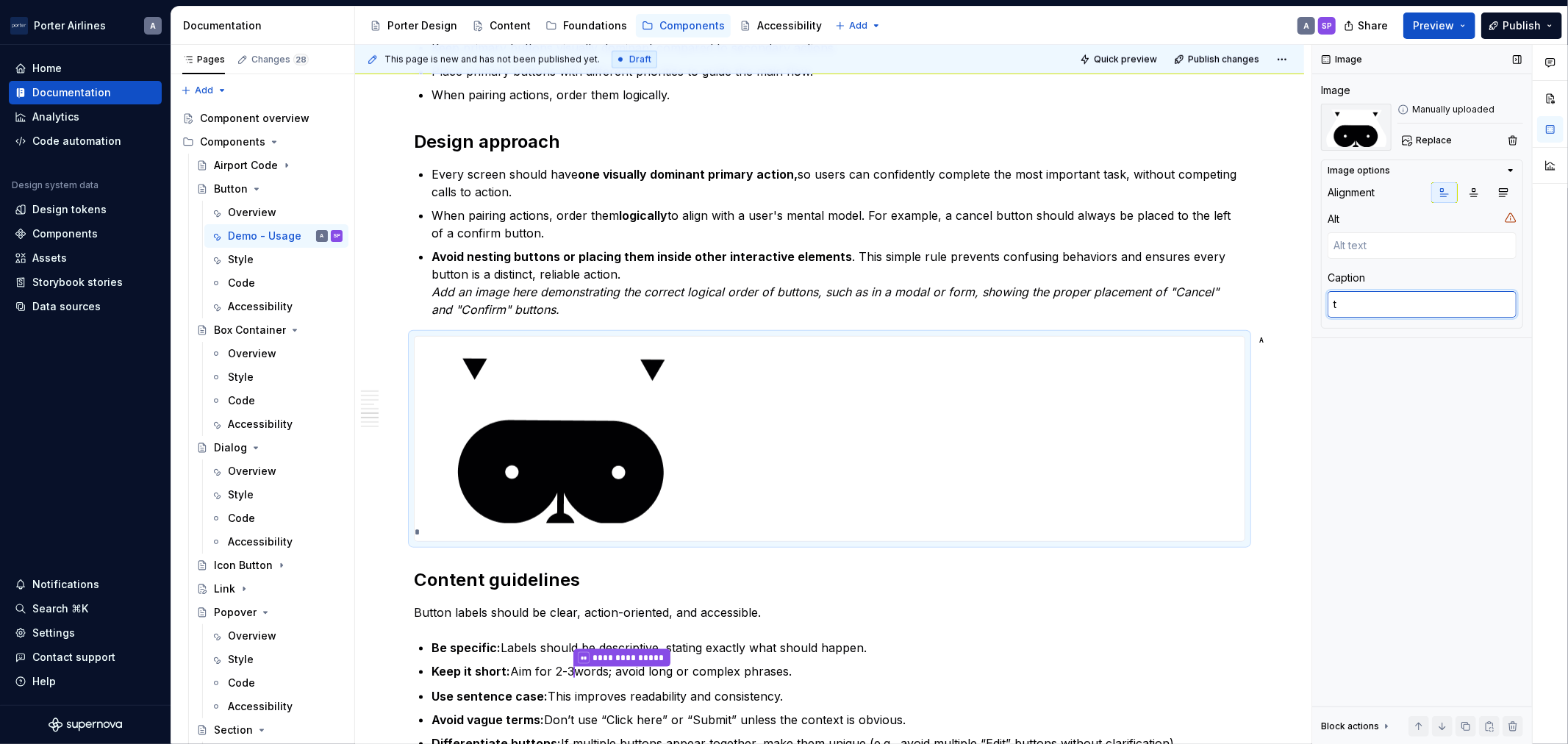
type textarea "*"
type textarea "te"
type textarea "*"
type textarea "tes"
type textarea "*"
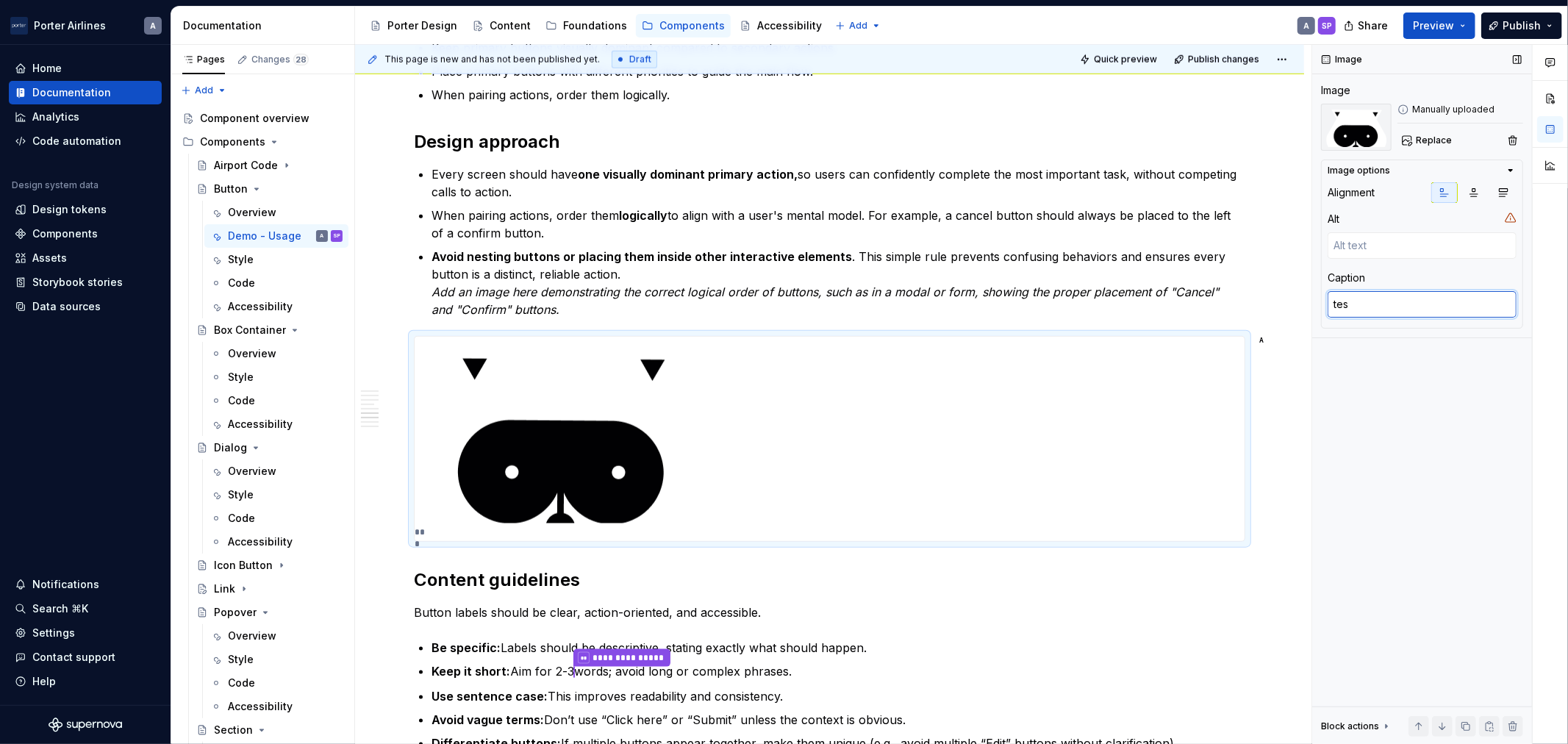
type textarea "test"
type textarea "*"
type textarea "test"
type textarea "*"
type textarea "test h"
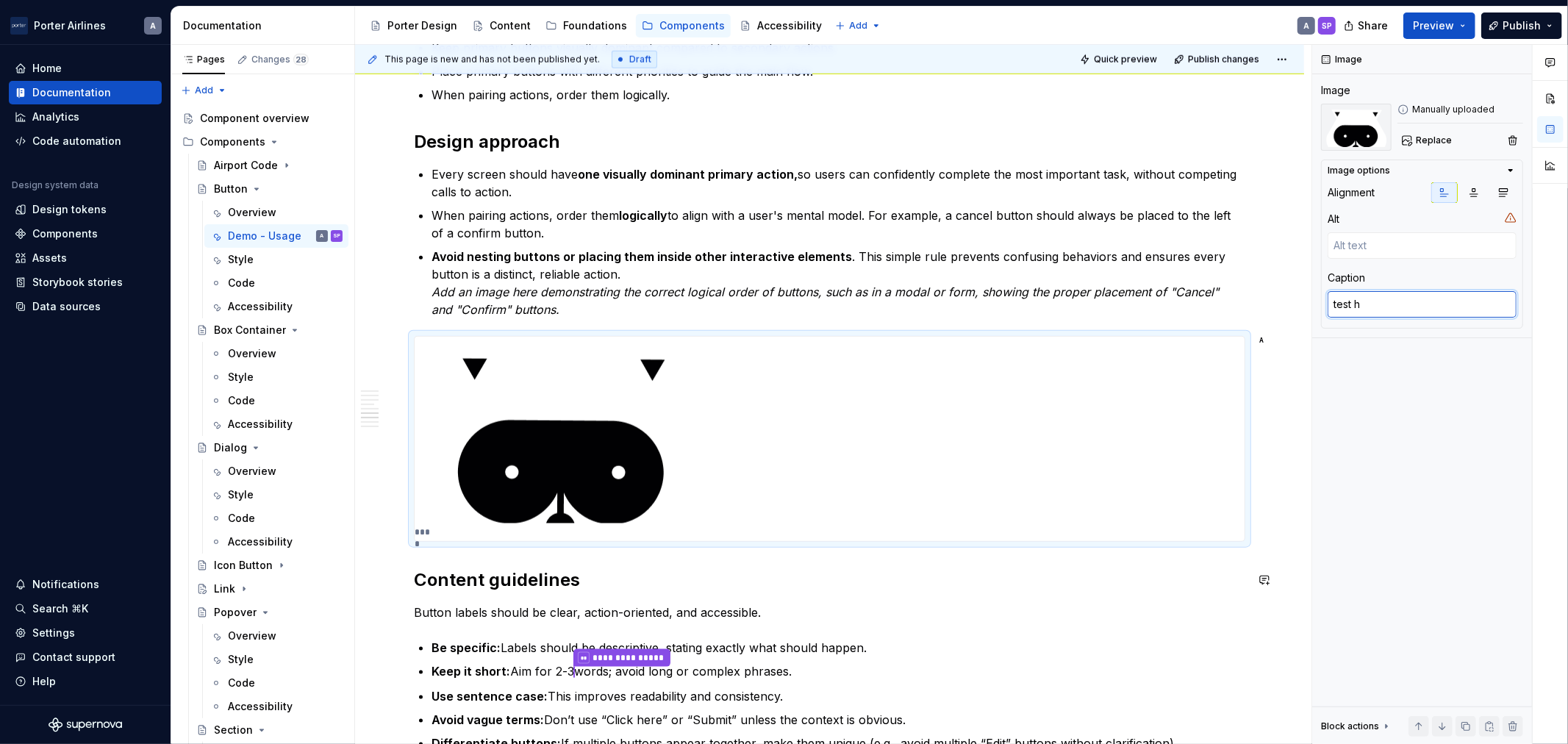
type textarea "*"
type textarea "test hgfv"
type textarea "*"
type textarea "test hgfvhg"
type textarea "*"
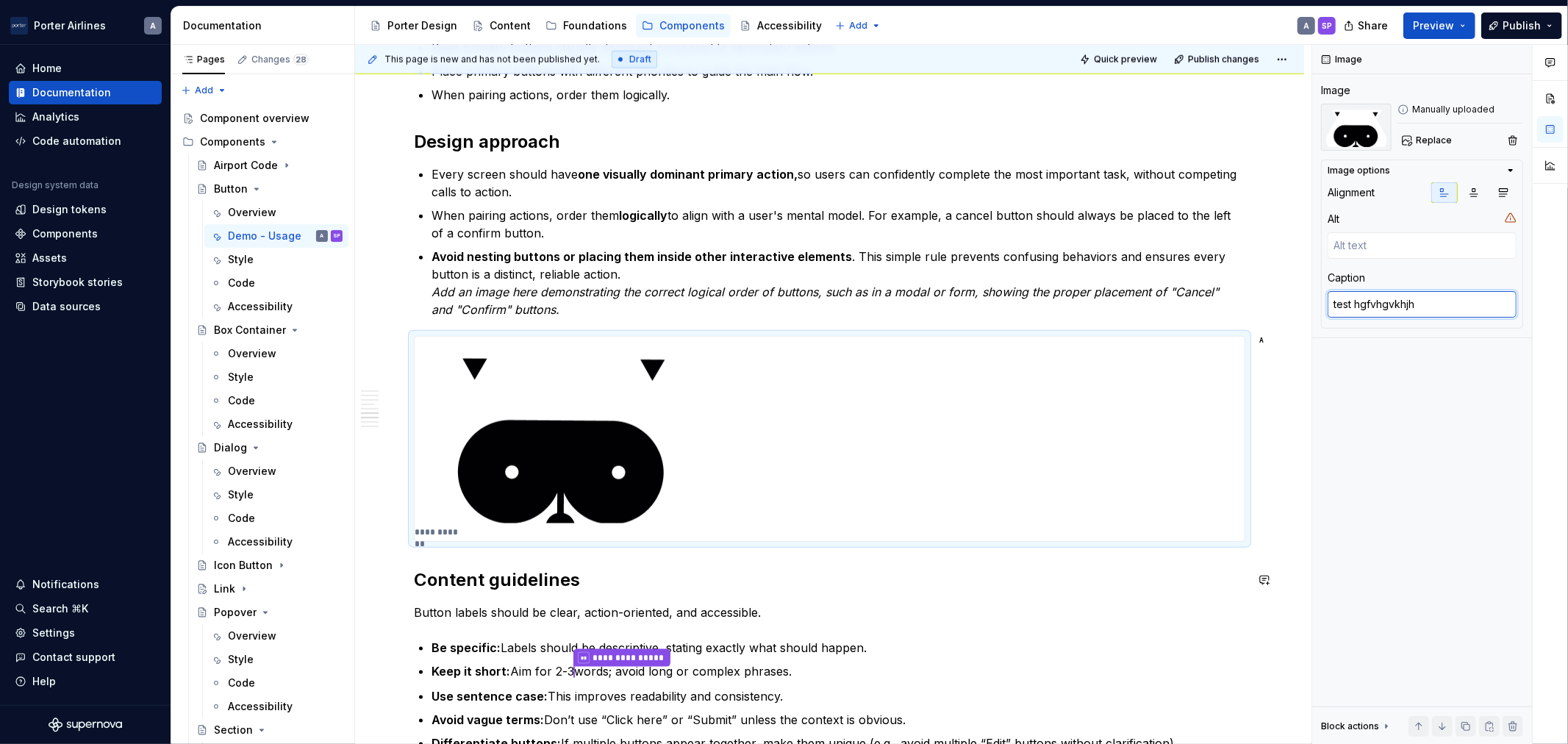
type textarea "test hgfvhgvkhjhg"
type textarea "*"
type textarea "test hgfvhgvkhjhgj"
type textarea "*"
drag, startPoint x: 1472, startPoint y: 299, endPoint x: 1320, endPoint y: 302, distance: 152.0
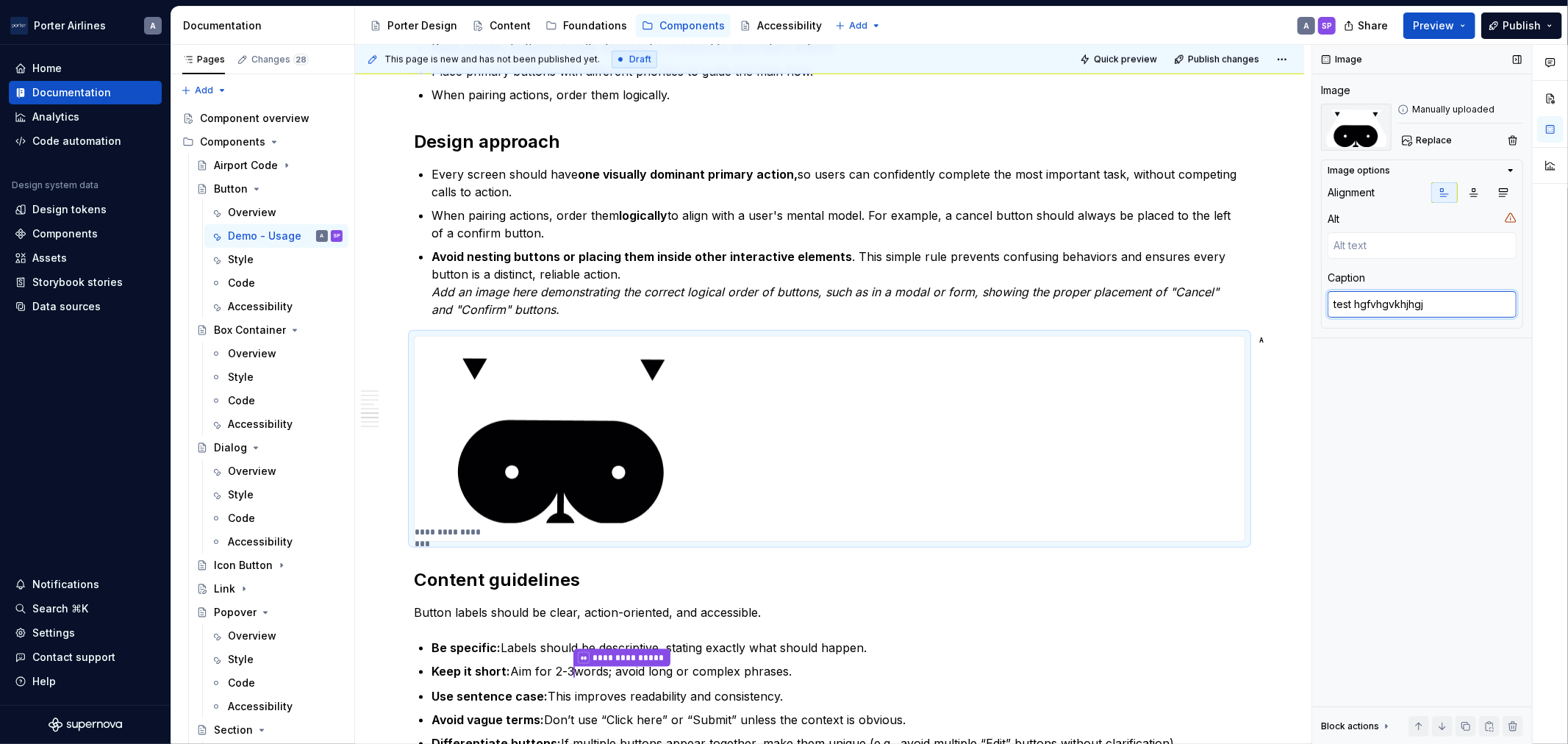
click at [1320, 302] on div "Image Image Manually uploaded Replace Image options Alignment Alt Caption test …" at bounding box center [1422, 394] width 220 height 699
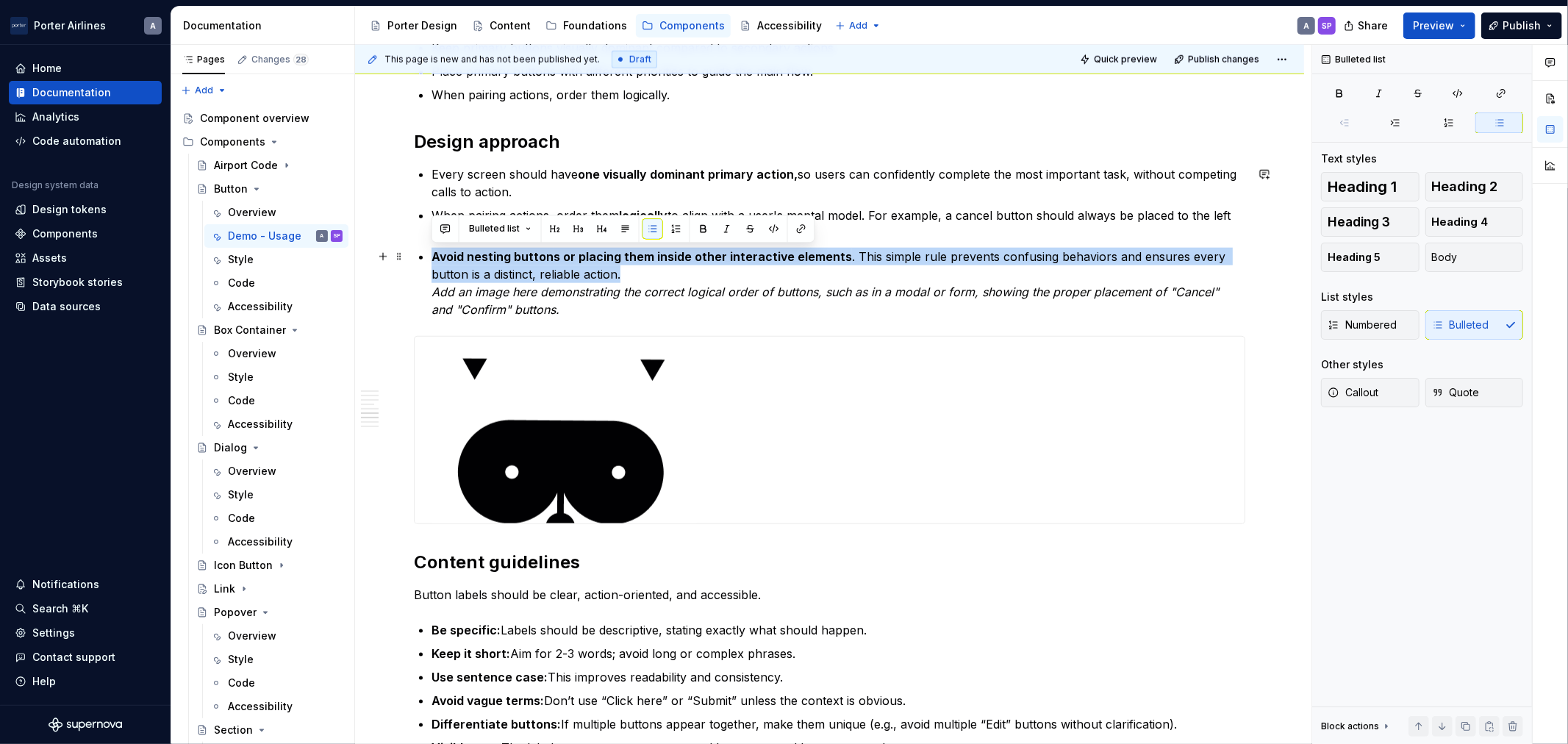
drag, startPoint x: 670, startPoint y: 274, endPoint x: 431, endPoint y: 260, distance: 239.4
click at [432, 260] on p "Avoid nesting button s or placing them inside other interactive elements . This…" at bounding box center [838, 282] width 814 height 71
copy p "Avoid nesting button s or placing them inside other interactive elements . This…"
click at [659, 479] on img at bounding box center [562, 429] width 296 height 186
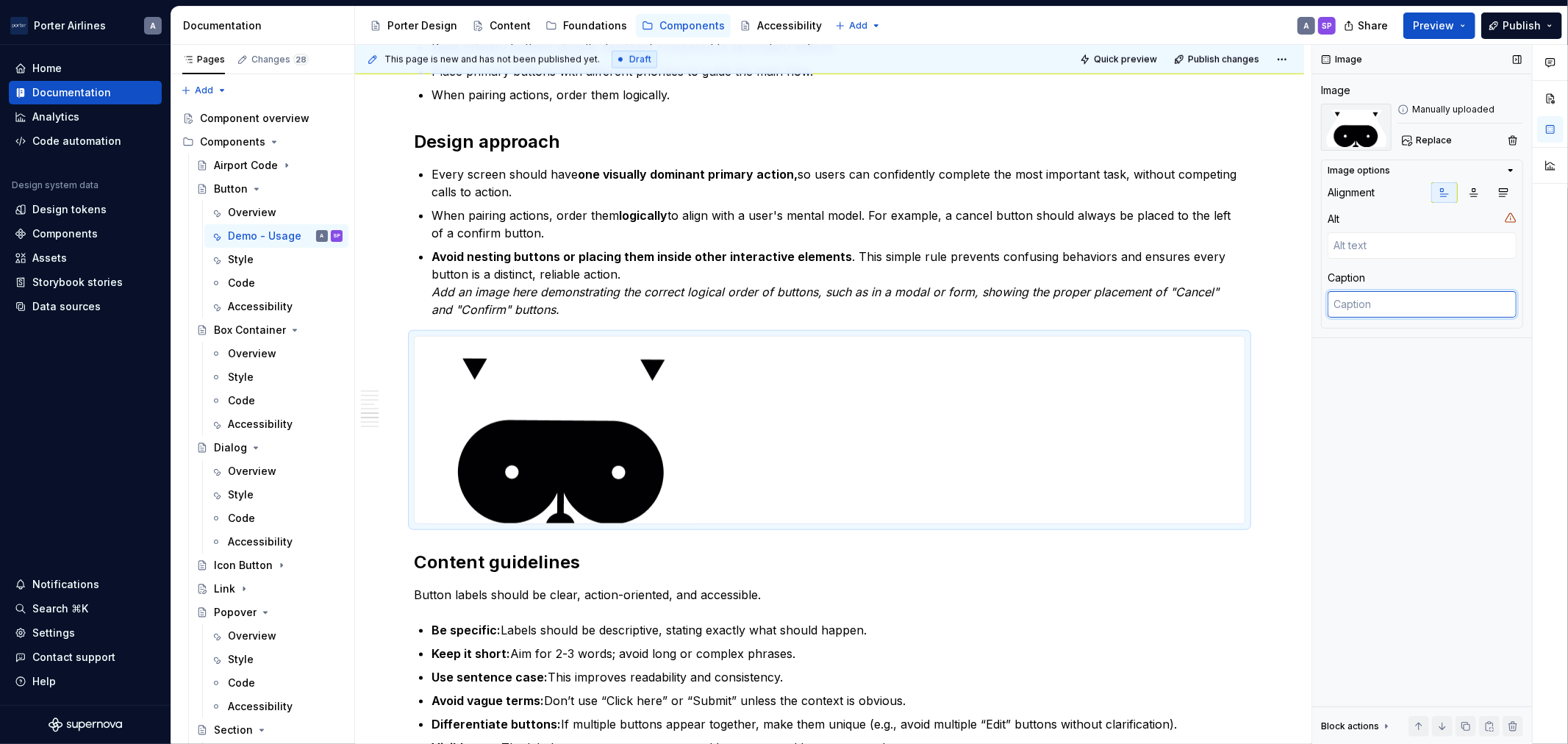
click at [1363, 301] on textarea at bounding box center [1422, 304] width 189 height 26
paste textarea "Avoid nesting buttons or placing them inside other interactive elements. This s…"
type textarea "*"
type textarea "Avoid nesting buttons or placing them inside other interactive elements. This s…"
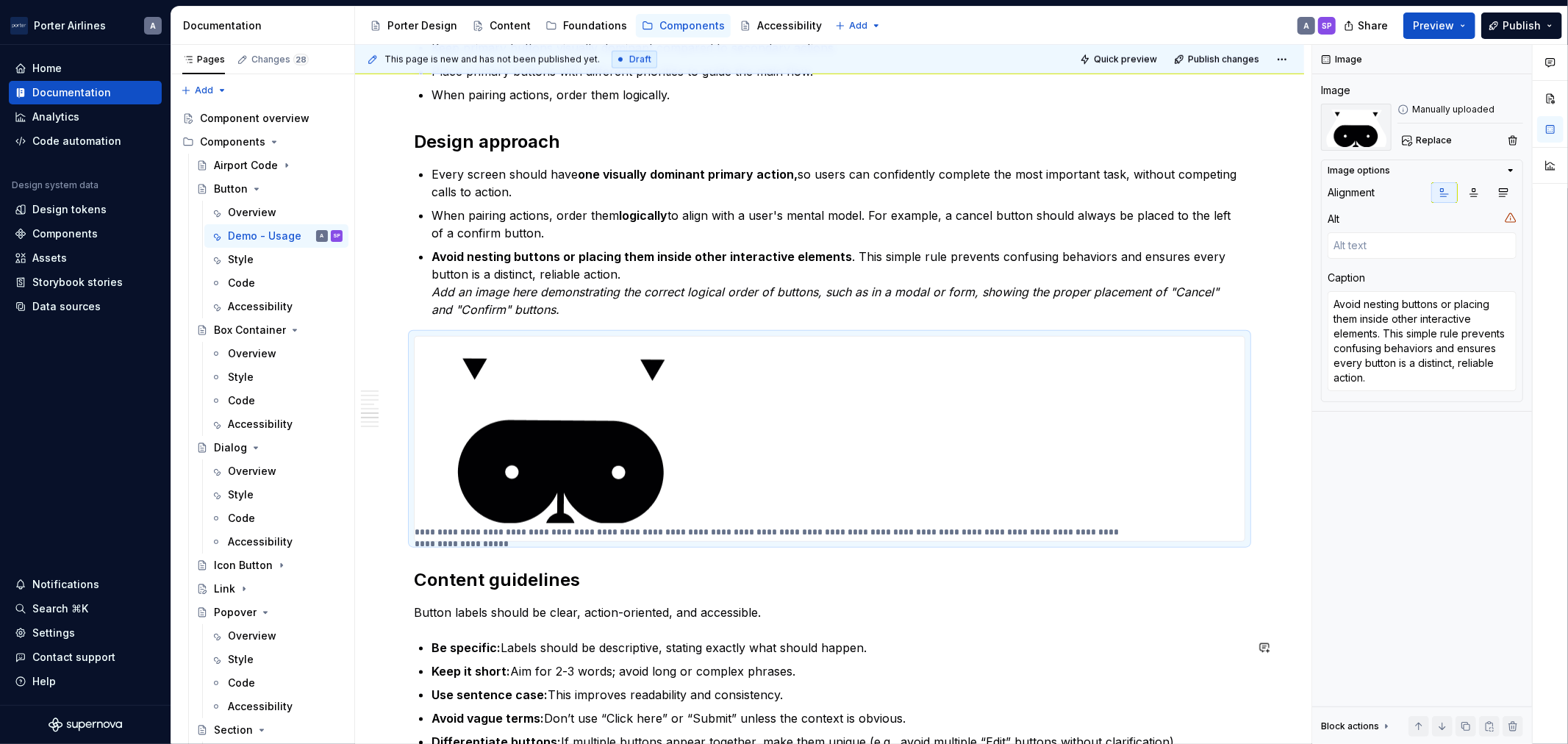
click at [1126, 635] on div "**********" at bounding box center [829, 134] width 832 height 2102
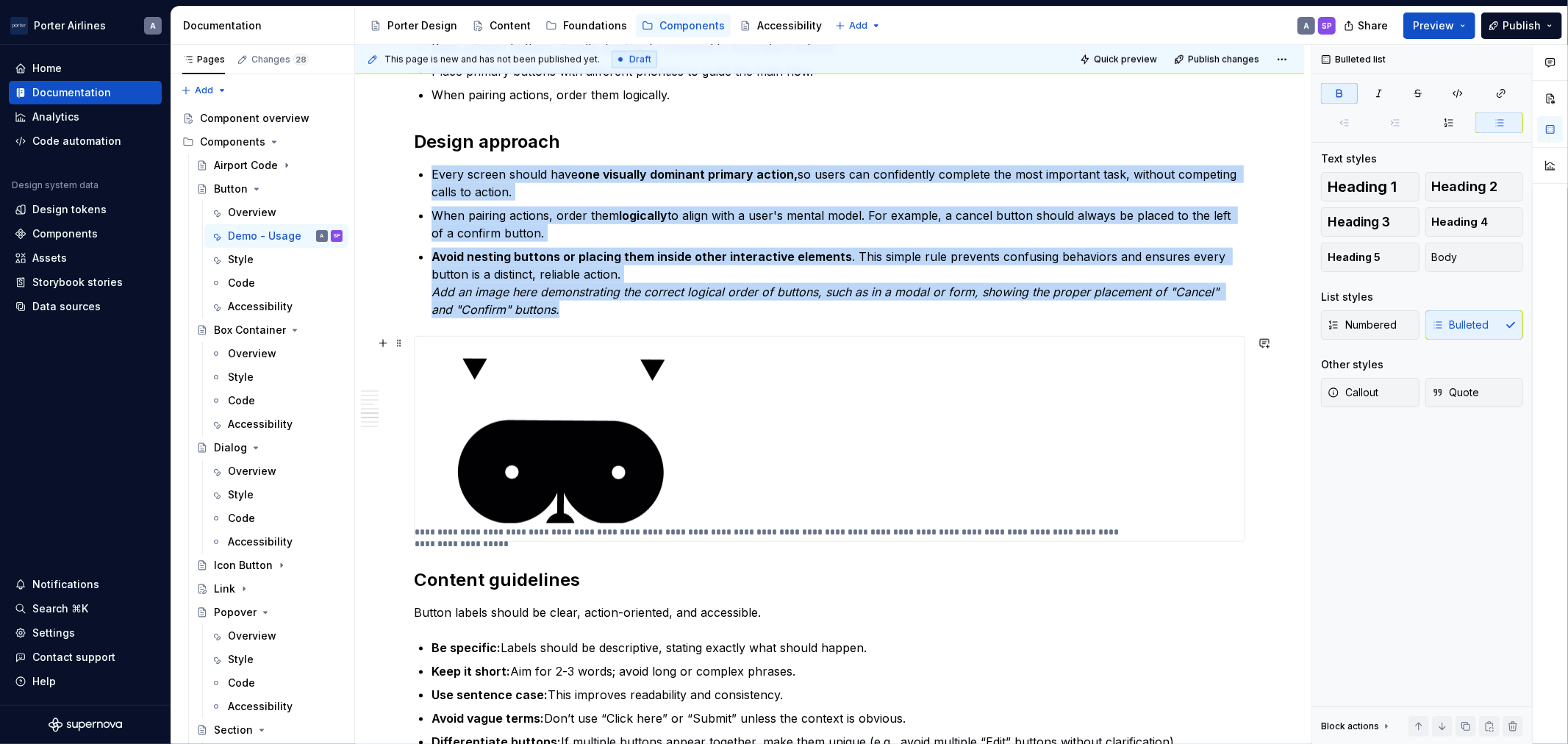
click at [1005, 532] on p "**********" at bounding box center [772, 532] width 715 height 11
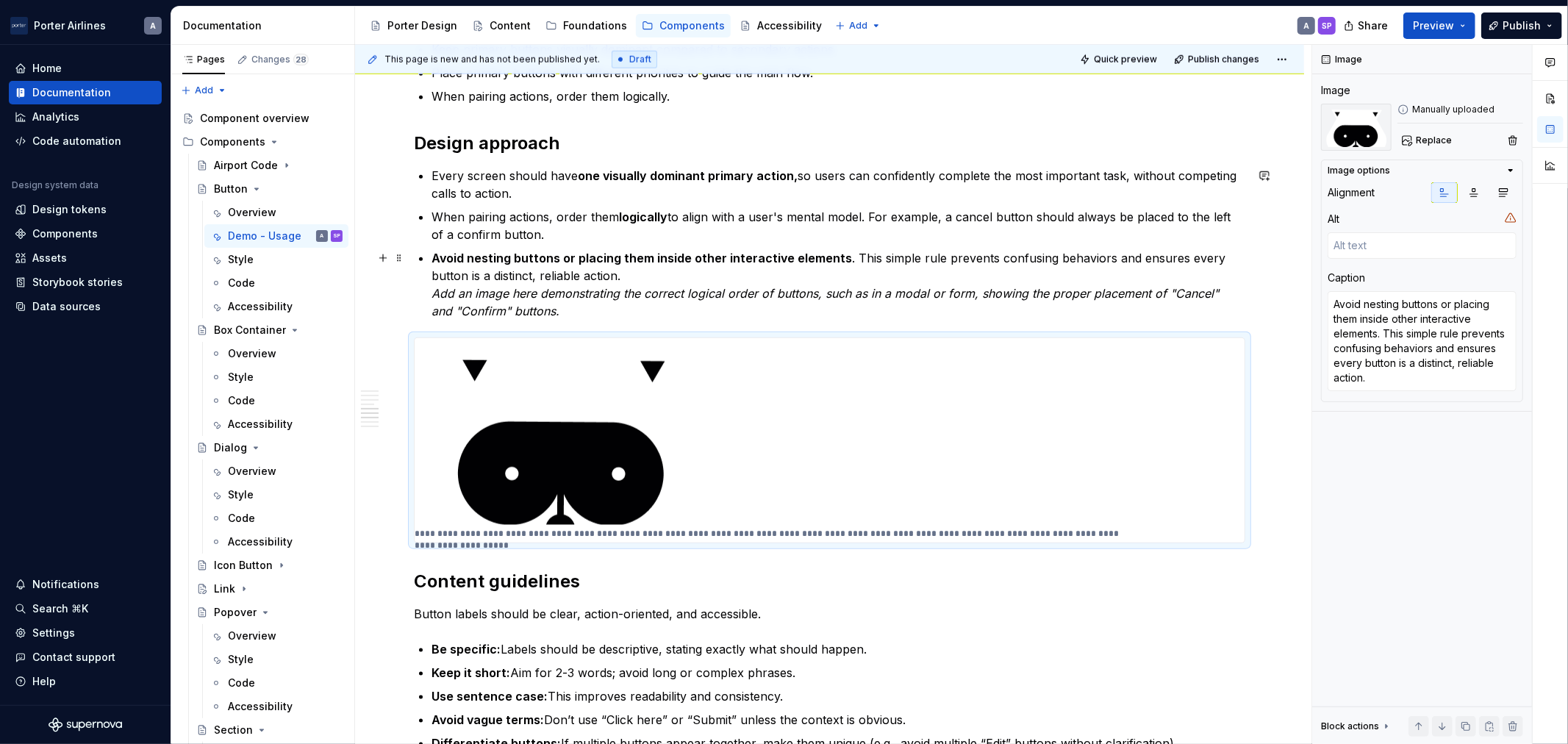
scroll to position [1361, 0]
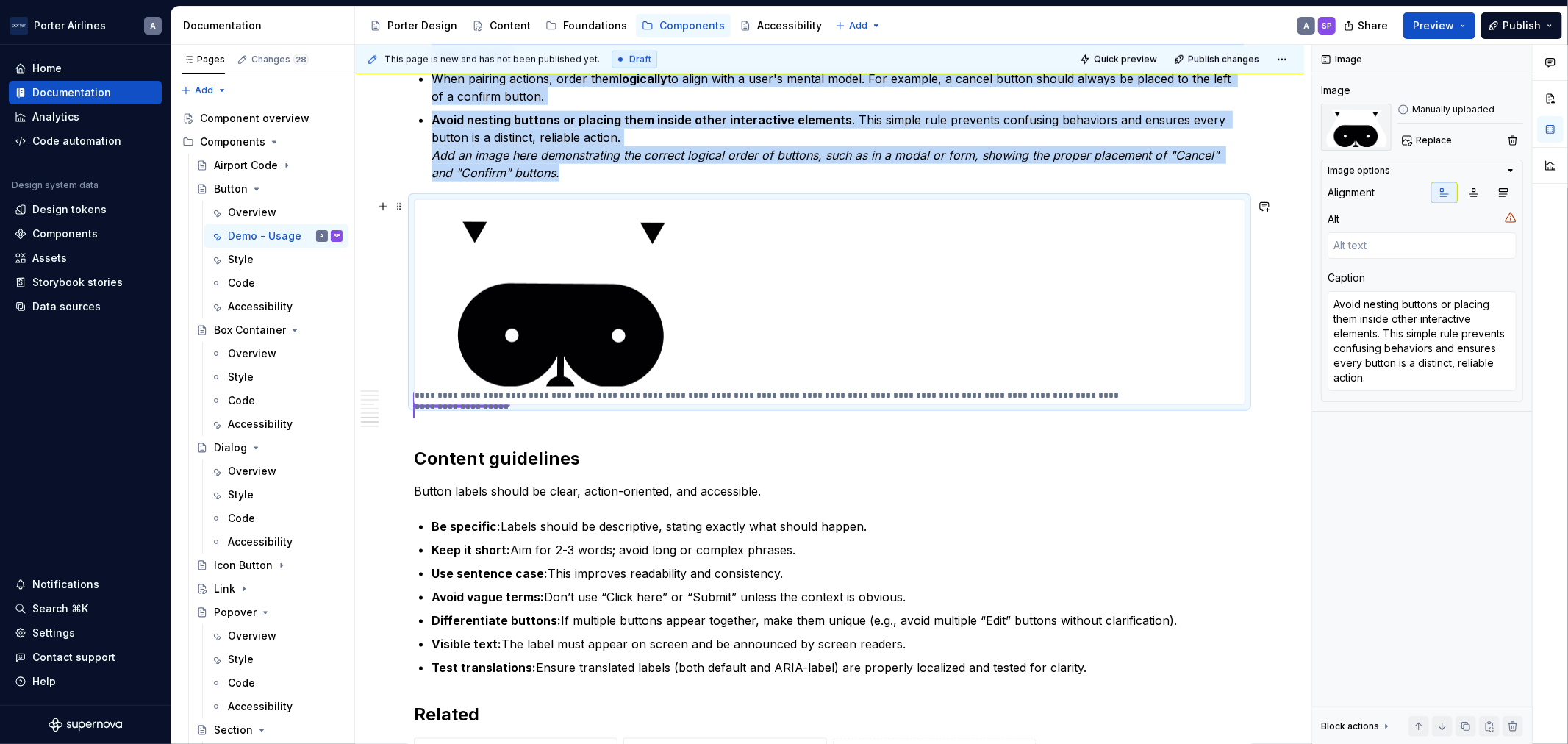
click at [592, 301] on img at bounding box center [562, 293] width 296 height 186
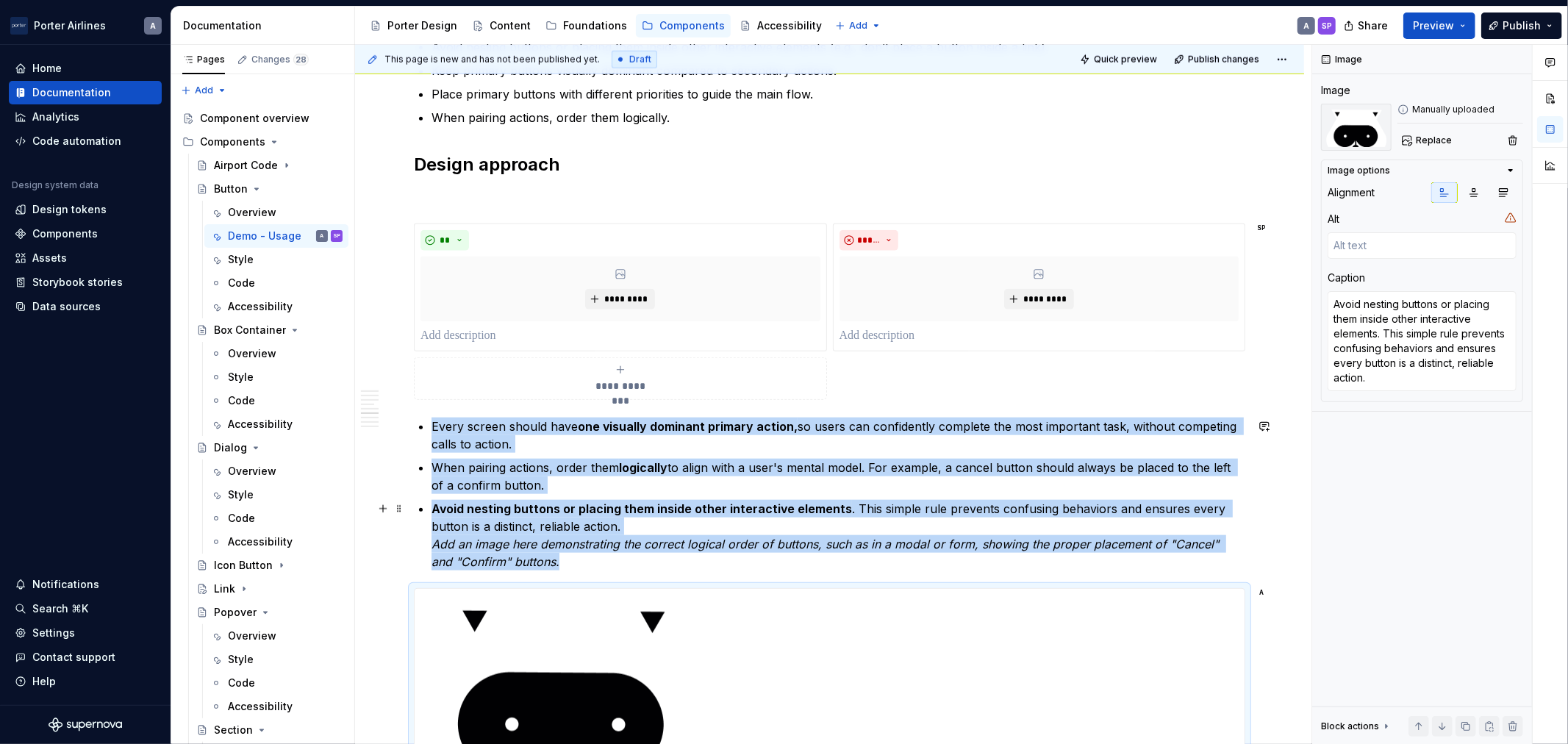
scroll to position [1250, 0]
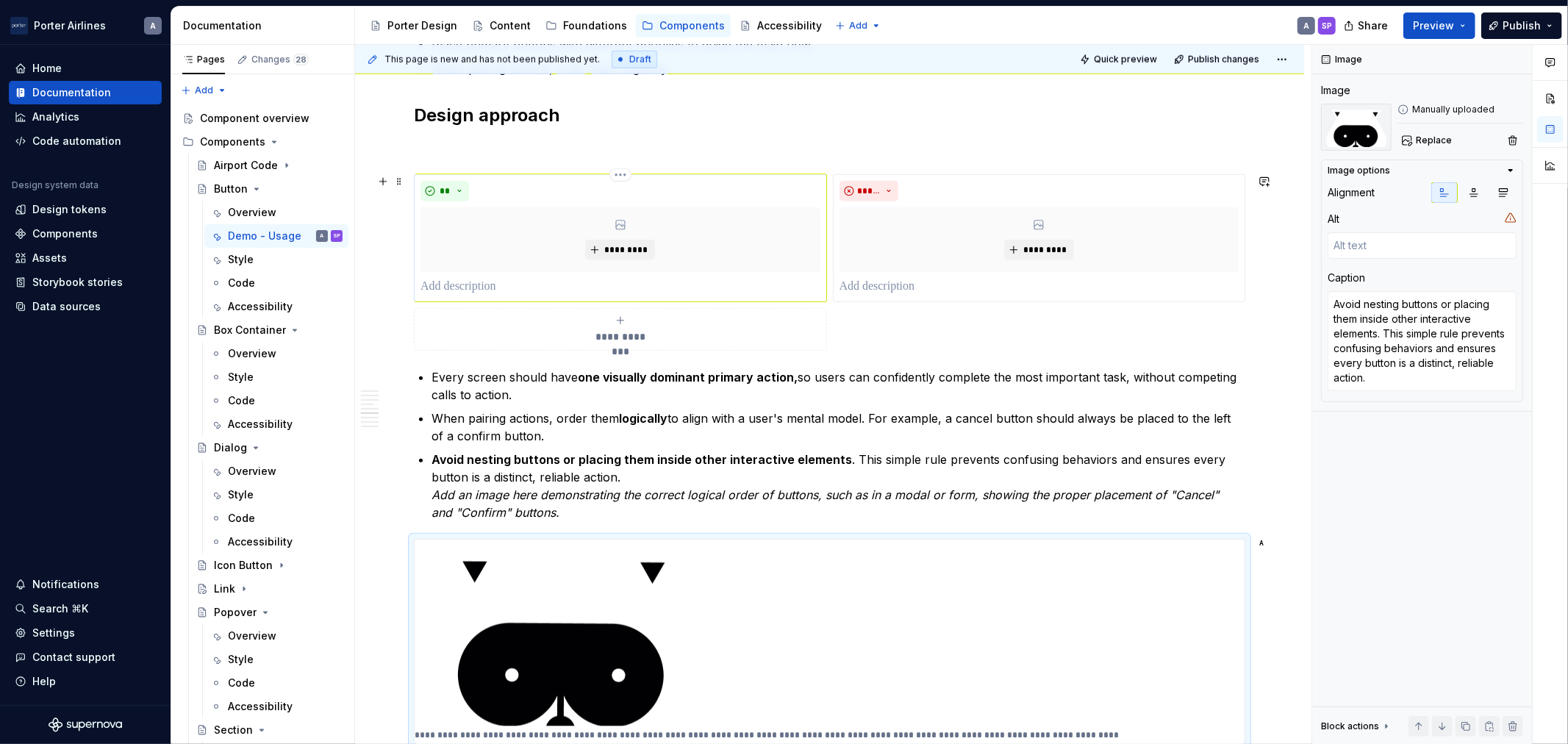
click at [520, 284] on p at bounding box center [620, 287] width 400 height 18
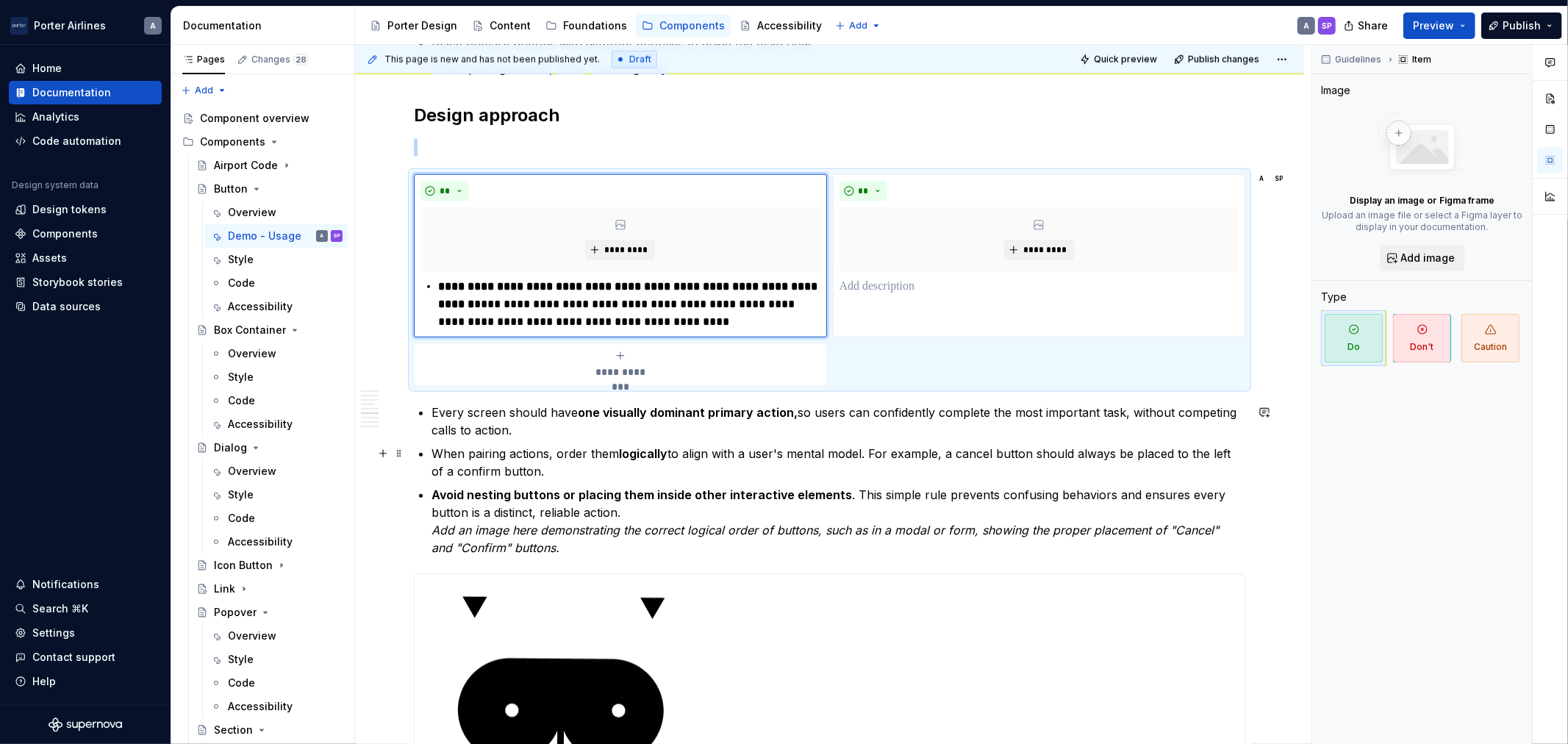
click at [911, 475] on p "When pairing actions, order them logically to align with a user's mental model.…" at bounding box center [838, 462] width 814 height 35
click at [438, 288] on strong "**********" at bounding box center [629, 295] width 382 height 28
click at [459, 185] on button "**" at bounding box center [445, 190] width 49 height 20
click at [610, 312] on p "**********" at bounding box center [620, 304] width 399 height 53
click at [622, 151] on p at bounding box center [829, 148] width 832 height 18
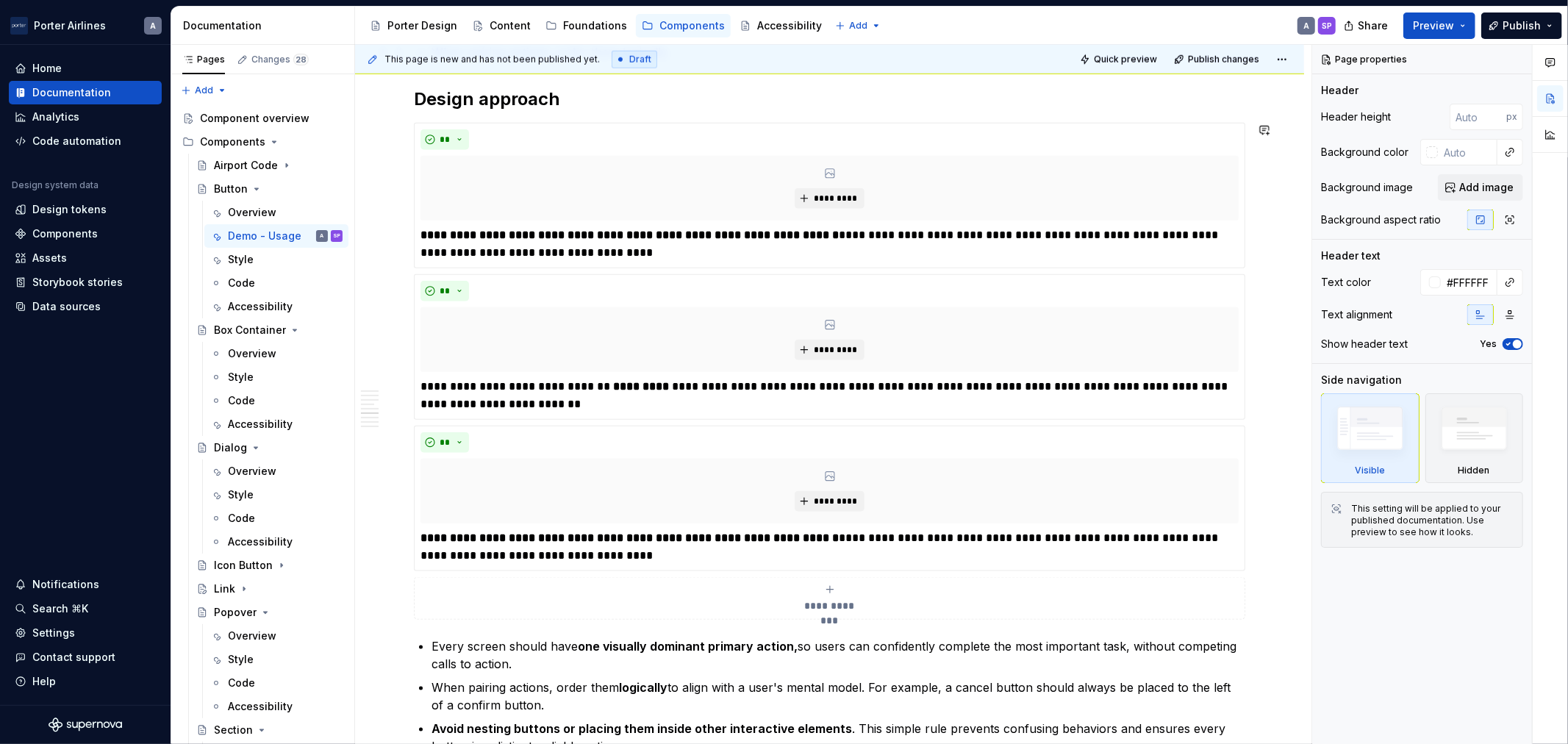
scroll to position [1224, 0]
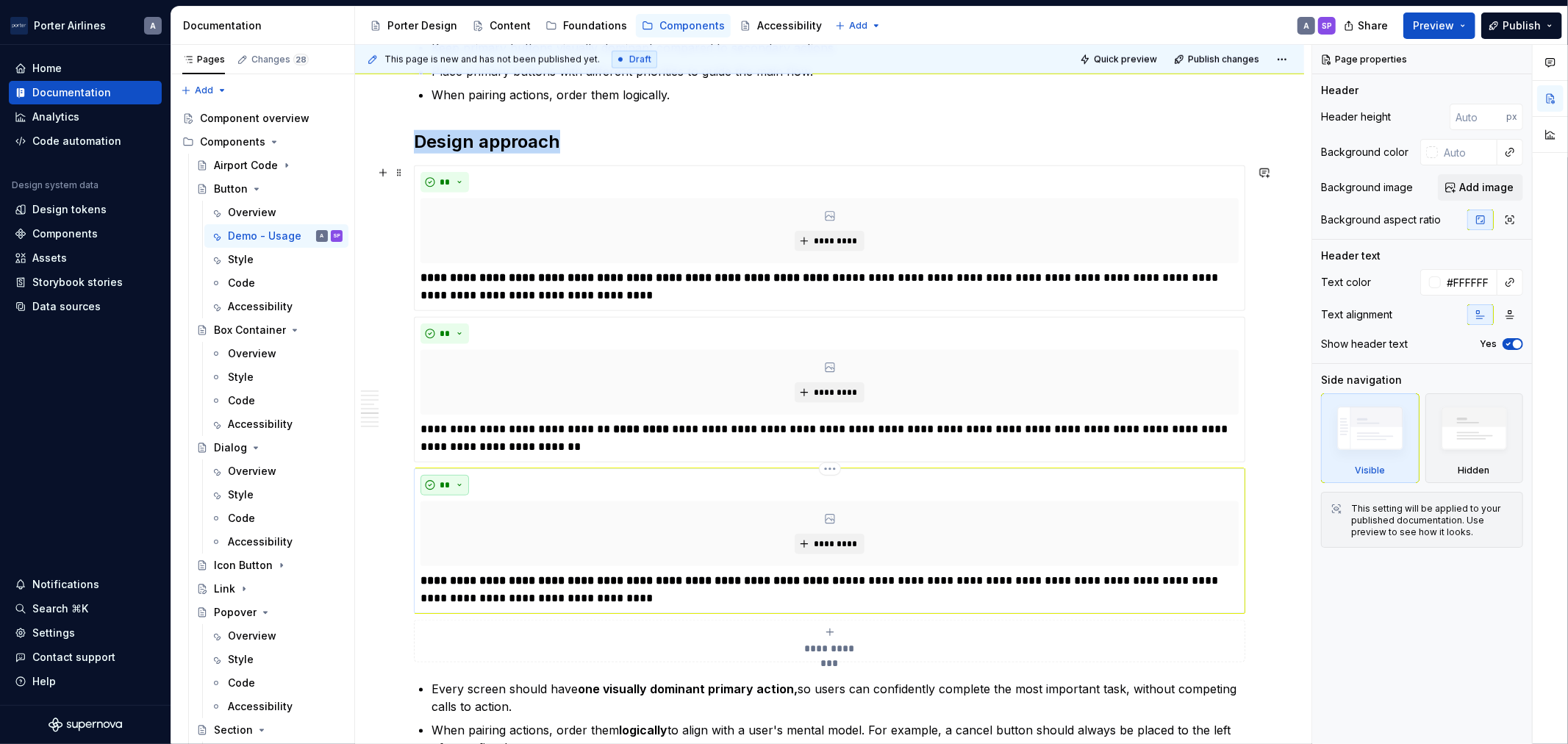
click at [459, 489] on button "**" at bounding box center [445, 484] width 49 height 20
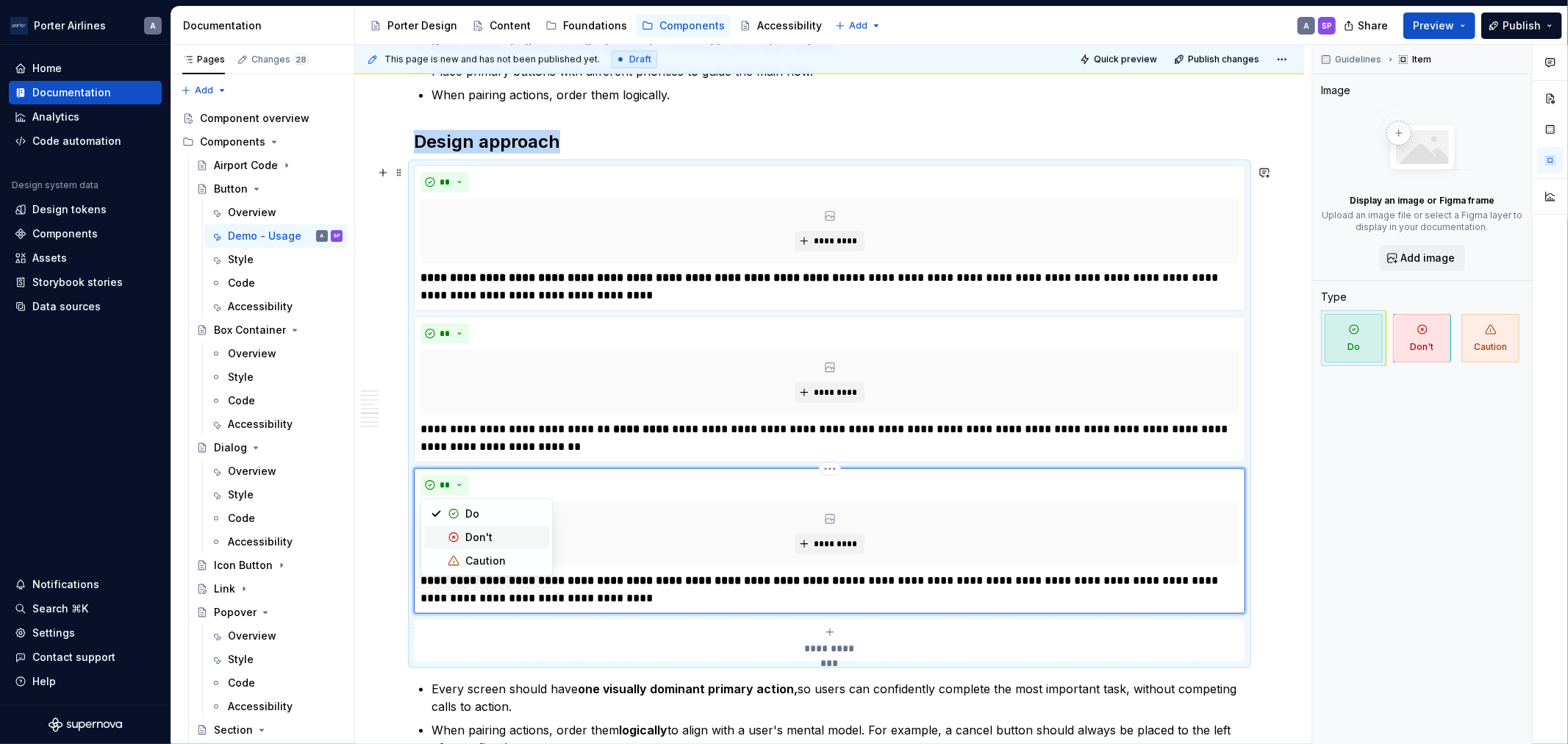
click at [480, 532] on div "Don't" at bounding box center [478, 537] width 27 height 15
click at [840, 122] on div "**********" at bounding box center [829, 374] width 832 height 2580
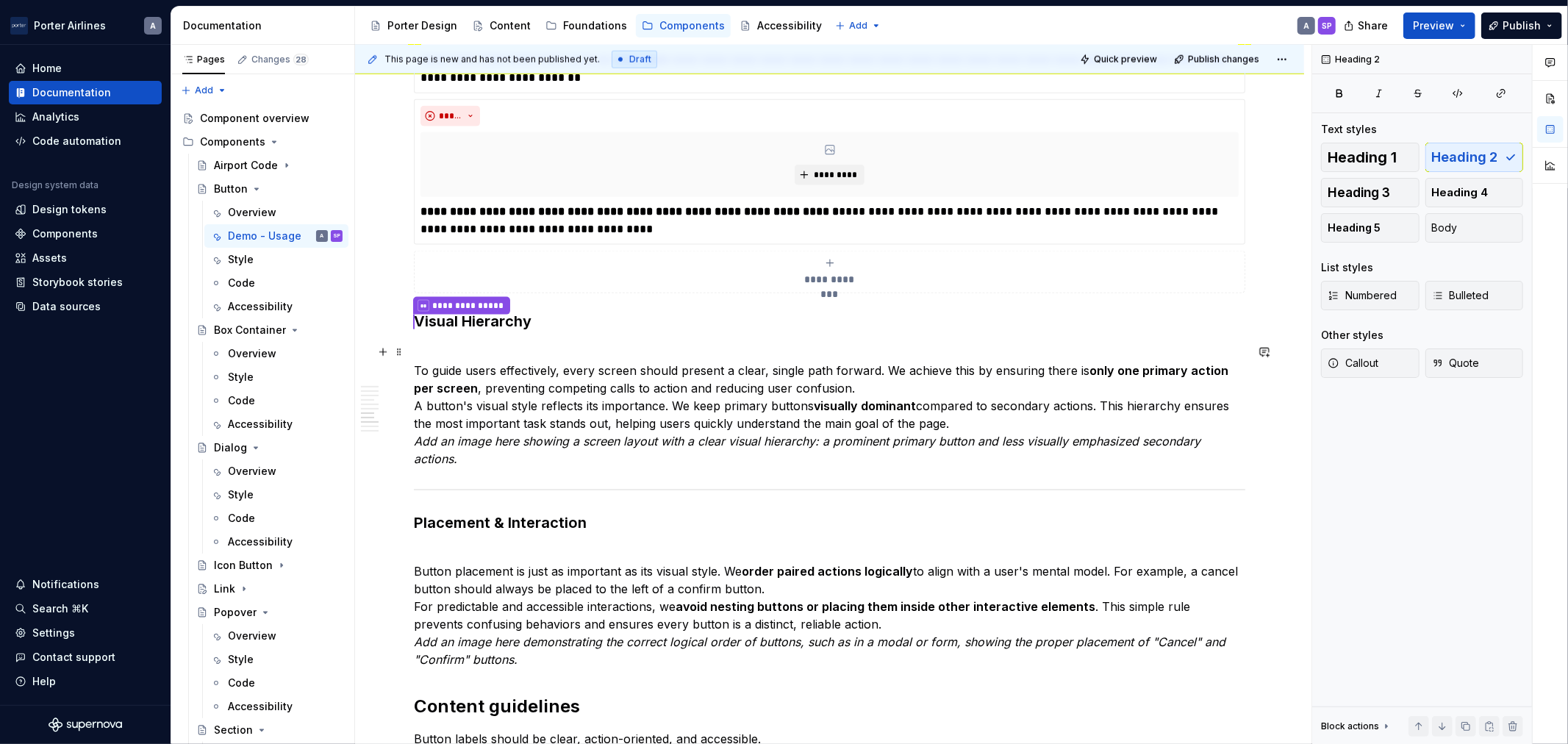
scroll to position [1633, 0]
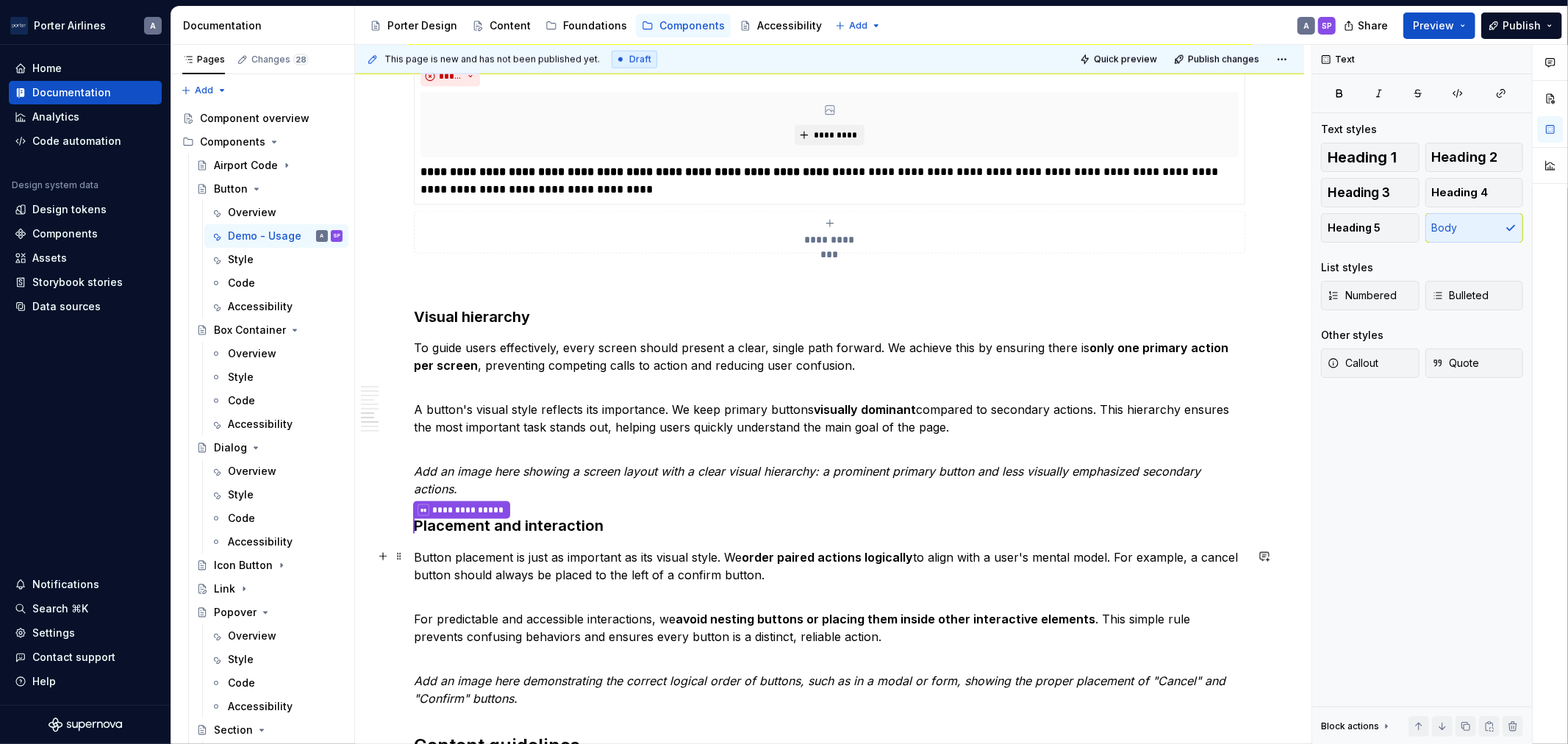
click at [775, 574] on p "Button placement is just as important as its visual style. We order paired acti…" at bounding box center [829, 565] width 832 height 35
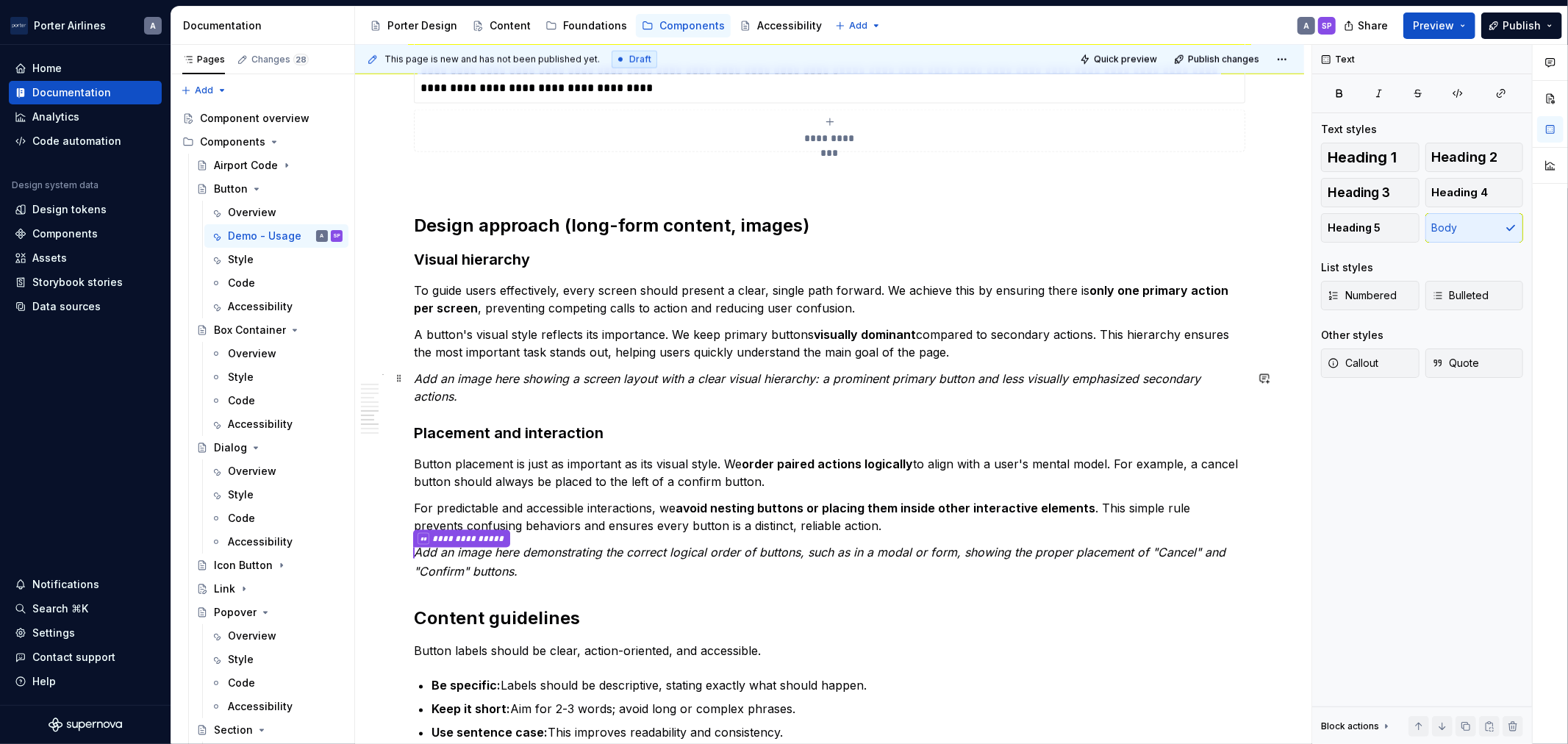
scroll to position [1769, 0]
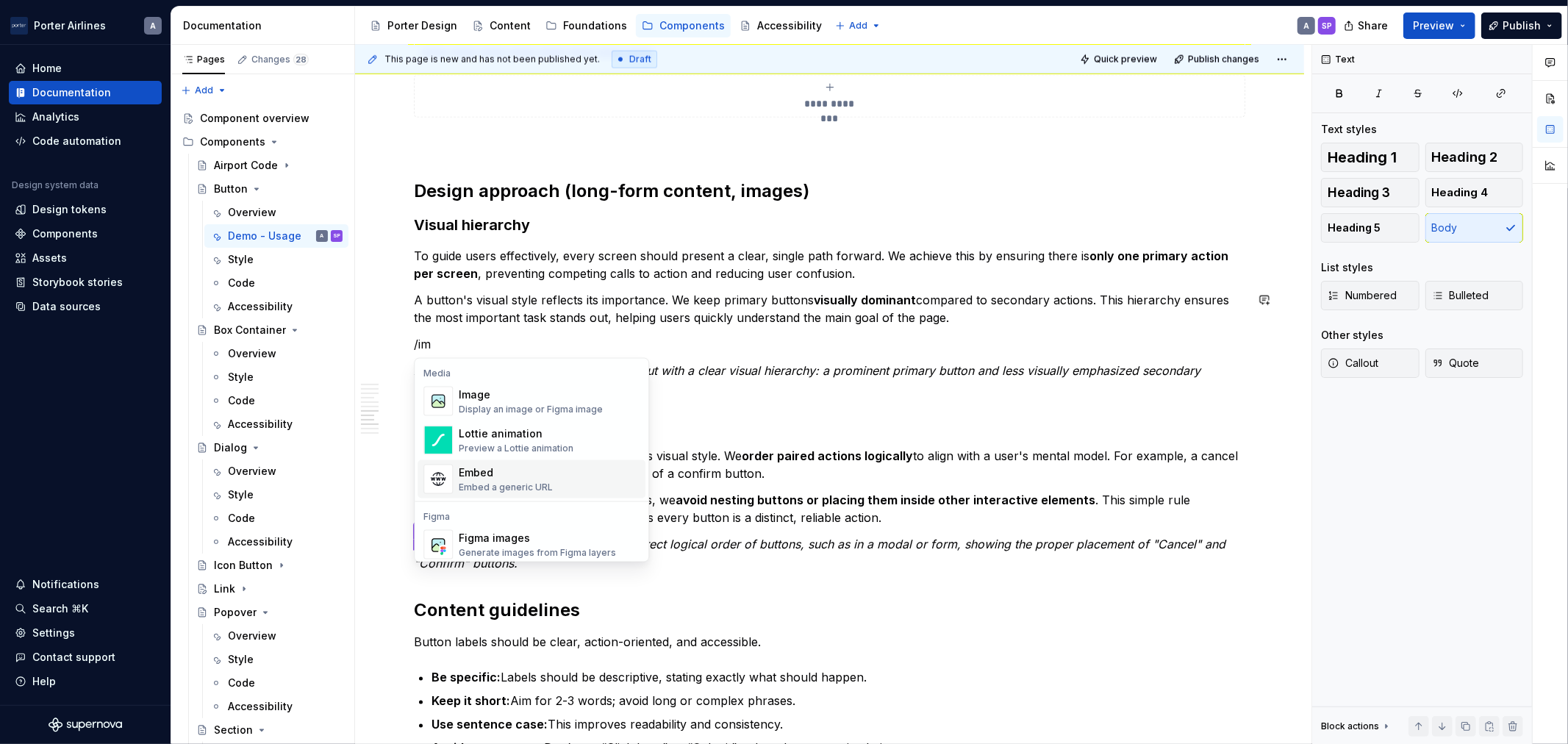
scroll to position [5, 0]
click at [555, 399] on div "Display an image or Figma image" at bounding box center [530, 404] width 144 height 11
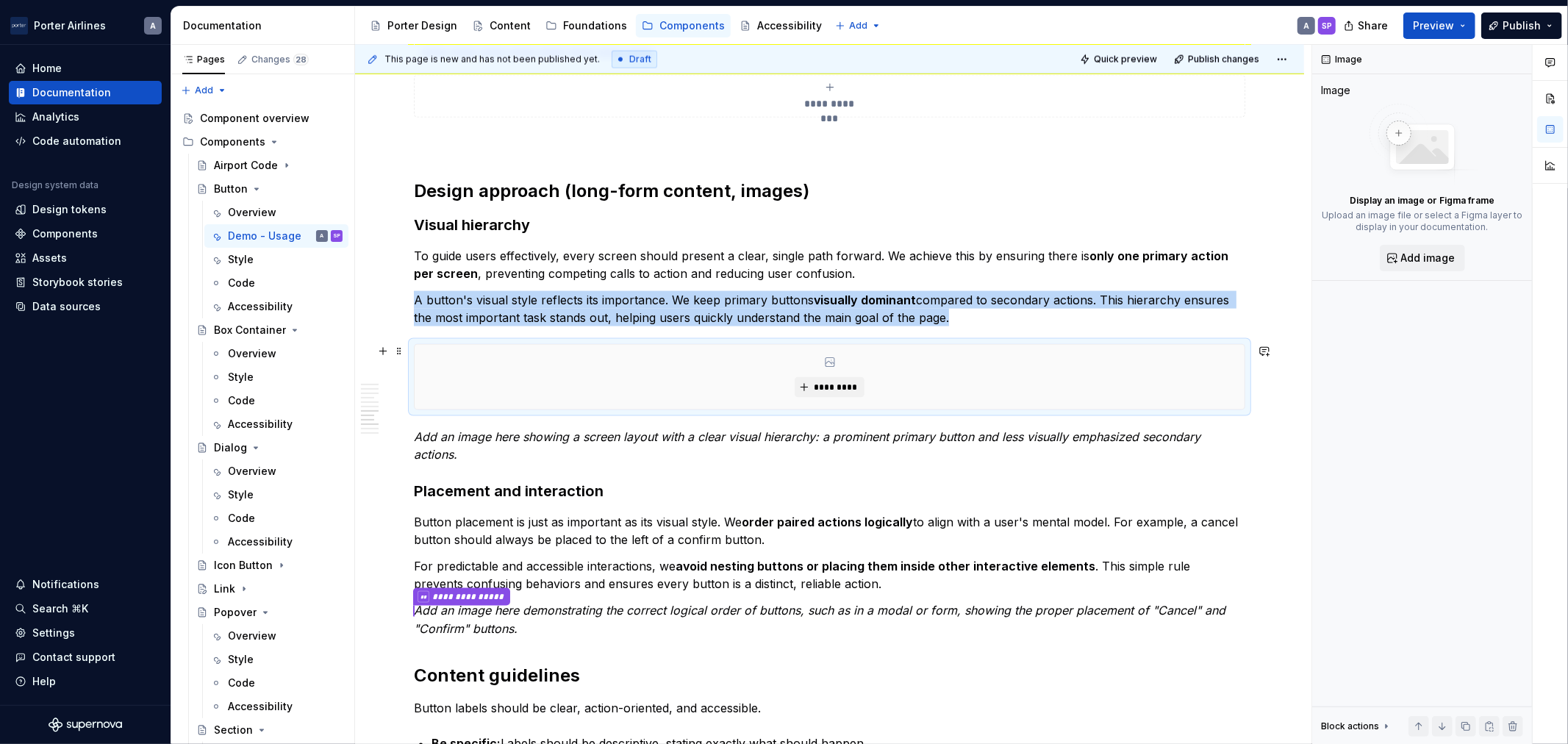
click at [782, 456] on p "Add an image here showing a screen layout with a clear visual hierarchy: a prom…" at bounding box center [829, 444] width 832 height 35
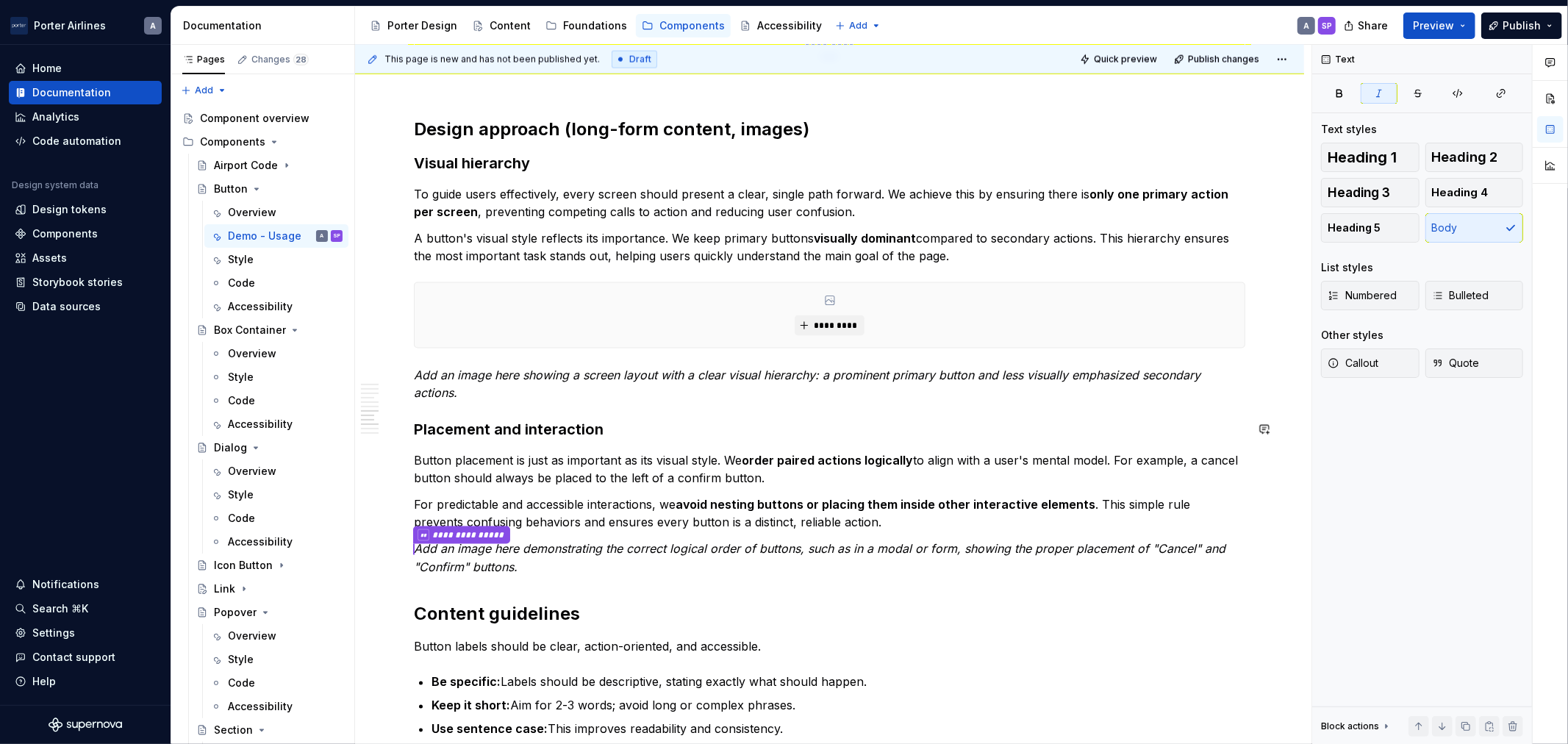
scroll to position [1905, 0]
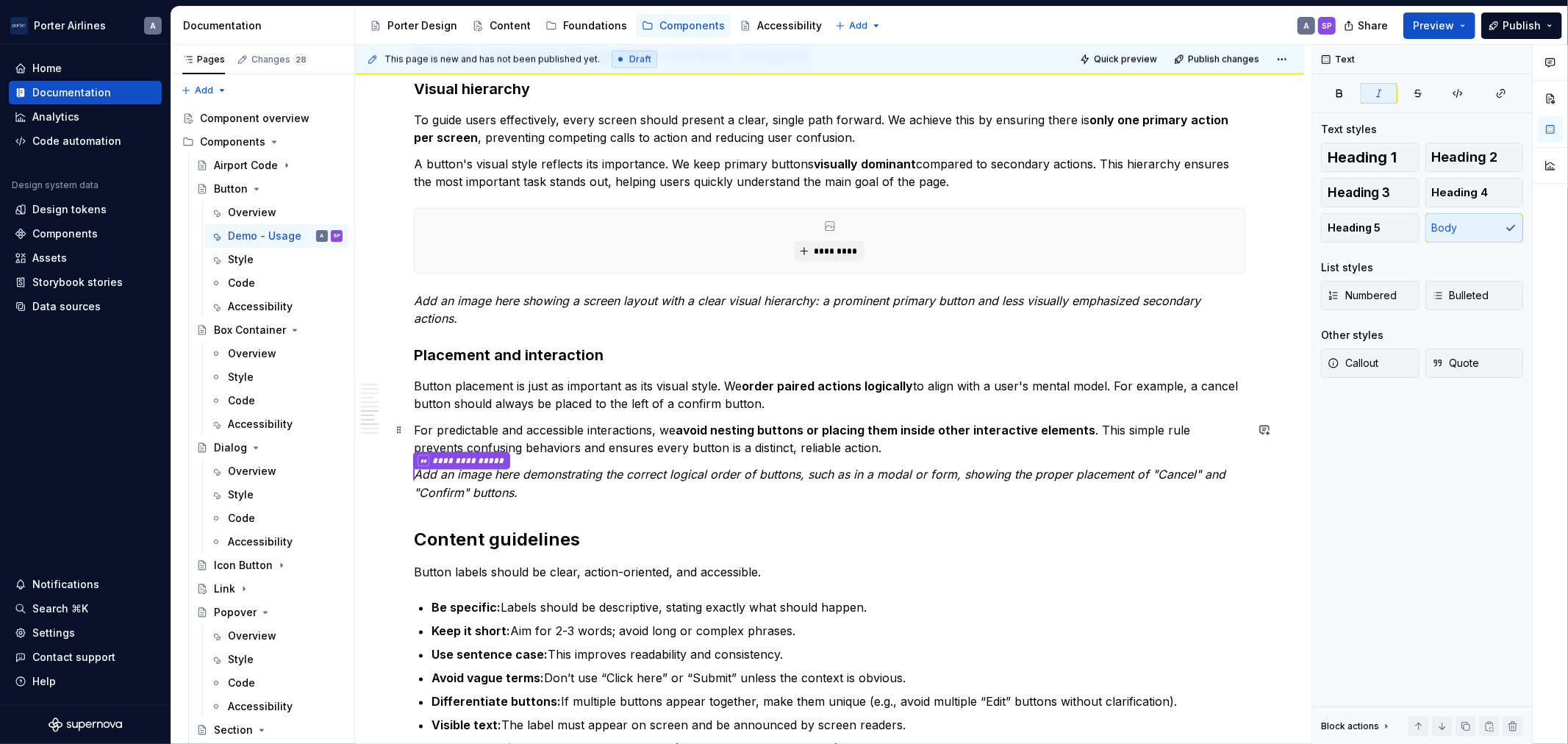
click at [847, 445] on p "For predictable and accessible interactions, we avoid nesting buttons or placin…" at bounding box center [829, 438] width 832 height 35
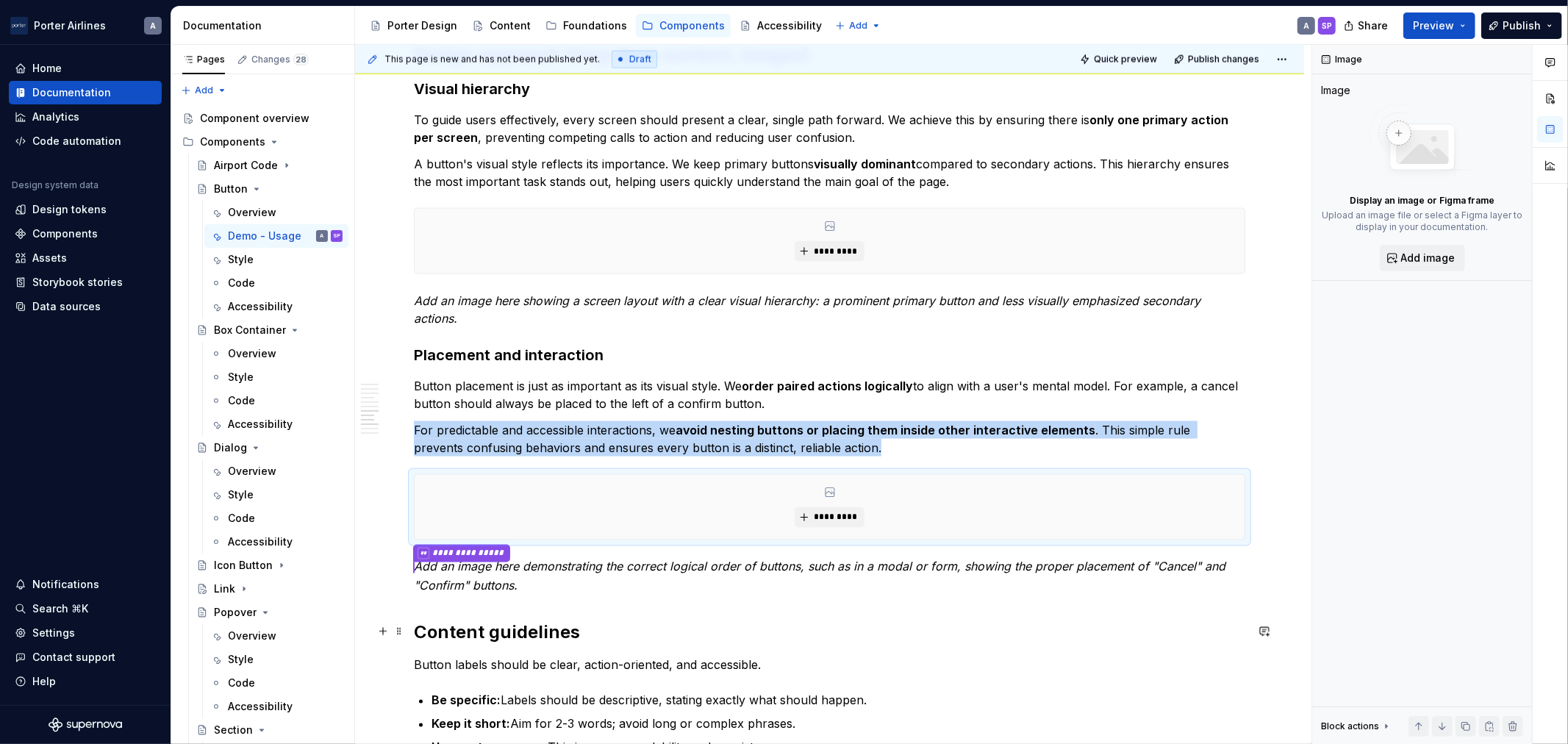
click at [912, 633] on h2 "Content guidelines" at bounding box center [829, 632] width 832 height 24
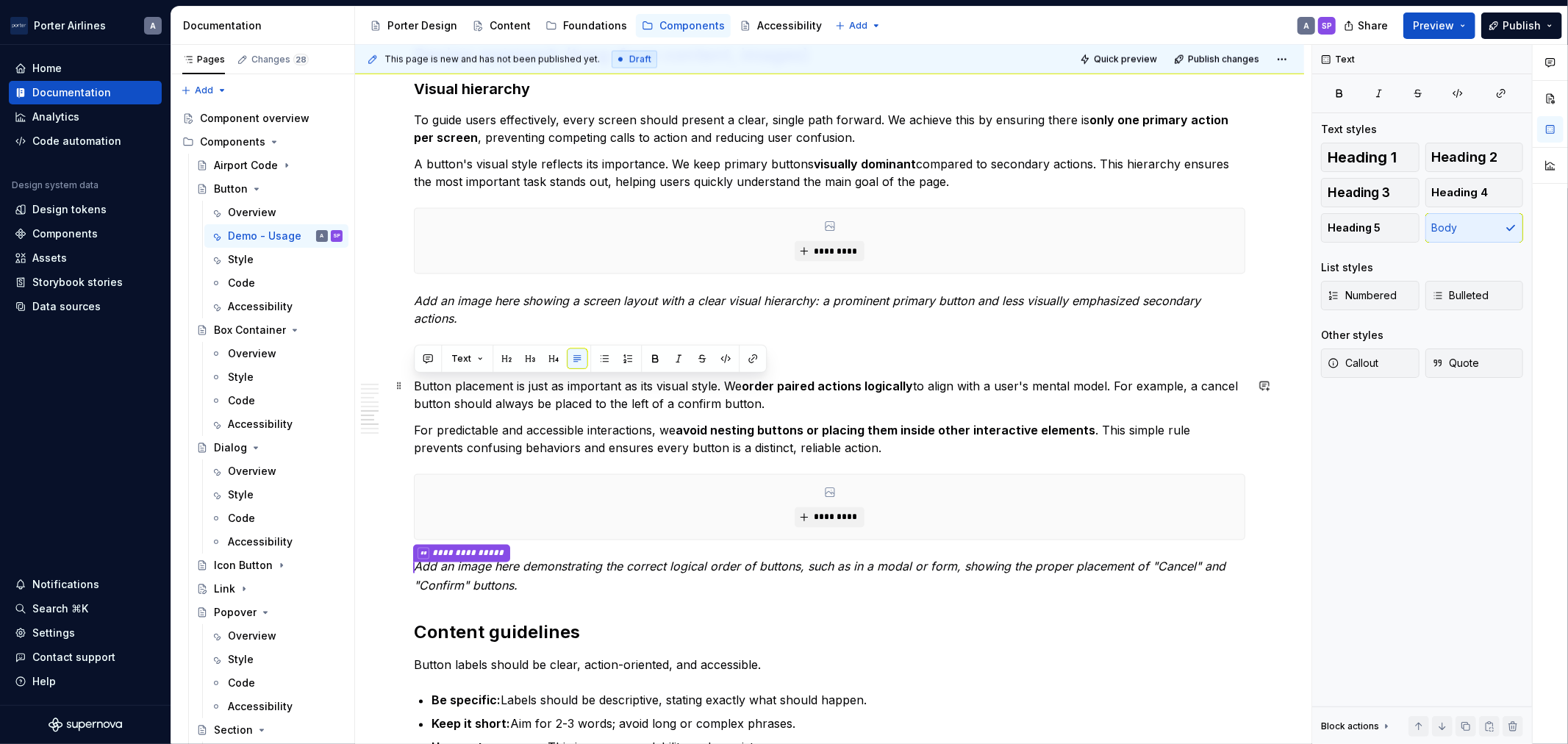
drag, startPoint x: 812, startPoint y: 409, endPoint x: 405, endPoint y: 394, distance: 407.3
click at [487, 321] on p "Add an image here showing a screen layout with a clear visual hierarchy: a prom…" at bounding box center [829, 309] width 832 height 35
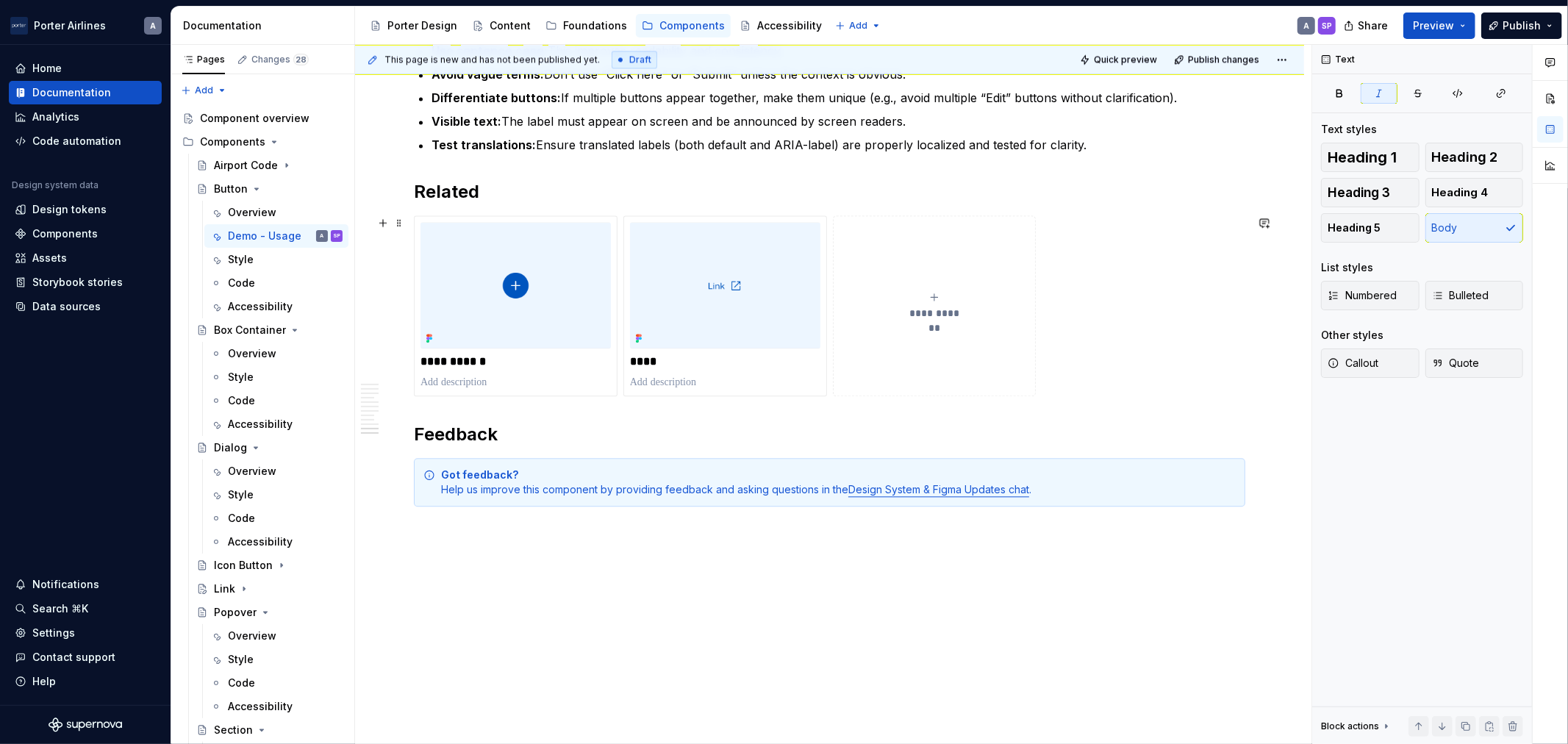
scroll to position [2651, 0]
click at [1085, 484] on div "Got feedback? Help us improve this component by providing feedback and asking q…" at bounding box center [839, 479] width 795 height 29
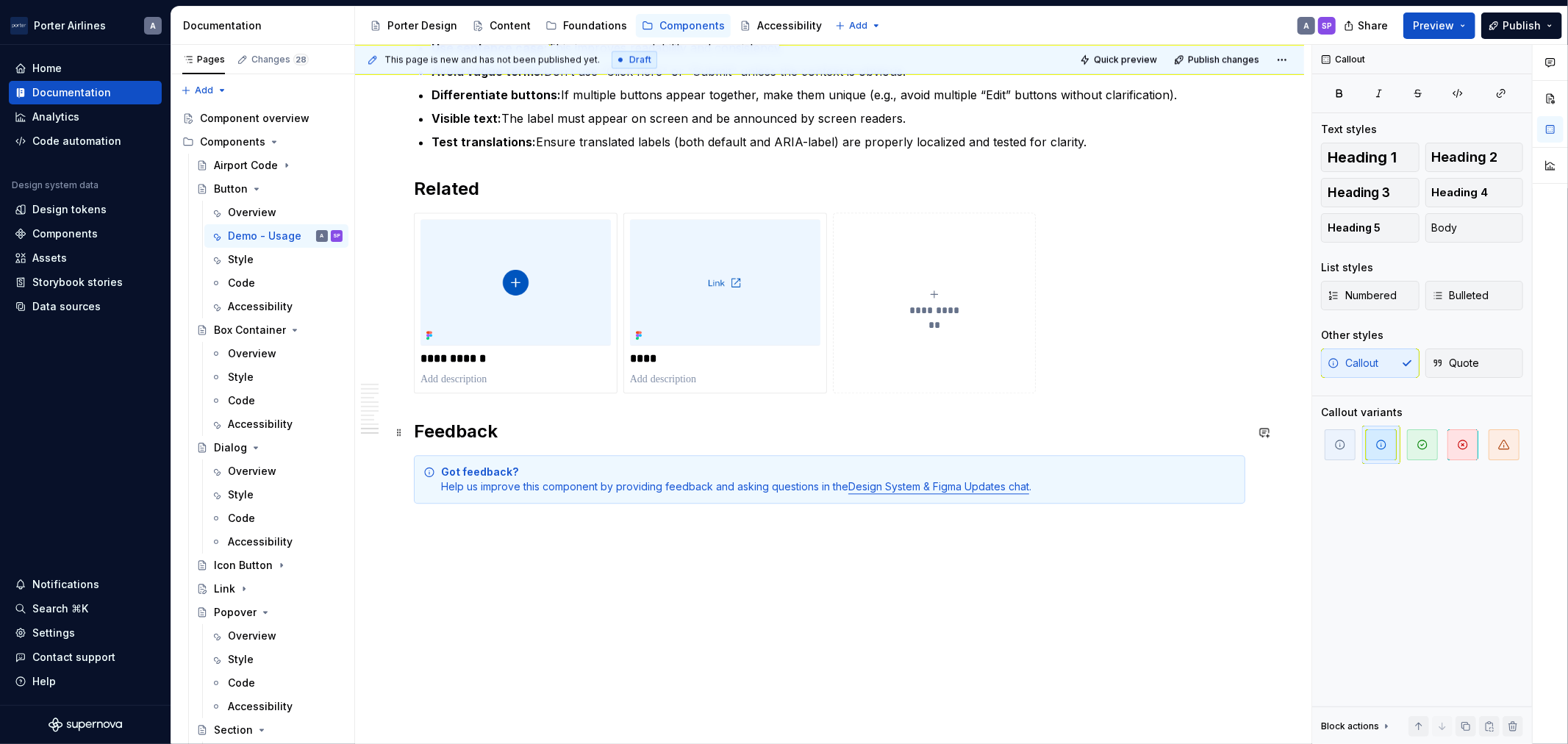
click at [802, 442] on h2 "Feedback" at bounding box center [829, 431] width 832 height 24
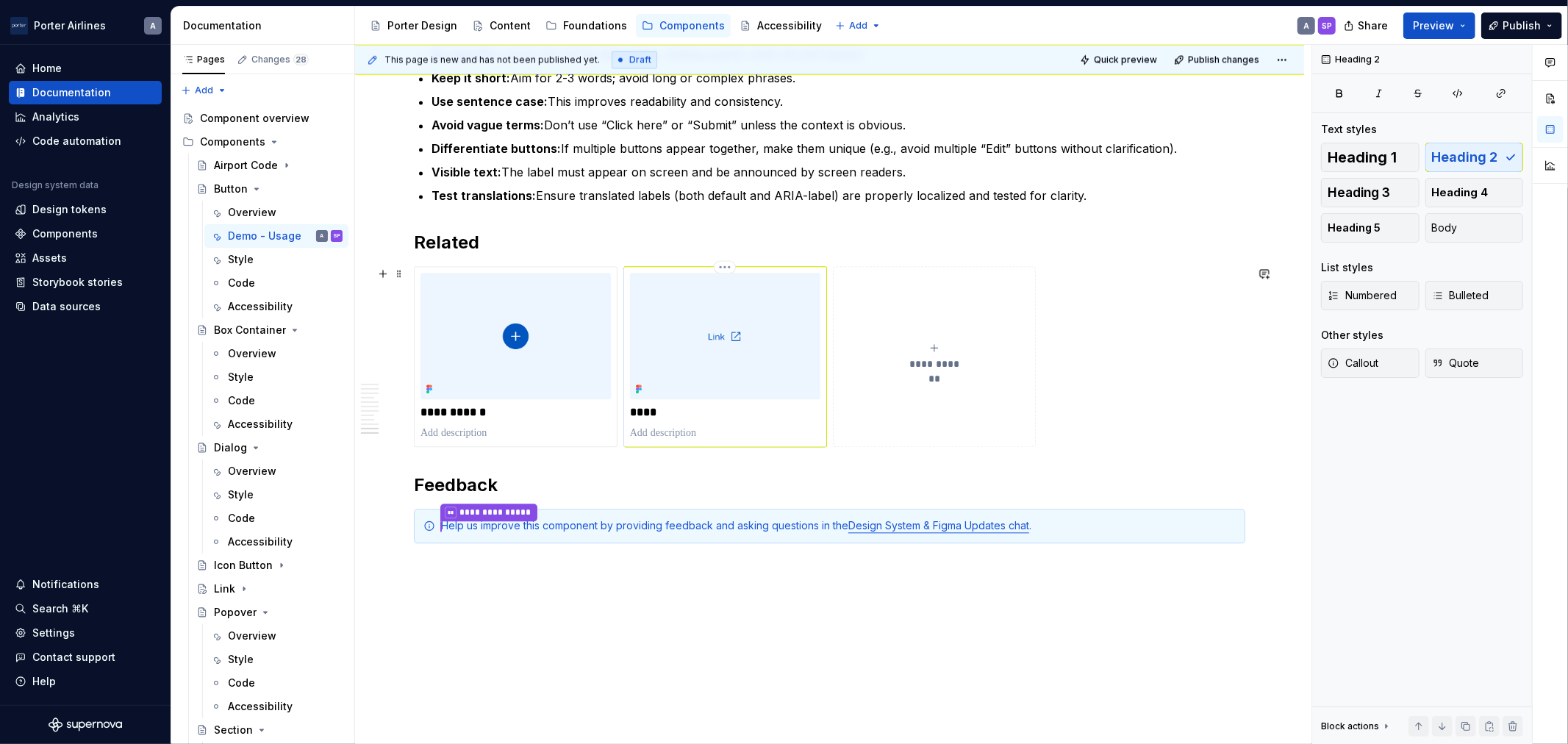
scroll to position [2637, 0]
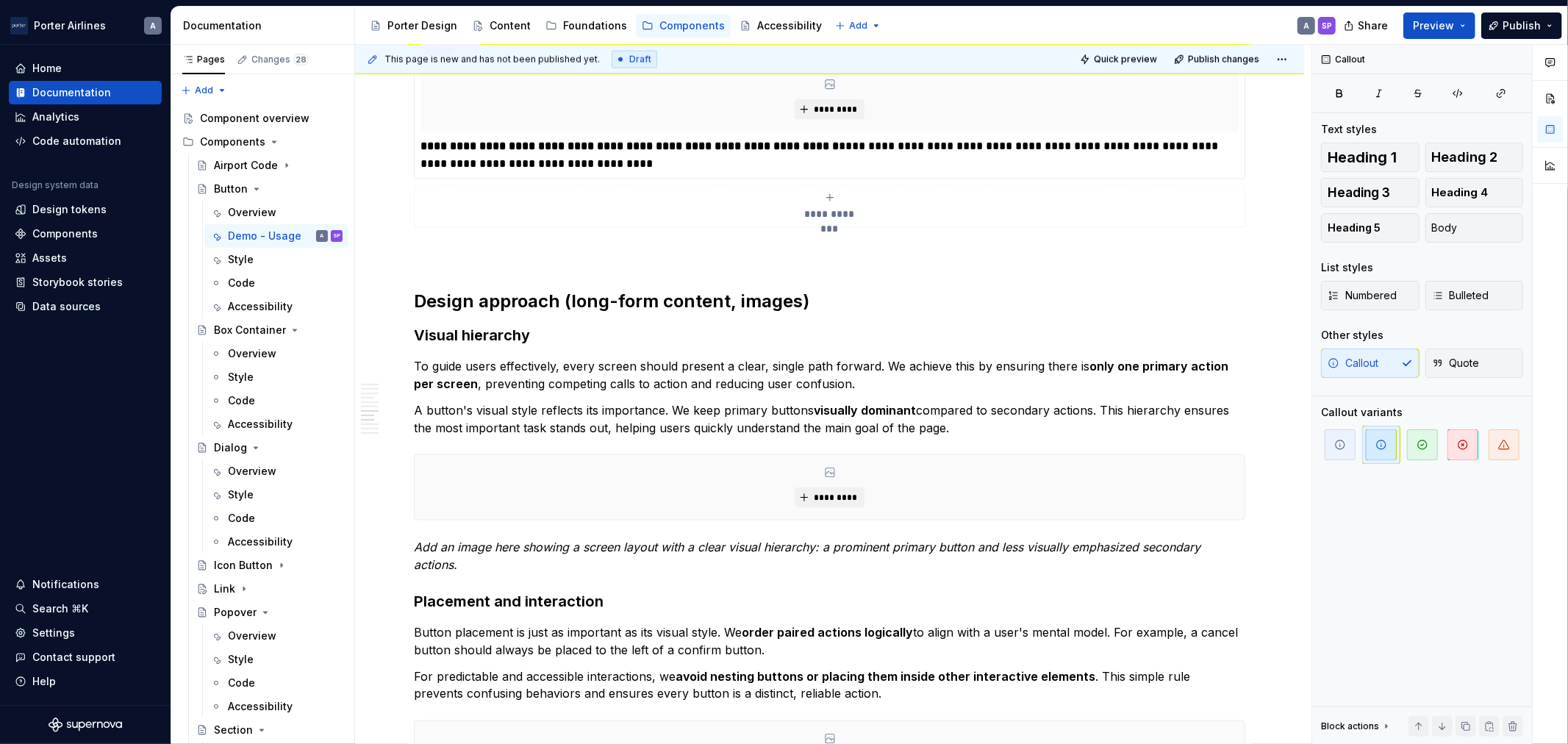
scroll to position [1769, 0]
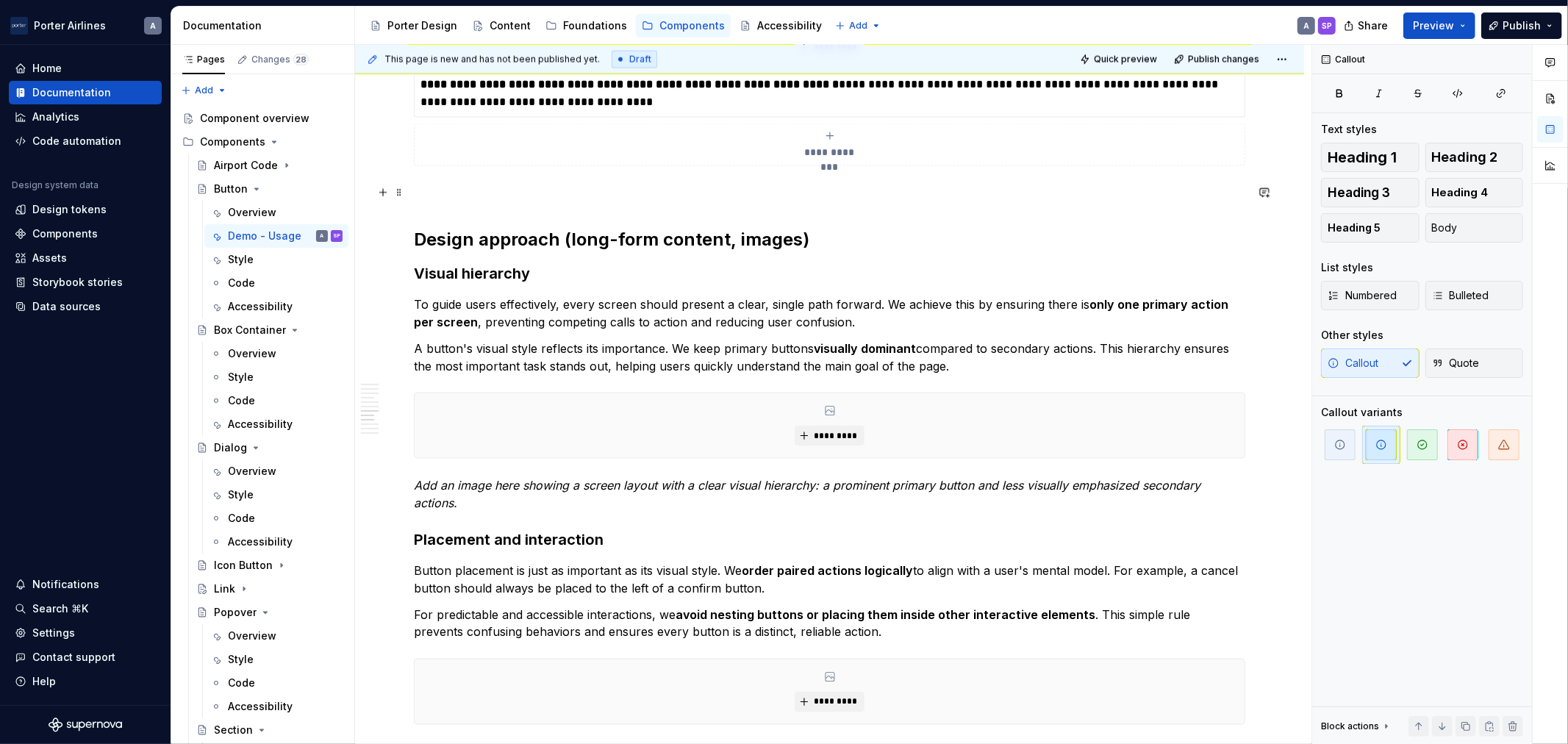
click at [771, 199] on p at bounding box center [829, 193] width 832 height 18
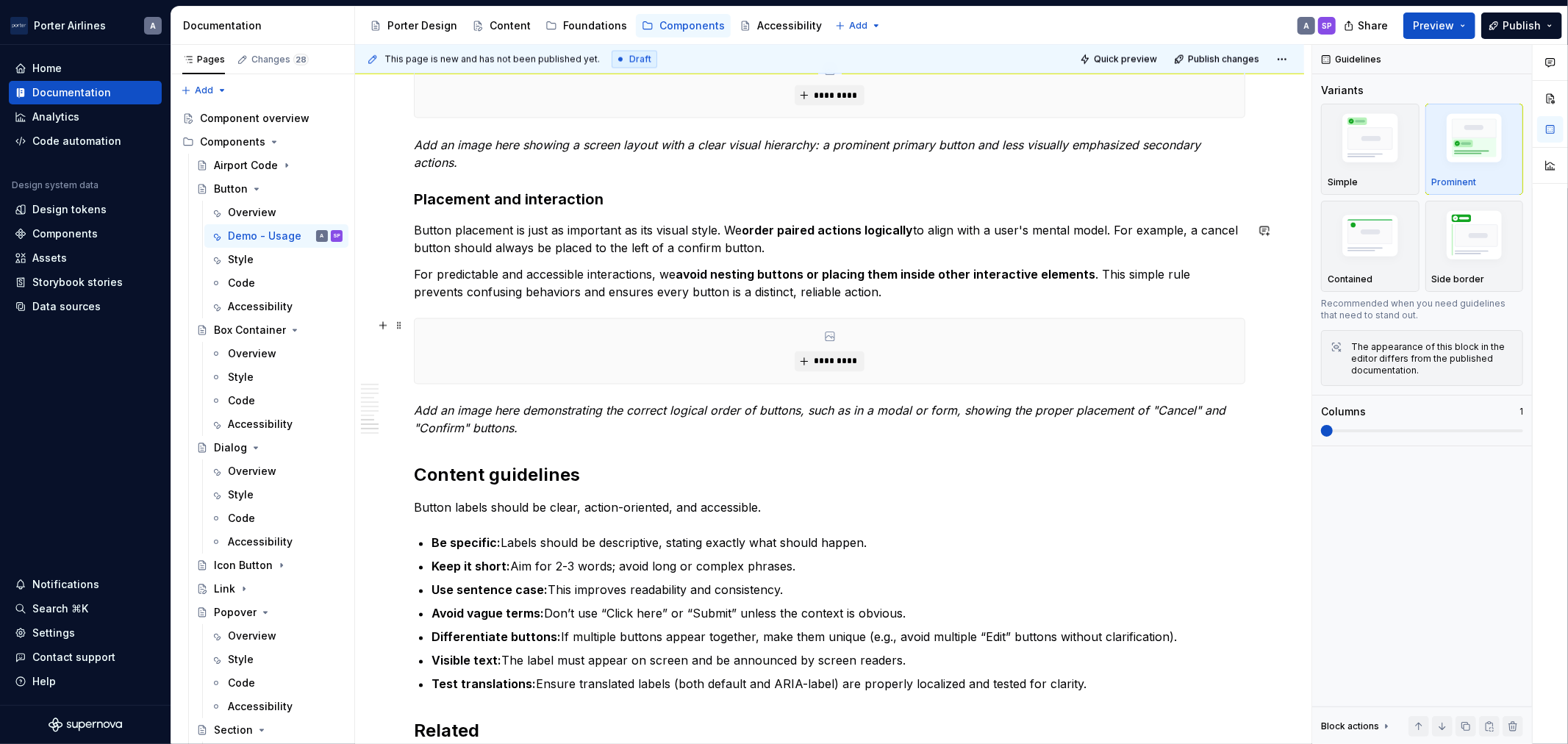
scroll to position [2209, 0]
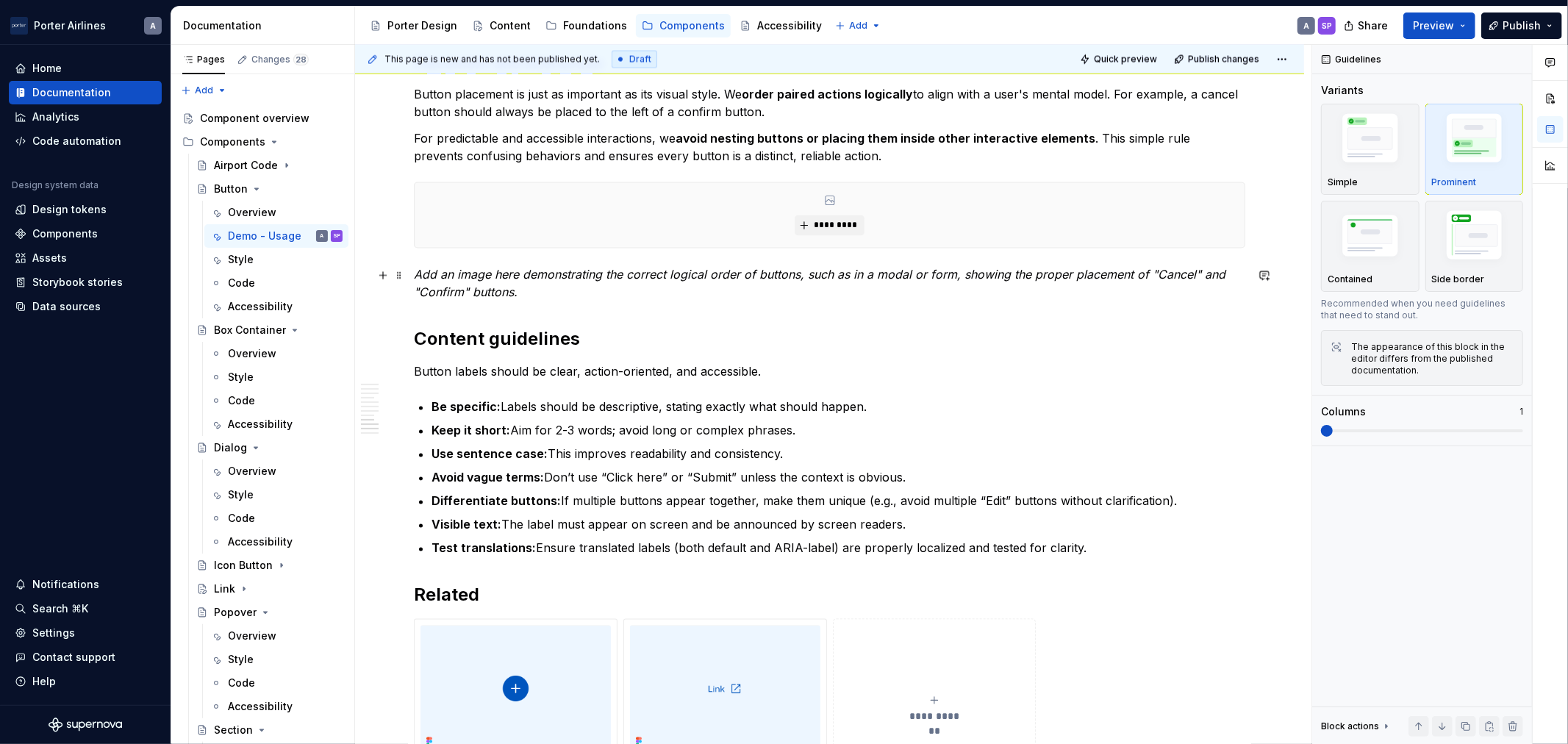
click at [812, 277] on em "Add an image here demonstrating the correct logical order of buttons, such as i…" at bounding box center [821, 284] width 815 height 33
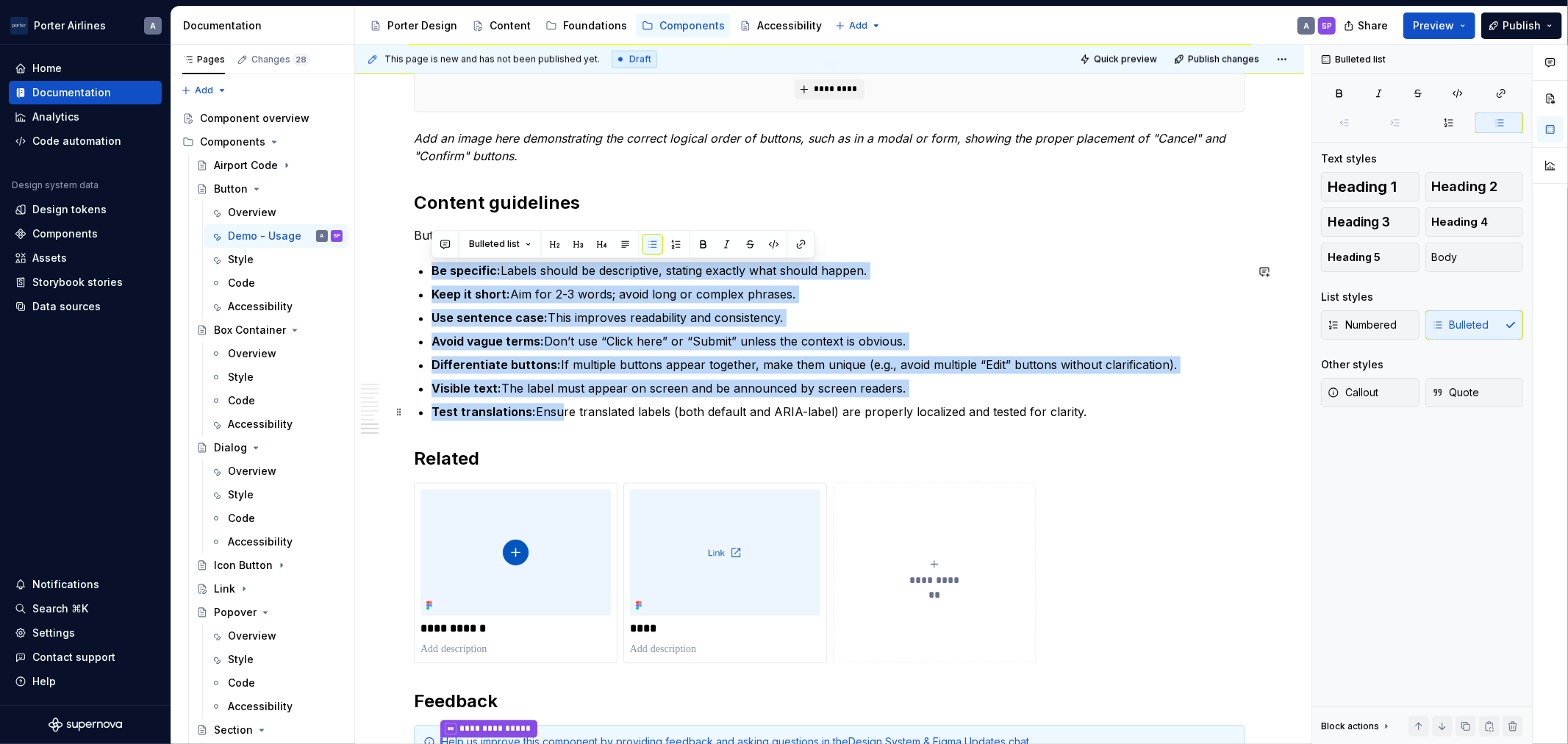
drag, startPoint x: 428, startPoint y: 269, endPoint x: 556, endPoint y: 414, distance: 193.4
click at [556, 414] on p "Test translations: Ensure translated labels (both default and ARIA-label) are p…" at bounding box center [838, 413] width 814 height 18
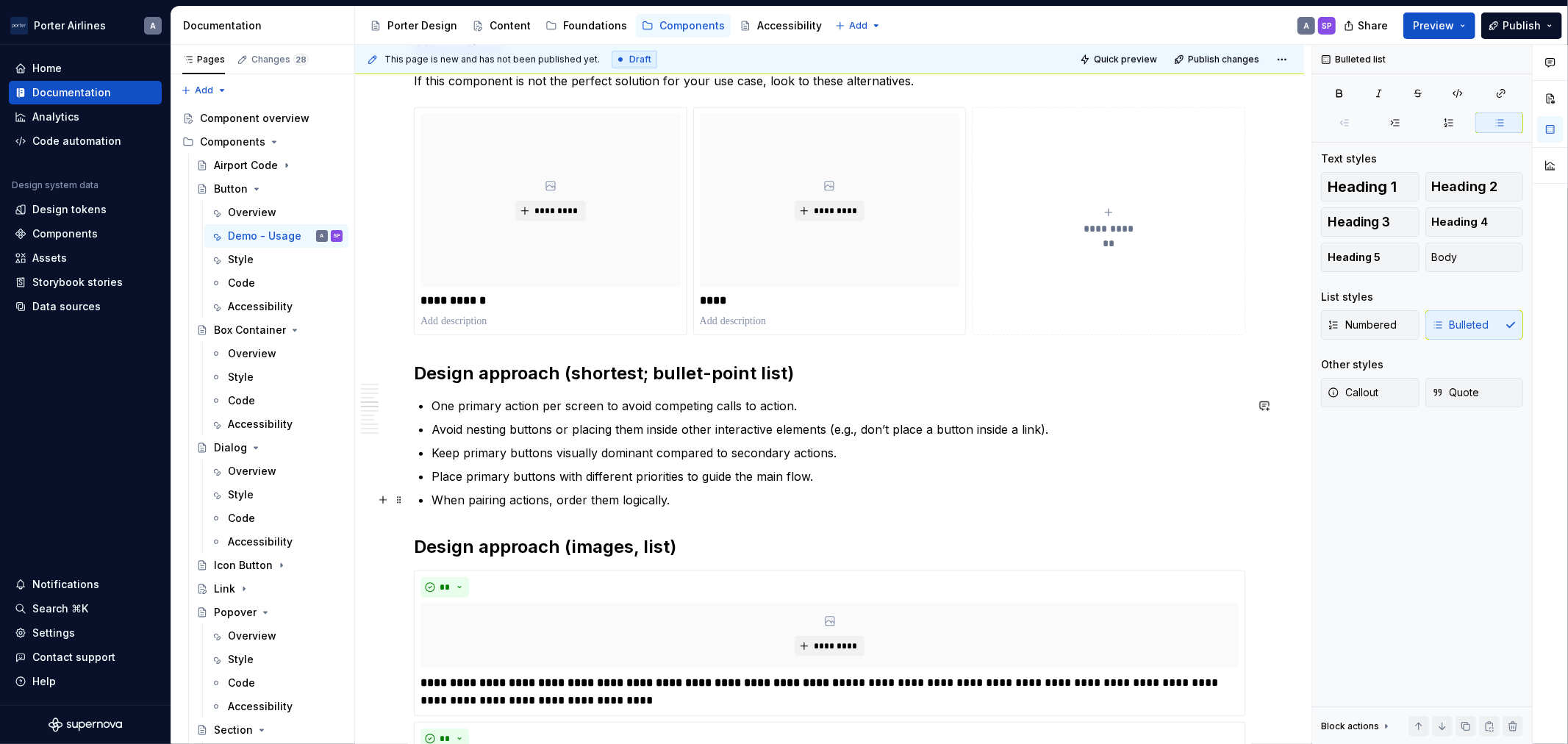
scroll to position [1004, 0]
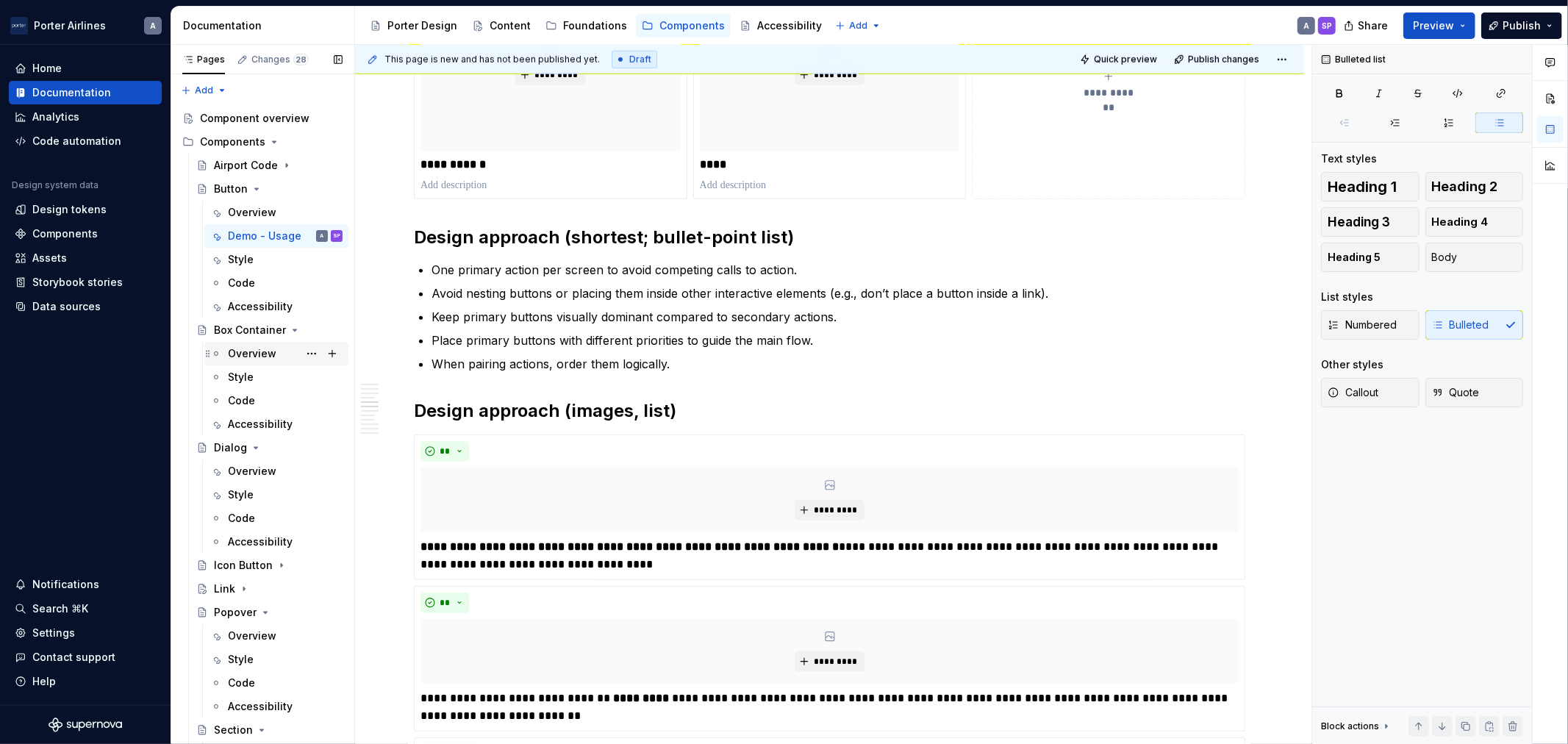
click at [246, 355] on div "Overview" at bounding box center [253, 353] width 49 height 15
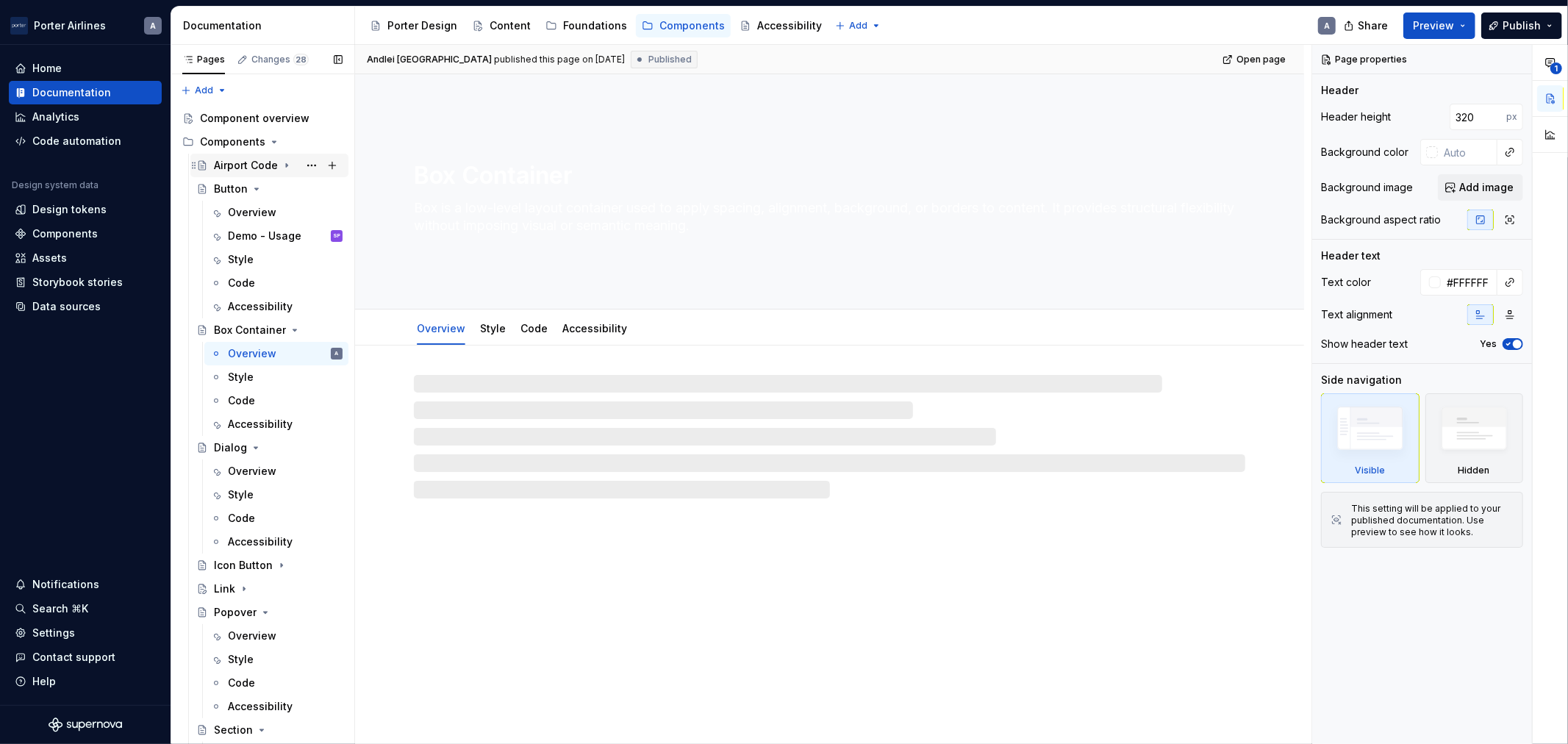
click at [234, 163] on div "Airport Code" at bounding box center [246, 165] width 64 height 15
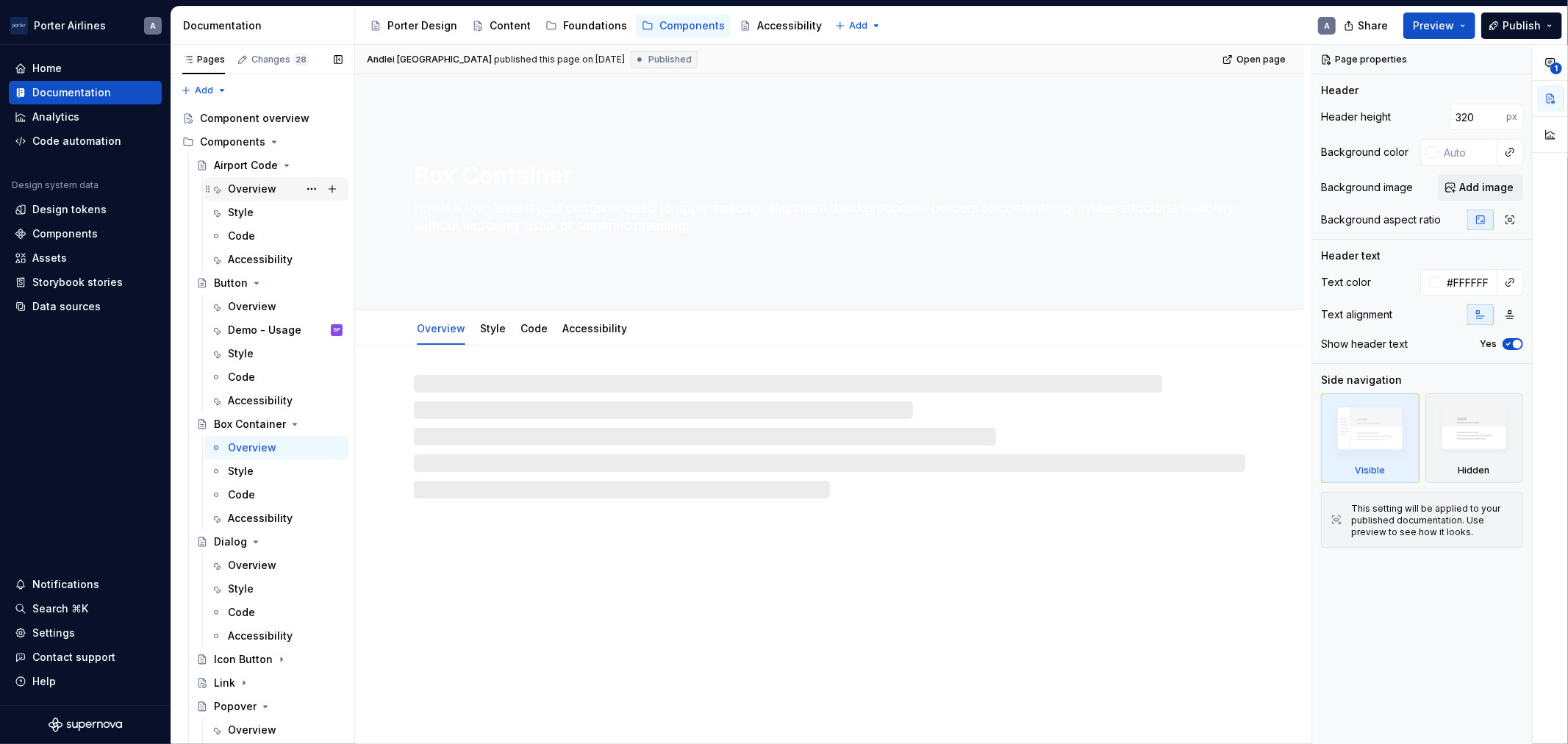
click at [238, 182] on div "Overview" at bounding box center [253, 189] width 49 height 15
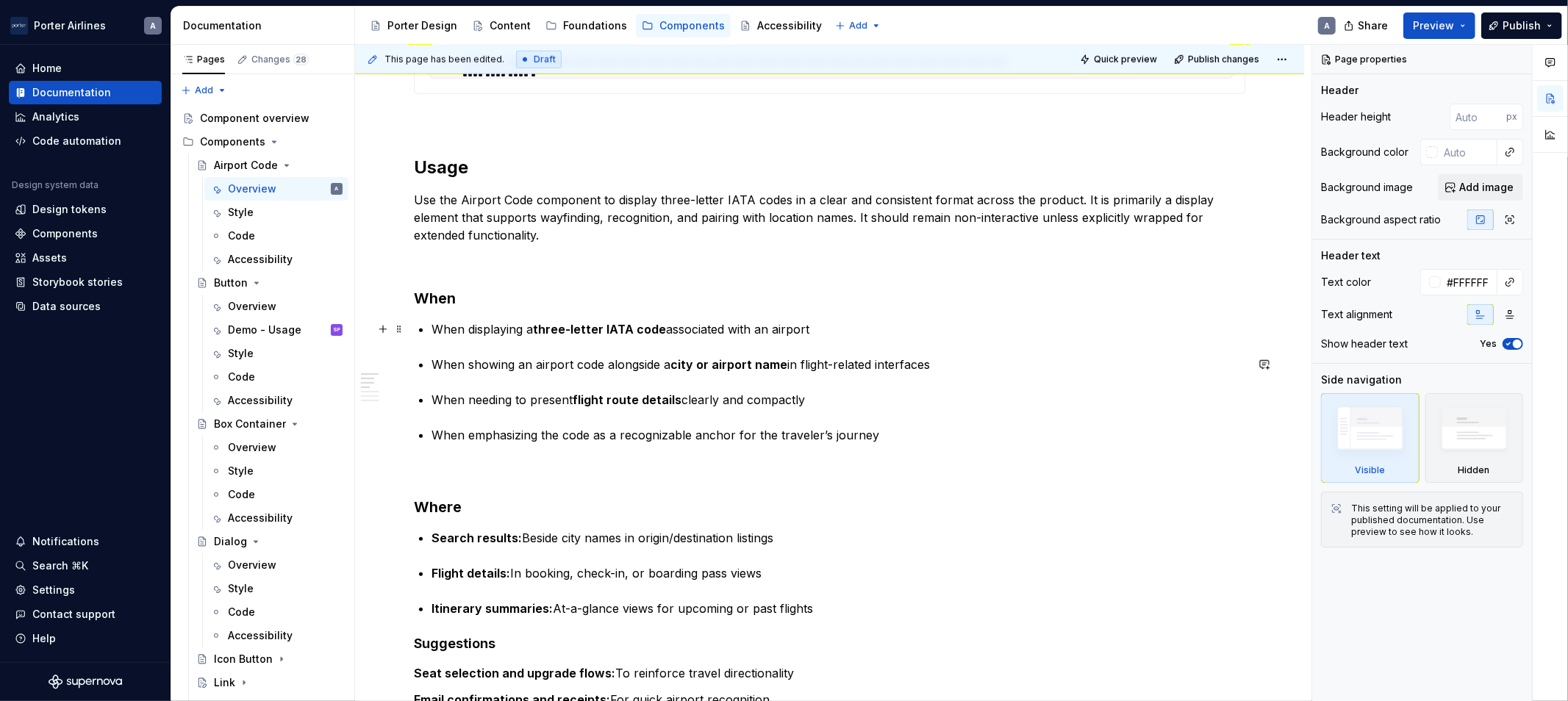
scroll to position [878, 0]
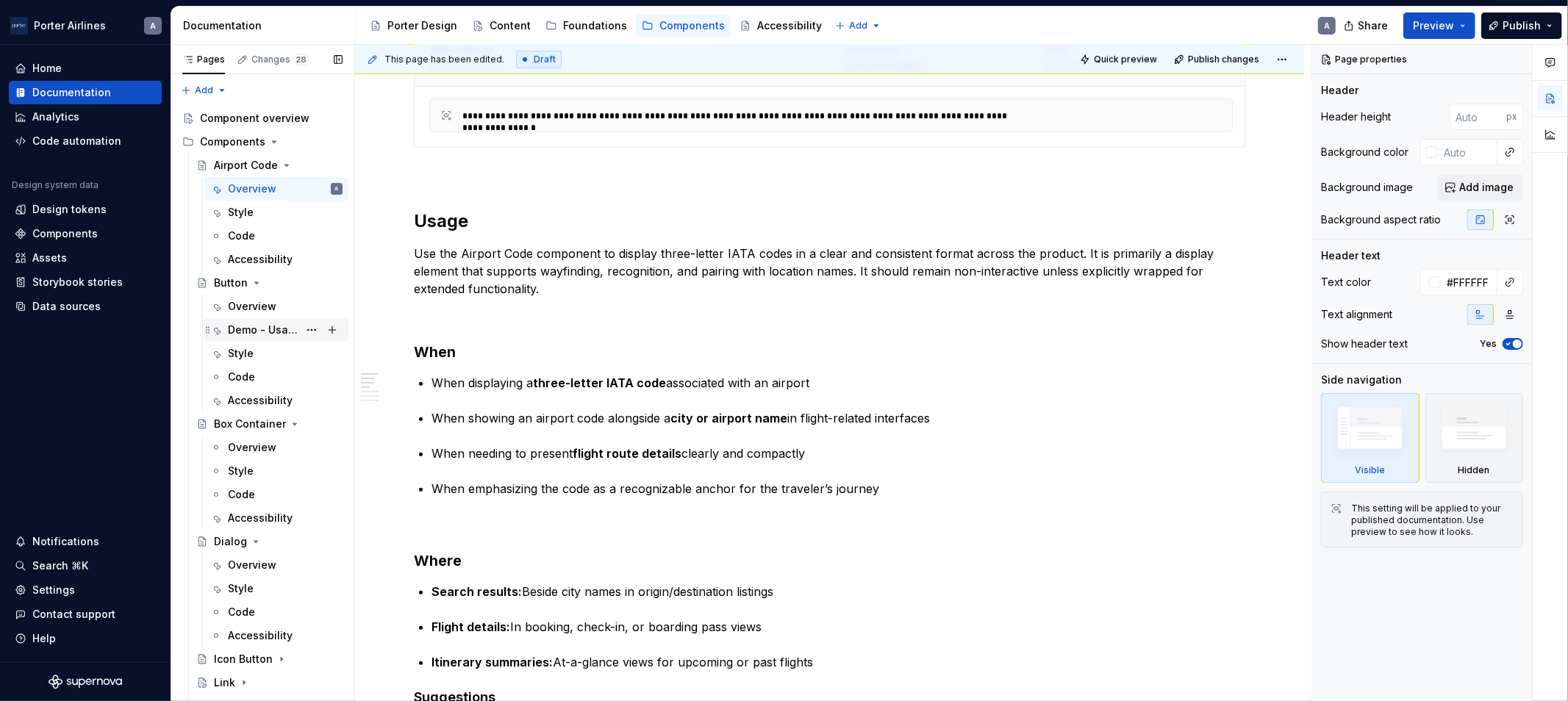
click at [244, 329] on div "Demo - Usage" at bounding box center [263, 330] width 71 height 15
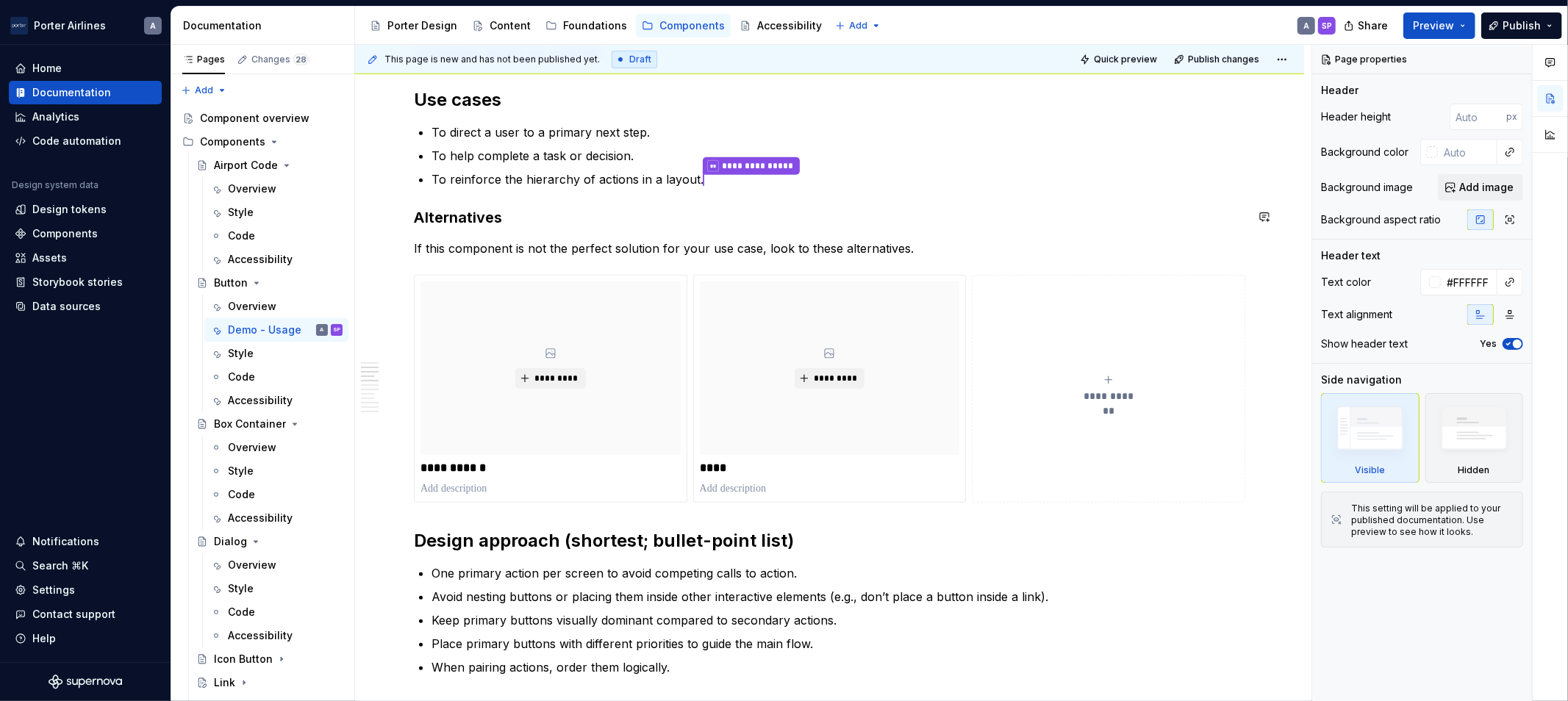
scroll to position [817, 0]
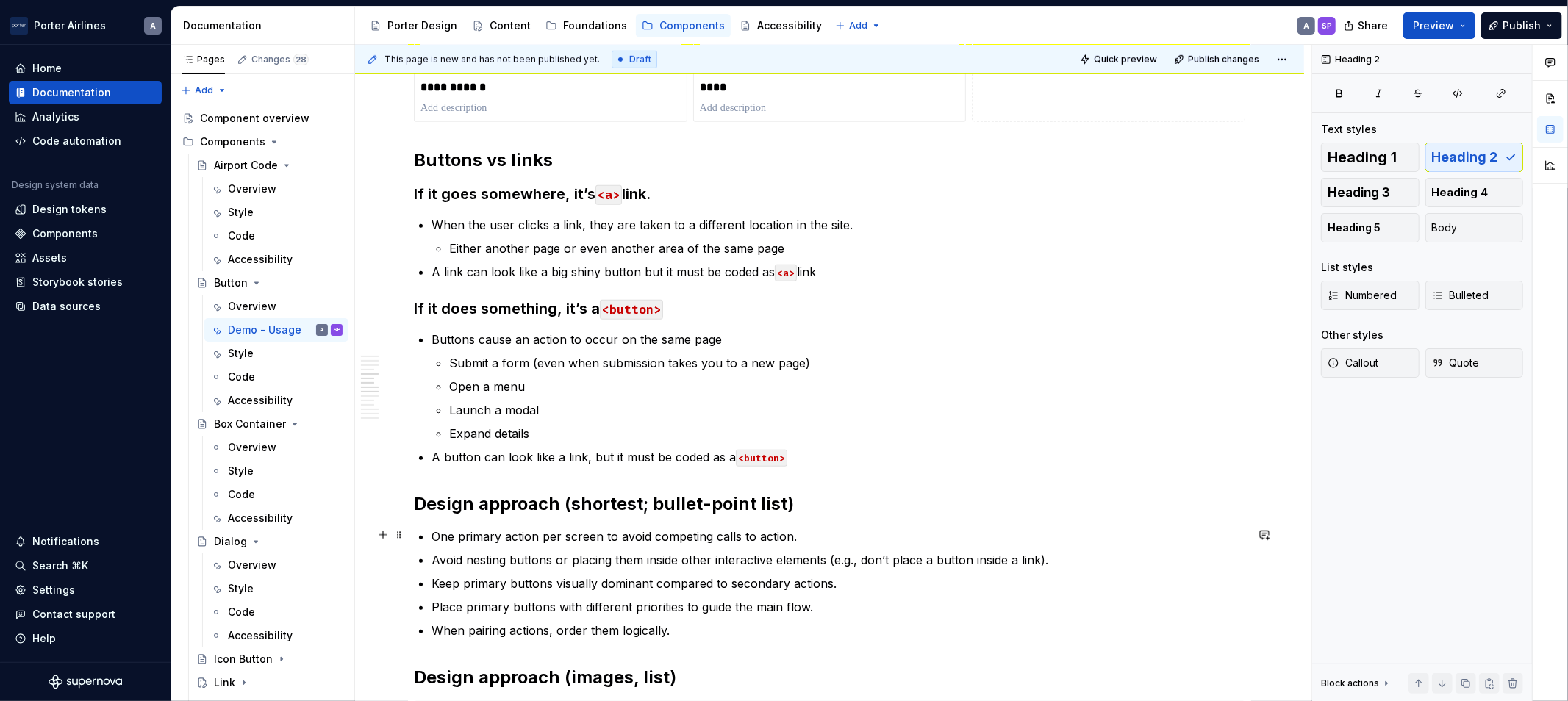
scroll to position [1089, 0]
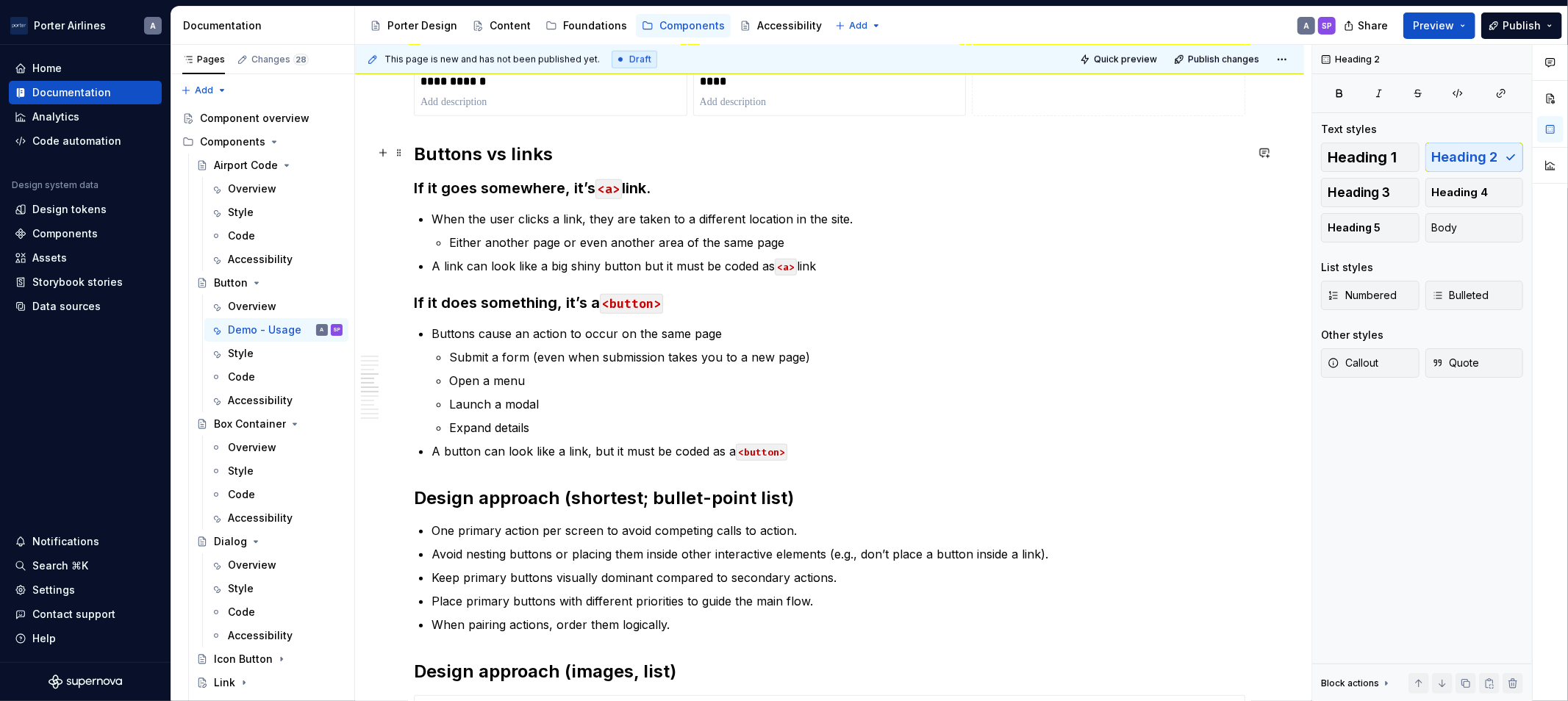
click at [495, 151] on strong "Buttons vs links" at bounding box center [483, 154] width 139 height 21
click at [759, 26] on div "Accessibility" at bounding box center [789, 26] width 64 height 15
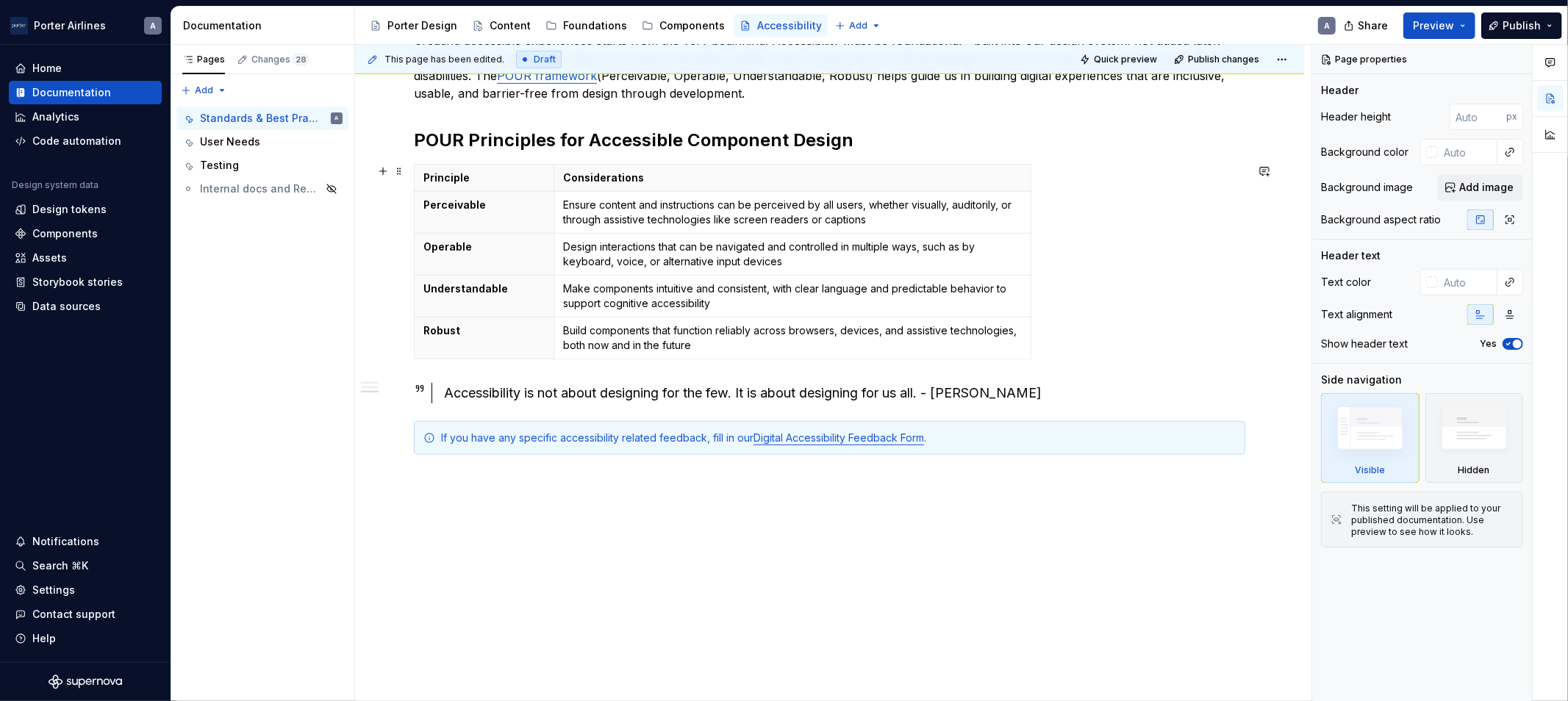
scroll to position [476, 0]
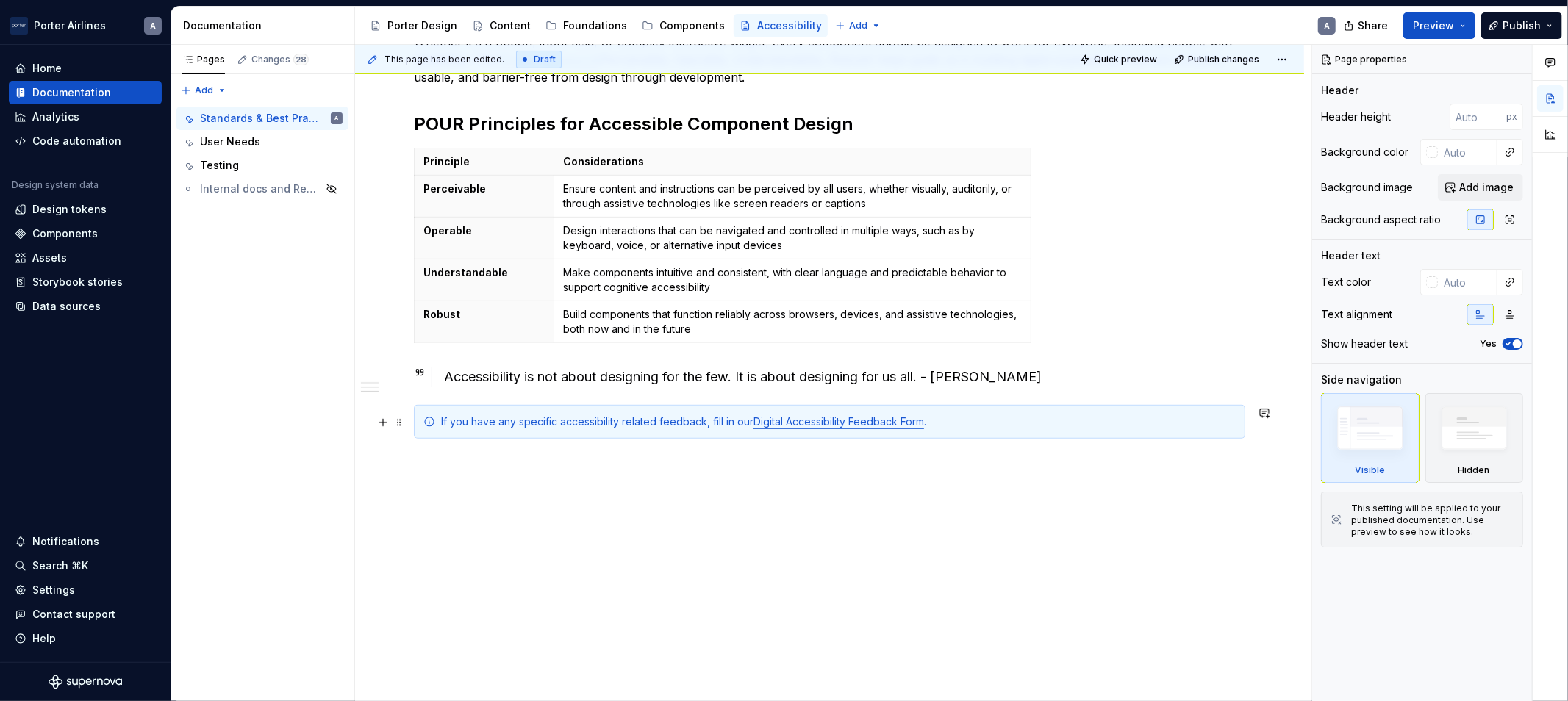
click at [880, 417] on link "Digital Accessibility Feedback Form" at bounding box center [838, 421] width 170 height 12
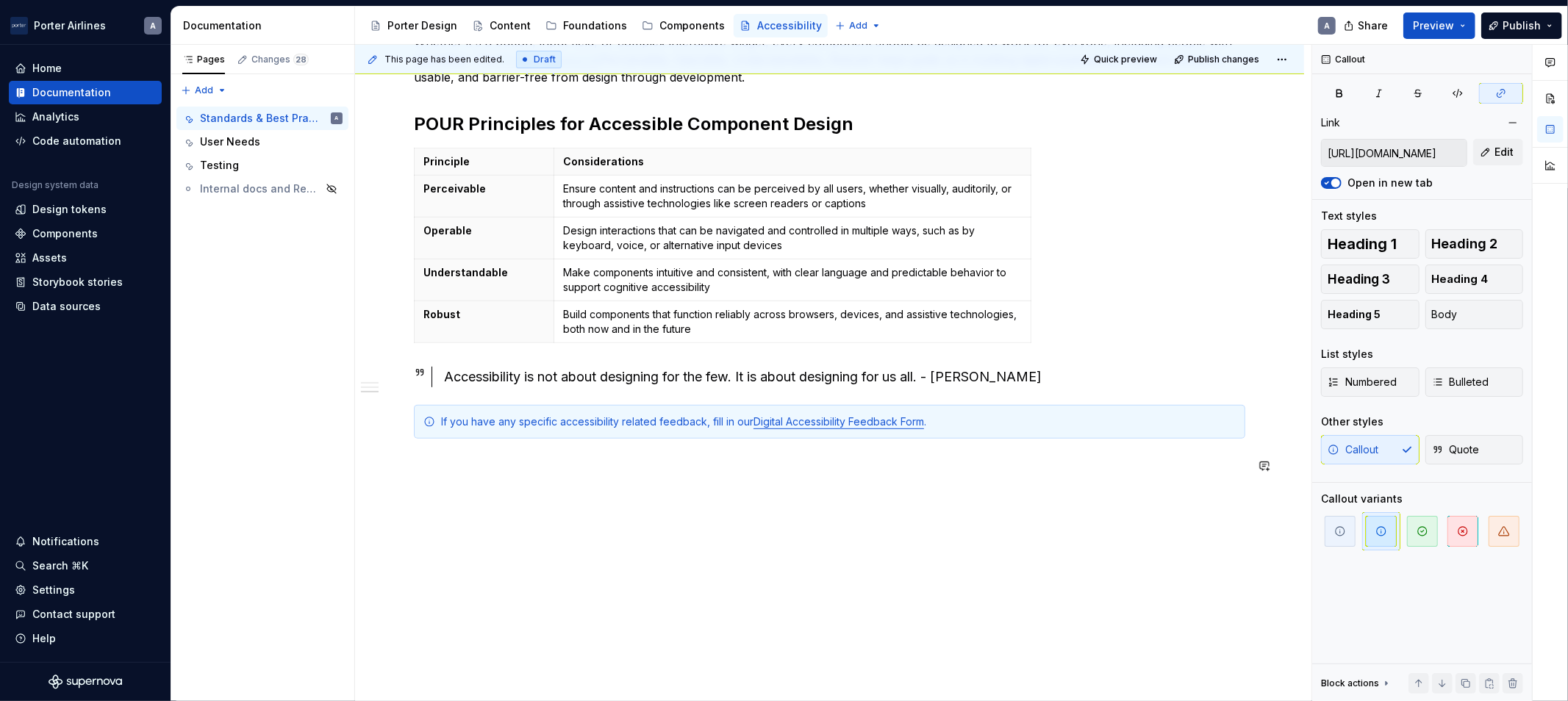
click at [925, 512] on div "Accessibility at [PERSON_NAME] Our goal is to make content available to, and us…" at bounding box center [829, 249] width 949 height 905
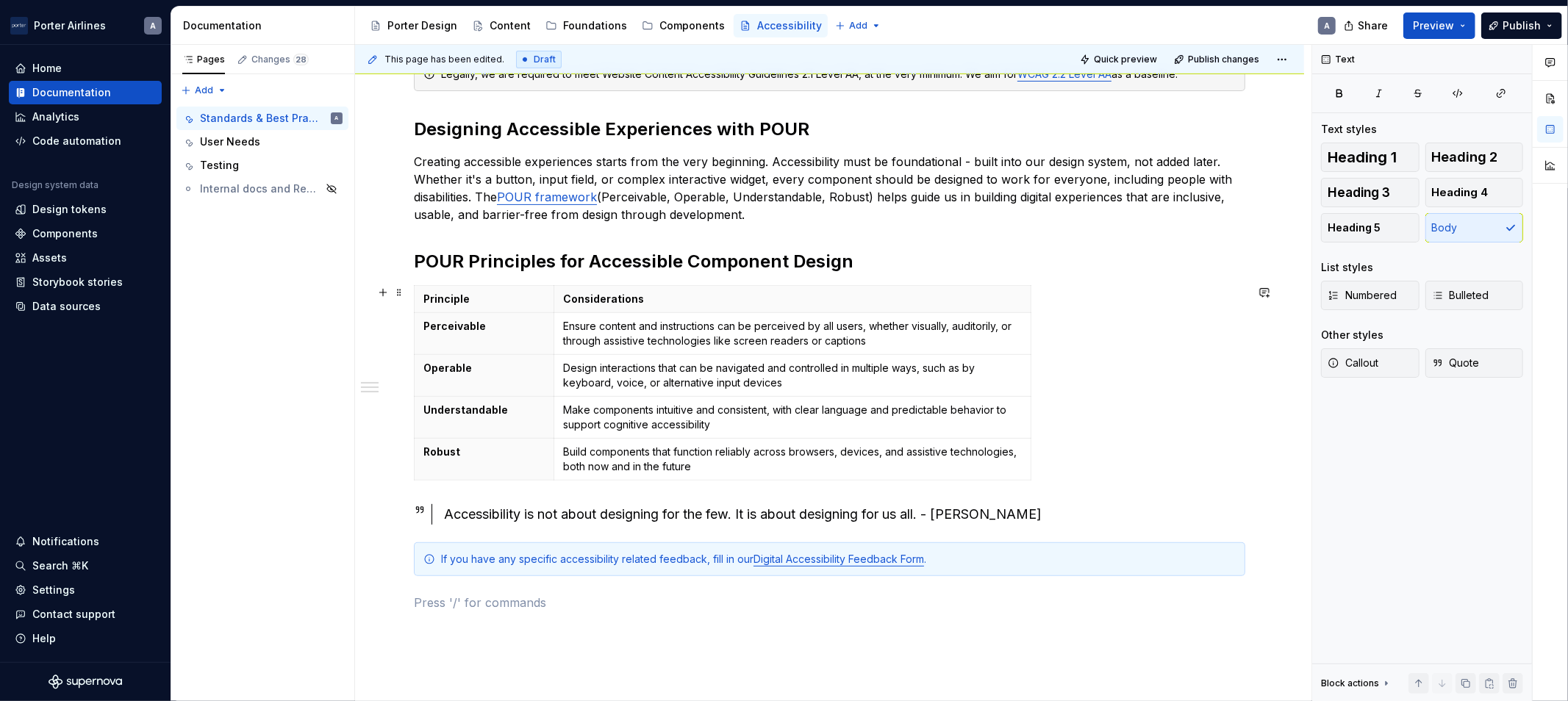
scroll to position [0, 0]
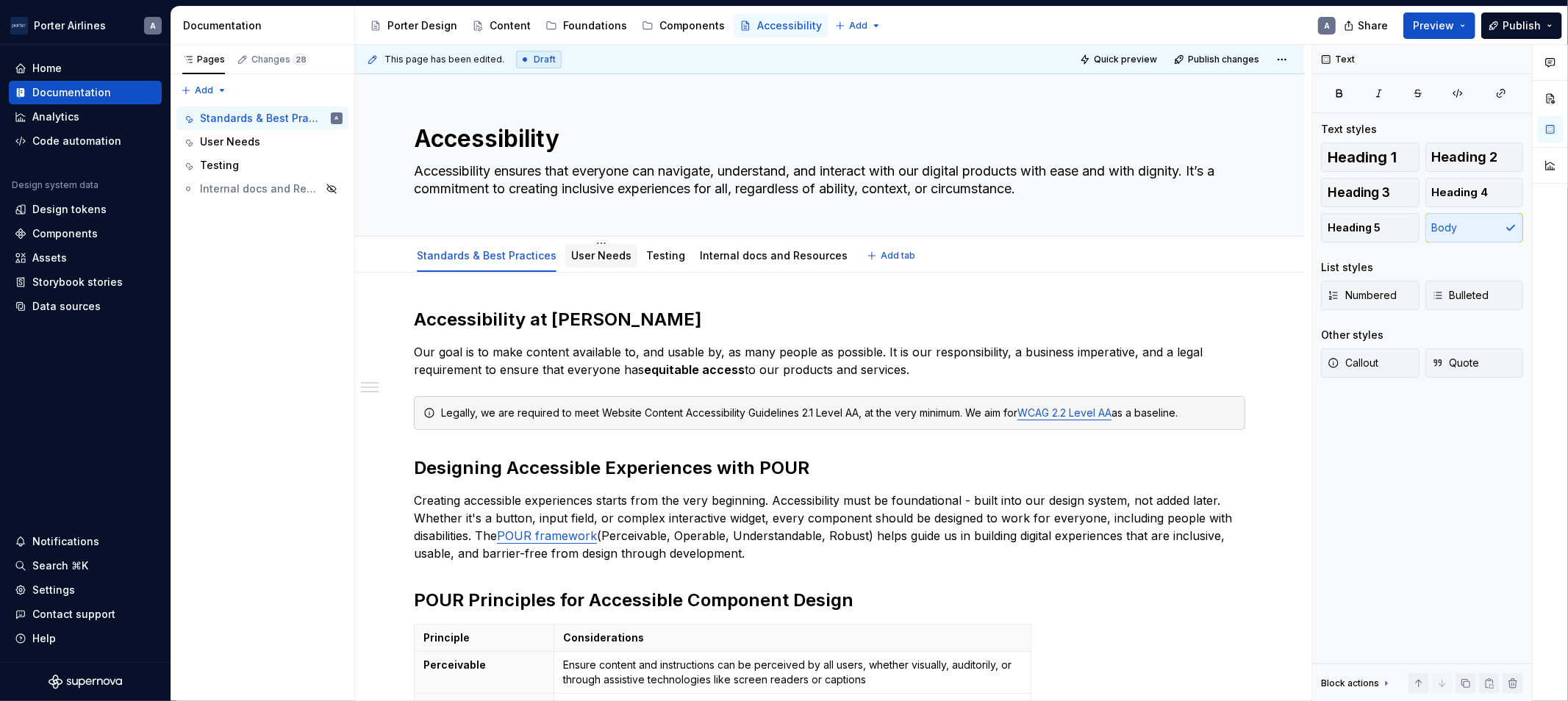
click at [578, 261] on link "User Needs" at bounding box center [601, 255] width 60 height 12
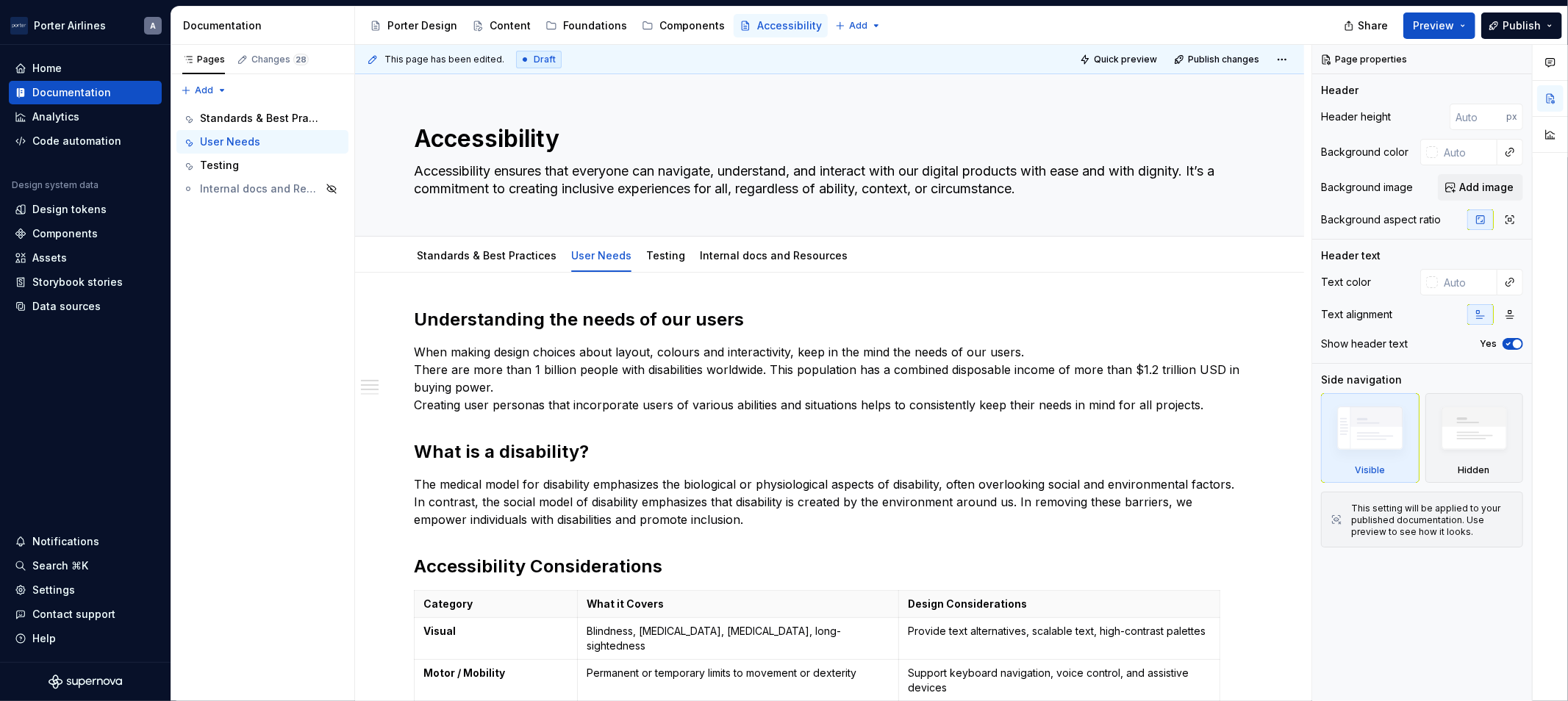
type textarea "*"
